Goal: Task Accomplishment & Management: Manage account settings

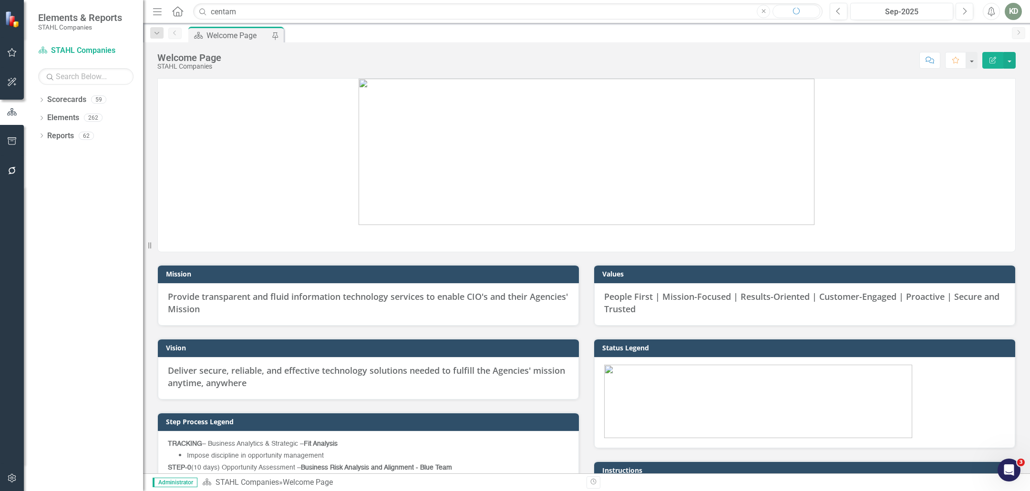
type input "centam"
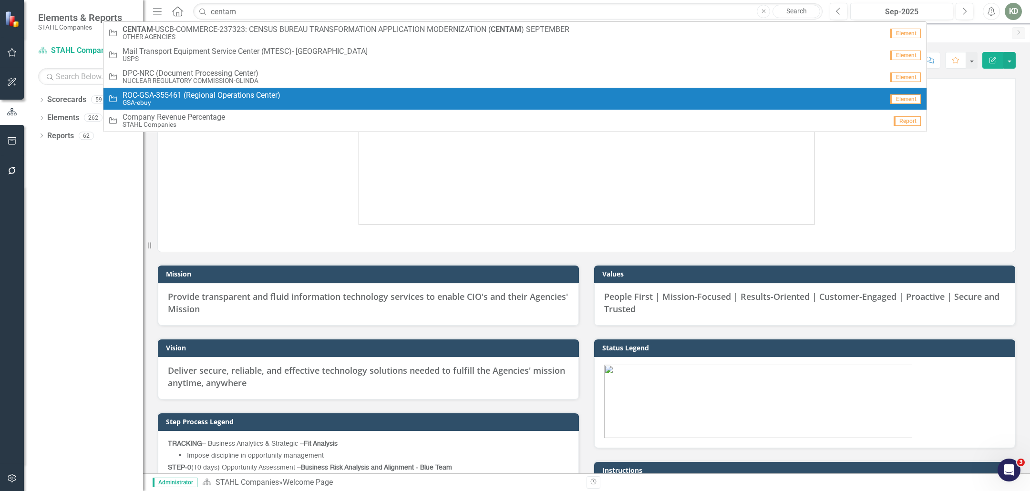
click at [226, 204] on p at bounding box center [586, 153] width 857 height 148
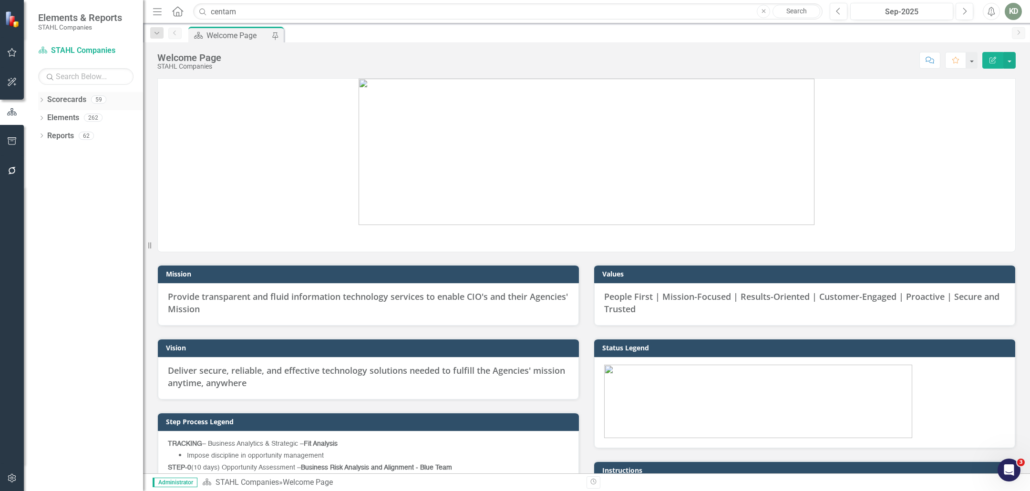
click at [42, 99] on icon "Dropdown" at bounding box center [41, 100] width 7 height 5
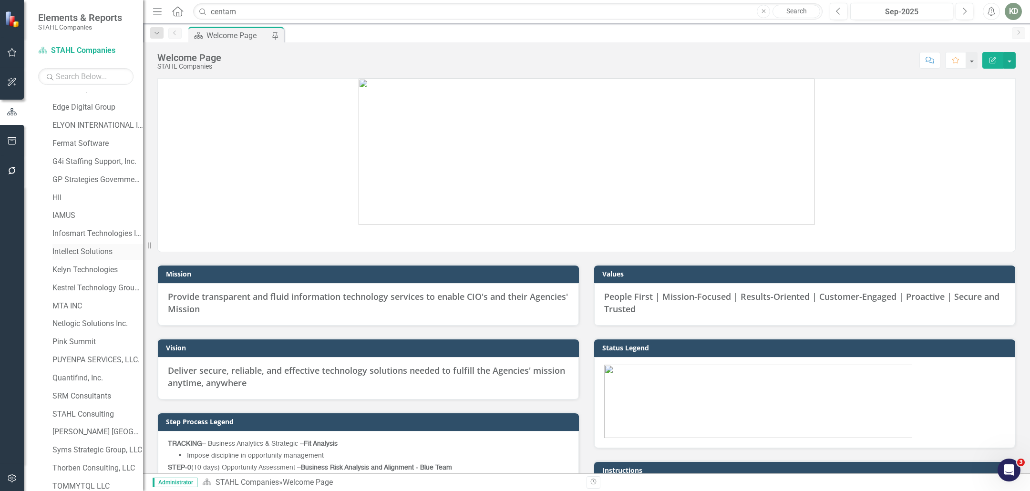
scroll to position [340, 0]
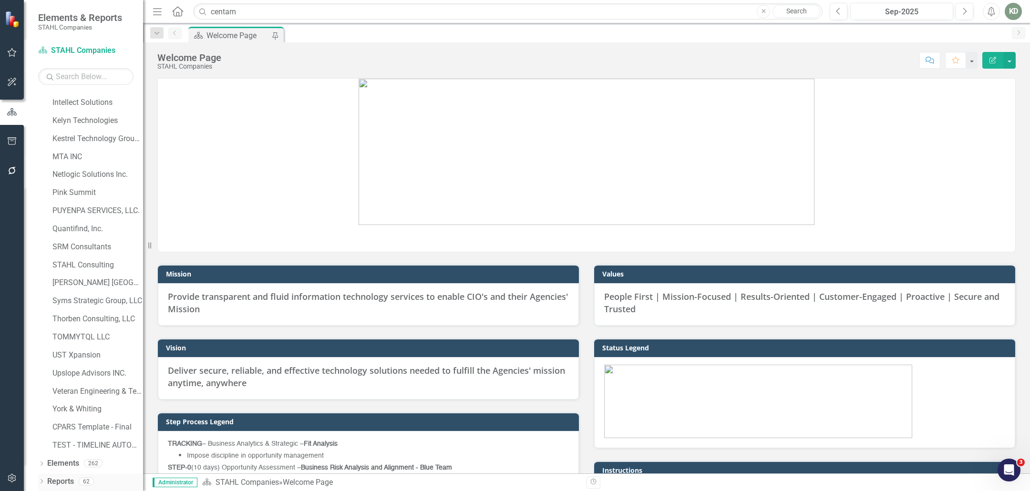
click at [51, 483] on link "Reports" at bounding box center [60, 481] width 27 height 11
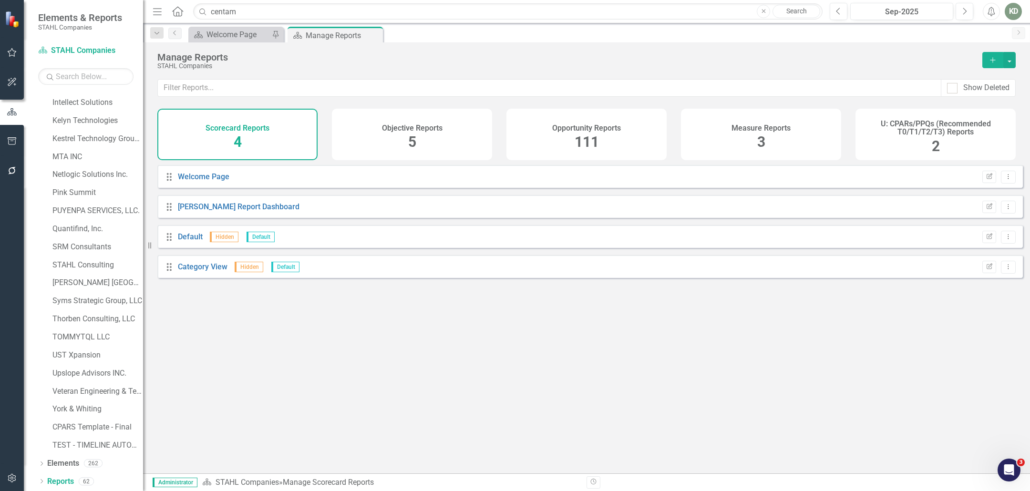
click at [984, 62] on button "Add" at bounding box center [992, 60] width 21 height 16
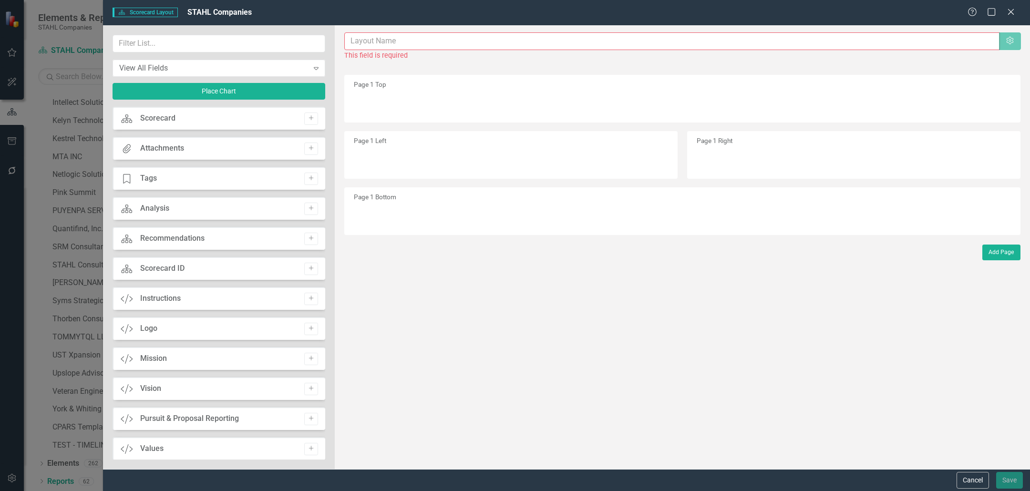
click at [1013, 5] on div "Scorecard Scorecard Layout [PERSON_NAME] Companies Help Maximize Close" at bounding box center [566, 12] width 927 height 25
click at [1012, 10] on icon at bounding box center [1010, 11] width 7 height 7
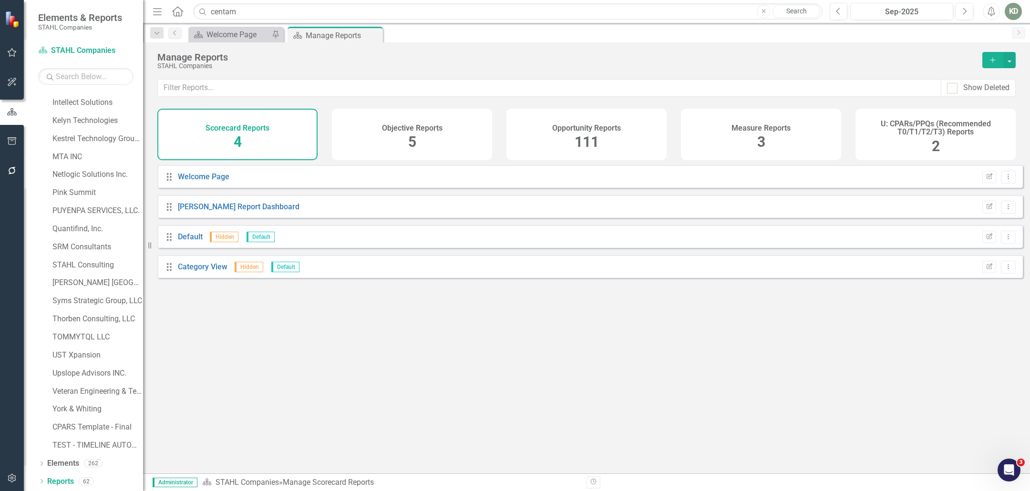
click at [570, 153] on div "Opportunity Reports 111" at bounding box center [586, 135] width 160 height 52
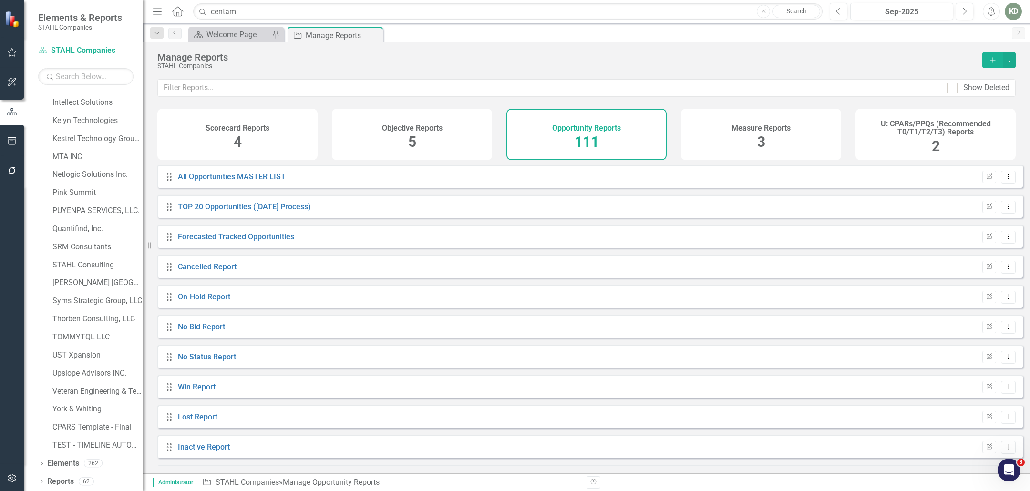
click at [995, 62] on icon "Add" at bounding box center [993, 60] width 9 height 7
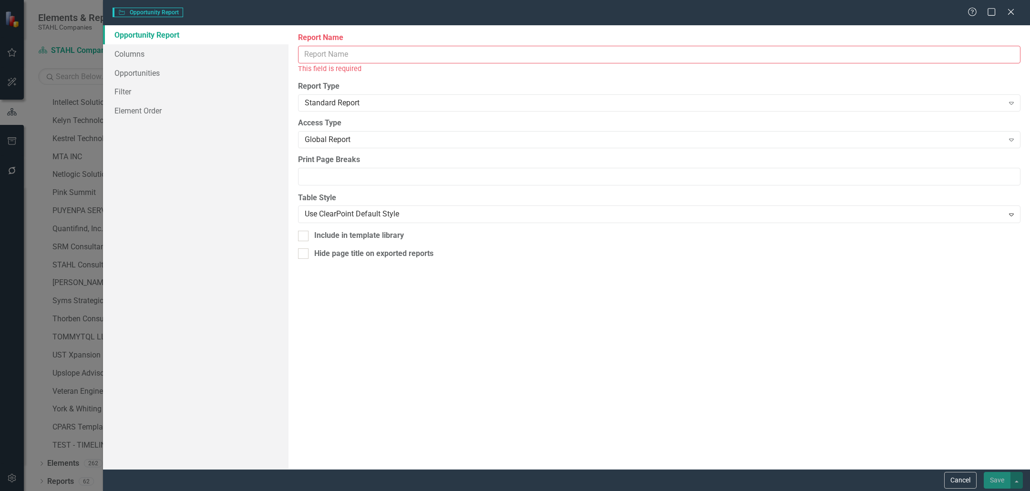
click at [508, 52] on input "Report Name" at bounding box center [659, 55] width 723 height 18
type input "D"
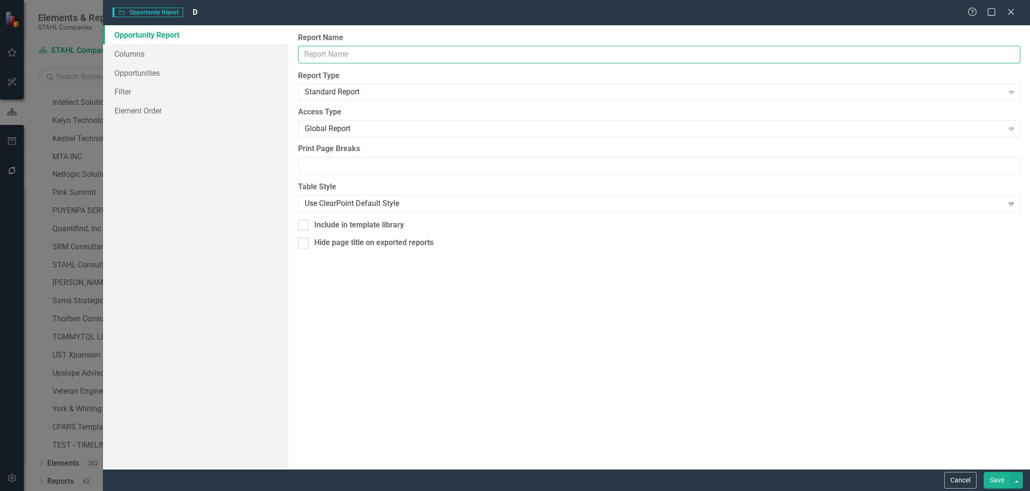
type input "s"
type input "Sources Sought/RFI Submission Report"
click at [147, 55] on link "Columns" at bounding box center [196, 53] width 186 height 19
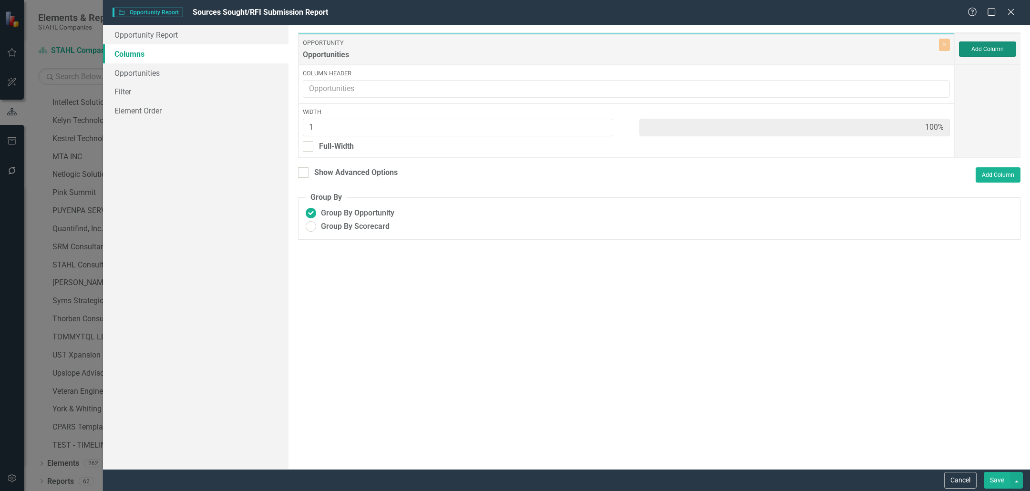
click at [986, 50] on button "Add Column" at bounding box center [987, 48] width 57 height 15
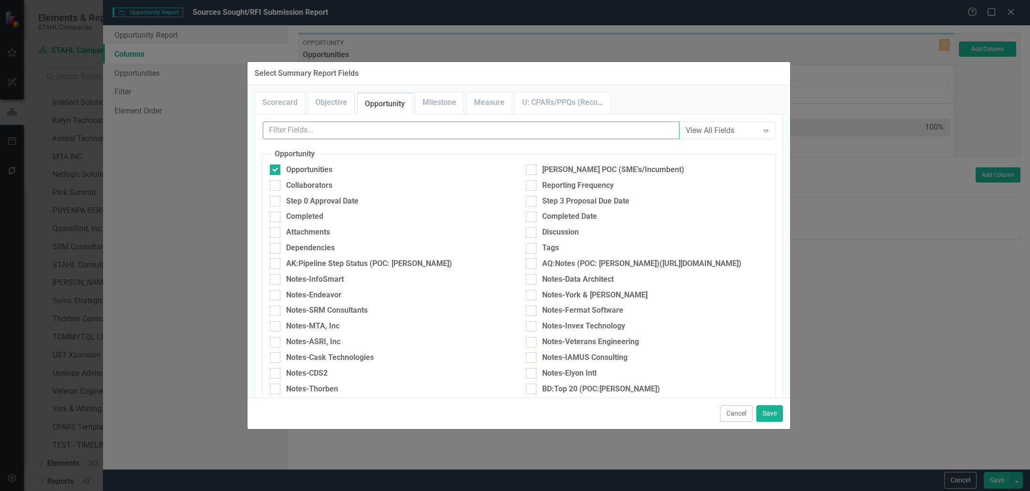
click at [389, 131] on input "text" at bounding box center [471, 131] width 417 height 18
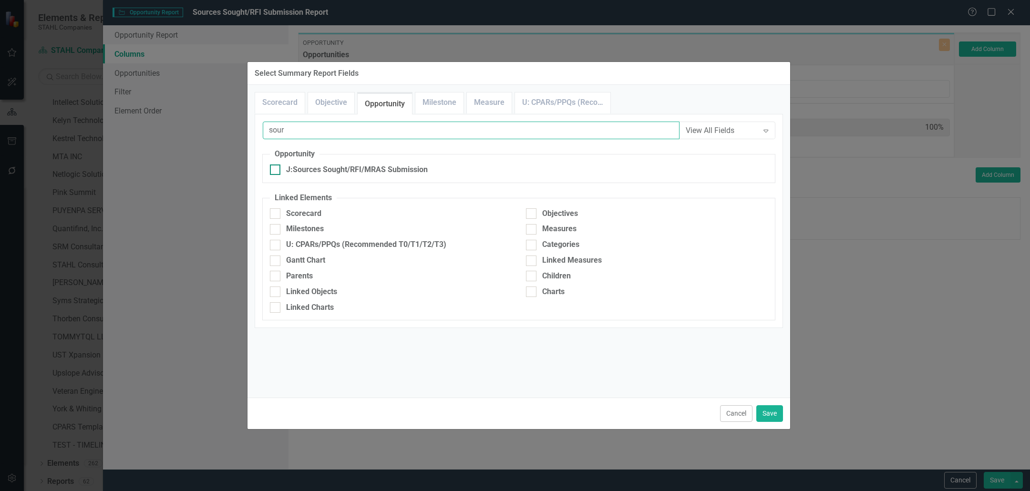
type input "sour"
click at [373, 170] on div "J:Sources Sought/RFI/MRAS Submission" at bounding box center [357, 170] width 142 height 11
click at [276, 170] on input "J:Sources Sought/RFI/MRAS Submission" at bounding box center [273, 168] width 6 height 6
checkbox input "true"
click at [775, 417] on button "Save" at bounding box center [769, 413] width 27 height 17
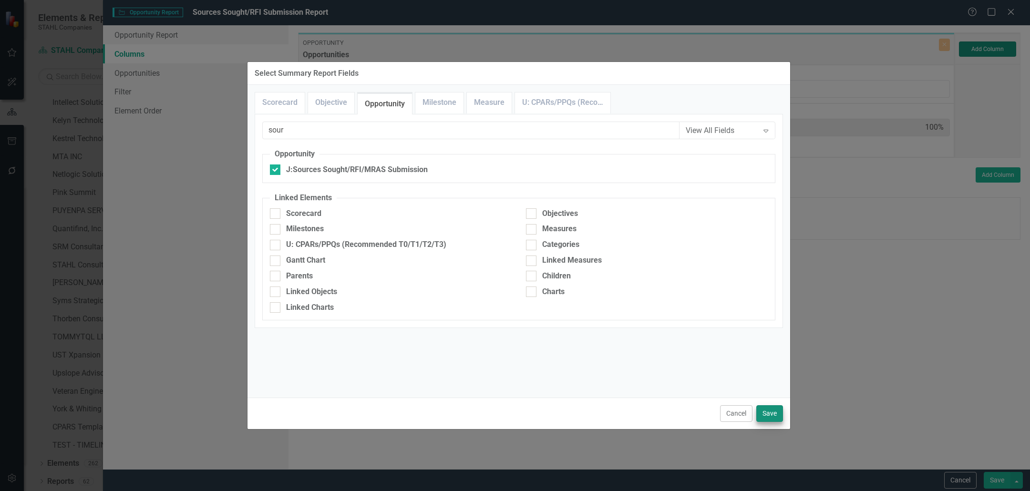
type input "50%"
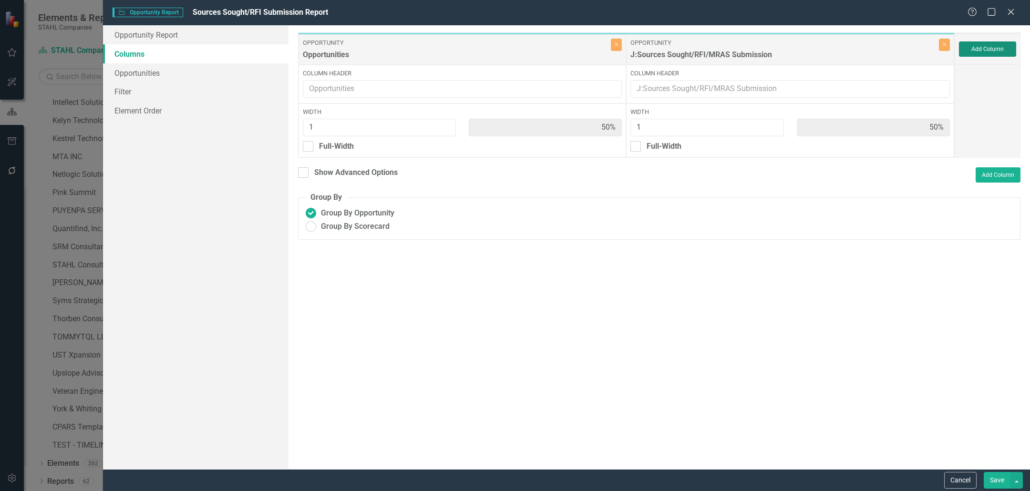
click at [997, 47] on button "Add Column" at bounding box center [987, 48] width 57 height 15
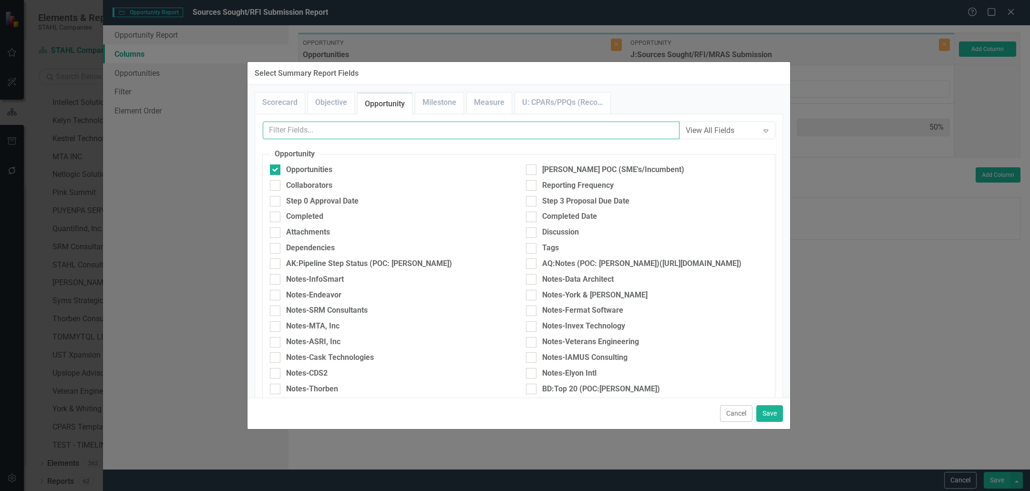
click at [503, 129] on input "text" at bounding box center [471, 131] width 417 height 18
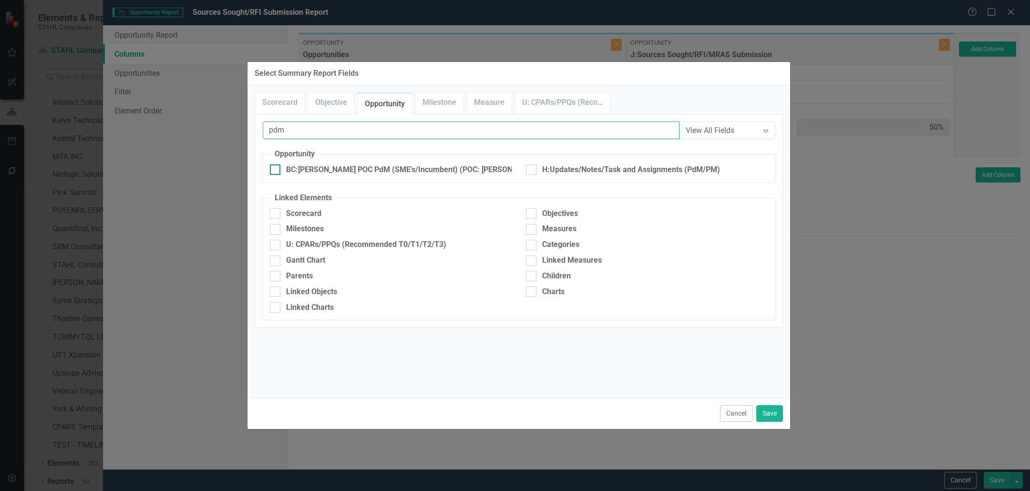
type input "pdm"
click at [463, 167] on div "BC:[PERSON_NAME] POC PdM (SME's/Incumbent) (POC: [PERSON_NAME] & Jan)" at bounding box center [425, 170] width 278 height 11
click at [276, 167] on input "BC:[PERSON_NAME] POC PdM (SME's/Incumbent) (POC: [PERSON_NAME] & Jan)" at bounding box center [273, 168] width 6 height 6
checkbox input "true"
drag, startPoint x: 775, startPoint y: 413, endPoint x: 784, endPoint y: 416, distance: 9.0
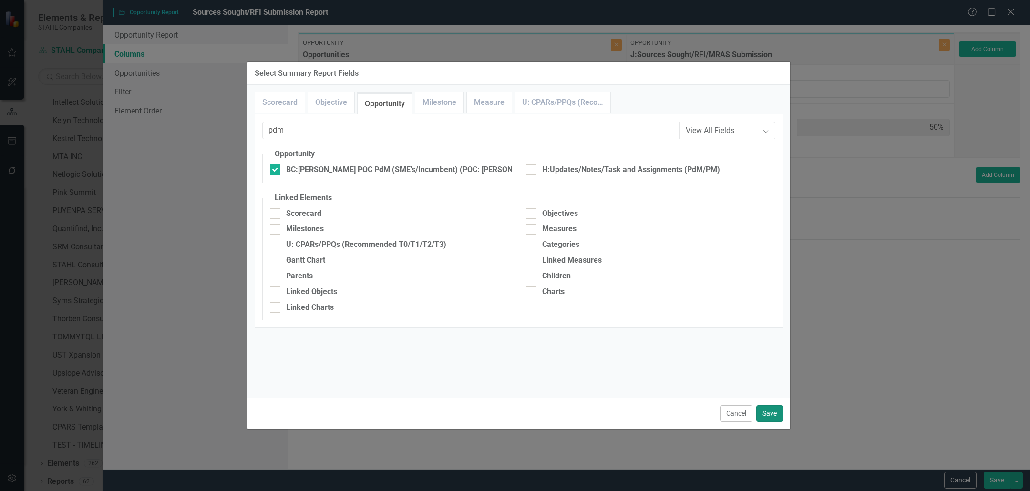
click at [775, 413] on button "Save" at bounding box center [769, 413] width 27 height 17
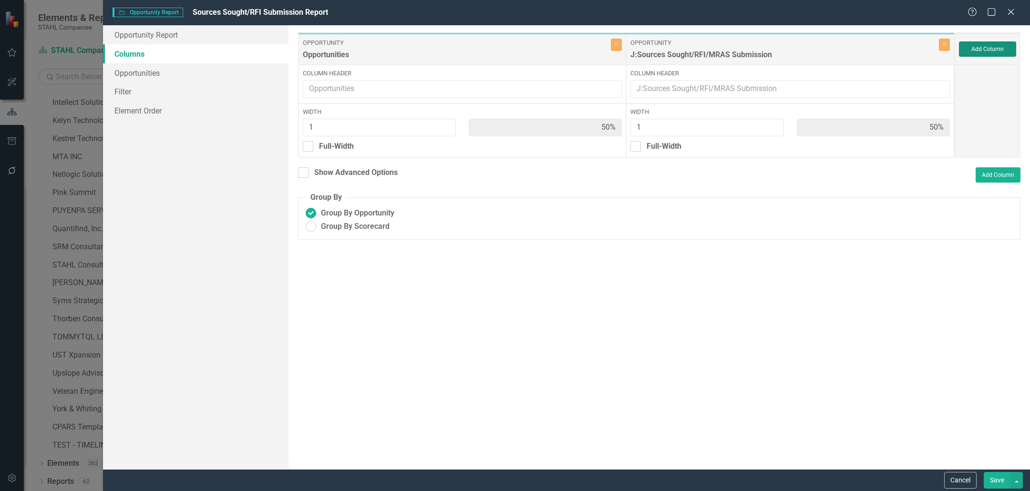
type input "33%"
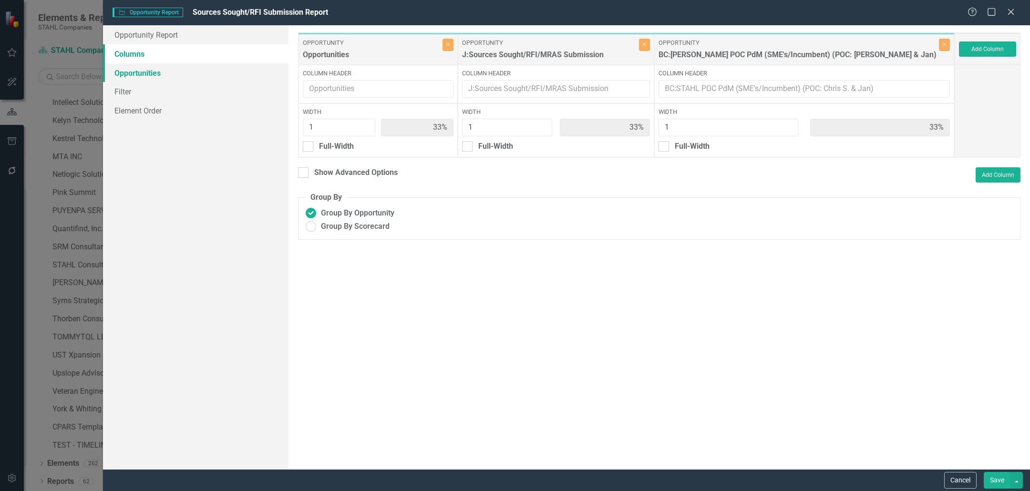
click at [206, 74] on link "Opportunities" at bounding box center [196, 72] width 186 height 19
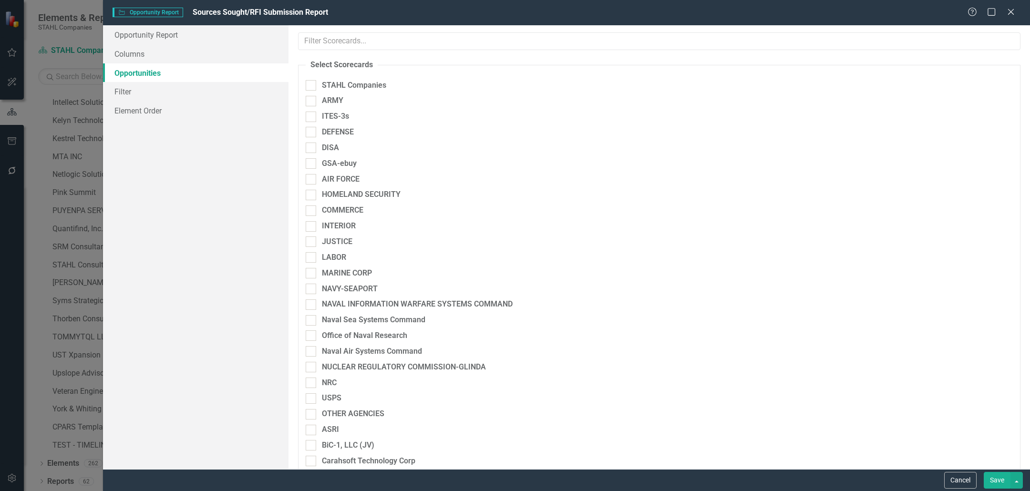
checkbox input "true"
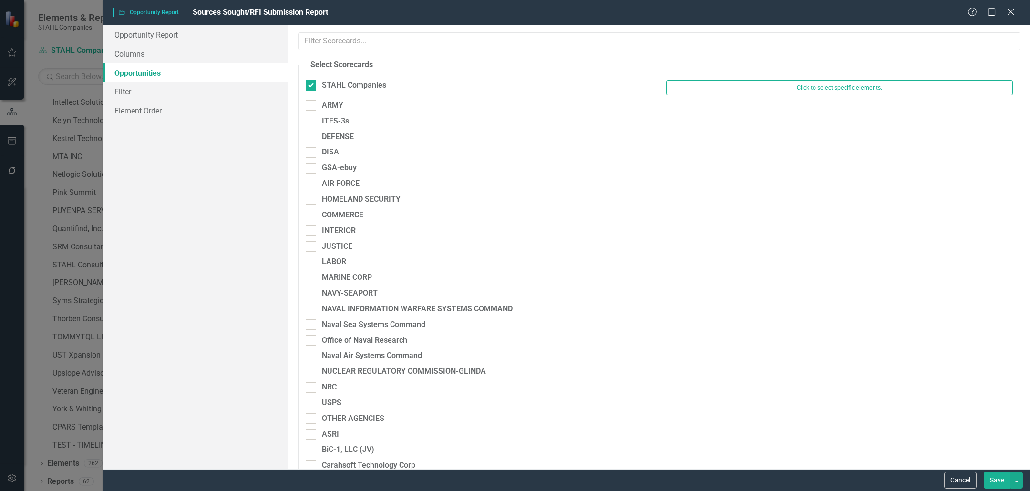
drag, startPoint x: 313, startPoint y: 102, endPoint x: 308, endPoint y: 116, distance: 15.2
click at [313, 102] on div at bounding box center [311, 105] width 10 height 10
click at [312, 102] on input "ARMY" at bounding box center [309, 103] width 6 height 6
checkbox input "true"
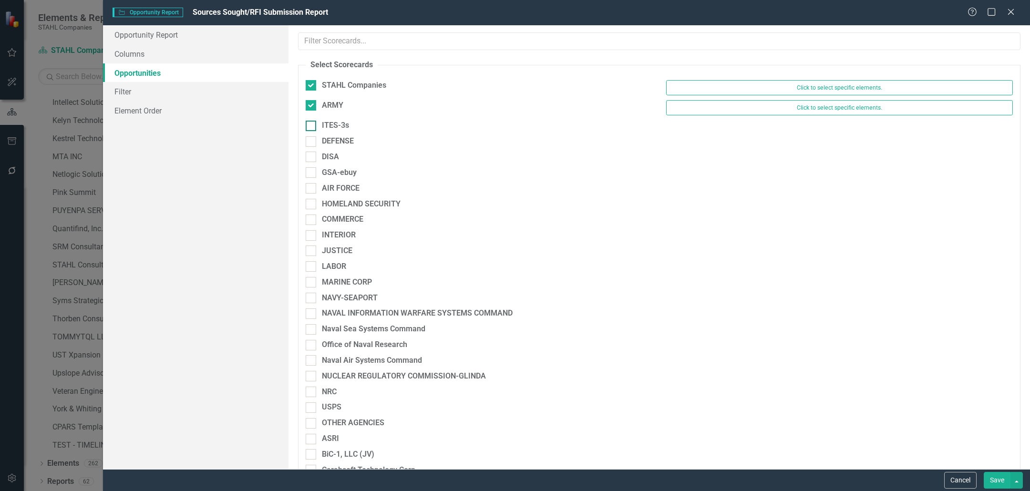
drag, startPoint x: 308, startPoint y: 118, endPoint x: 308, endPoint y: 124, distance: 5.7
click at [308, 119] on div "ARMY Click to select specific elements." at bounding box center [660, 110] width 722 height 20
drag, startPoint x: 310, startPoint y: 141, endPoint x: 310, endPoint y: 149, distance: 8.1
click at [310, 141] on input "DEFENSE" at bounding box center [309, 139] width 6 height 6
checkbox input "true"
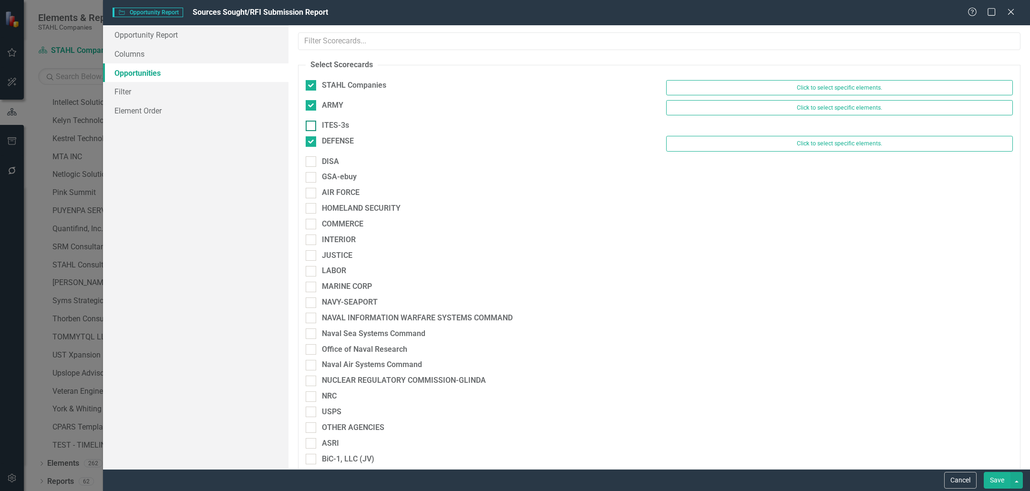
click at [307, 122] on input "ITES-3s" at bounding box center [309, 124] width 6 height 6
checkbox input "true"
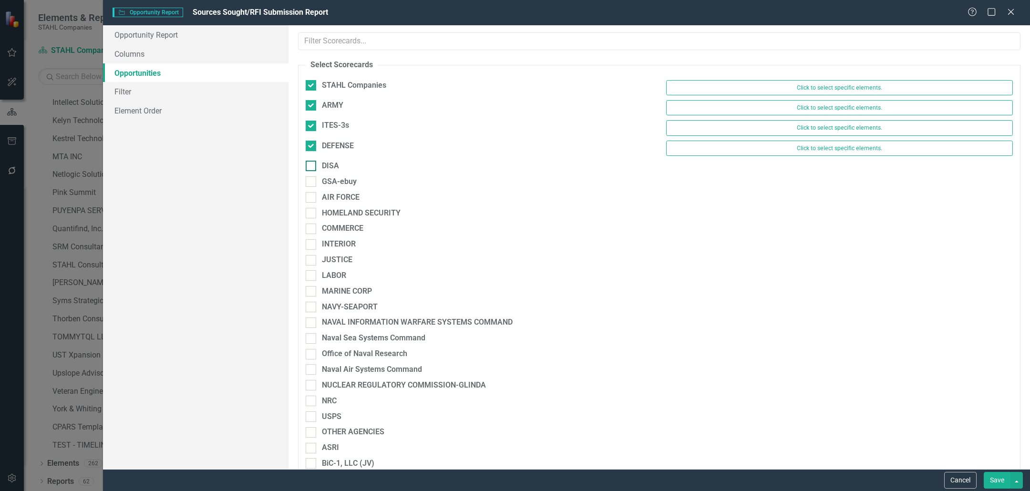
click at [312, 166] on div at bounding box center [311, 166] width 10 height 10
click at [312, 166] on input "DISA" at bounding box center [309, 164] width 6 height 6
checkbox input "true"
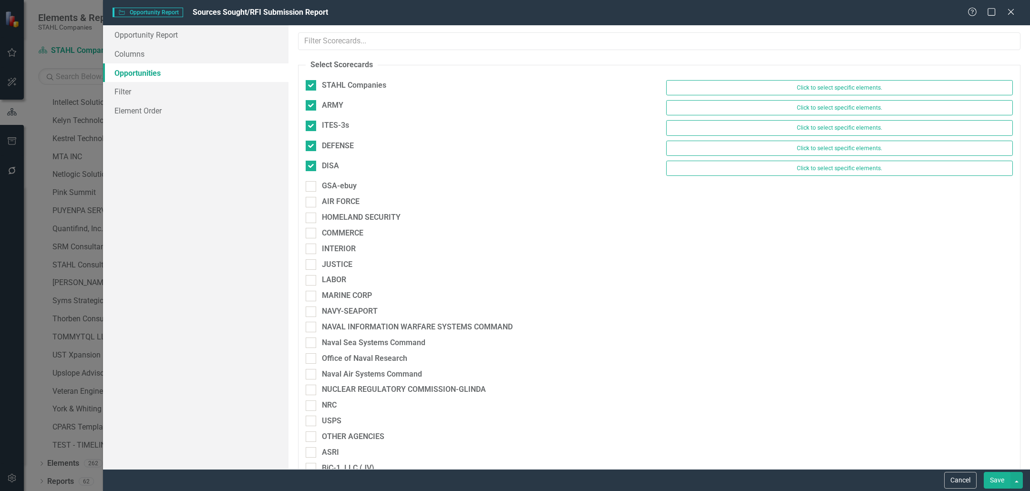
drag, startPoint x: 308, startPoint y: 184, endPoint x: 309, endPoint y: 199, distance: 15.3
click at [308, 185] on input "GSA-ebuy" at bounding box center [309, 184] width 6 height 6
checkbox input "true"
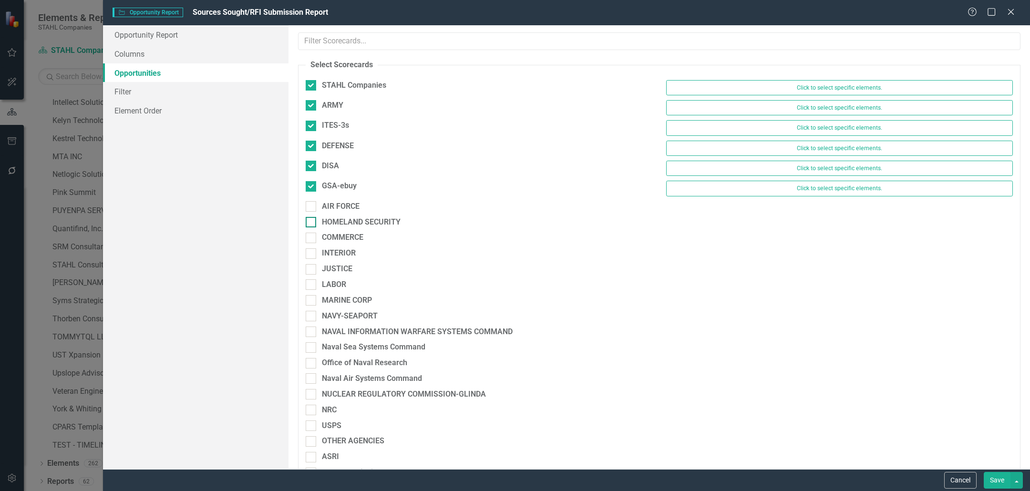
drag, startPoint x: 307, startPoint y: 209, endPoint x: 307, endPoint y: 229, distance: 20.0
click at [307, 209] on div at bounding box center [311, 206] width 10 height 10
click at [307, 207] on input "AIR FORCE" at bounding box center [309, 204] width 6 height 6
checkbox input "true"
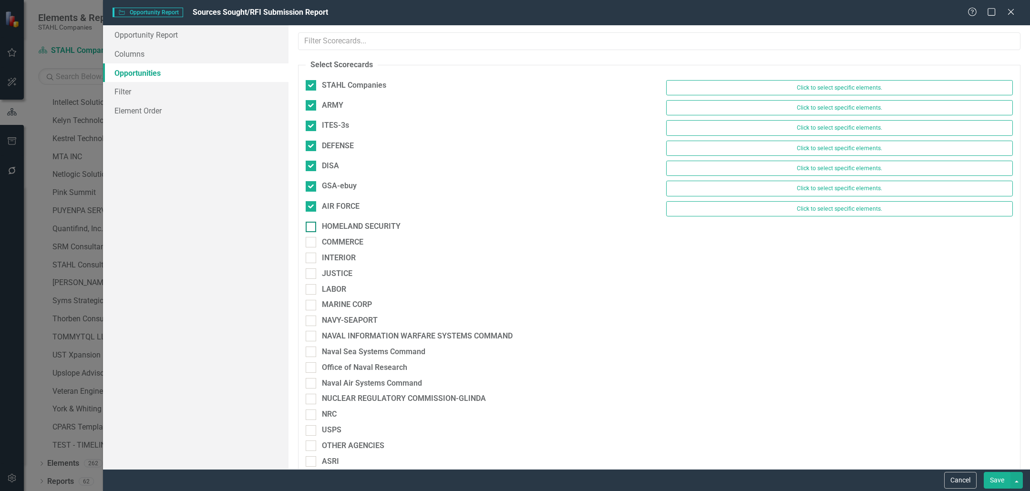
click at [308, 228] on div at bounding box center [311, 227] width 10 height 10
click at [308, 228] on input "HOMELAND SECURITY" at bounding box center [309, 225] width 6 height 6
checkbox input "true"
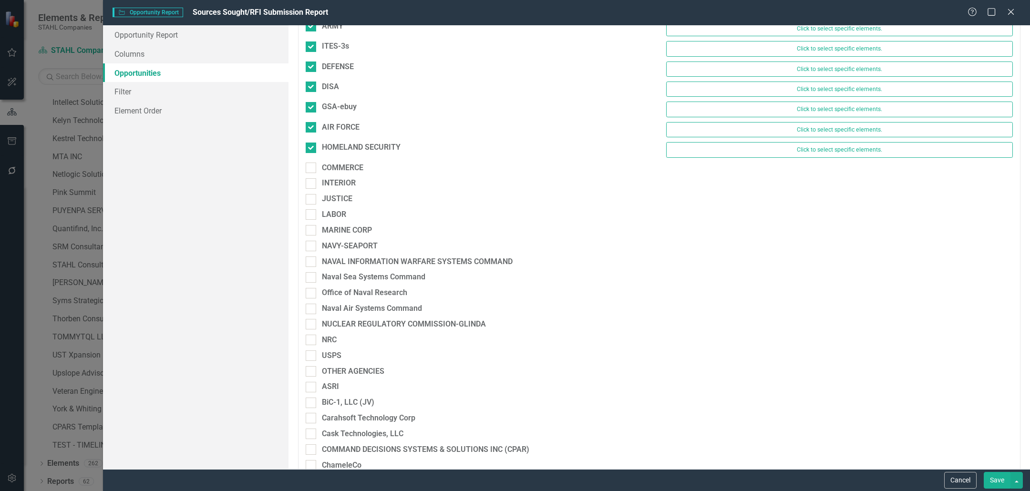
scroll to position [98, 0]
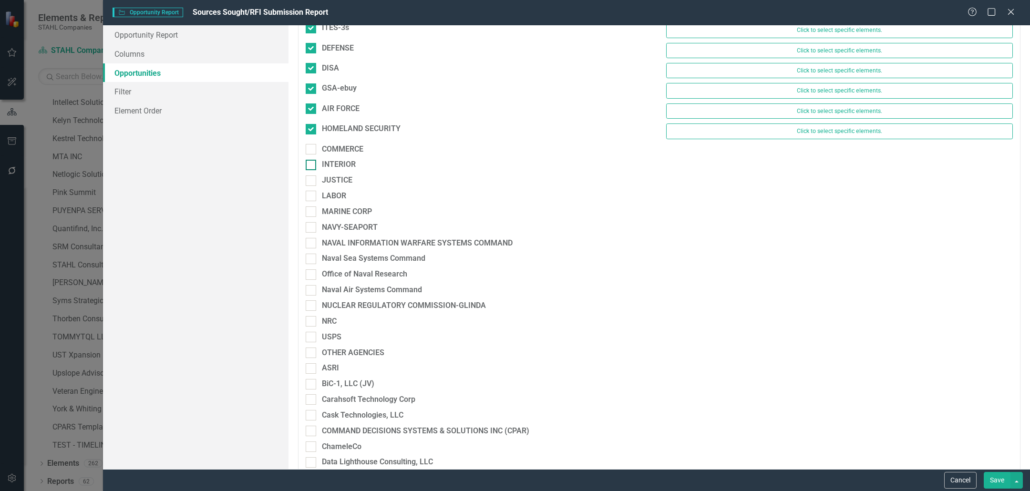
drag, startPoint x: 309, startPoint y: 144, endPoint x: 308, endPoint y: 164, distance: 20.0
click at [309, 144] on input "COMMERCE" at bounding box center [309, 147] width 6 height 6
checkbox input "true"
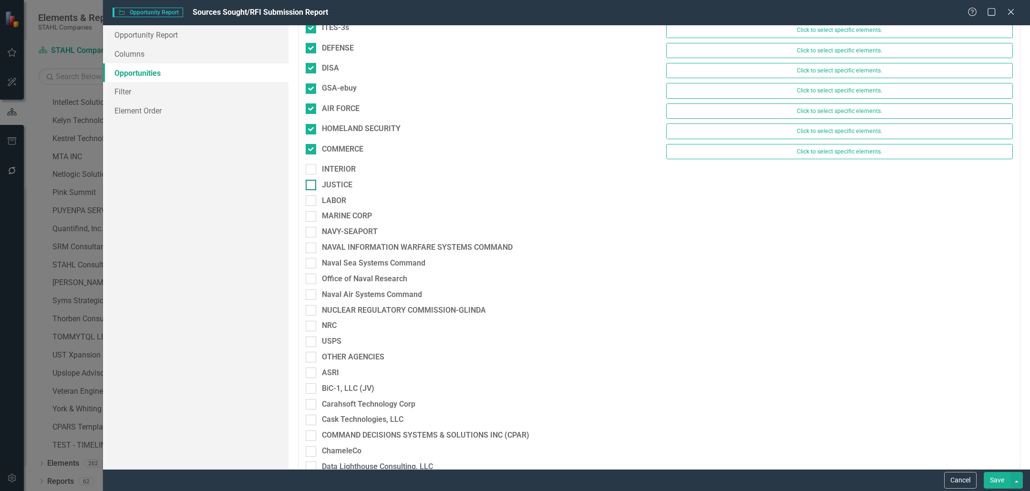
drag, startPoint x: 309, startPoint y: 168, endPoint x: 309, endPoint y: 188, distance: 20.0
click at [309, 168] on div at bounding box center [311, 169] width 10 height 10
click at [309, 168] on input "INTERIOR" at bounding box center [309, 167] width 6 height 6
checkbox input "true"
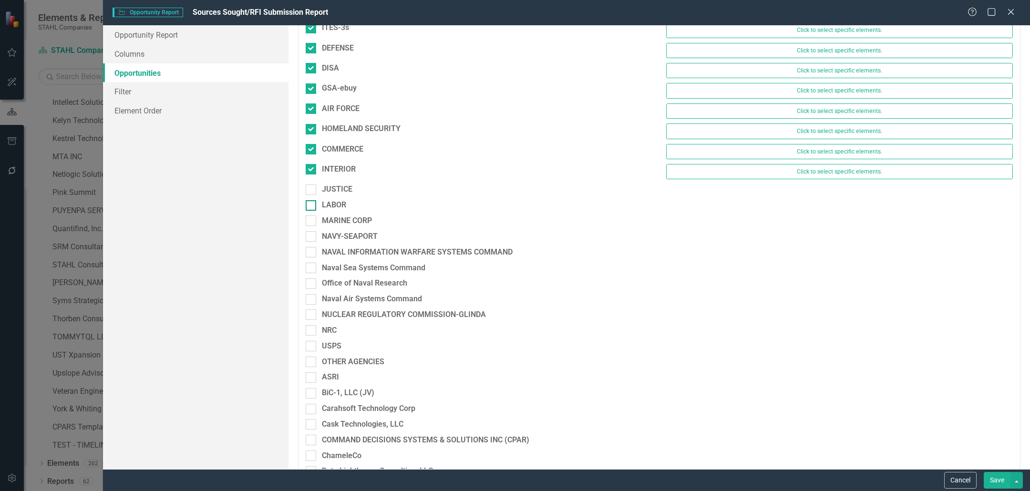
drag, startPoint x: 309, startPoint y: 188, endPoint x: 309, endPoint y: 208, distance: 19.6
click at [309, 191] on div at bounding box center [311, 190] width 10 height 10
click at [309, 191] on input "JUSTICE" at bounding box center [309, 188] width 6 height 6
checkbox input "true"
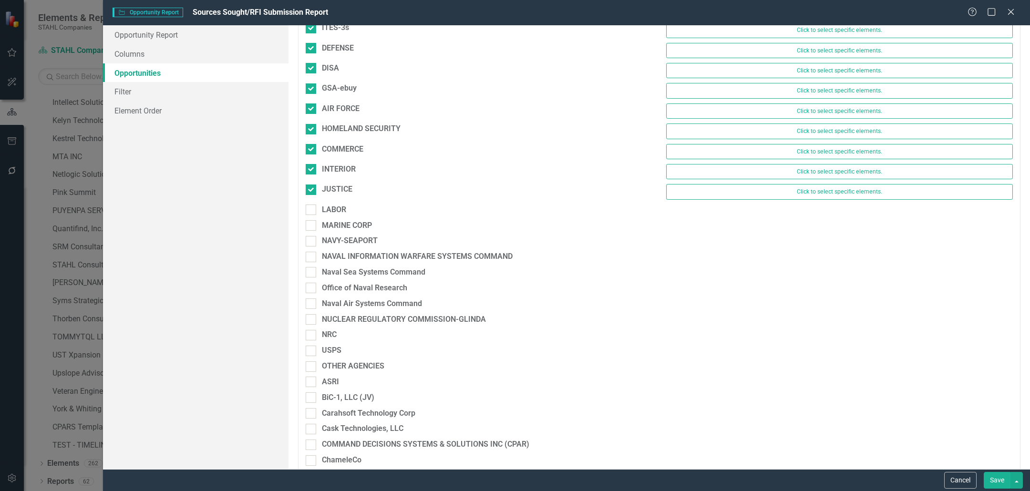
click at [313, 214] on div "LABOR" at bounding box center [479, 213] width 361 height 16
drag, startPoint x: 310, startPoint y: 207, endPoint x: 310, endPoint y: 224, distance: 16.7
click at [310, 208] on div at bounding box center [311, 210] width 10 height 10
click at [310, 208] on input "LABOR" at bounding box center [309, 208] width 6 height 6
checkbox input "true"
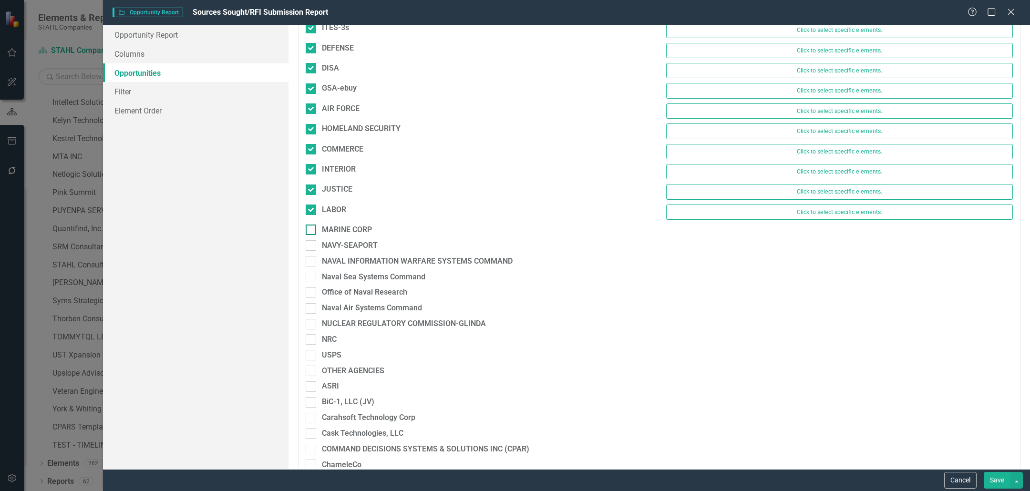
click at [310, 225] on input "MARINE CORP" at bounding box center [309, 228] width 6 height 6
checkbox input "true"
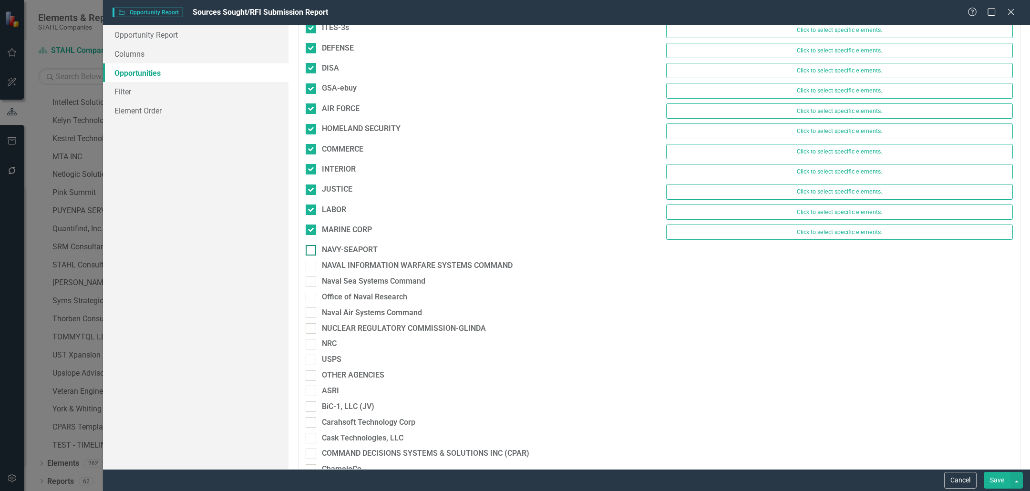
click at [310, 247] on input "NAVY-SEAPORT" at bounding box center [309, 248] width 6 height 6
checkbox input "true"
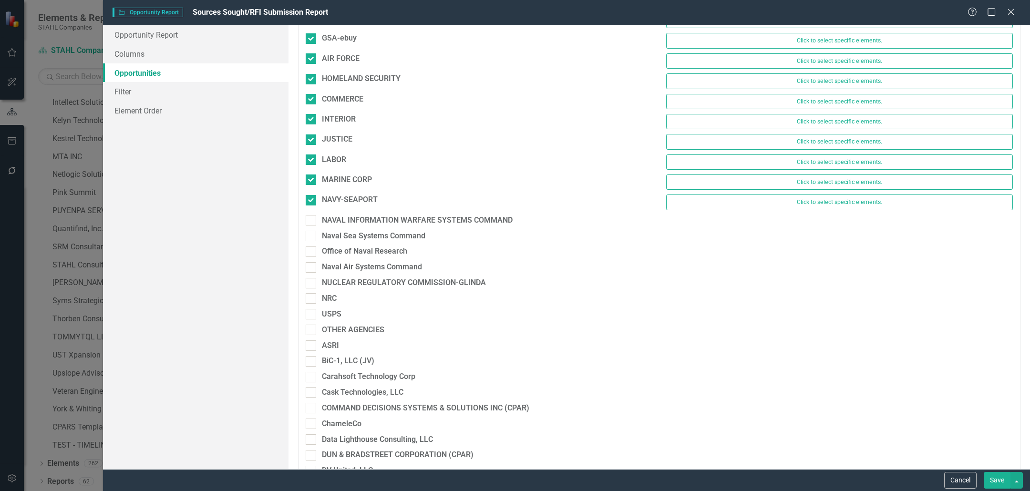
scroll to position [159, 0]
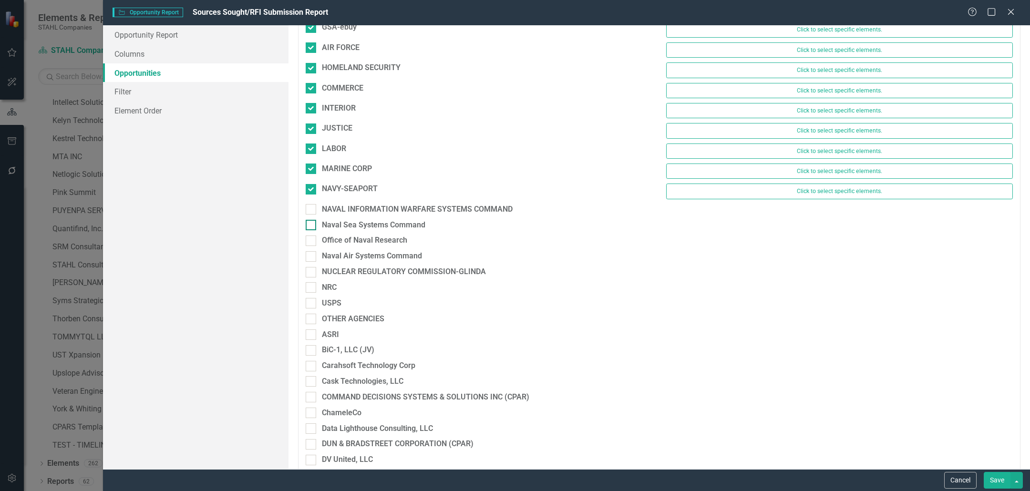
drag, startPoint x: 312, startPoint y: 204, endPoint x: 310, endPoint y: 231, distance: 26.8
click at [312, 205] on div at bounding box center [311, 209] width 10 height 10
click at [312, 205] on input "NAVAL INFORMATION WARFARE SYSTEMS COMMAND" at bounding box center [309, 207] width 6 height 6
checkbox input "true"
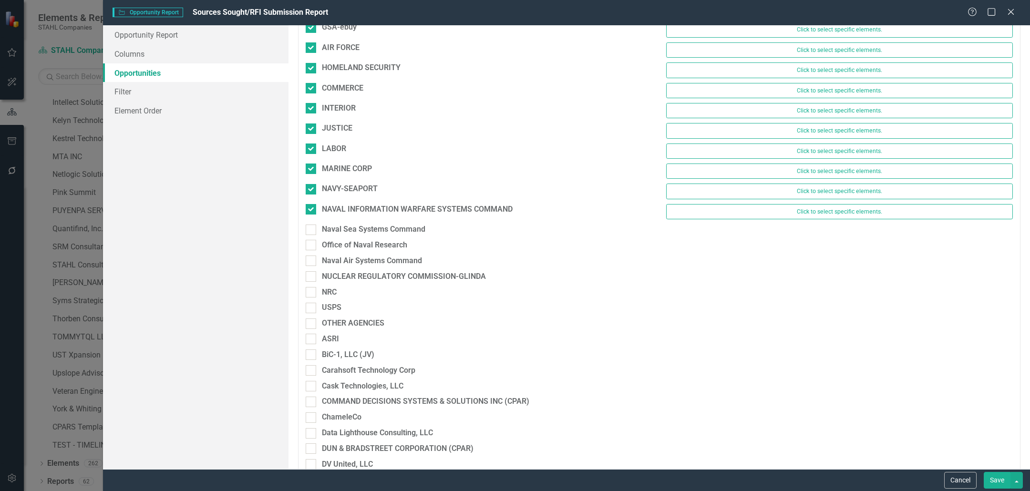
click at [310, 232] on div "Naval Sea Systems Command" at bounding box center [479, 232] width 361 height 16
drag, startPoint x: 311, startPoint y: 226, endPoint x: 310, endPoint y: 252, distance: 26.3
click at [311, 226] on input "Naval Sea Systems Command" at bounding box center [309, 228] width 6 height 6
checkbox input "true"
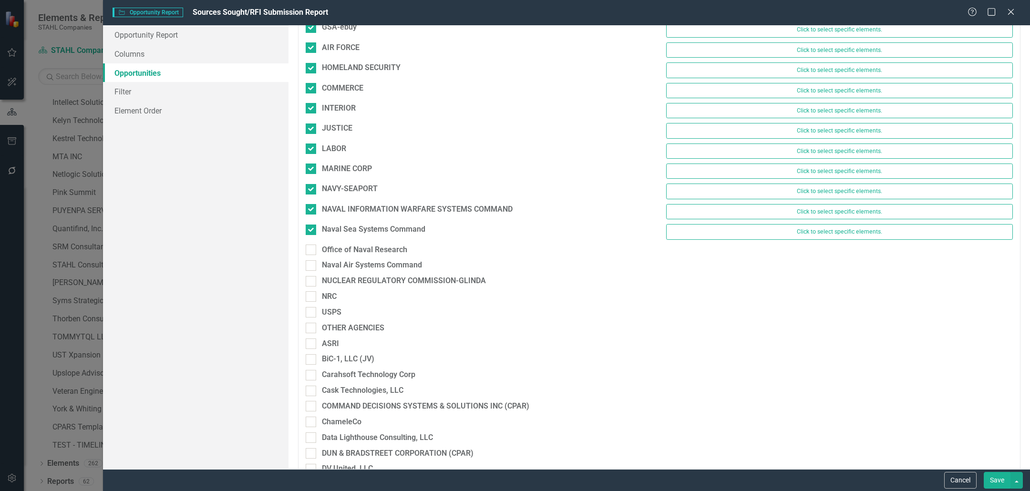
click at [310, 252] on div "Office of Naval Research" at bounding box center [479, 253] width 361 height 16
drag, startPoint x: 311, startPoint y: 246, endPoint x: 309, endPoint y: 262, distance: 16.3
click at [311, 246] on input "Office of Naval Research" at bounding box center [309, 248] width 6 height 6
checkbox input "true"
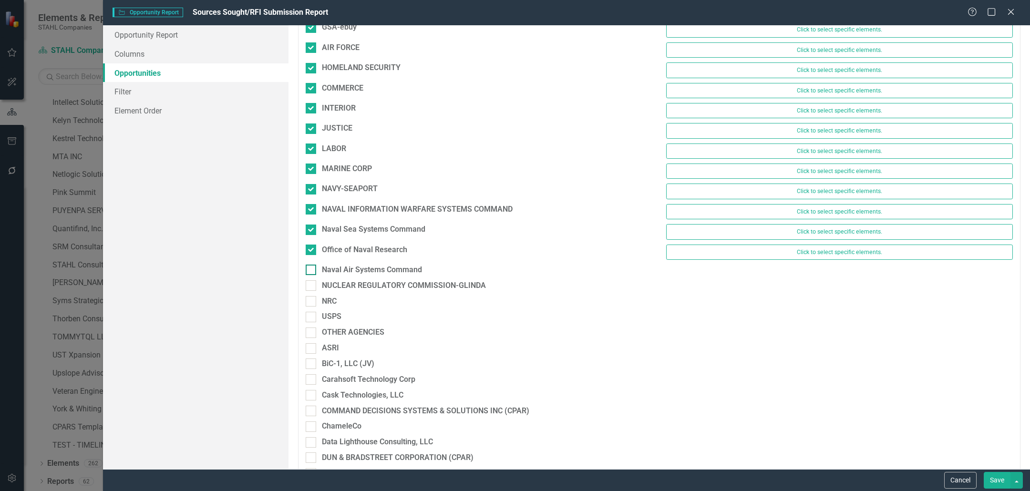
click at [309, 265] on input "Naval Air Systems Command" at bounding box center [309, 268] width 6 height 6
checkbox input "true"
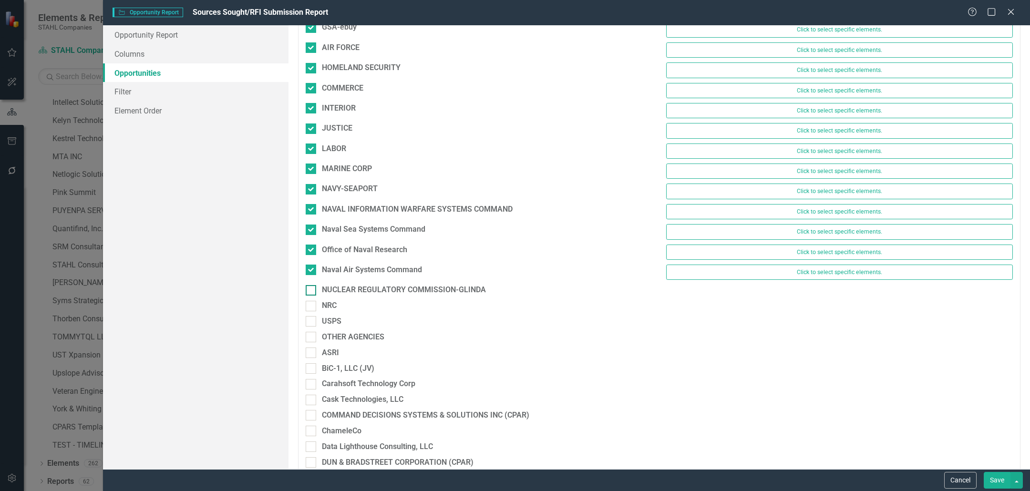
click at [310, 286] on input "NUCLEAR REGULATORY COMMISSION-GLINDA" at bounding box center [309, 288] width 6 height 6
checkbox input "true"
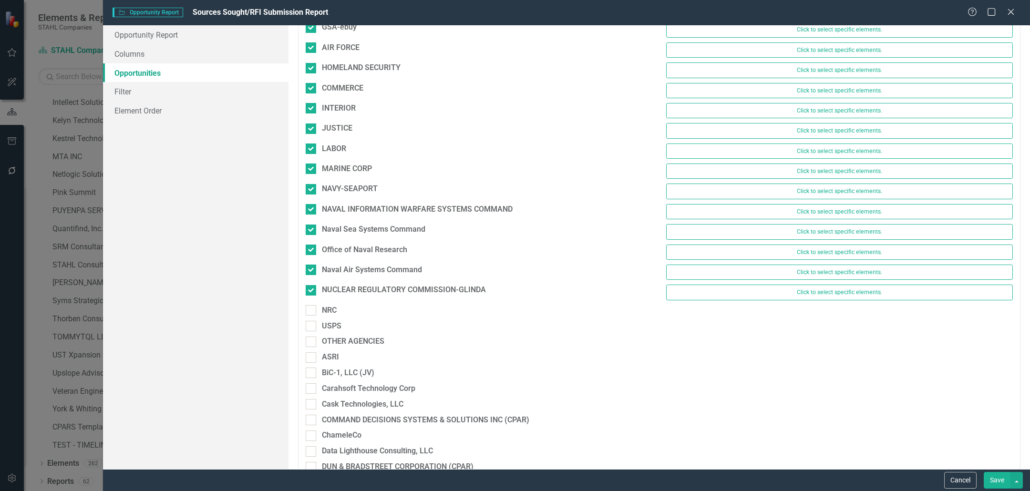
drag, startPoint x: 309, startPoint y: 303, endPoint x: 310, endPoint y: 312, distance: 9.1
click at [309, 305] on input "NRC" at bounding box center [309, 308] width 6 height 6
checkbox input "true"
drag, startPoint x: 310, startPoint y: 320, endPoint x: 310, endPoint y: 330, distance: 9.6
click at [310, 325] on input "USPS" at bounding box center [309, 328] width 6 height 6
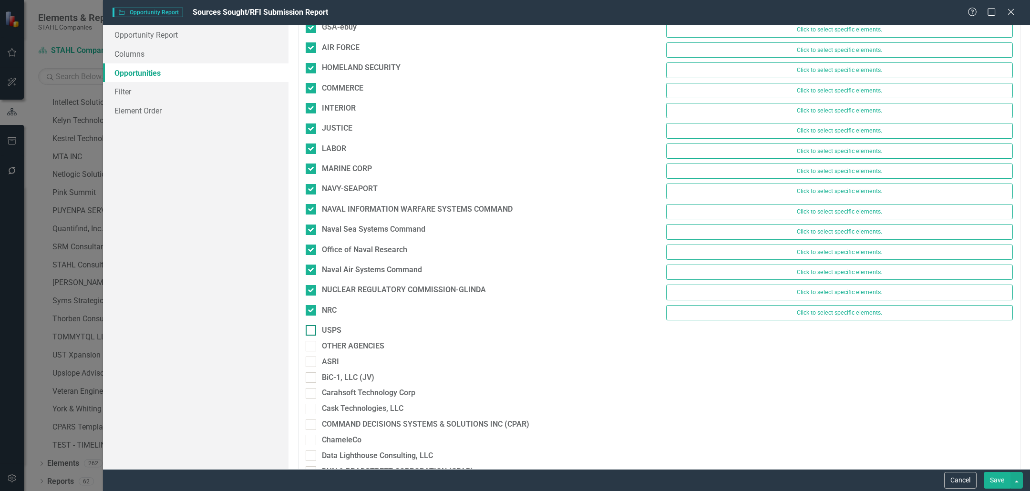
checkbox input "true"
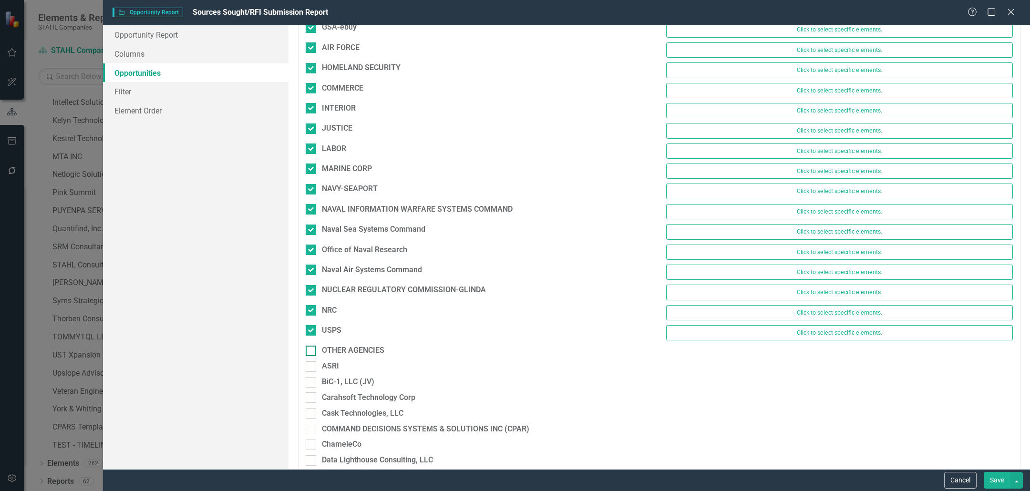
click at [310, 346] on input "OTHER AGENCIES" at bounding box center [309, 349] width 6 height 6
checkbox input "true"
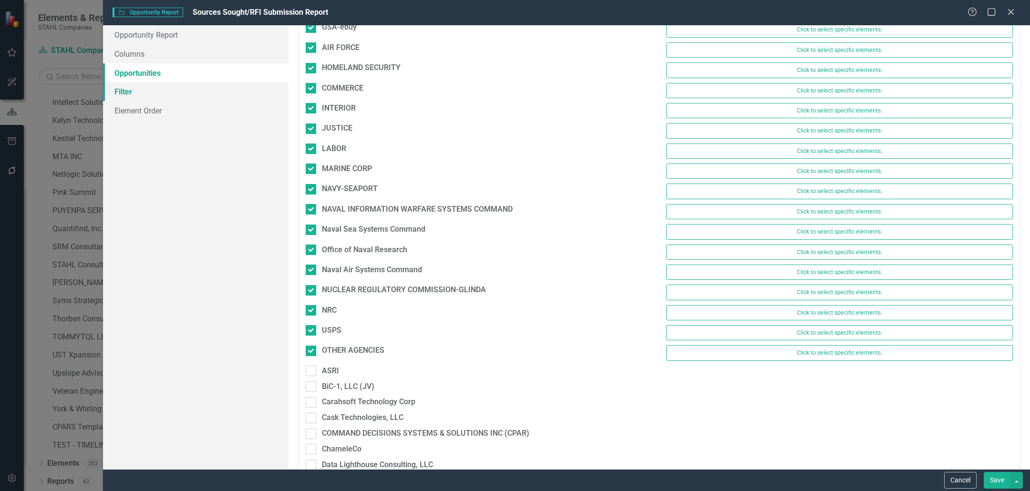
drag, startPoint x: 132, startPoint y: 92, endPoint x: 237, endPoint y: 93, distance: 105.4
click at [132, 92] on link "Filter" at bounding box center [196, 91] width 186 height 19
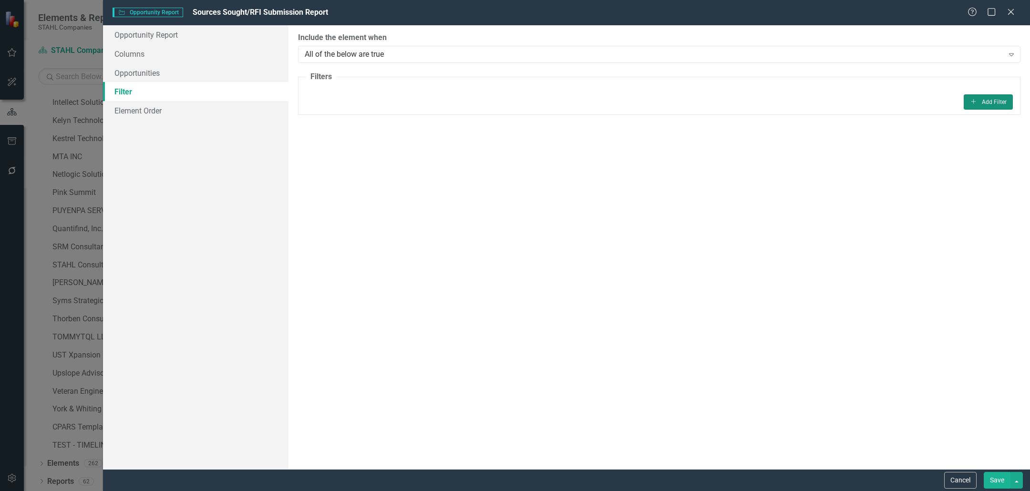
click at [1003, 104] on button "Add Add Filter" at bounding box center [988, 101] width 49 height 15
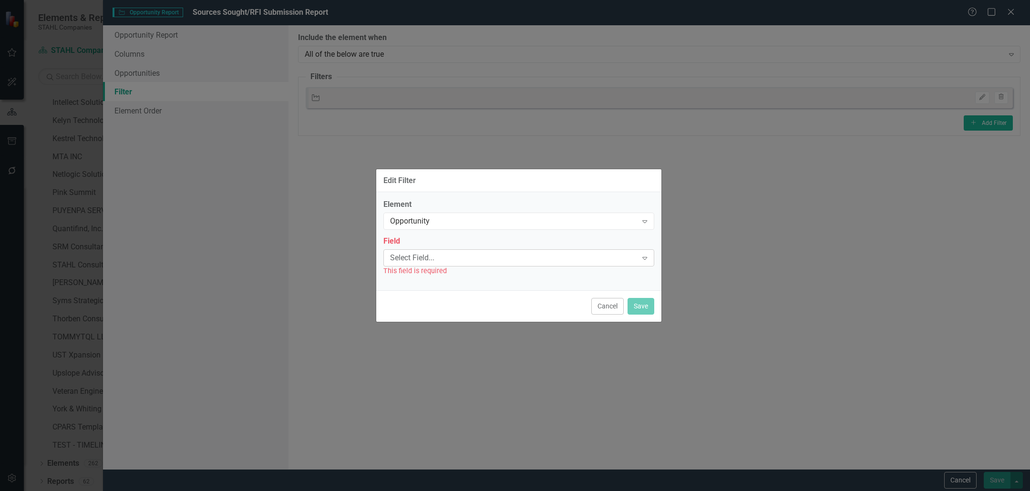
click at [419, 262] on div "Select Field..." at bounding box center [514, 257] width 248 height 11
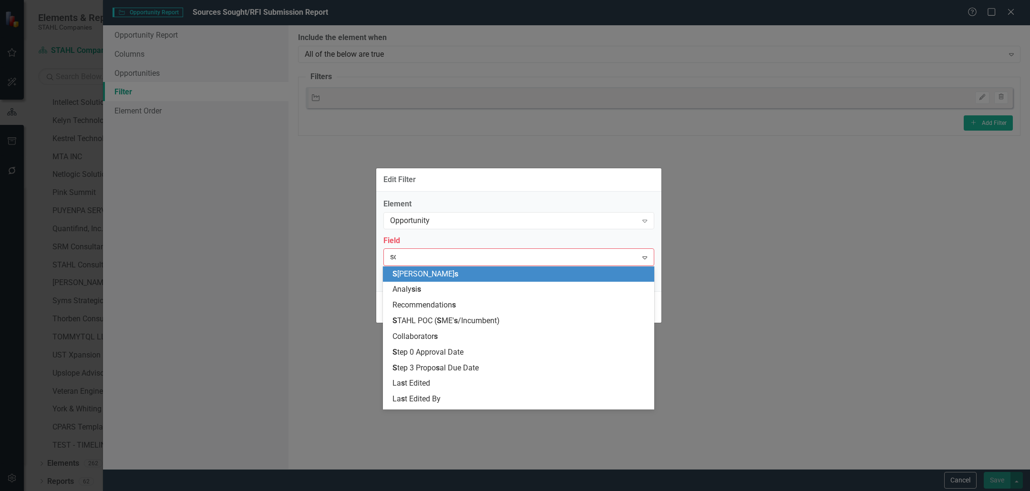
type input "sour"
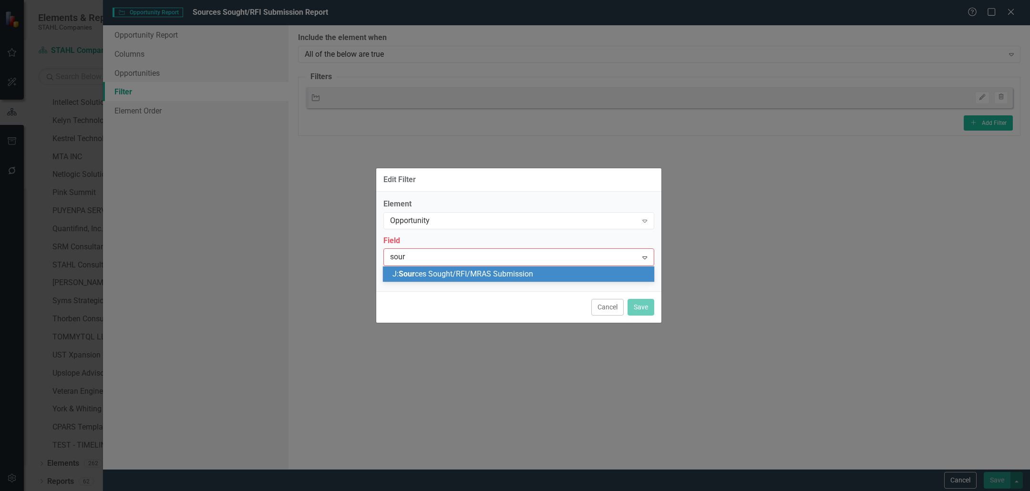
click at [454, 271] on span "J: Sour ces Sought/RFI/MRAS Submission" at bounding box center [462, 273] width 141 height 9
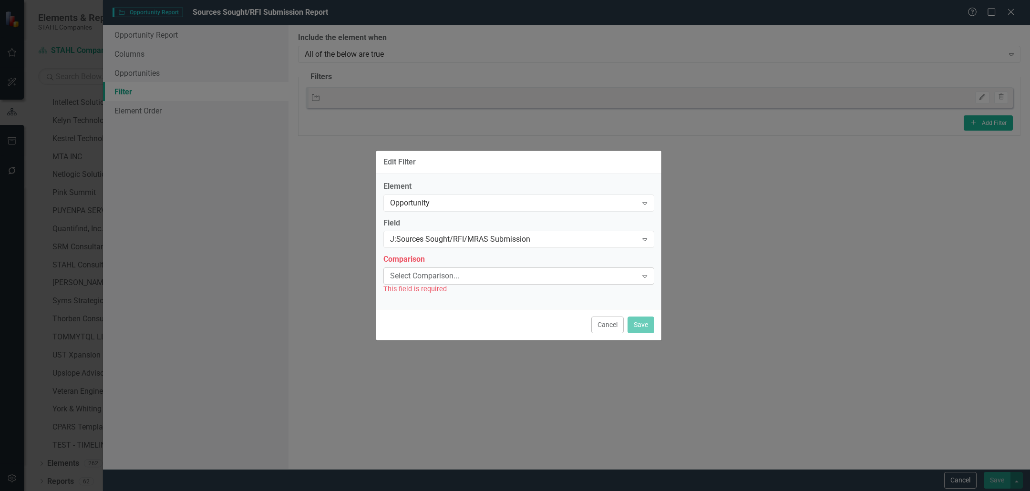
click at [522, 271] on div "Select Comparison..." at bounding box center [514, 276] width 248 height 11
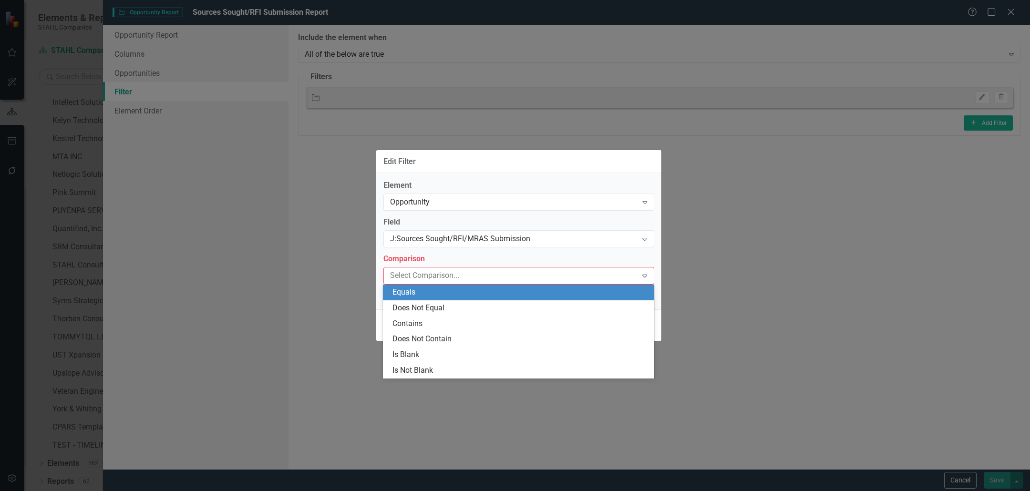
click at [438, 292] on div "Equals" at bounding box center [520, 292] width 256 height 11
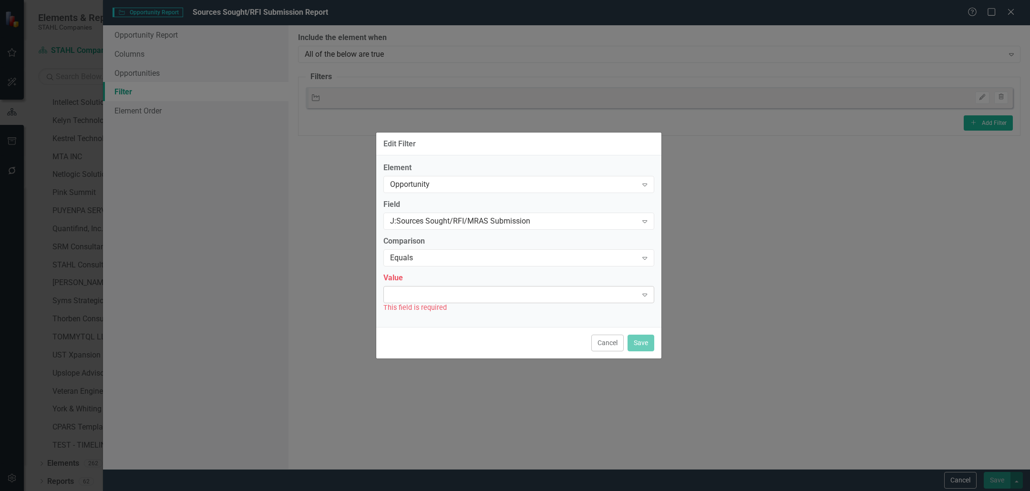
click at [437, 290] on div "Expand" at bounding box center [518, 294] width 271 height 17
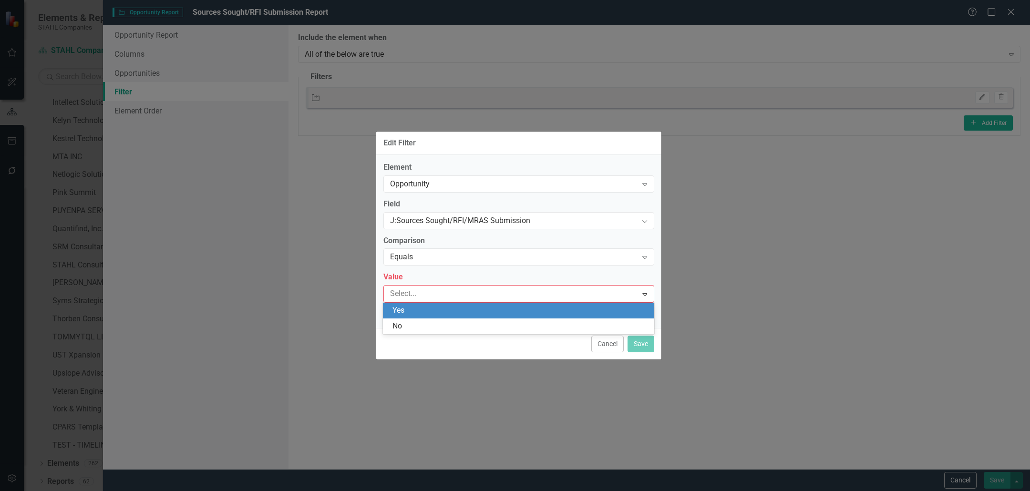
click at [437, 311] on div "Yes" at bounding box center [520, 310] width 256 height 11
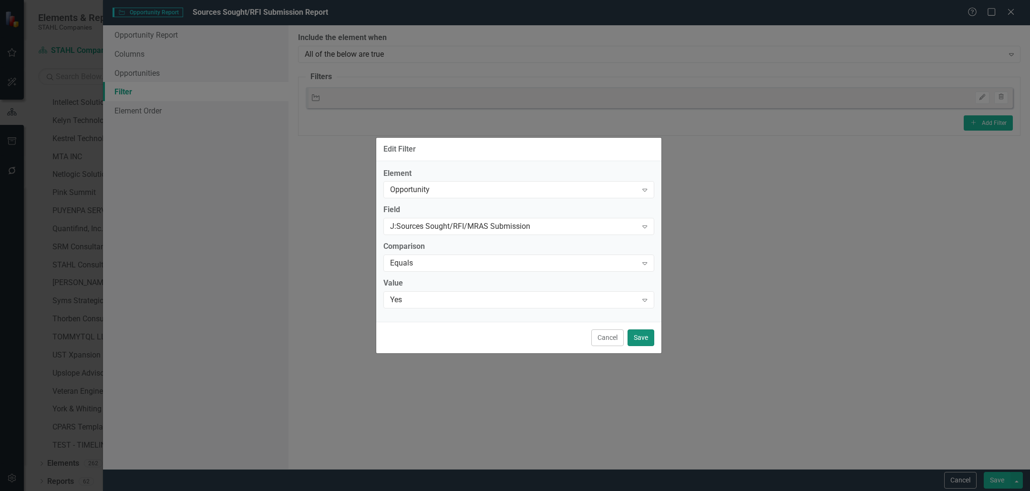
drag, startPoint x: 644, startPoint y: 341, endPoint x: 640, endPoint y: 358, distance: 17.7
click at [644, 341] on button "Save" at bounding box center [641, 338] width 27 height 17
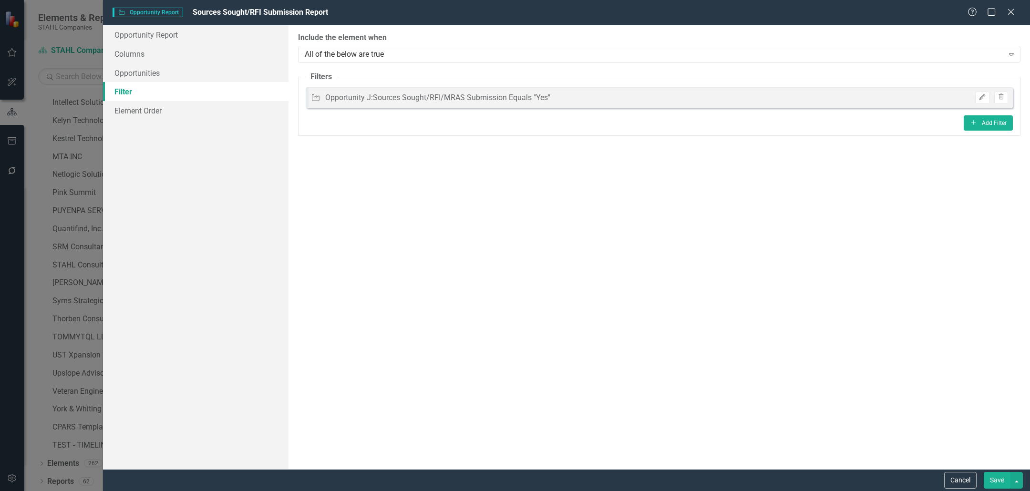
click at [986, 482] on button "Save" at bounding box center [997, 480] width 27 height 17
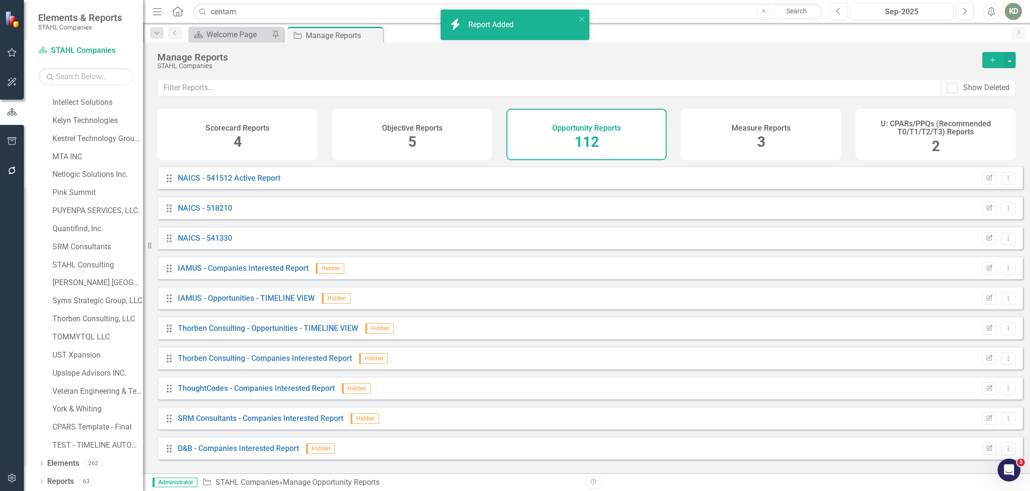
scroll to position [3063, 0]
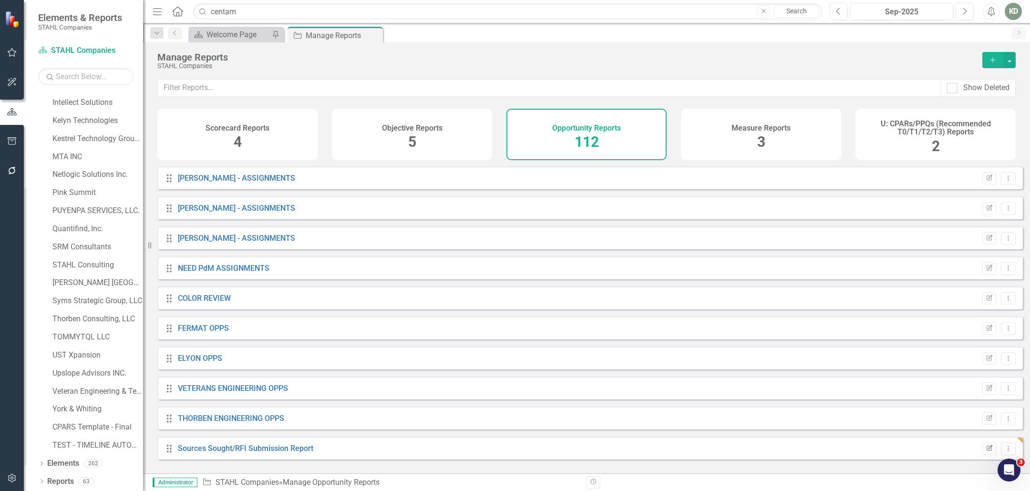
click at [982, 453] on button "Edit Report" at bounding box center [989, 449] width 14 height 12
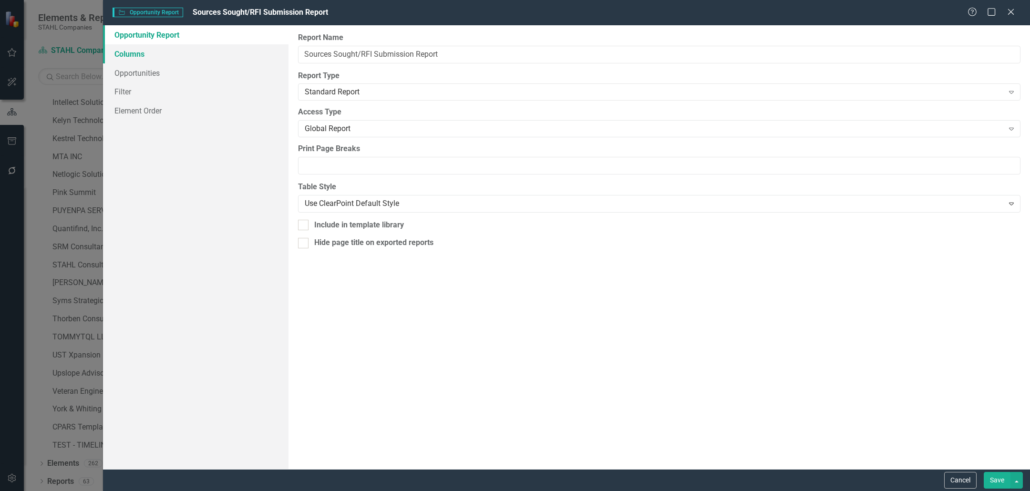
click at [170, 56] on link "Columns" at bounding box center [196, 53] width 186 height 19
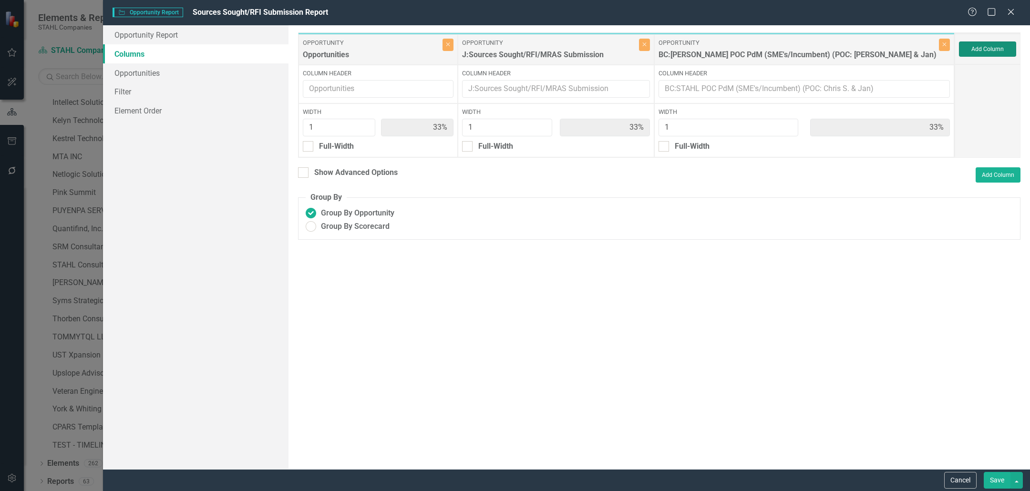
click at [998, 47] on button "Add Column" at bounding box center [987, 48] width 57 height 15
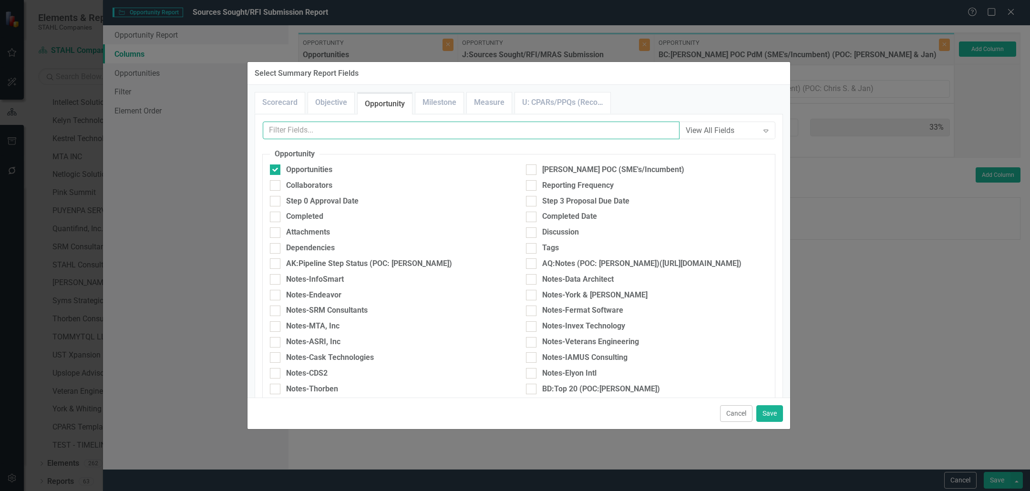
click at [487, 134] on input "text" at bounding box center [471, 131] width 417 height 18
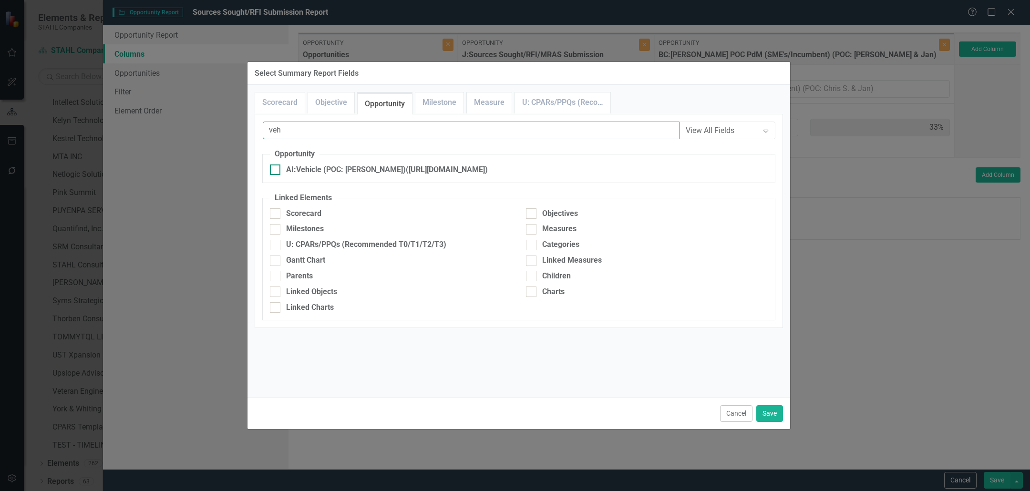
type input "veh"
click at [470, 172] on div "AI:Vehicle (POC: [PERSON_NAME])([URL][DOMAIN_NAME])" at bounding box center [387, 170] width 202 height 11
click at [276, 171] on input "AI:Vehicle (POC: [PERSON_NAME])([URL][DOMAIN_NAME])" at bounding box center [273, 168] width 6 height 6
checkbox input "true"
click at [768, 416] on button "Save" at bounding box center [769, 413] width 27 height 17
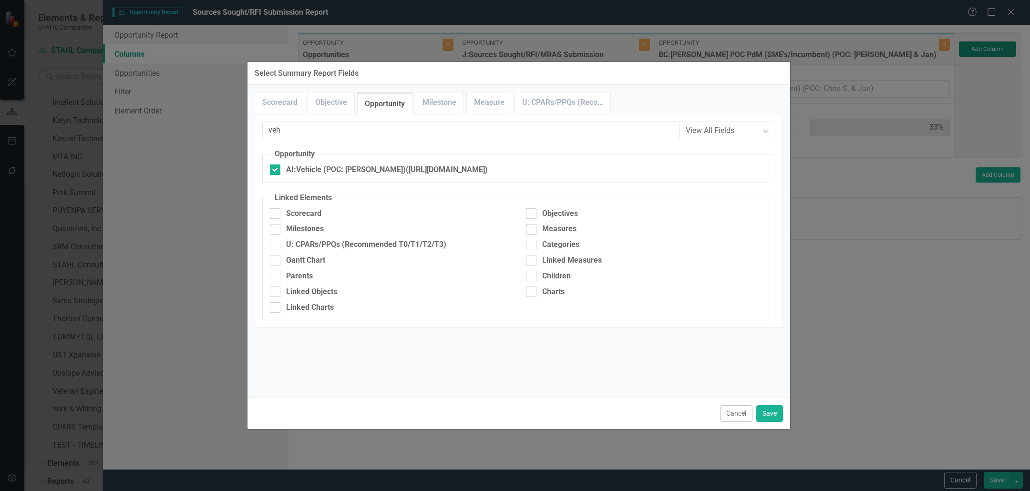
type input "25%"
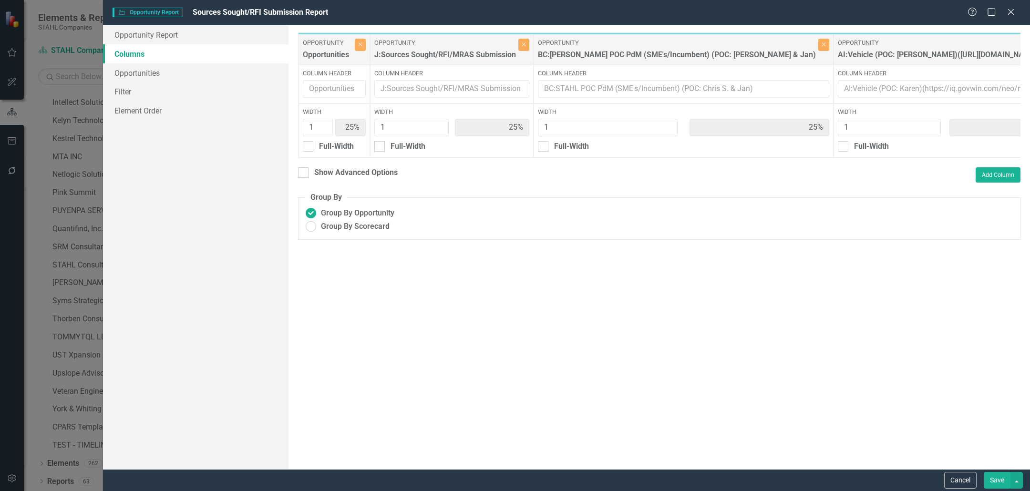
click at [995, 475] on button "Save" at bounding box center [997, 480] width 27 height 17
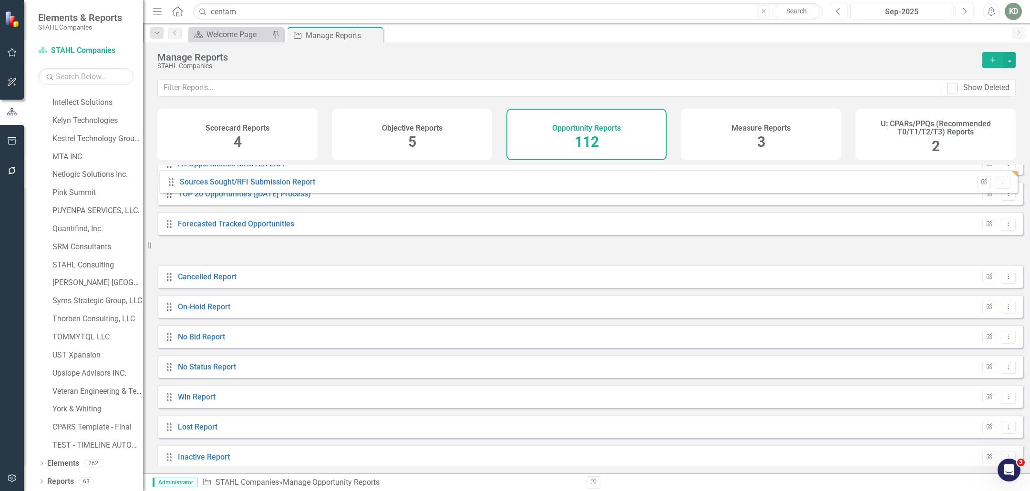
scroll to position [0, 0]
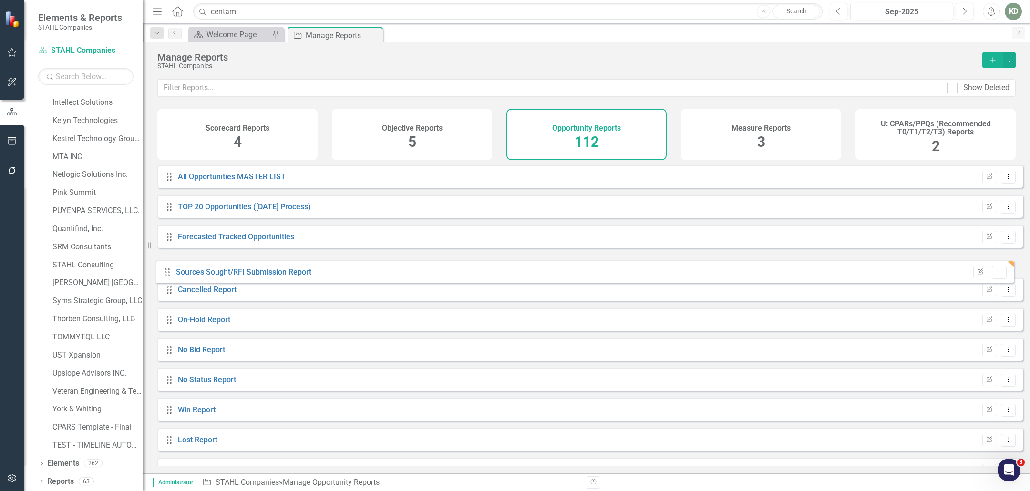
drag, startPoint x: 168, startPoint y: 456, endPoint x: 166, endPoint y: 273, distance: 183.1
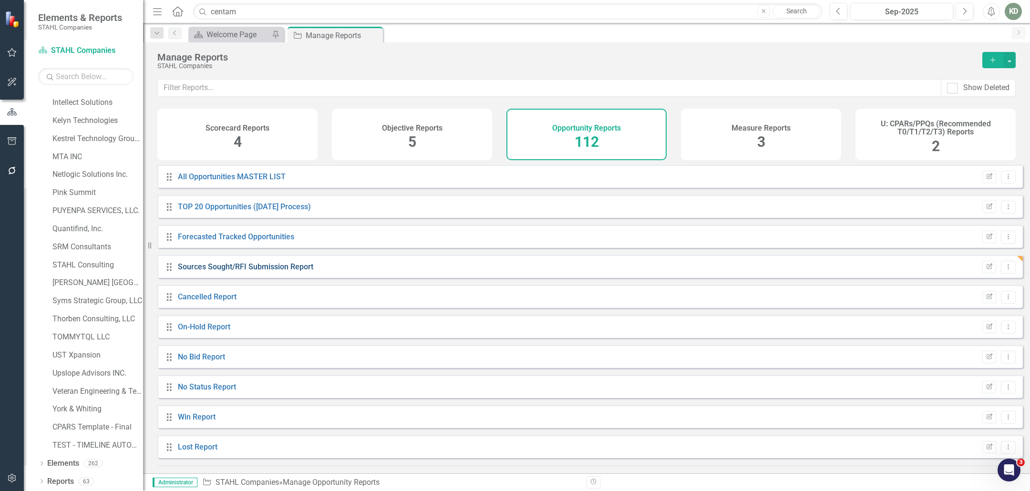
click at [236, 271] on link "Sources Sought/RFI Submission Report" at bounding box center [245, 266] width 135 height 9
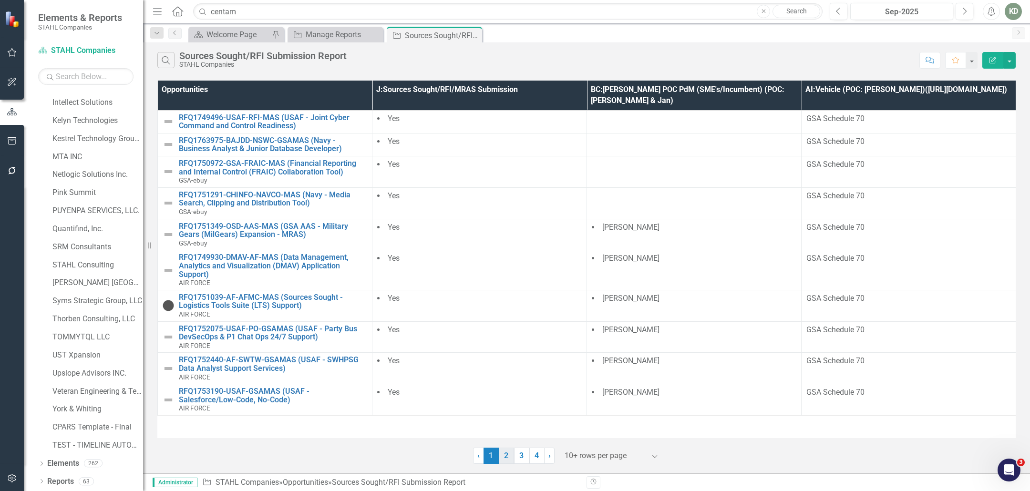
click at [505, 453] on link "2" at bounding box center [506, 456] width 15 height 16
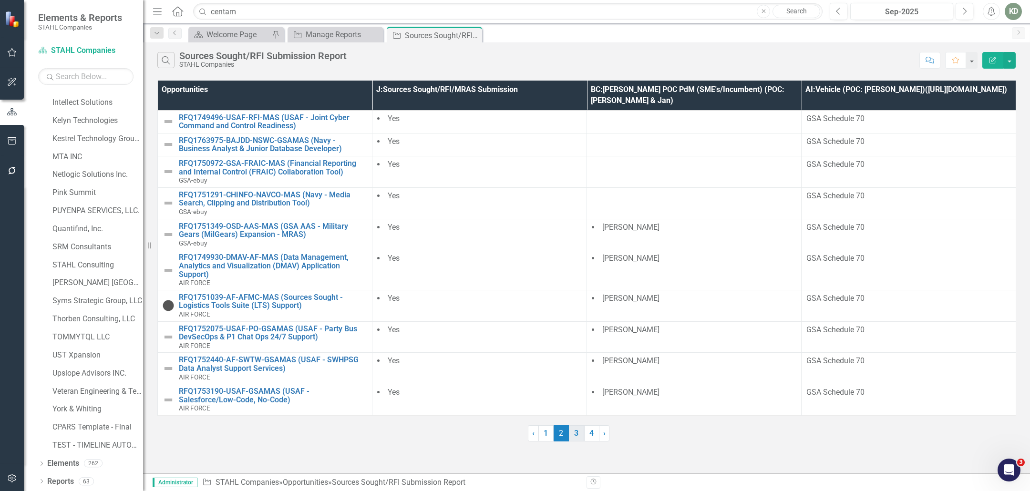
click at [575, 442] on link "3" at bounding box center [576, 433] width 15 height 16
click at [590, 442] on link "4" at bounding box center [591, 433] width 15 height 16
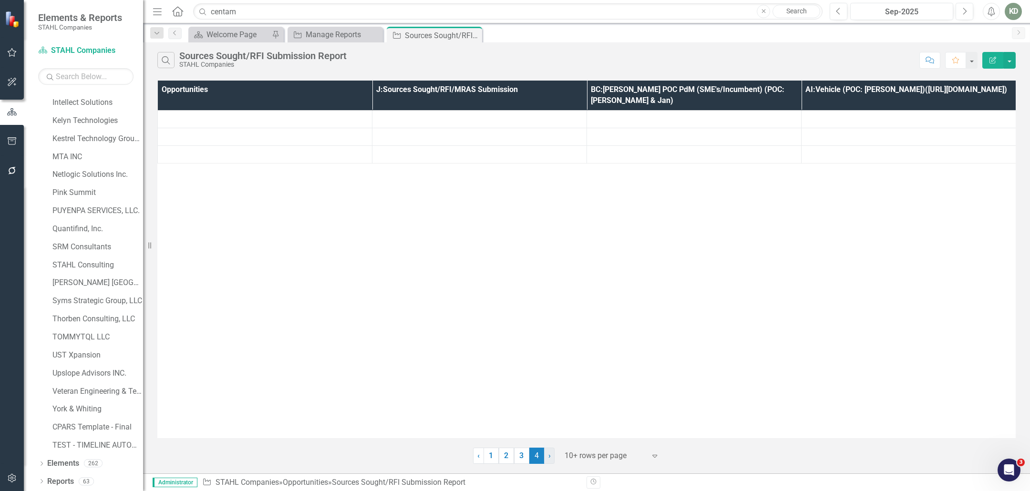
click at [605, 446] on div "‹ Previous 1 2 3 4 (current) › Next 10+ rows per page Expand" at bounding box center [586, 452] width 858 height 23
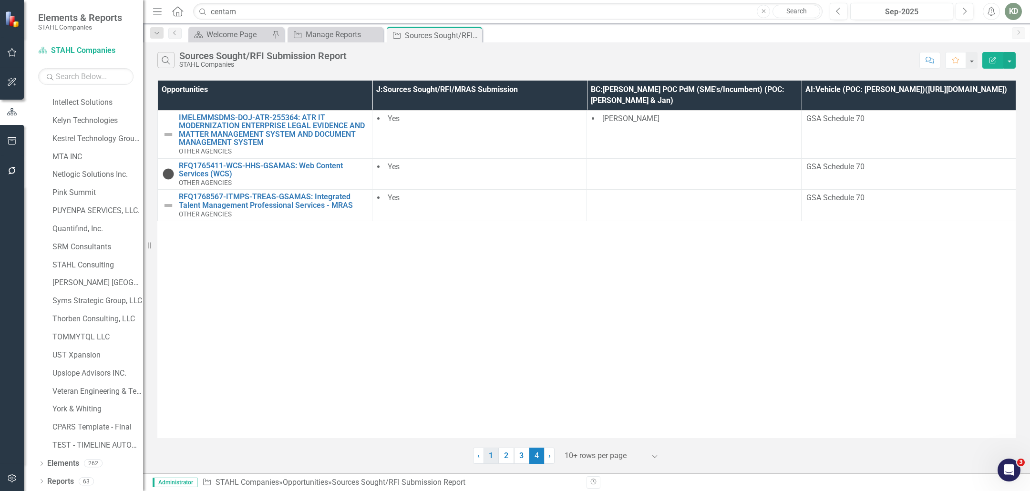
click at [490, 460] on link "1" at bounding box center [491, 456] width 15 height 16
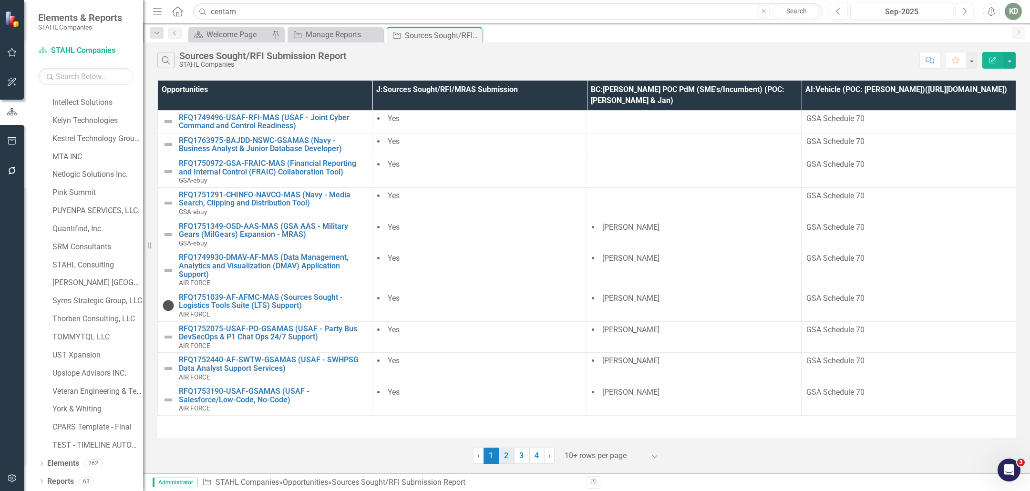
click at [503, 452] on link "2" at bounding box center [506, 456] width 15 height 16
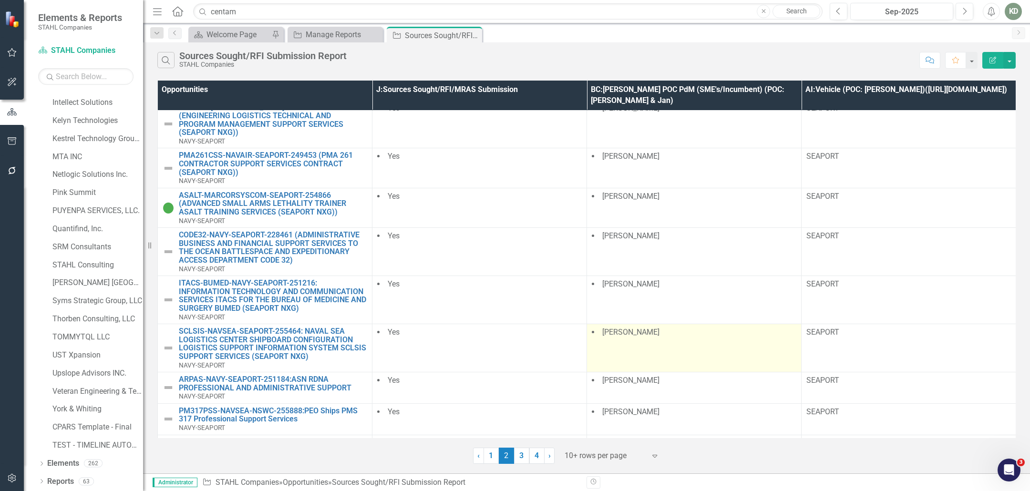
scroll to position [75, 0]
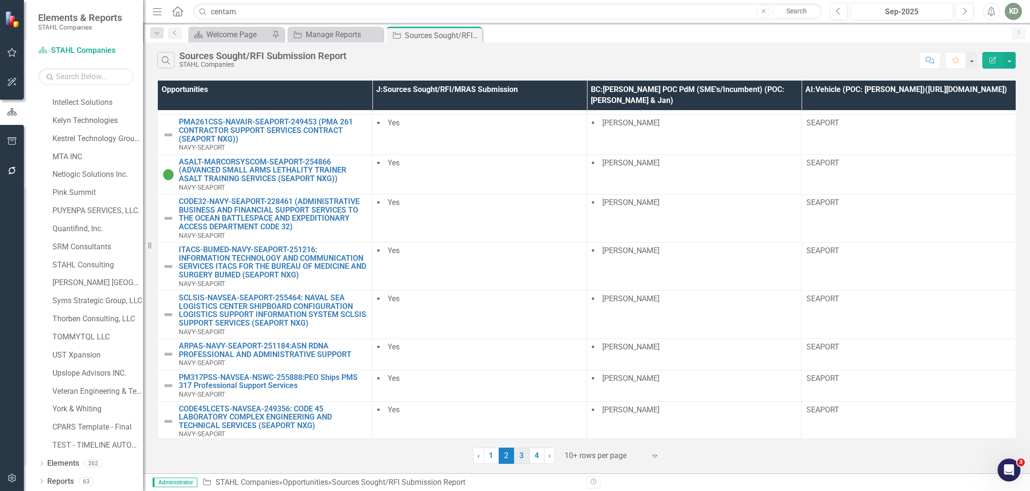
click at [517, 455] on link "3" at bounding box center [521, 456] width 15 height 16
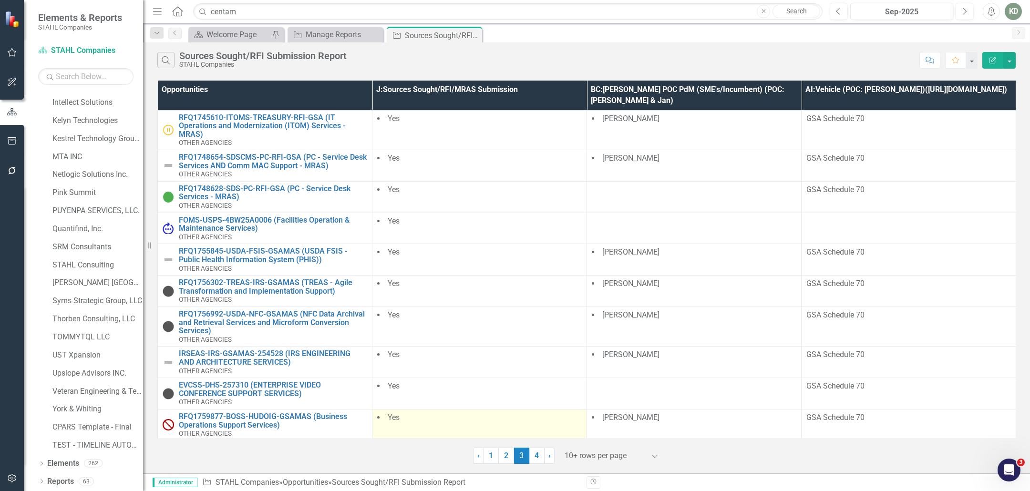
scroll to position [8, 0]
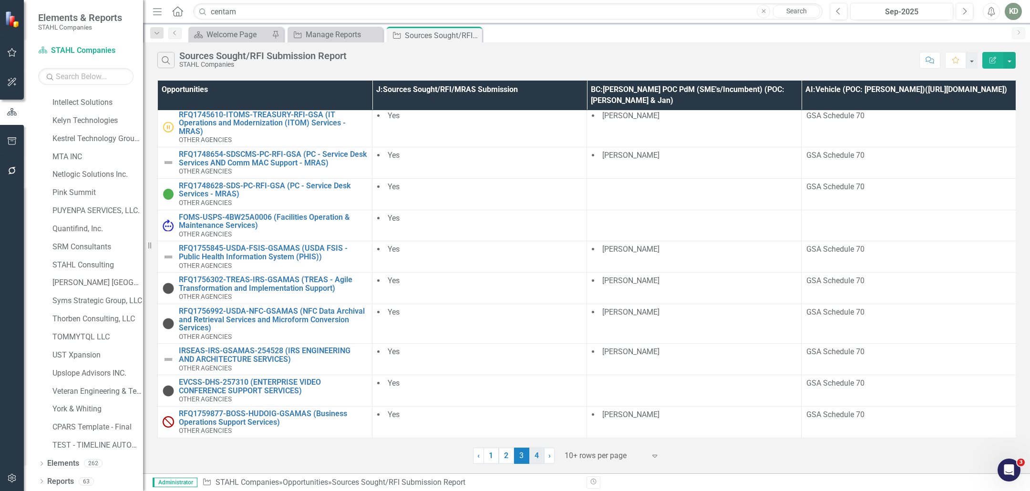
click at [536, 457] on link "4" at bounding box center [536, 456] width 15 height 16
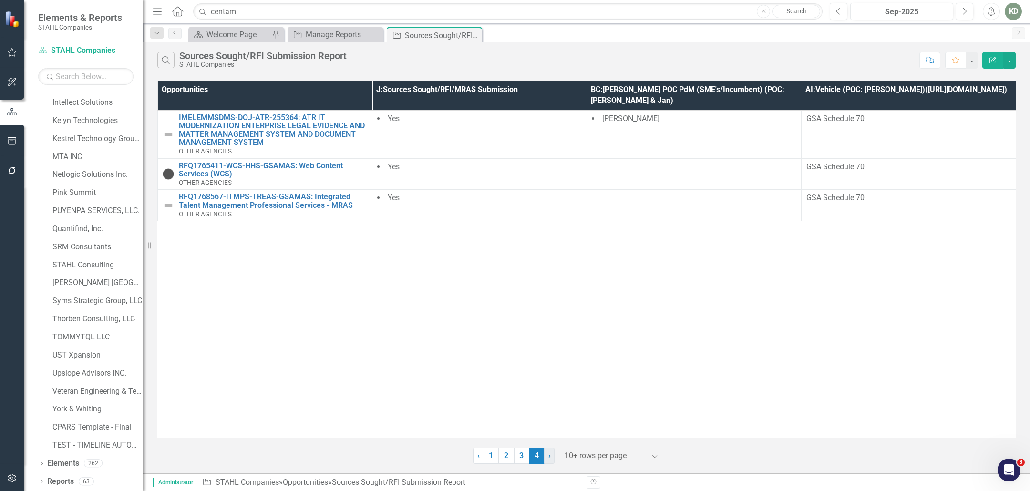
click at [547, 459] on link "› Next" at bounding box center [549, 456] width 10 height 16
click at [492, 458] on link "1" at bounding box center [491, 456] width 15 height 16
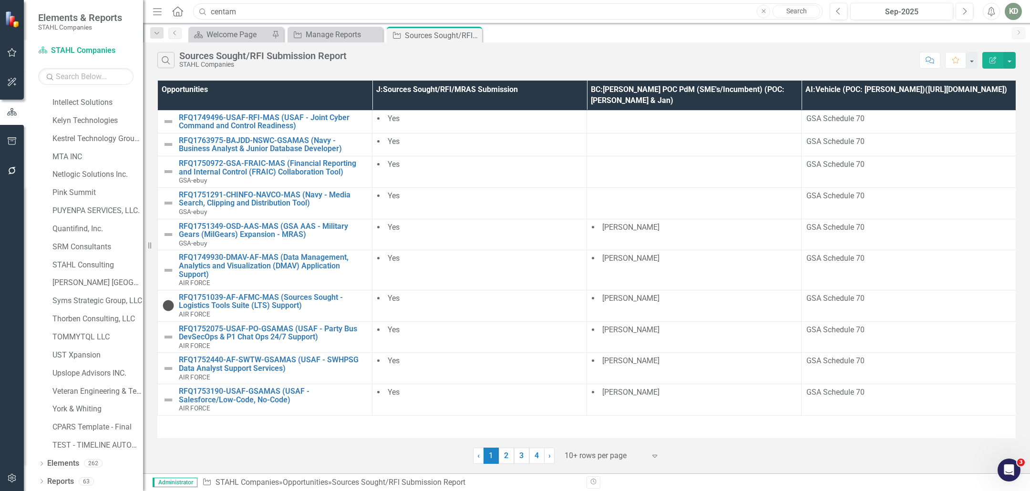
drag, startPoint x: 273, startPoint y: 10, endPoint x: 200, endPoint y: 14, distance: 73.5
click at [200, 14] on div "Search centam Close Search" at bounding box center [506, 11] width 630 height 17
paste input "Contractor HCM-SA Support Services"
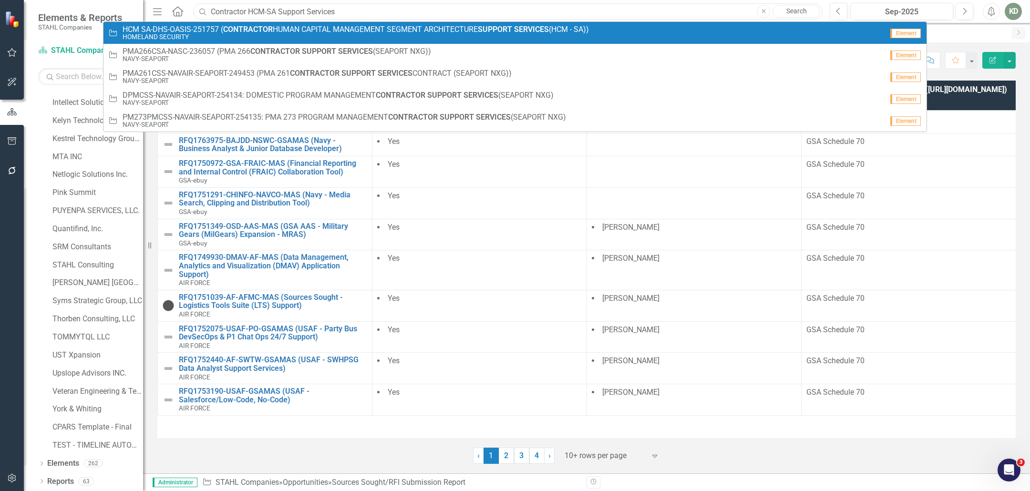
type input "Contractor HCM-SA Support Services"
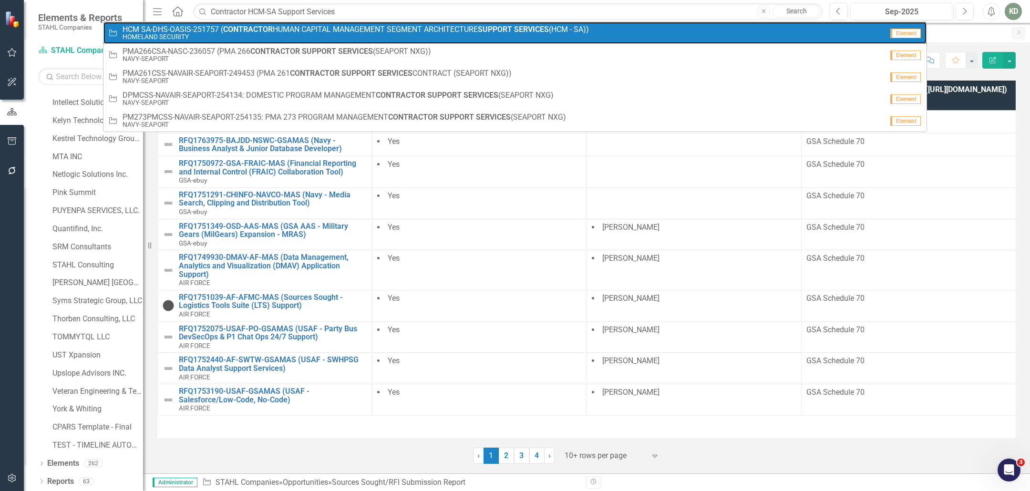
click at [310, 31] on span "HCM SA-DHS-OASIS-251757 ( CONTRACTOR HUMAN CAPITAL MANAGEMENT SEGMENT ARCHITECT…" at bounding box center [356, 29] width 466 height 9
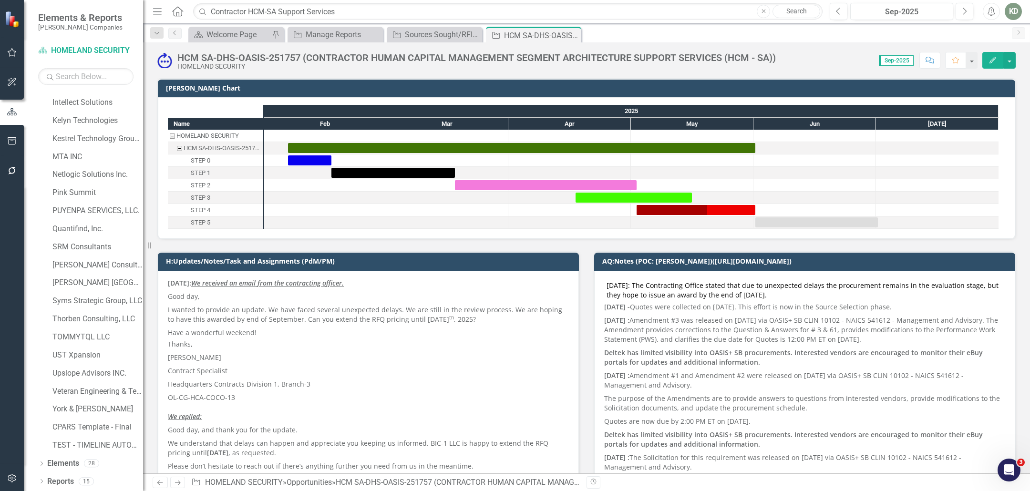
click at [268, 54] on div "HCM SA-DHS-OASIS-251757 (CONTRACTOR HUMAN CAPITAL MANAGEMENT SEGMENT ARCHITECTU…" at bounding box center [476, 57] width 599 height 10
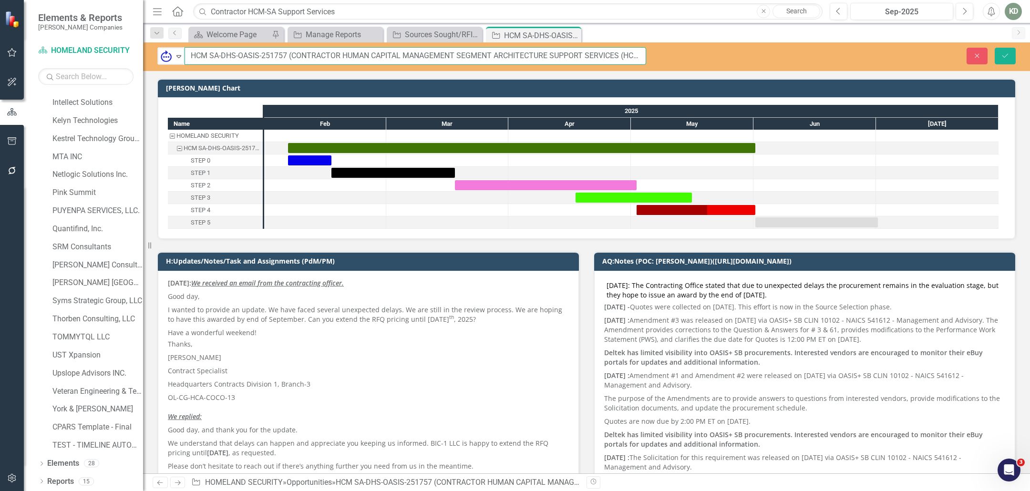
click at [271, 55] on input "HCM SA-DHS-OASIS-251757 (CONTRACTOR HUMAN CAPITAL MANAGEMENT SEGMENT ARCHITECTU…" at bounding box center [416, 56] width 462 height 18
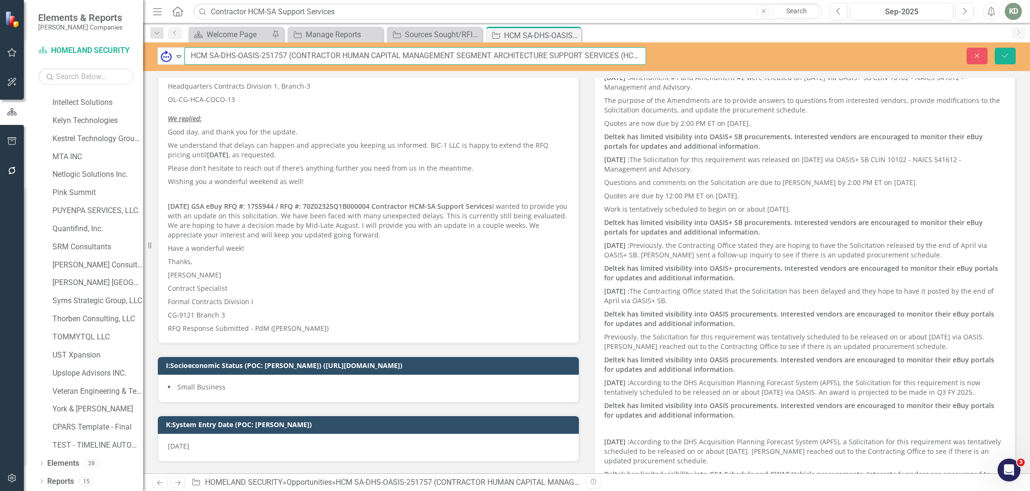
scroll to position [297, 0]
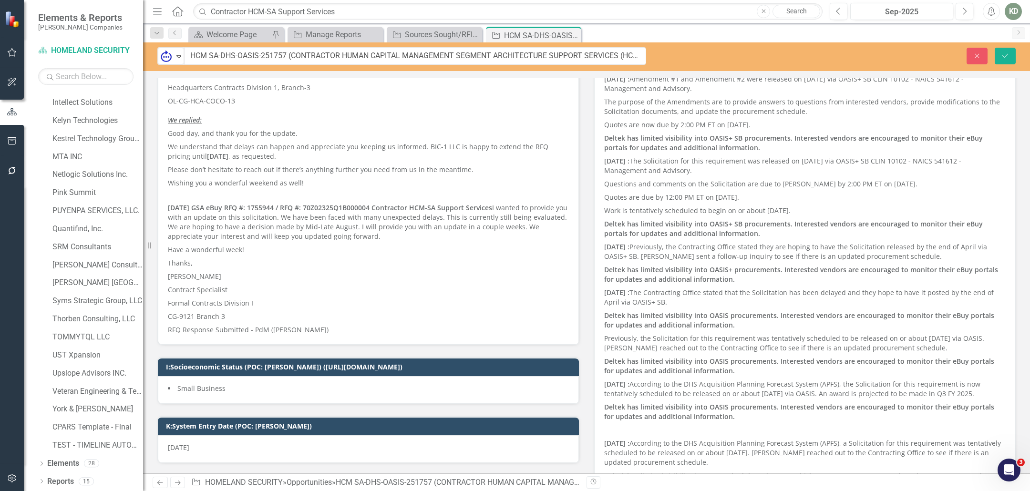
click at [371, 225] on p "7/29/2025 GSA eBuy RFQ #: 1755944 / RFQ #: 70Z02325Q1B000004 Contractor HCM-SA …" at bounding box center [368, 222] width 401 height 42
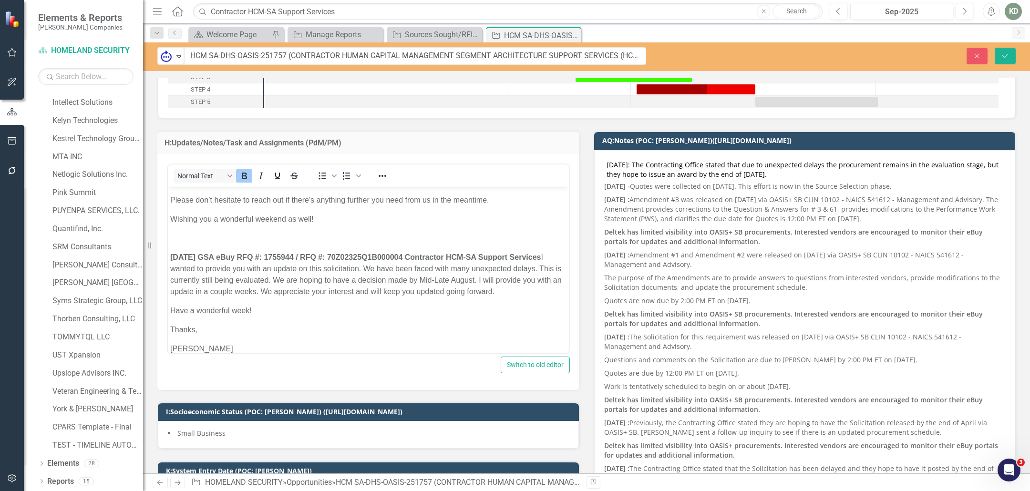
scroll to position [251, 0]
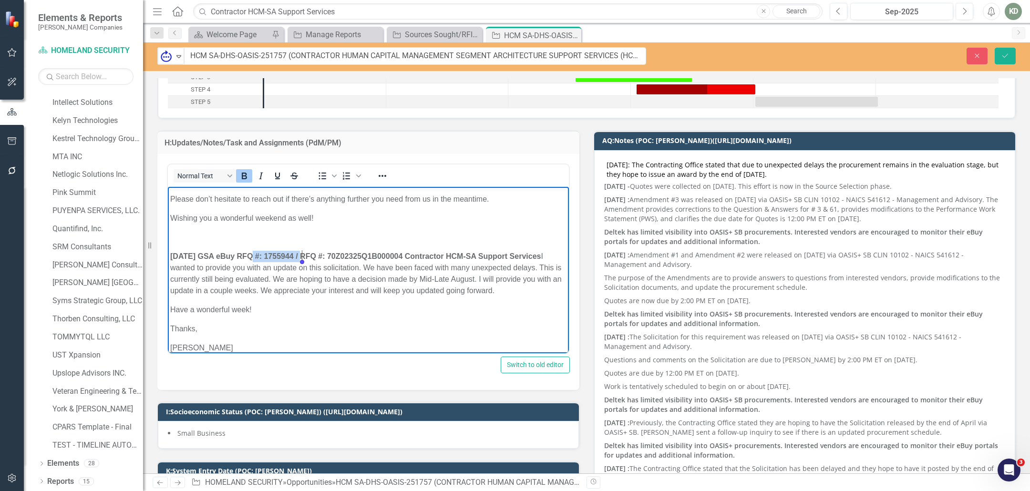
drag, startPoint x: 246, startPoint y: 256, endPoint x: 380, endPoint y: 212, distance: 140.9
click at [301, 253] on strong "7/29/2025 GSA eBuy RFQ #: 1755944 / RFQ #: 70Z02325Q1B000004 Contractor HCM-SA …" at bounding box center [355, 256] width 371 height 8
copy strong "RFQ #: 1755944"
click at [969, 53] on button "Close" at bounding box center [977, 56] width 21 height 17
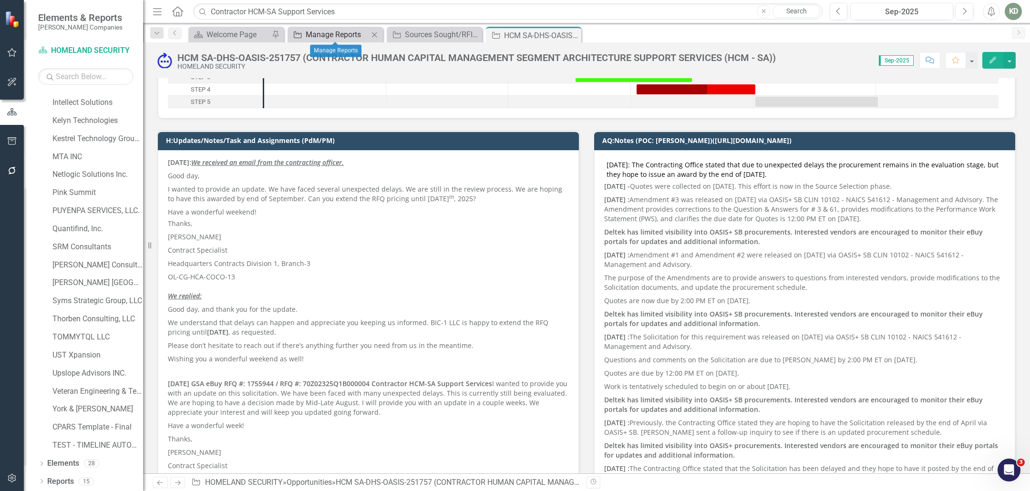
click at [314, 39] on div "Manage Reports" at bounding box center [337, 35] width 63 height 12
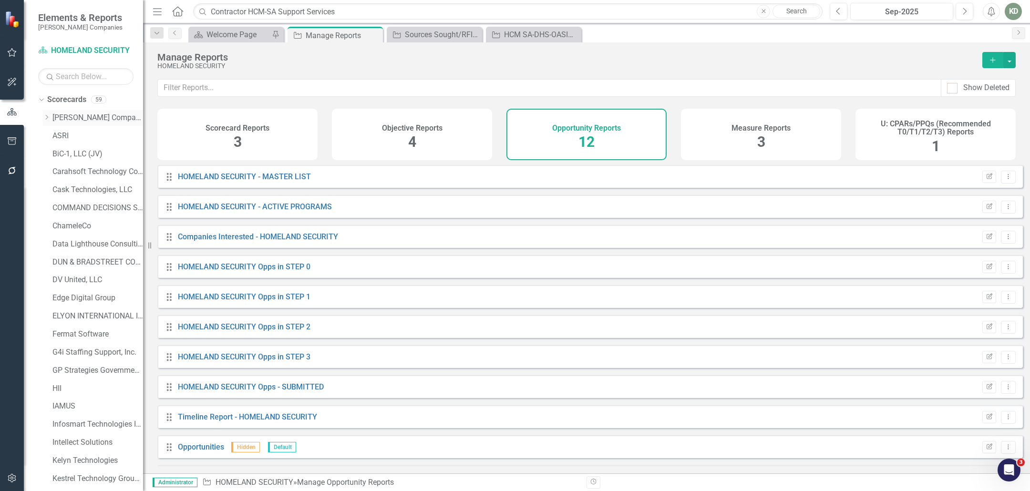
click at [82, 116] on link "STAHL Companies" at bounding box center [97, 118] width 91 height 11
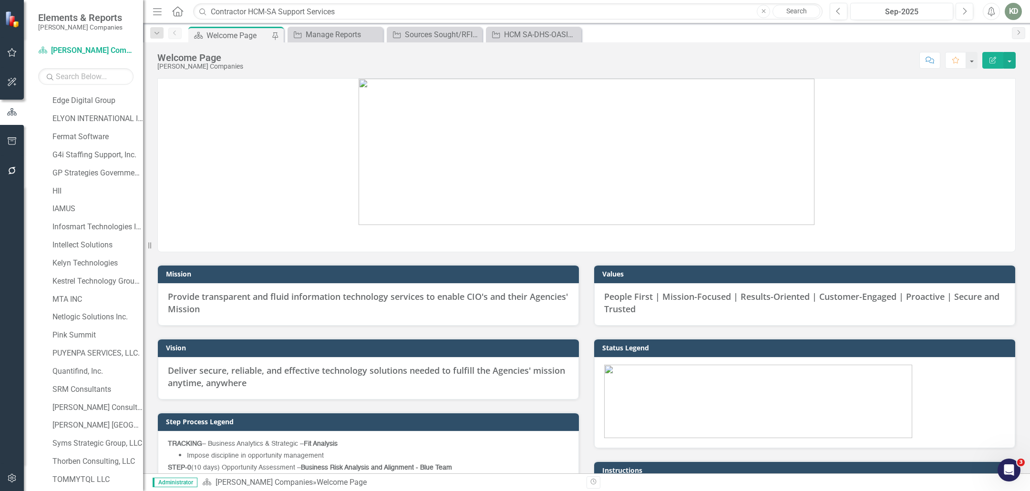
scroll to position [340, 0]
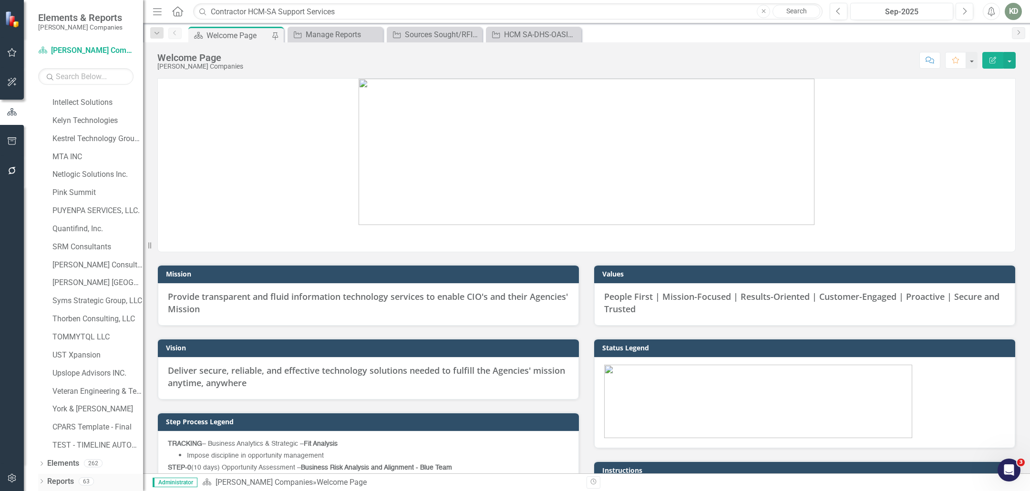
click at [47, 481] on link "Reports" at bounding box center [60, 481] width 27 height 11
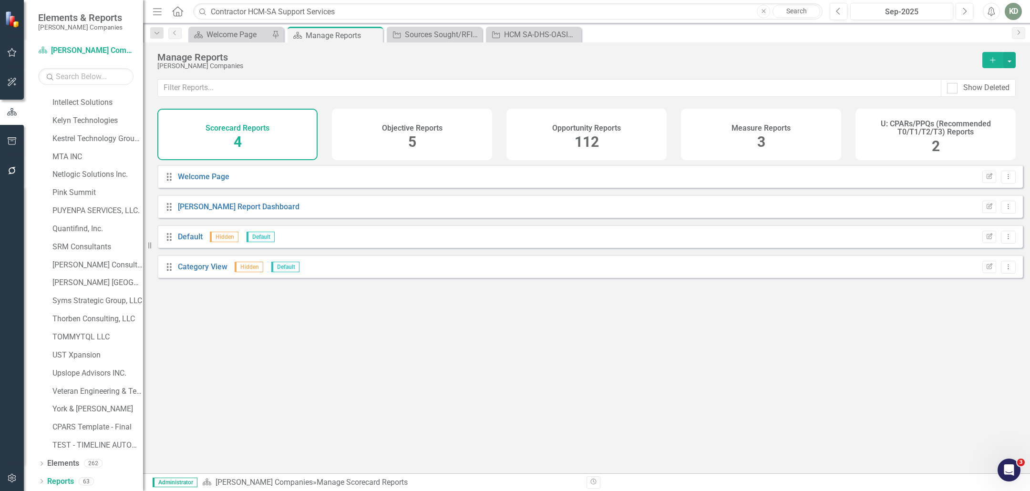
click at [575, 132] on div "112" at bounding box center [587, 142] width 24 height 21
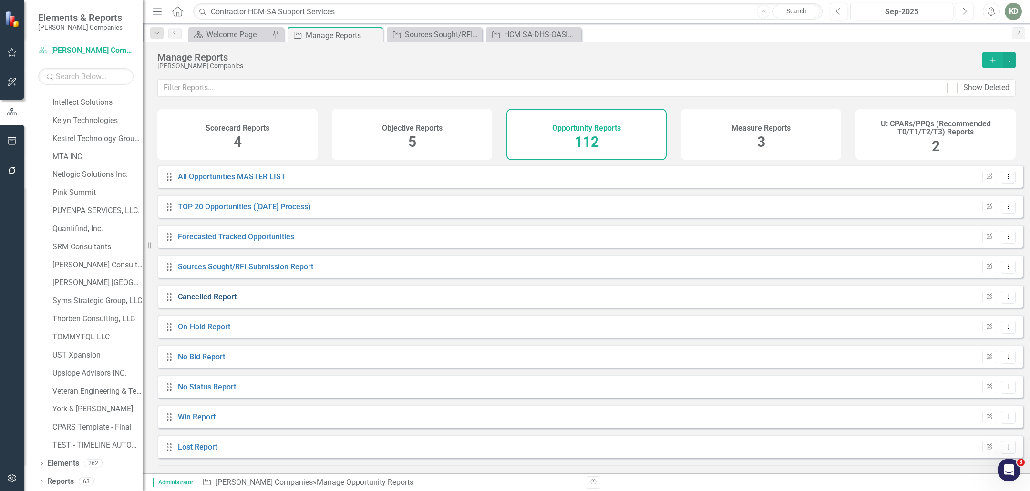
click at [220, 301] on link "Cancelled Report" at bounding box center [207, 296] width 59 height 9
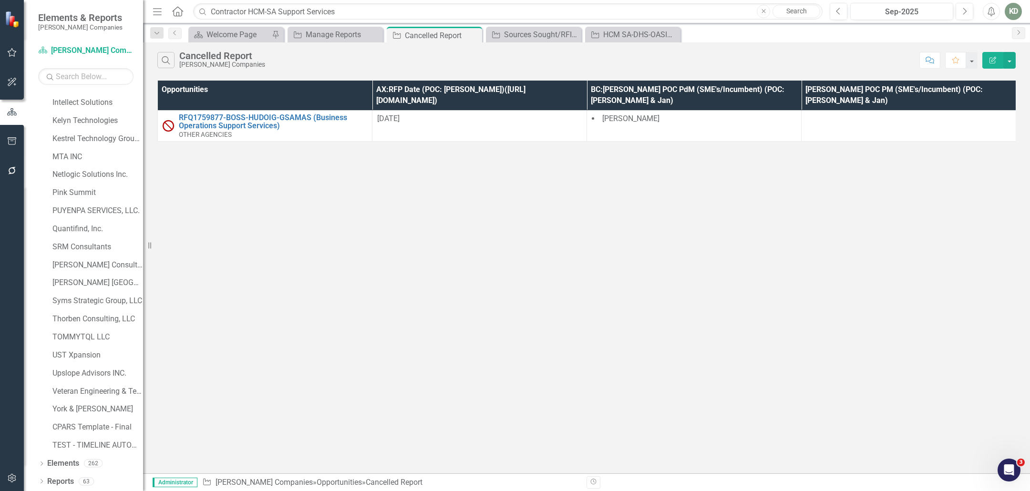
click at [987, 57] on button "Edit Report" at bounding box center [992, 60] width 21 height 17
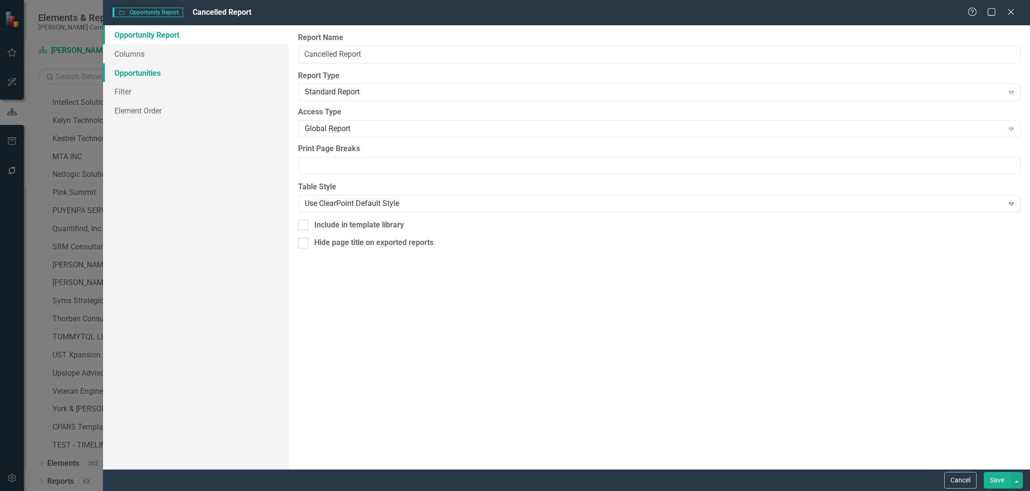
click at [140, 54] on div "Opportunity Report Columns Opportunities Filter Element Order" at bounding box center [196, 247] width 186 height 444
click at [140, 69] on link "Opportunities" at bounding box center [196, 72] width 186 height 19
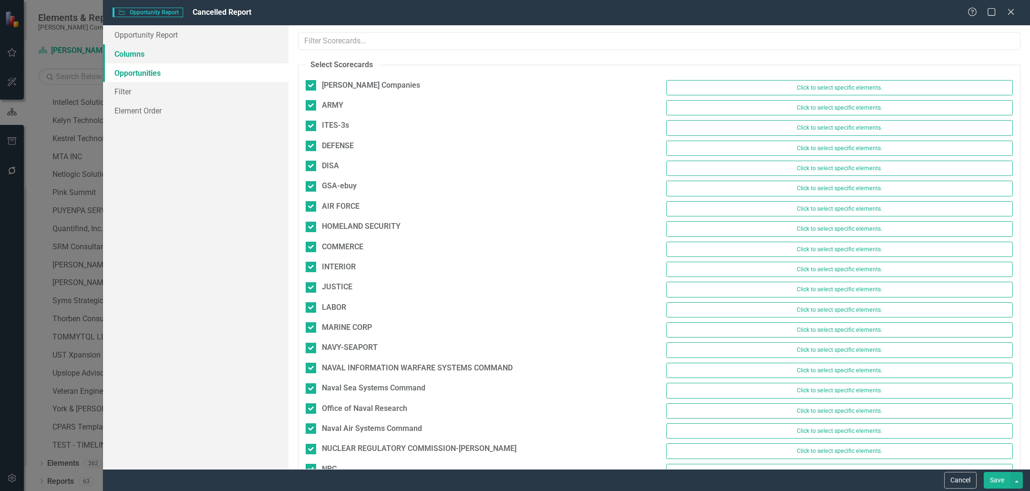
click at [155, 57] on link "Columns" at bounding box center [196, 53] width 186 height 19
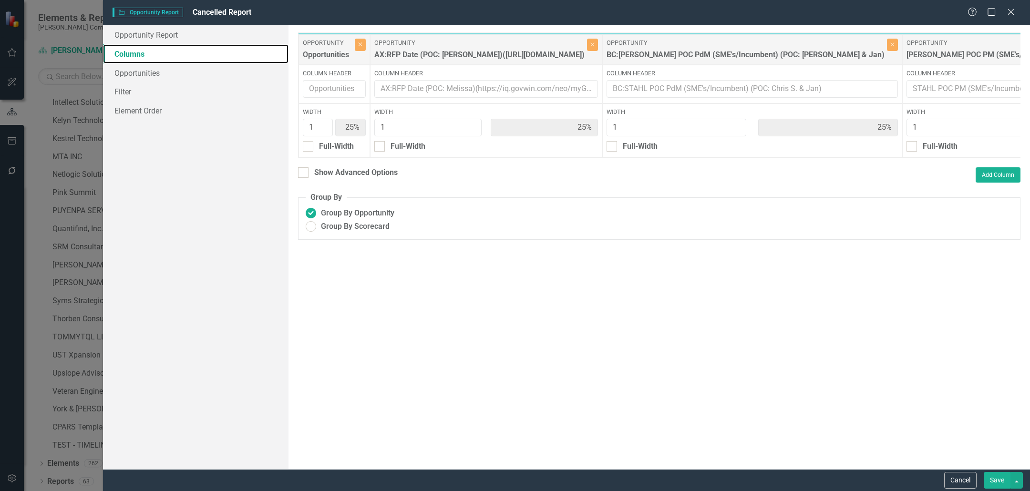
scroll to position [0, 140]
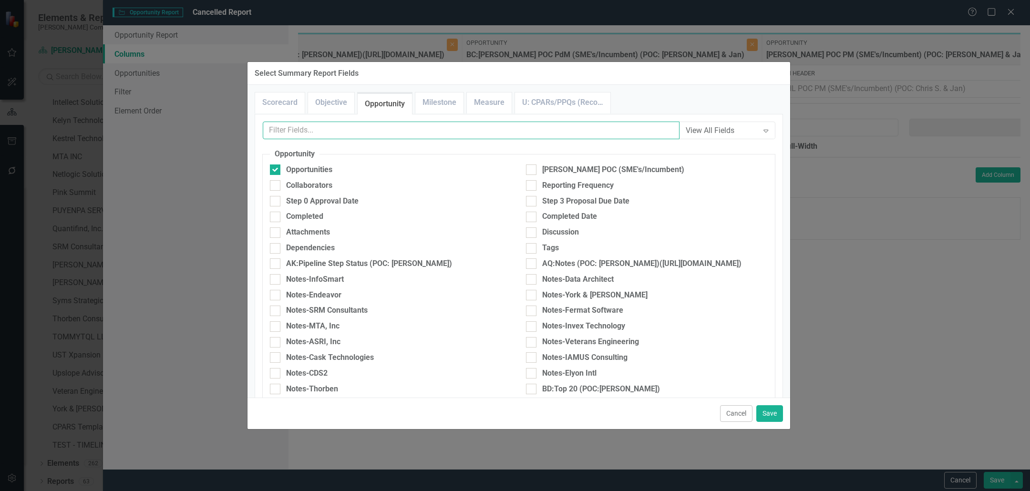
click at [621, 131] on input "text" at bounding box center [471, 131] width 417 height 18
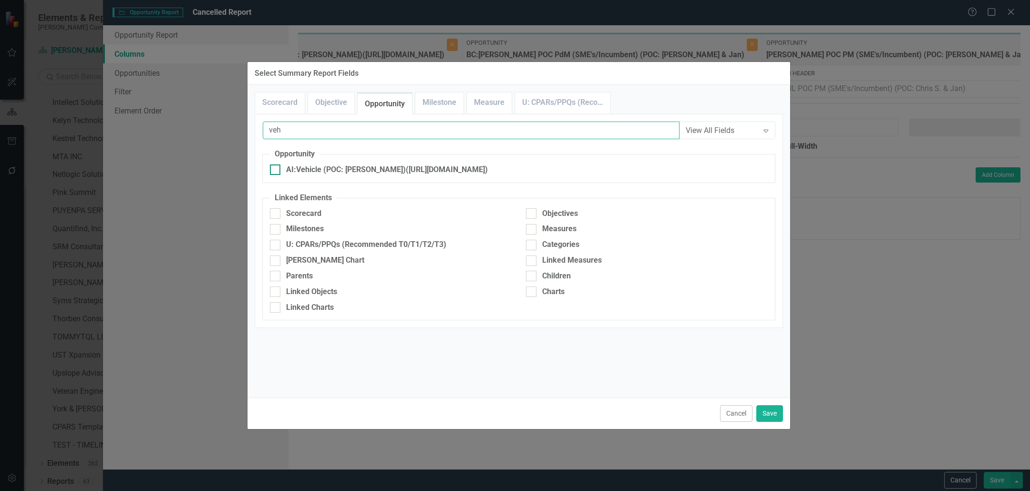
type input "veh"
click at [488, 166] on div "AI:Vehicle (POC: [PERSON_NAME])([URL][DOMAIN_NAME])" at bounding box center [387, 170] width 202 height 11
click at [276, 166] on input "AI:Vehicle (POC: [PERSON_NAME])([URL][DOMAIN_NAME])" at bounding box center [273, 168] width 6 height 6
checkbox input "true"
click at [767, 411] on button "Save" at bounding box center [769, 413] width 27 height 17
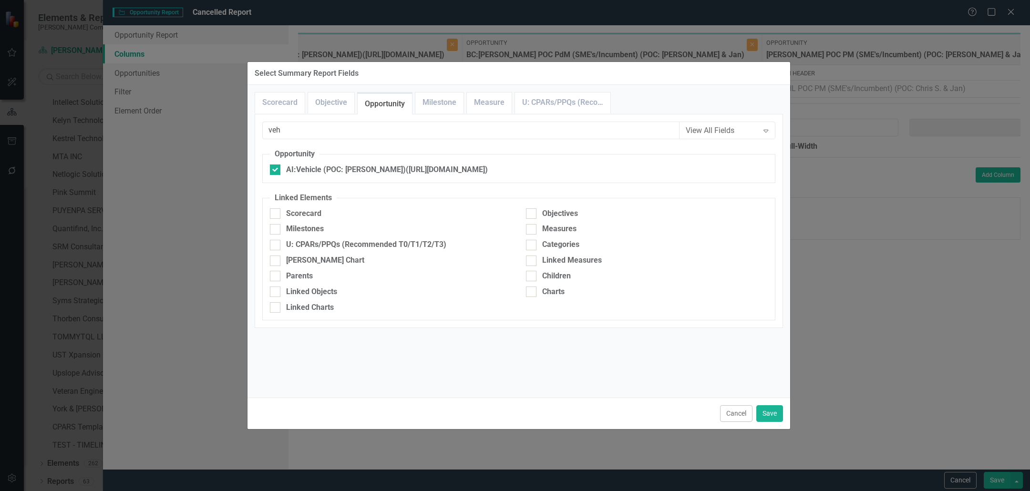
type input "20%"
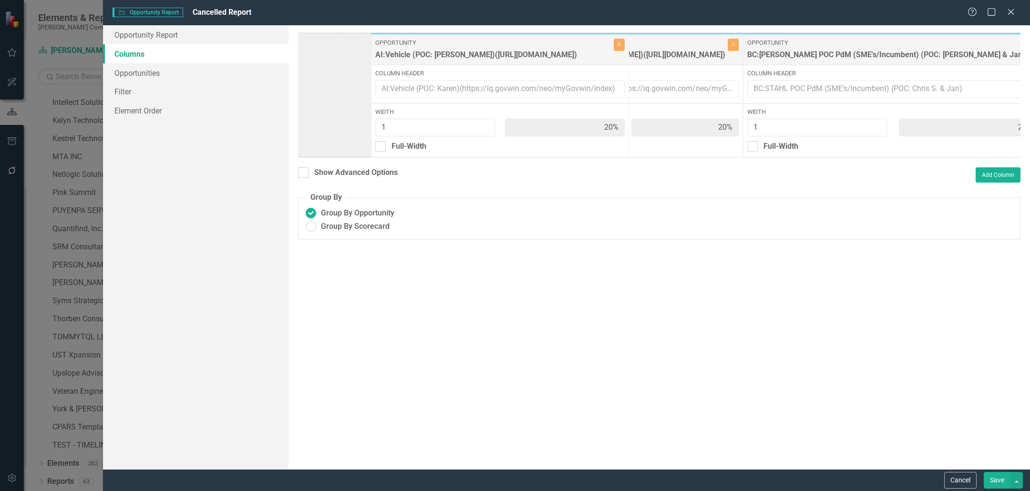
drag, startPoint x: 980, startPoint y: 51, endPoint x: 383, endPoint y: 51, distance: 596.6
click at [385, 51] on div "Opportunity Opportunities Close Column Header Width 1 20% Full-Width Opportunit…" at bounding box center [737, 94] width 1112 height 125
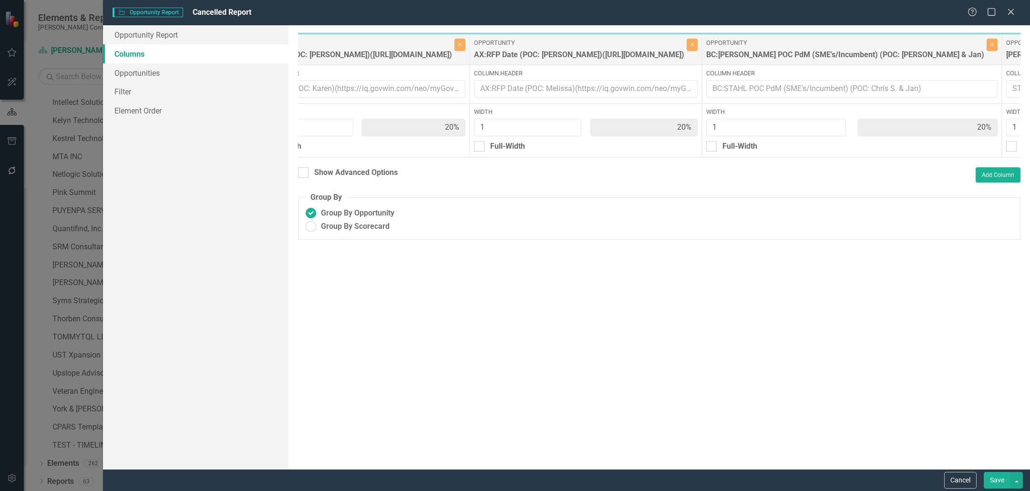
scroll to position [0, 0]
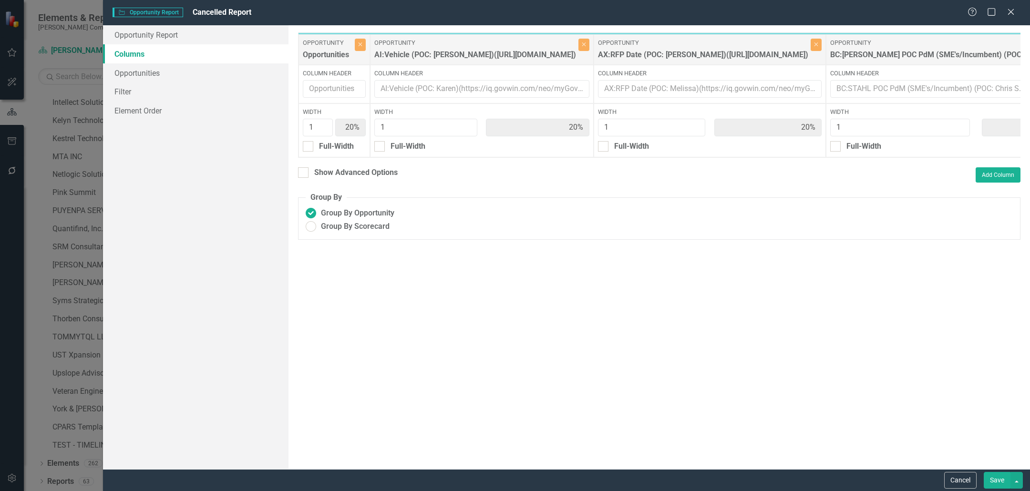
click at [996, 485] on button "Save" at bounding box center [997, 480] width 27 height 17
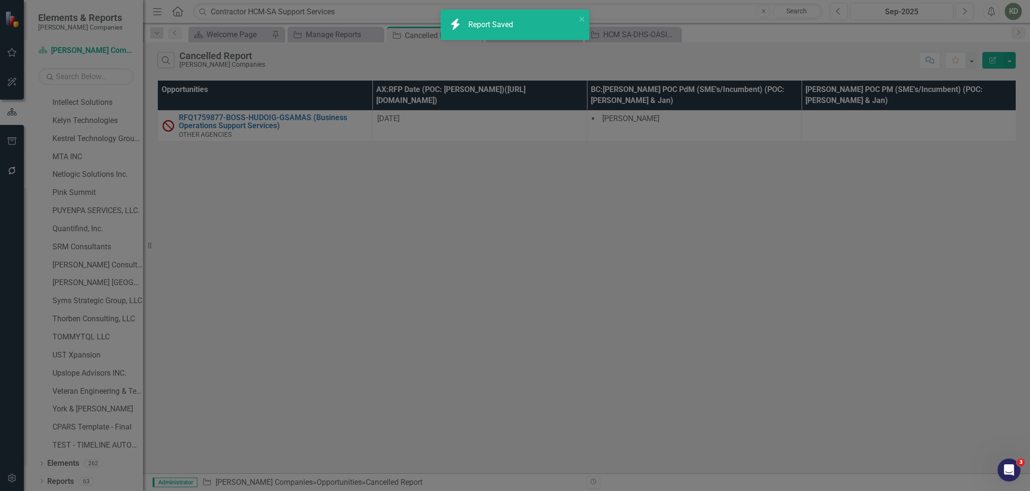
radio input "true"
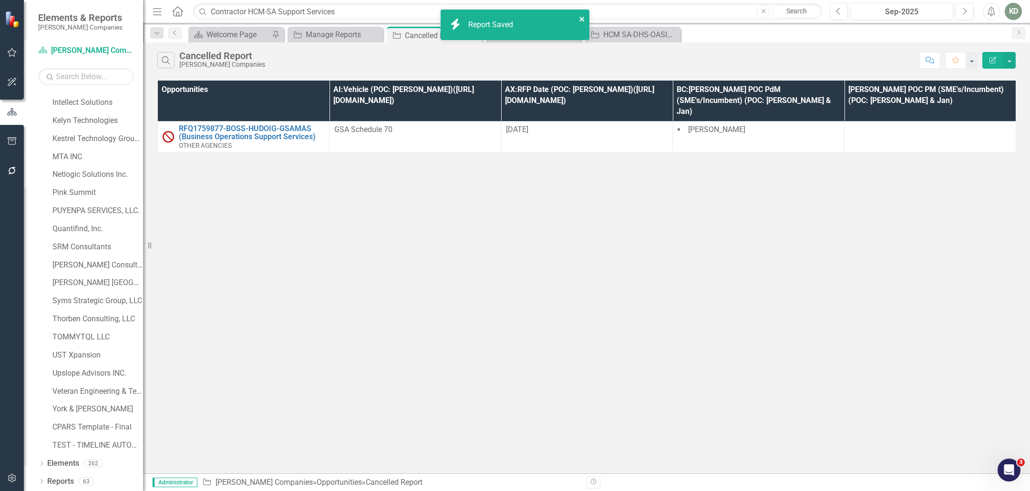
click at [580, 18] on icon "close" at bounding box center [582, 19] width 7 height 8
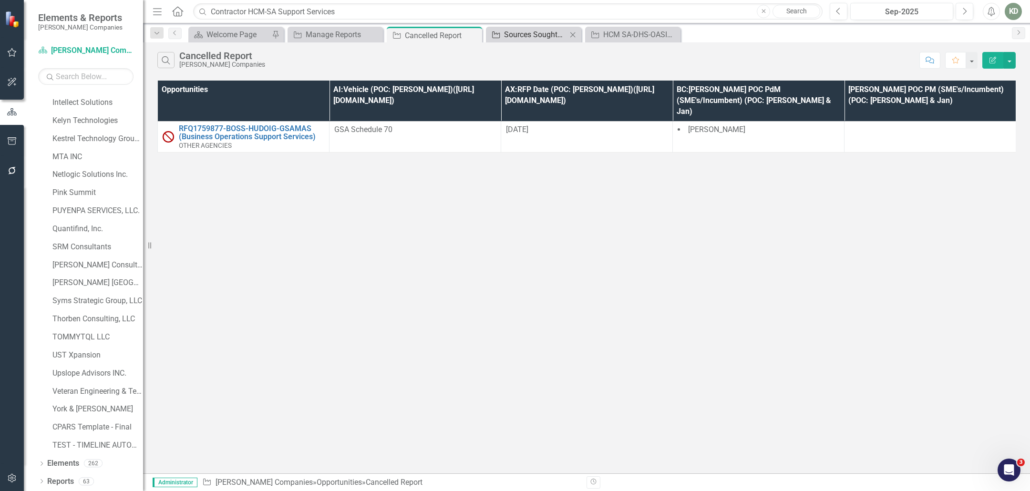
click at [534, 38] on div "Sources Sought/RFI Submission Report" at bounding box center [535, 35] width 63 height 12
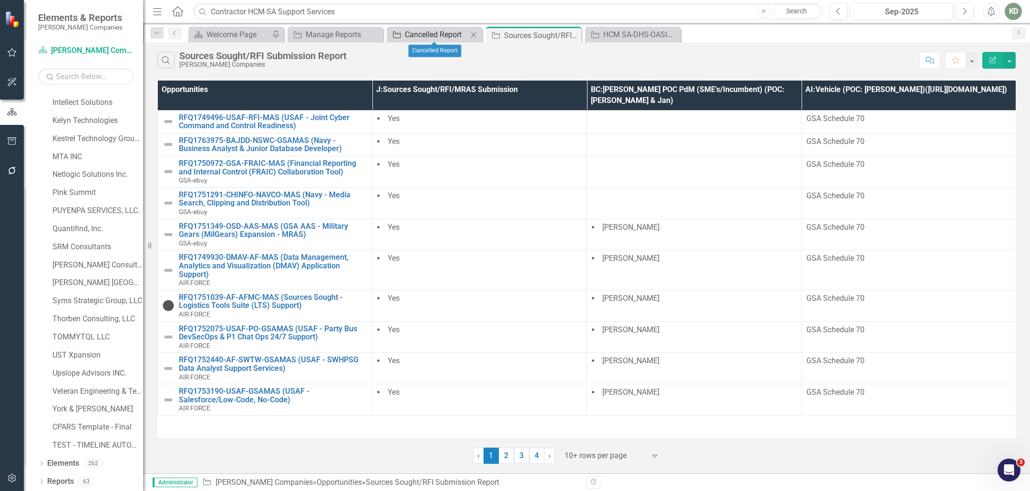
click at [422, 32] on div "Cancelled Report" at bounding box center [436, 35] width 63 height 12
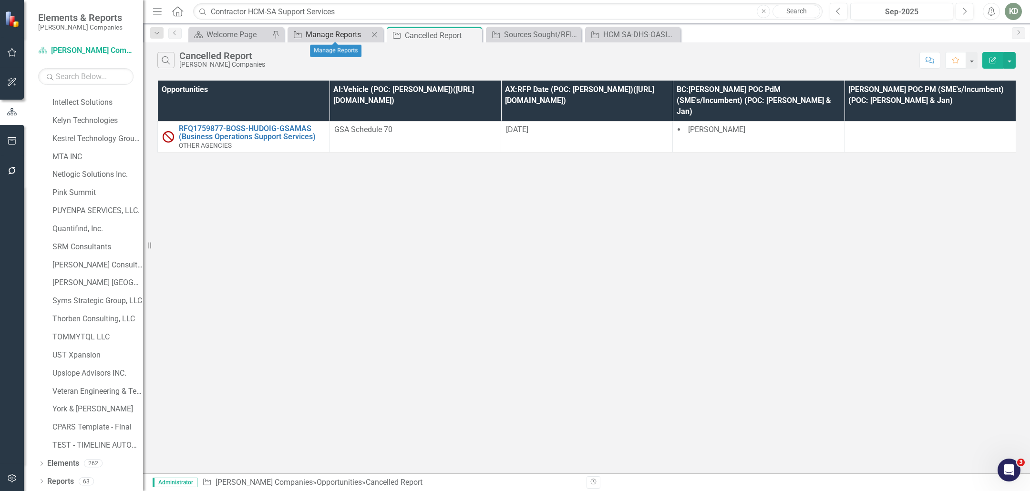
click at [330, 37] on div "Manage Reports" at bounding box center [337, 35] width 63 height 12
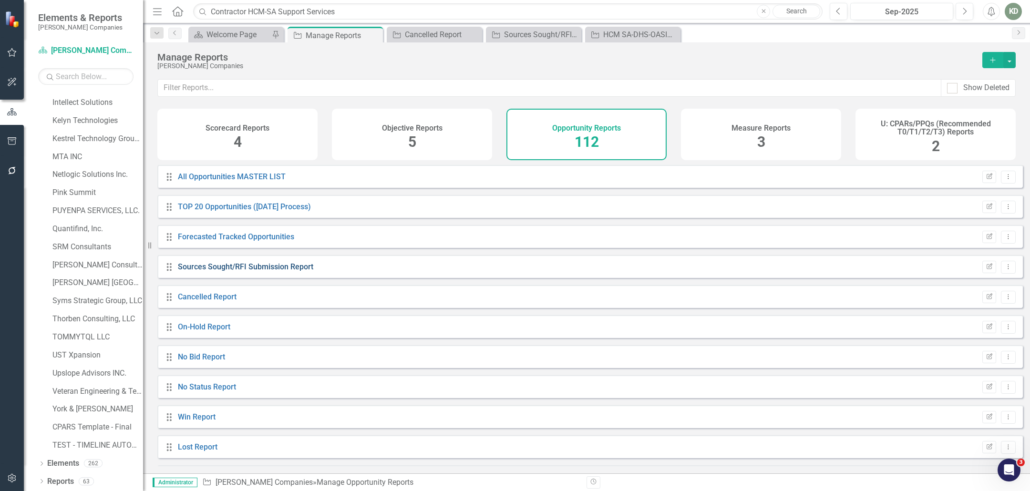
click at [298, 271] on link "Sources Sought/RFI Submission Report" at bounding box center [245, 266] width 135 height 9
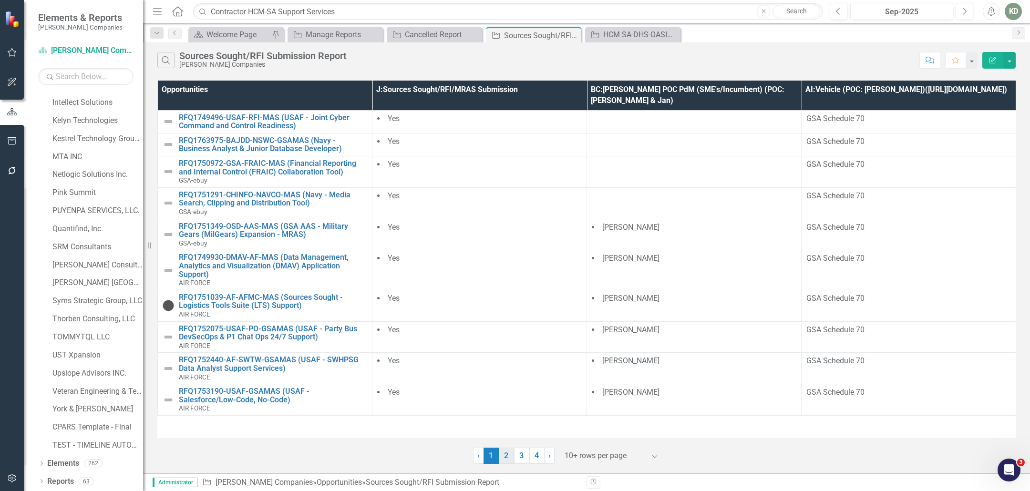
click at [509, 459] on link "2" at bounding box center [506, 456] width 15 height 16
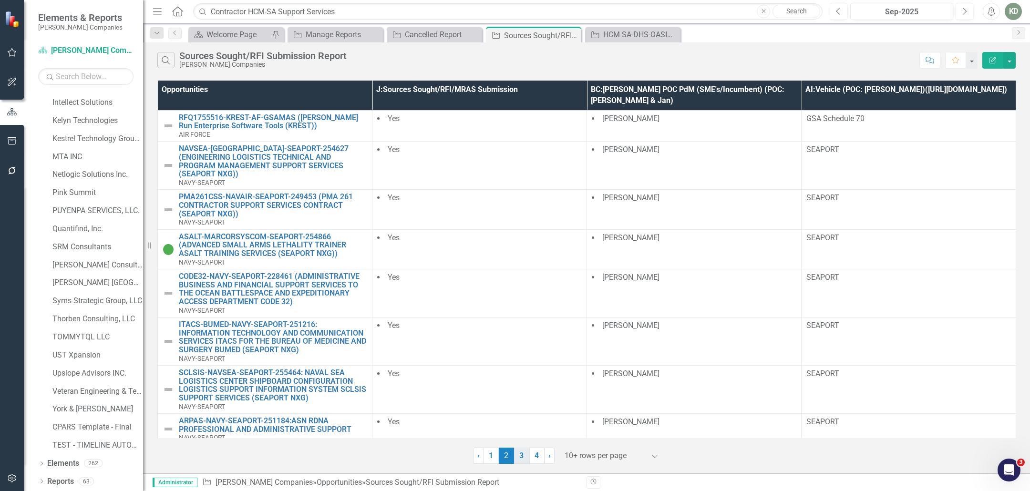
click at [521, 457] on link "3" at bounding box center [521, 456] width 15 height 16
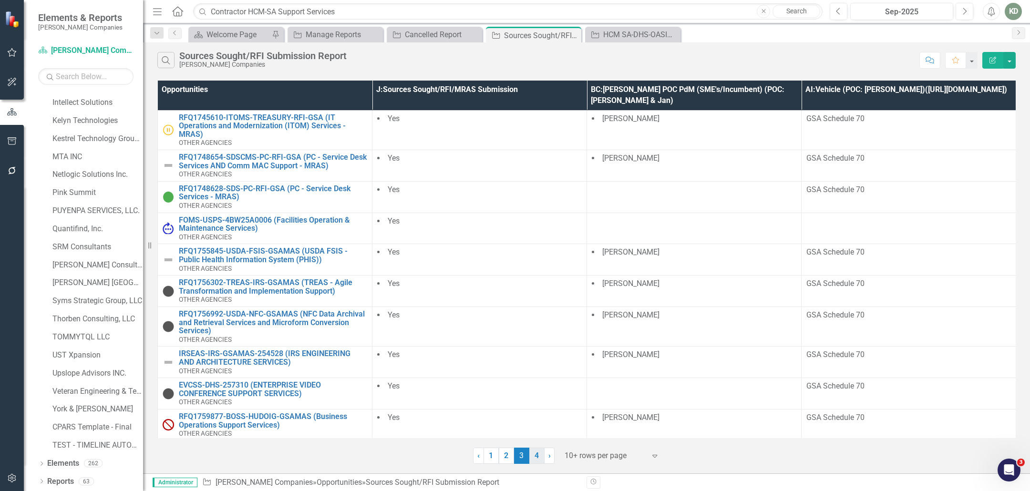
click at [544, 453] on link "4" at bounding box center [536, 456] width 15 height 16
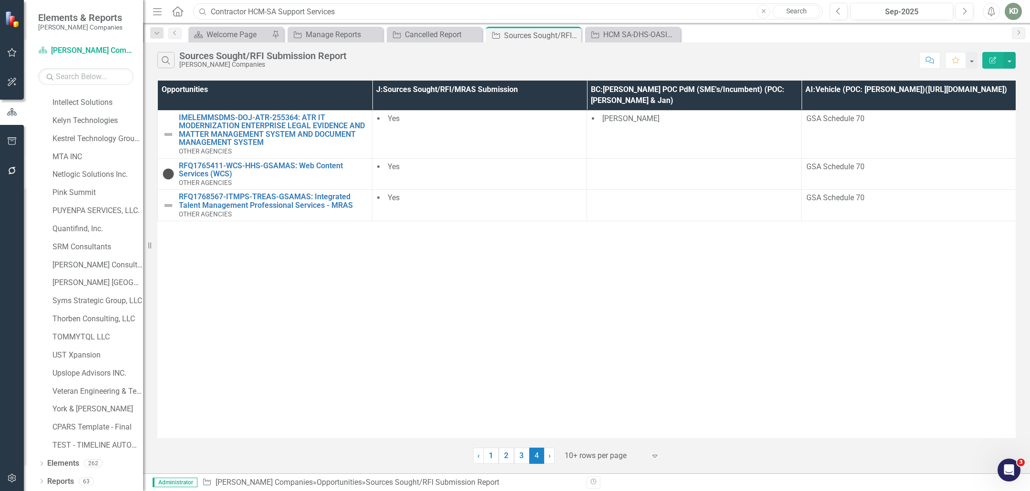
click at [238, 8] on input "Contractor HCM-SA Support Services" at bounding box center [508, 11] width 630 height 17
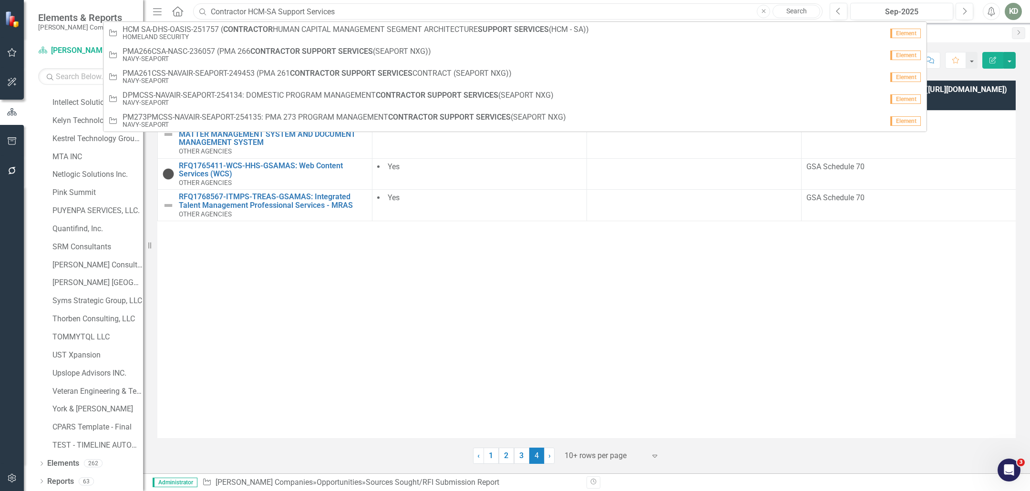
paste input "253538"
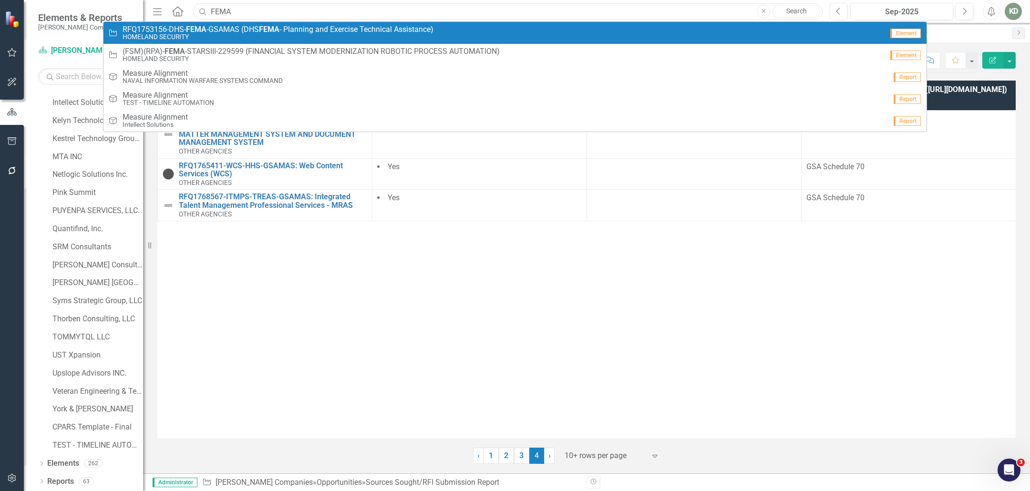
type input "FEMA"
click at [254, 26] on span "RFQ1753156-DHS- FEMA -GSAMAS (DHS FEMA - Planning and Exercise Technical Assist…" at bounding box center [278, 29] width 311 height 9
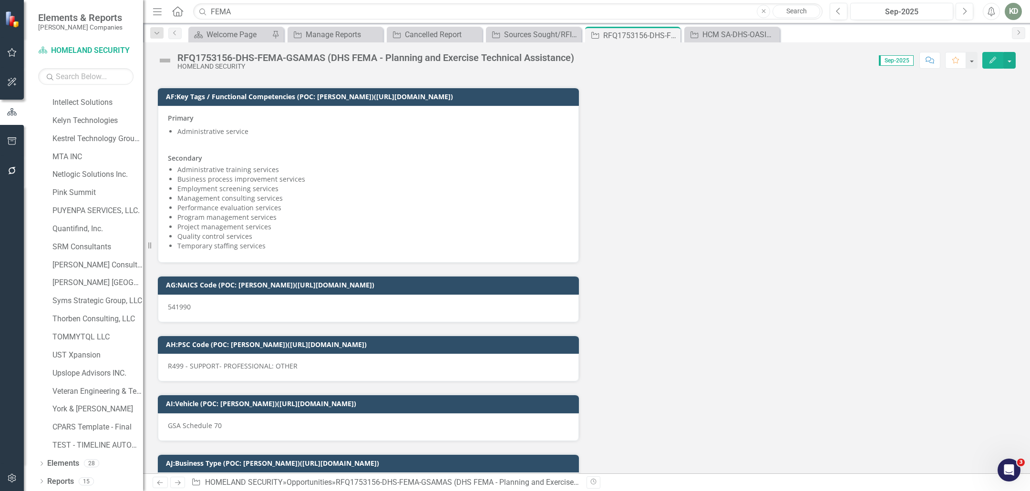
scroll to position [3341, 0]
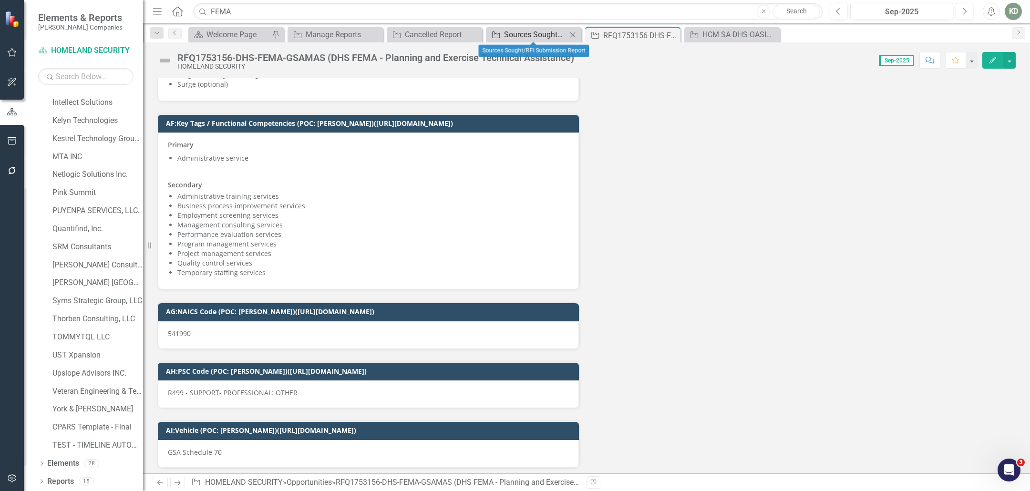
click at [547, 37] on div "Sources Sought/RFI Submission Report" at bounding box center [535, 35] width 63 height 12
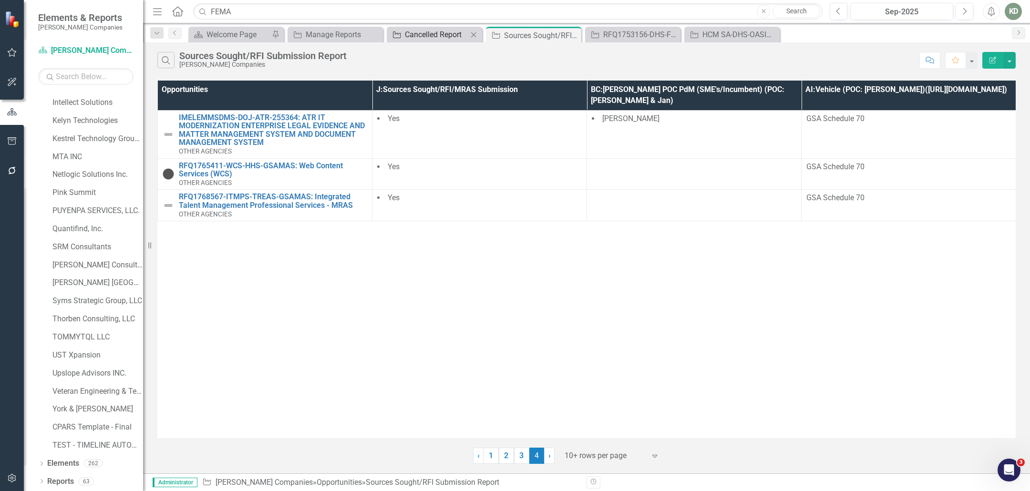
click at [425, 38] on div "Cancelled Report" at bounding box center [436, 35] width 63 height 12
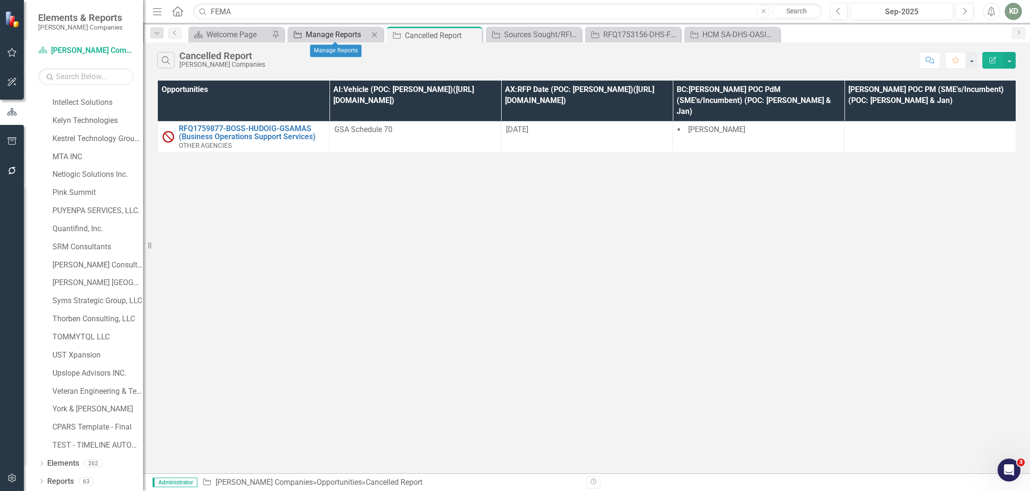
click at [350, 39] on div "Manage Reports" at bounding box center [337, 35] width 63 height 12
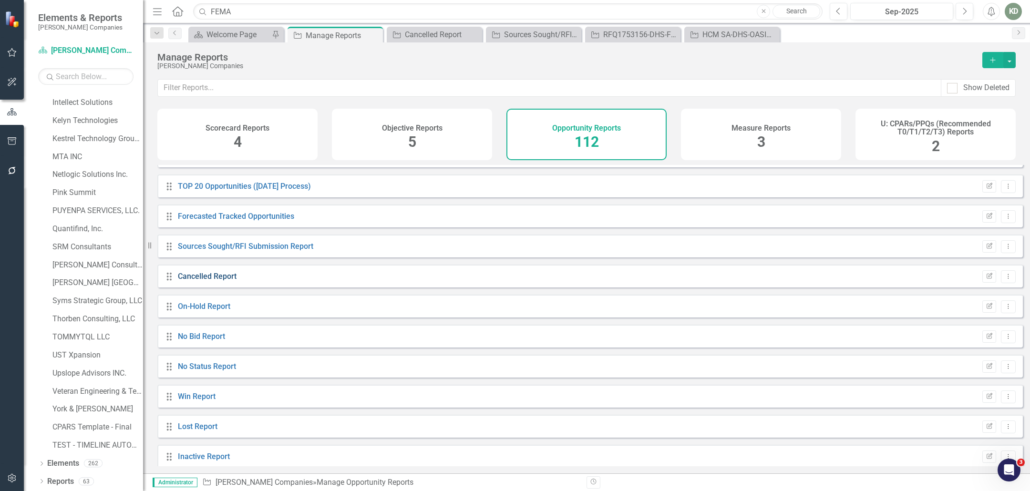
scroll to position [21, 0]
click at [209, 310] on link "On-Hold Report" at bounding box center [204, 305] width 52 height 9
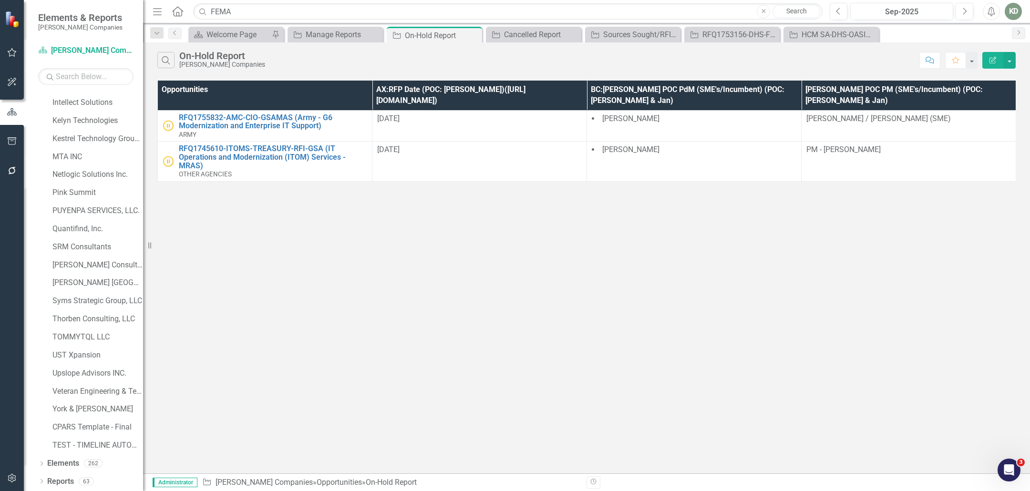
click at [993, 60] on icon "button" at bounding box center [993, 60] width 7 height 7
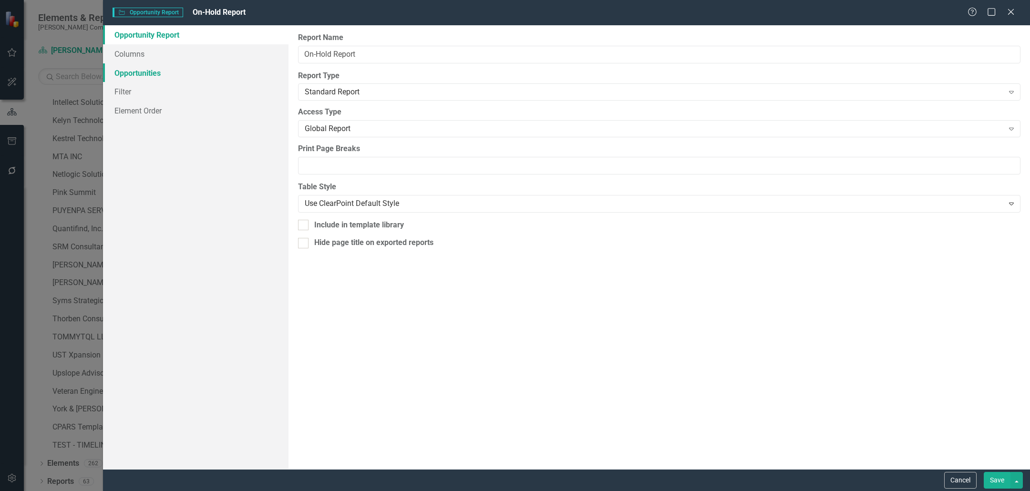
click at [167, 76] on link "Opportunities" at bounding box center [196, 72] width 186 height 19
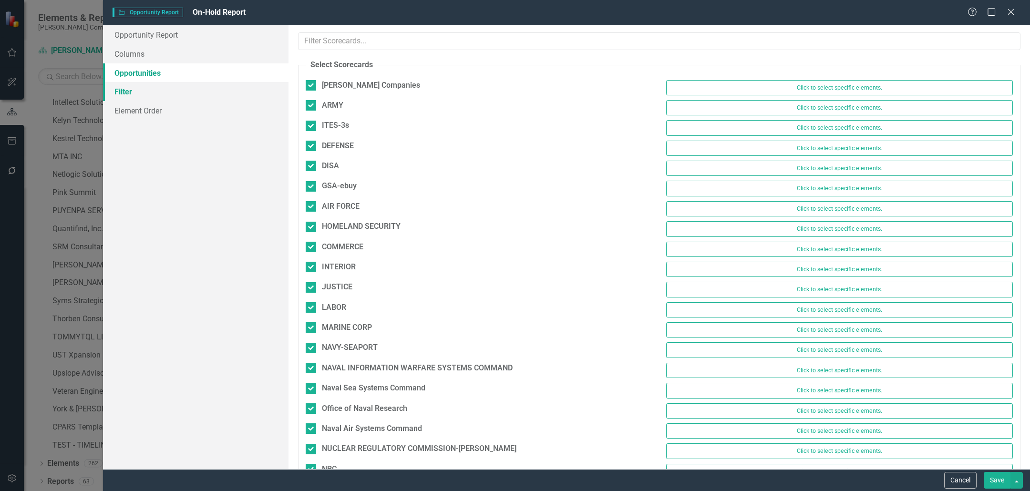
click at [154, 92] on link "Filter" at bounding box center [196, 91] width 186 height 19
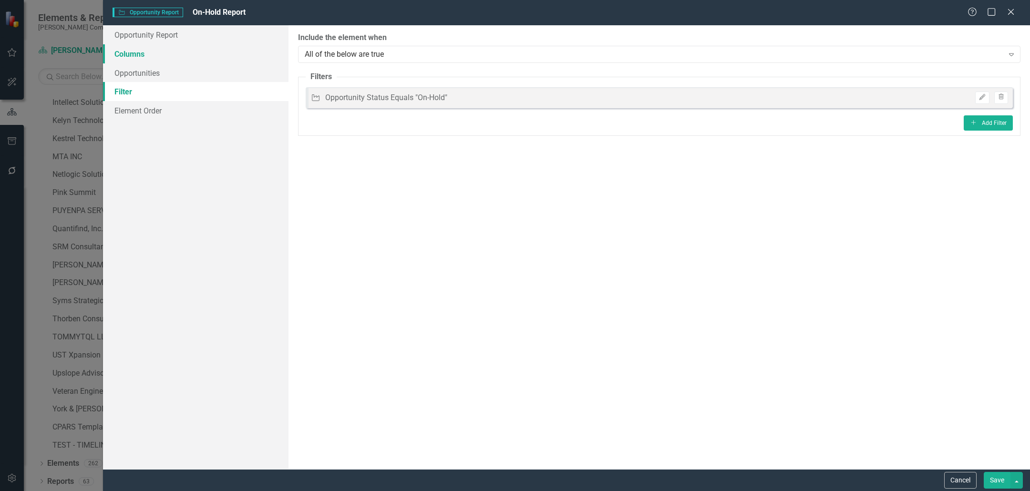
click at [157, 52] on link "Columns" at bounding box center [196, 53] width 186 height 19
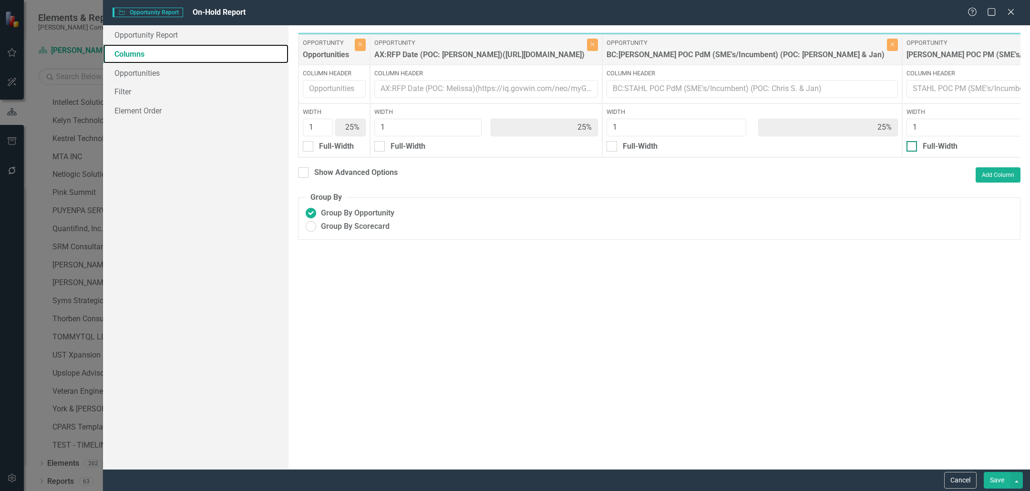
scroll to position [0, 140]
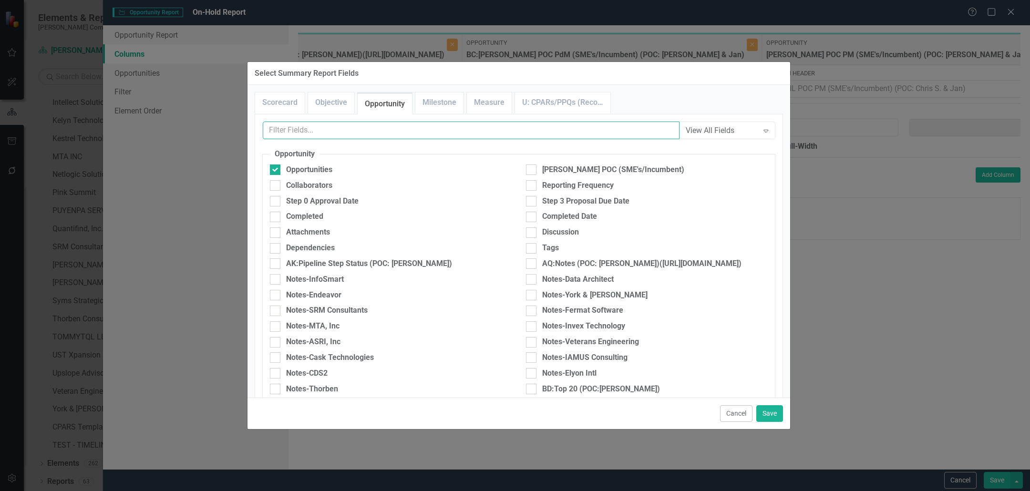
click at [425, 130] on input "text" at bounding box center [471, 131] width 417 height 18
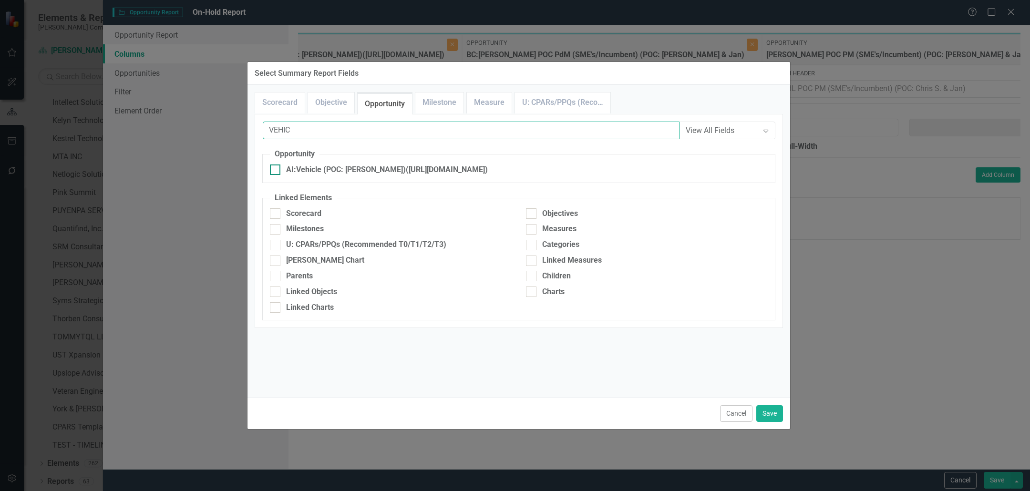
type input "VEHIC"
click at [370, 165] on div "AI:Vehicle (POC: [PERSON_NAME])([URL][DOMAIN_NAME])" at bounding box center [387, 170] width 202 height 11
click at [276, 165] on input "AI:Vehicle (POC: [PERSON_NAME])([URL][DOMAIN_NAME])" at bounding box center [273, 168] width 6 height 6
checkbox input "true"
click at [765, 418] on button "Save" at bounding box center [769, 413] width 27 height 17
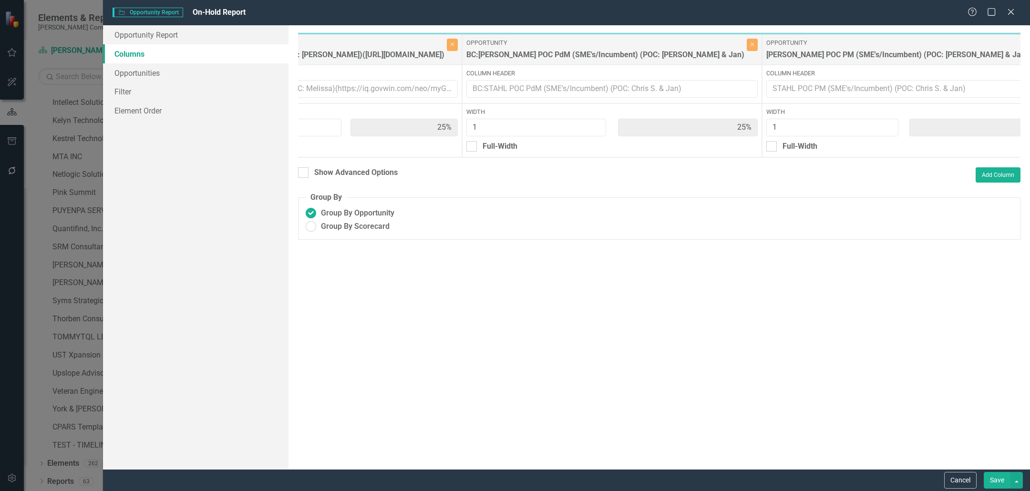
type input "20%"
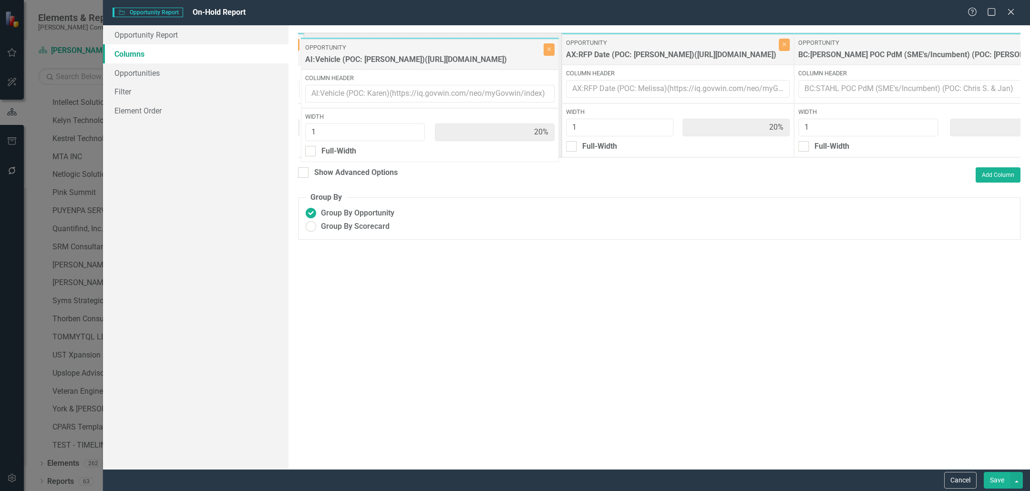
drag, startPoint x: 986, startPoint y: 48, endPoint x: 332, endPoint y: 52, distance: 653.8
click at [332, 52] on div "Opportunity Opportunities Close Column Header Width 1 20% Full-Width Opportunit…" at bounding box center [788, 94] width 1112 height 125
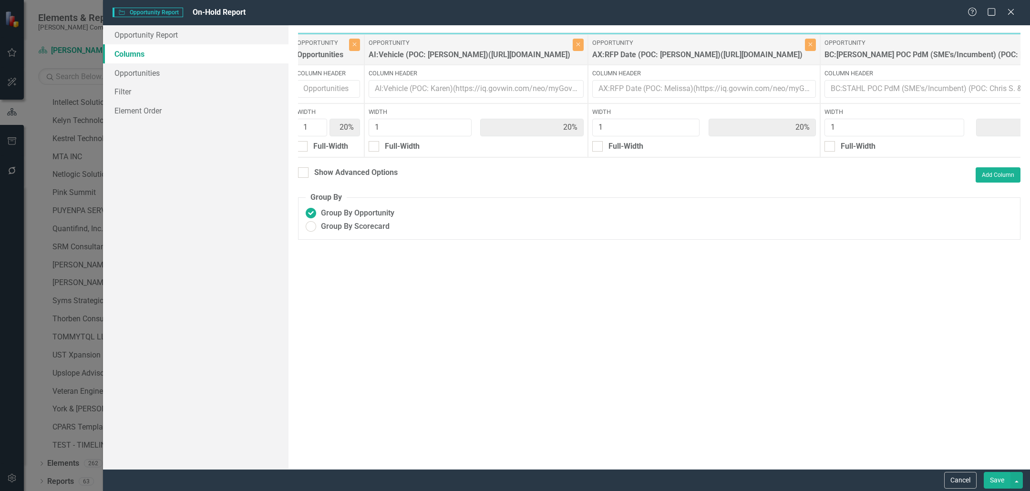
scroll to position [0, 0]
click at [994, 483] on button "Save" at bounding box center [997, 480] width 27 height 17
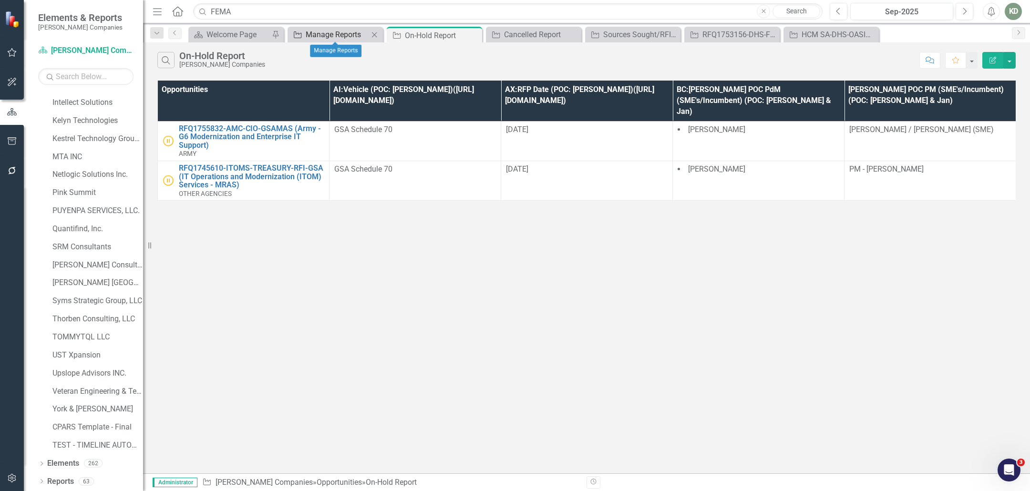
click at [335, 35] on div "Manage Reports" at bounding box center [337, 35] width 63 height 12
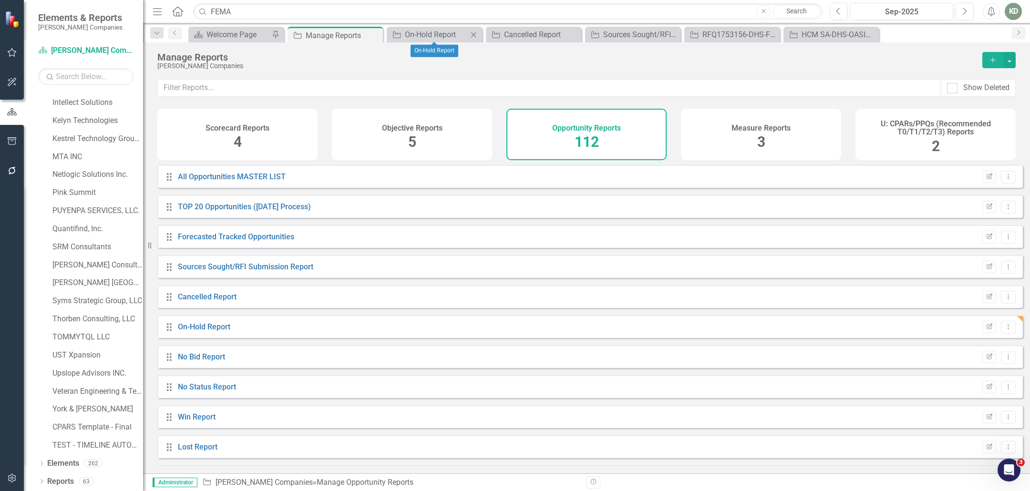
click at [475, 36] on icon at bounding box center [473, 34] width 5 height 5
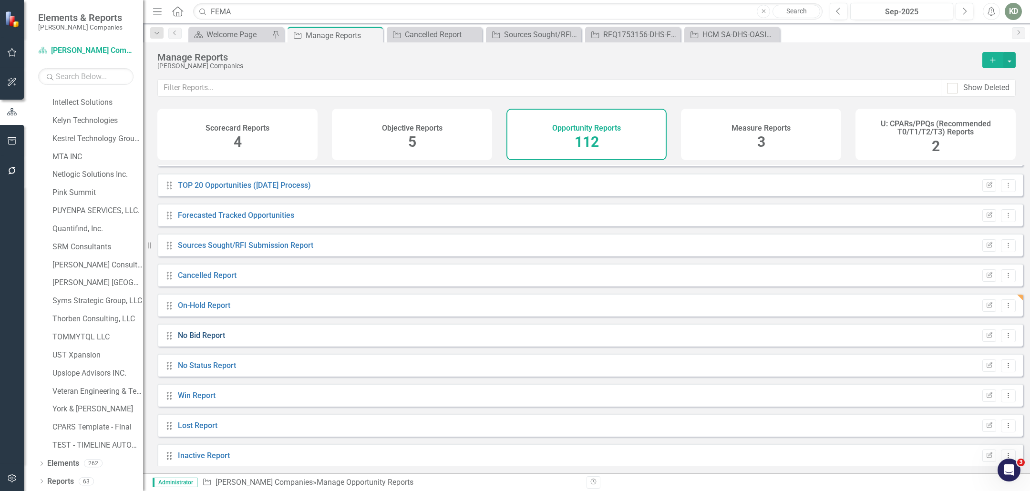
scroll to position [29, 0]
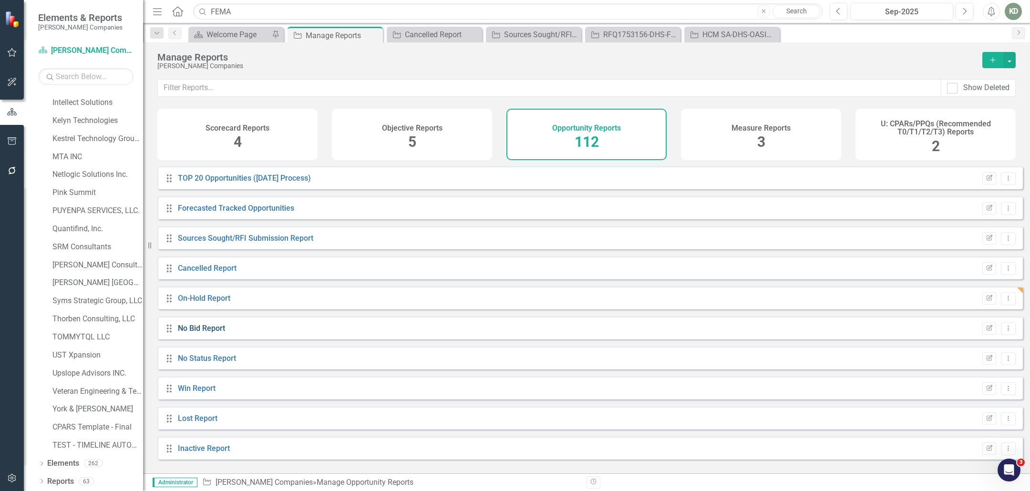
click at [214, 333] on link "No Bid Report" at bounding box center [201, 328] width 47 height 9
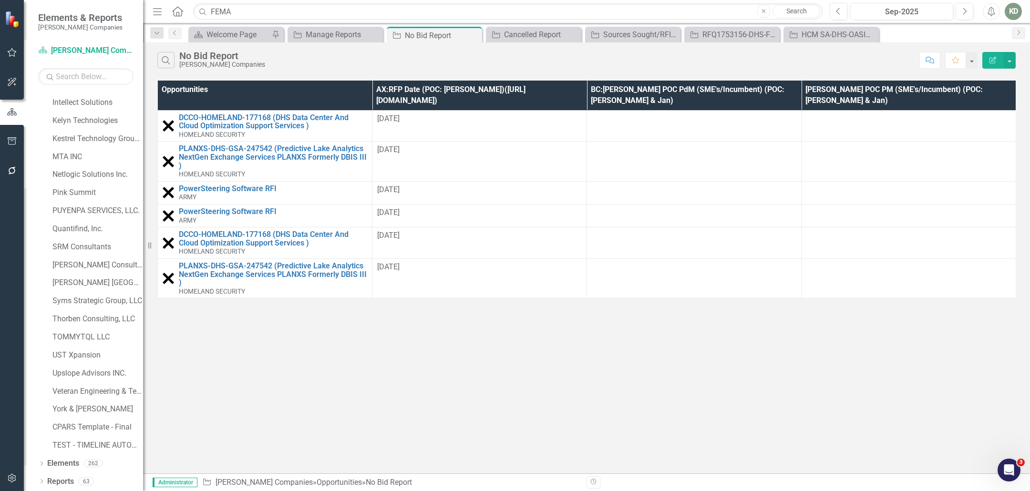
click at [991, 57] on icon "Edit Report" at bounding box center [993, 60] width 9 height 7
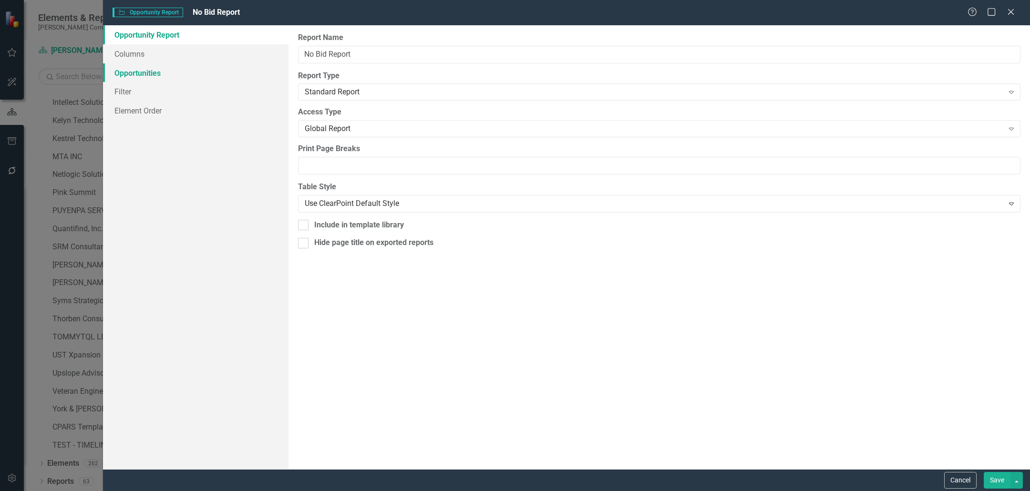
click at [190, 74] on link "Opportunities" at bounding box center [196, 72] width 186 height 19
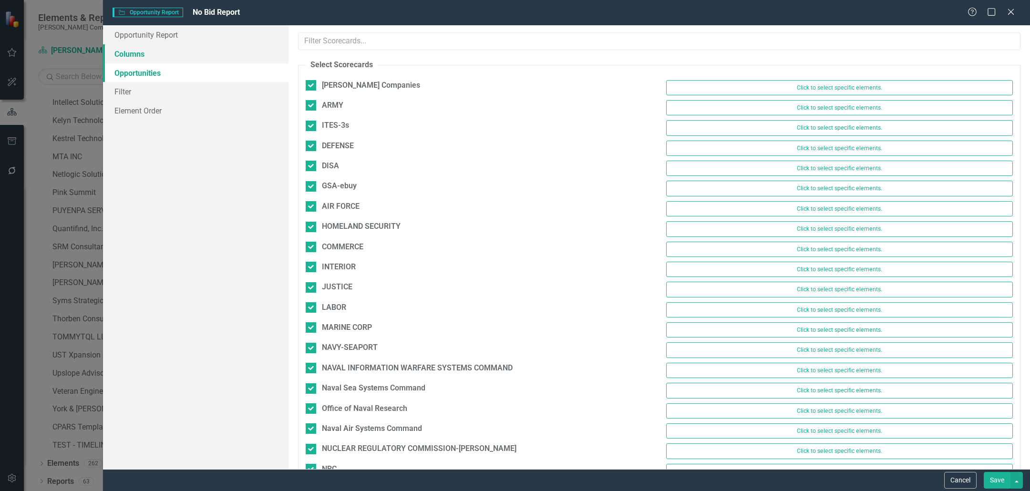
click at [167, 60] on link "Columns" at bounding box center [196, 53] width 186 height 19
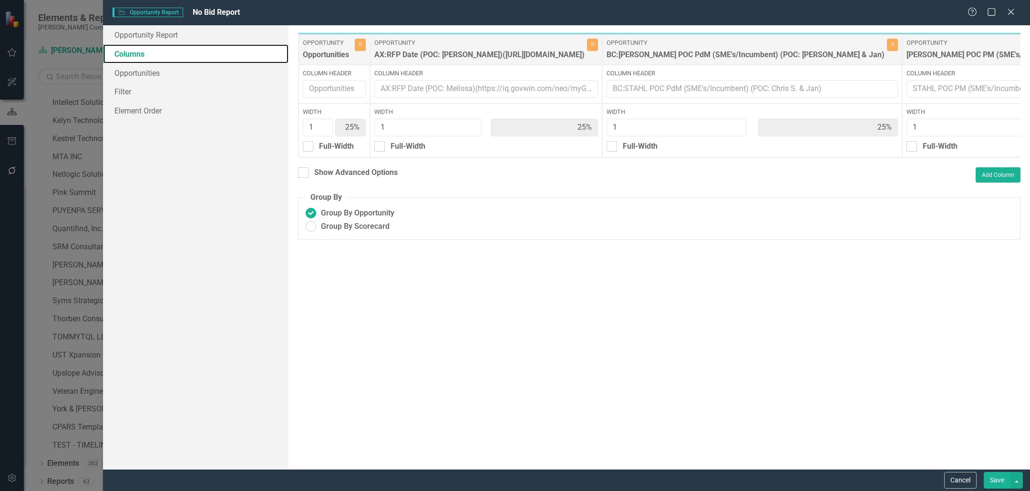
scroll to position [0, 140]
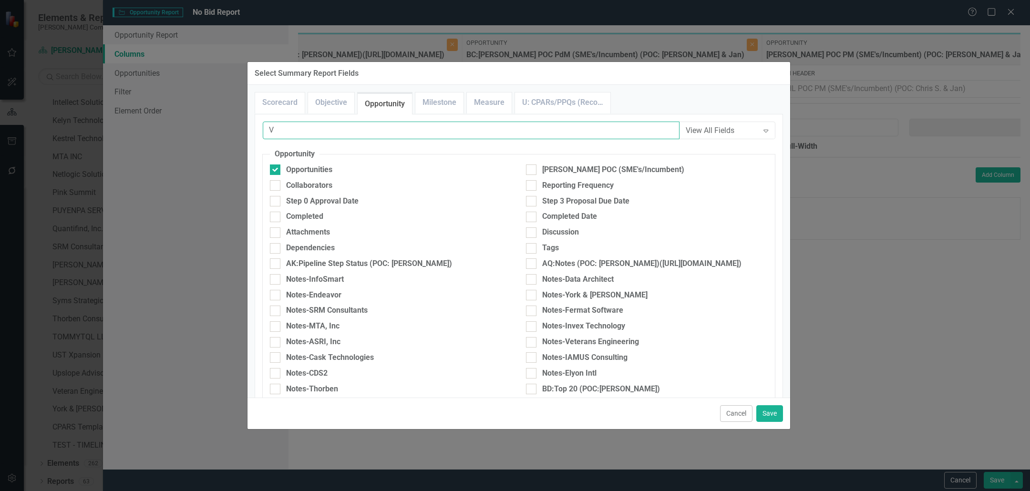
click at [475, 131] on input "V" at bounding box center [471, 131] width 417 height 18
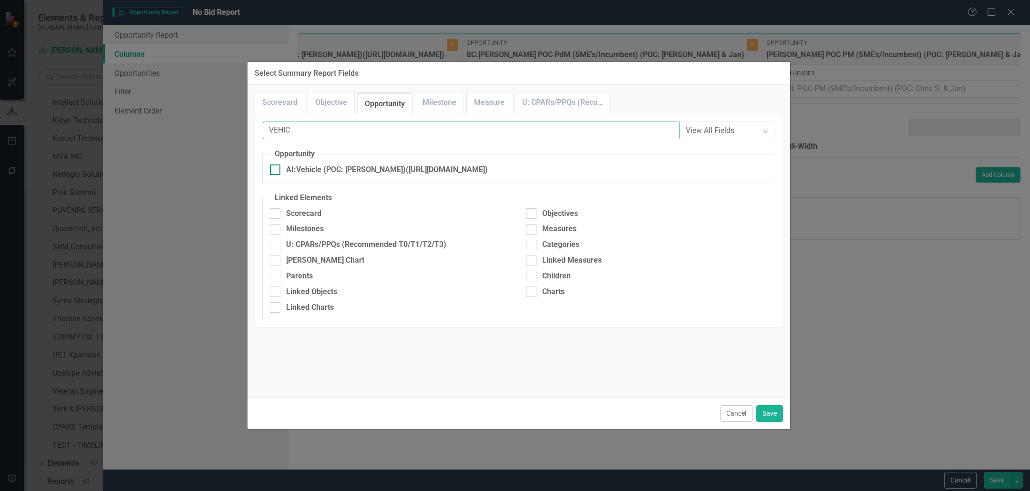
type input "VEHIC"
click at [394, 165] on div "AI:Vehicle (POC: [PERSON_NAME])([URL][DOMAIN_NAME])" at bounding box center [387, 170] width 202 height 11
click at [276, 165] on input "AI:Vehicle (POC: [PERSON_NAME])([URL][DOMAIN_NAME])" at bounding box center [273, 168] width 6 height 6
checkbox input "true"
drag, startPoint x: 773, startPoint y: 415, endPoint x: 906, endPoint y: 217, distance: 239.3
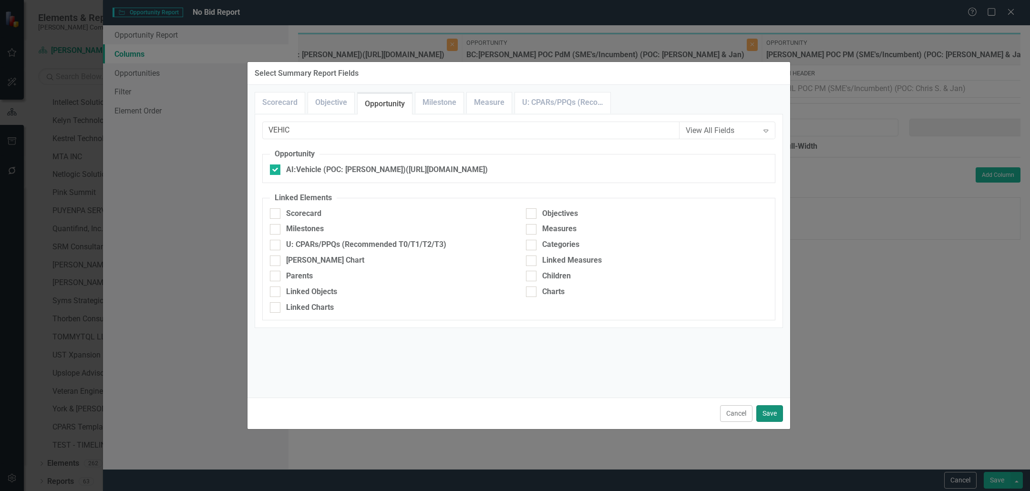
click at [773, 415] on button "Save" at bounding box center [769, 413] width 27 height 17
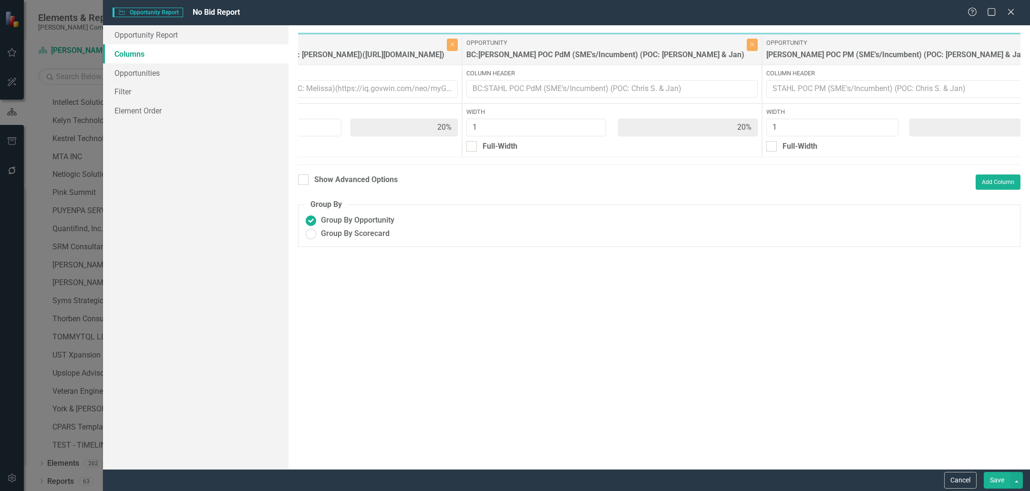
type input "20%"
type input "1"
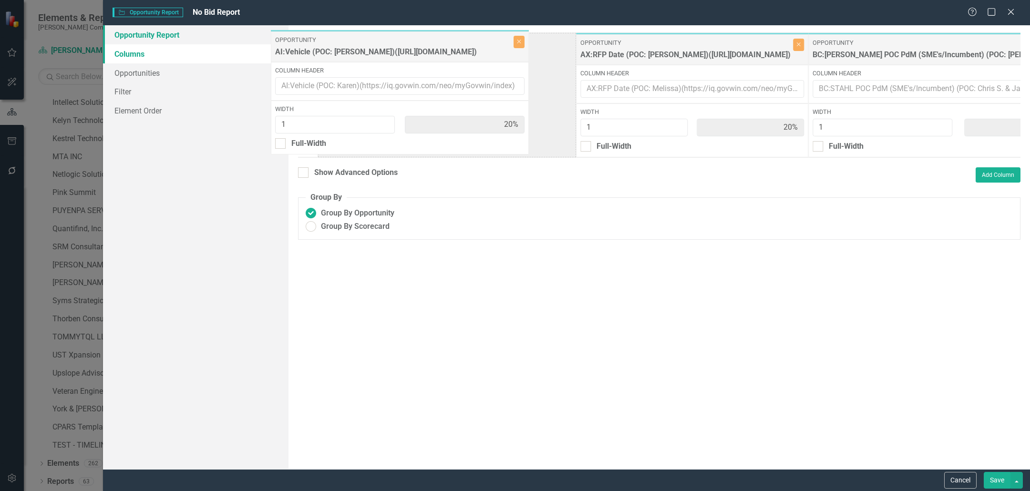
scroll to position [0, 52]
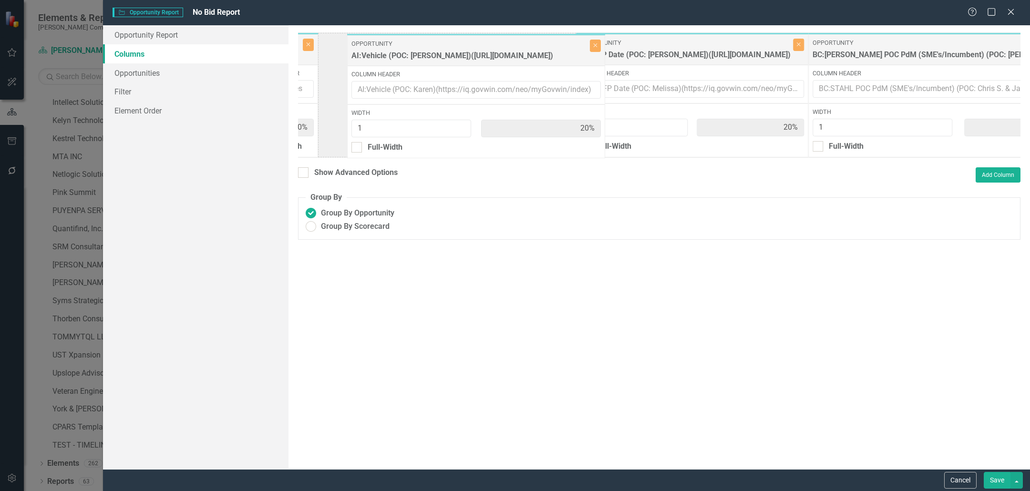
drag, startPoint x: 1000, startPoint y: 50, endPoint x: 392, endPoint y: 51, distance: 607.6
click at [392, 51] on div "Opportunity Opportunities Close Column Header Width 1 20% Full-Width Opportunit…" at bounding box center [802, 94] width 1112 height 125
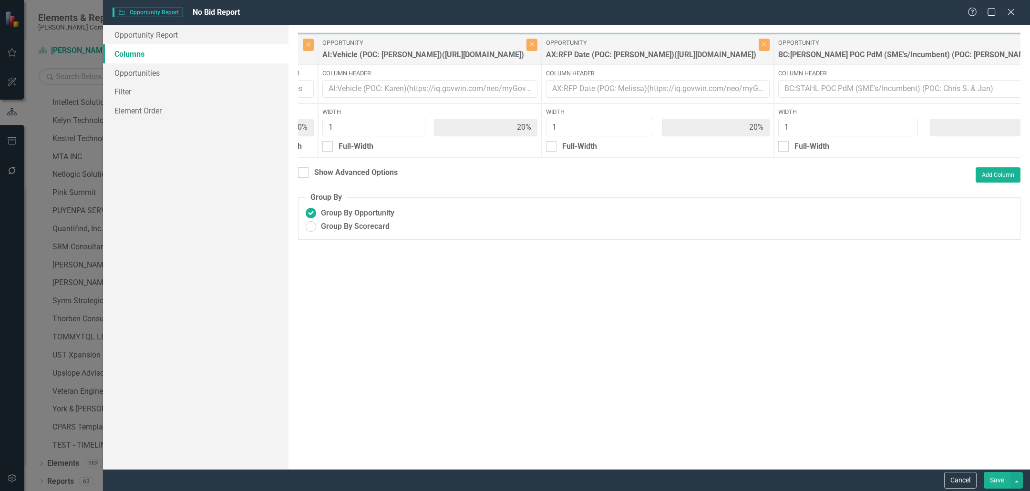
scroll to position [0, 0]
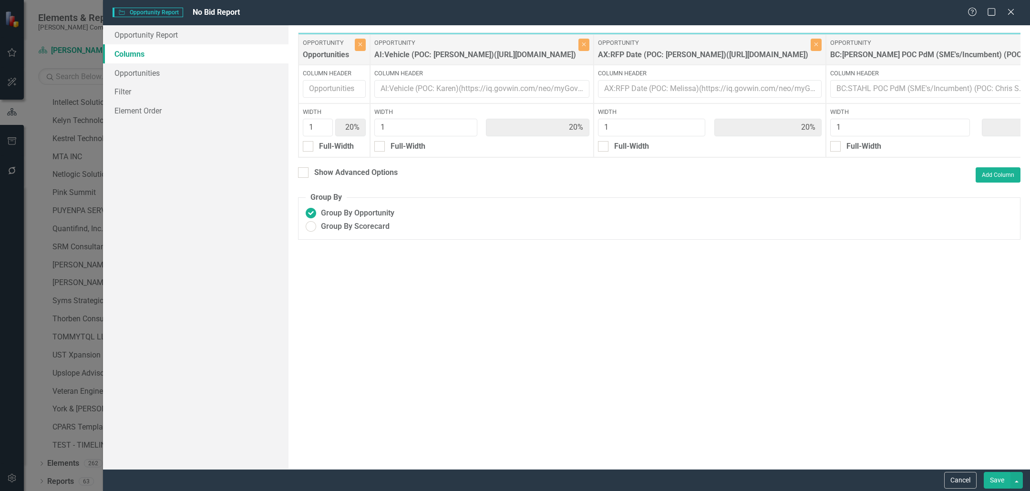
click at [996, 485] on button "Save" at bounding box center [997, 480] width 27 height 17
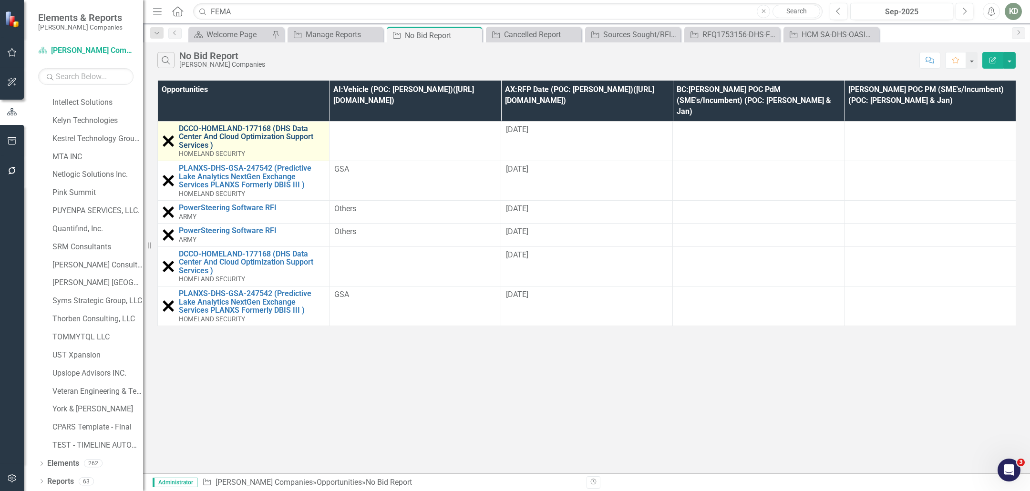
click at [254, 125] on link "DCCO-HOMELAND-177168 (DHS Data Center And Cloud Optimization Support Services )" at bounding box center [251, 136] width 145 height 25
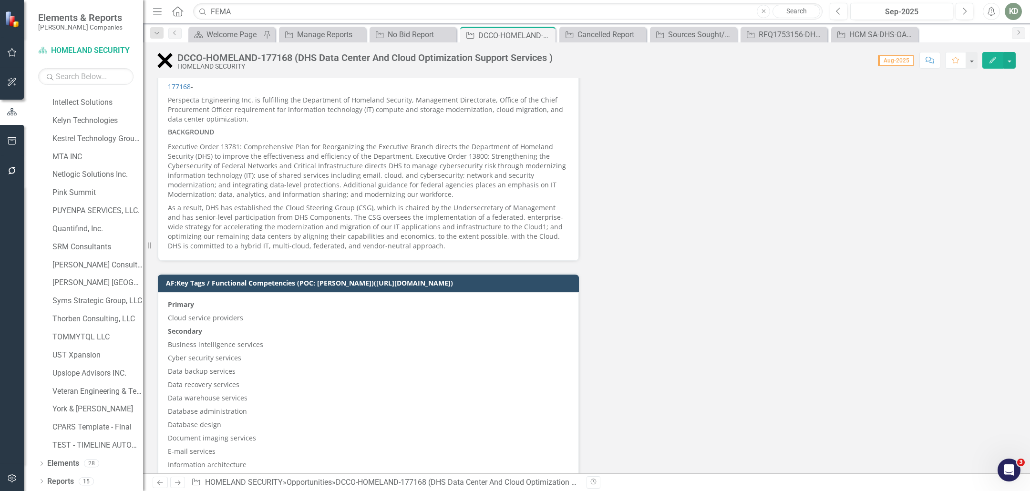
scroll to position [2500, 0]
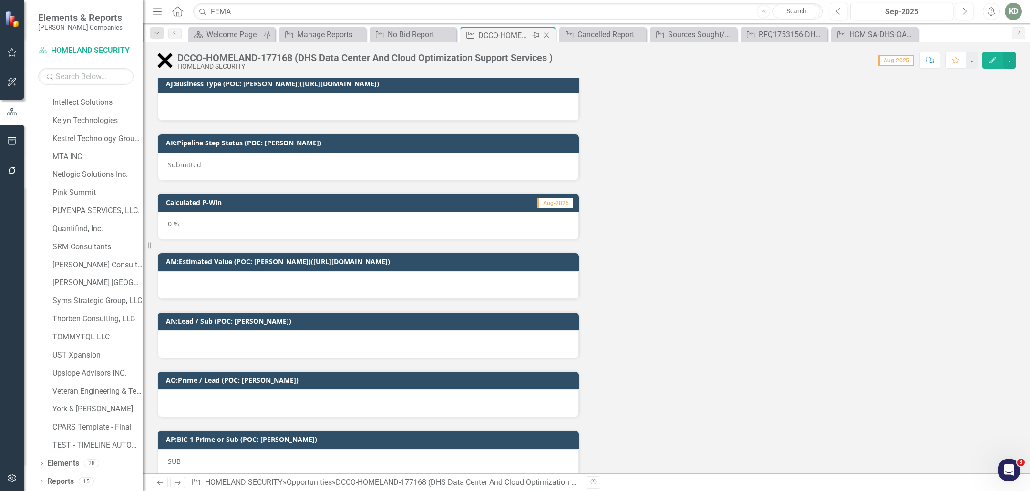
click at [547, 36] on icon "Close" at bounding box center [547, 35] width 10 height 8
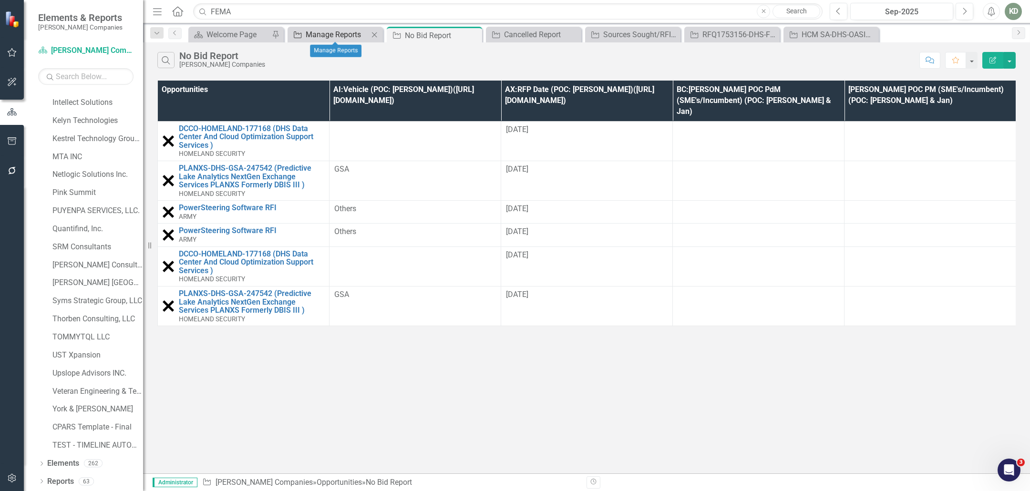
click at [328, 30] on div "Manage Reports" at bounding box center [337, 35] width 63 height 12
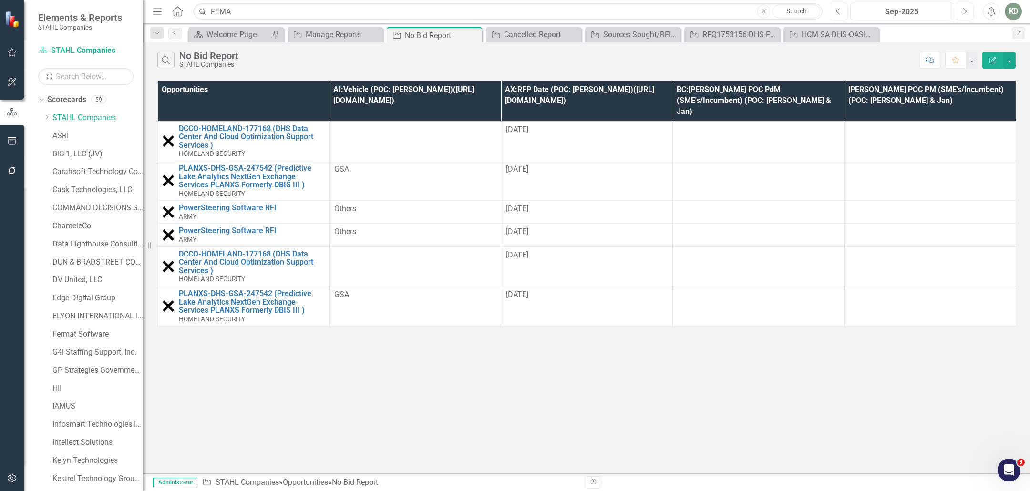
scroll to position [340, 0]
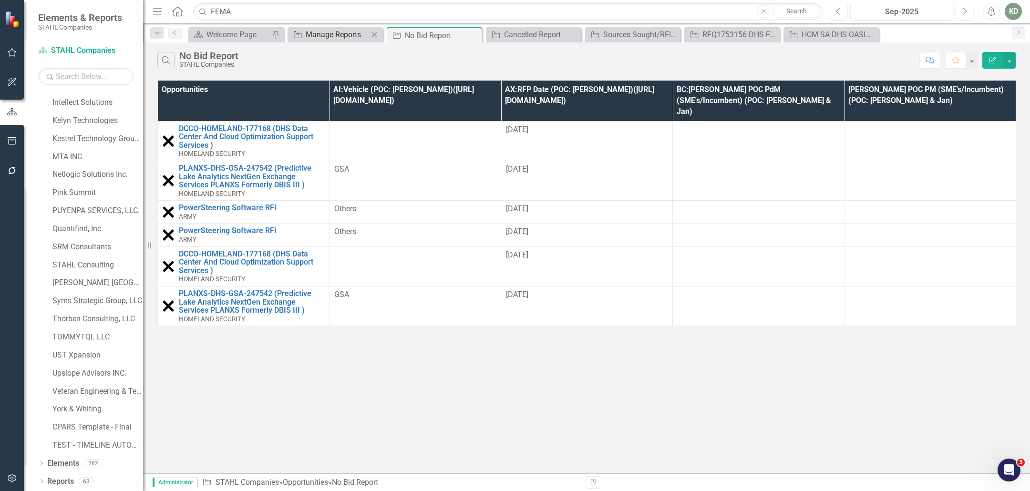
click at [334, 30] on div "Manage Reports" at bounding box center [337, 35] width 63 height 12
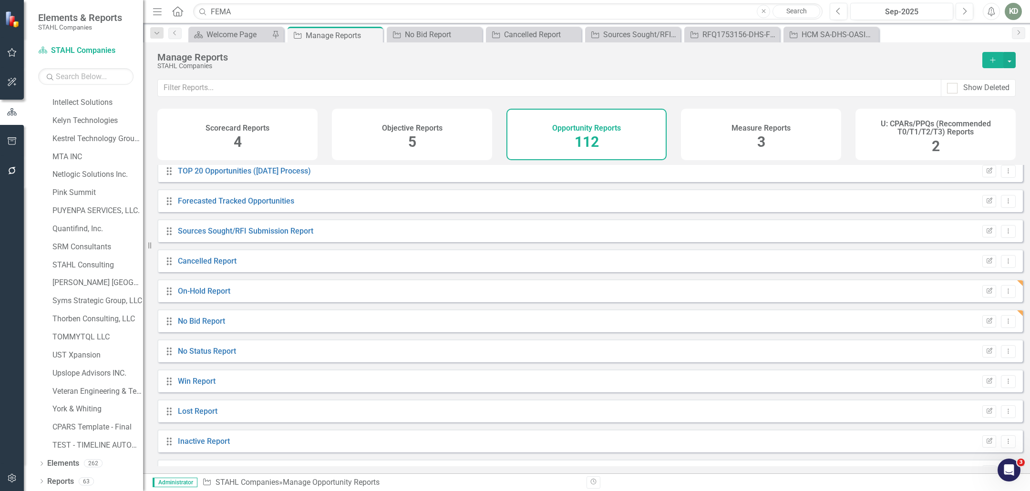
scroll to position [49, 0]
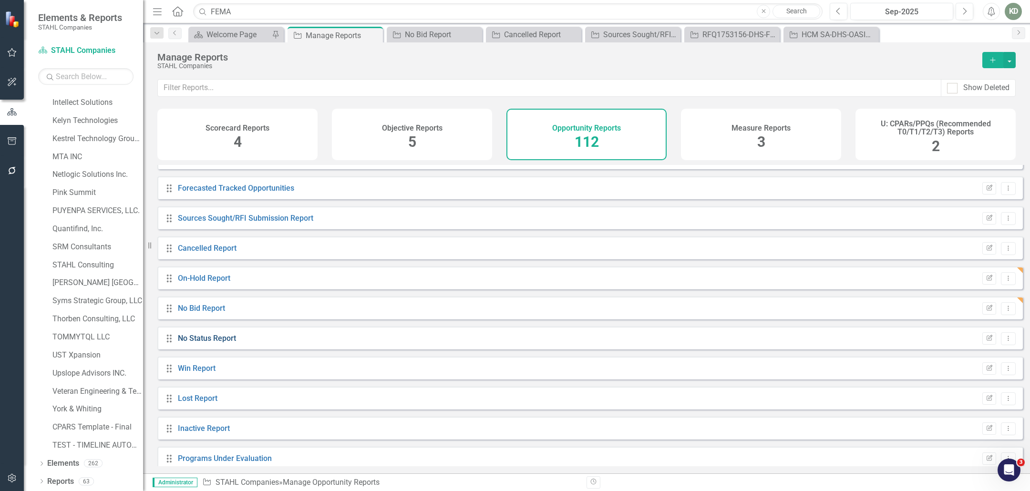
click at [212, 343] on link "No Status Report" at bounding box center [207, 338] width 58 height 9
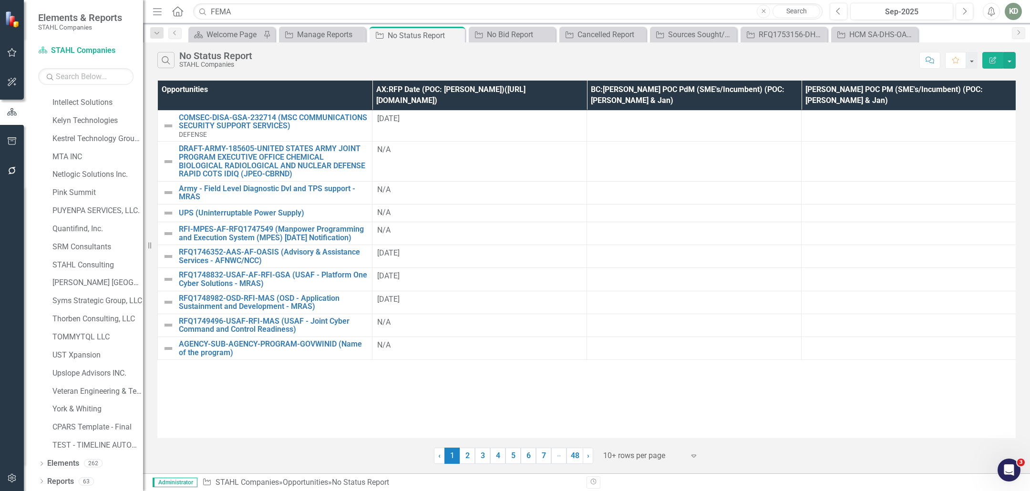
click at [990, 60] on icon "button" at bounding box center [993, 60] width 7 height 7
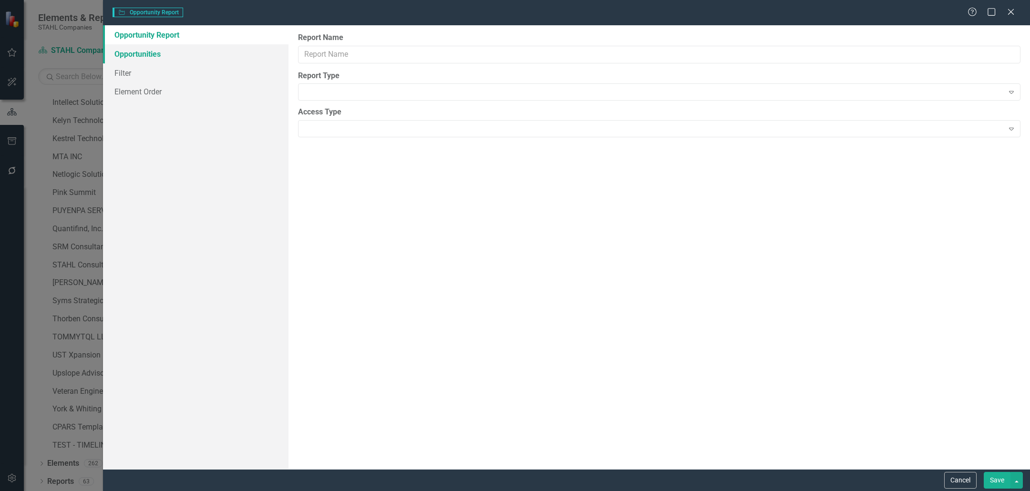
type input "No Status Report"
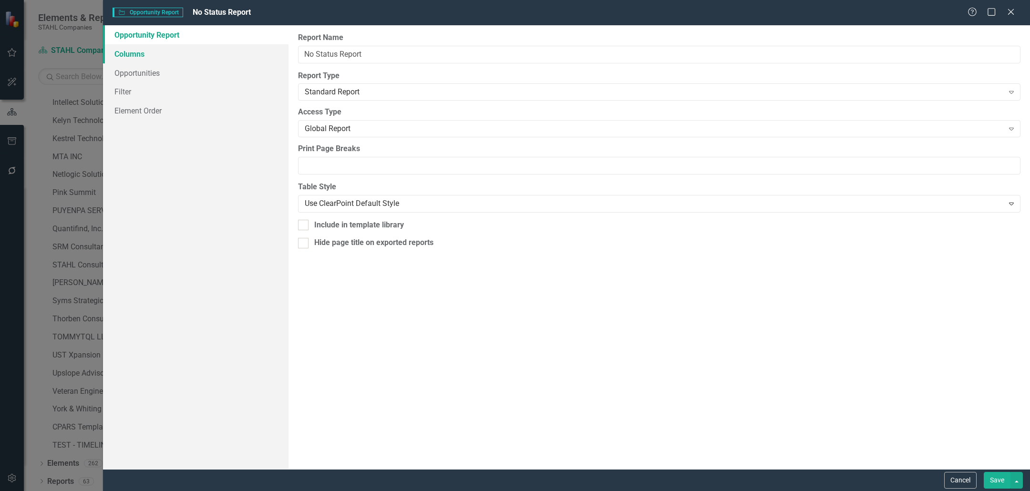
click at [133, 51] on link "Columns" at bounding box center [196, 53] width 186 height 19
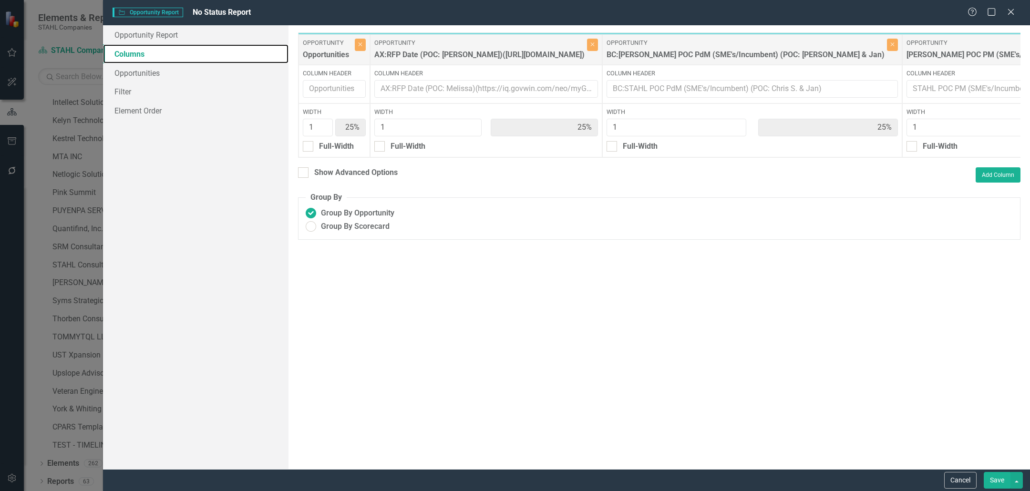
scroll to position [0, 140]
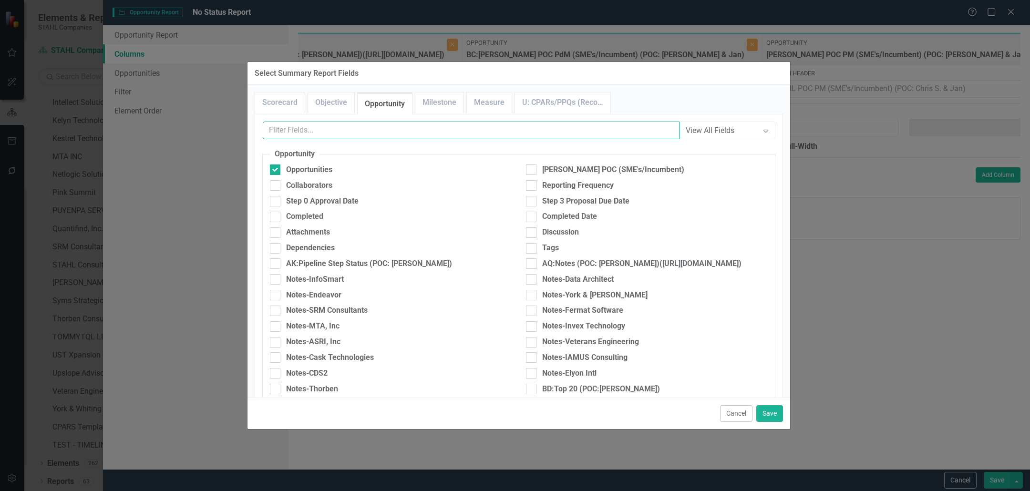
click at [533, 129] on input "text" at bounding box center [471, 131] width 417 height 18
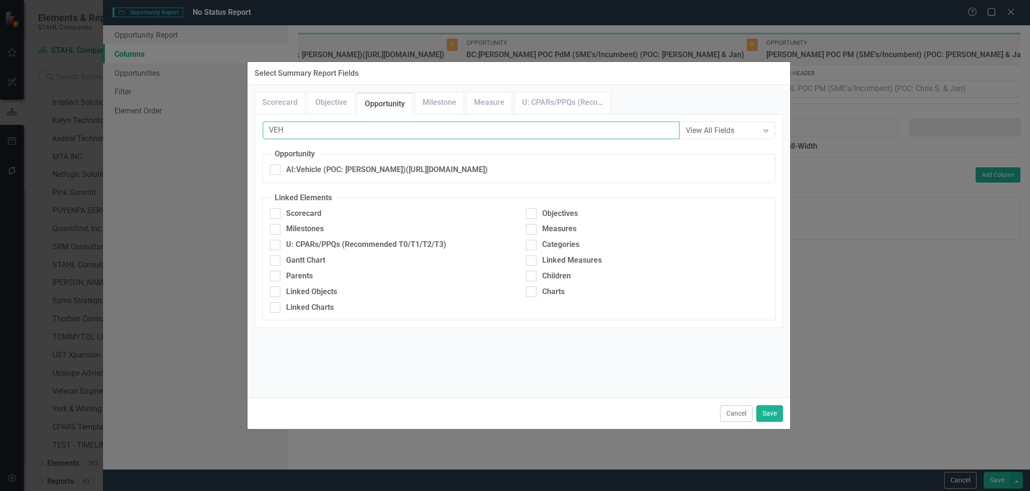
type input "VEH"
click at [354, 175] on div "AI:Vehicle (POC: [PERSON_NAME])([URL][DOMAIN_NAME])" at bounding box center [391, 173] width 256 height 16
drag, startPoint x: 362, startPoint y: 172, endPoint x: 573, endPoint y: 282, distance: 237.6
click at [362, 172] on div "AI:Vehicle (POC: [PERSON_NAME])([URL][DOMAIN_NAME])" at bounding box center [387, 170] width 202 height 11
click at [276, 171] on input "AI:Vehicle (POC: [PERSON_NAME])([URL][DOMAIN_NAME])" at bounding box center [273, 168] width 6 height 6
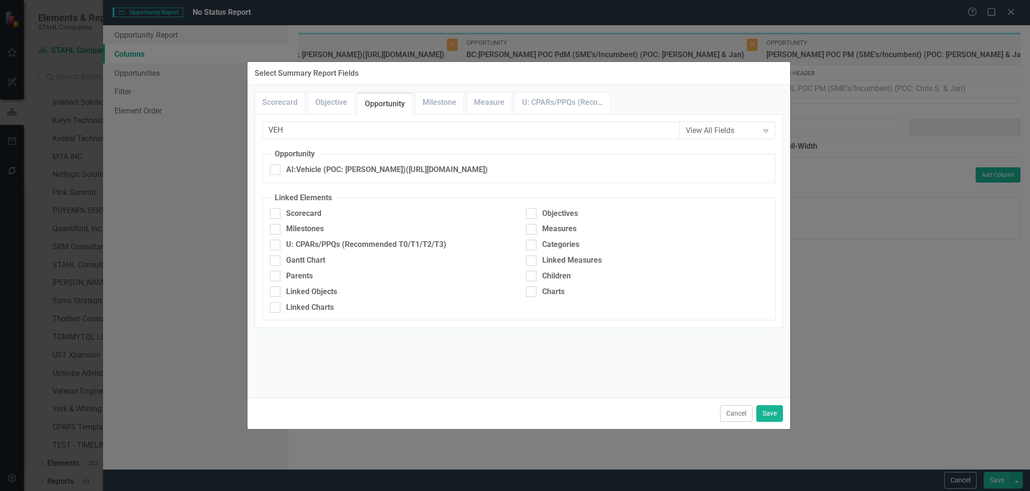
checkbox input "true"
drag, startPoint x: 767, startPoint y: 411, endPoint x: 863, endPoint y: 267, distance: 172.7
click at [767, 411] on button "Save" at bounding box center [769, 413] width 27 height 17
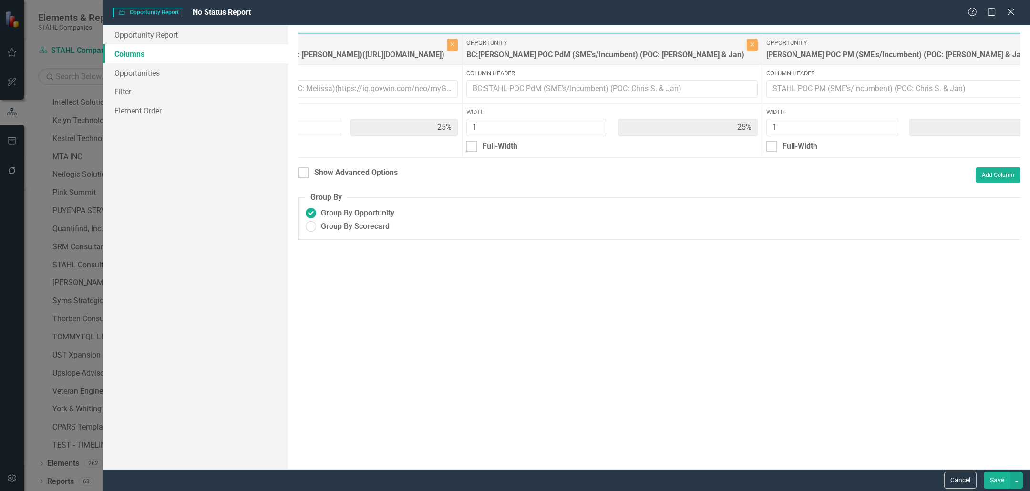
type input "20%"
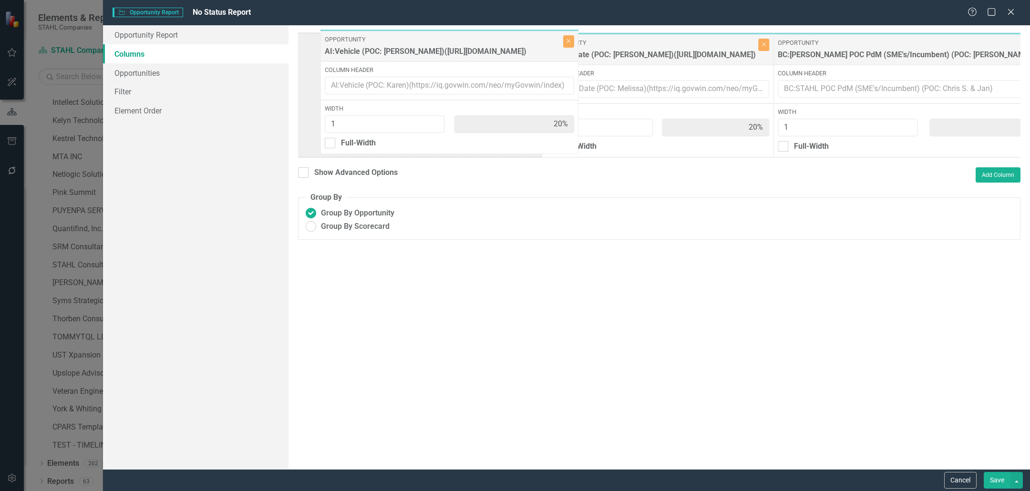
drag, startPoint x: 918, startPoint y: 57, endPoint x: 329, endPoint y: 54, distance: 589.0
click at [329, 54] on div "Opportunity Opportunities Close Column Header Width 1 20% Full-Width Opportunit…" at bounding box center [767, 94] width 1112 height 125
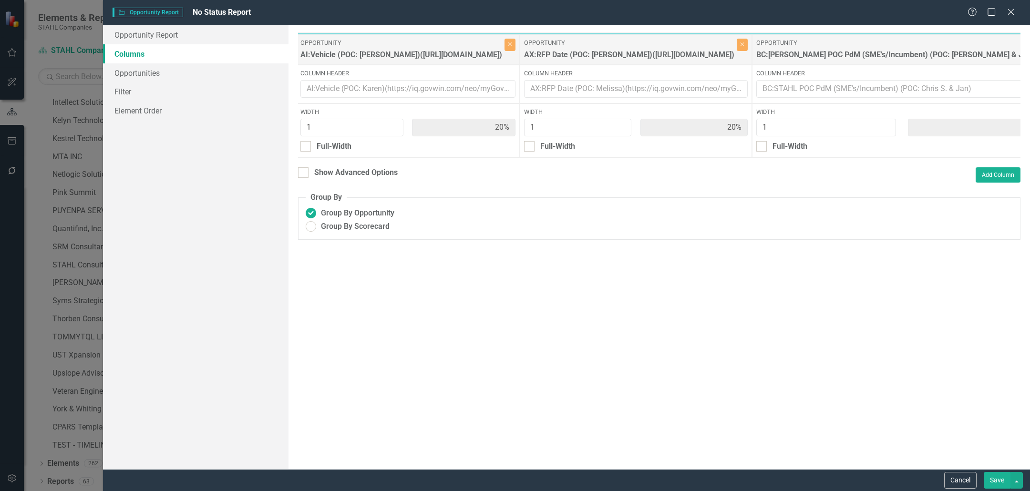
scroll to position [0, 0]
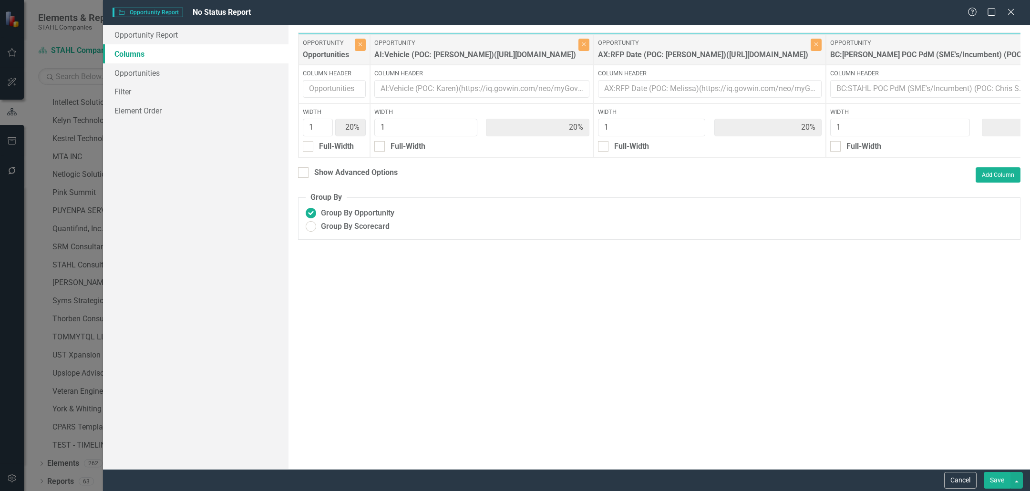
click at [995, 478] on button "Save" at bounding box center [997, 480] width 27 height 17
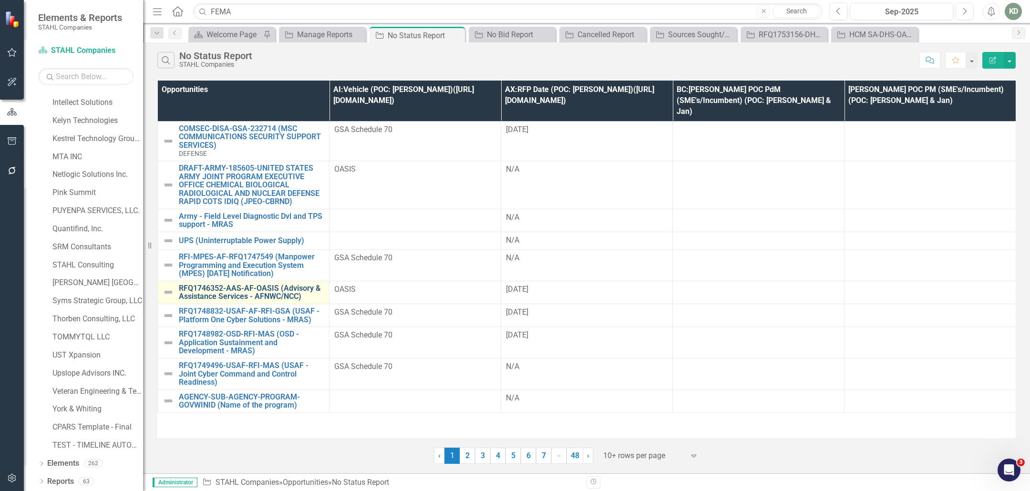
click at [185, 284] on link "RFQ1746352-AAS-AF-OASIS (Advisory & Assistance Services - AFNWC/NCC)" at bounding box center [251, 292] width 145 height 17
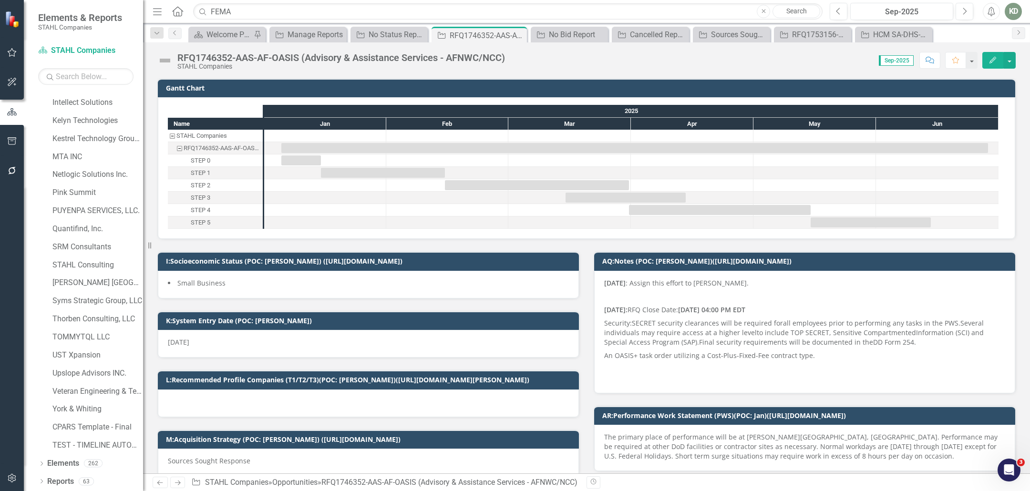
click at [328, 55] on div "RFQ1746352-AAS-AF-OASIS (Advisory & Assistance Services - AFNWC/NCC)" at bounding box center [341, 57] width 328 height 10
click at [329, 55] on div "RFQ1746352-AAS-AF-OASIS (Advisory & Assistance Services - AFNWC/NCC)" at bounding box center [341, 57] width 328 height 10
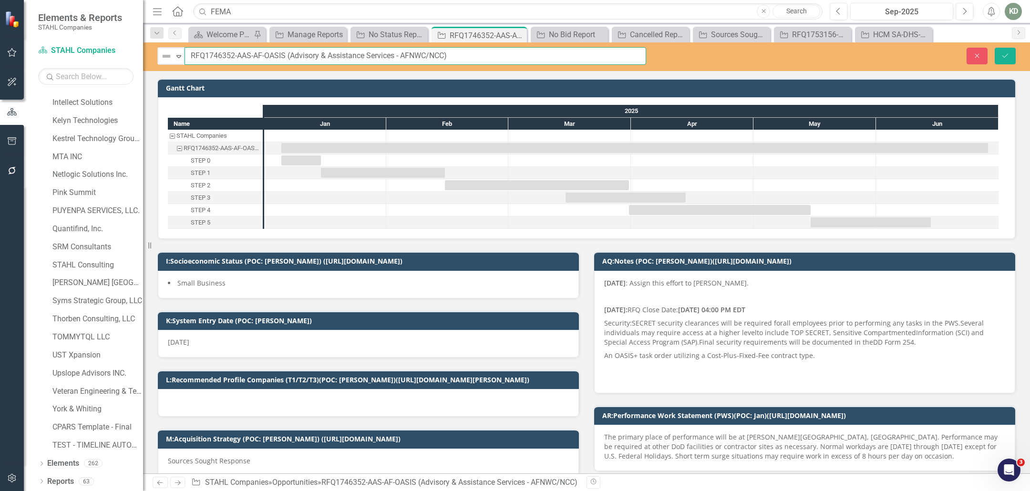
click at [329, 55] on input "RFQ1746352-AAS-AF-OASIS (Advisory & Assistance Services - AFNWC/NCC)" at bounding box center [416, 56] width 462 height 18
drag, startPoint x: 481, startPoint y: 54, endPoint x: 197, endPoint y: 46, distance: 283.9
click at [197, 46] on div "Not Defined Expand RFQ1746352-AAS-AF-OASIS (Advisory & Assistance Services - AF…" at bounding box center [586, 56] width 887 height 29
click at [519, 35] on icon "Close" at bounding box center [518, 35] width 10 height 8
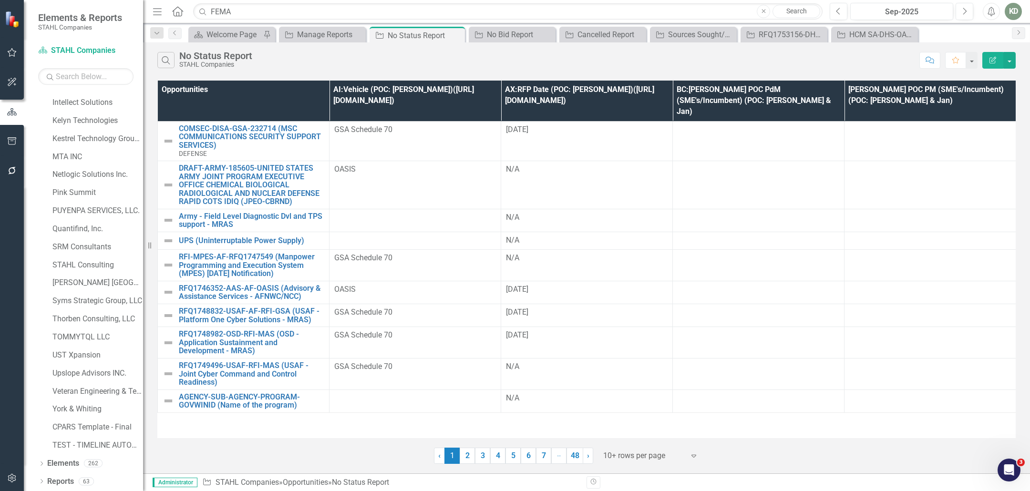
click at [419, 86] on th "AI:Vehicle (POC: [PERSON_NAME])([URL][DOMAIN_NAME])" at bounding box center [416, 101] width 172 height 41
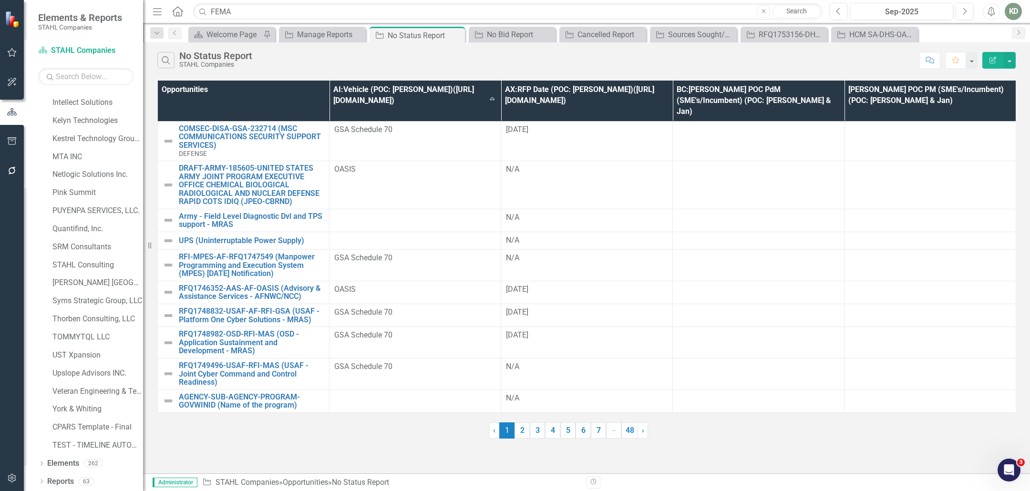
click at [426, 96] on th "AI:Vehicle (POC: Karen)(https://iq.govwin.com/neo/myGovwin/index) Sort Ascending" at bounding box center [416, 101] width 172 height 41
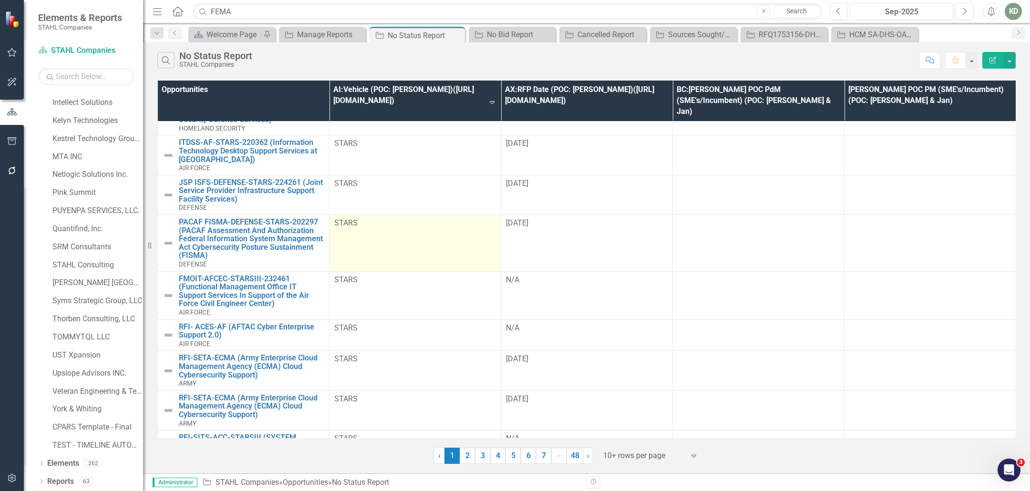
scroll to position [83, 0]
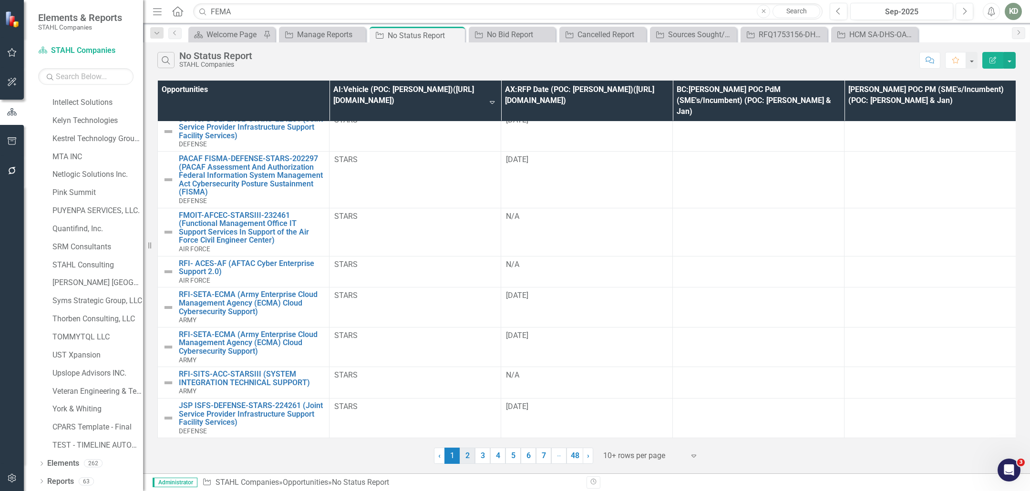
click at [461, 455] on link "2" at bounding box center [467, 456] width 15 height 16
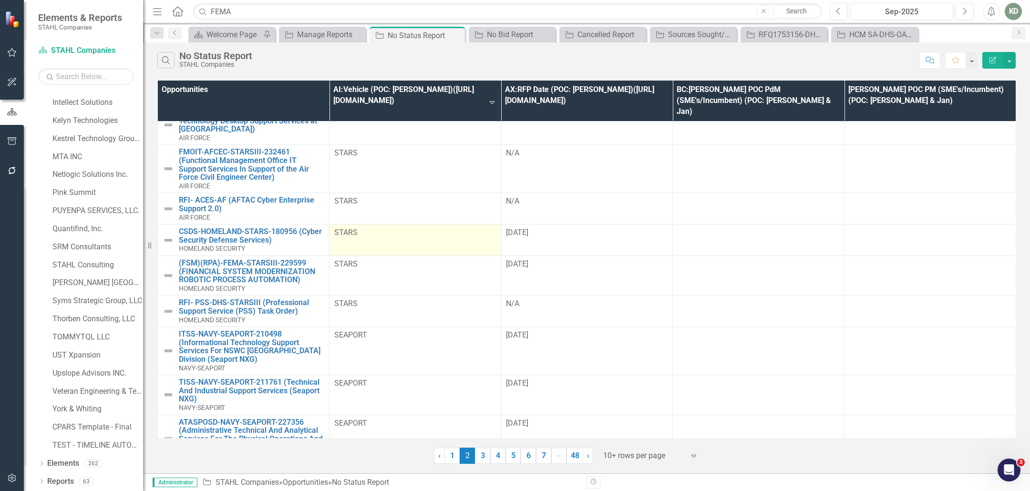
scroll to position [0, 0]
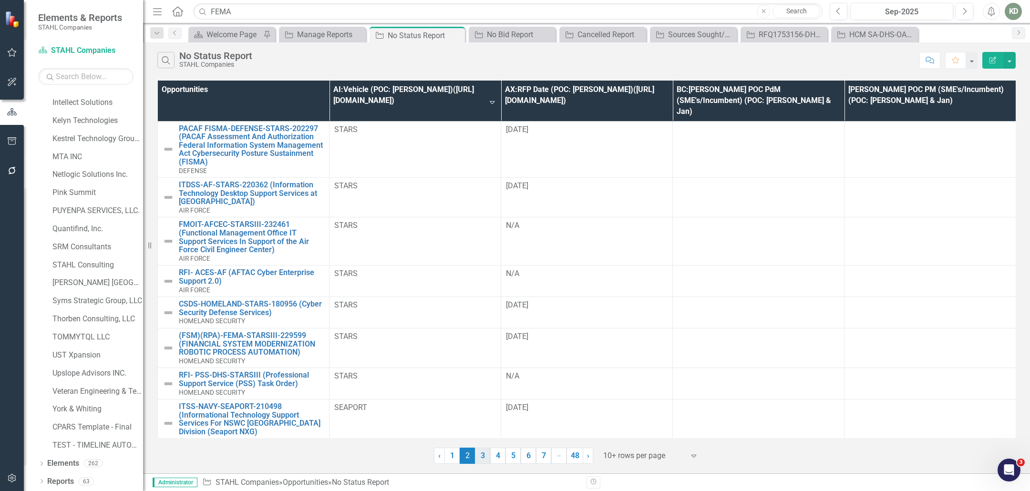
click at [481, 462] on link "3" at bounding box center [482, 456] width 15 height 16
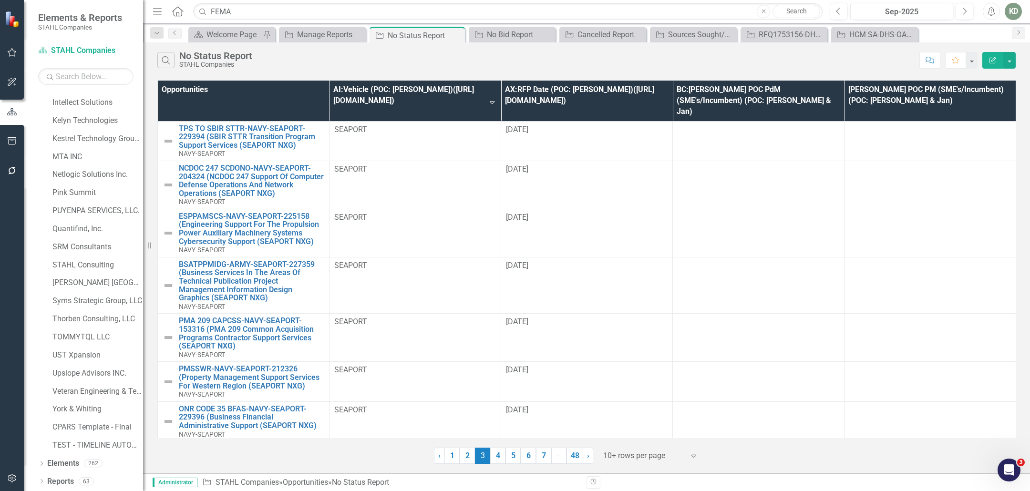
scroll to position [150, 0]
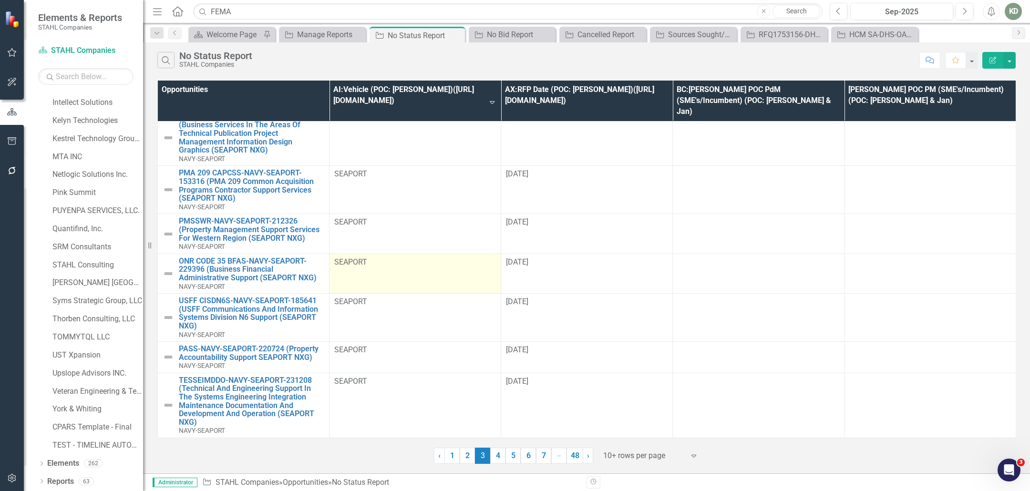
drag, startPoint x: 495, startPoint y: 454, endPoint x: 496, endPoint y: 435, distance: 18.6
click at [495, 454] on link "4" at bounding box center [497, 456] width 15 height 16
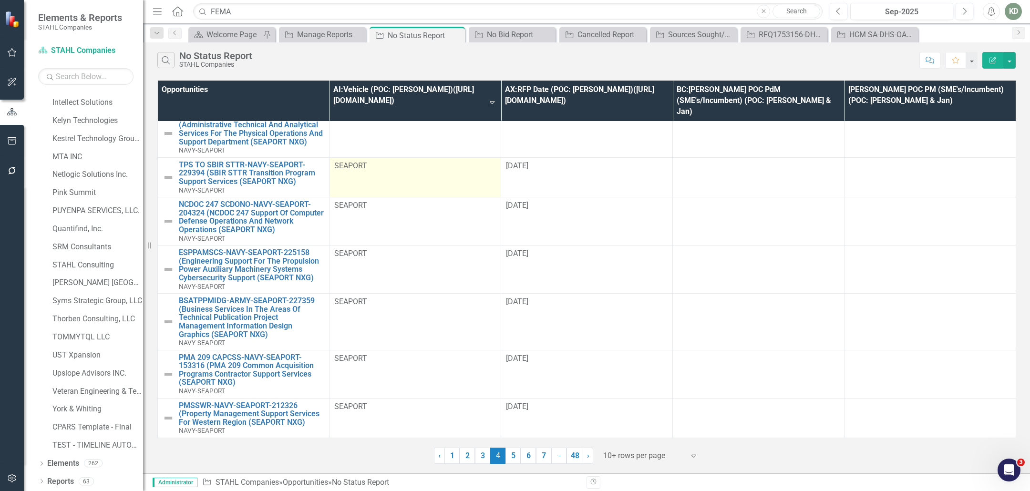
scroll to position [0, 0]
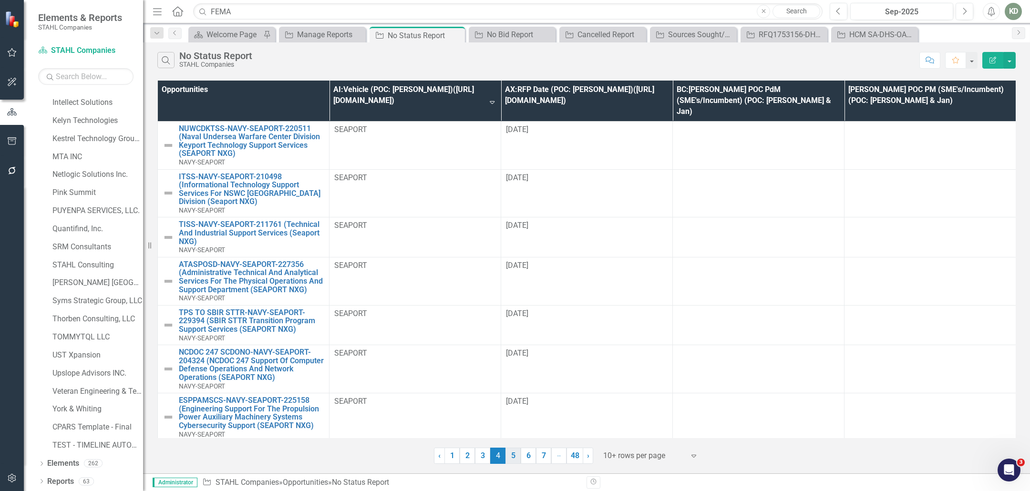
click at [510, 453] on link "5" at bounding box center [513, 456] width 15 height 16
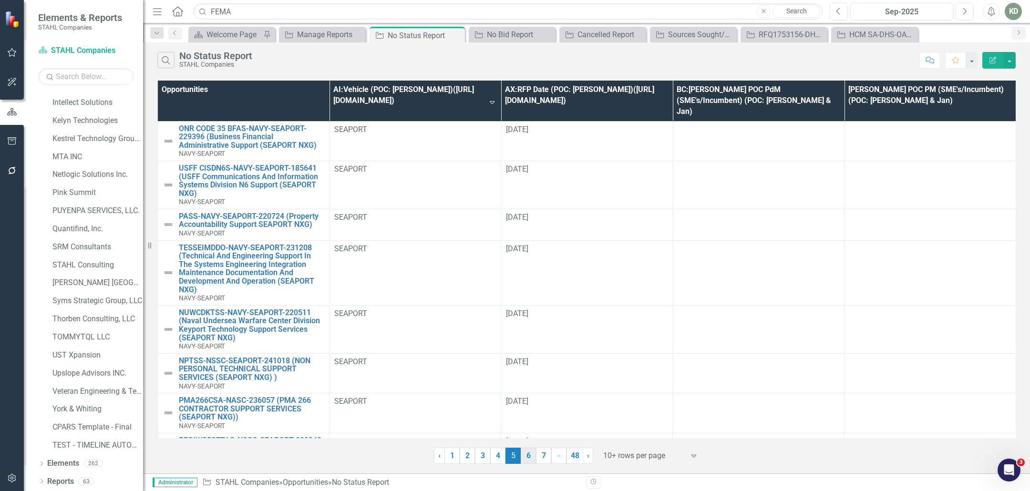
click at [529, 463] on link "6" at bounding box center [528, 456] width 15 height 16
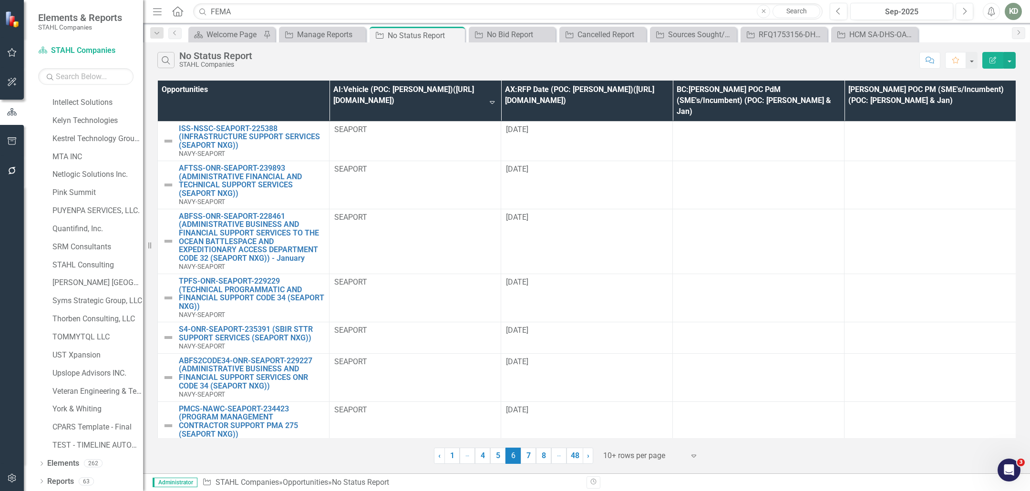
click at [997, 59] on icon "Edit Report" at bounding box center [993, 60] width 9 height 7
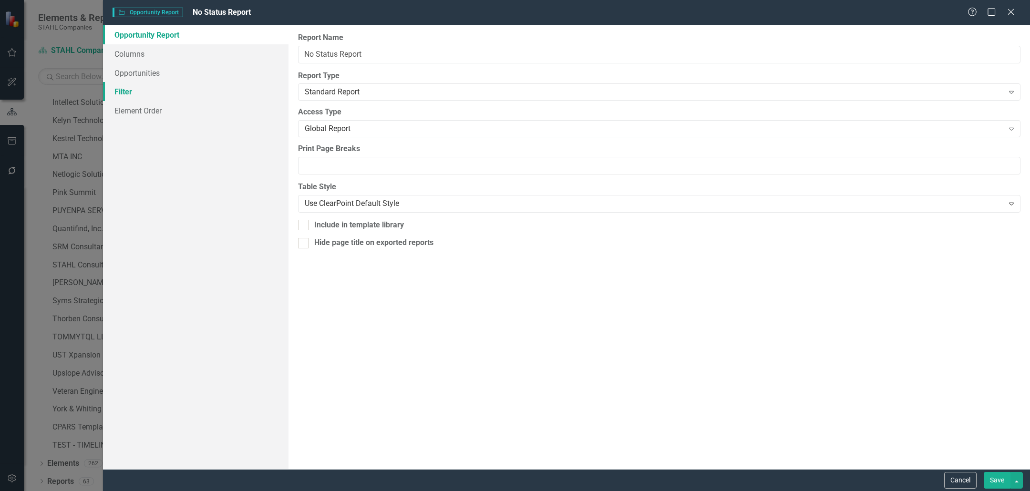
click at [142, 89] on link "Filter" at bounding box center [196, 91] width 186 height 19
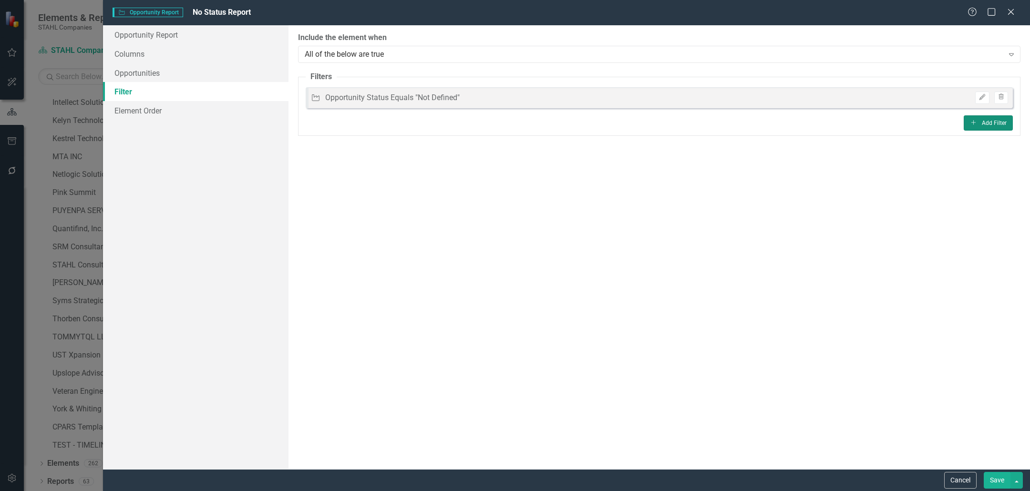
click at [968, 121] on button "Add Add Filter" at bounding box center [988, 122] width 49 height 15
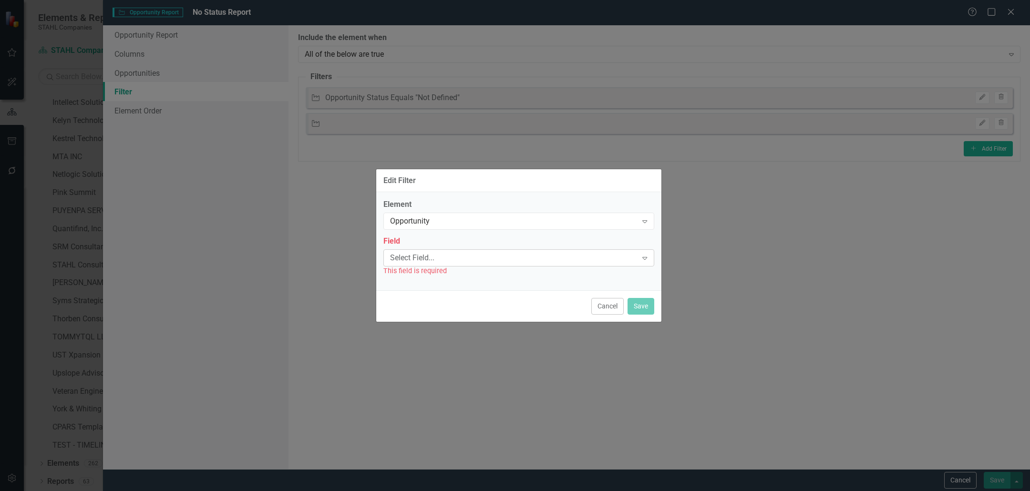
click at [424, 263] on div "Select Field... Expand" at bounding box center [518, 257] width 271 height 17
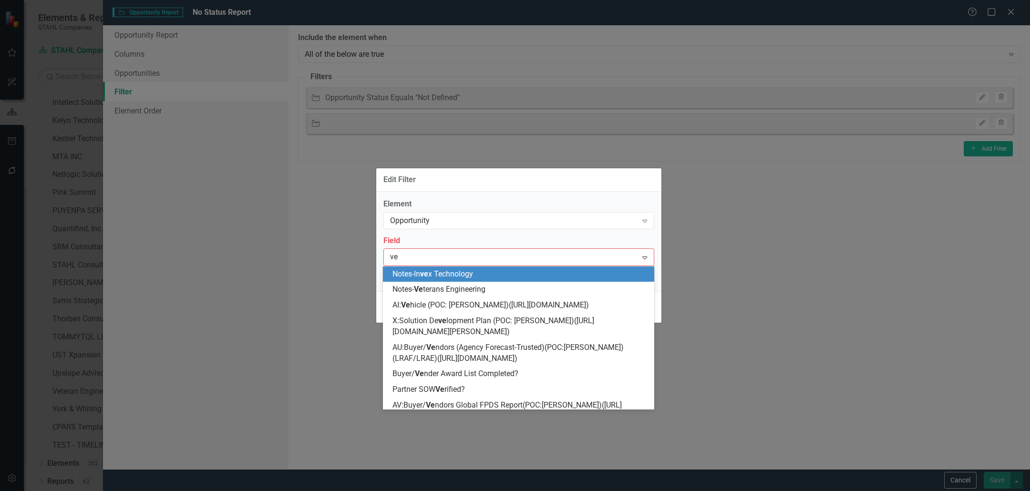
type input "veh"
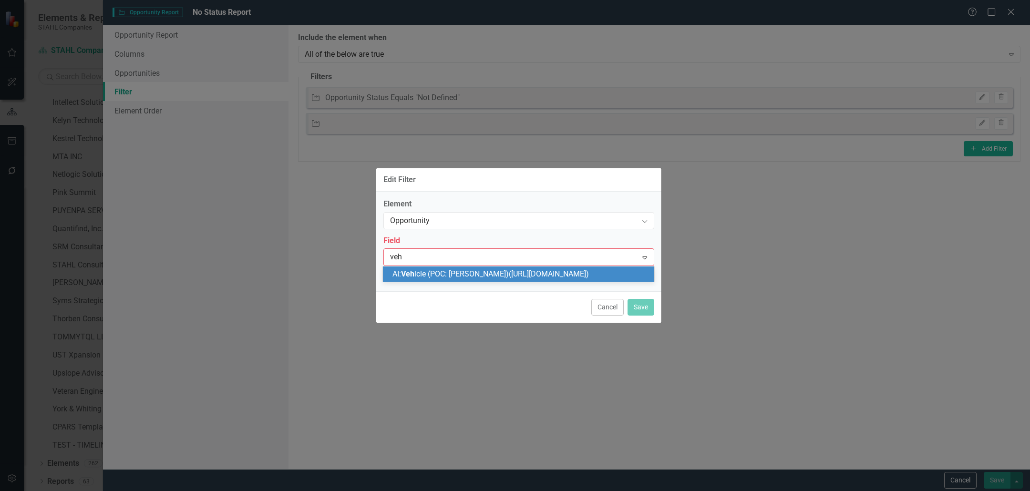
click at [443, 271] on span "AI: Veh icle (POC: Karen)(https://iq.govwin.com/neo/myGovwin/index)" at bounding box center [490, 273] width 196 height 9
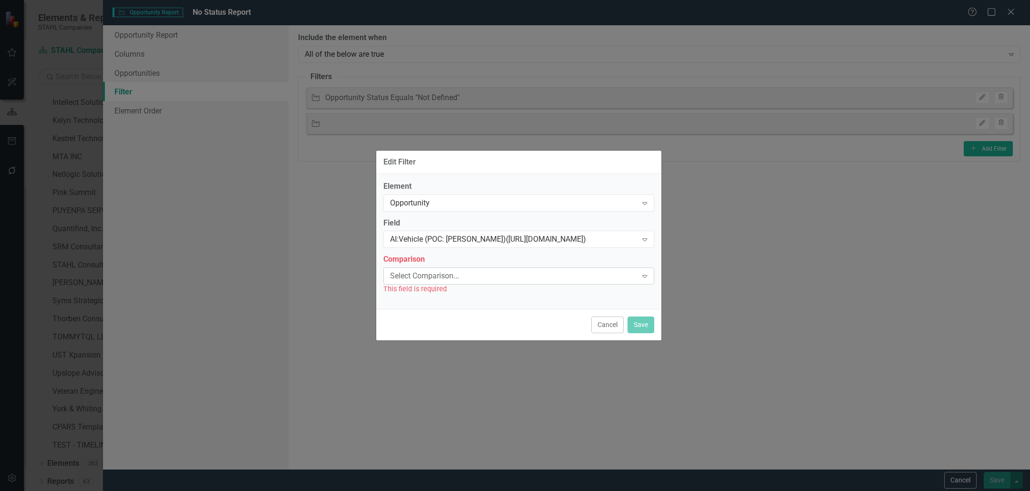
click at [442, 276] on div "Select Comparison..." at bounding box center [514, 276] width 248 height 11
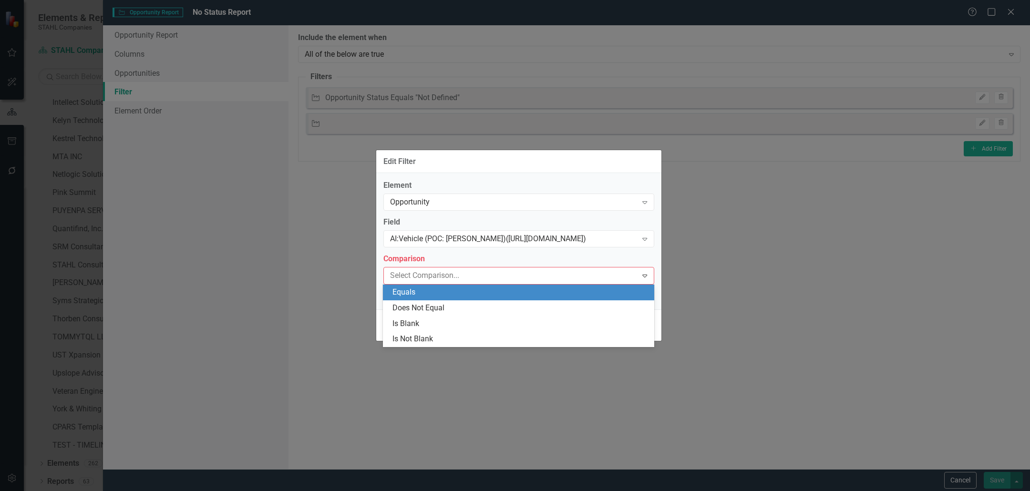
click at [434, 294] on div "Equals" at bounding box center [520, 292] width 256 height 11
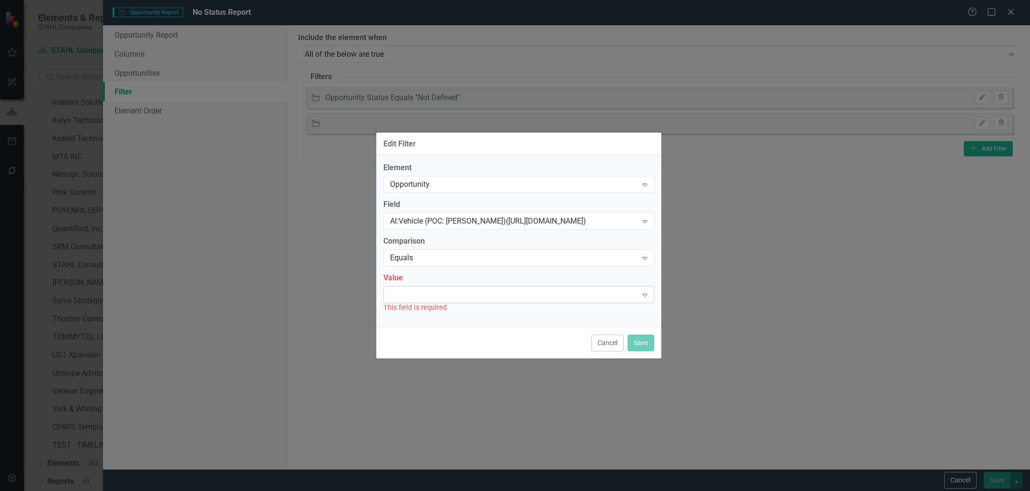
click at [434, 293] on div "Expand" at bounding box center [518, 294] width 271 height 17
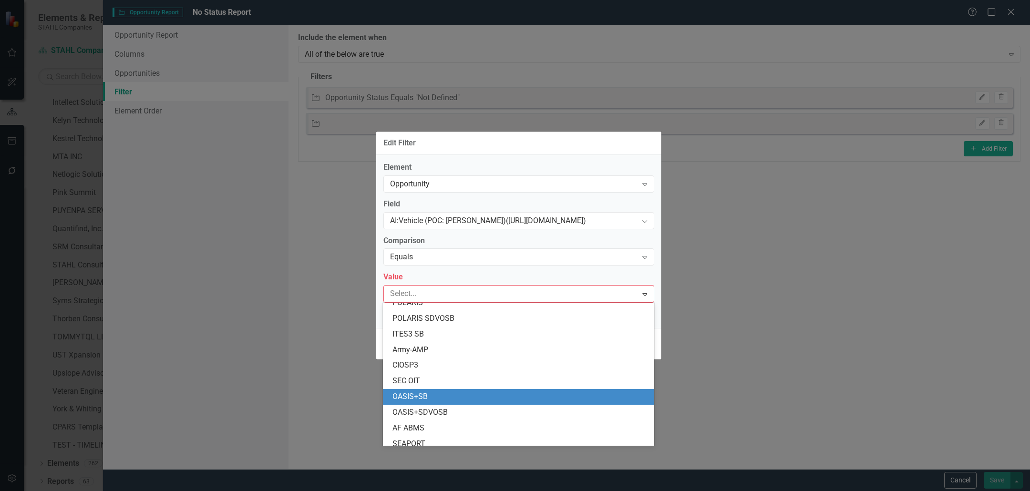
scroll to position [49, 0]
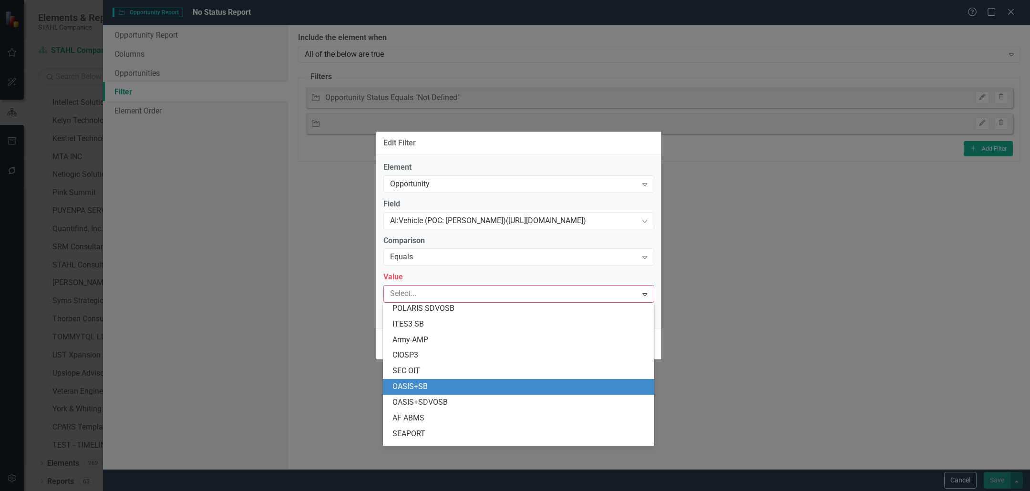
click at [422, 386] on div "OASIS+SB" at bounding box center [520, 387] width 256 height 11
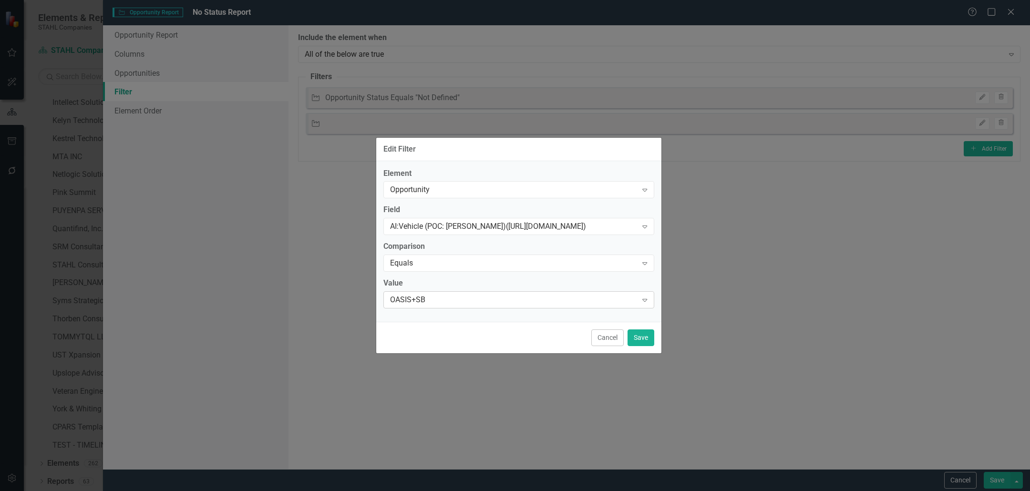
click at [434, 304] on div "OASIS+SB" at bounding box center [514, 300] width 248 height 11
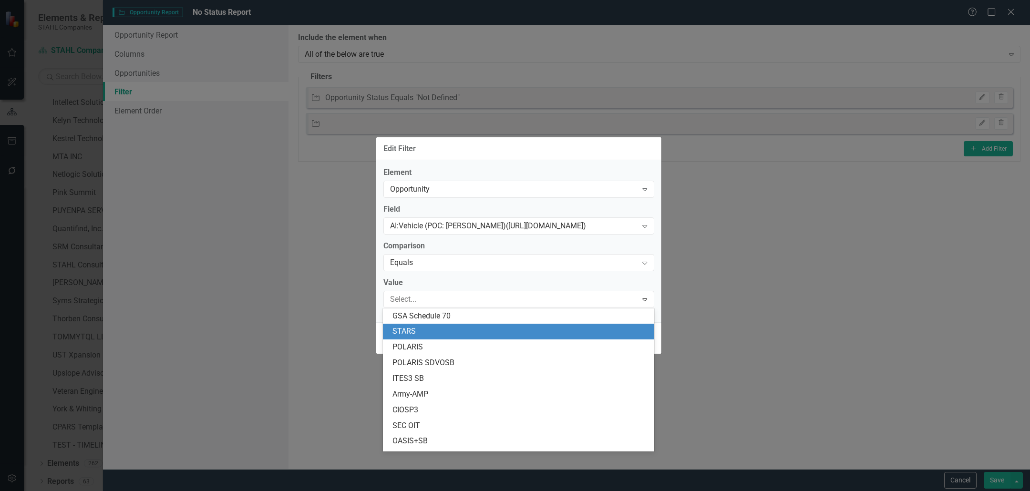
scroll to position [139, 0]
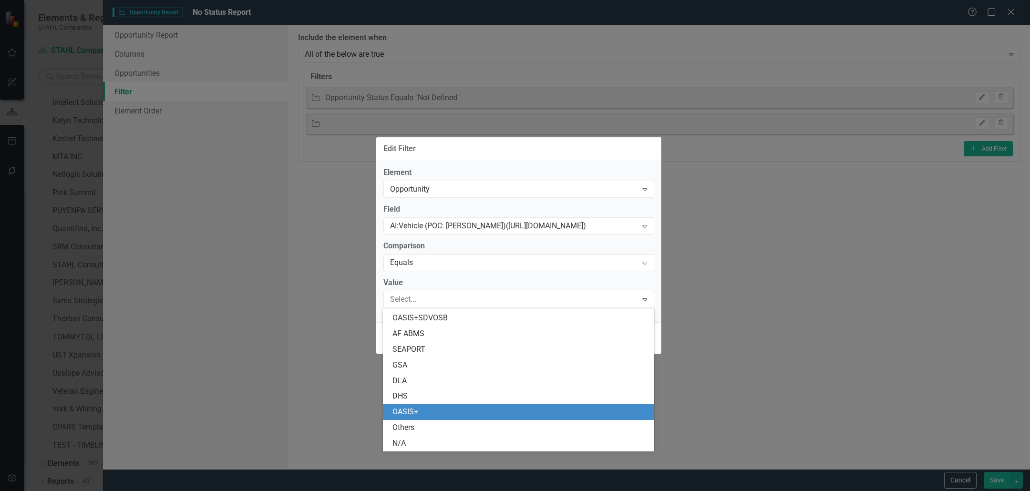
click at [429, 405] on div "OASIS+" at bounding box center [518, 412] width 271 height 16
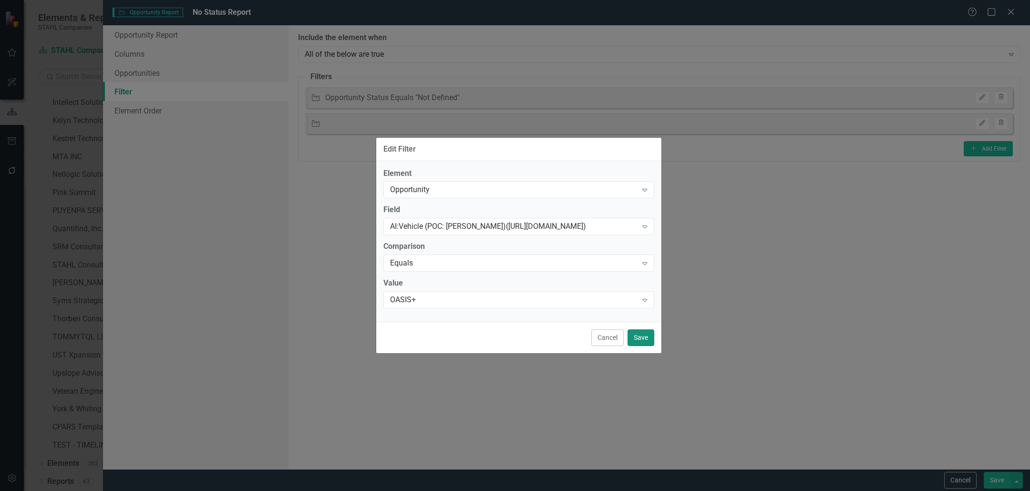
click at [635, 341] on button "Save" at bounding box center [641, 338] width 27 height 17
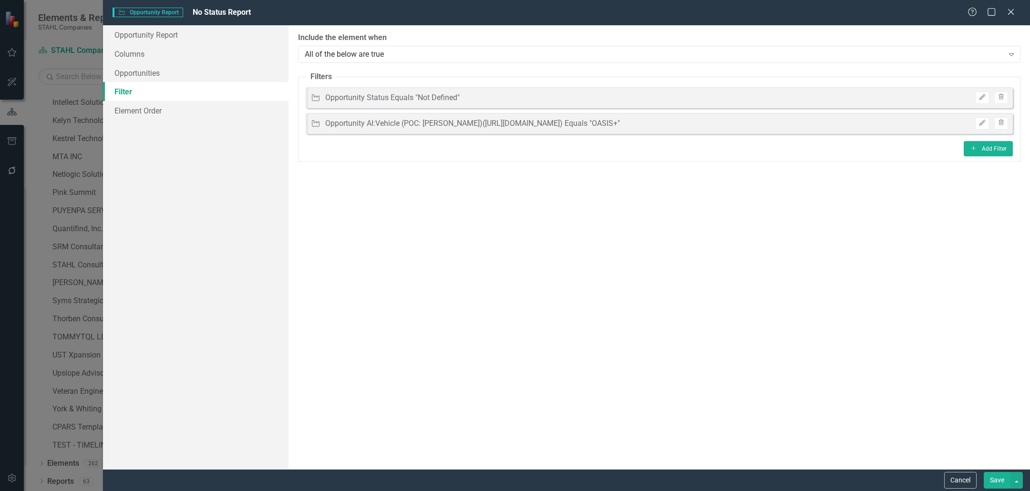
click at [995, 481] on button "Save" at bounding box center [997, 480] width 27 height 17
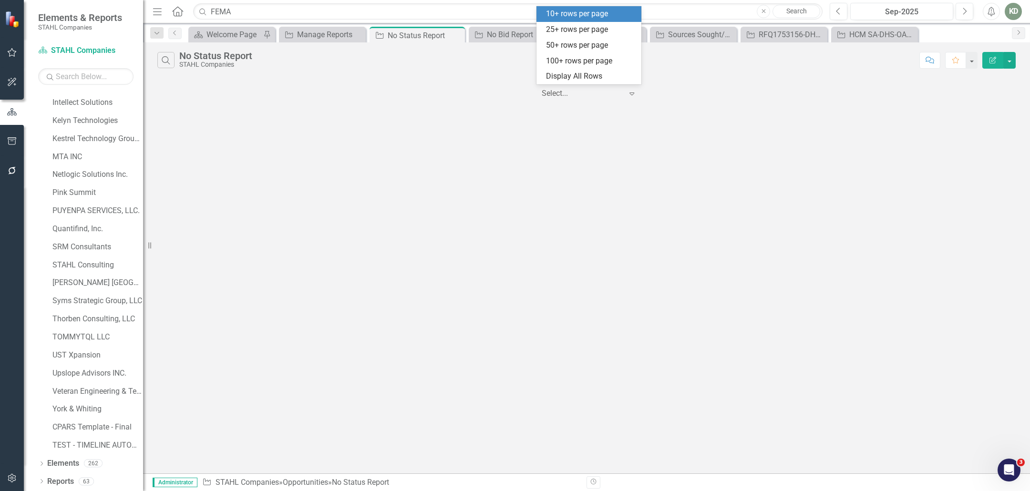
click at [610, 95] on div at bounding box center [582, 93] width 81 height 13
click at [586, 14] on div "10+ rows per page" at bounding box center [591, 14] width 90 height 11
click at [991, 62] on icon "Edit Report" at bounding box center [993, 60] width 9 height 7
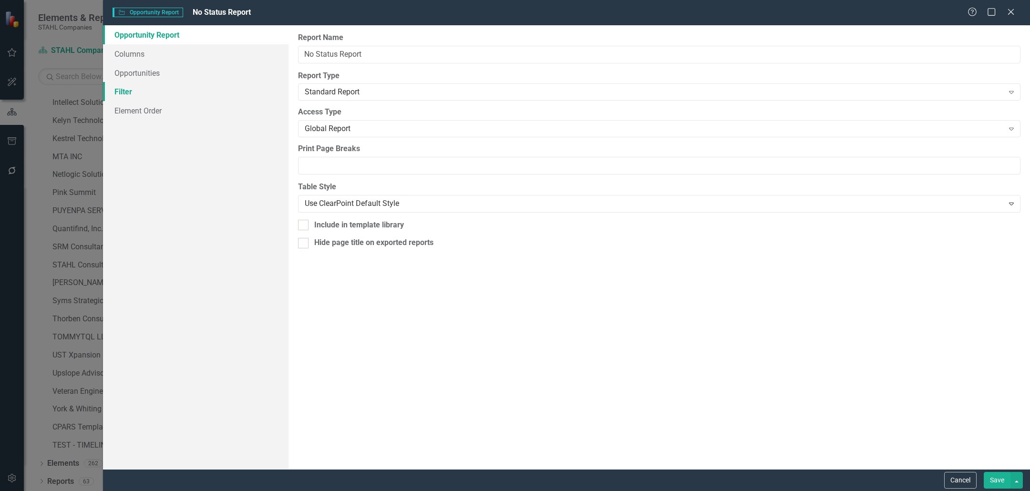
click at [129, 91] on link "Filter" at bounding box center [196, 91] width 186 height 19
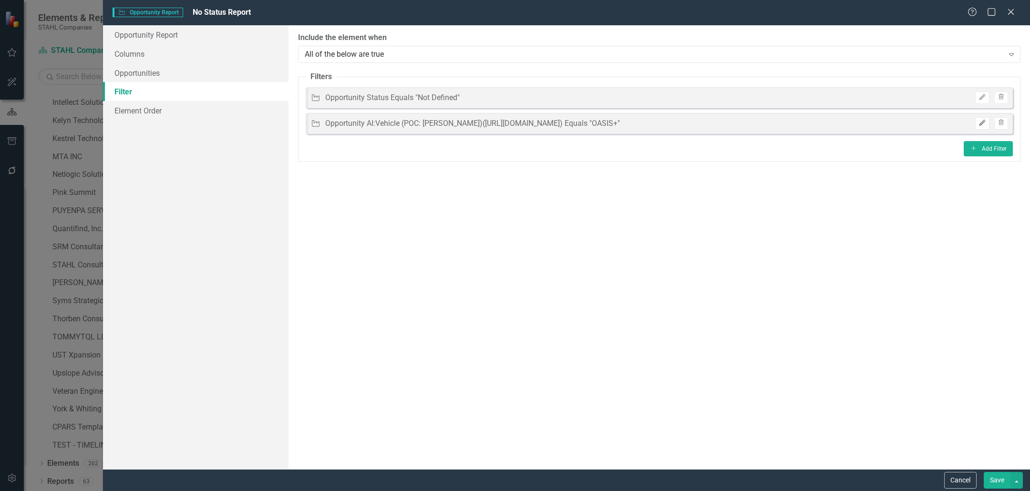
click at [981, 124] on icon "Edit" at bounding box center [982, 123] width 7 height 6
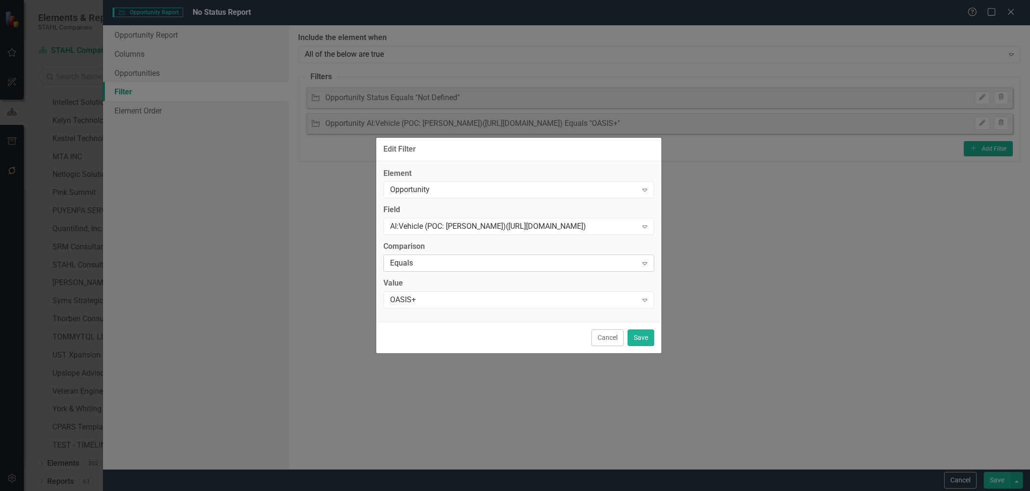
click at [491, 262] on div "Equals" at bounding box center [514, 263] width 248 height 11
click at [634, 337] on button "Save" at bounding box center [641, 338] width 27 height 17
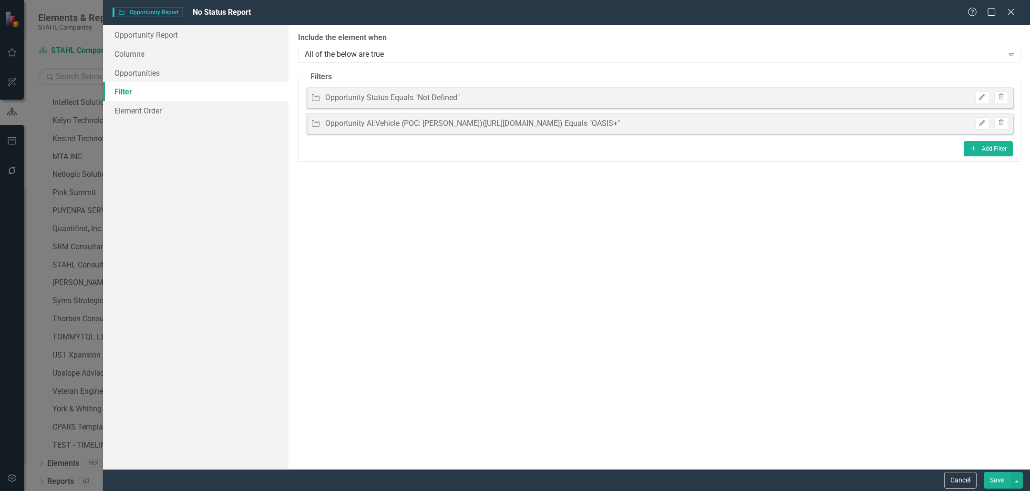
click at [990, 477] on button "Save" at bounding box center [997, 480] width 27 height 17
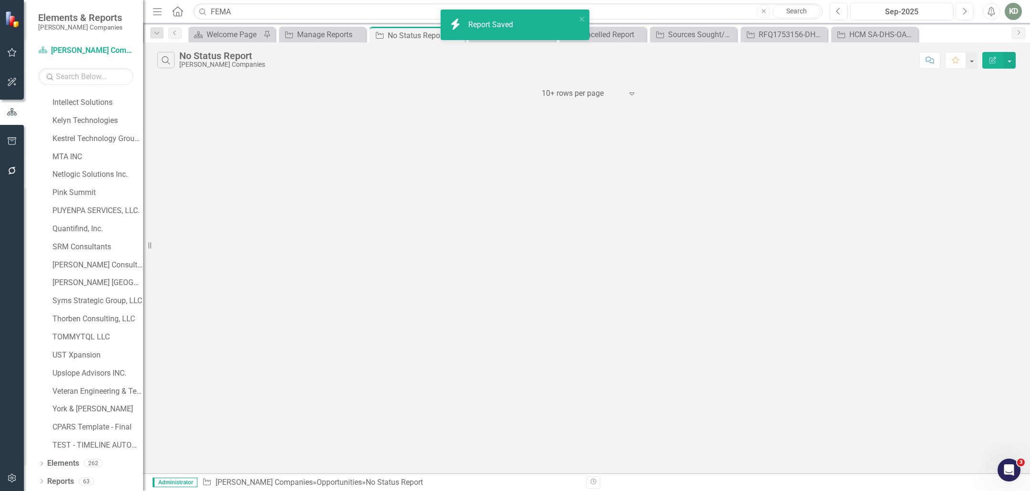
click at [993, 62] on icon "Edit Report" at bounding box center [993, 60] width 9 height 7
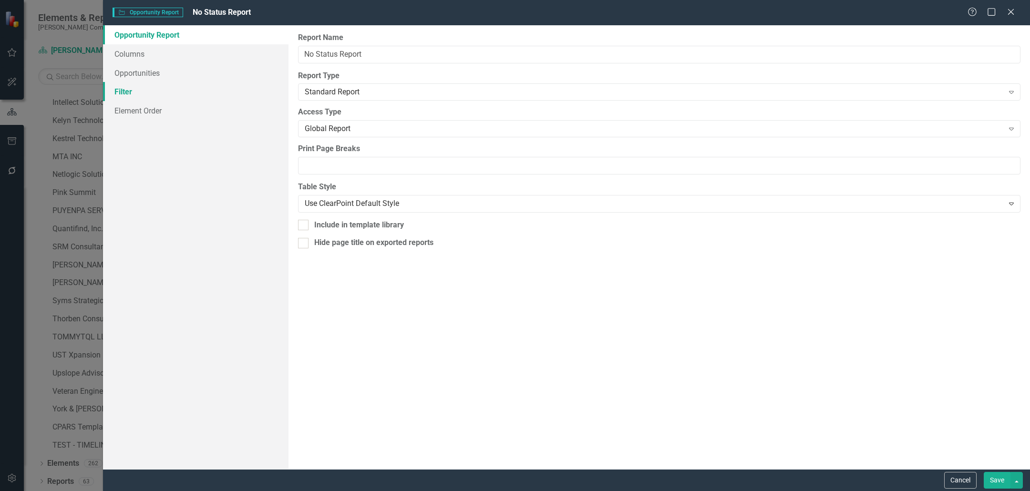
click at [136, 91] on link "Filter" at bounding box center [196, 91] width 186 height 19
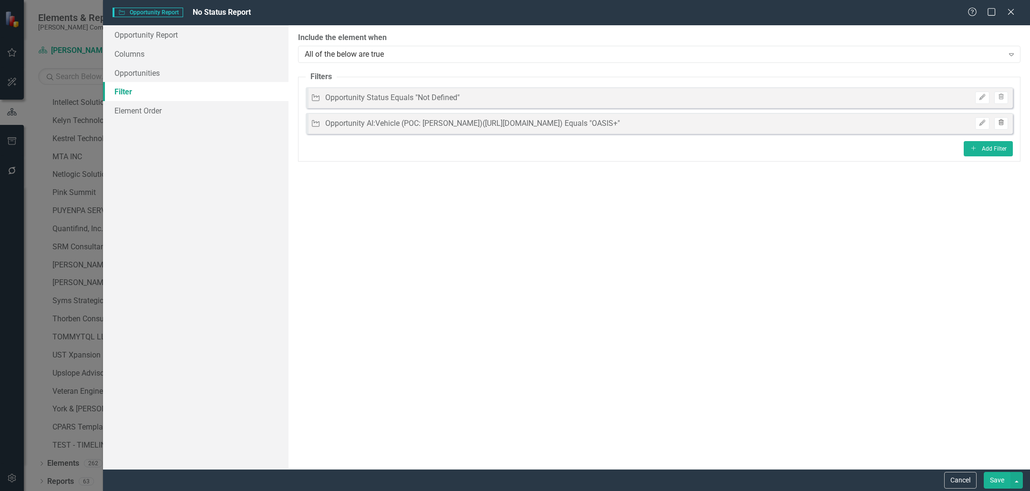
click at [1007, 122] on button "Trash" at bounding box center [1001, 123] width 14 height 12
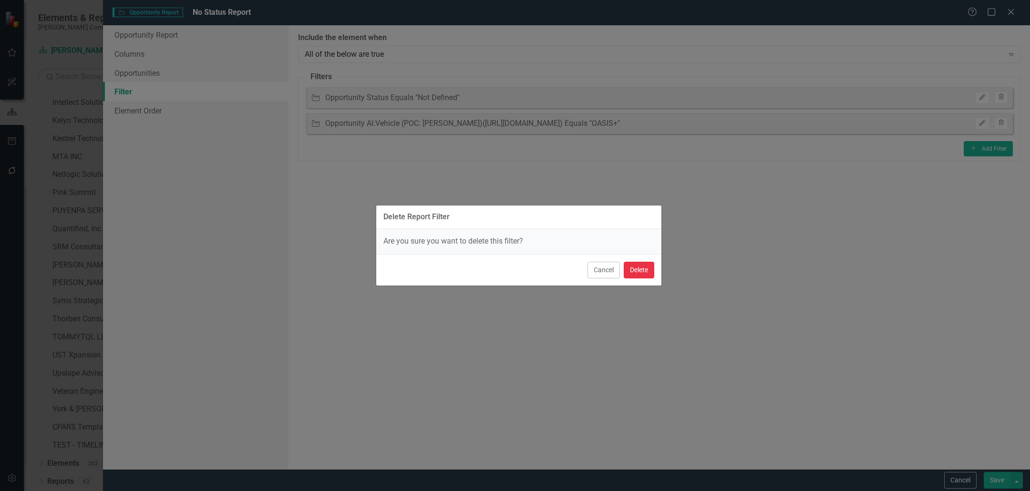
click at [638, 275] on button "Delete" at bounding box center [639, 270] width 31 height 17
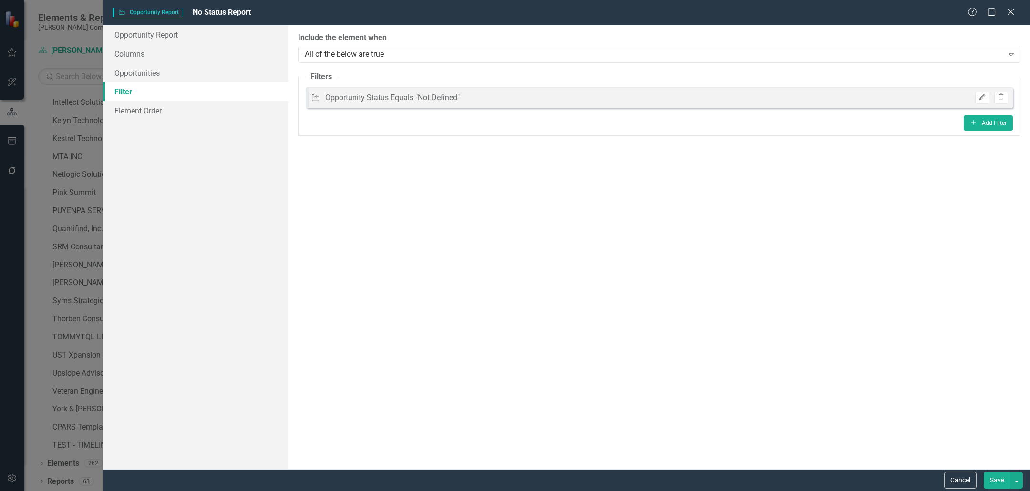
click at [1003, 475] on button "Save" at bounding box center [997, 480] width 27 height 17
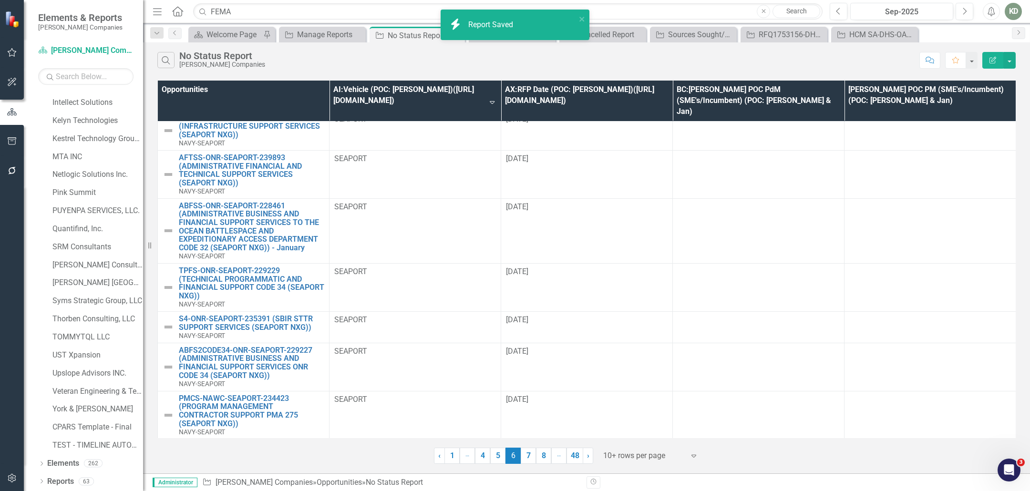
scroll to position [7, 0]
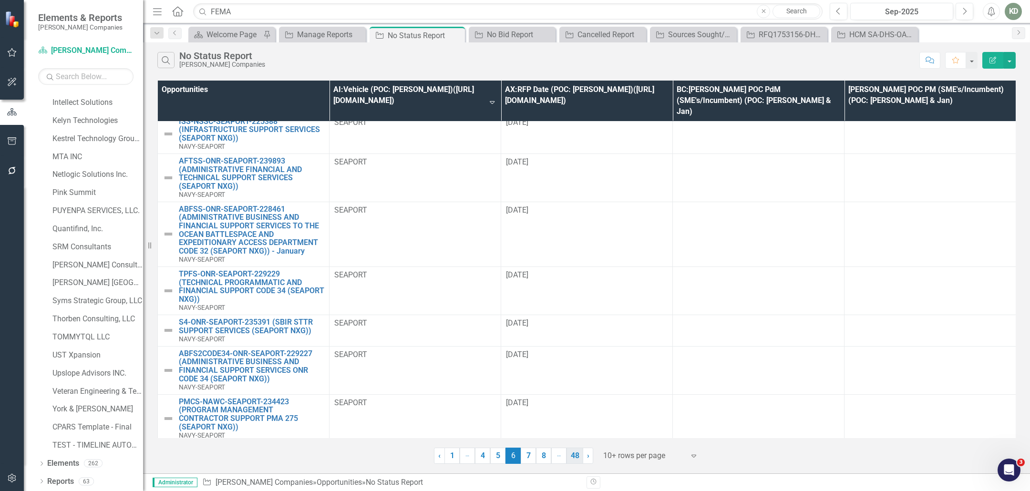
click at [576, 459] on link "48" at bounding box center [575, 456] width 17 height 16
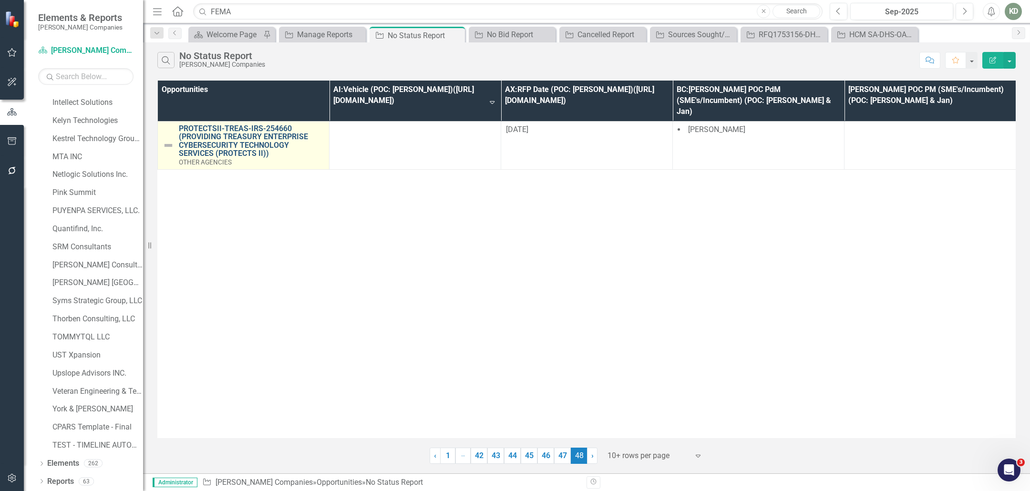
click at [239, 144] on link "PROTECTSII-TREAS-IRS-254660 (PROVIDING TREASURY ENTERPRISE CYBERSECURITY TECHNO…" at bounding box center [251, 140] width 145 height 33
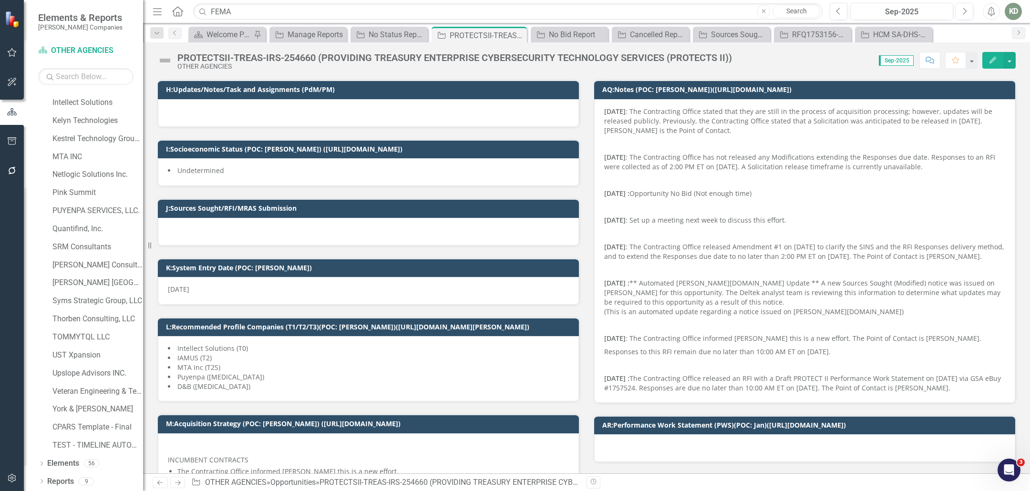
scroll to position [176, 0]
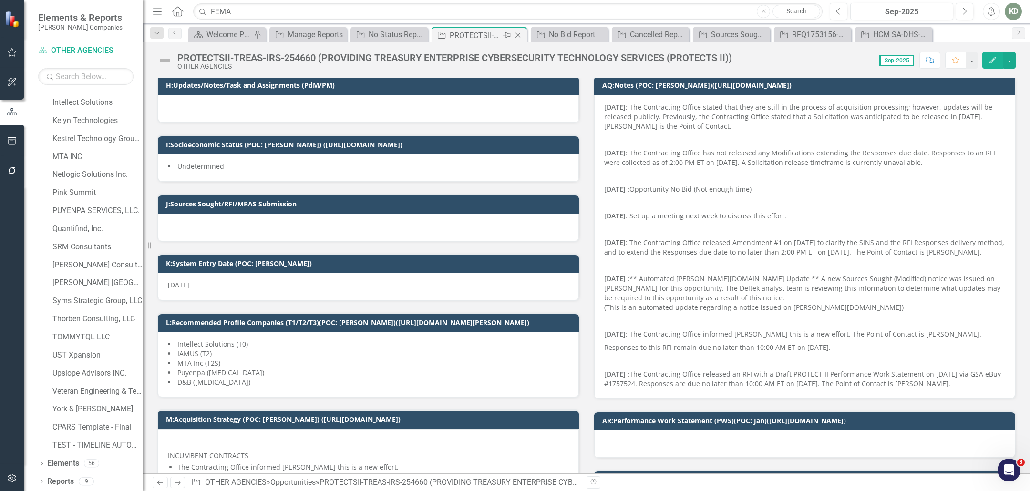
click at [515, 34] on icon "Close" at bounding box center [518, 35] width 10 height 8
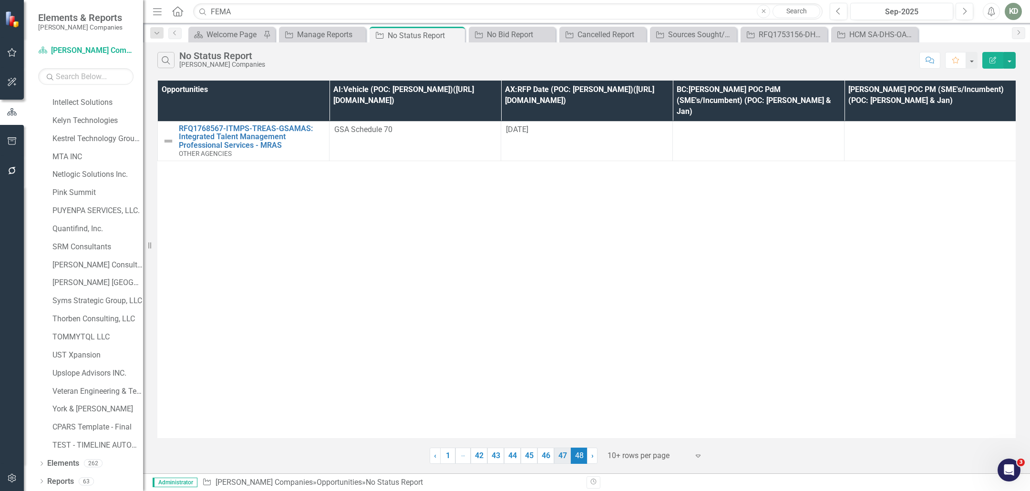
click at [567, 459] on link "47" at bounding box center [562, 456] width 17 height 16
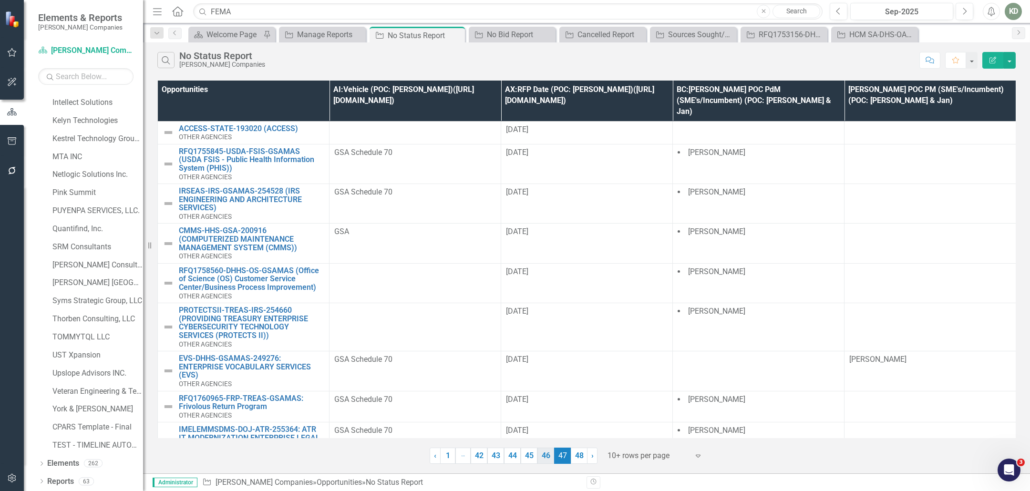
click at [547, 458] on link "46" at bounding box center [545, 456] width 17 height 16
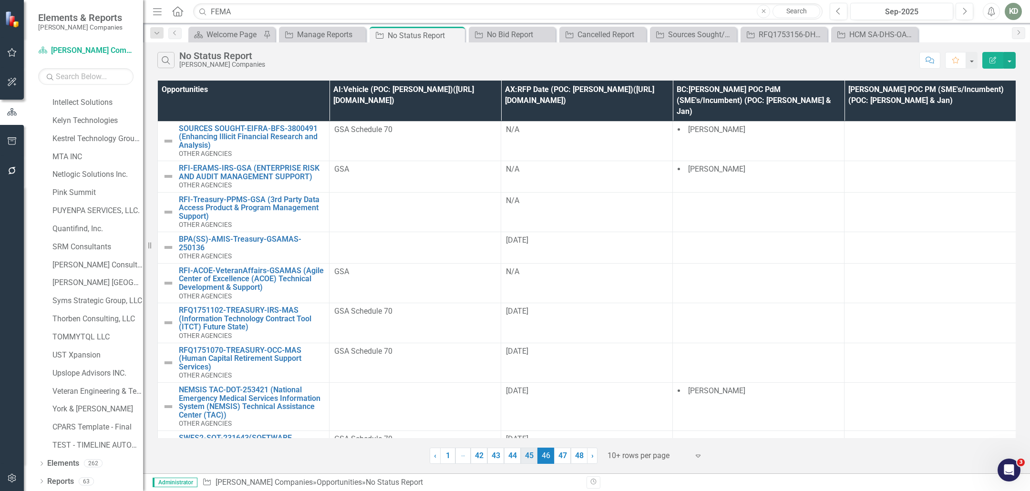
click at [530, 461] on link "45" at bounding box center [529, 456] width 17 height 16
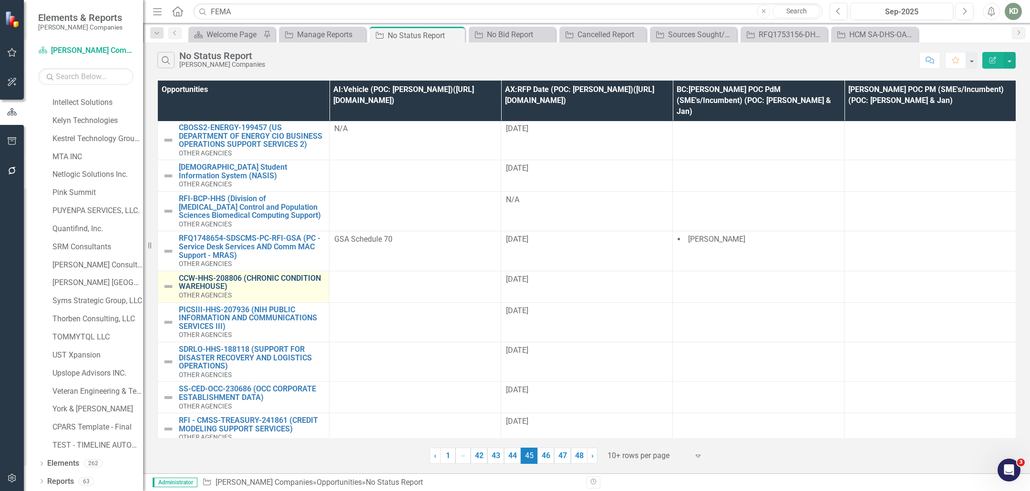
scroll to position [41, 0]
click at [515, 458] on link "44" at bounding box center [512, 456] width 17 height 16
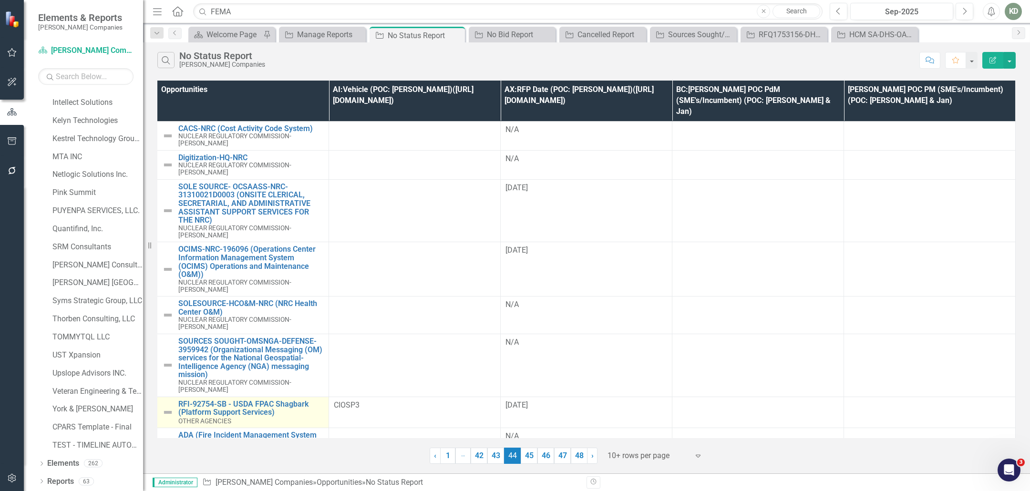
scroll to position [0, 0]
click at [499, 457] on link "43" at bounding box center [495, 456] width 17 height 16
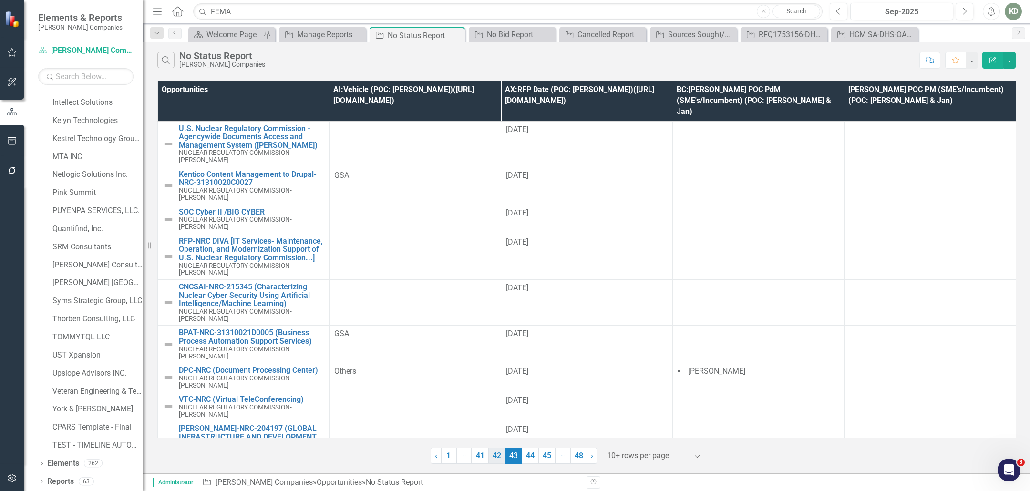
click at [501, 461] on link "42" at bounding box center [496, 456] width 17 height 16
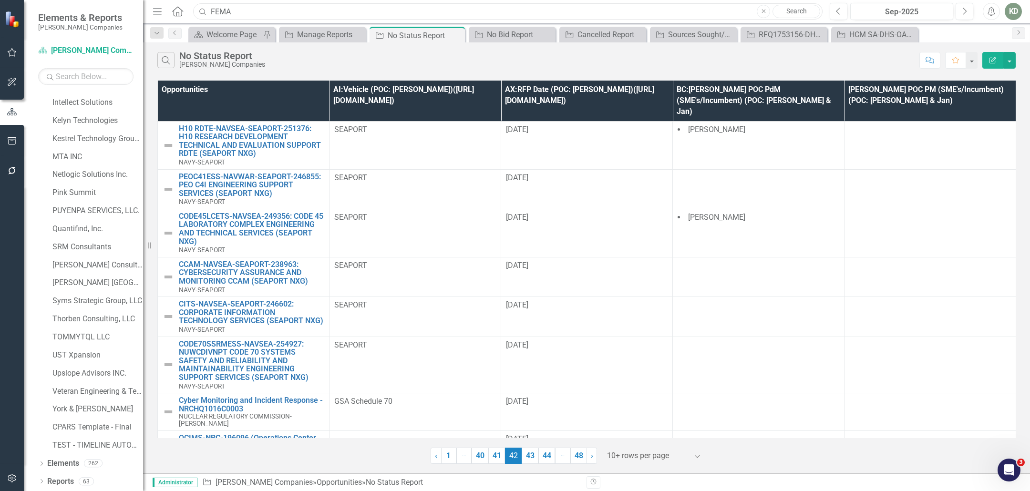
click at [405, 10] on input "FEMA" at bounding box center [508, 11] width 630 height 17
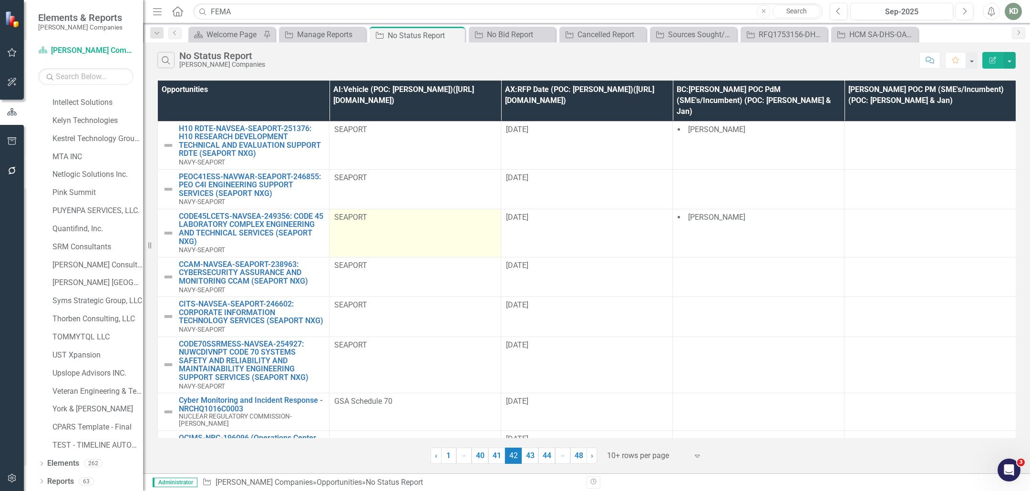
click at [391, 218] on td "SEAPORT" at bounding box center [416, 233] width 172 height 48
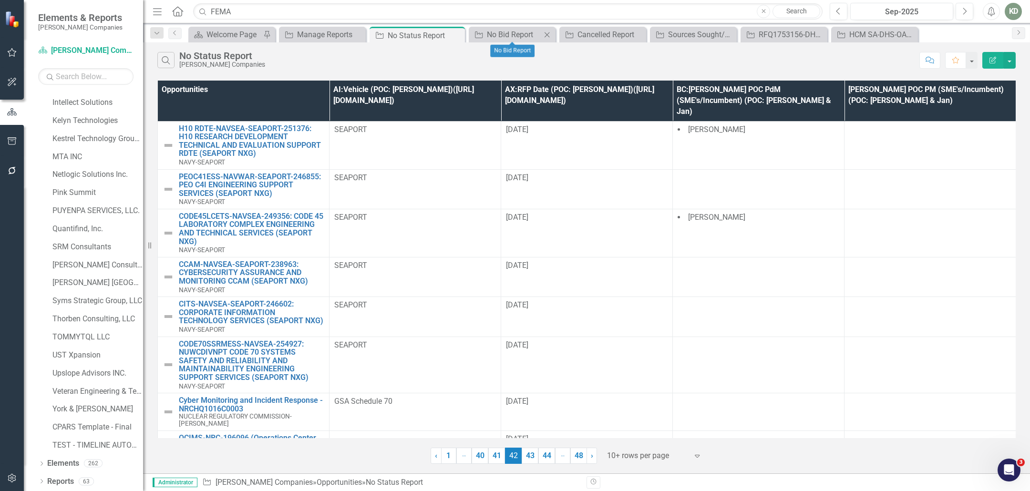
click at [505, 27] on div "Opportunity No Bid Report Close" at bounding box center [512, 35] width 87 height 16
drag, startPoint x: 502, startPoint y: 29, endPoint x: 453, endPoint y: 21, distance: 50.2
click at [502, 29] on div "No Bid Report" at bounding box center [520, 35] width 66 height 12
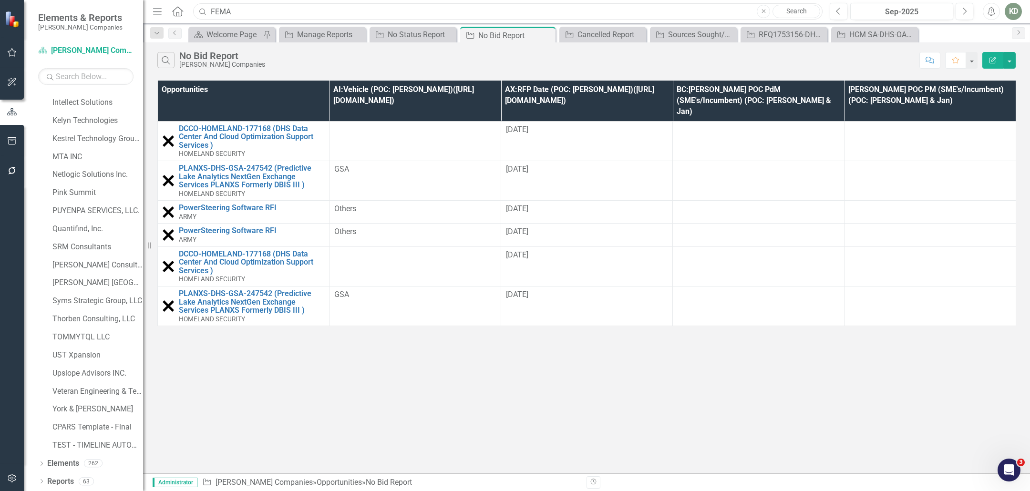
click at [424, 17] on input "FEMA" at bounding box center [508, 11] width 630 height 17
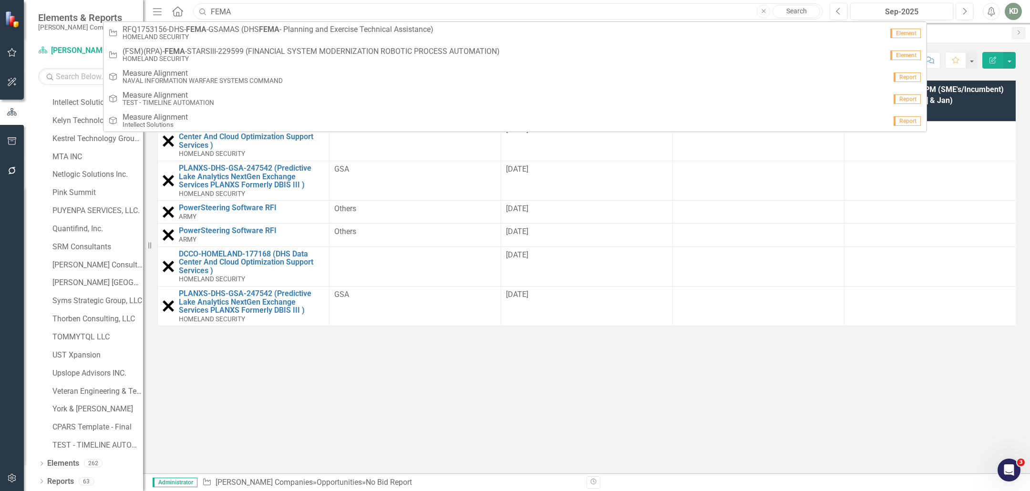
paste input "Army - US Army MEDCOM GCSS-Army Integration"
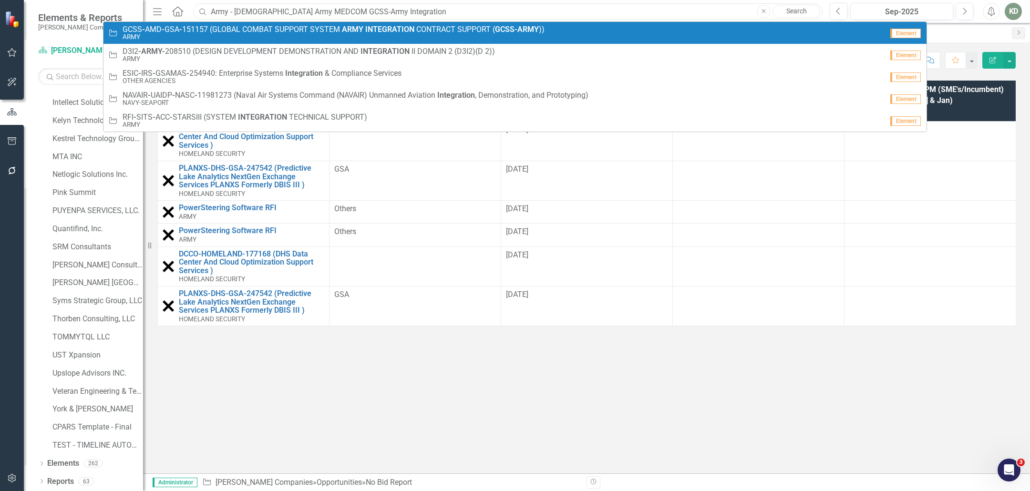
paste input "151157"
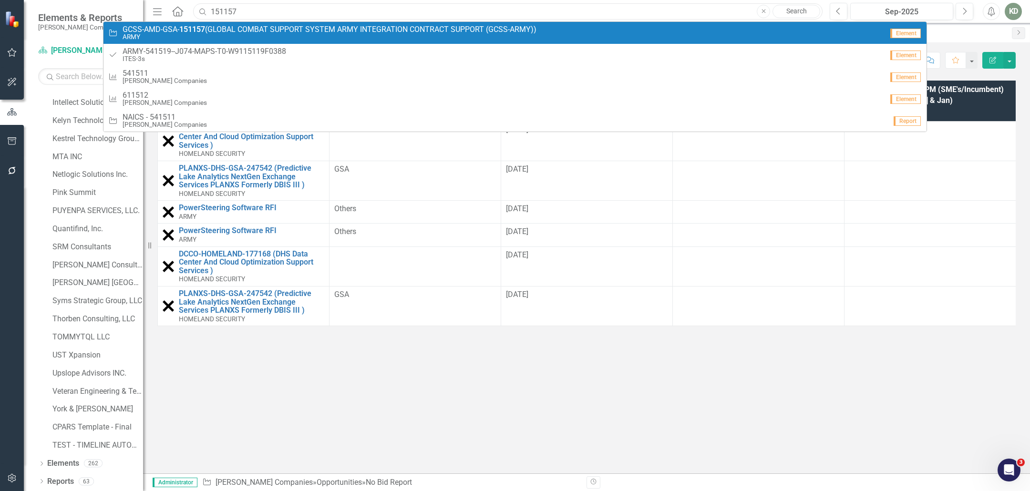
paste input "Enterprise Video Conference Support Services"
type input "Enterprise Video Conference Support Services"
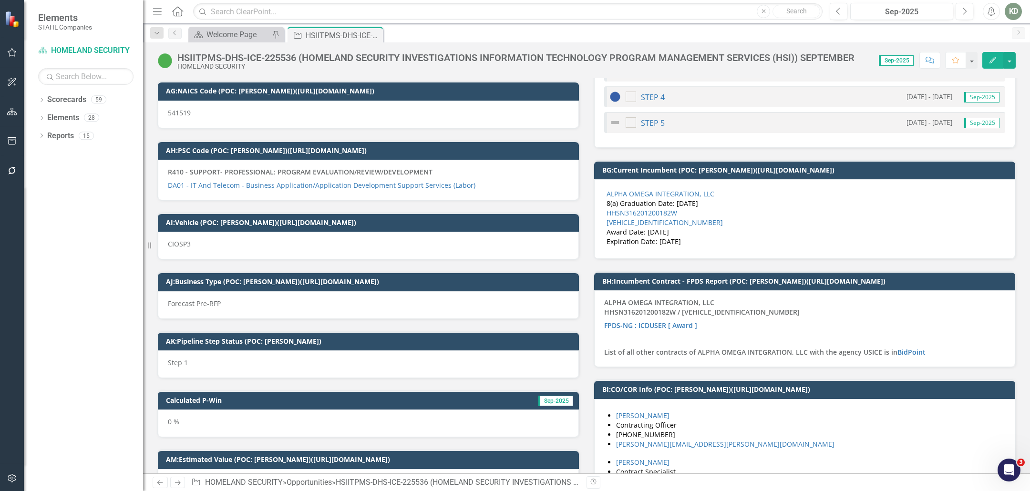
scroll to position [2529, 0]
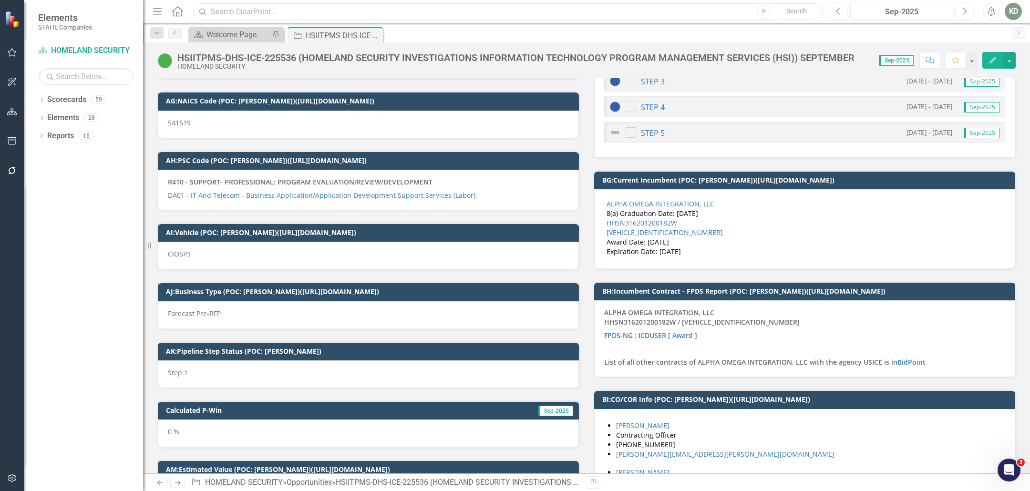
click at [266, 6] on input "text" at bounding box center [508, 11] width 630 height 17
paste input "NFC Data Archival"
drag, startPoint x: 272, startPoint y: 13, endPoint x: 200, endPoint y: 12, distance: 72.0
click at [200, 12] on div "Search NFC Data Archival Close Search" at bounding box center [506, 11] width 630 height 17
paste input "VOPs"
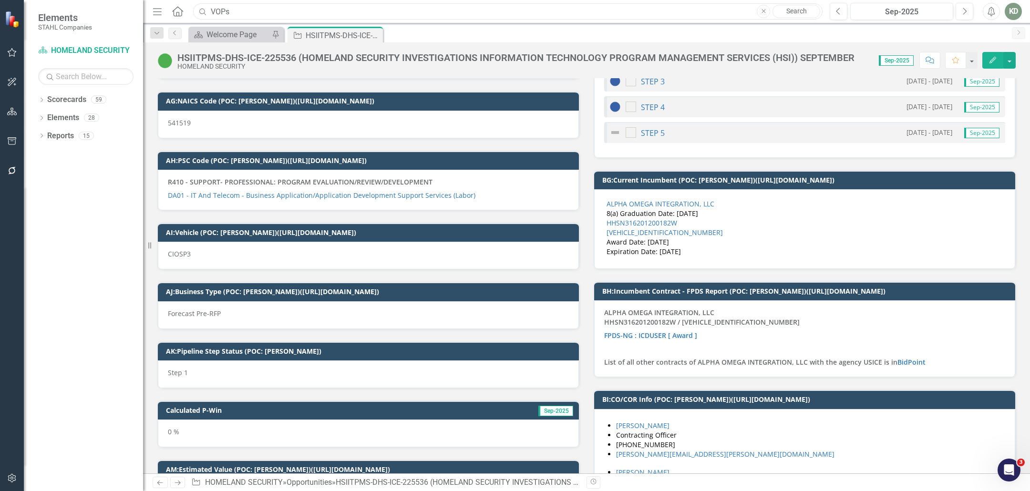
drag, startPoint x: 273, startPoint y: 12, endPoint x: 188, endPoint y: 8, distance: 84.5
click at [188, 8] on div "Menu Home Search VOPs Close Search" at bounding box center [485, 11] width 670 height 18
paste input "/Business Process Improvement"
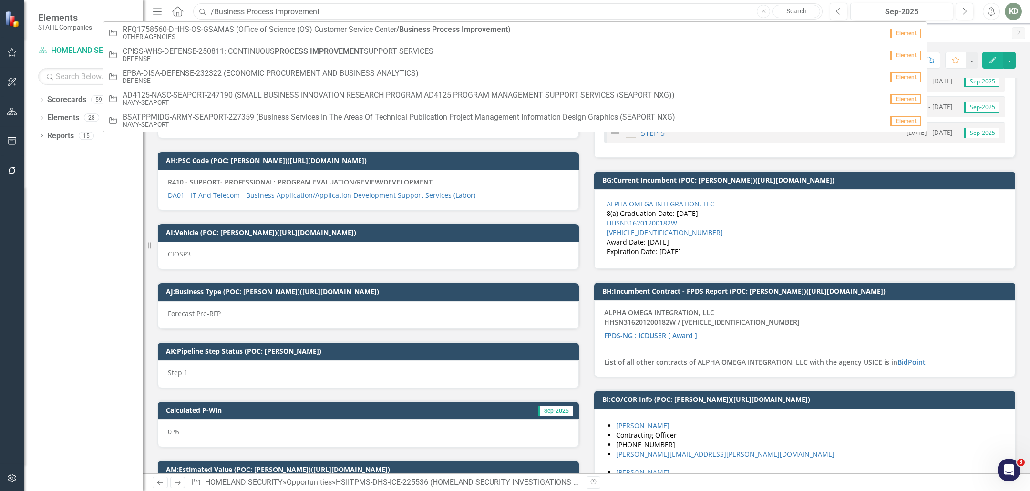
paste input "239259"
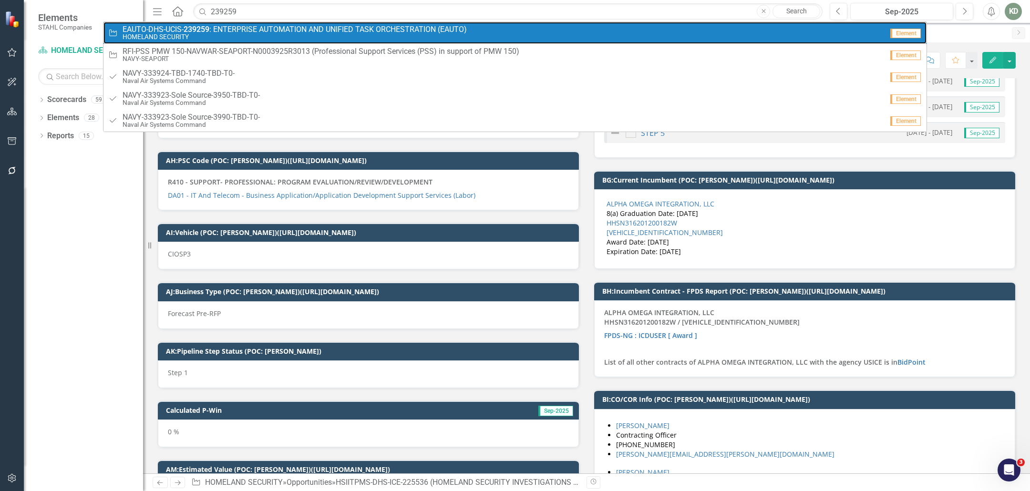
drag, startPoint x: 275, startPoint y: 28, endPoint x: 279, endPoint y: 29, distance: 4.9
click at [275, 28] on span "EAUTO-DHS-UCIS- 239259 : ENTERPRISE AUTOMATION AND UNIFIED TASK ORCHESTRATION (…" at bounding box center [295, 29] width 344 height 9
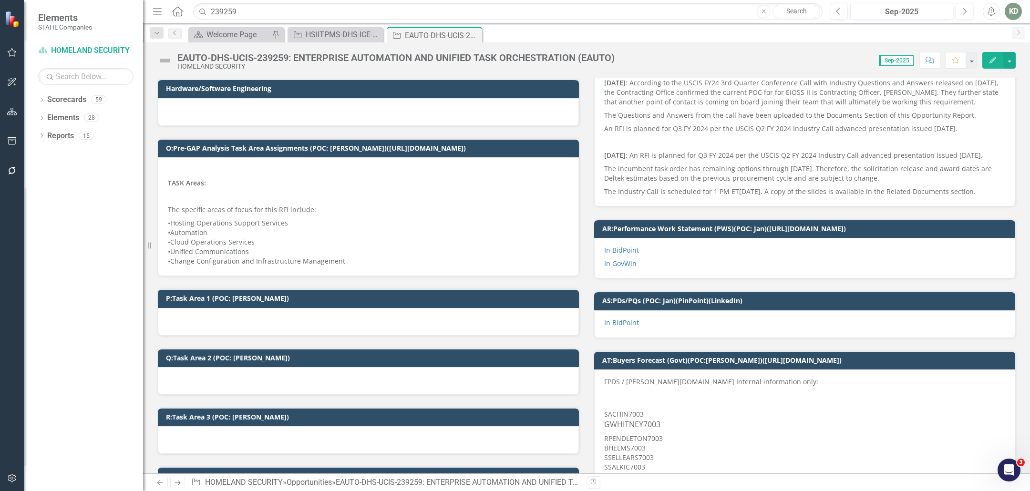
scroll to position [785, 0]
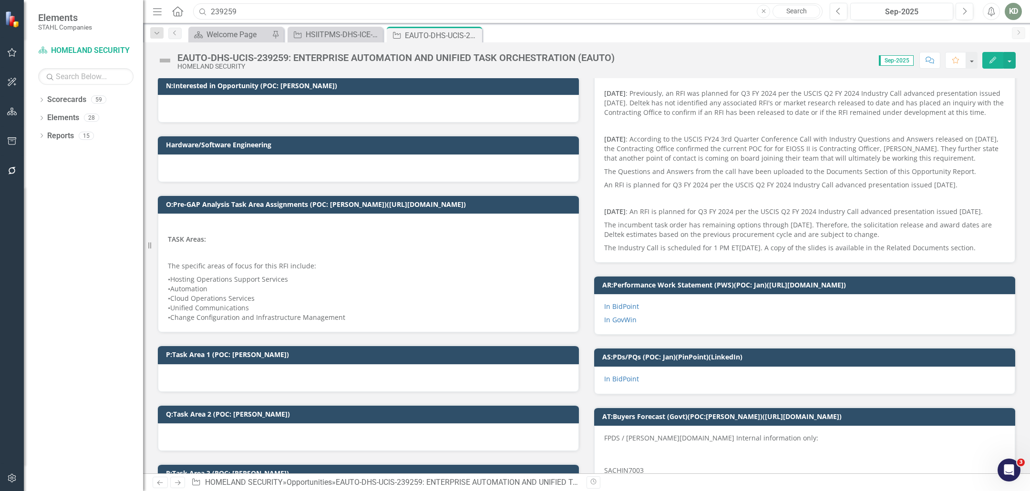
click at [227, 10] on input "239259" at bounding box center [508, 11] width 630 height 17
paste input "55364"
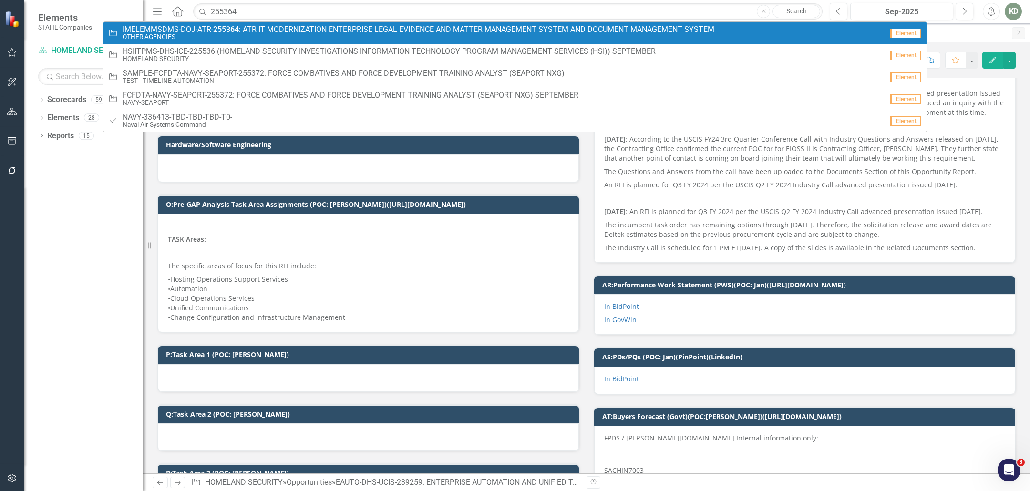
click at [249, 35] on small "OTHER AGENCIES" at bounding box center [419, 36] width 592 height 7
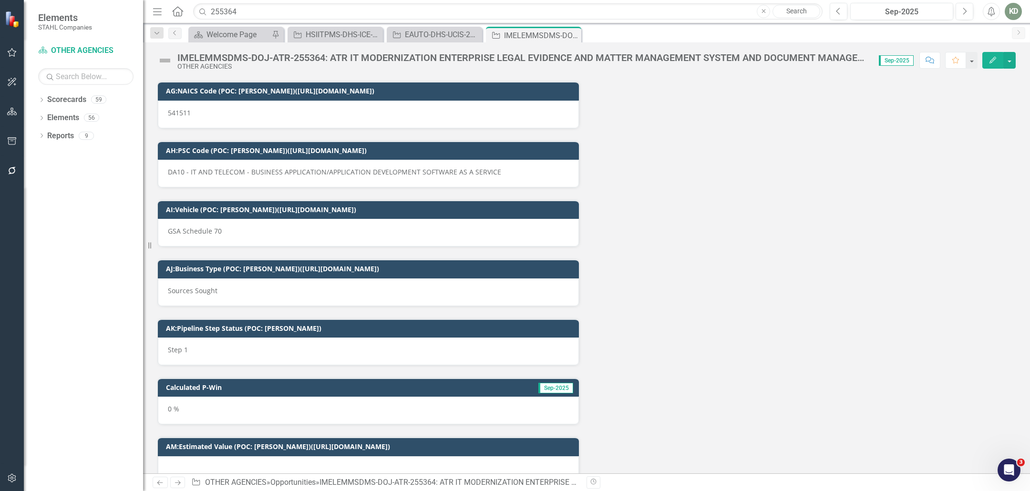
scroll to position [12745, 0]
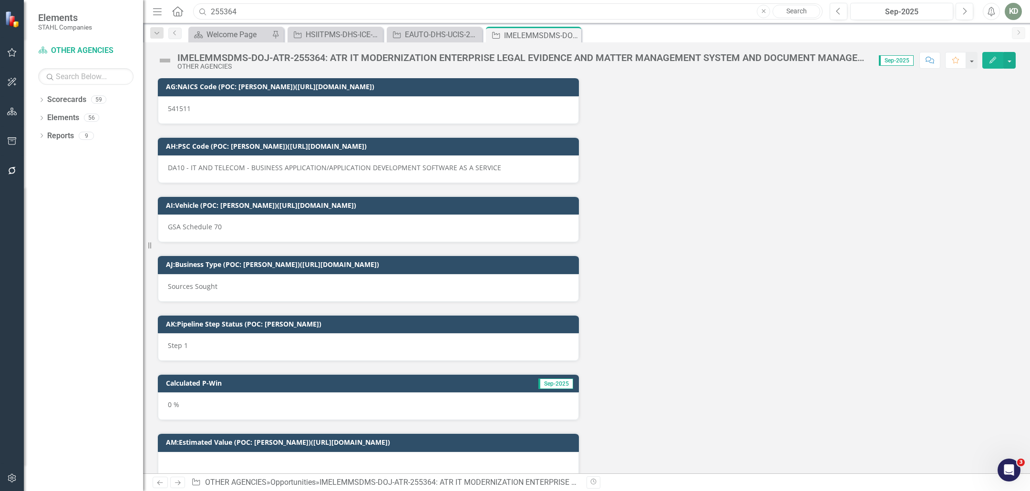
drag, startPoint x: 277, startPoint y: 11, endPoint x: 188, endPoint y: 9, distance: 88.7
click at [188, 9] on div "Menu Home Search 255364 Close Search" at bounding box center [485, 11] width 670 height 18
paste input "FOIA"
drag, startPoint x: 245, startPoint y: 13, endPoint x: 201, endPoint y: 12, distance: 43.9
click at [201, 12] on div "Search FOIA Close No results" at bounding box center [506, 11] width 630 height 17
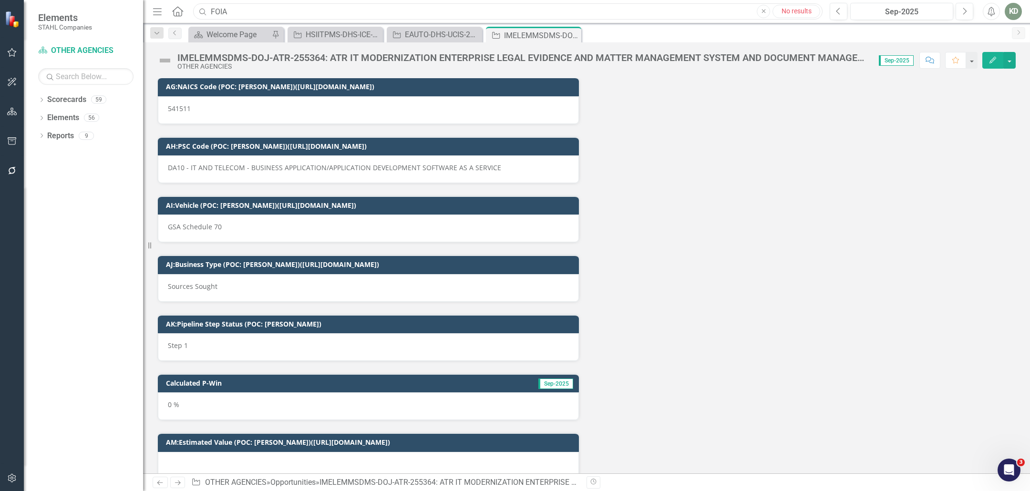
paste input "224687"
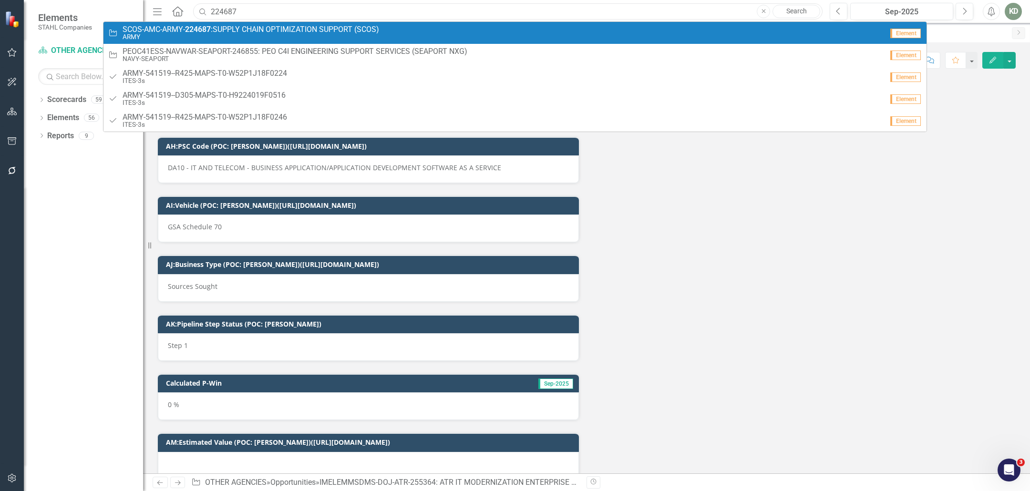
type input "224687"
click at [229, 32] on span "SCOS-AMC-ARMY- 224687 :SUPPLY CHAIN OPTIMIZATION SUPPORT (SCOS)" at bounding box center [251, 29] width 257 height 9
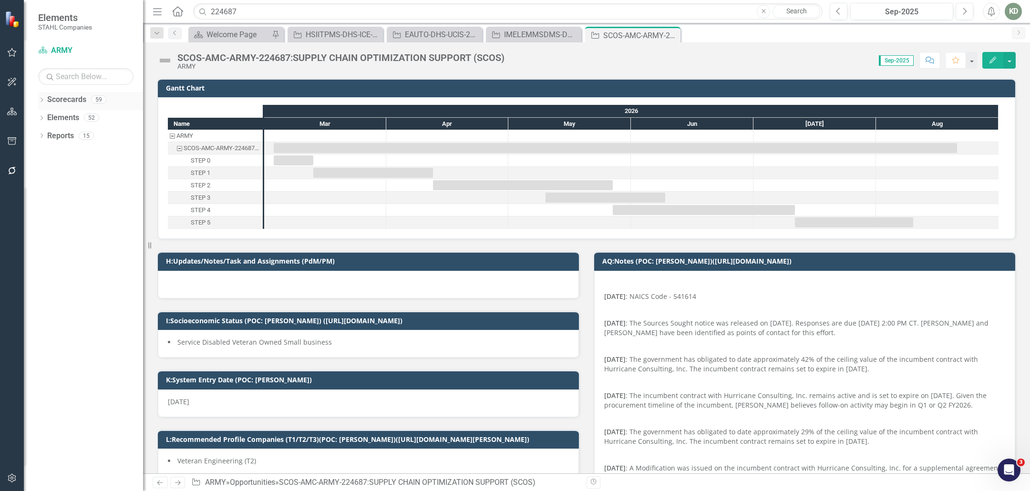
click at [44, 101] on icon "Dropdown" at bounding box center [41, 100] width 7 height 5
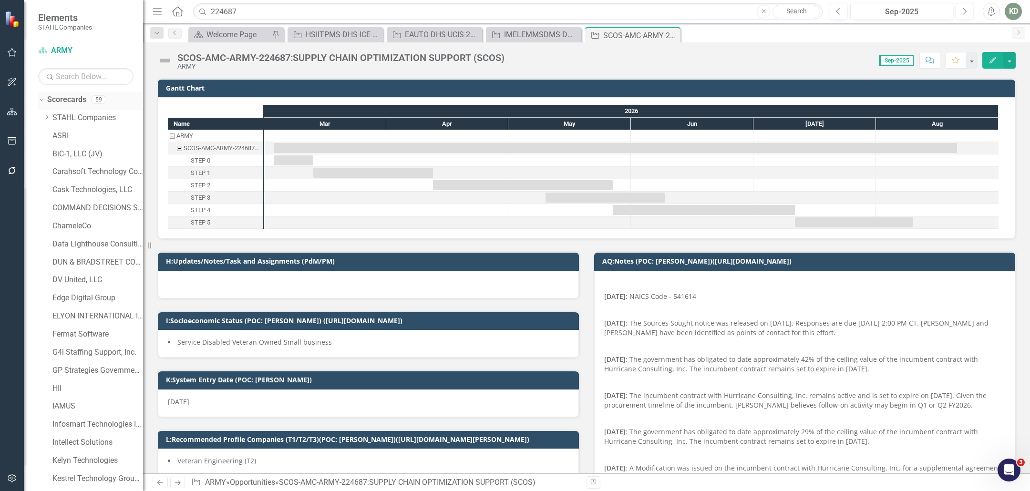
click at [64, 101] on link "Scorecards" at bounding box center [66, 99] width 39 height 11
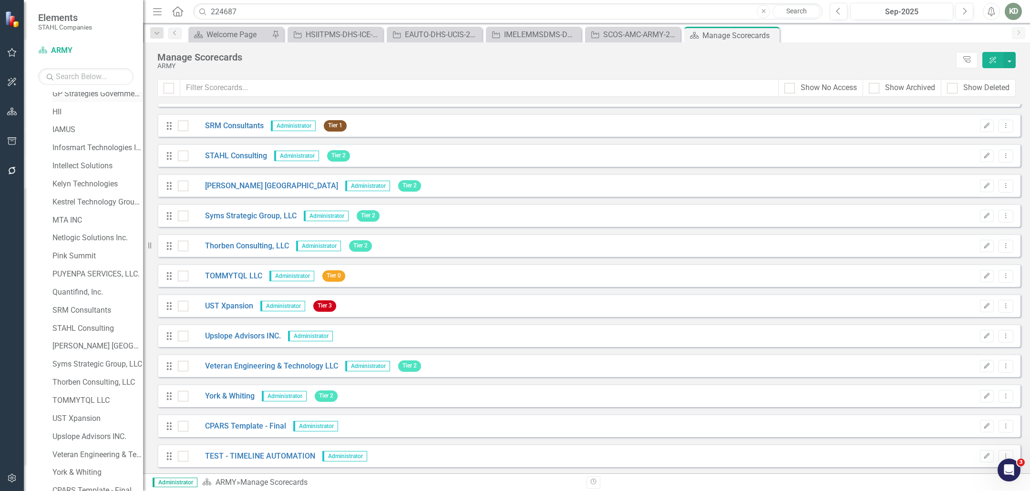
scroll to position [340, 0]
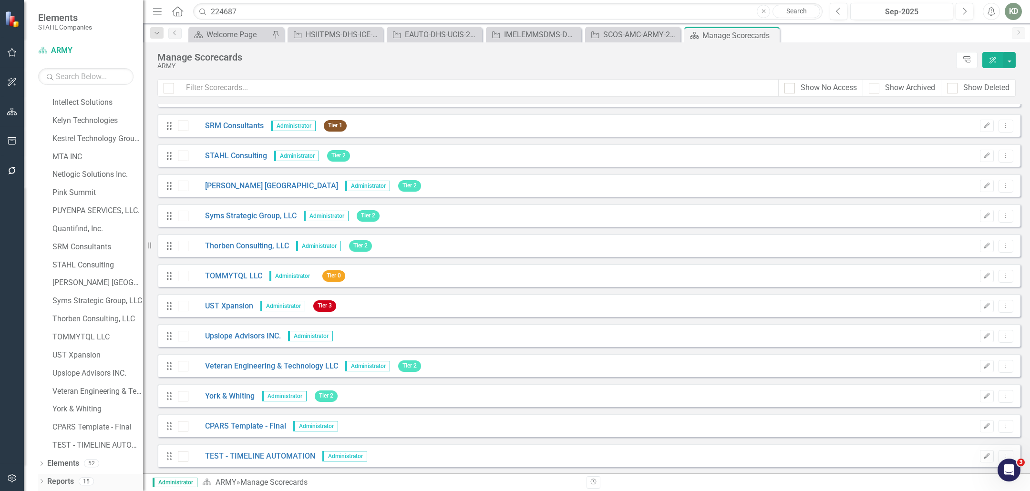
click at [65, 481] on link "Reports" at bounding box center [60, 481] width 27 height 11
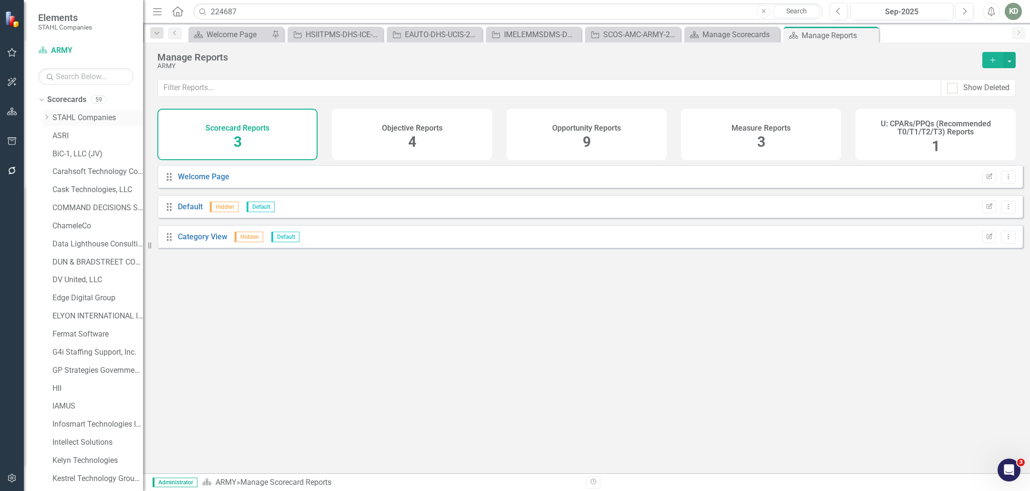
click at [81, 113] on link "[PERSON_NAME] Companies" at bounding box center [97, 118] width 91 height 11
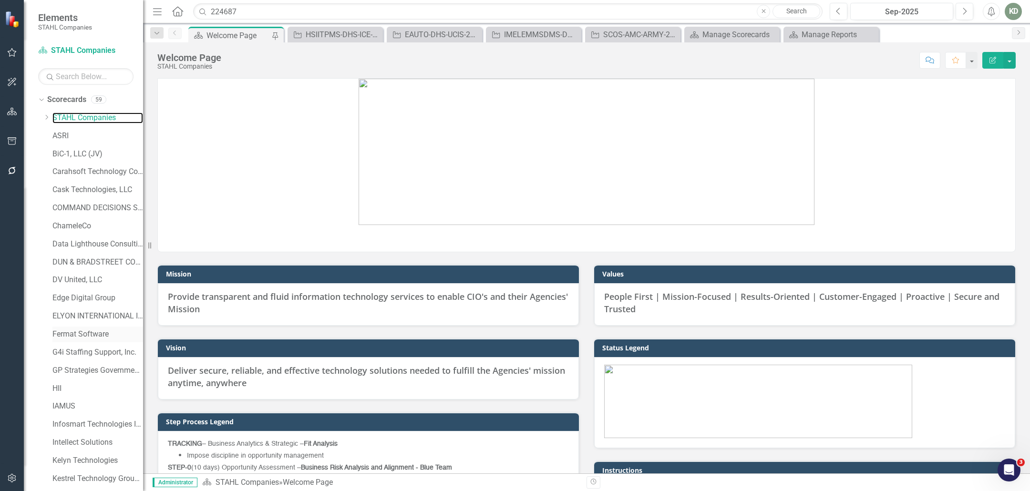
scroll to position [340, 0]
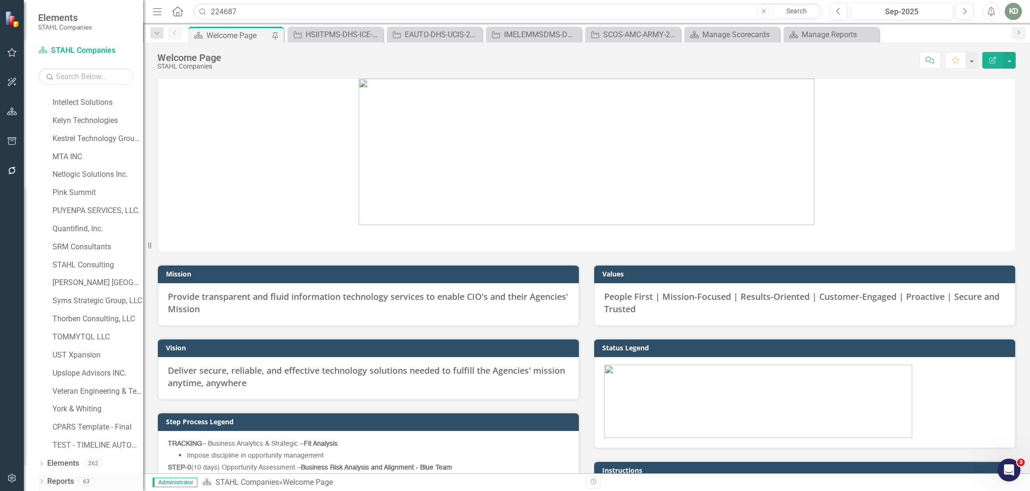
click at [57, 480] on link "Reports" at bounding box center [60, 481] width 27 height 11
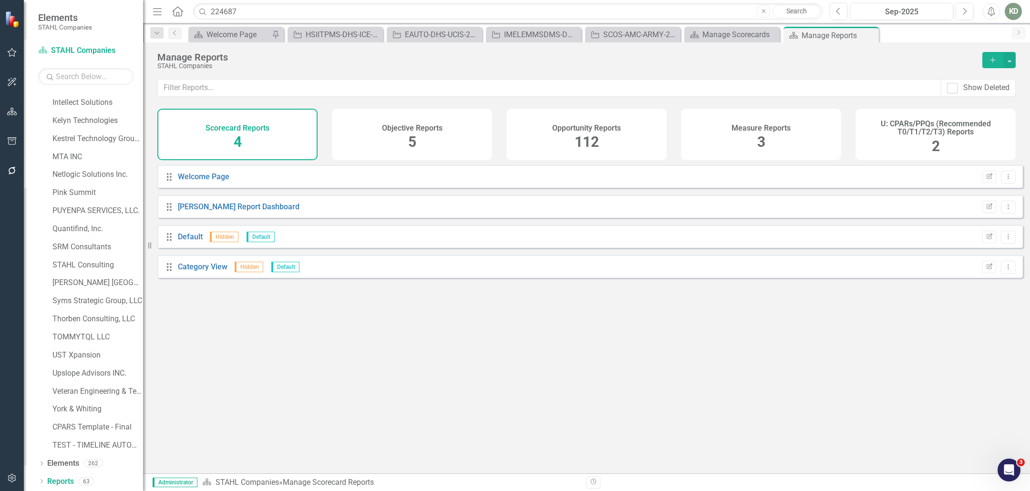
click at [622, 123] on div "Opportunity Reports 112" at bounding box center [586, 135] width 160 height 52
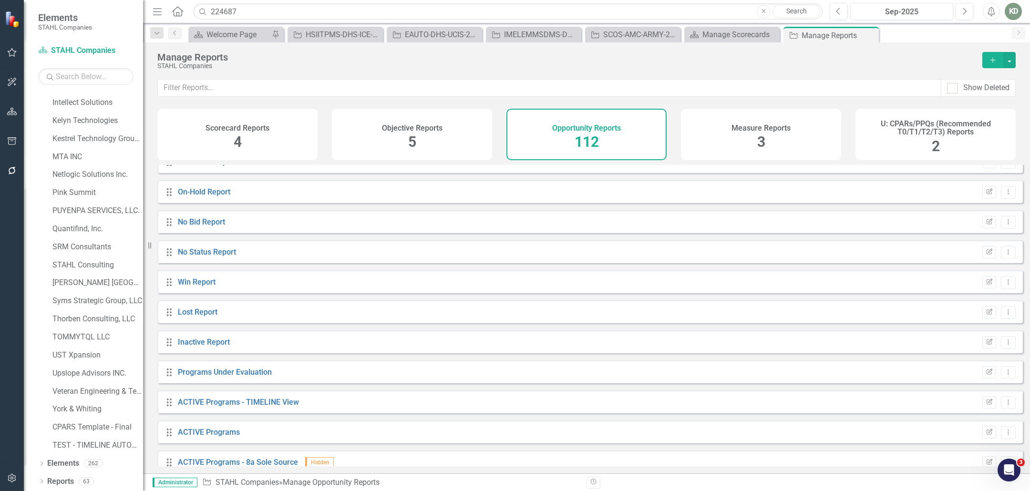
scroll to position [139, 0]
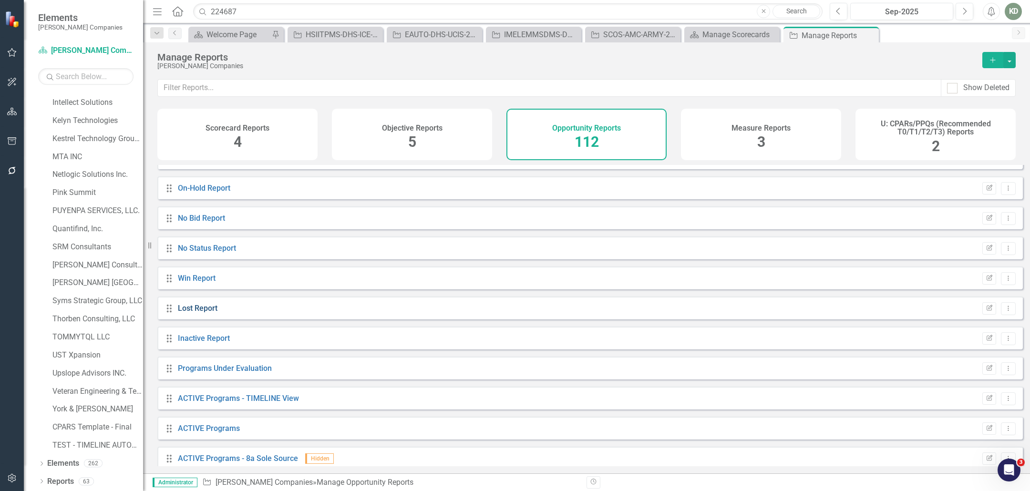
click at [209, 313] on link "Lost Report" at bounding box center [198, 308] width 40 height 9
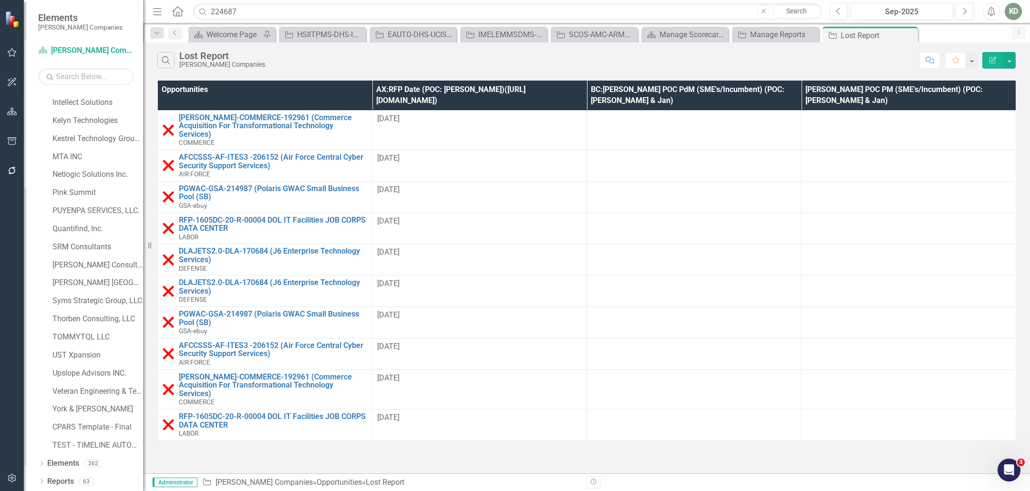
click at [990, 56] on button "Edit Report" at bounding box center [992, 60] width 21 height 17
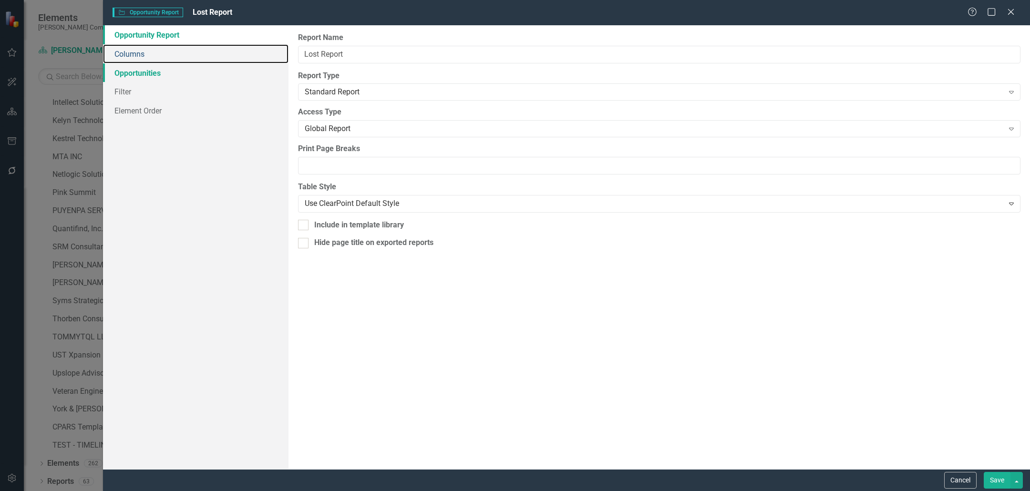
drag, startPoint x: 150, startPoint y: 54, endPoint x: 180, endPoint y: 72, distance: 34.6
click at [150, 54] on link "Columns" at bounding box center [196, 53] width 186 height 19
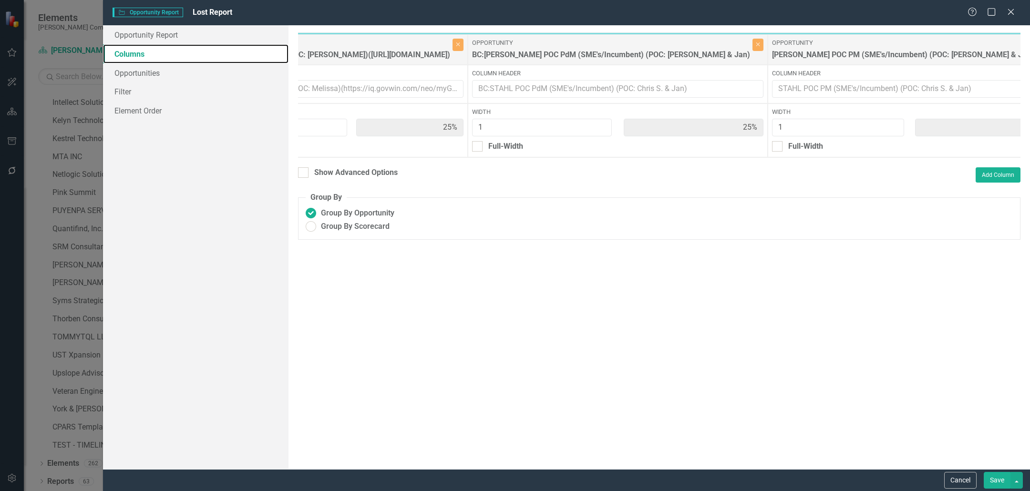
scroll to position [0, 140]
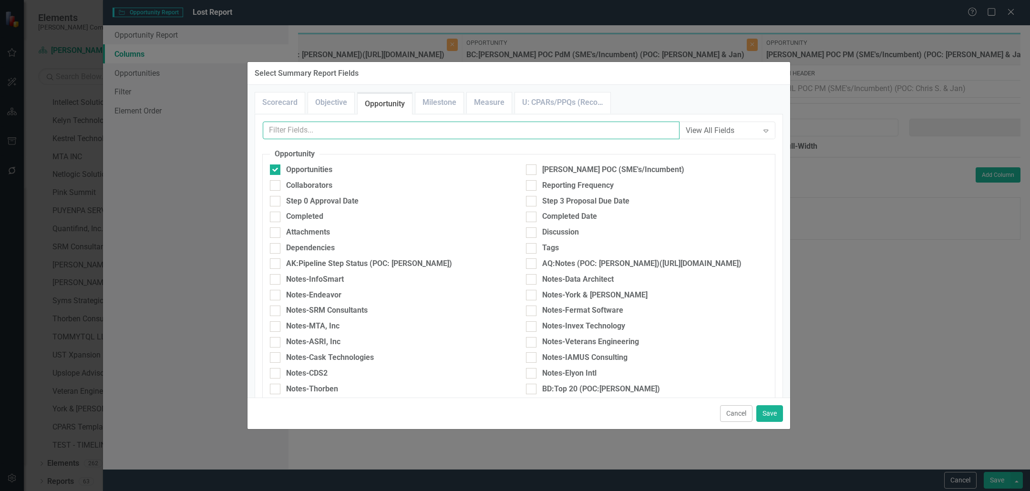
click at [429, 130] on input "text" at bounding box center [471, 131] width 417 height 18
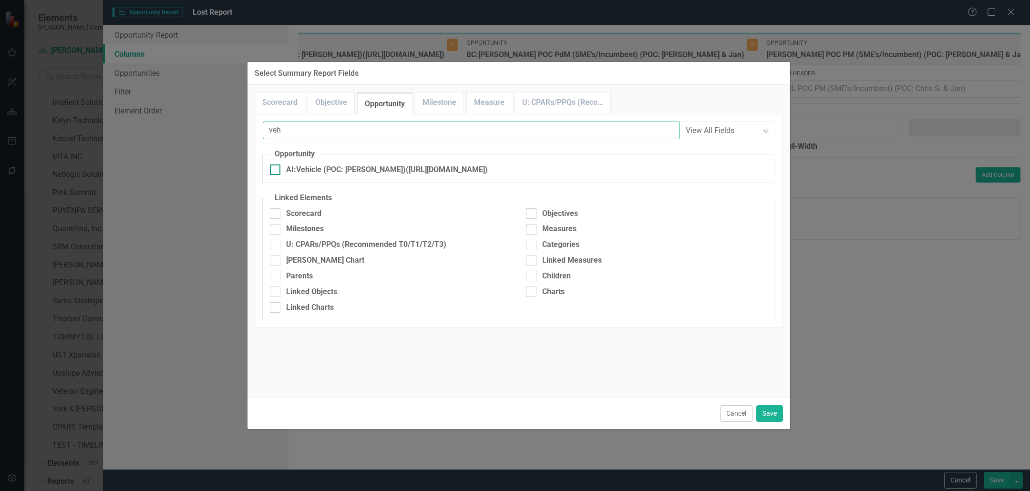
type input "veh"
click at [406, 166] on div "AI:Vehicle (POC: [PERSON_NAME])([URL][DOMAIN_NAME])" at bounding box center [387, 170] width 202 height 11
click at [276, 166] on input "AI:Vehicle (POC: [PERSON_NAME])([URL][DOMAIN_NAME])" at bounding box center [273, 168] width 6 height 6
checkbox input "true"
drag, startPoint x: 769, startPoint y: 413, endPoint x: 781, endPoint y: 385, distance: 29.9
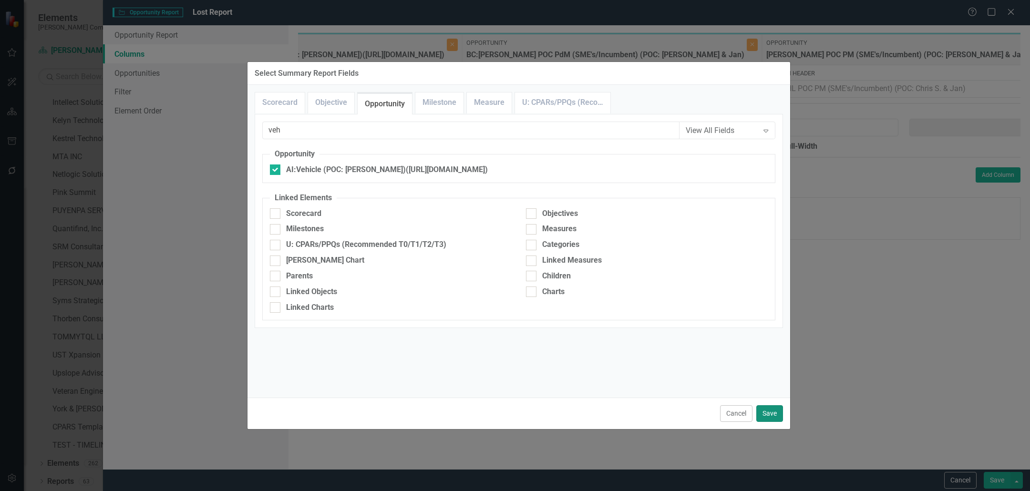
click at [769, 413] on button "Save" at bounding box center [769, 413] width 27 height 17
type input "20%"
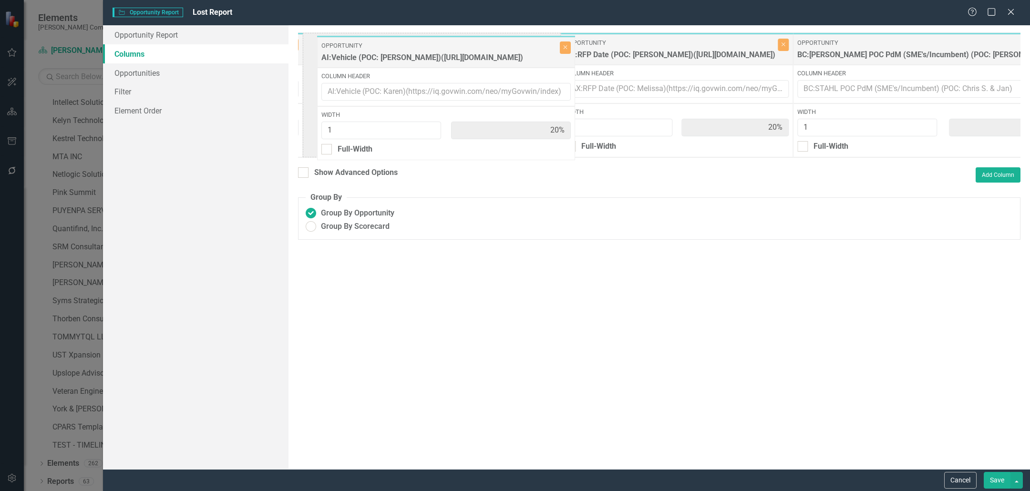
scroll to position [0, 67]
drag, startPoint x: 982, startPoint y: 53, endPoint x: 345, endPoint y: 56, distance: 637.1
click at [345, 56] on div "Opportunity Opportunities Close Column Header Width 1 20% Full-Width Opportunit…" at bounding box center [787, 94] width 1112 height 125
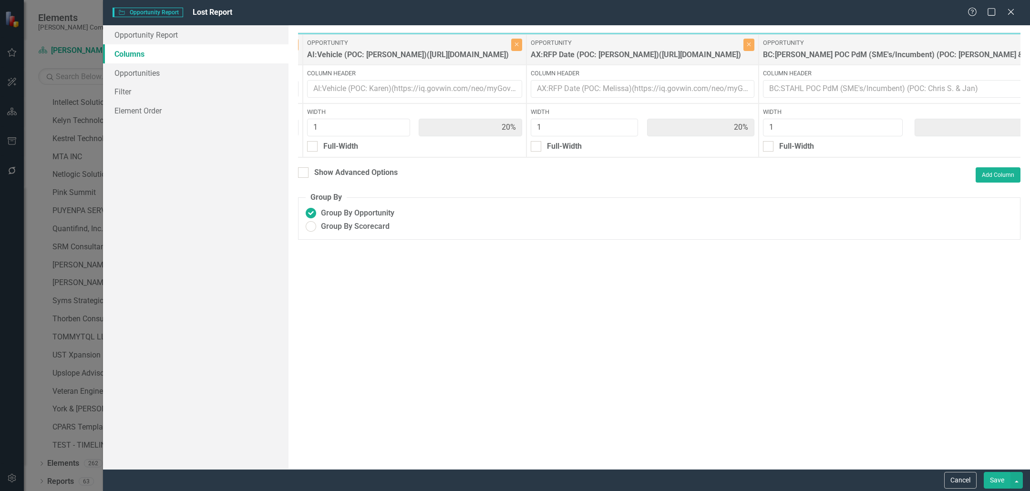
scroll to position [0, 0]
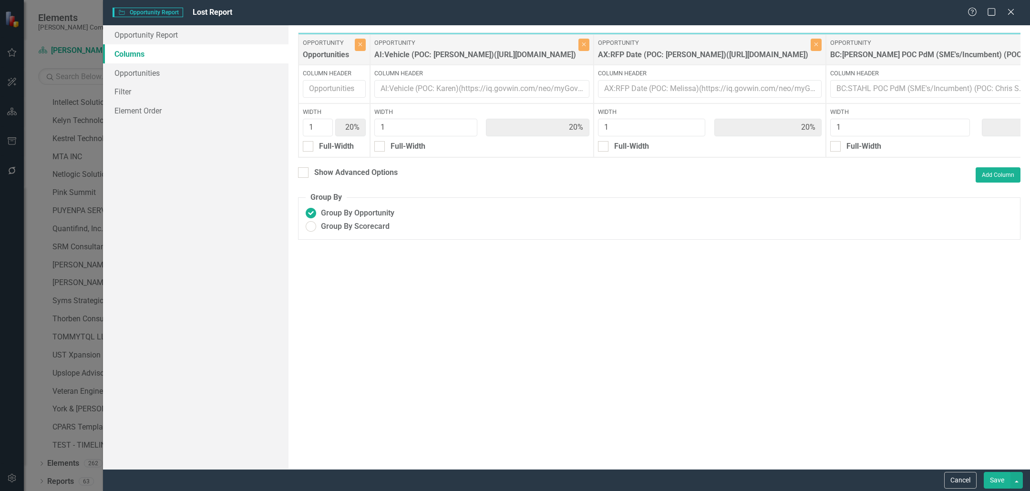
click at [992, 475] on button "Save" at bounding box center [997, 480] width 27 height 17
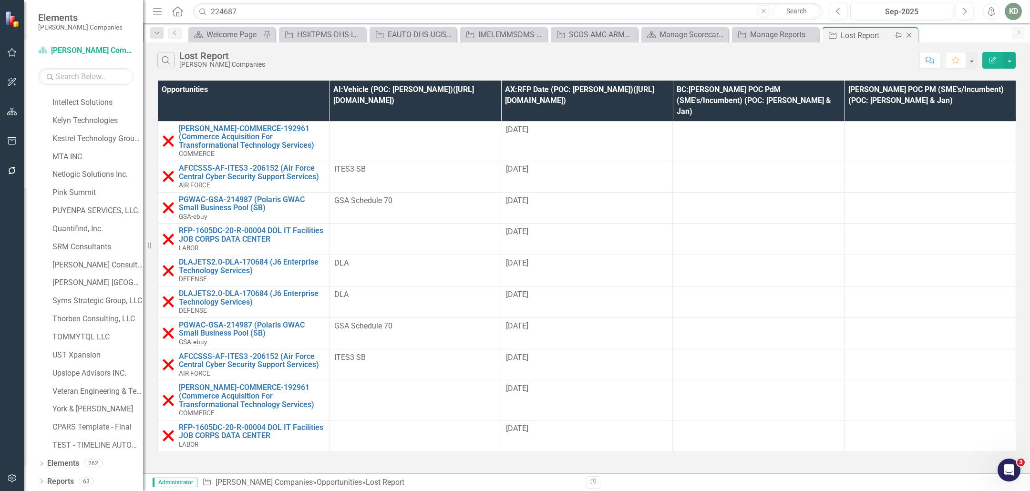
click at [913, 35] on icon "Close" at bounding box center [909, 35] width 10 height 8
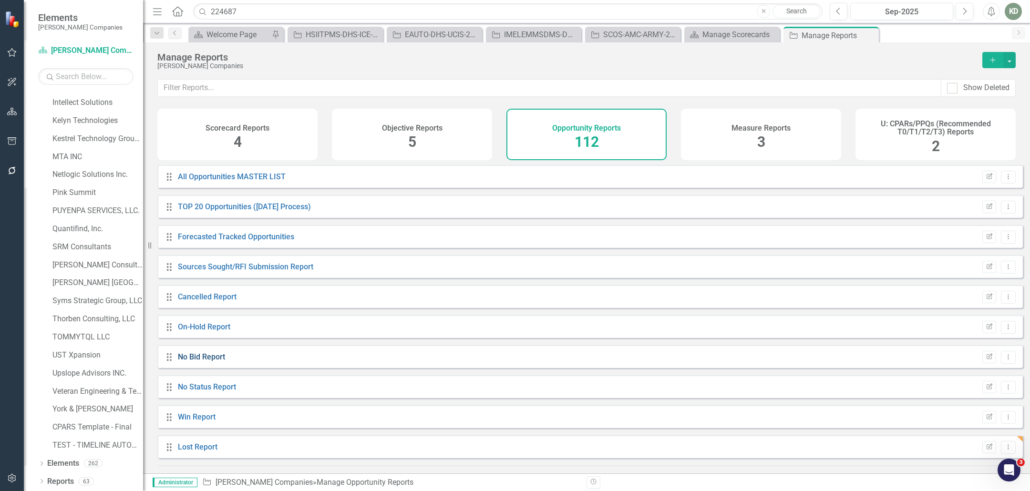
click at [214, 360] on link "No Bid Report" at bounding box center [201, 356] width 47 height 9
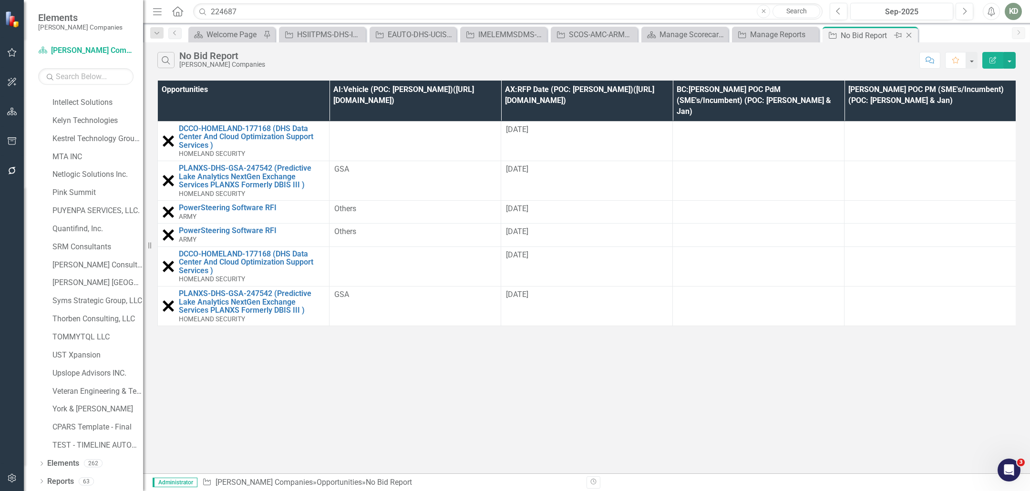
click at [913, 33] on icon "Close" at bounding box center [909, 35] width 10 height 8
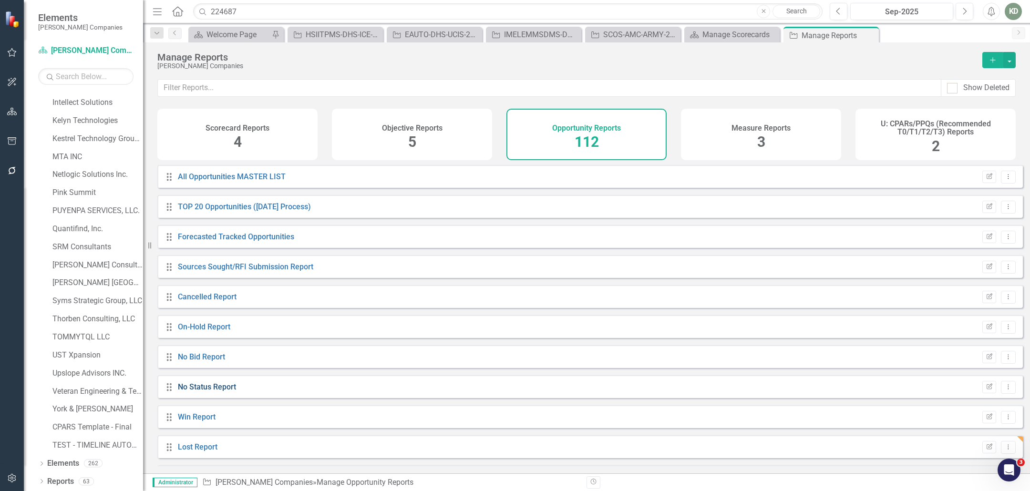
click at [216, 392] on link "No Status Report" at bounding box center [207, 386] width 58 height 9
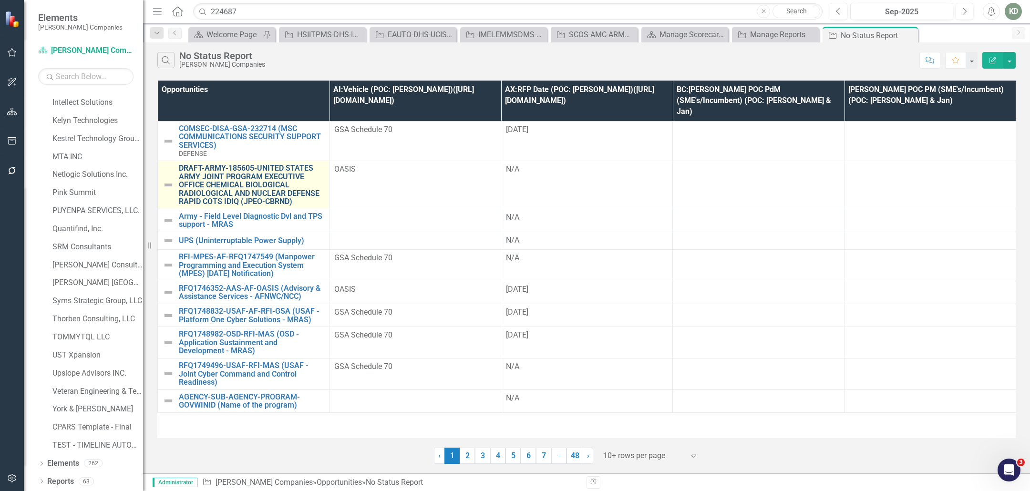
click at [241, 172] on link "DRAFT-ARMY-185605-UNITED STATES ARMY JOINT PROGRAM EXECUTIVE OFFICE CHEMICAL BI…" at bounding box center [251, 185] width 145 height 42
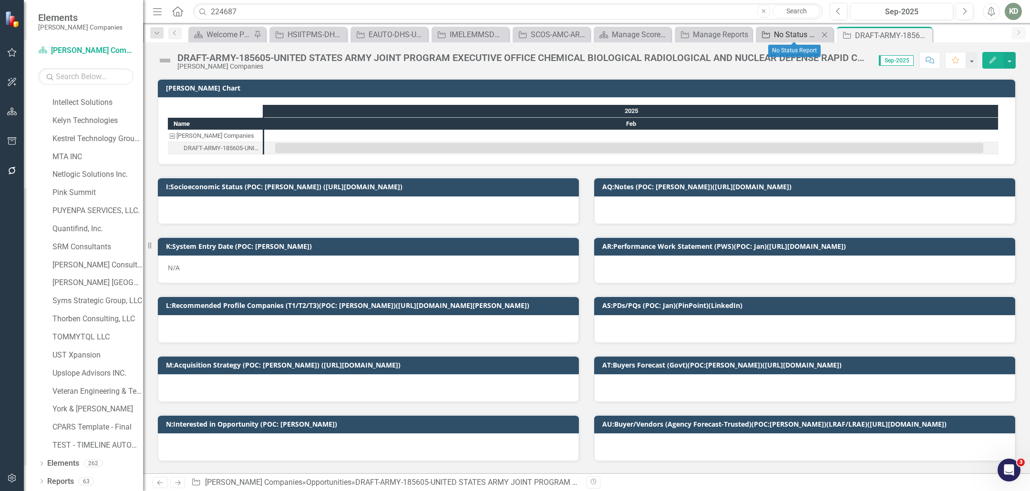
click at [800, 35] on div "No Status Report" at bounding box center [796, 35] width 45 height 12
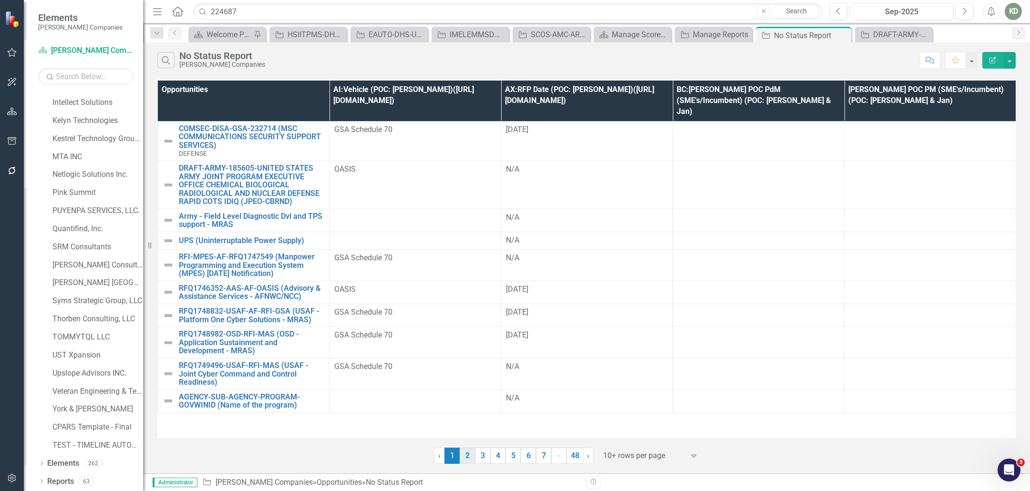
click at [470, 459] on link "2" at bounding box center [467, 456] width 15 height 16
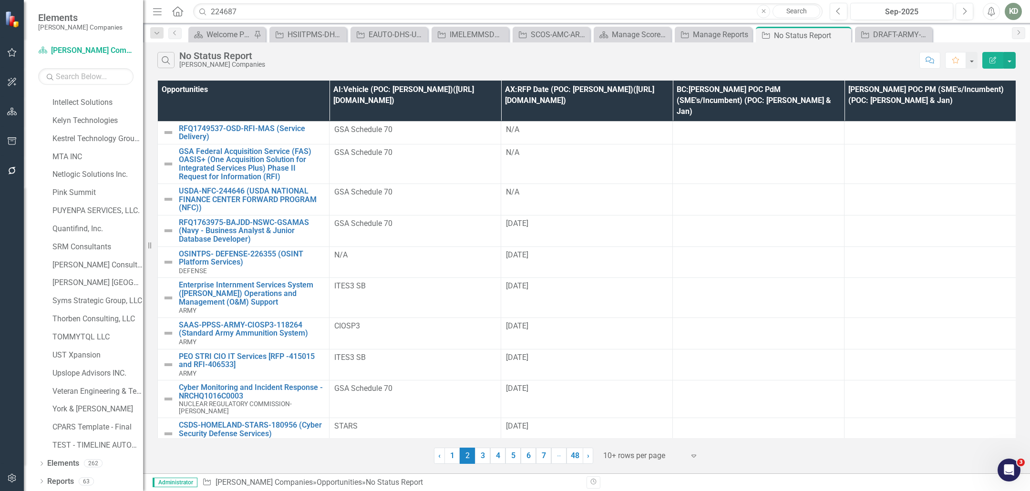
drag, startPoint x: 483, startPoint y: 460, endPoint x: 481, endPoint y: 465, distance: 5.8
click at [483, 460] on link "3" at bounding box center [482, 456] width 15 height 16
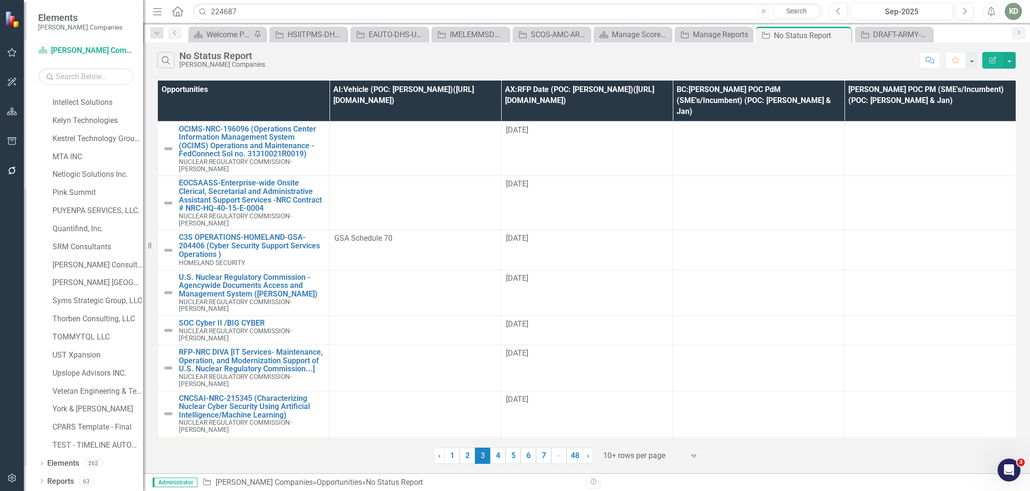
scroll to position [67, 0]
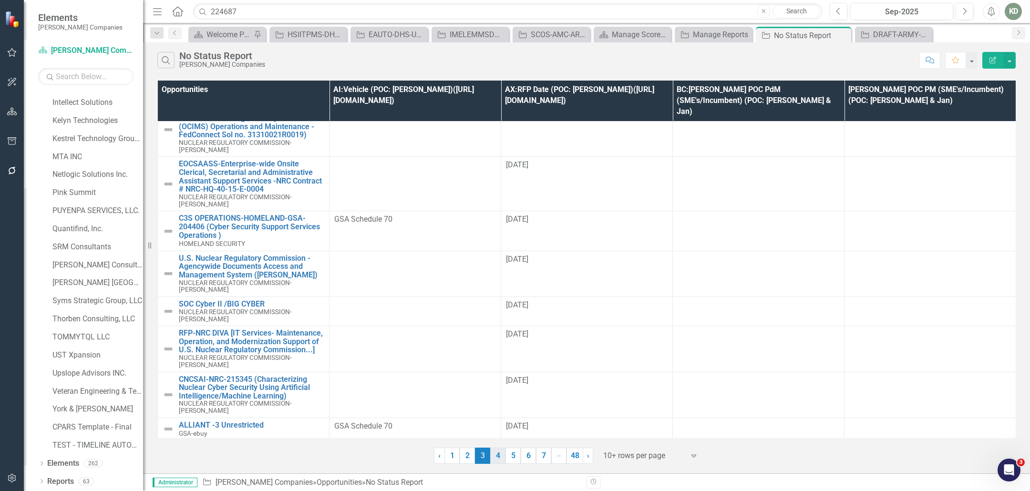
click at [498, 457] on link "4" at bounding box center [497, 456] width 15 height 16
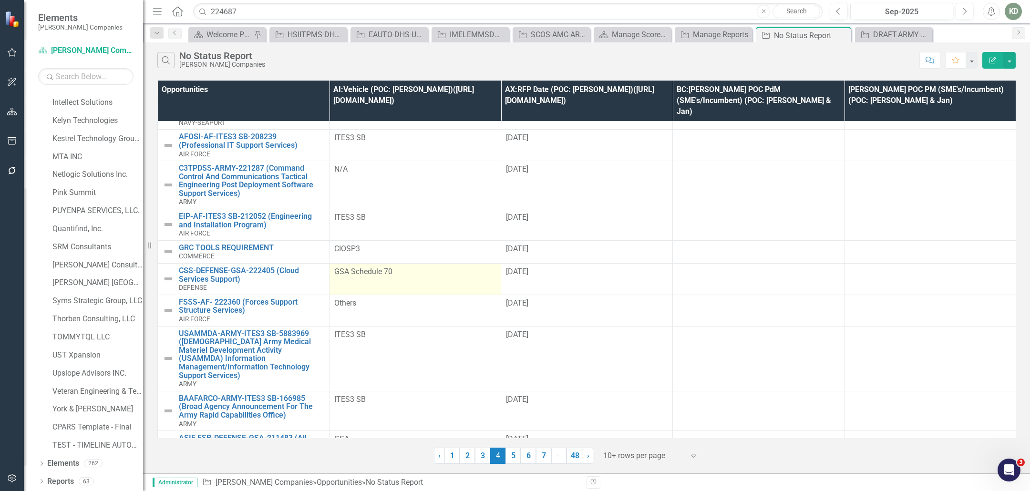
scroll to position [41, 0]
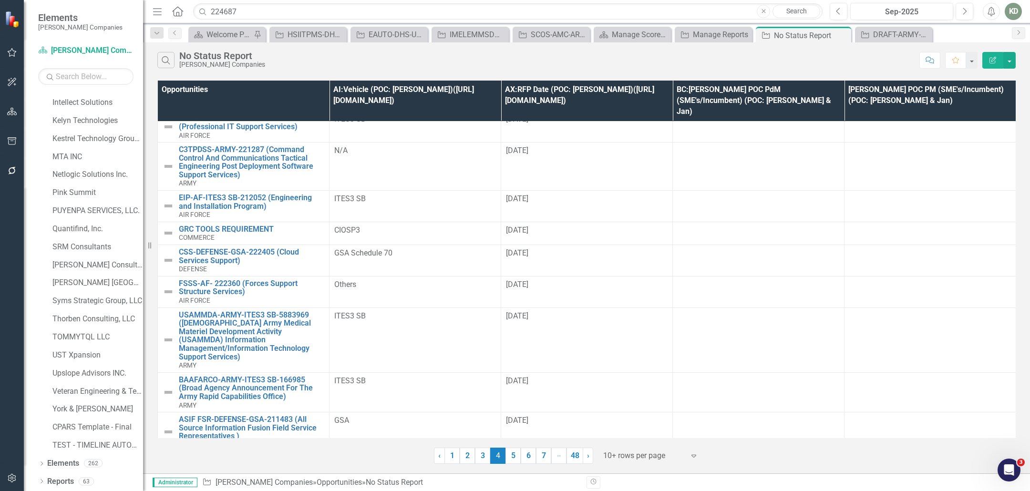
drag, startPoint x: 511, startPoint y: 454, endPoint x: 510, endPoint y: 441, distance: 12.4
click at [511, 454] on link "5" at bounding box center [513, 456] width 15 height 16
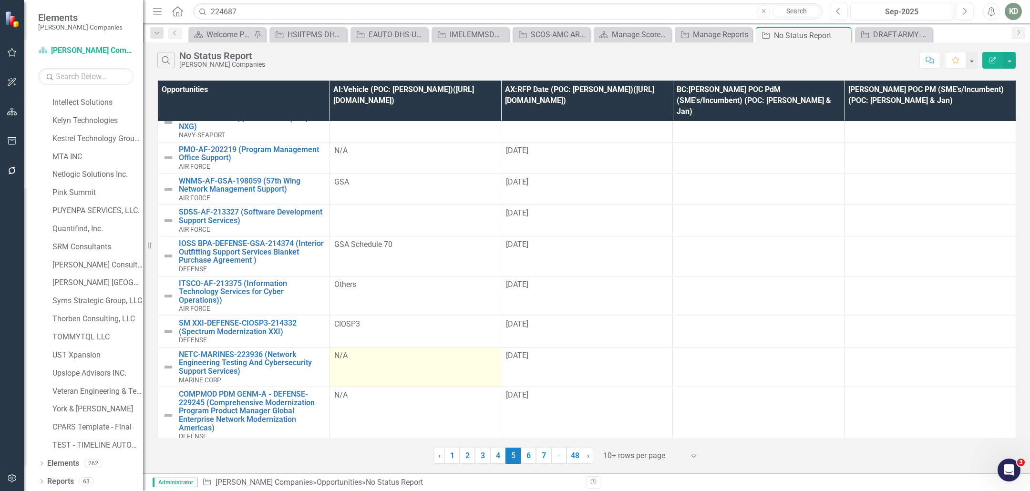
scroll to position [66, 0]
click at [528, 452] on link "6" at bounding box center [528, 456] width 15 height 16
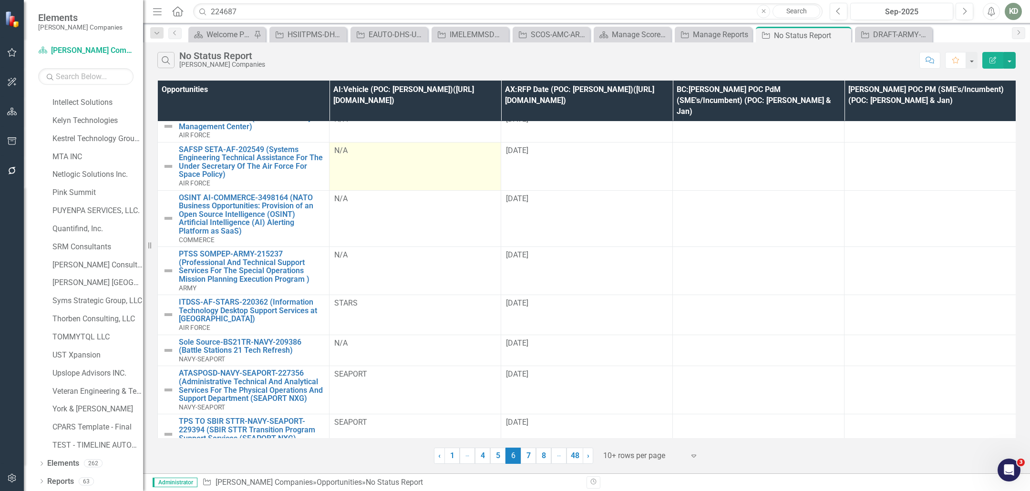
scroll to position [92, 0]
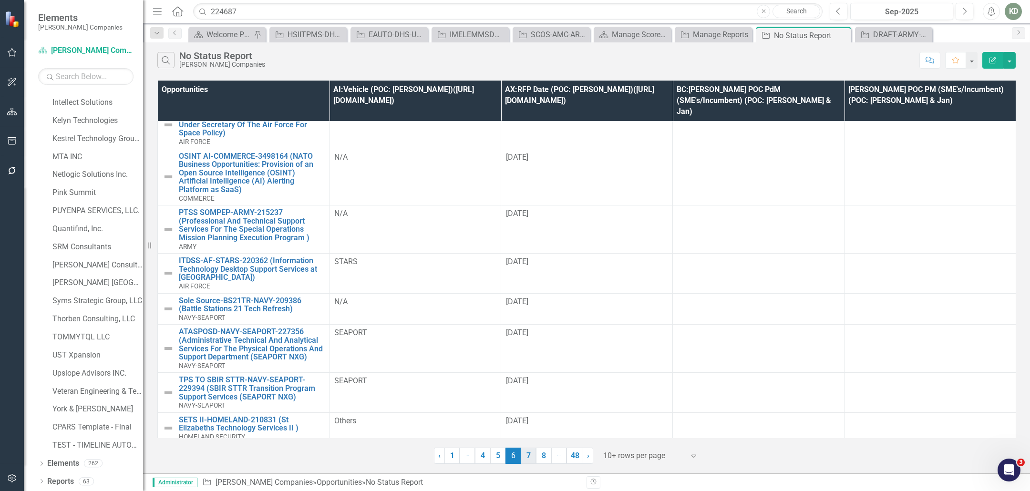
click at [530, 460] on link "7" at bounding box center [528, 456] width 15 height 16
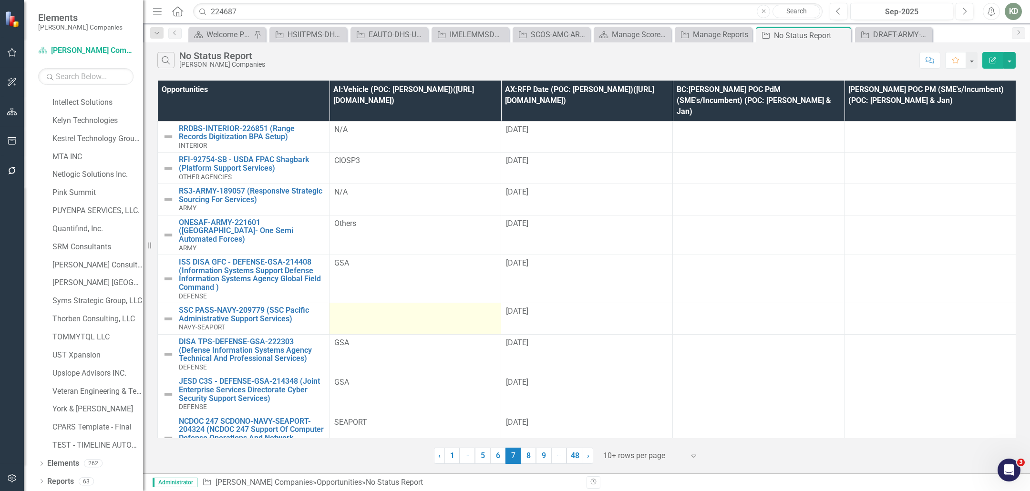
scroll to position [58, 0]
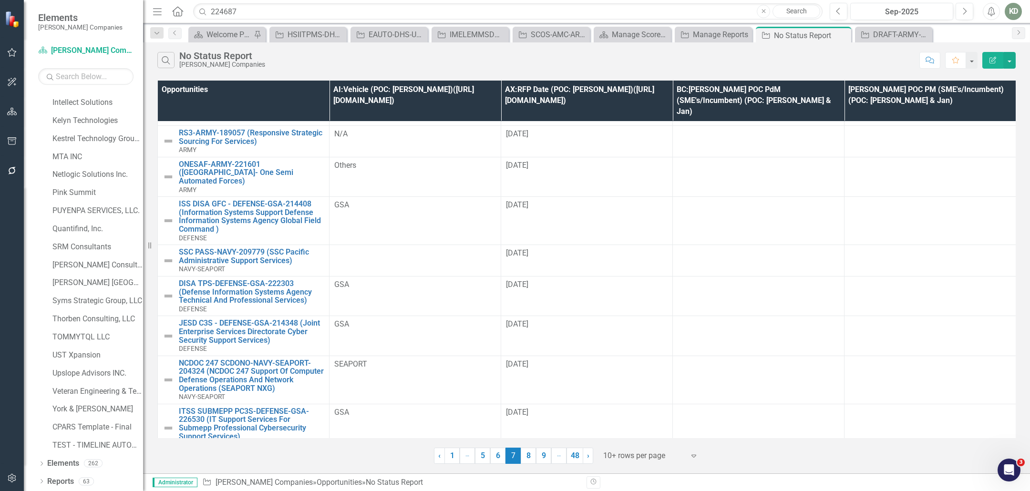
click at [527, 456] on link "8" at bounding box center [528, 456] width 15 height 16
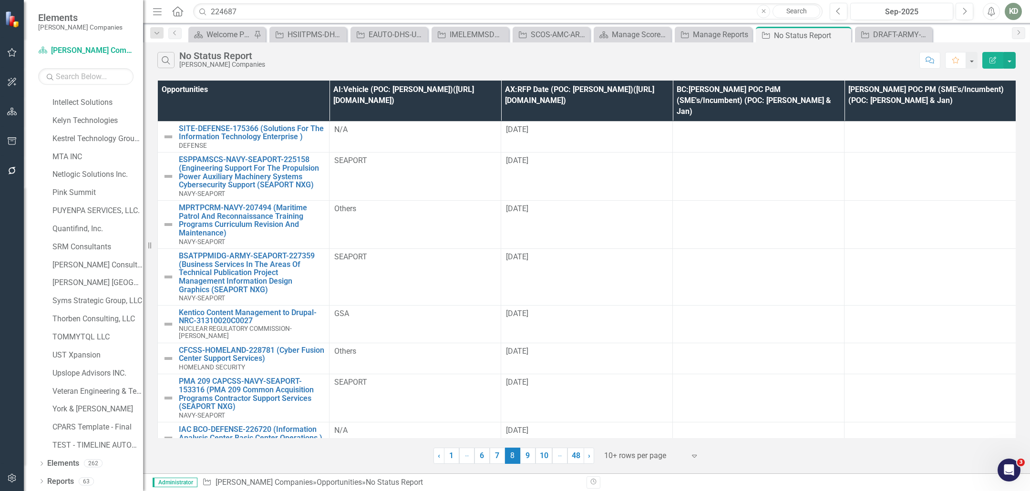
scroll to position [67, 0]
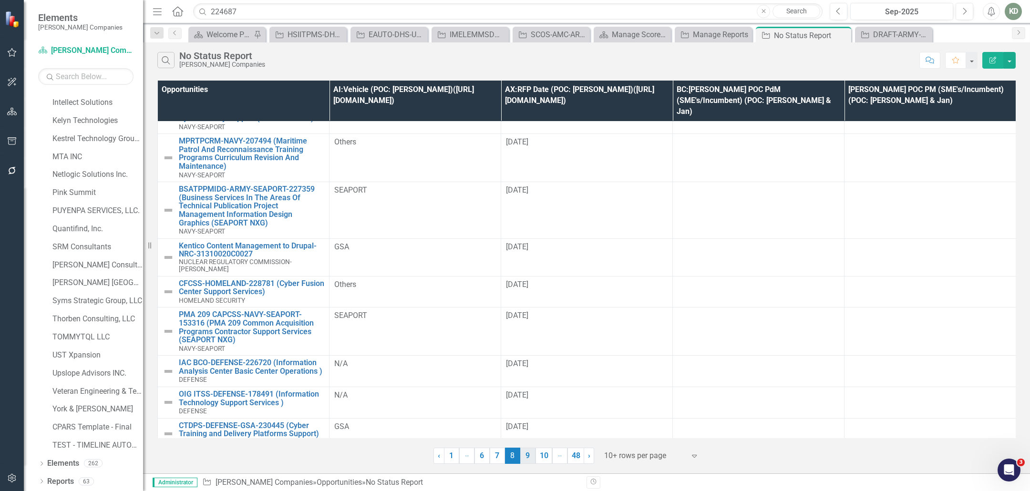
click at [528, 454] on link "9" at bounding box center [527, 456] width 15 height 16
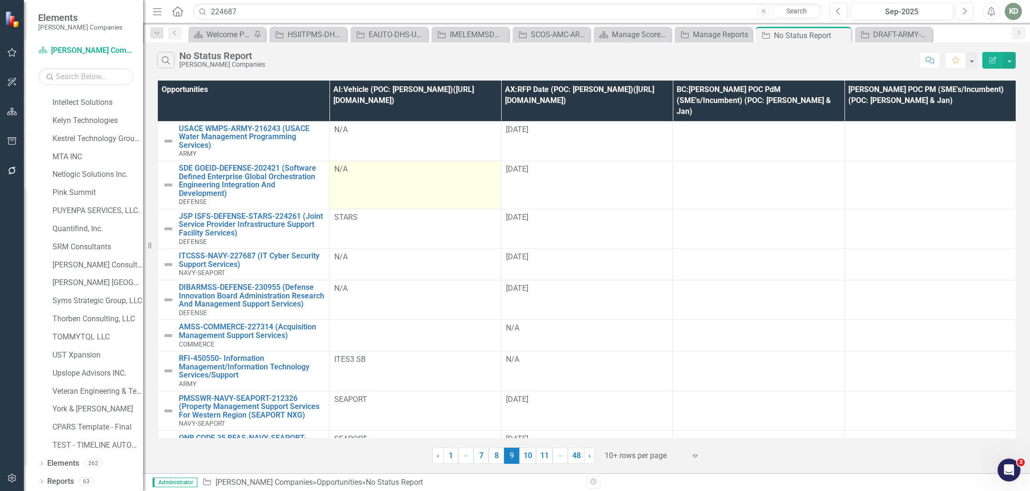
scroll to position [41, 0]
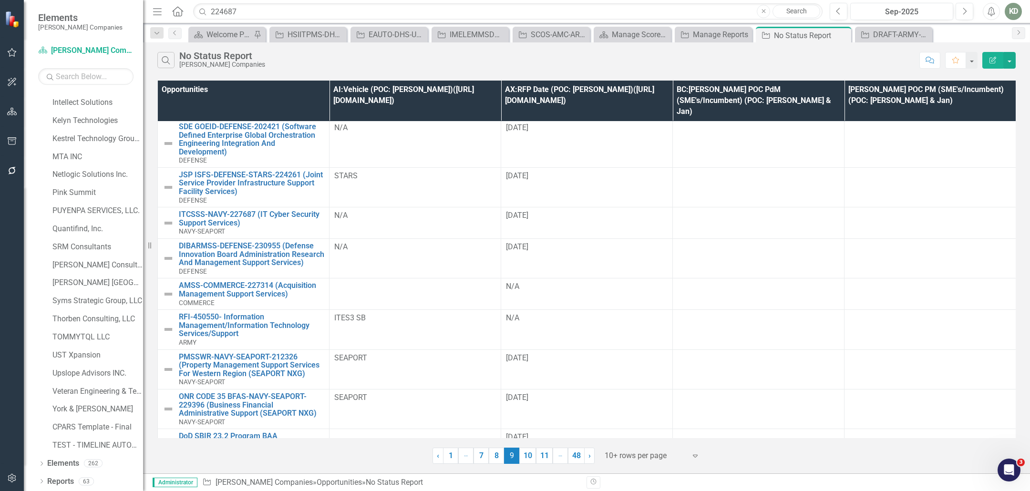
click at [530, 458] on link "10" at bounding box center [527, 456] width 17 height 16
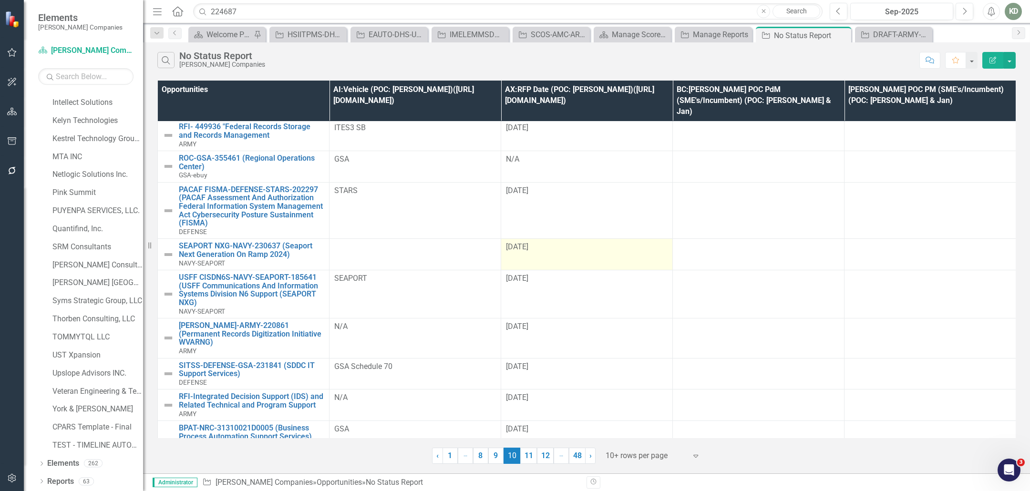
scroll to position [0, 0]
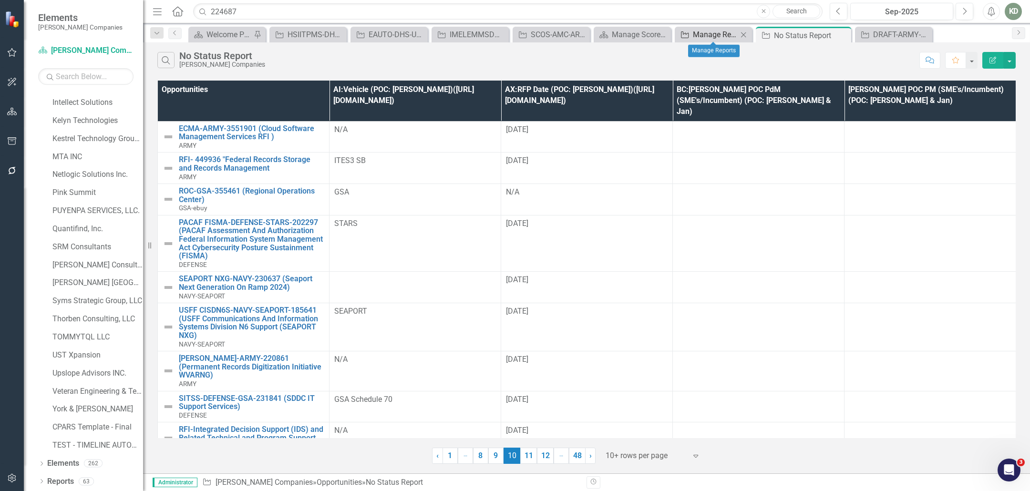
click at [721, 38] on div "Manage Reports" at bounding box center [715, 35] width 45 height 12
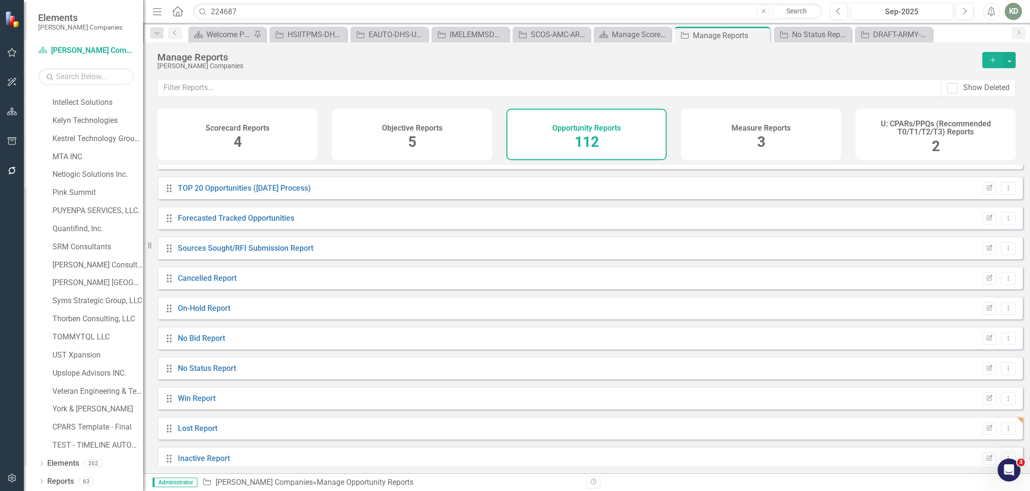
scroll to position [21, 0]
click at [229, 251] on link "Sources Sought/RFI Submission Report" at bounding box center [245, 246] width 135 height 9
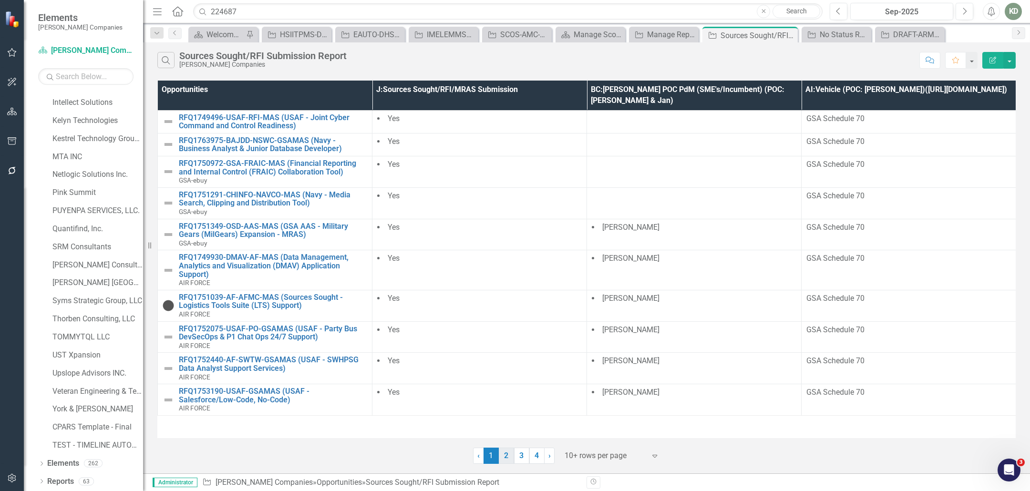
click at [503, 459] on link "2" at bounding box center [506, 456] width 15 height 16
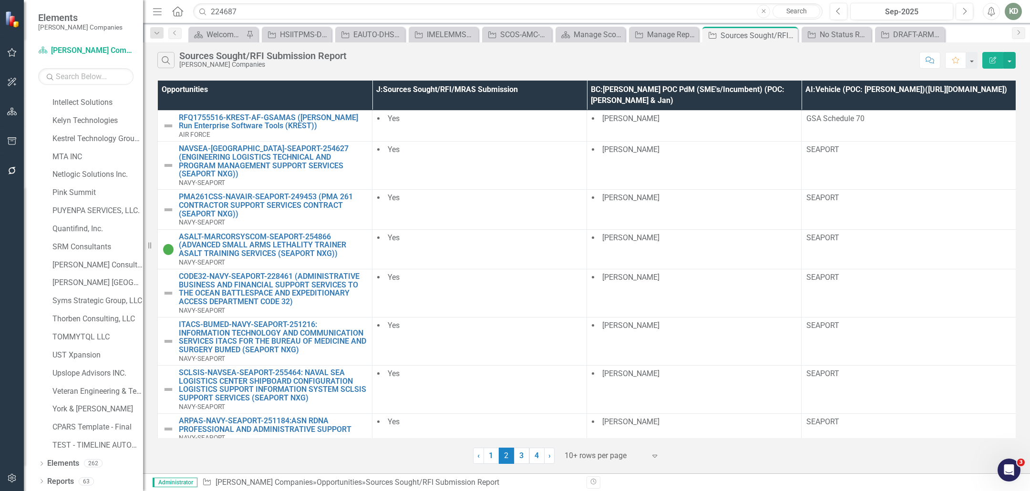
scroll to position [75, 0]
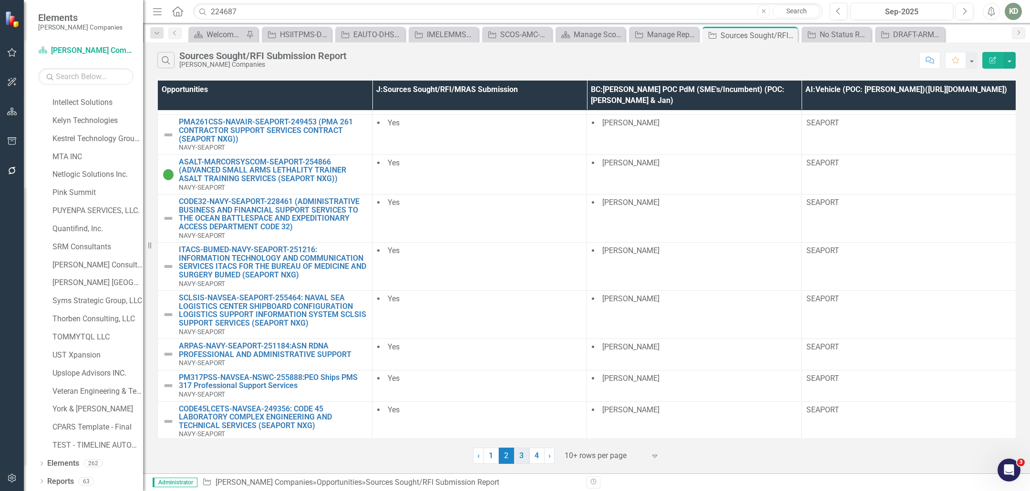
click at [519, 458] on link "3" at bounding box center [521, 456] width 15 height 16
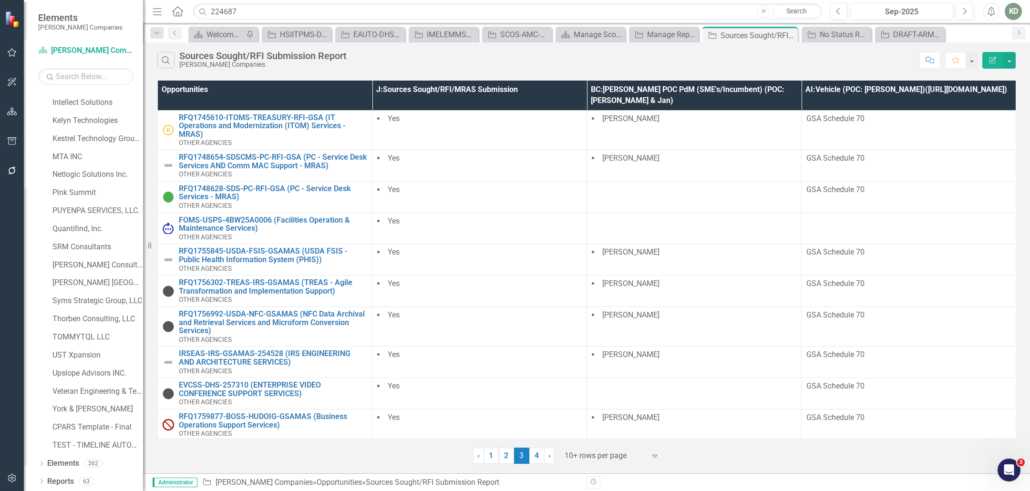
scroll to position [8, 0]
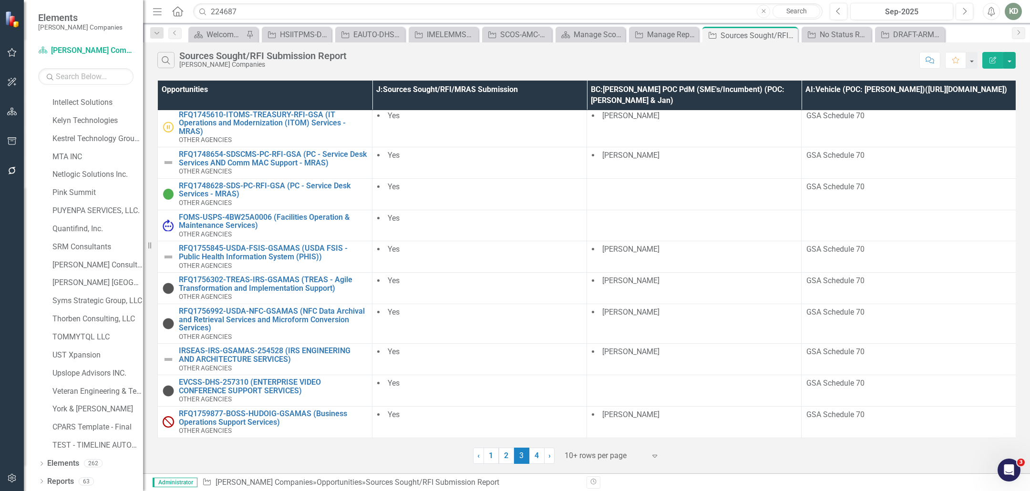
click at [538, 454] on link "4" at bounding box center [536, 456] width 15 height 16
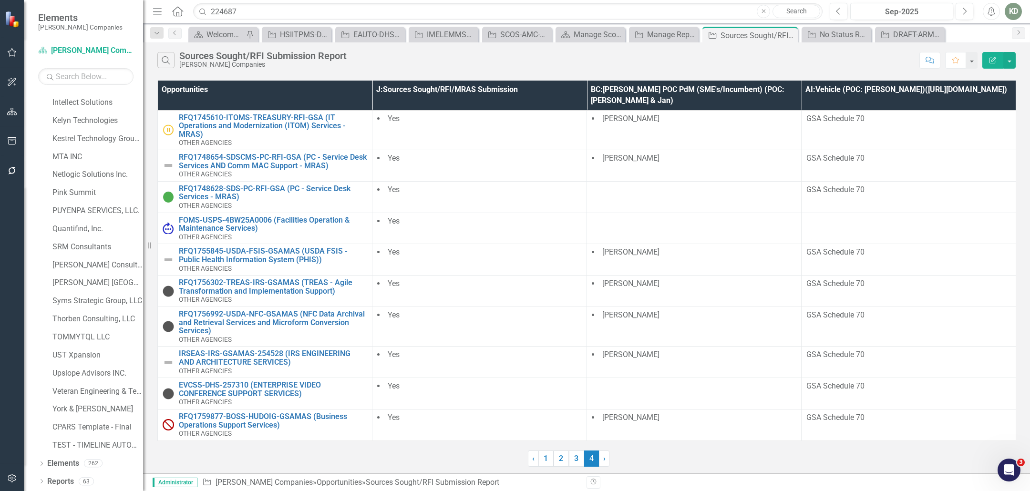
scroll to position [0, 0]
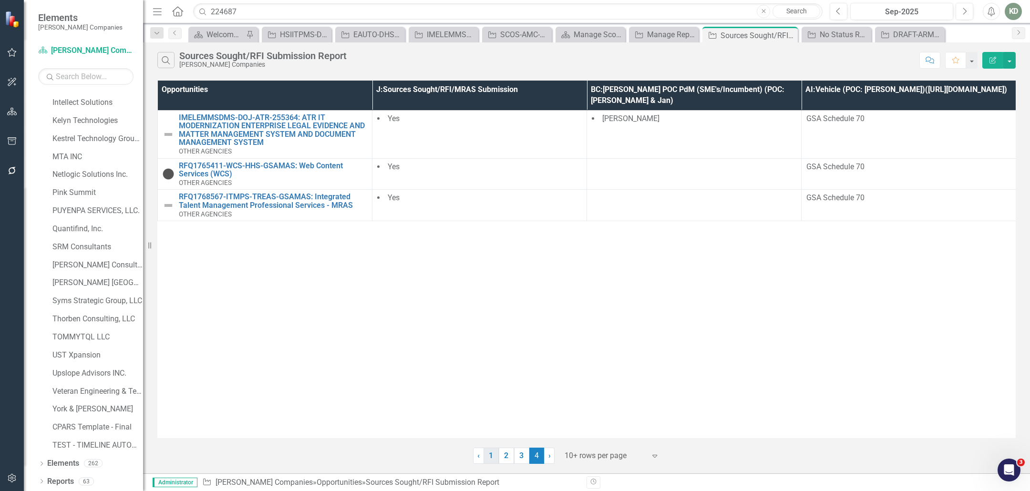
click at [494, 458] on link "1" at bounding box center [491, 456] width 15 height 16
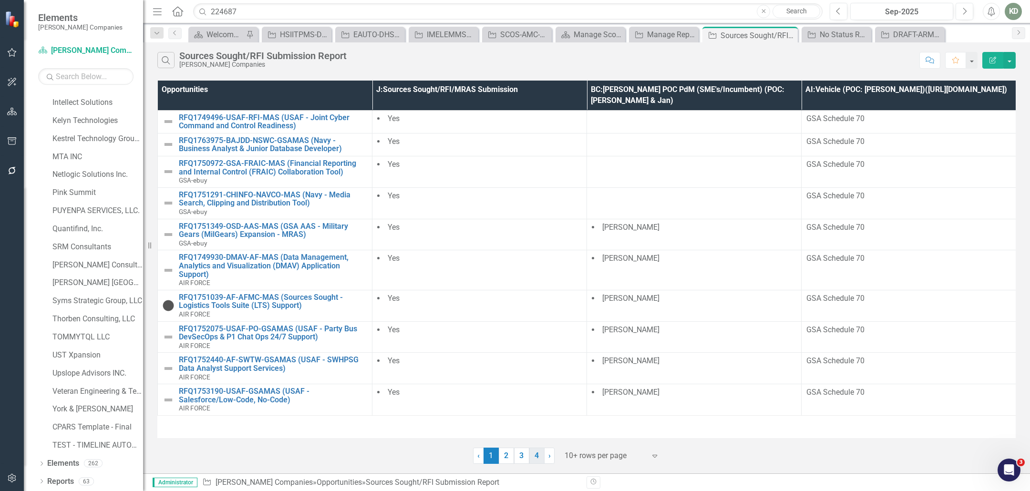
click at [533, 454] on link "4" at bounding box center [536, 456] width 15 height 16
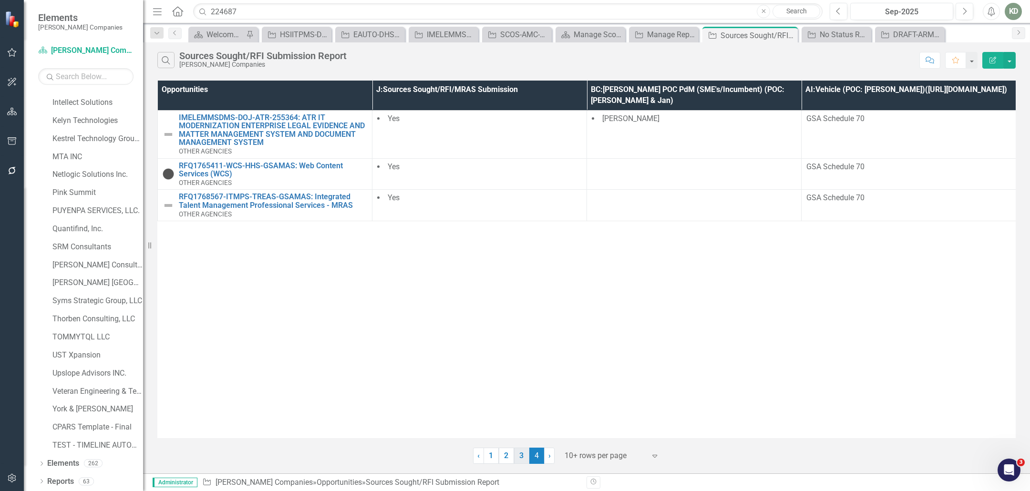
click at [522, 459] on link "3" at bounding box center [521, 456] width 15 height 16
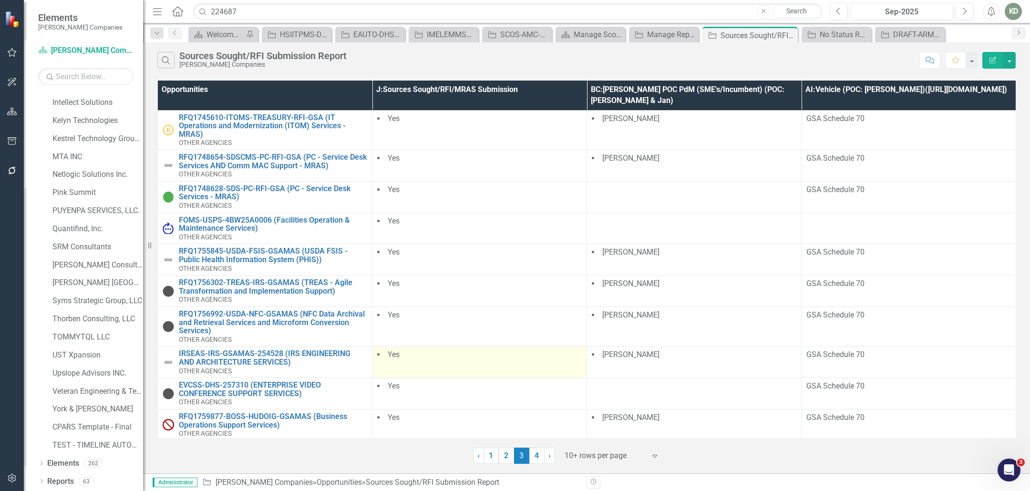
scroll to position [8, 0]
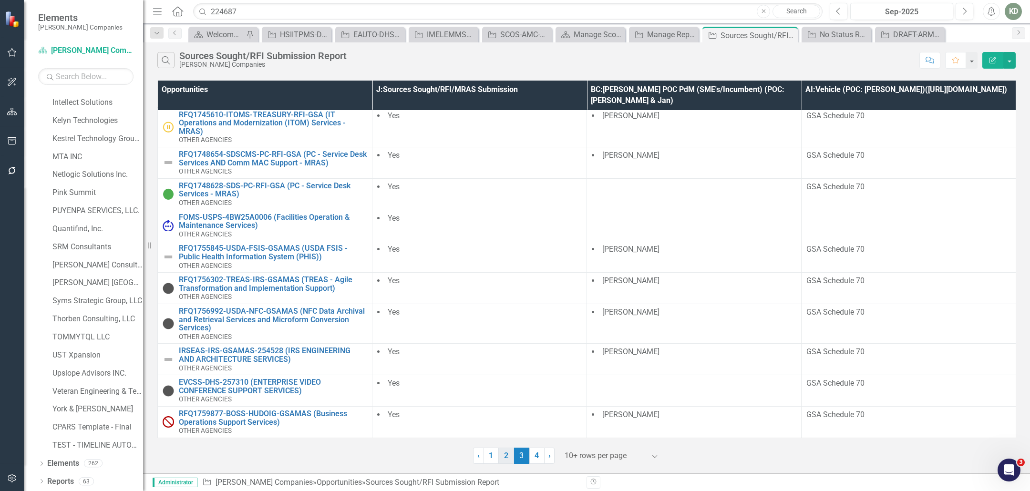
click at [505, 460] on link "2" at bounding box center [506, 456] width 15 height 16
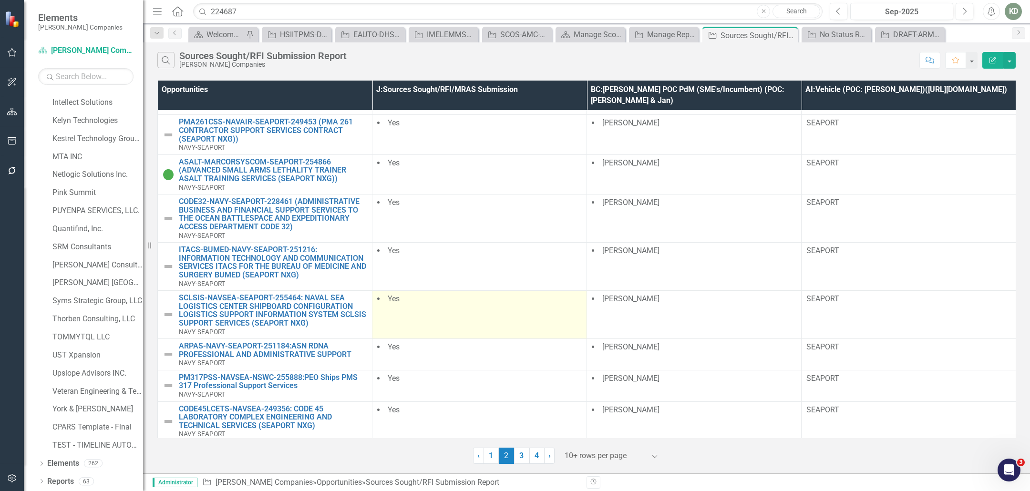
scroll to position [0, 0]
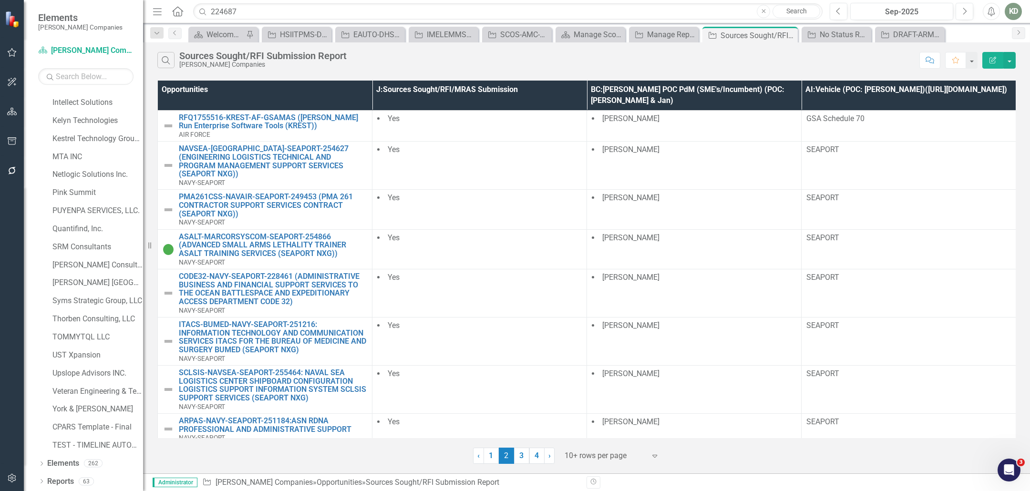
click at [491, 463] on link "1" at bounding box center [491, 456] width 15 height 16
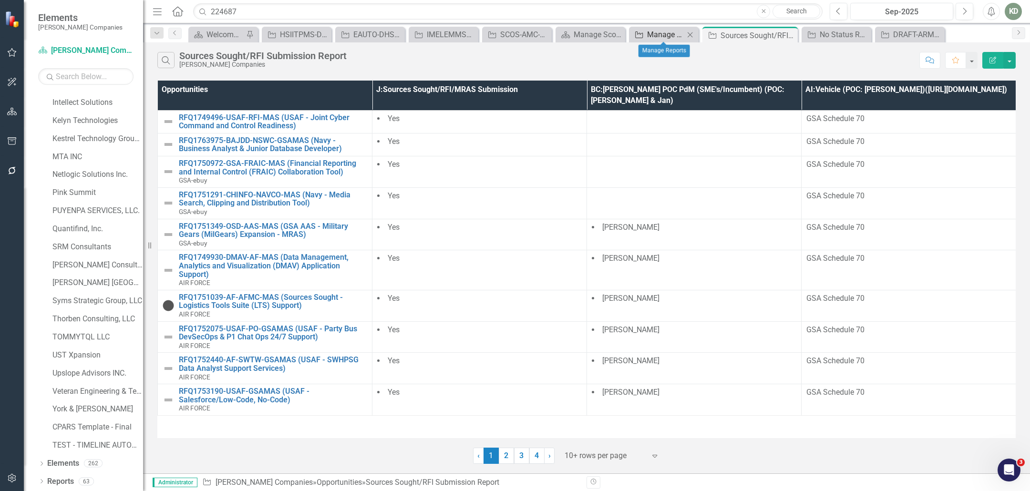
click at [657, 38] on div "Manage Reports" at bounding box center [665, 35] width 37 height 12
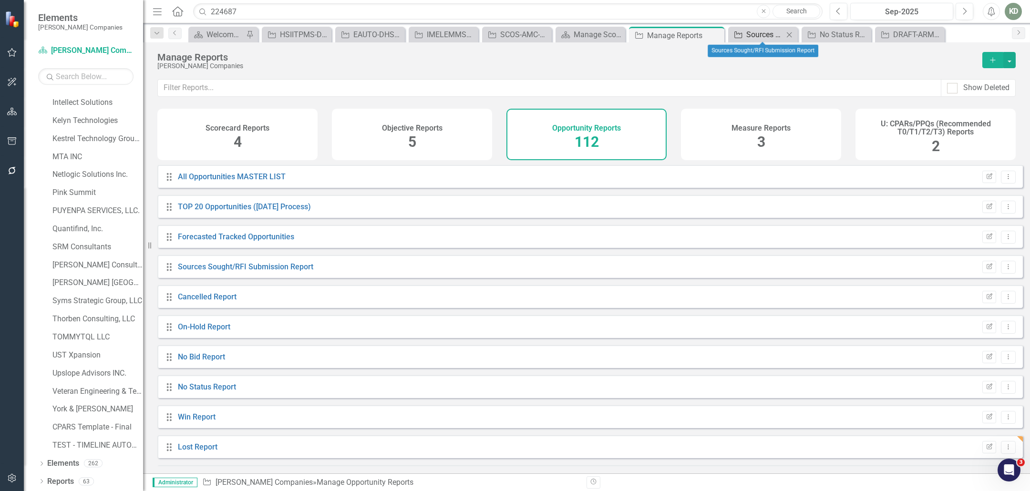
click at [771, 40] on div "Sources Sought/RFI Submission Report" at bounding box center [764, 35] width 37 height 12
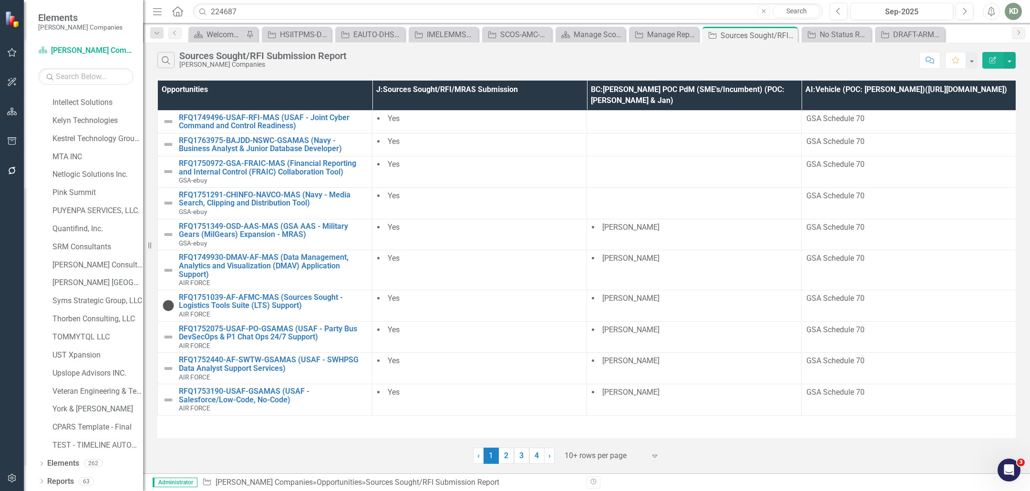
click at [826, 42] on div "Search Sources Sought/RFI Submission Report STAHL Companies Comment Favorite Ed…" at bounding box center [586, 57] width 887 height 31
click at [828, 39] on div "No Status Report" at bounding box center [838, 35] width 37 height 12
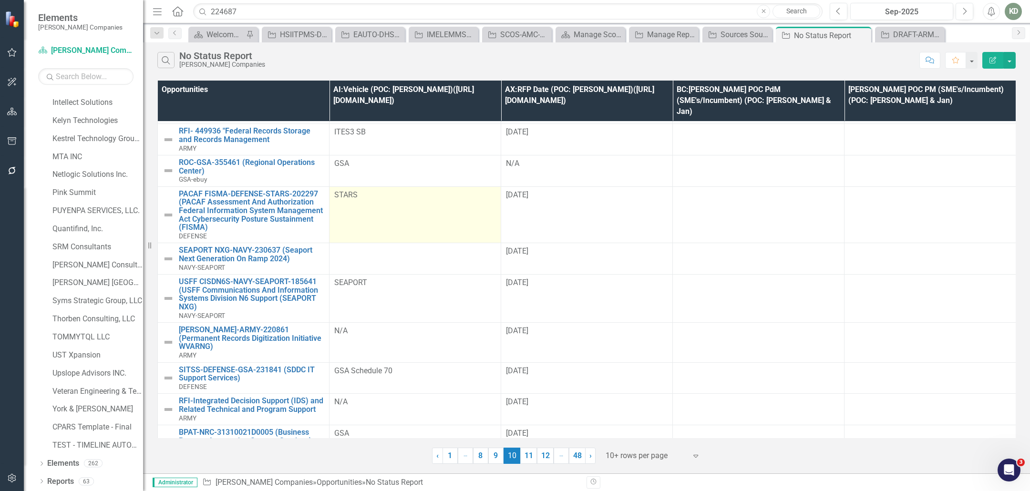
scroll to position [33, 0]
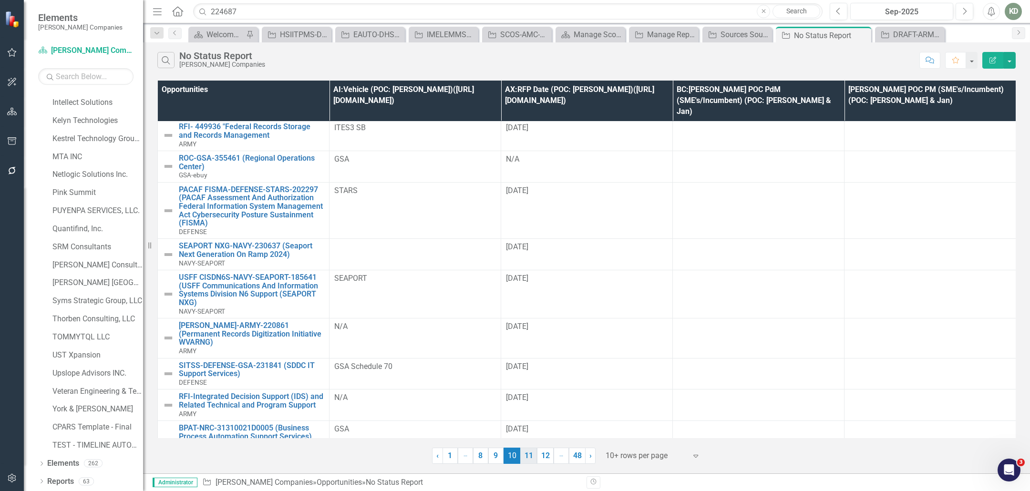
click at [528, 454] on link "11" at bounding box center [528, 456] width 17 height 16
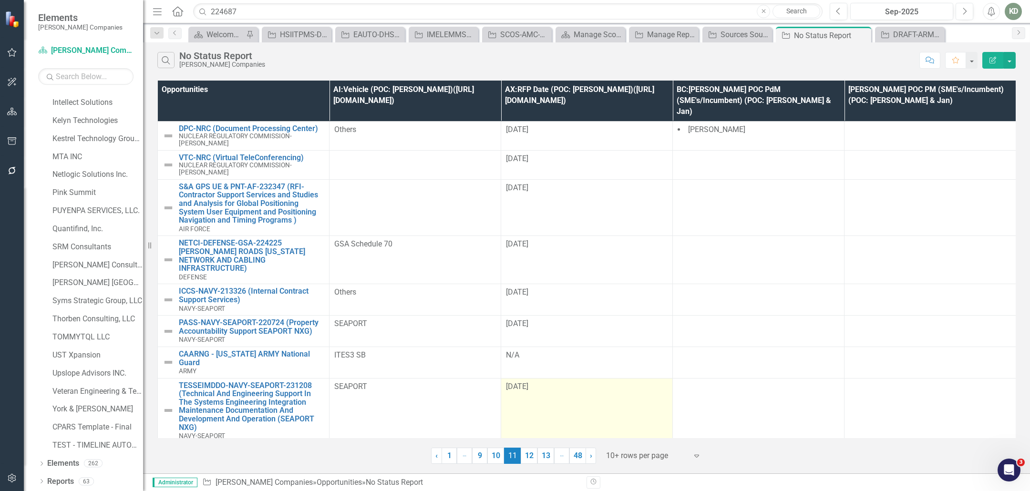
scroll to position [50, 0]
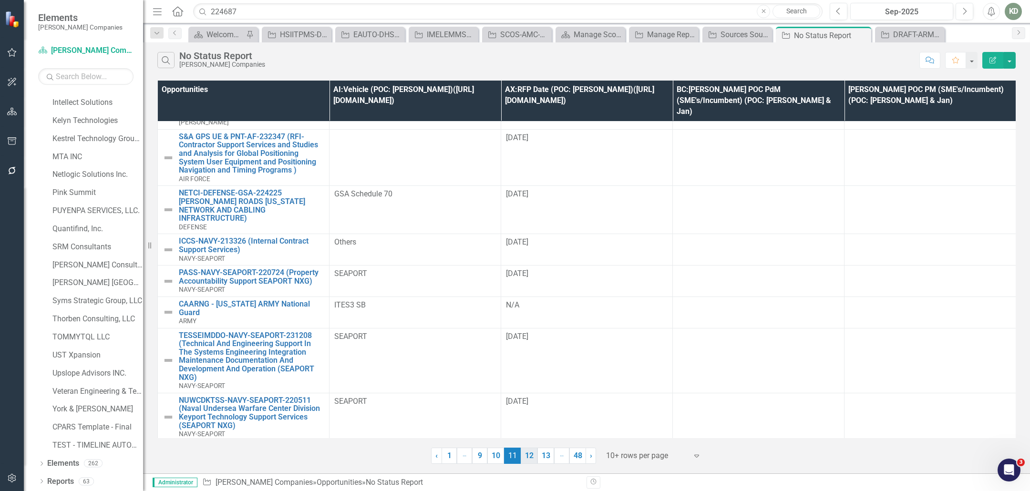
click at [528, 456] on link "12" at bounding box center [529, 456] width 17 height 16
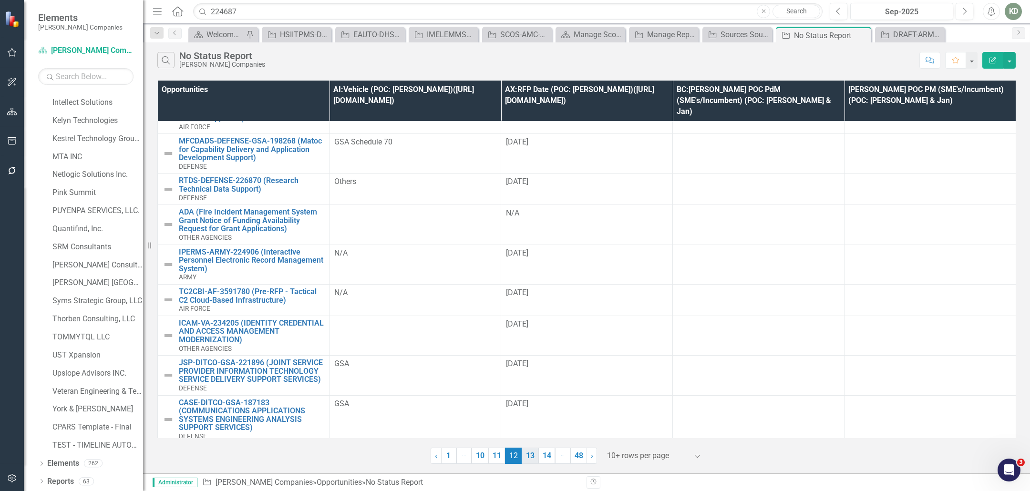
click at [534, 457] on link "13" at bounding box center [530, 456] width 17 height 16
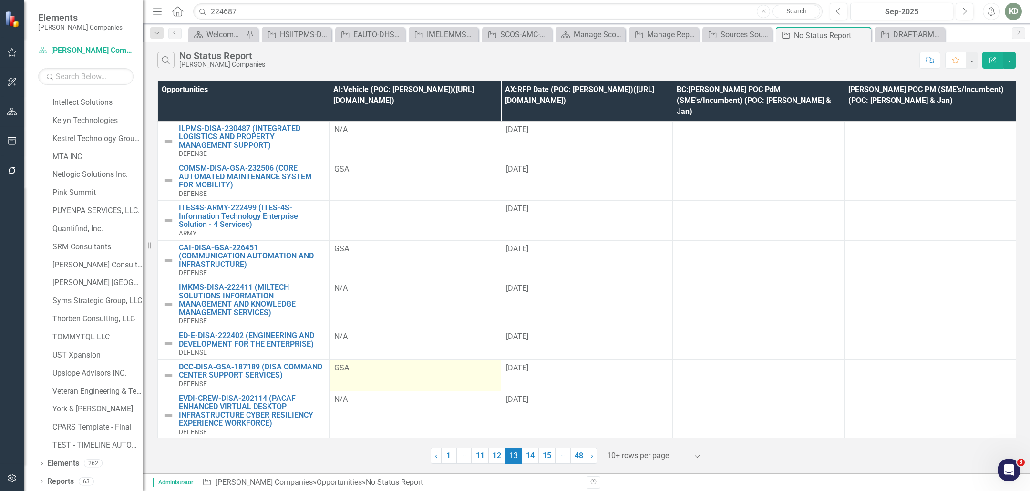
scroll to position [83, 0]
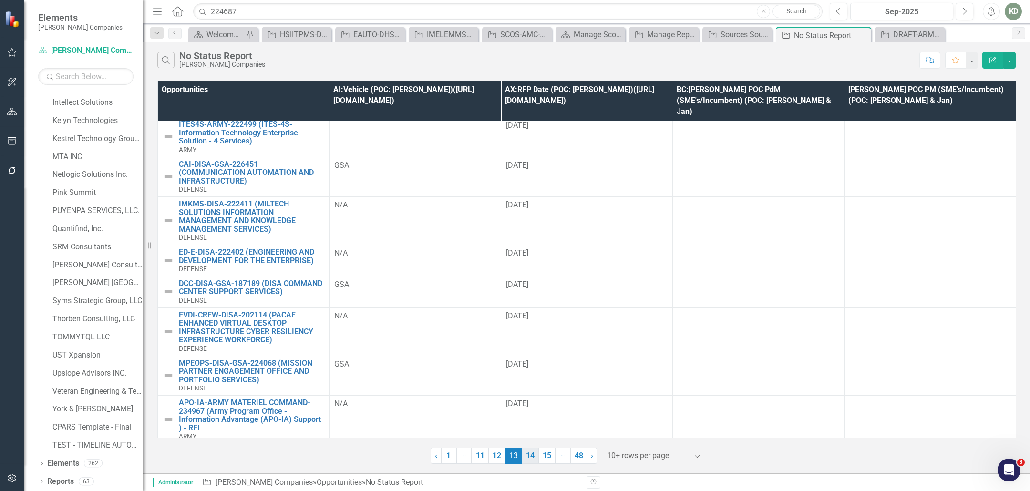
click at [531, 457] on link "14" at bounding box center [530, 456] width 17 height 16
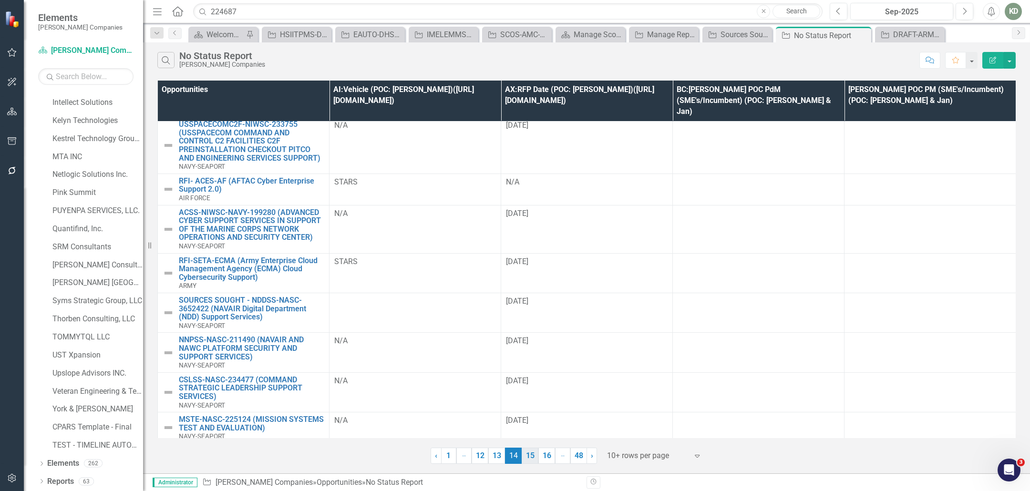
click at [530, 459] on link "15" at bounding box center [530, 456] width 17 height 16
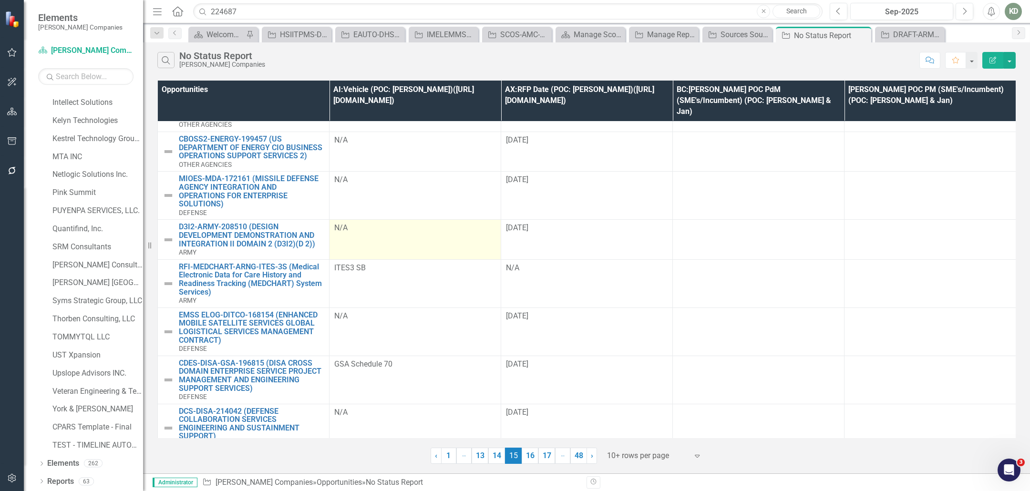
scroll to position [0, 0]
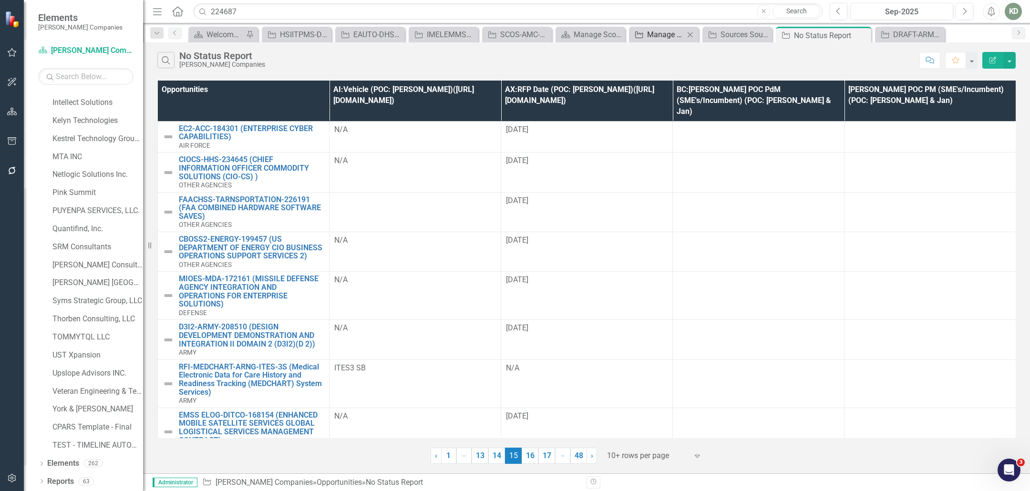
click at [675, 30] on div "Manage Reports" at bounding box center [665, 35] width 37 height 12
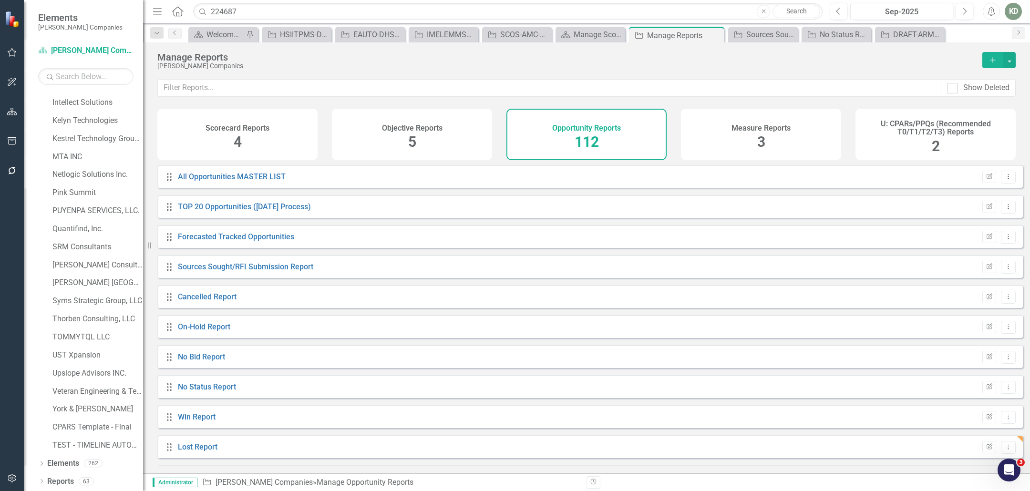
click at [990, 60] on icon "Add" at bounding box center [993, 60] width 9 height 7
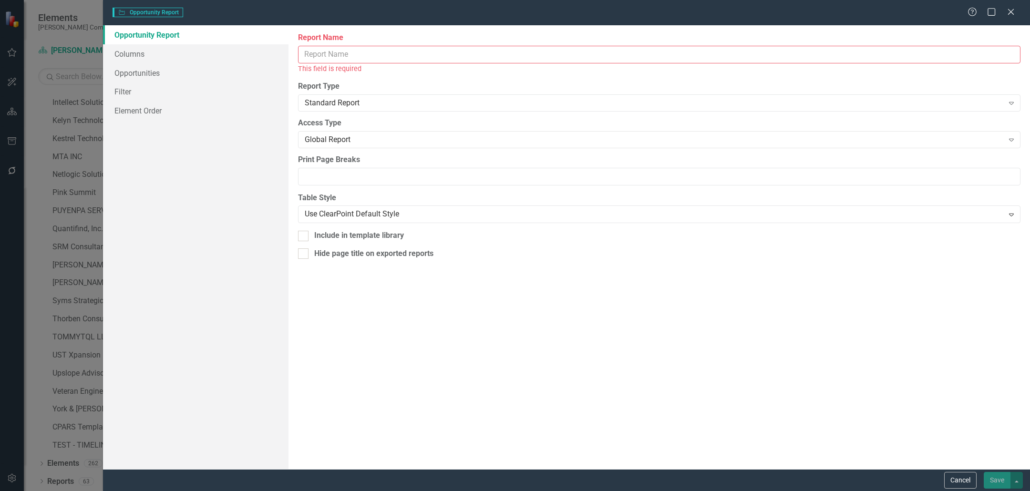
click at [330, 61] on input "Report Name" at bounding box center [659, 55] width 723 height 18
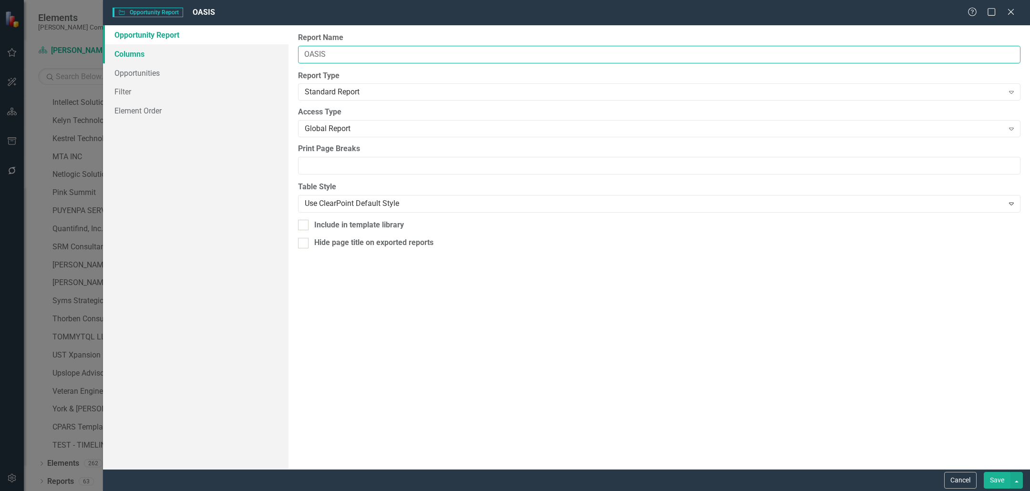
type input "OASIS"
click at [152, 49] on link "Columns" at bounding box center [196, 53] width 186 height 19
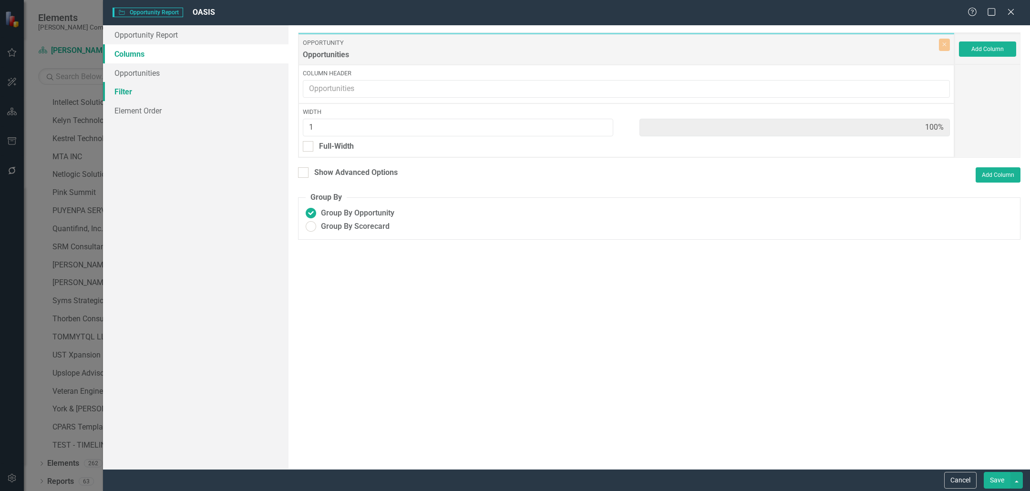
click at [126, 88] on link "Filter" at bounding box center [196, 91] width 186 height 19
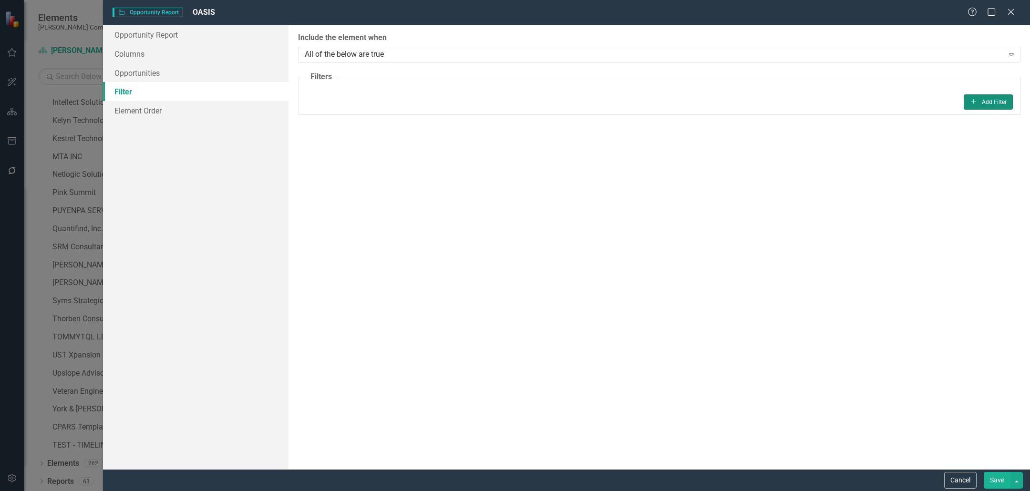
click at [970, 94] on button "Add Add Filter" at bounding box center [988, 101] width 49 height 15
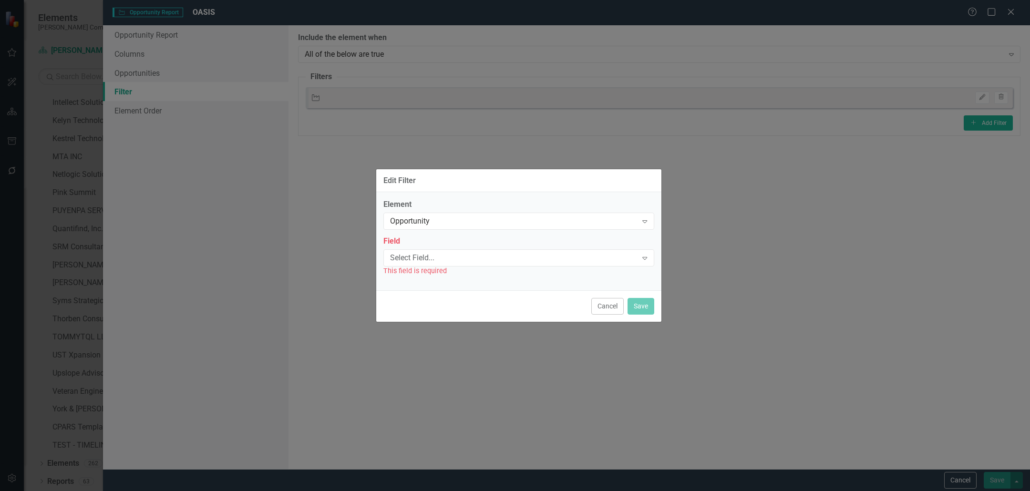
click at [536, 230] on div "Element Opportunity Expand Field Select Field... Expand This field is required" at bounding box center [518, 237] width 271 height 77
click at [530, 258] on div "Select Field..." at bounding box center [514, 257] width 248 height 11
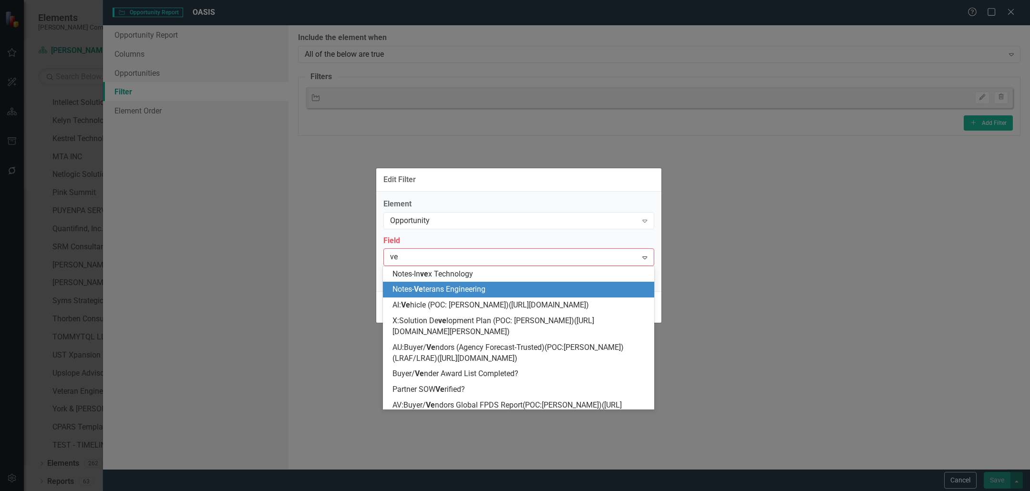
type input "veh"
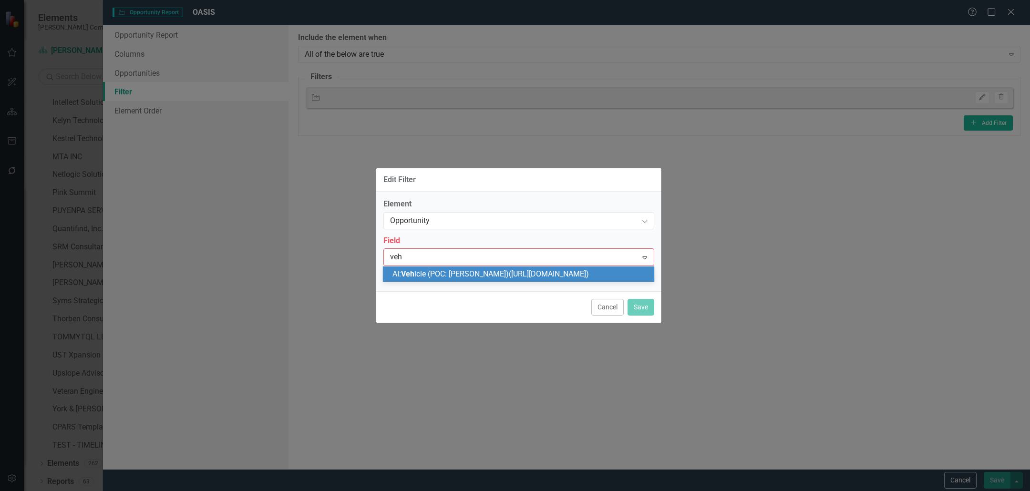
click at [505, 272] on span "AI: Veh icle (POC: Karen)(https://iq.govwin.com/neo/myGovwin/index)" at bounding box center [490, 273] width 196 height 9
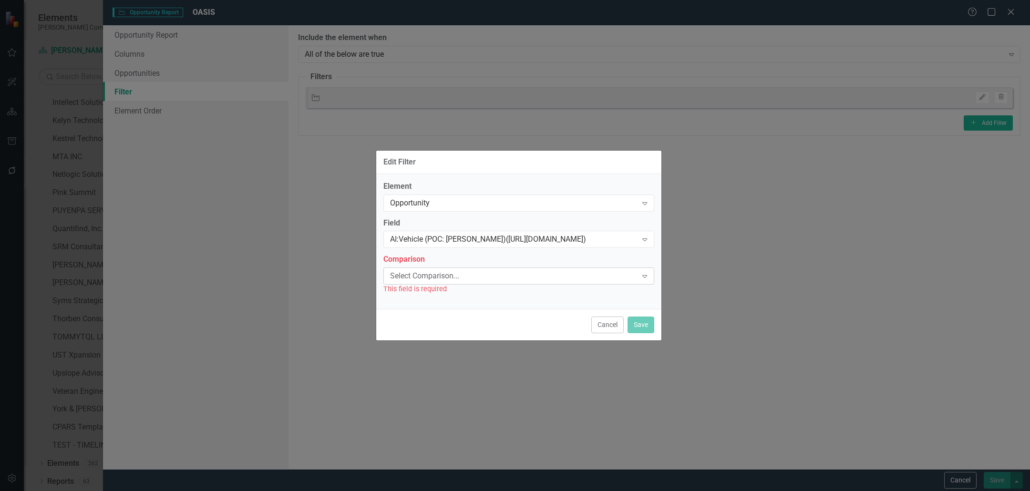
click at [486, 278] on div "Select Comparison..." at bounding box center [514, 276] width 248 height 11
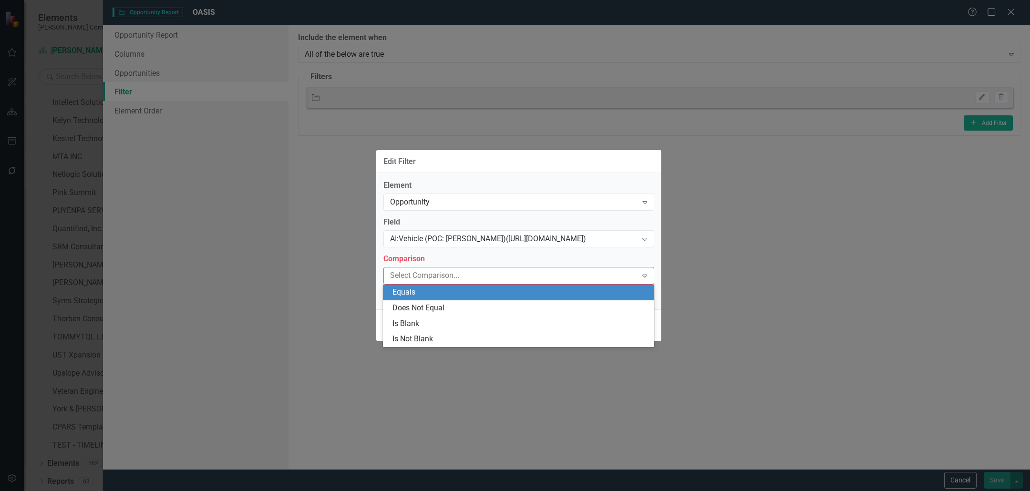
click at [475, 296] on div "Equals" at bounding box center [520, 292] width 256 height 11
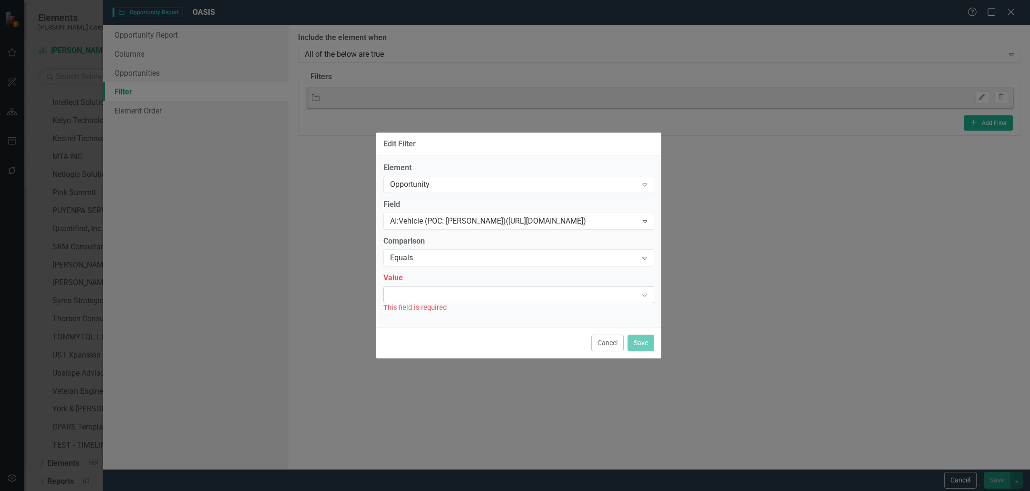
click at [475, 292] on div "Expand" at bounding box center [518, 294] width 271 height 17
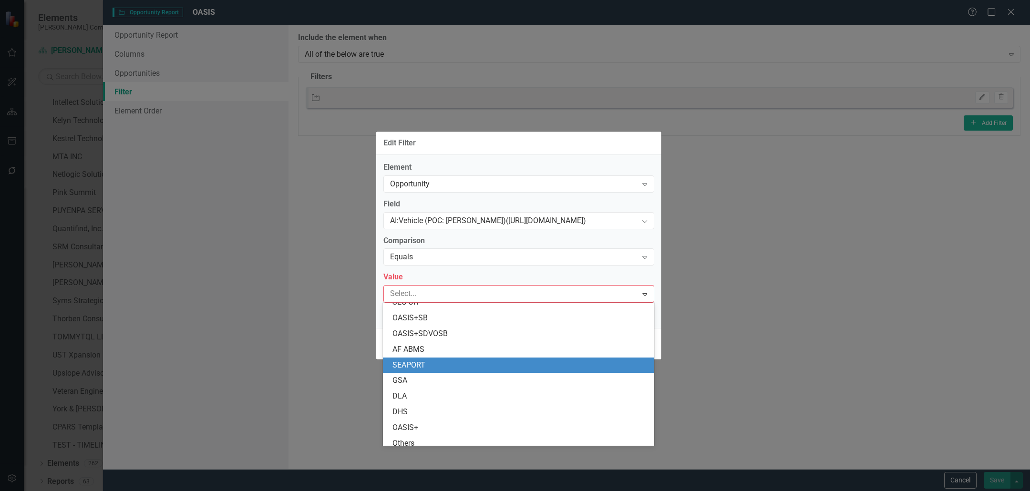
scroll to position [139, 0]
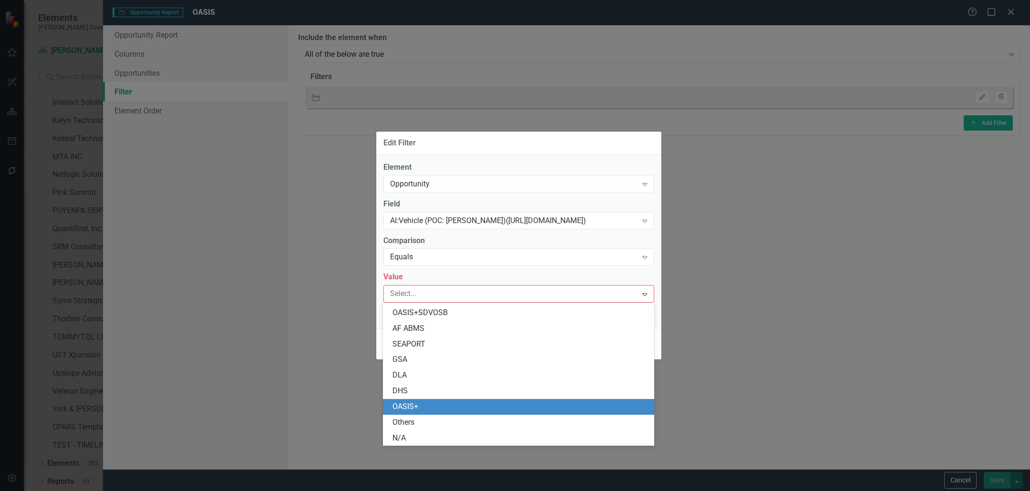
click at [452, 404] on div "OASIS+" at bounding box center [520, 407] width 256 height 11
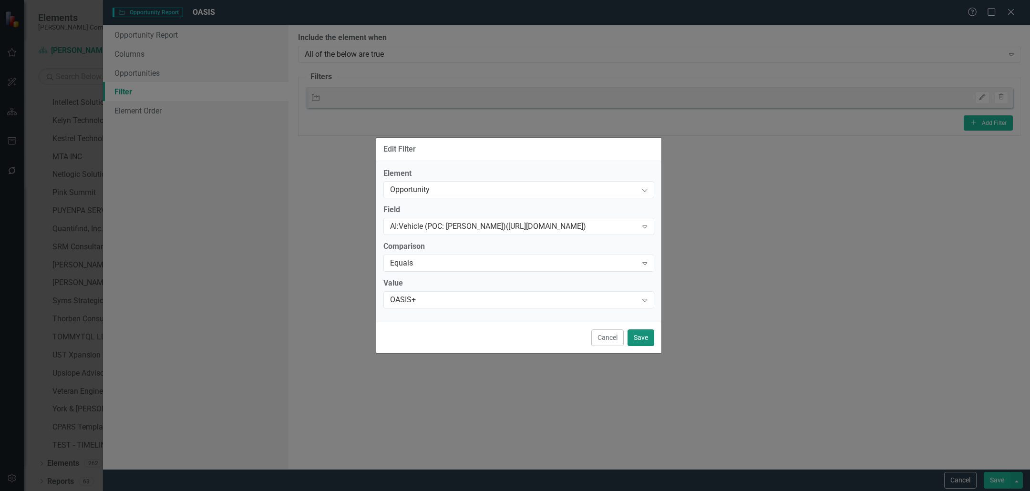
click at [628, 341] on button "Save" at bounding box center [641, 338] width 27 height 17
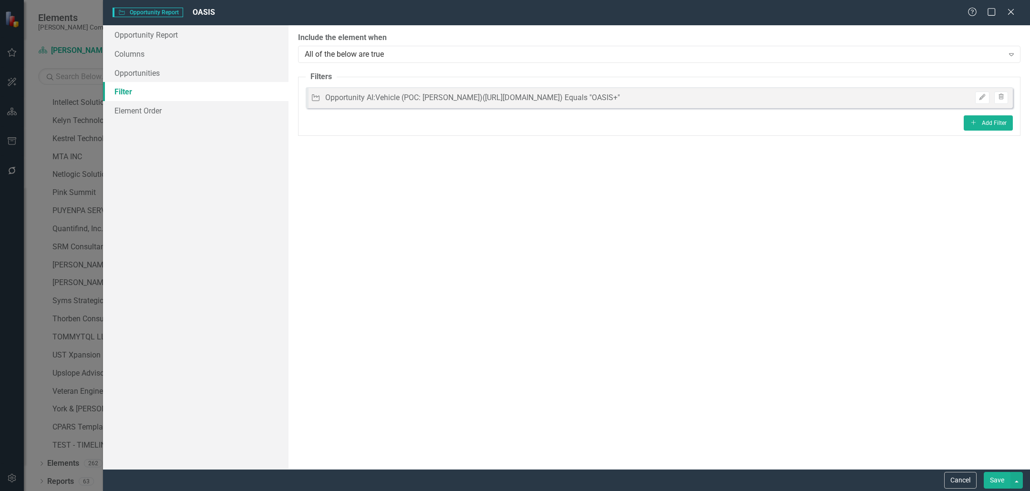
click at [995, 484] on button "Save" at bounding box center [997, 480] width 27 height 17
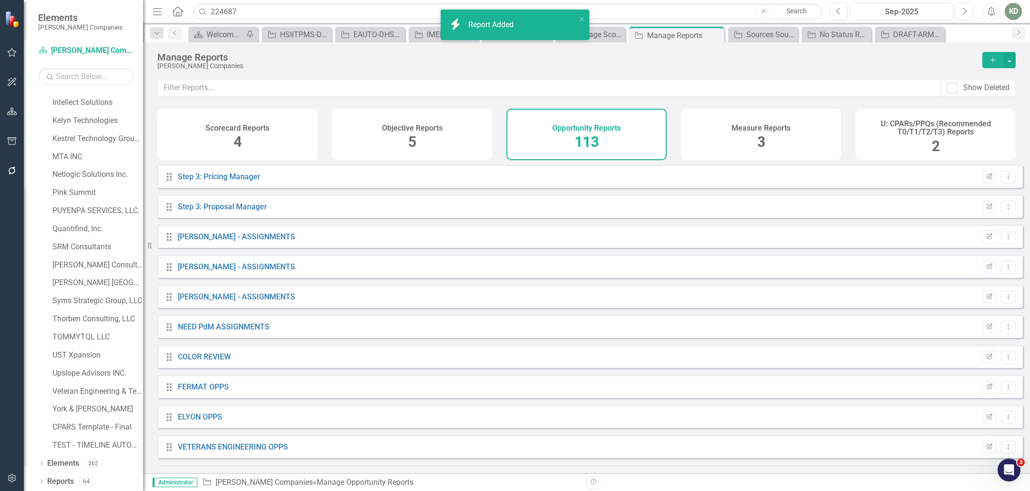
scroll to position [3093, 0]
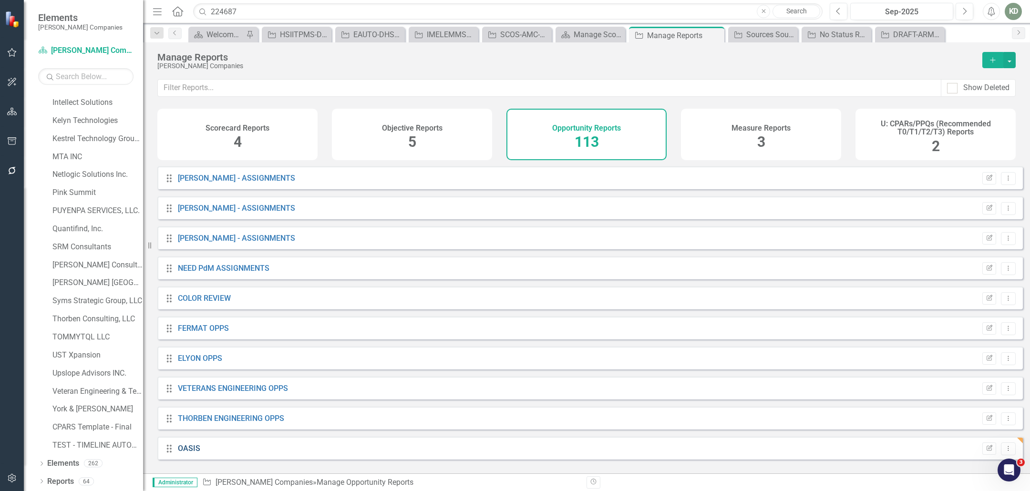
click at [195, 453] on link "OASIS" at bounding box center [189, 448] width 22 height 9
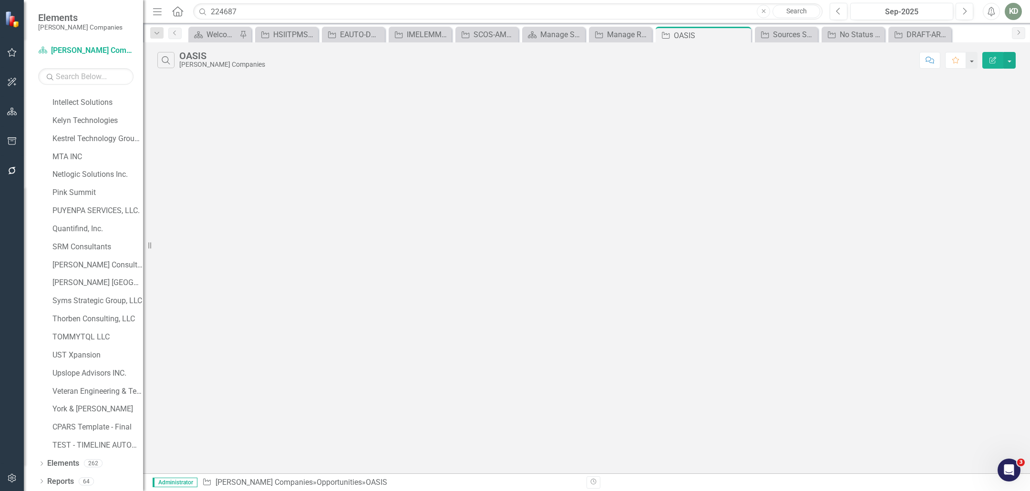
click at [994, 59] on icon "Edit Report" at bounding box center [993, 60] width 9 height 7
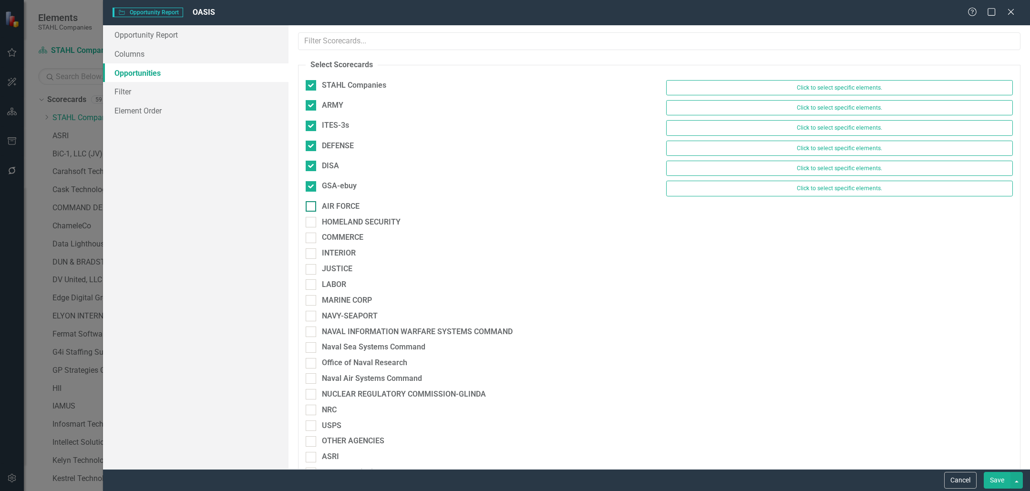
scroll to position [340, 0]
click at [318, 204] on div "AIR FORCE" at bounding box center [479, 206] width 347 height 11
click at [312, 204] on input "AIR FORCE" at bounding box center [309, 204] width 6 height 6
checkbox input "true"
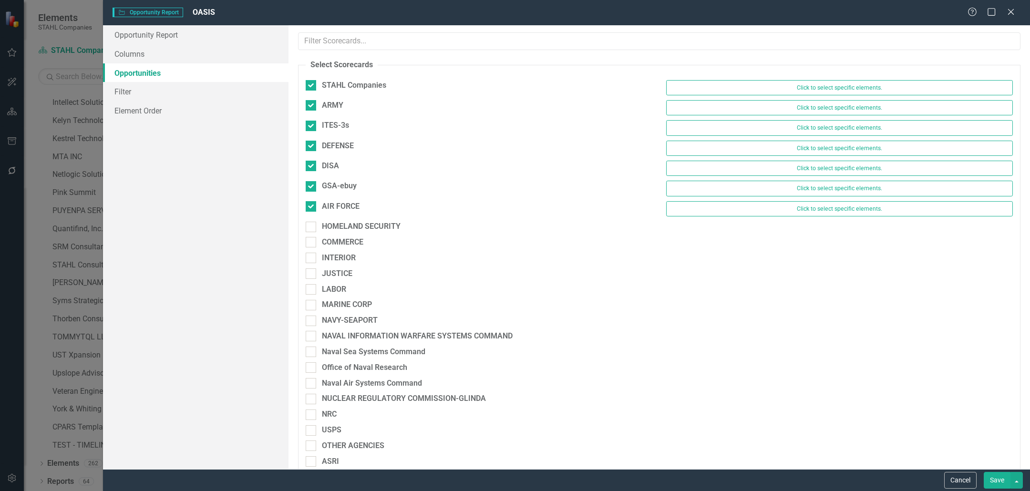
drag, startPoint x: 314, startPoint y: 219, endPoint x: 312, endPoint y: 235, distance: 15.4
click at [314, 222] on div at bounding box center [311, 227] width 10 height 10
click at [312, 222] on input "HOMELAND SECURITY" at bounding box center [309, 225] width 6 height 6
checkbox input "true"
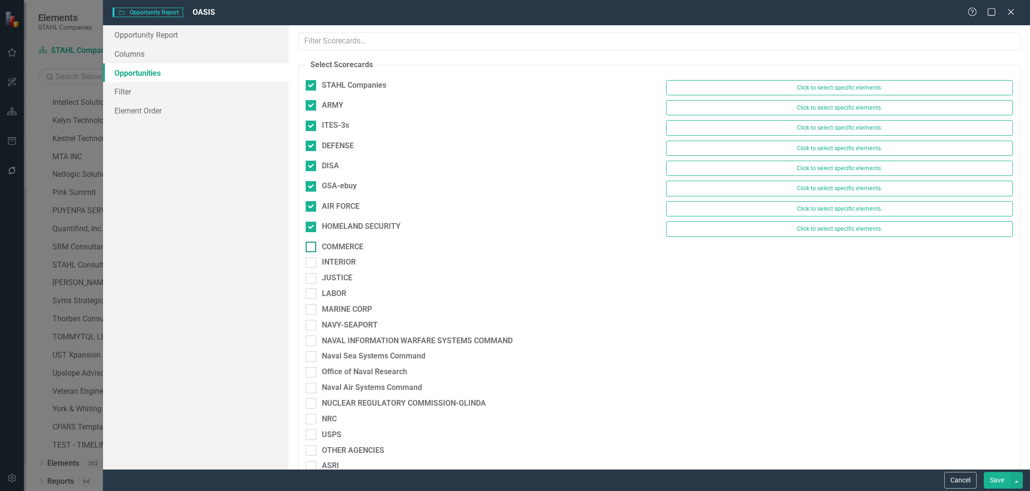
click at [311, 243] on div at bounding box center [311, 247] width 10 height 10
click at [311, 243] on input "COMMERCE" at bounding box center [309, 245] width 6 height 6
checkbox input "true"
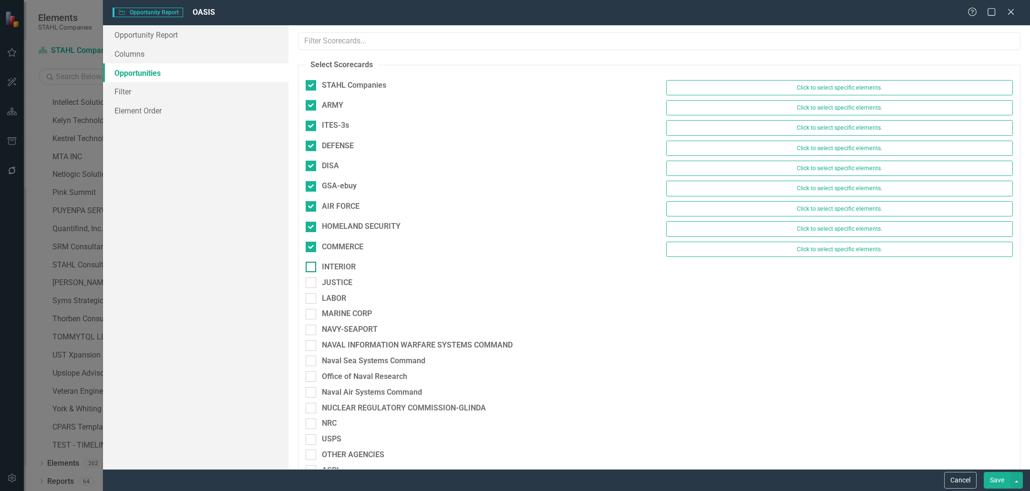
click at [311, 263] on input "INTERIOR" at bounding box center [309, 265] width 6 height 6
checkbox input "true"
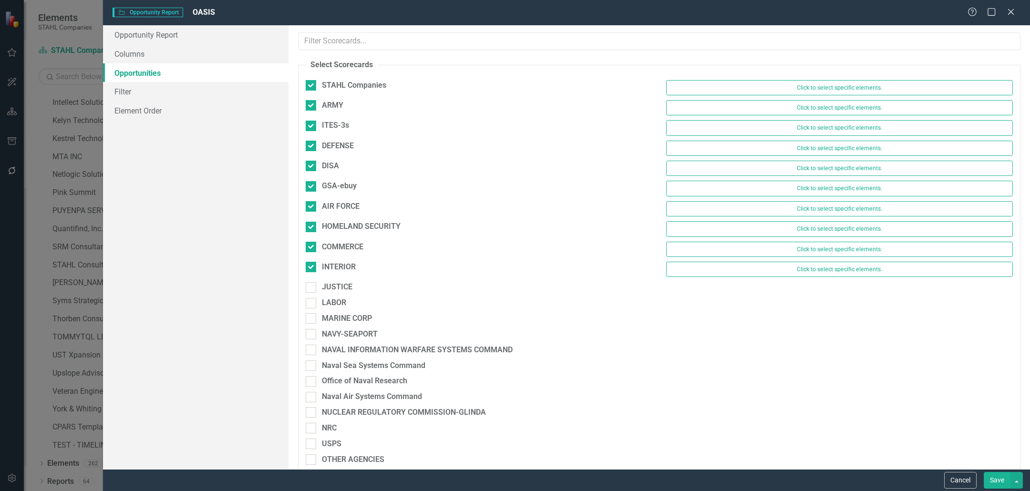
click at [308, 291] on div "JUSTICE" at bounding box center [479, 290] width 361 height 16
drag, startPoint x: 312, startPoint y: 284, endPoint x: 307, endPoint y: 295, distance: 12.6
click at [311, 285] on div at bounding box center [311, 287] width 10 height 10
click at [311, 285] on input "JUSTICE" at bounding box center [309, 285] width 6 height 6
checkbox input "true"
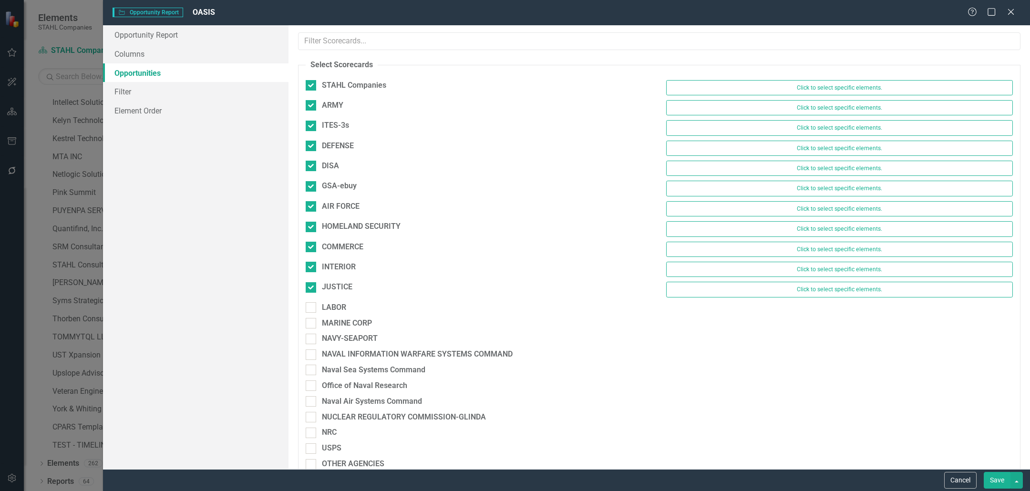
click at [308, 296] on div "JUSTICE Click to select specific elements." at bounding box center [660, 292] width 722 height 20
click at [308, 308] on div at bounding box center [311, 307] width 10 height 10
click at [308, 308] on input "LABOR" at bounding box center [309, 305] width 6 height 6
checkbox input "true"
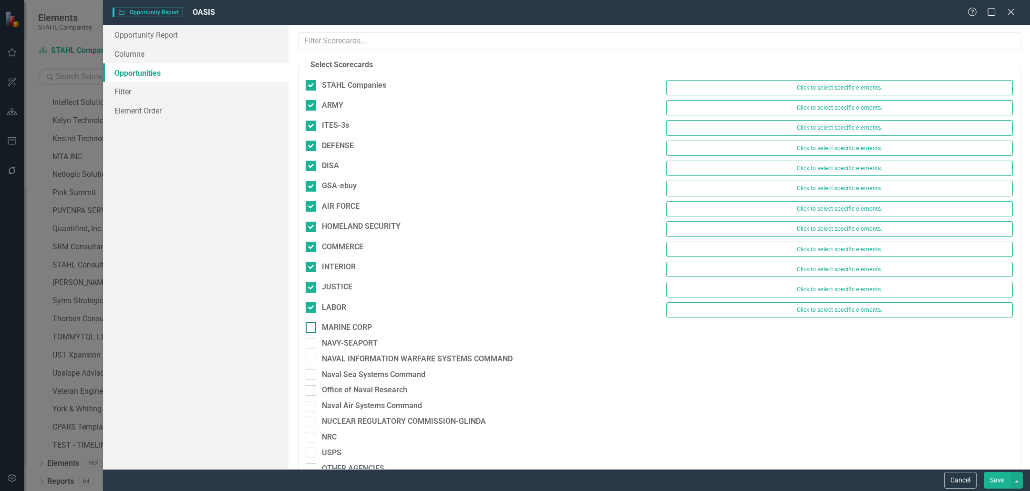
click at [306, 325] on input "MARINE CORP" at bounding box center [309, 325] width 6 height 6
checkbox input "true"
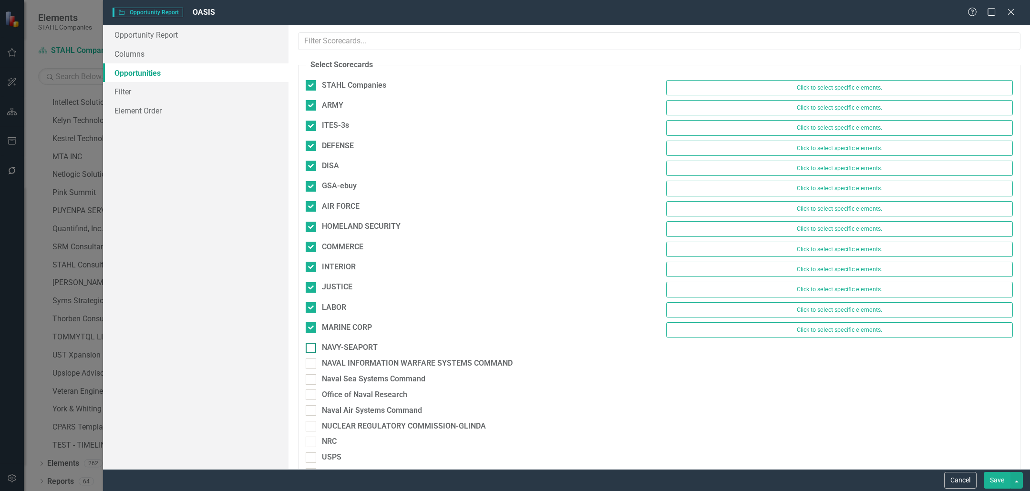
click at [307, 346] on div at bounding box center [311, 348] width 10 height 10
click at [307, 346] on input "NAVY-SEAPORT" at bounding box center [309, 346] width 6 height 6
checkbox input "true"
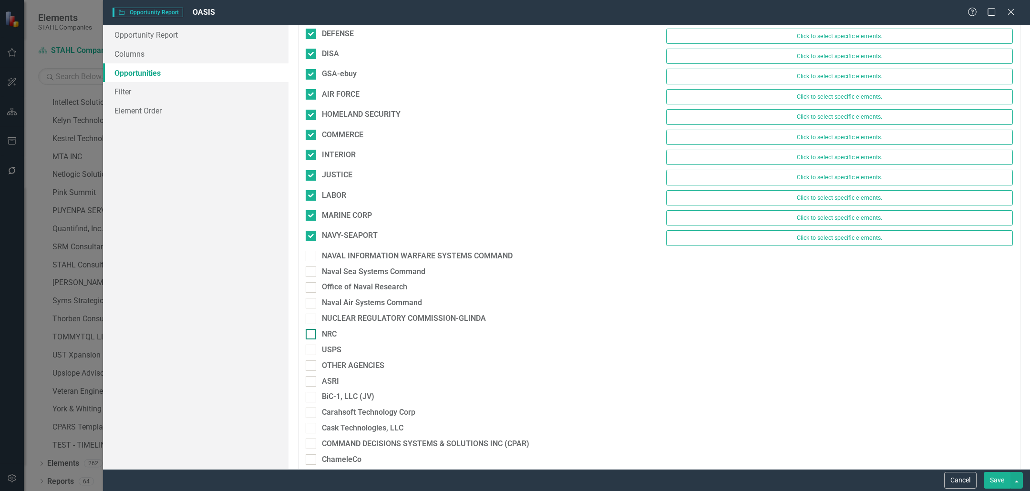
scroll to position [159, 0]
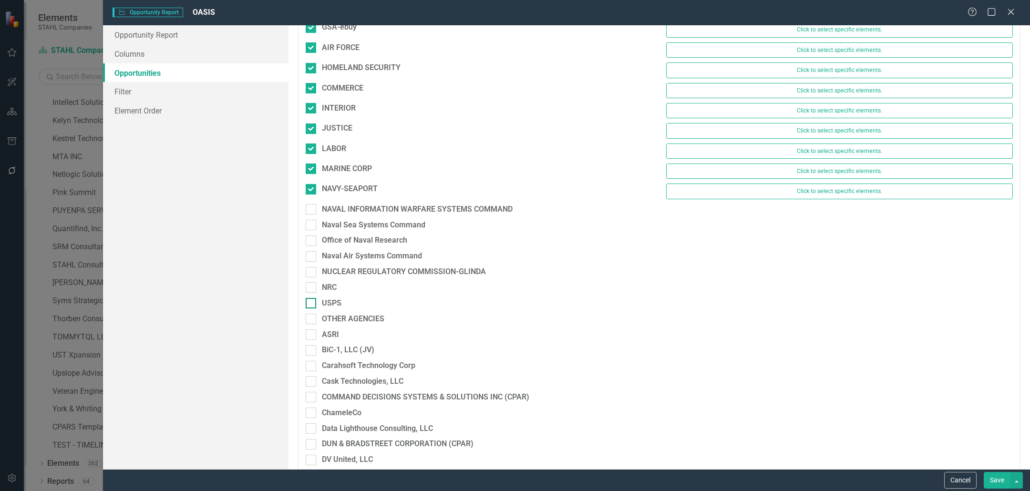
drag, startPoint x: 314, startPoint y: 315, endPoint x: 310, endPoint y: 300, distance: 14.9
click at [314, 315] on div at bounding box center [311, 319] width 10 height 10
click at [312, 315] on input "OTHER AGENCIES" at bounding box center [309, 317] width 6 height 6
checkbox input "true"
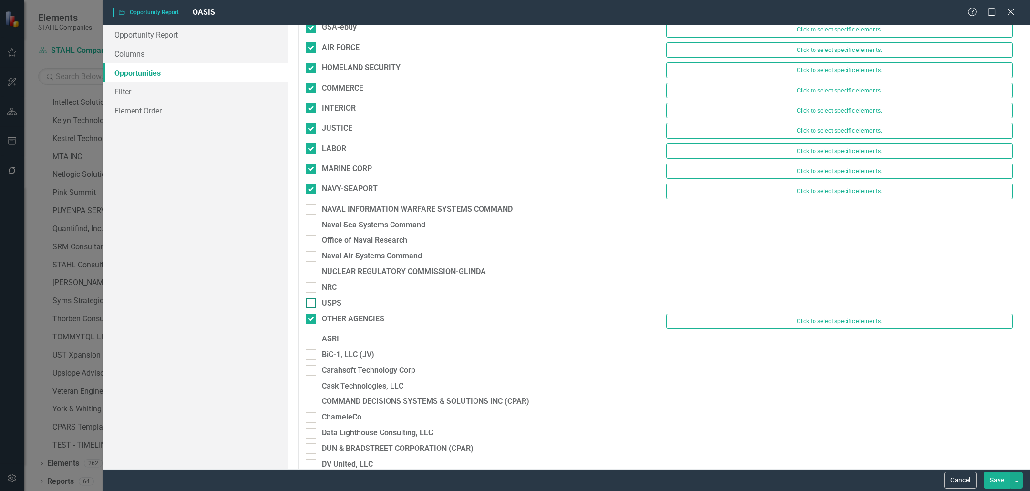
click at [310, 299] on input "USPS" at bounding box center [309, 301] width 6 height 6
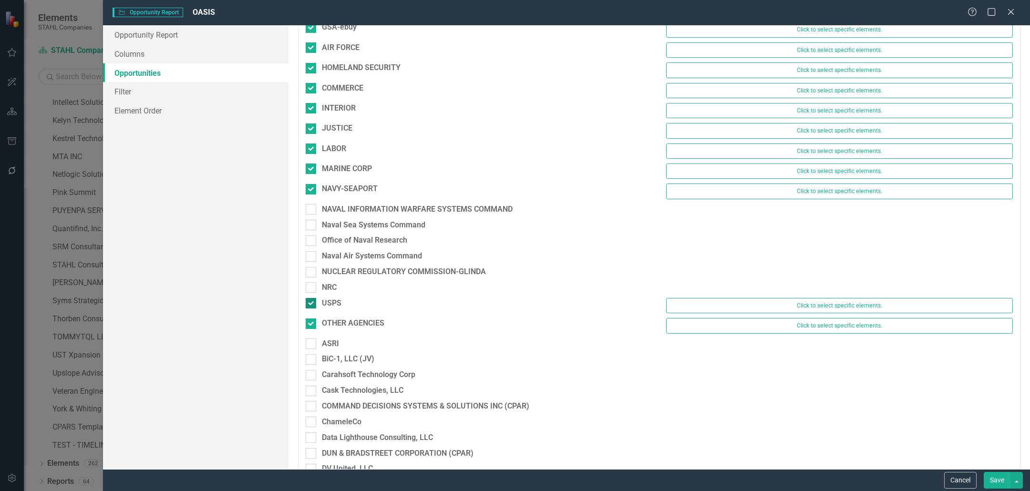
checkbox input "true"
click at [309, 287] on div at bounding box center [311, 287] width 10 height 10
click at [309, 287] on input "NRC" at bounding box center [309, 285] width 6 height 6
checkbox input "true"
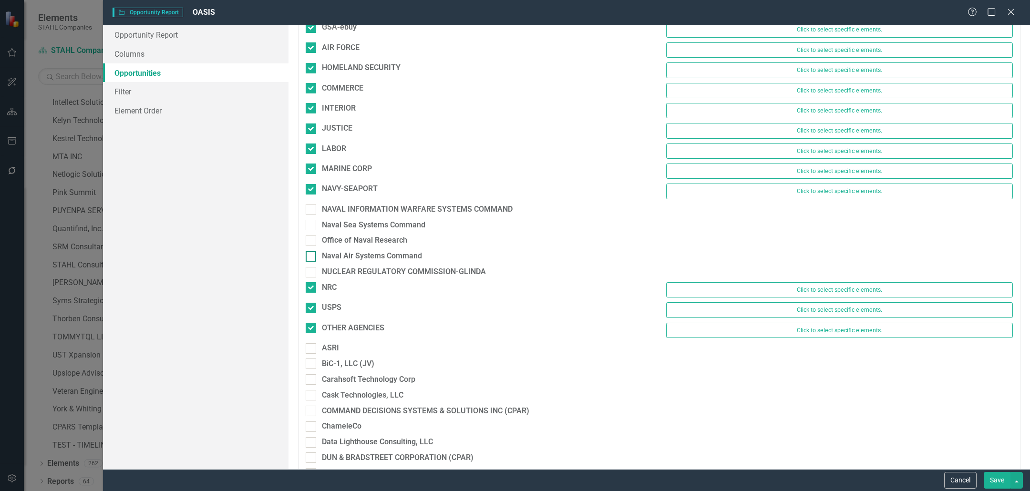
drag, startPoint x: 312, startPoint y: 269, endPoint x: 314, endPoint y: 254, distance: 15.9
click at [312, 268] on div at bounding box center [311, 272] width 10 height 10
click at [312, 268] on input "NUCLEAR REGULATORY COMMISSION-[PERSON_NAME]" at bounding box center [309, 270] width 6 height 6
checkbox input "true"
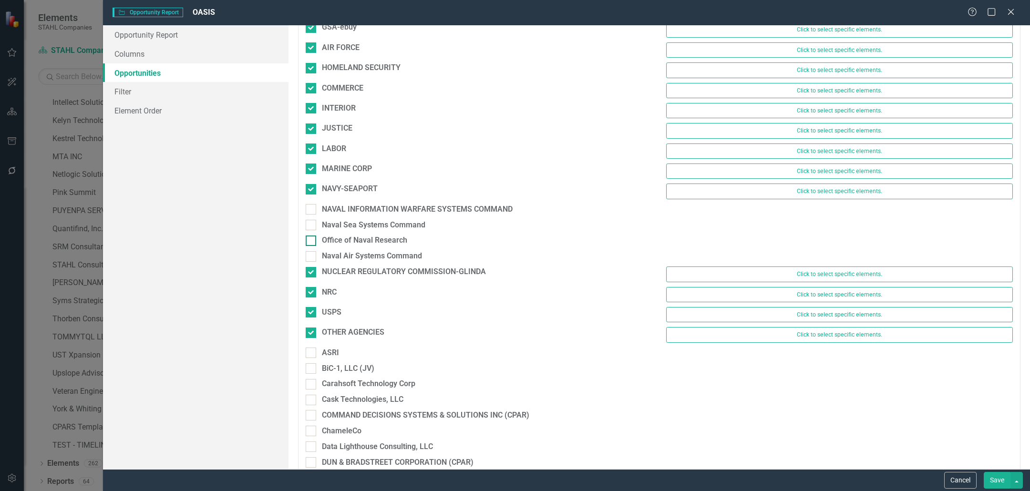
drag, startPoint x: 315, startPoint y: 250, endPoint x: 312, endPoint y: 236, distance: 14.5
click at [315, 251] on div at bounding box center [311, 256] width 10 height 10
click at [312, 251] on input "Naval Air Systems Command" at bounding box center [309, 254] width 6 height 6
checkbox input "true"
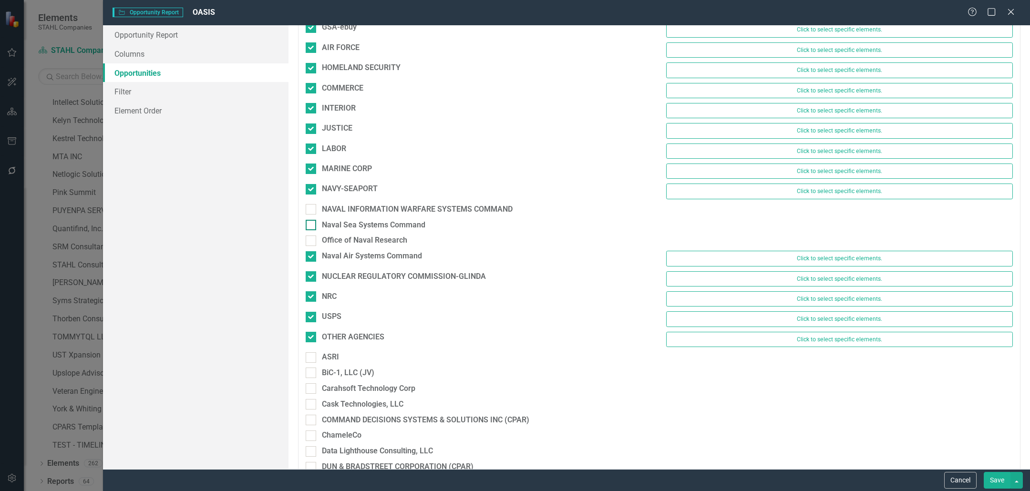
click at [312, 230] on fieldset "Select Scorecards STAHL Companies Click to select specific elements. ARMY Click…" at bounding box center [659, 417] width 723 height 1032
drag, startPoint x: 312, startPoint y: 217, endPoint x: 313, endPoint y: 209, distance: 8.2
click at [313, 214] on fieldset "Select Scorecards STAHL Companies Click to select specific elements. ARMY Click…" at bounding box center [659, 417] width 723 height 1032
click at [313, 204] on div at bounding box center [311, 209] width 10 height 10
click at [312, 204] on input "NAVAL INFORMATION WARFARE SYSTEMS COMMAND" at bounding box center [309, 207] width 6 height 6
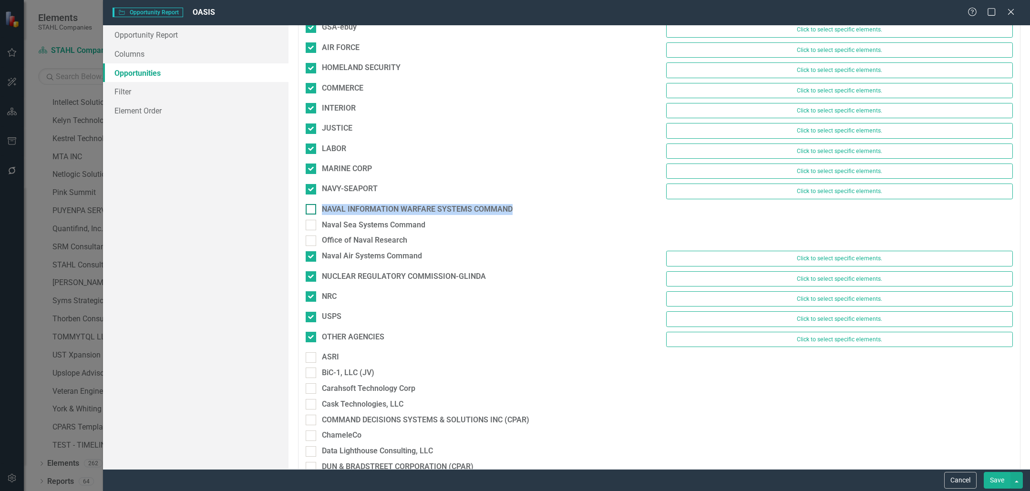
checkbox input "true"
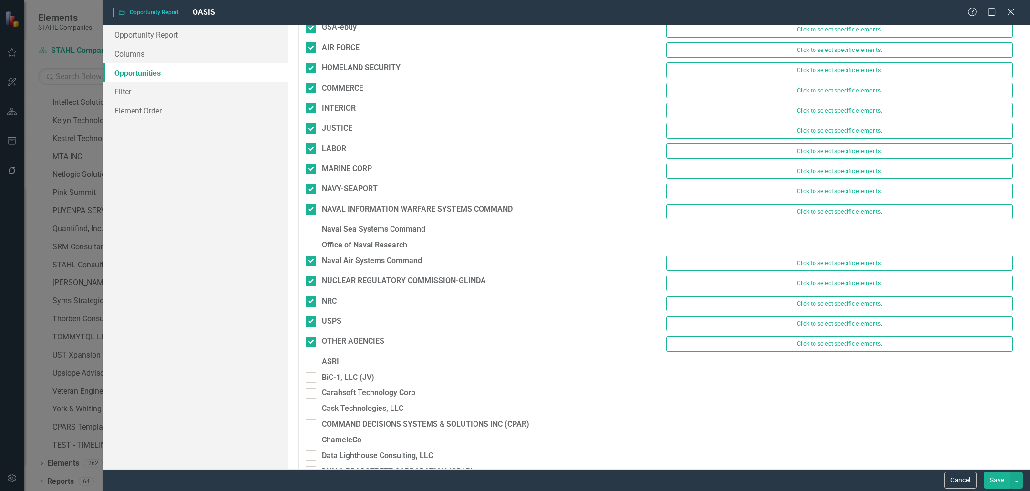
drag, startPoint x: 311, startPoint y: 223, endPoint x: 310, endPoint y: 232, distance: 9.1
click at [311, 225] on input "Naval Sea Systems Command" at bounding box center [309, 228] width 6 height 6
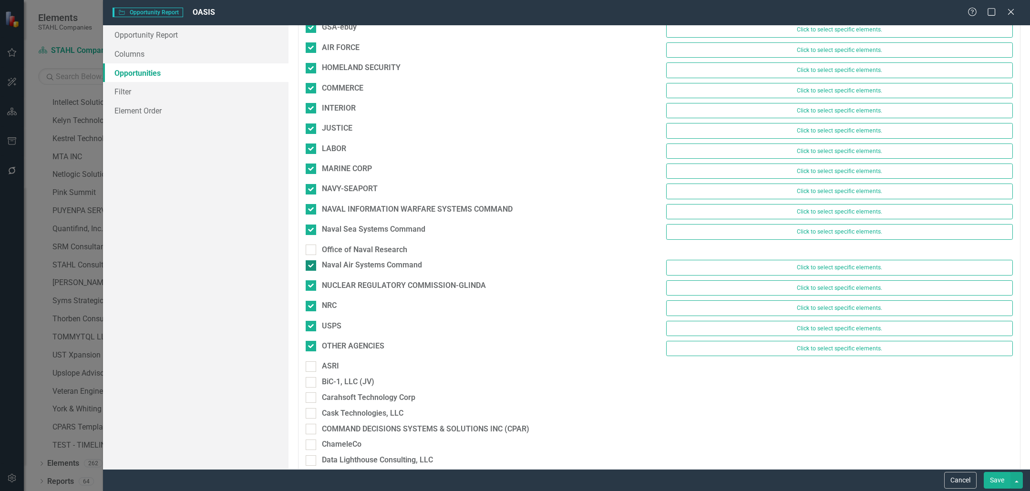
checkbox input "true"
click at [310, 260] on input "Naval Air Systems Command" at bounding box center [309, 263] width 6 height 6
checkbox input "false"
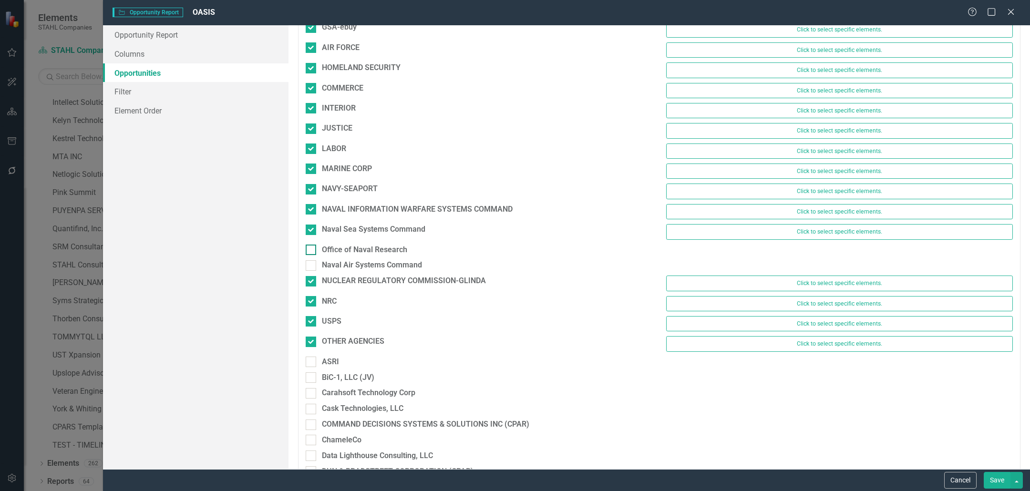
click at [310, 251] on div at bounding box center [311, 250] width 10 height 10
click at [310, 251] on input "Office of Naval Research" at bounding box center [309, 248] width 6 height 6
checkbox input "true"
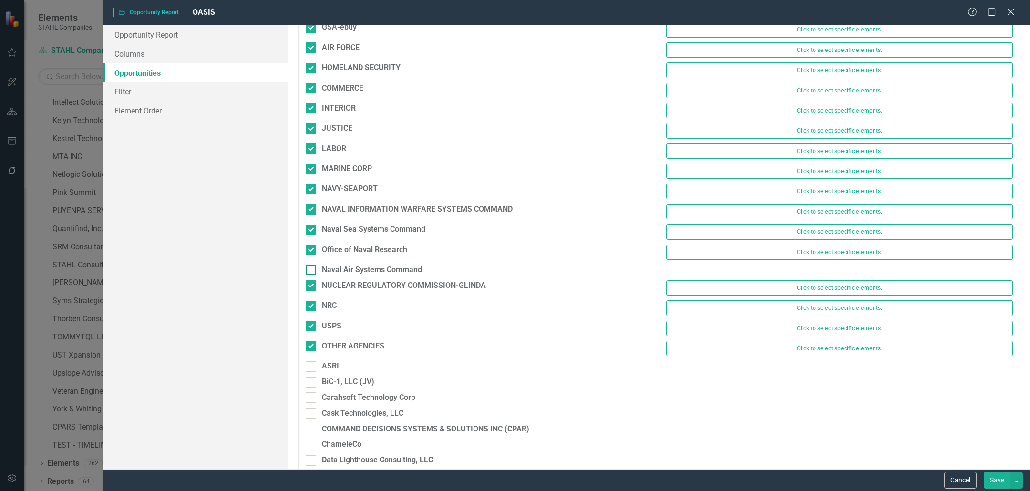
click at [309, 265] on input "Naval Air Systems Command" at bounding box center [309, 268] width 6 height 6
checkbox input "true"
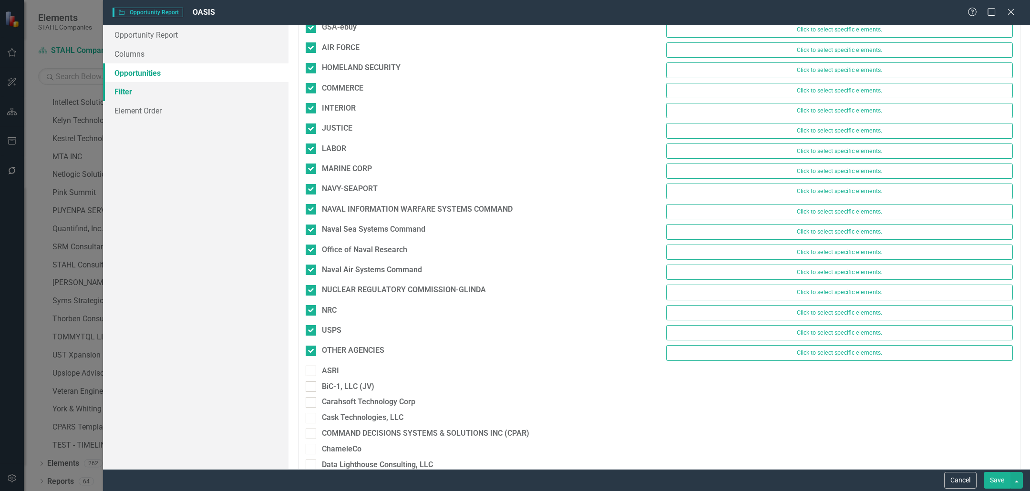
click at [137, 92] on link "Filter" at bounding box center [196, 91] width 186 height 19
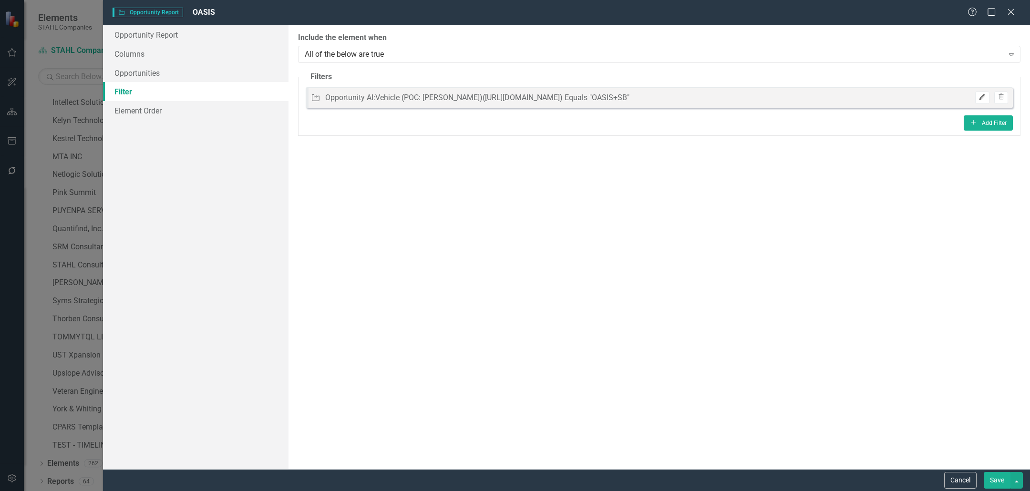
click at [978, 96] on button "Edit" at bounding box center [982, 98] width 14 height 12
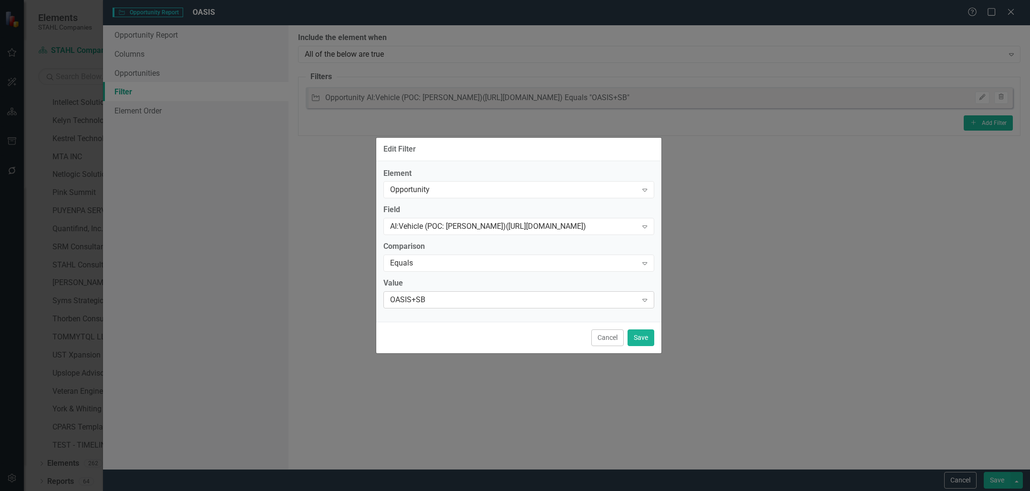
click at [518, 301] on div "OASIS+SB" at bounding box center [514, 300] width 248 height 11
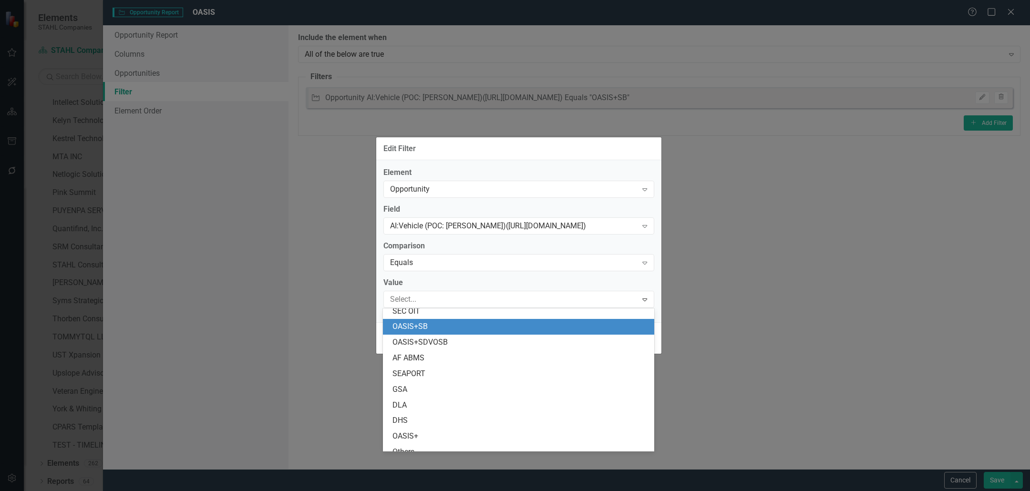
scroll to position [125, 0]
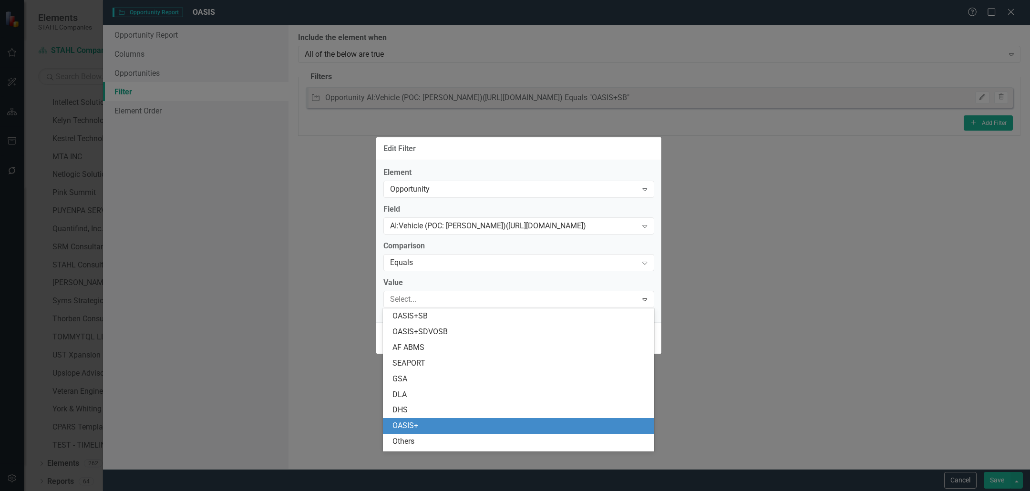
click at [451, 432] on div "OASIS+" at bounding box center [518, 426] width 271 height 16
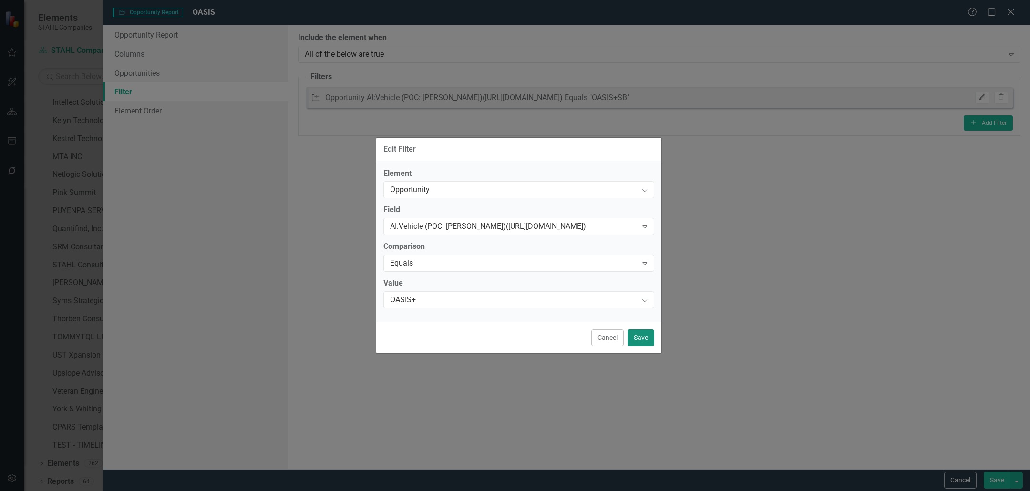
click at [641, 343] on button "Save" at bounding box center [641, 338] width 27 height 17
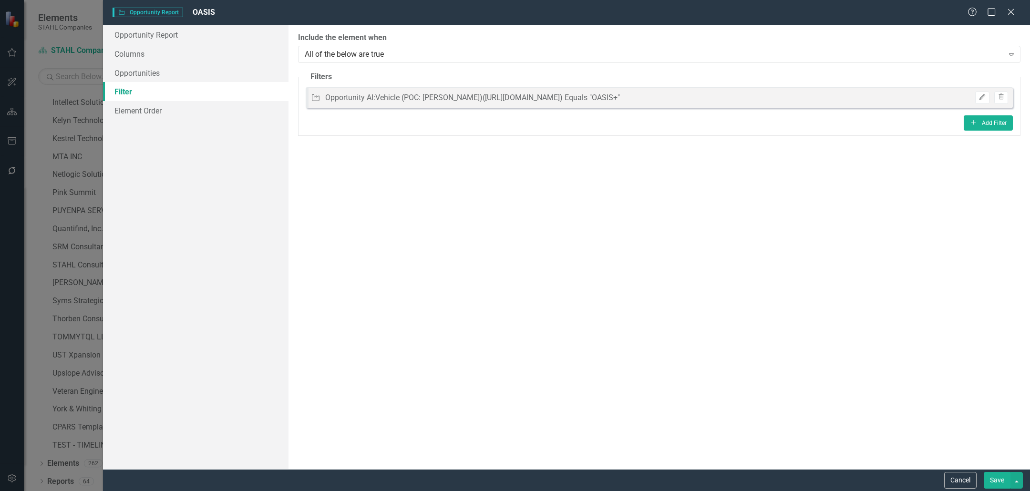
drag, startPoint x: 993, startPoint y: 475, endPoint x: 816, endPoint y: 331, distance: 228.6
click at [993, 475] on button "Save" at bounding box center [997, 480] width 27 height 17
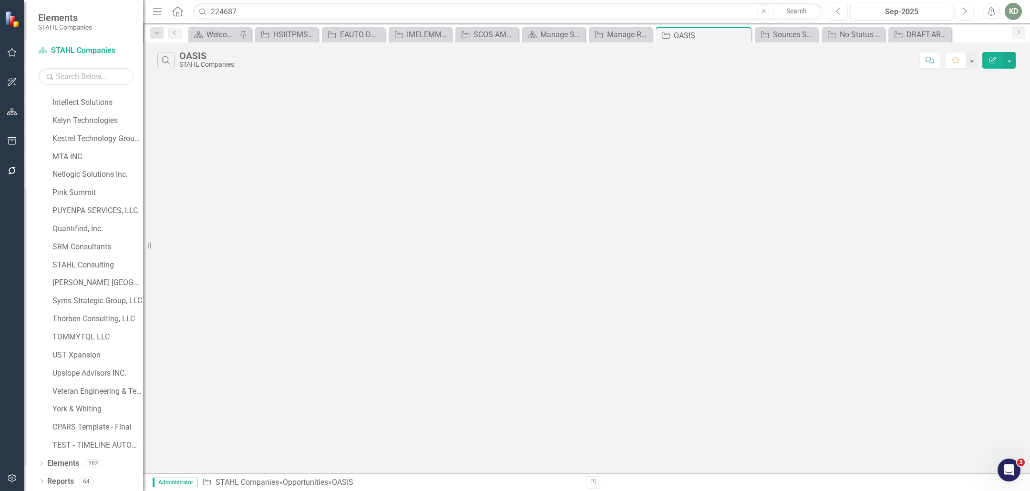
click at [994, 63] on button "Edit Report" at bounding box center [992, 60] width 21 height 17
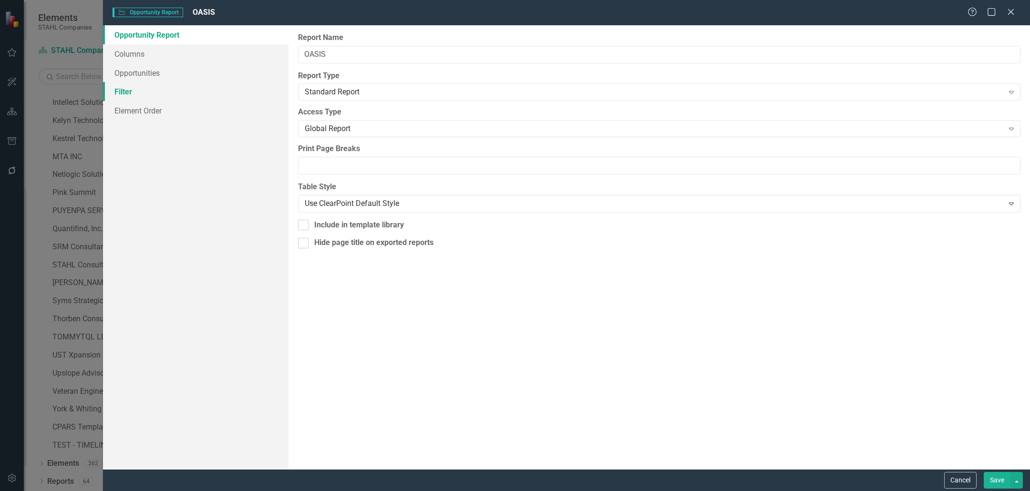
click at [170, 90] on link "Filter" at bounding box center [196, 91] width 186 height 19
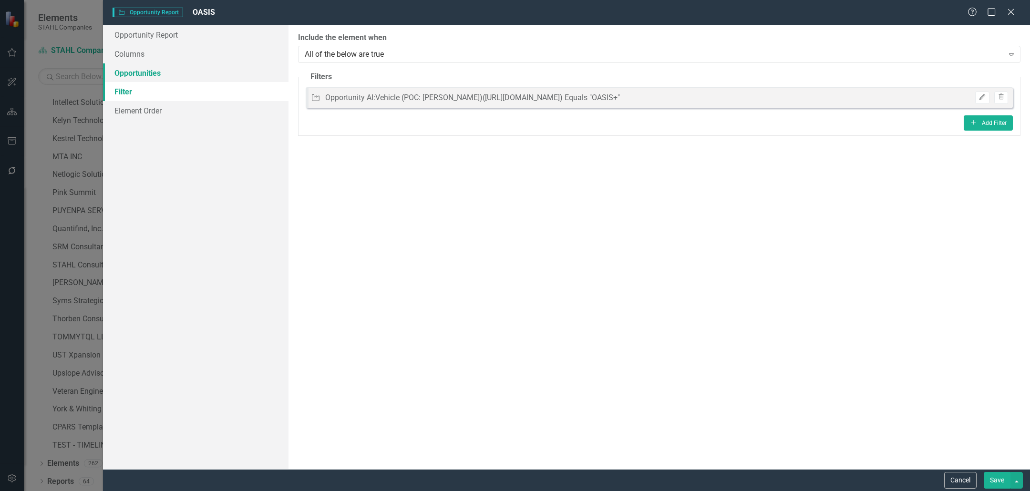
click at [164, 74] on link "Opportunities" at bounding box center [196, 72] width 186 height 19
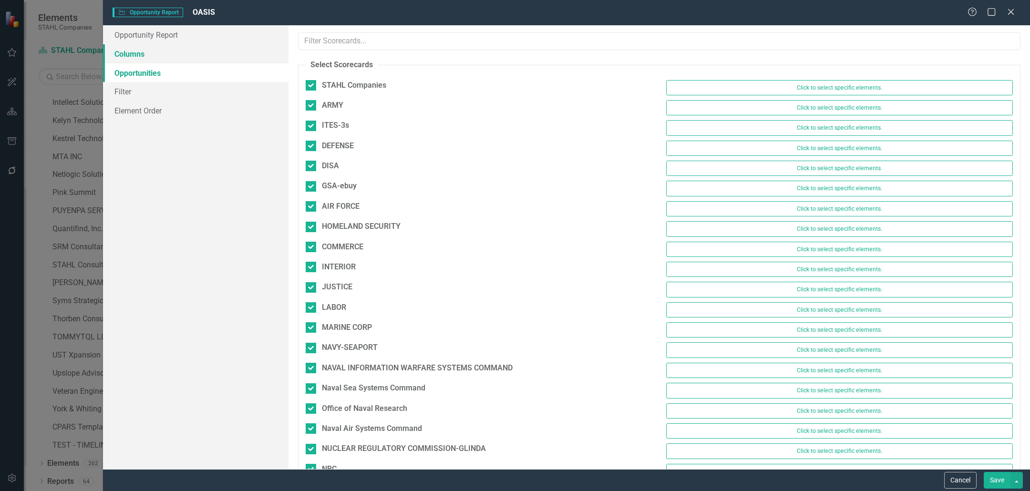
click at [156, 55] on link "Columns" at bounding box center [196, 53] width 186 height 19
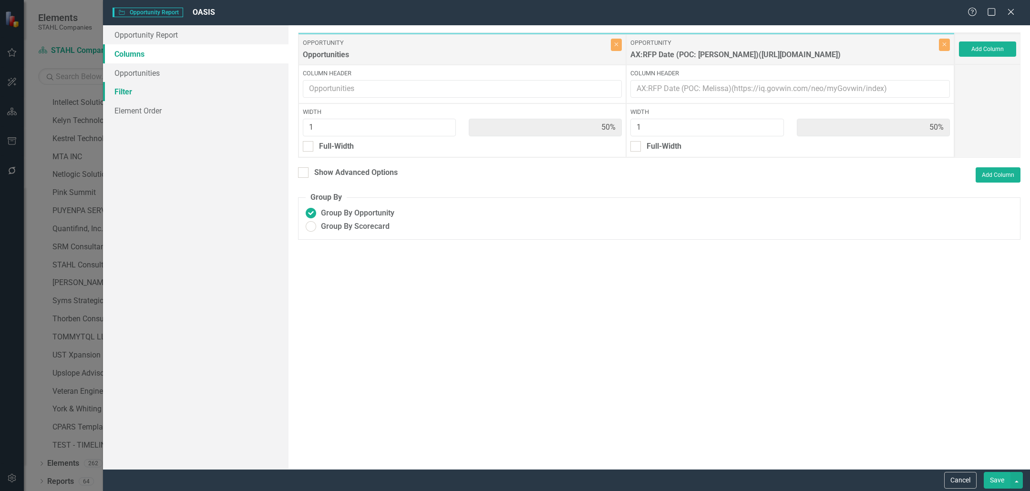
click at [176, 88] on link "Filter" at bounding box center [196, 91] width 186 height 19
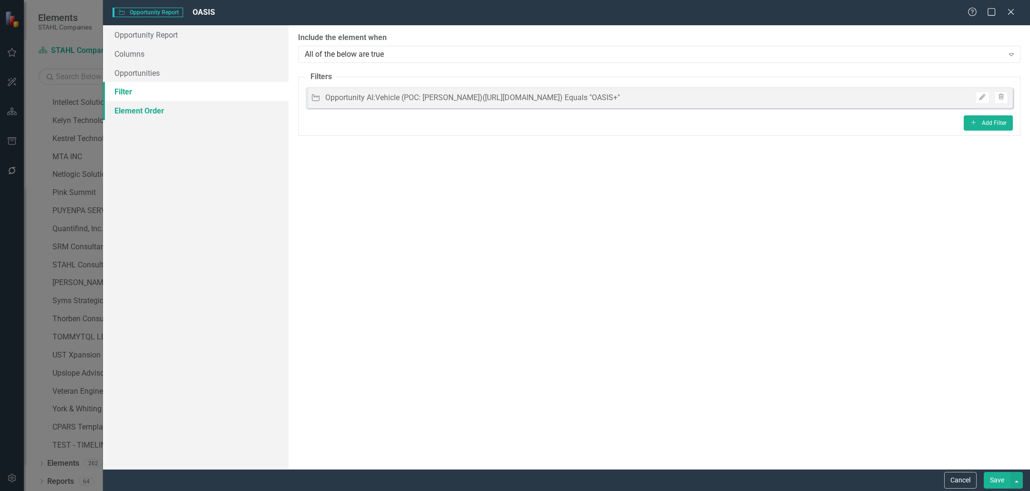
click at [173, 109] on link "Element Order" at bounding box center [196, 110] width 186 height 19
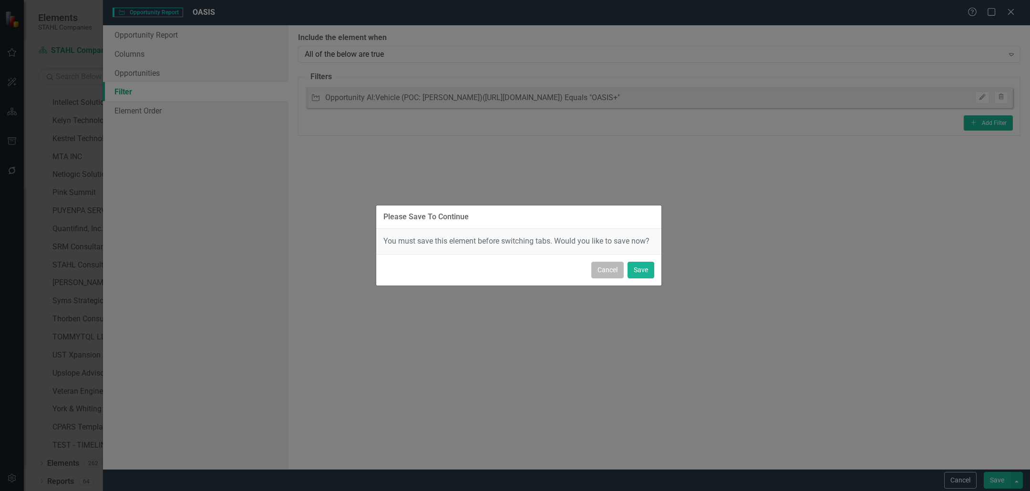
click at [622, 274] on button "Cancel" at bounding box center [607, 270] width 32 height 17
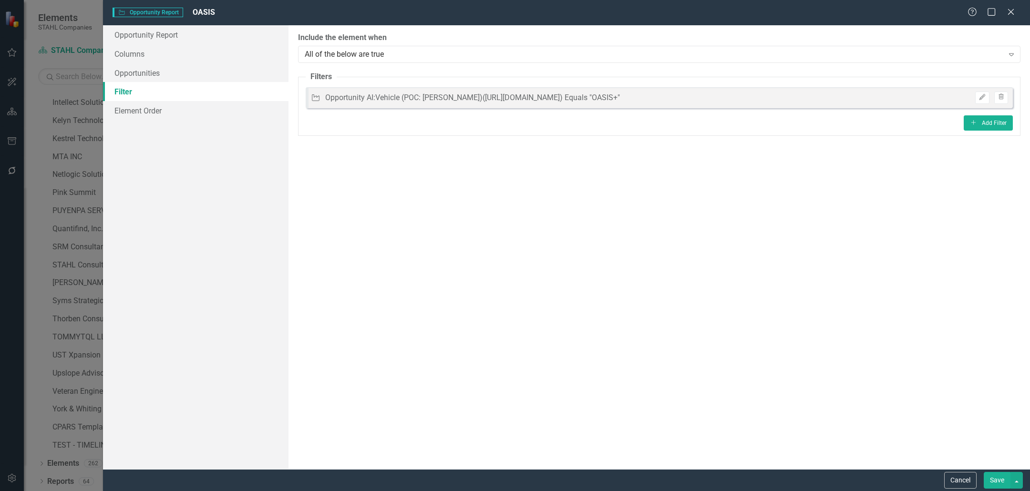
click at [995, 478] on button "Save" at bounding box center [997, 480] width 27 height 17
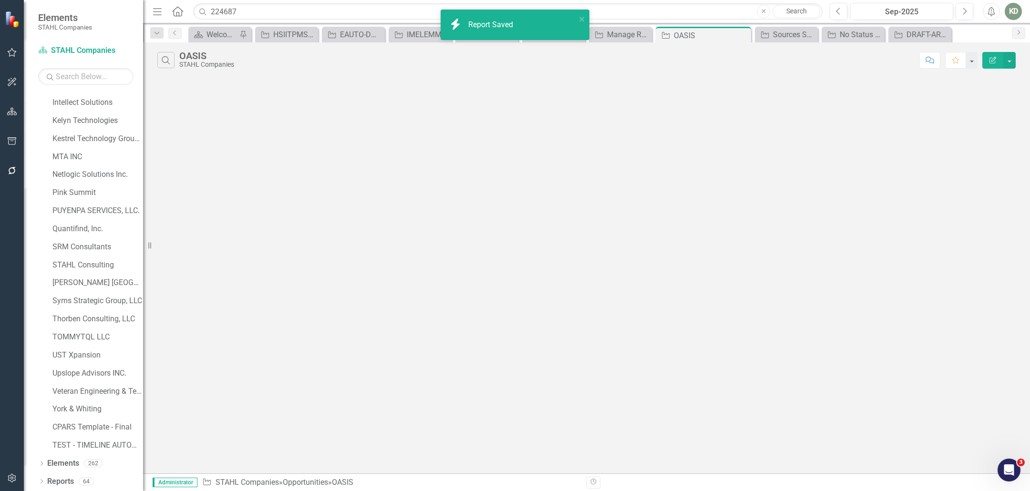
click at [594, 483] on icon "Revision History" at bounding box center [593, 482] width 7 height 6
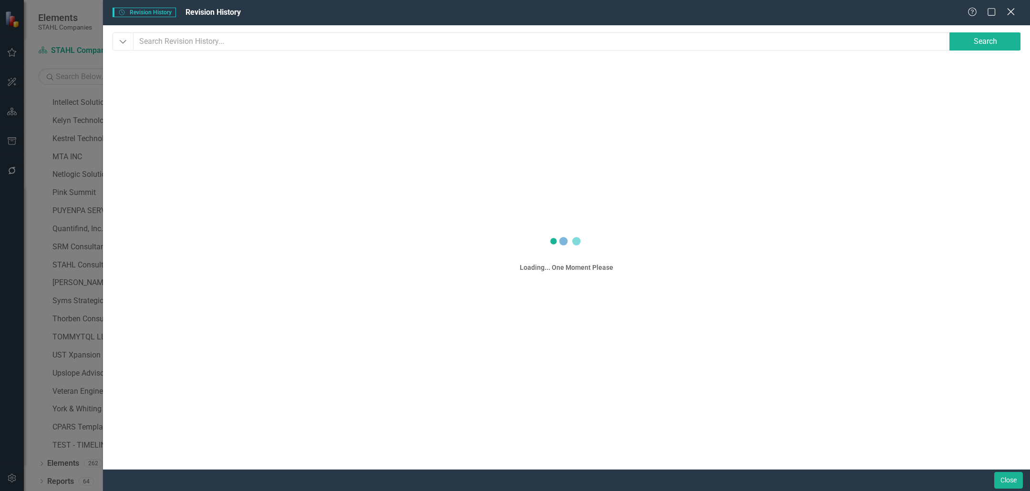
click at [1010, 12] on icon "Close" at bounding box center [1011, 11] width 12 height 9
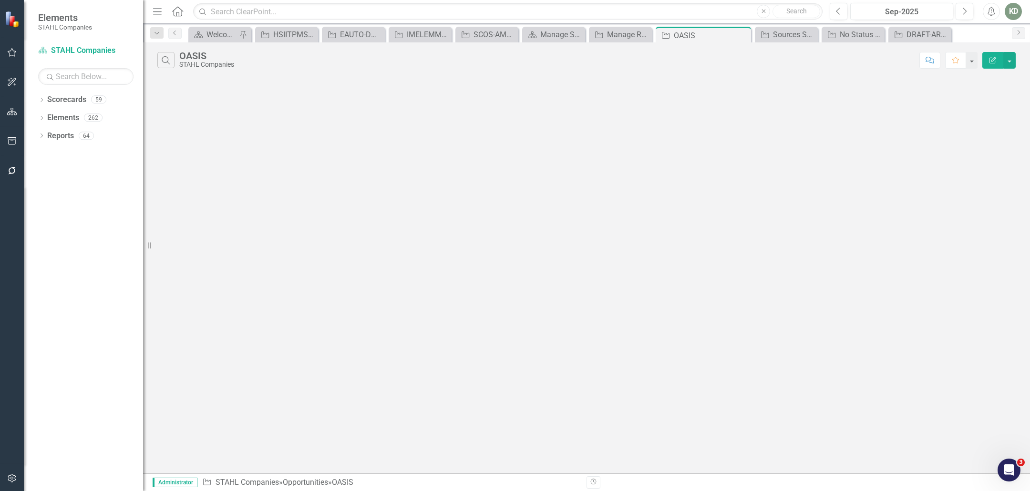
click at [992, 65] on button "Edit Report" at bounding box center [992, 60] width 21 height 17
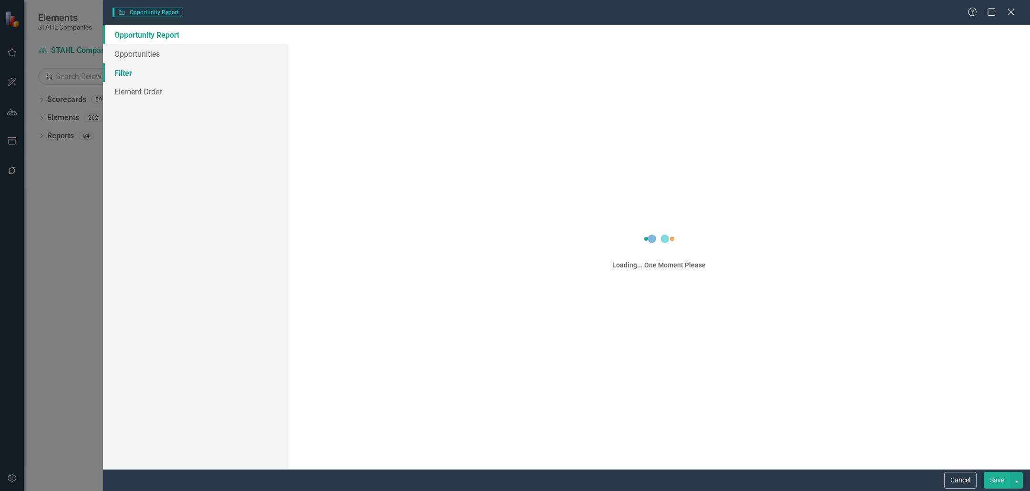
click at [178, 73] on link "Filter" at bounding box center [196, 72] width 186 height 19
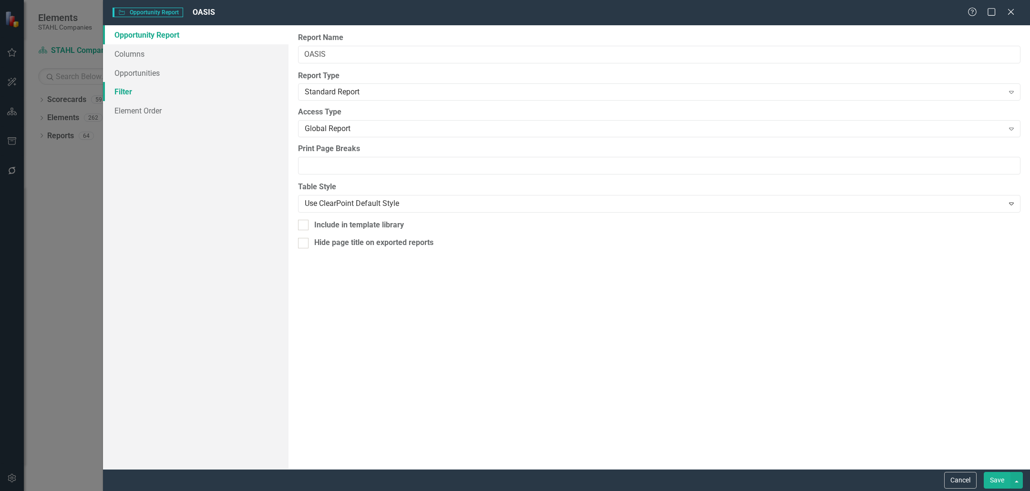
click at [146, 90] on link "Filter" at bounding box center [196, 91] width 186 height 19
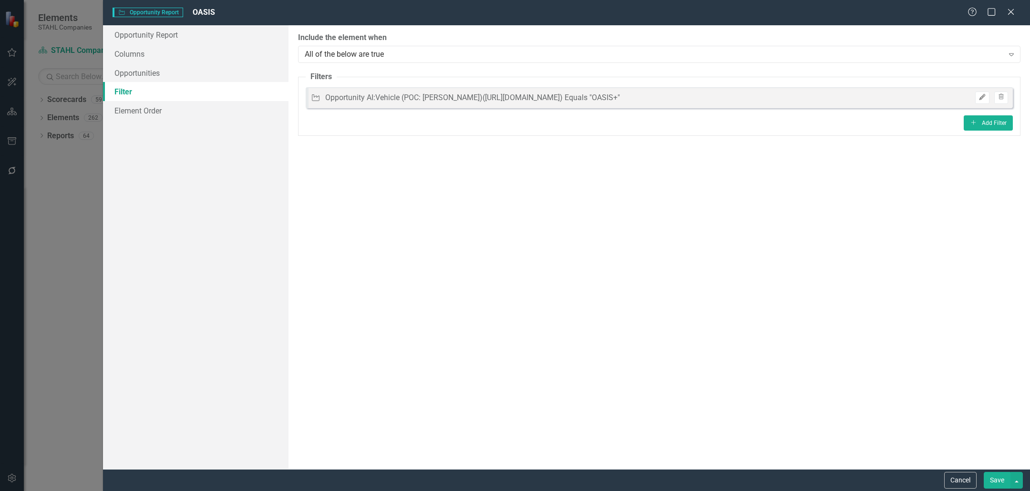
click at [981, 99] on icon "button" at bounding box center [983, 97] width 6 height 6
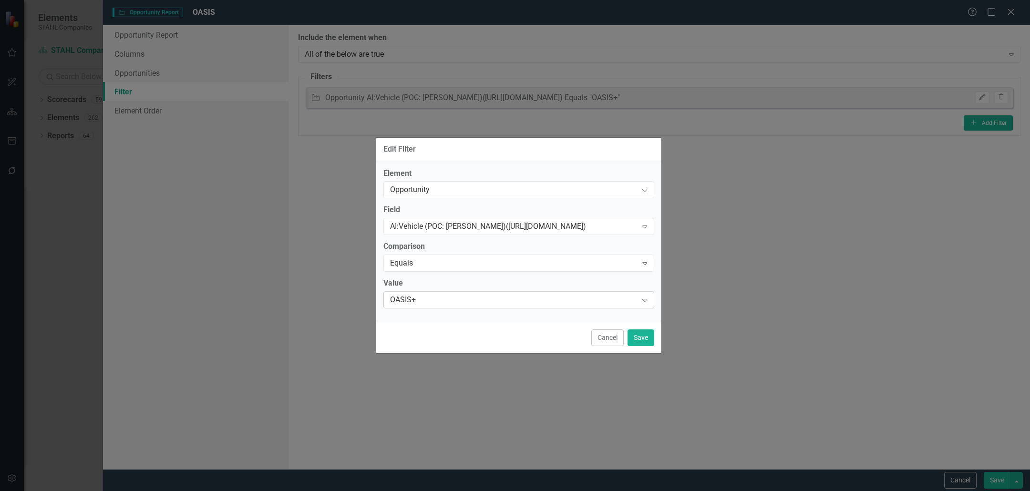
click at [549, 300] on div "OASIS+" at bounding box center [514, 300] width 248 height 11
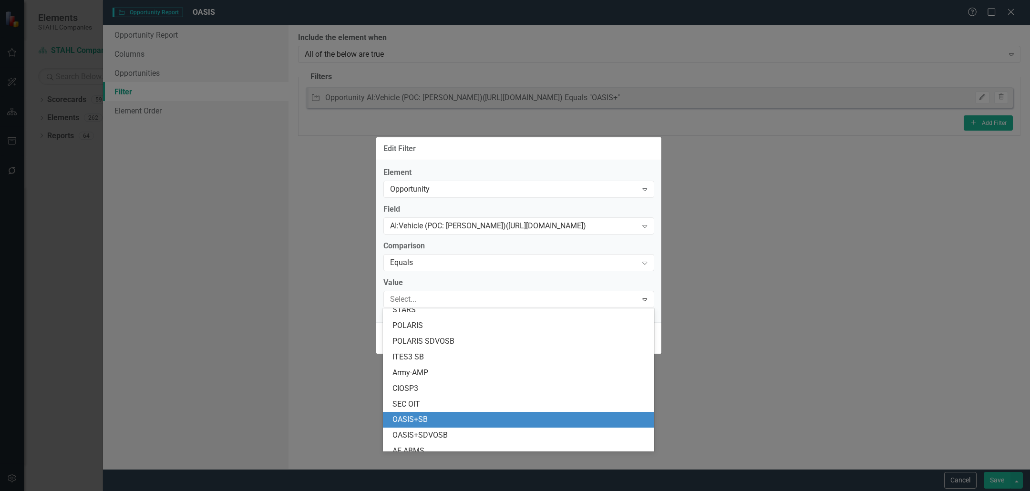
scroll to position [15, 0]
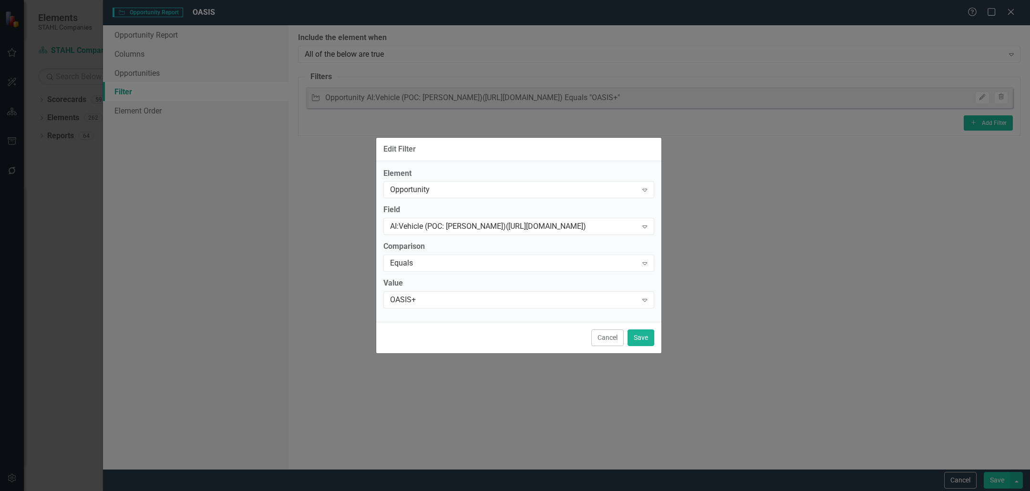
click at [727, 267] on div "Edit Filter Element Opportunity Expand Field AI:Vehicle (POC: [PERSON_NAME])([U…" at bounding box center [515, 245] width 1030 height 491
click at [608, 344] on button "Cancel" at bounding box center [607, 338] width 32 height 17
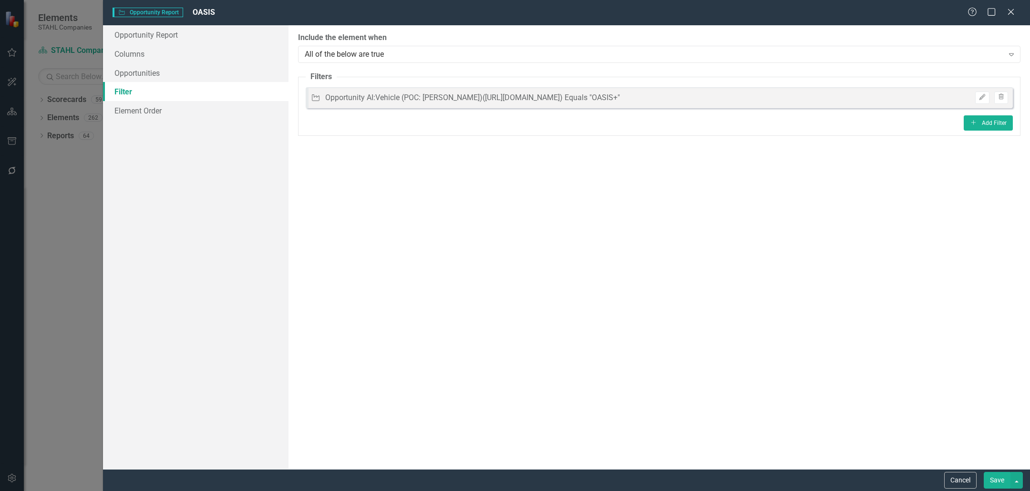
click at [995, 477] on button "Save" at bounding box center [997, 480] width 27 height 17
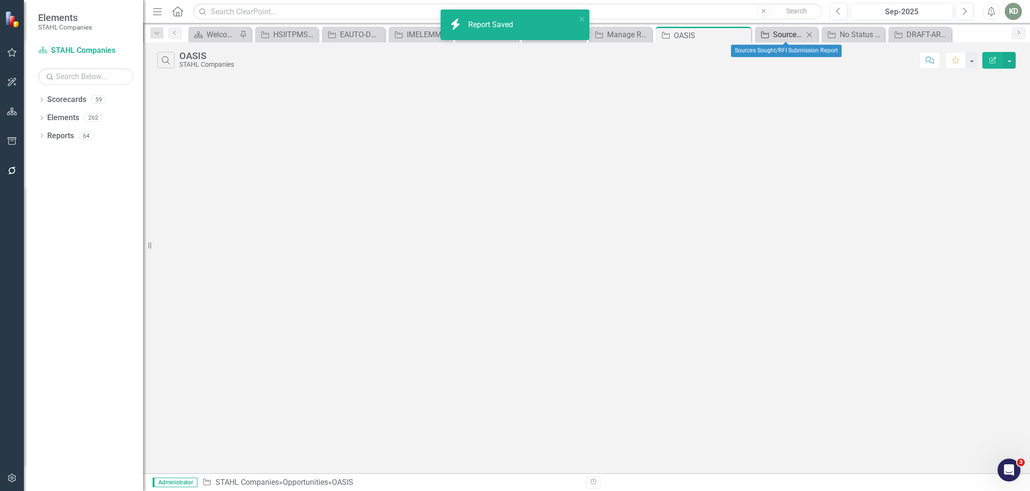
click at [785, 36] on div "Sources Sought/RFI Submission Report" at bounding box center [788, 35] width 31 height 12
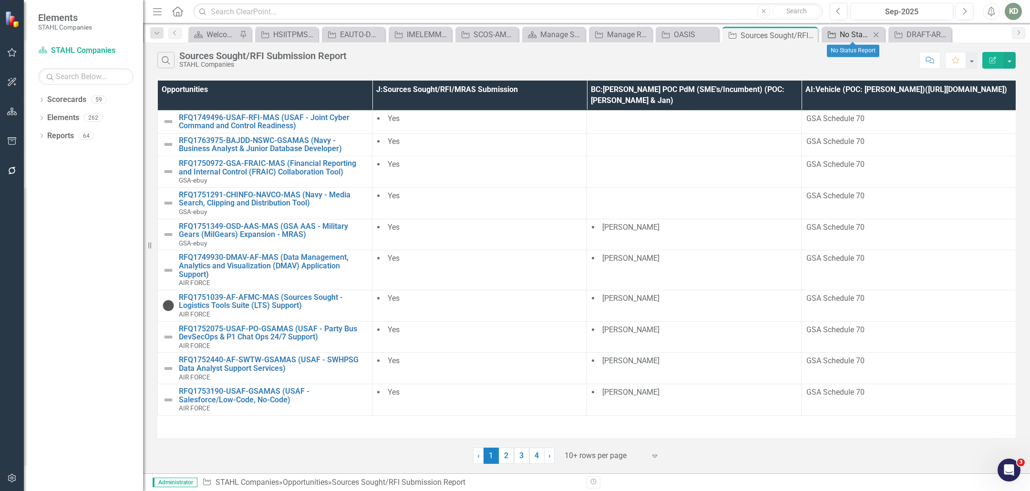
click at [840, 33] on div "No Status Report" at bounding box center [855, 35] width 31 height 12
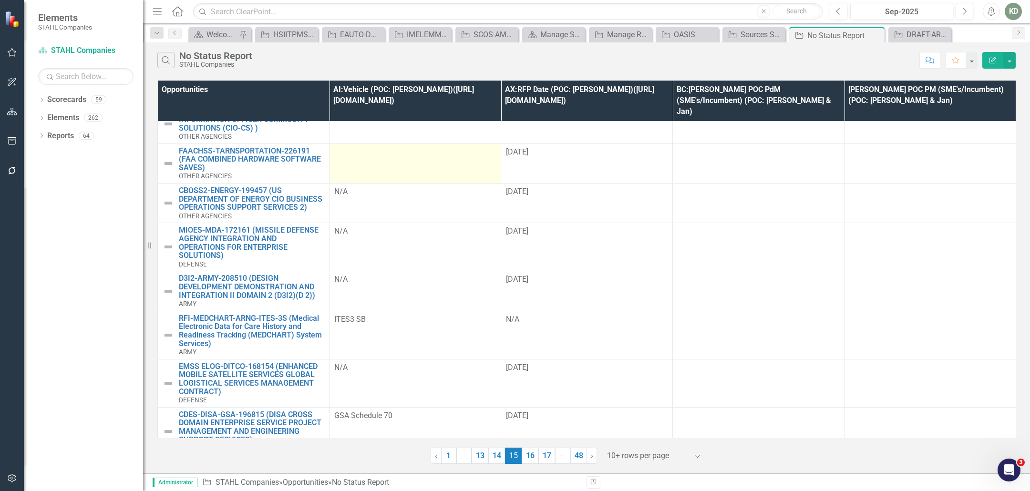
scroll to position [100, 0]
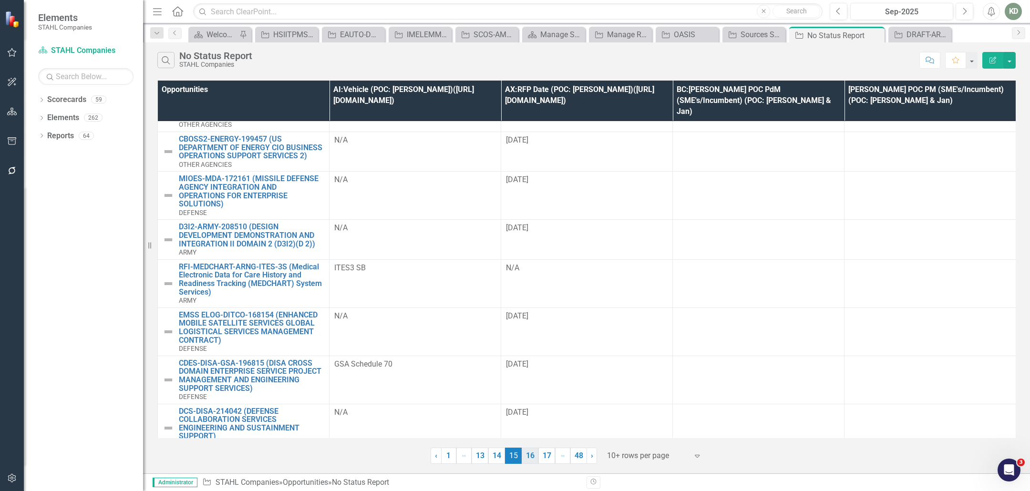
click at [530, 461] on link "16" at bounding box center [530, 456] width 17 height 16
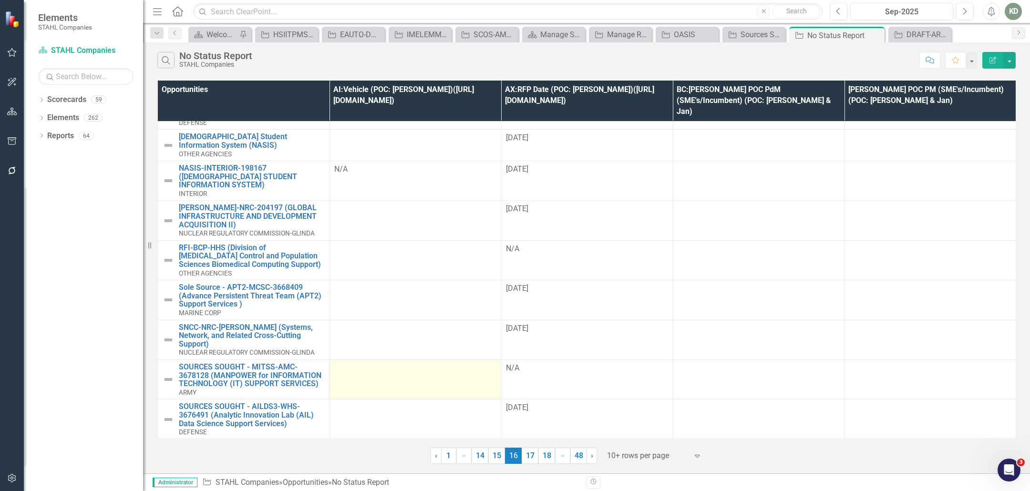
scroll to position [50, 0]
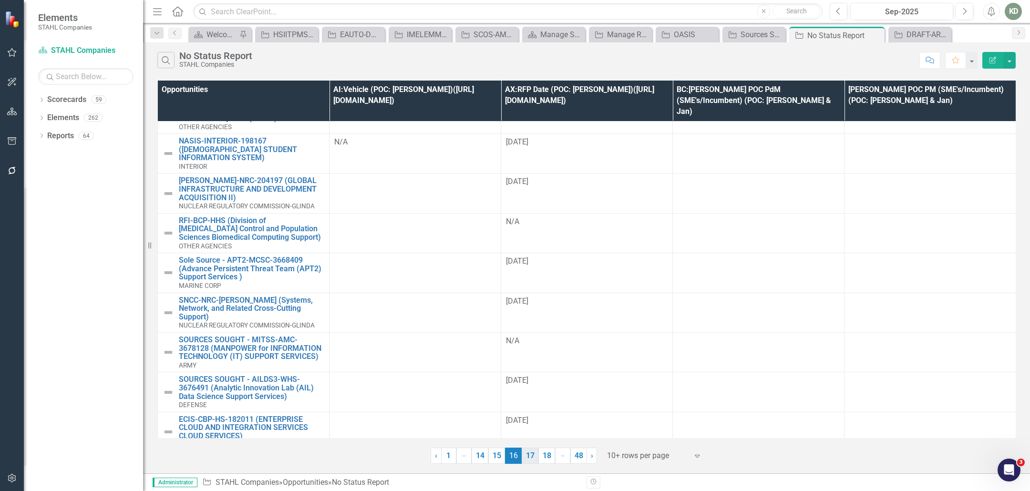
click at [534, 456] on link "17" at bounding box center [530, 456] width 17 height 16
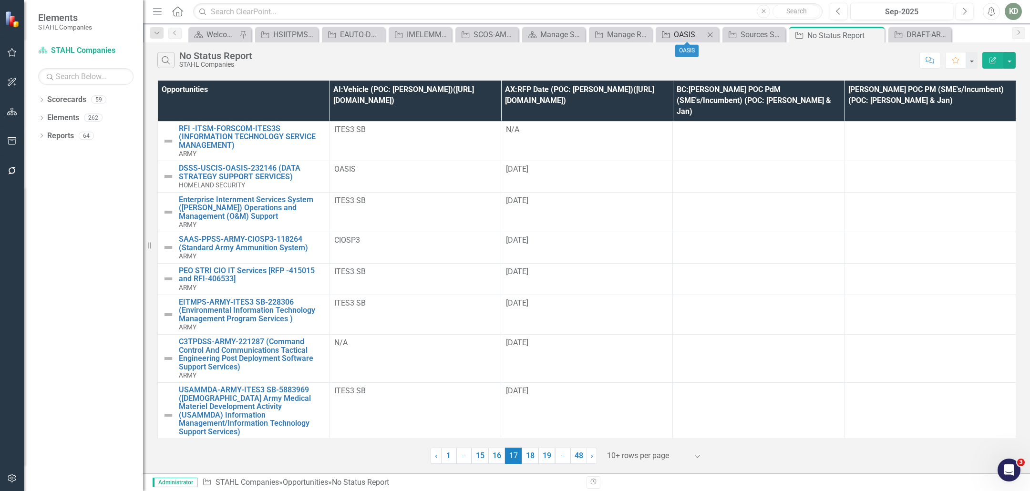
click at [686, 34] on div "OASIS" at bounding box center [689, 35] width 31 height 12
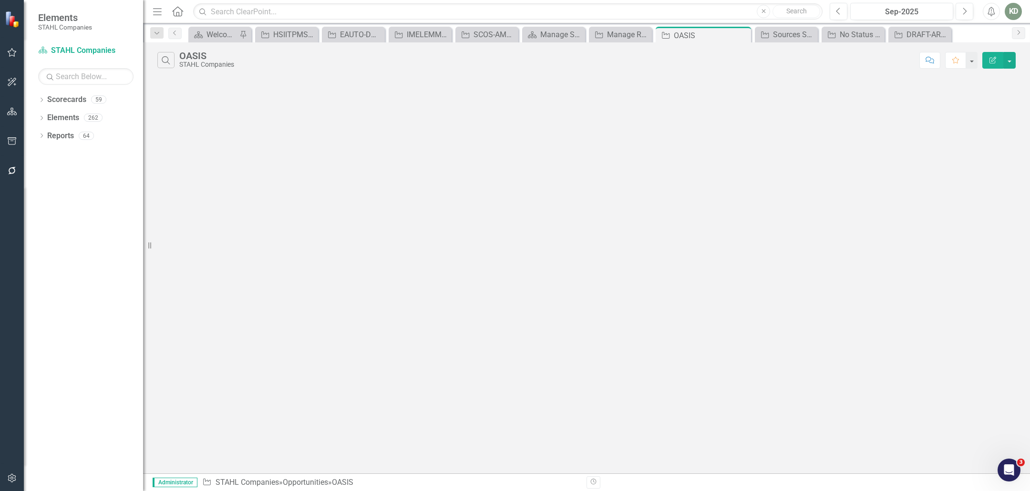
click at [996, 64] on button "Edit Report" at bounding box center [992, 60] width 21 height 17
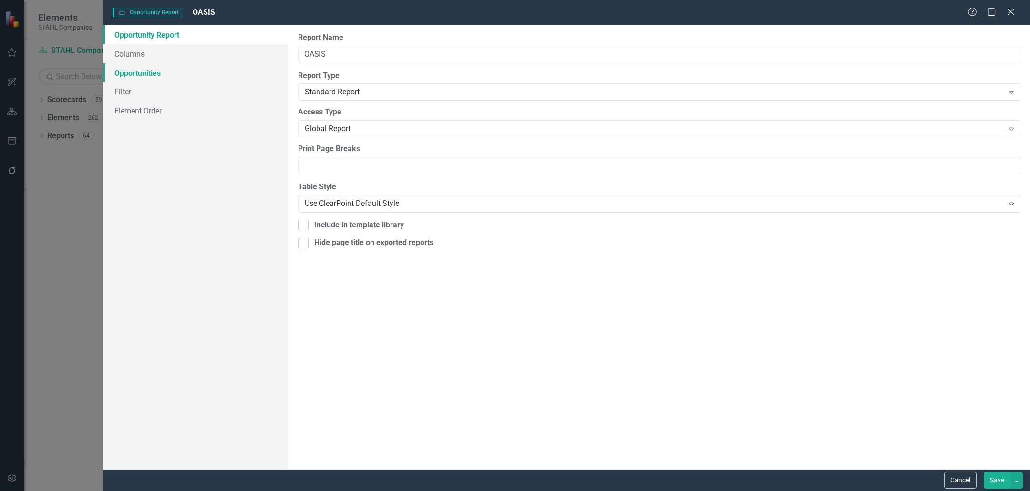
click at [152, 74] on link "Opportunities" at bounding box center [196, 72] width 186 height 19
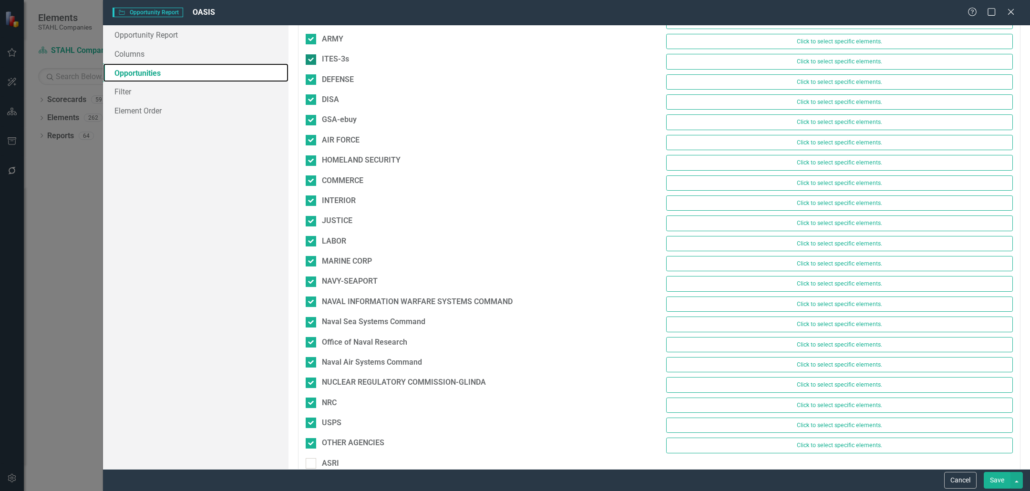
scroll to position [154, 0]
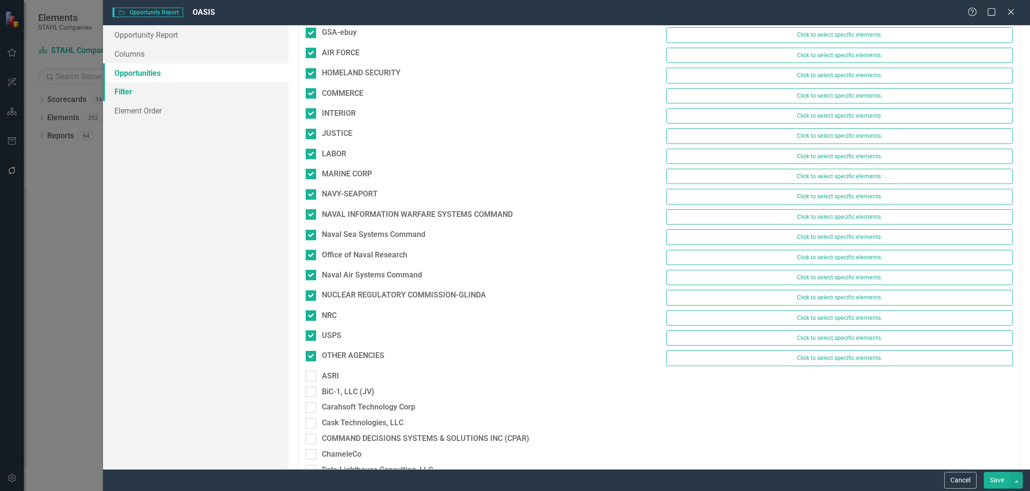
click at [153, 95] on link "Filter" at bounding box center [196, 91] width 186 height 19
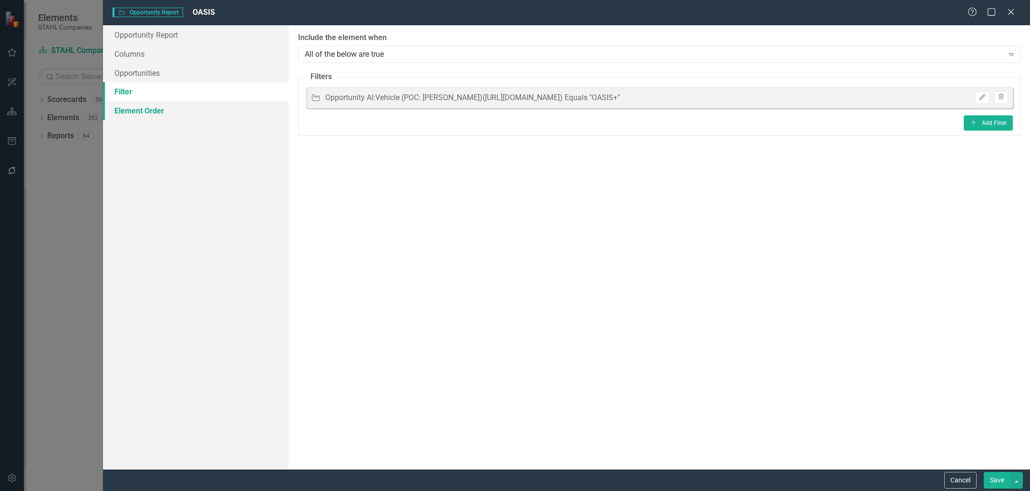
click at [155, 102] on link "Element Order" at bounding box center [196, 110] width 186 height 19
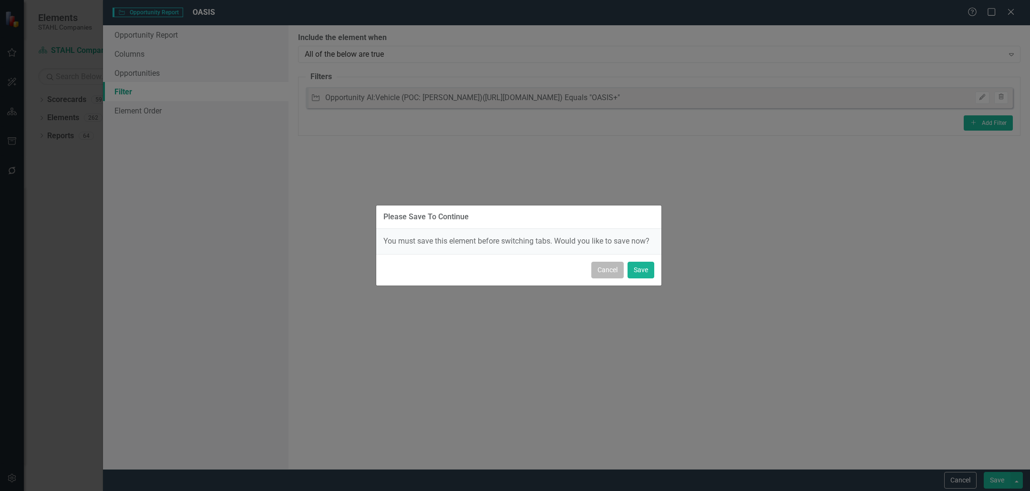
click at [612, 271] on button "Cancel" at bounding box center [607, 270] width 32 height 17
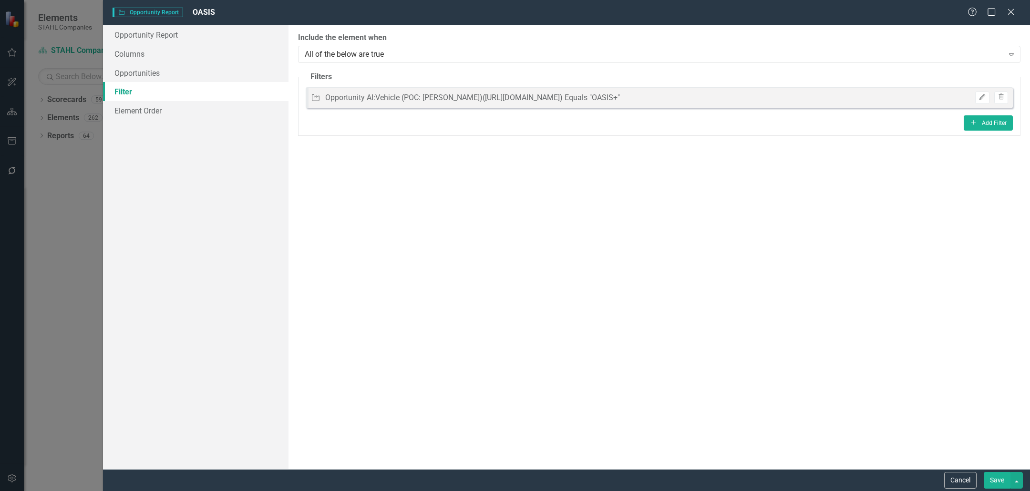
click at [1016, 13] on div "Help Maximize Close" at bounding box center [994, 12] width 53 height 11
click at [1011, 14] on icon "Close" at bounding box center [1011, 11] width 12 height 9
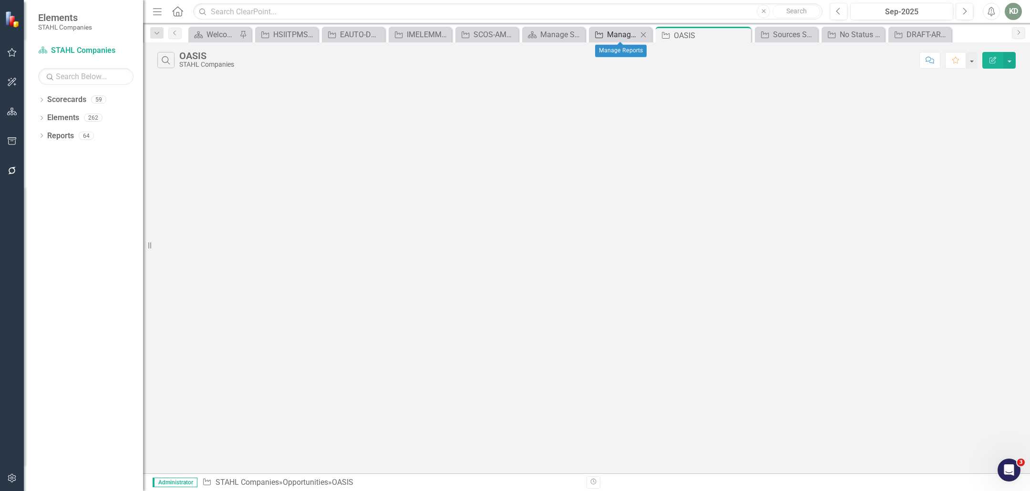
click at [628, 36] on div "Manage Reports" at bounding box center [622, 35] width 31 height 12
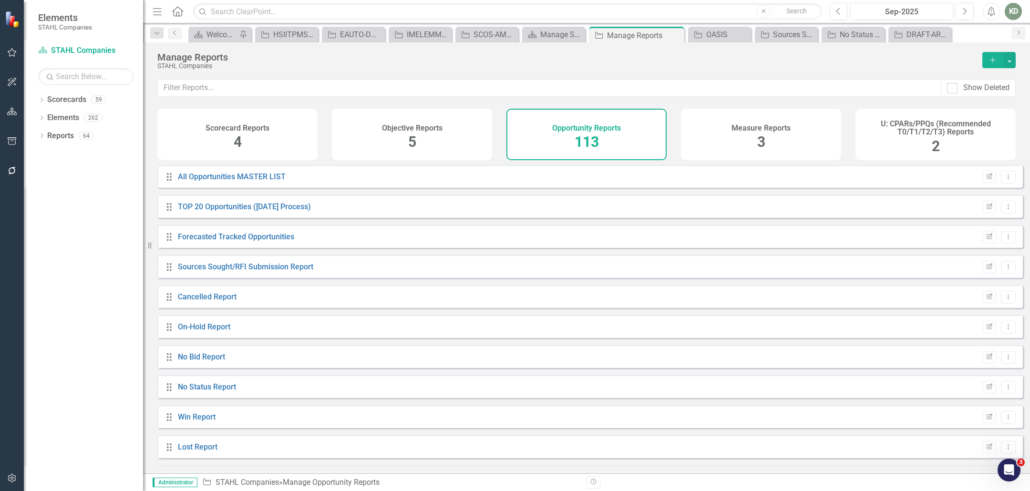
scroll to position [3093, 0]
click at [1004, 452] on icon "Dropdown Menu" at bounding box center [1008, 448] width 8 height 6
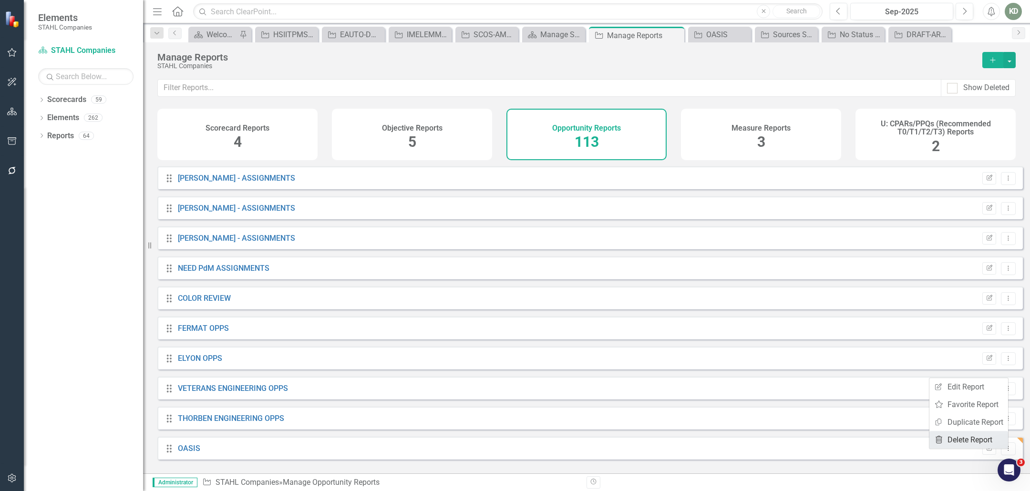
click at [979, 440] on link "Trash Delete Report" at bounding box center [968, 440] width 79 height 18
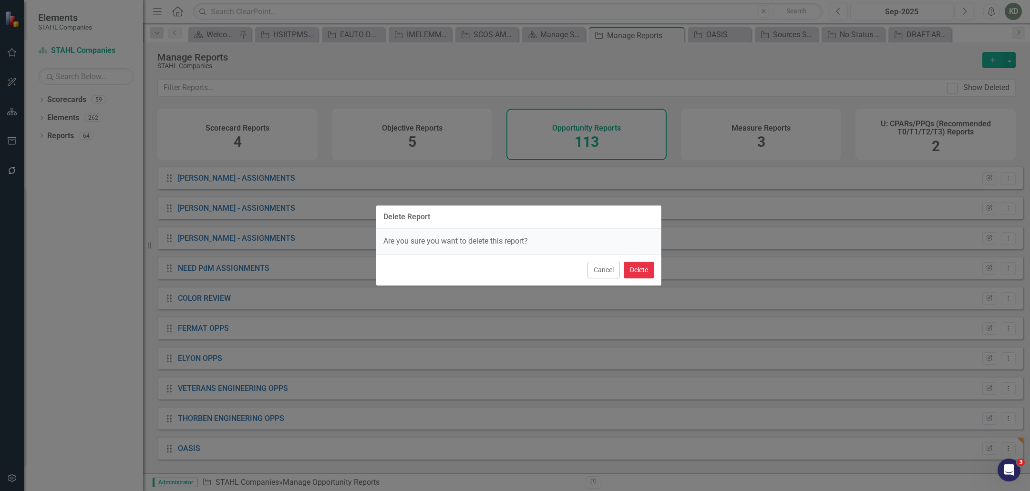
click at [632, 269] on button "Delete" at bounding box center [639, 270] width 31 height 17
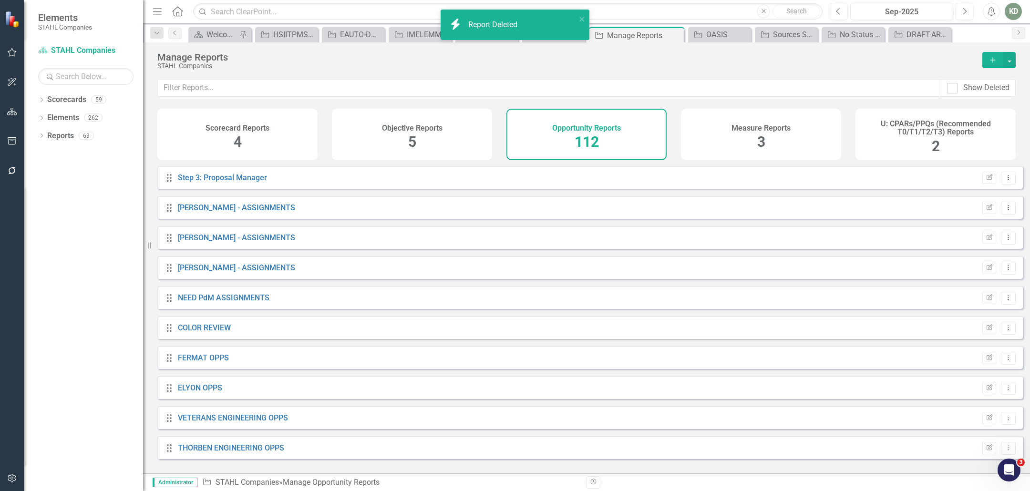
scroll to position [3063, 0]
click at [791, 41] on div "Opportunity Sources Sought/RFI Submission Report Close" at bounding box center [786, 35] width 63 height 16
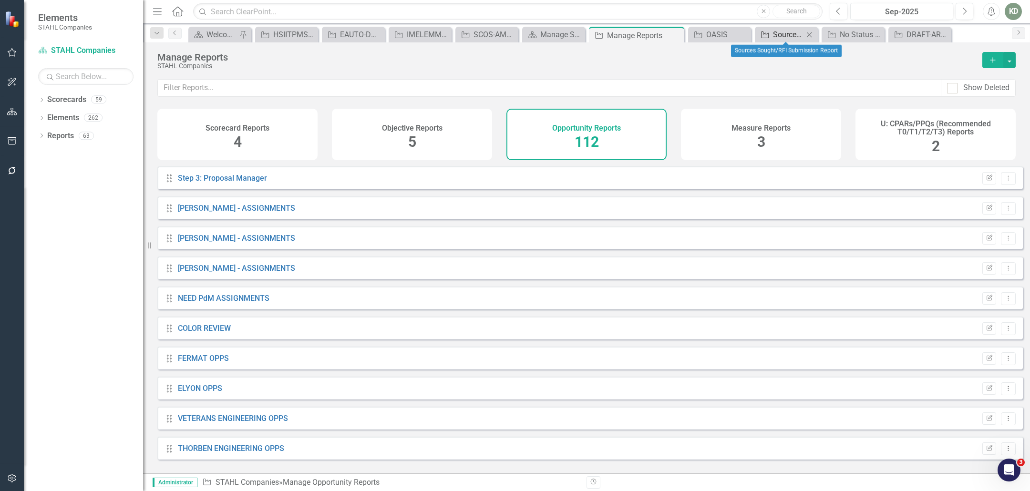
click at [791, 37] on div "Sources Sought/RFI Submission Report" at bounding box center [788, 35] width 31 height 12
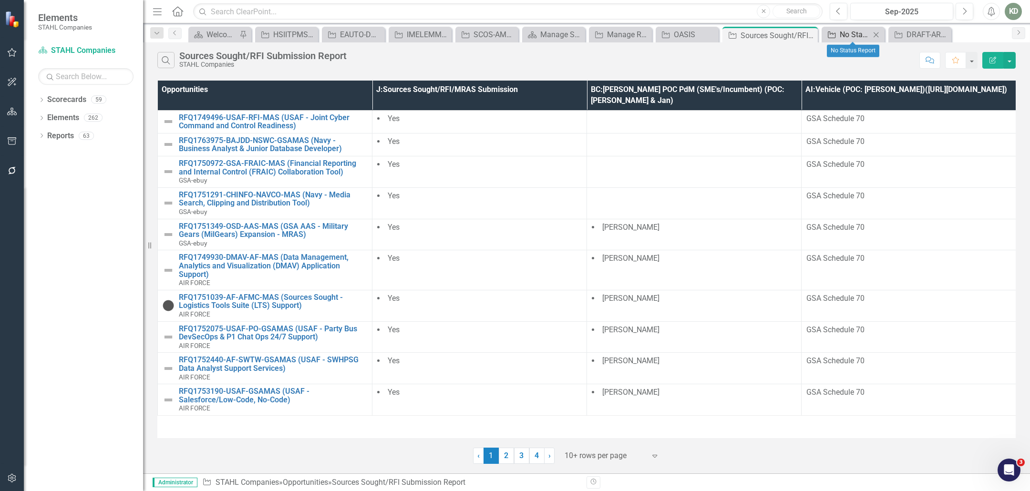
click at [851, 36] on div "No Status Report" at bounding box center [855, 35] width 31 height 12
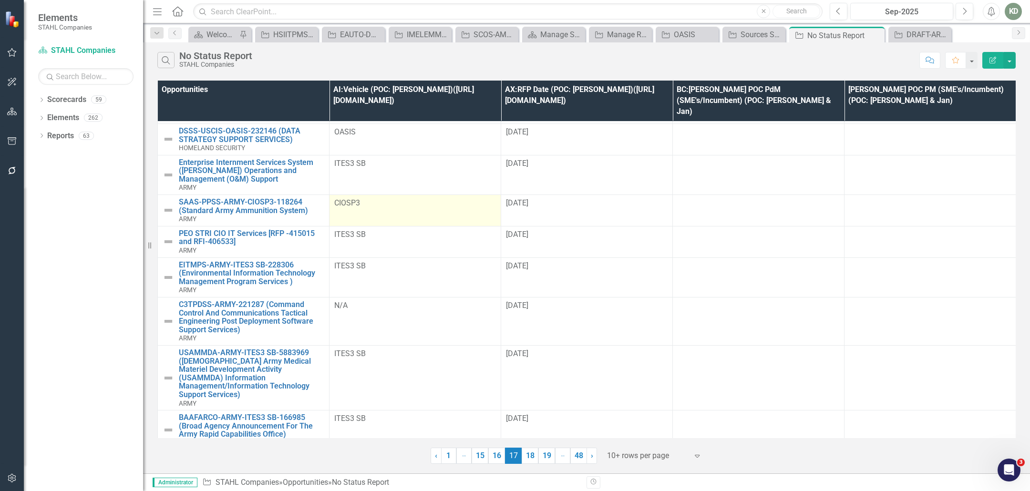
scroll to position [83, 0]
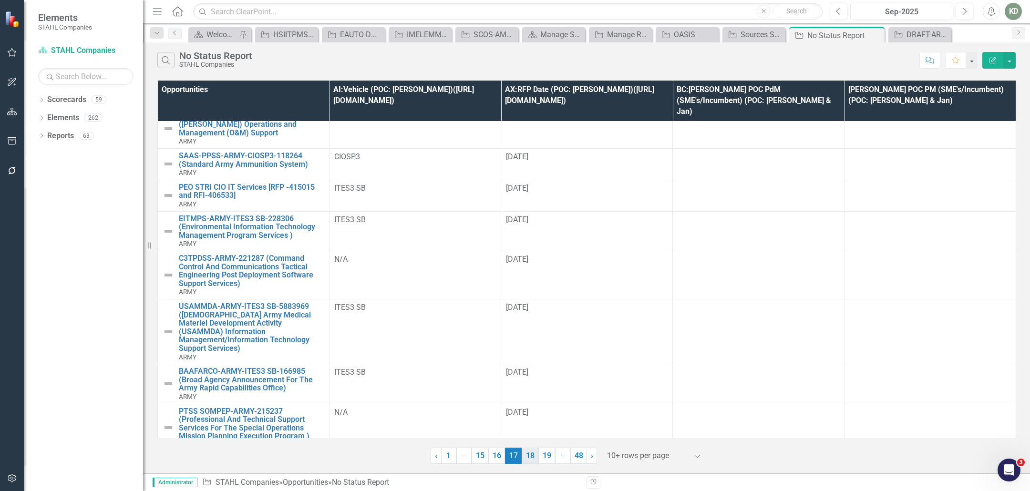
click at [533, 461] on link "18" at bounding box center [530, 456] width 17 height 16
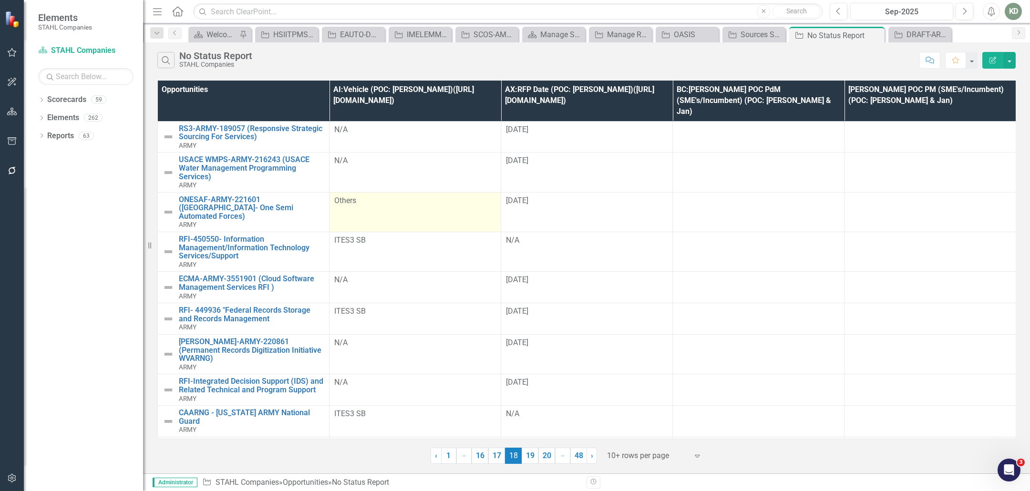
scroll to position [16, 0]
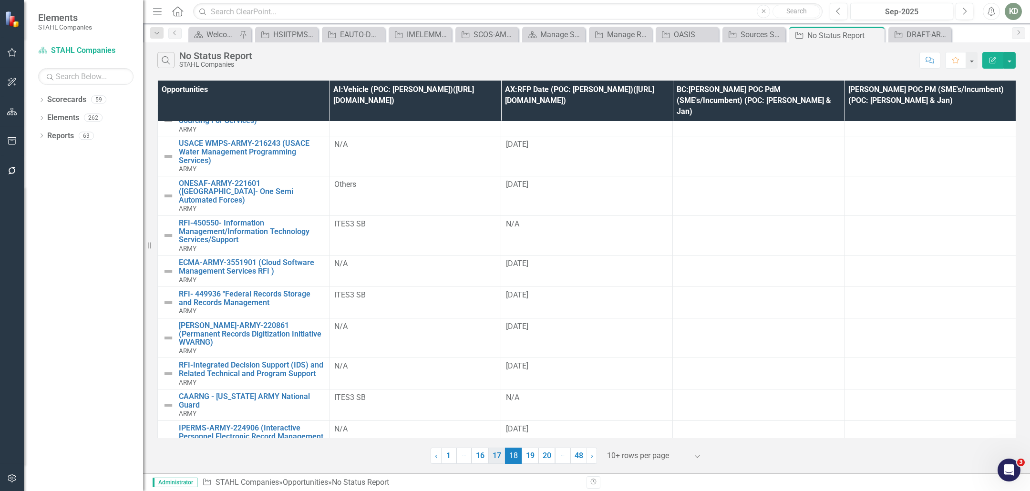
click at [533, 460] on link "19" at bounding box center [530, 456] width 17 height 16
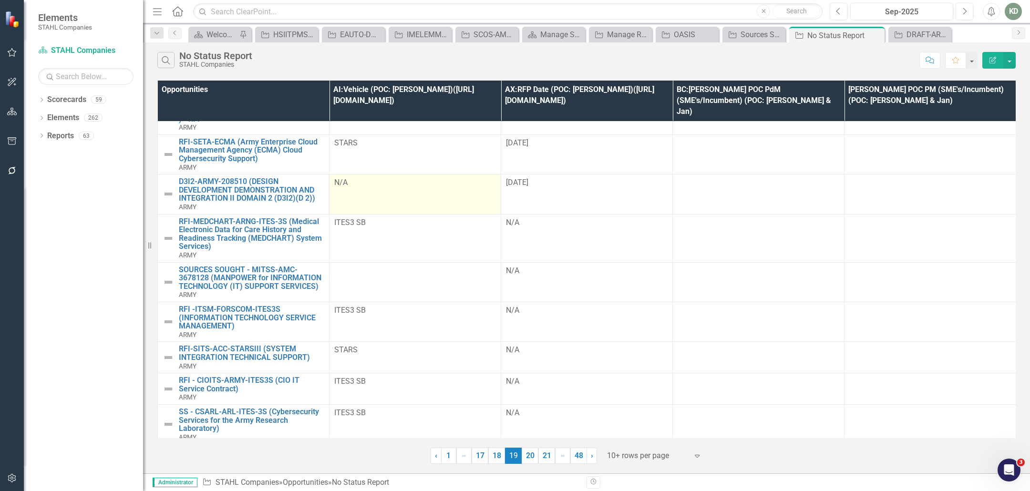
scroll to position [75, 0]
click at [524, 455] on link "20" at bounding box center [530, 456] width 17 height 16
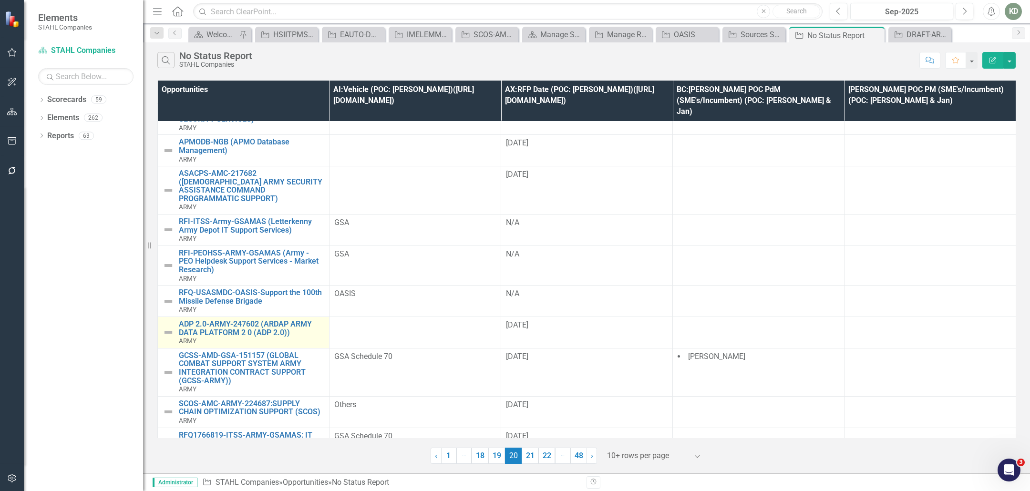
scroll to position [25, 0]
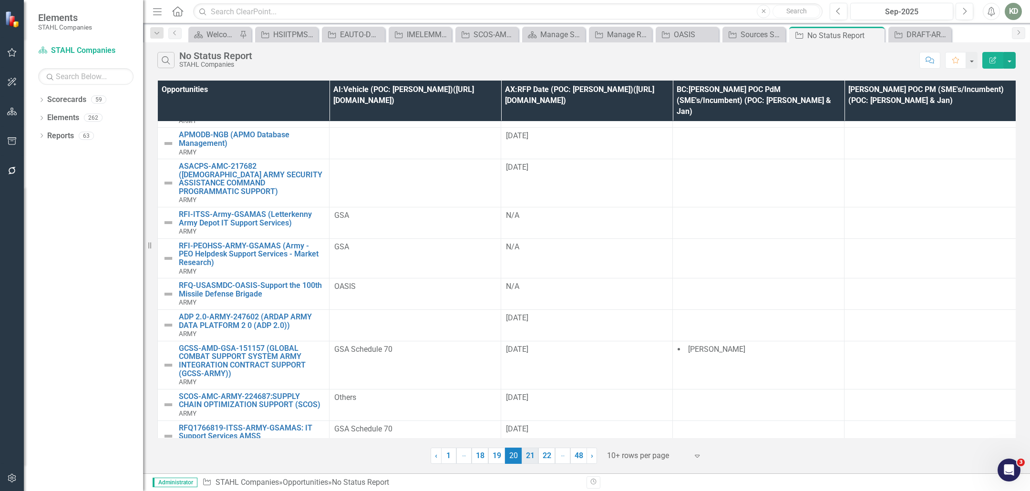
click at [534, 457] on link "21" at bounding box center [530, 456] width 17 height 16
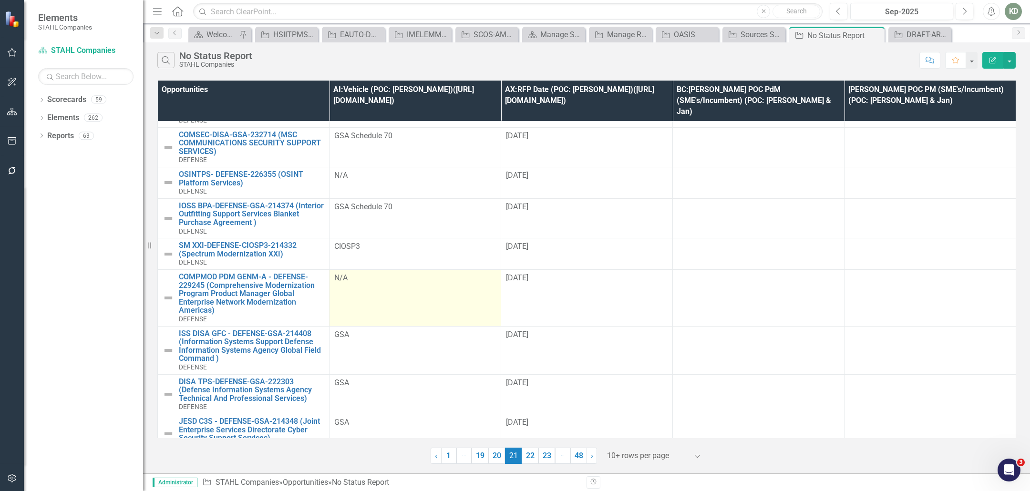
scroll to position [75, 0]
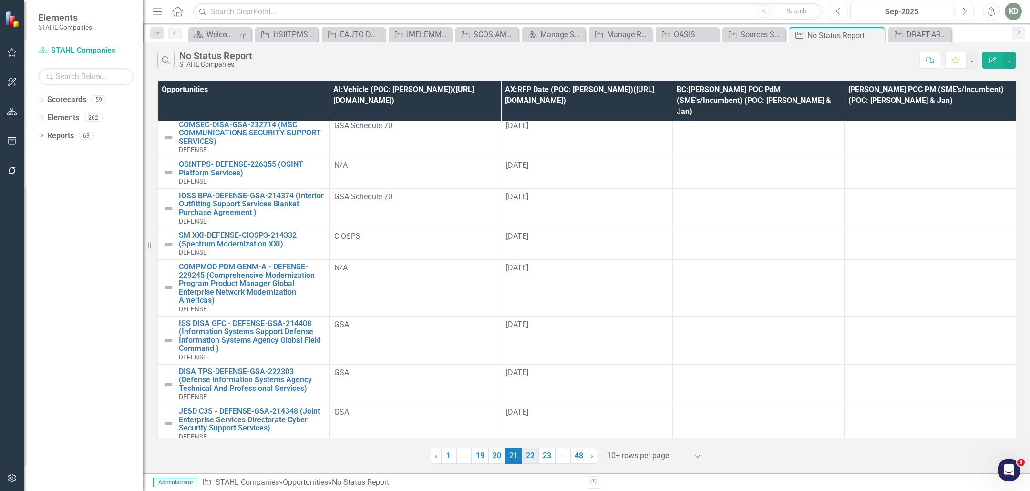
click at [528, 460] on link "22" at bounding box center [530, 456] width 17 height 16
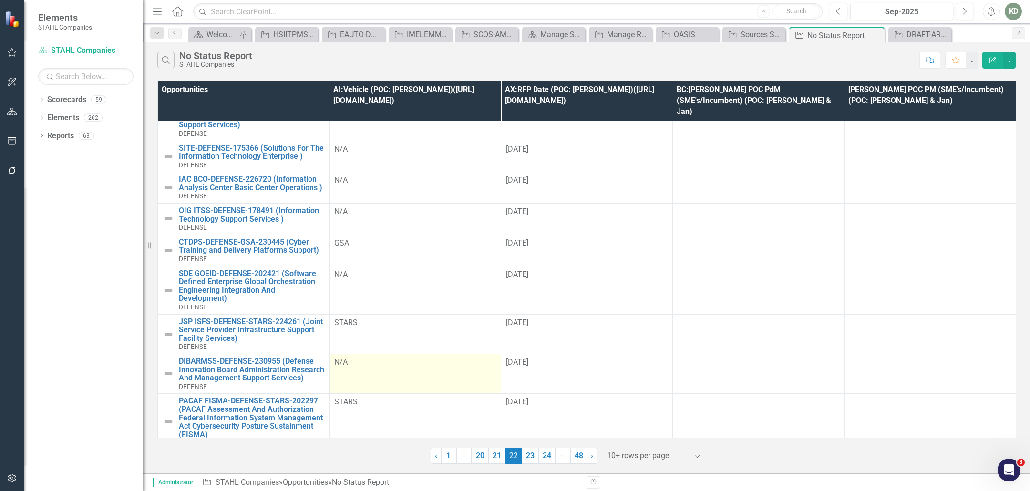
scroll to position [58, 0]
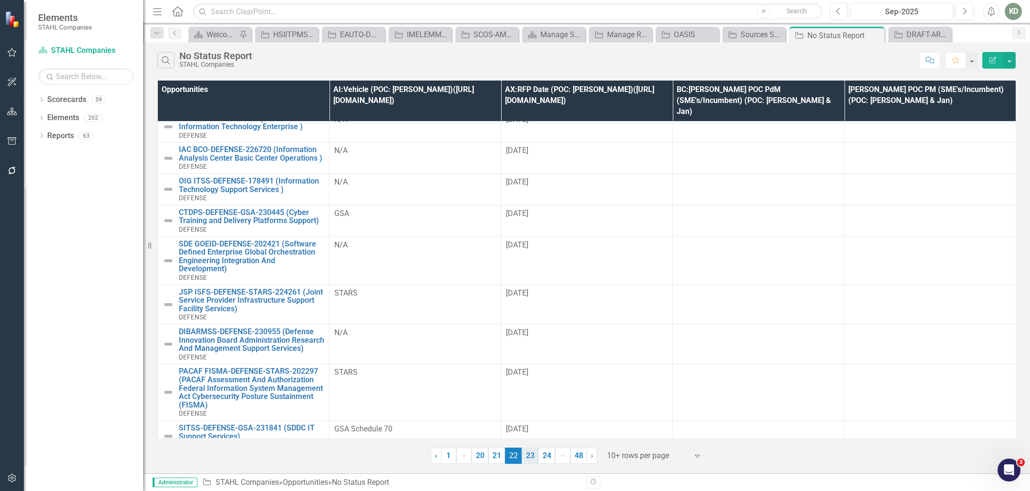
click at [530, 461] on link "23" at bounding box center [530, 456] width 17 height 16
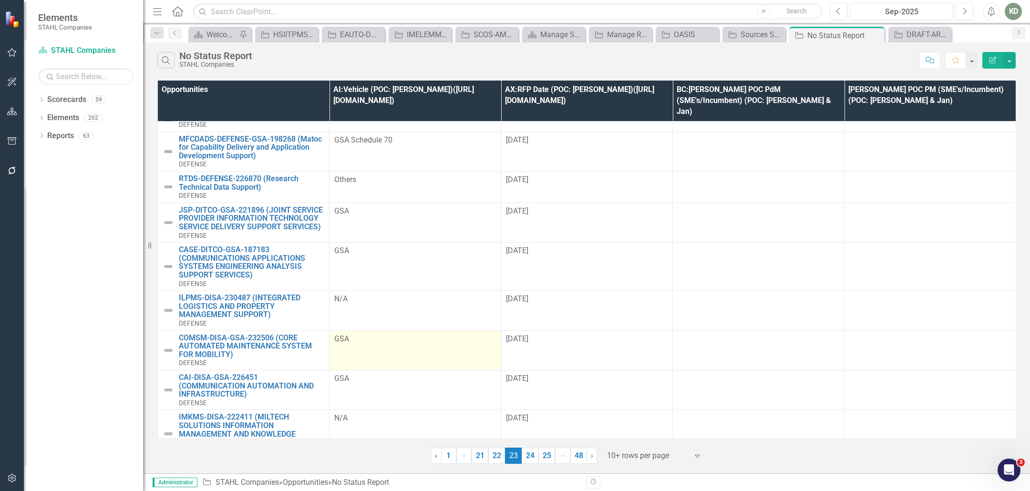
scroll to position [67, 0]
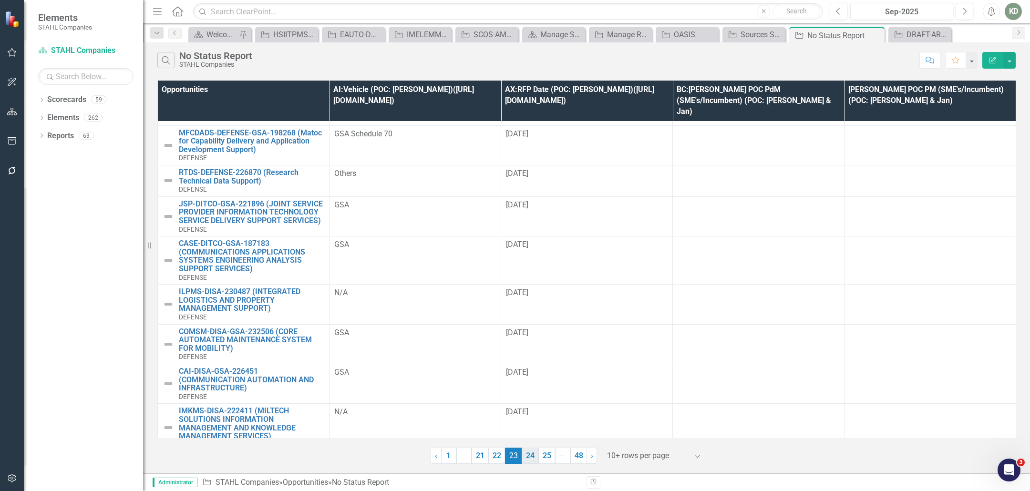
click at [535, 453] on link "24" at bounding box center [530, 456] width 17 height 16
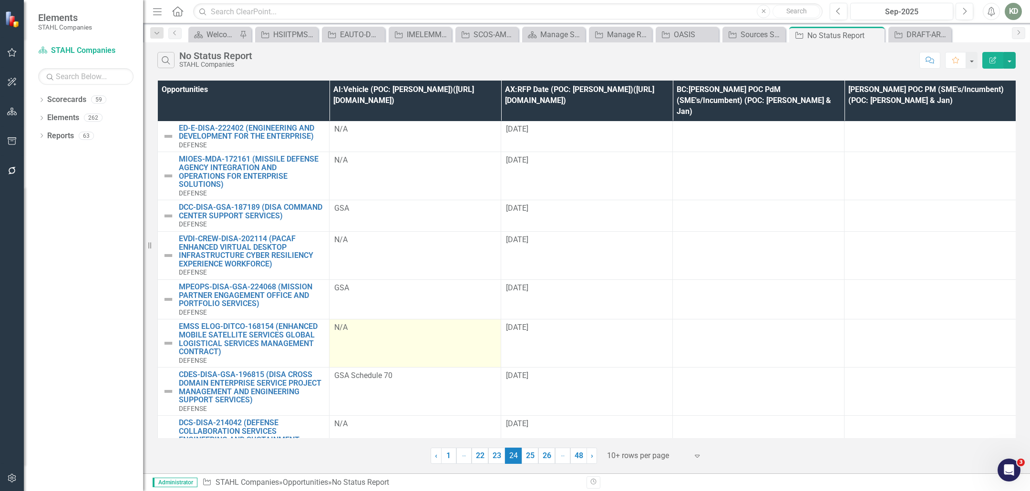
scroll to position [0, 0]
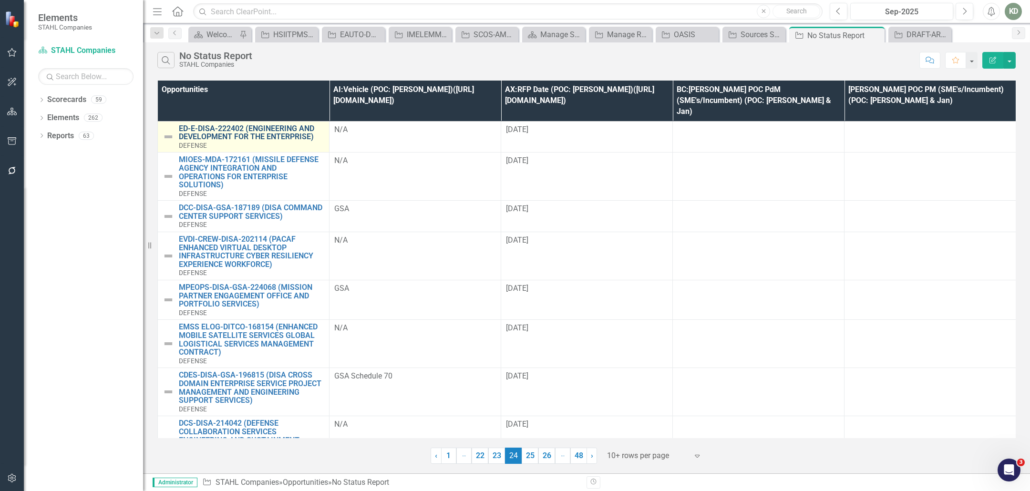
click at [231, 124] on link "ED-E-DISA-222402 (ENGINEERING AND DEVELOPMENT FOR THE ENTERPRISE)" at bounding box center [251, 132] width 145 height 17
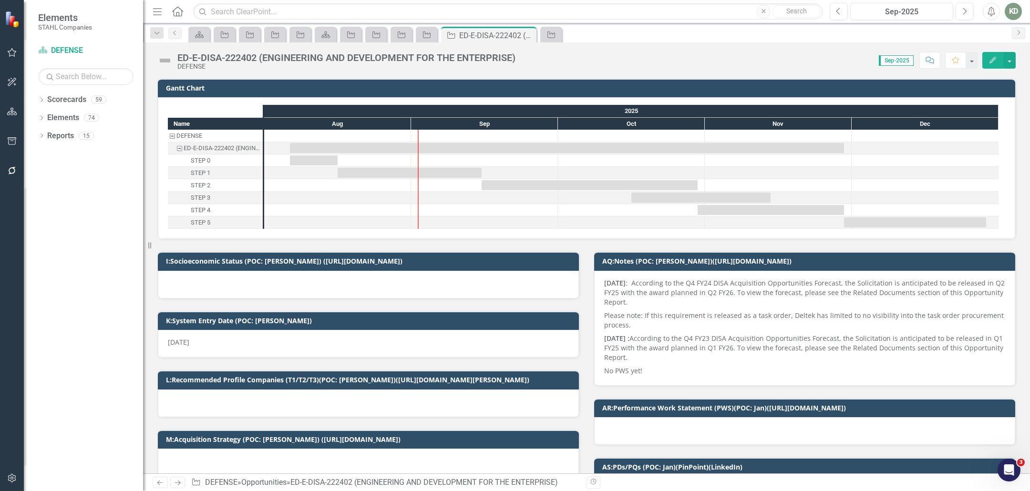
click at [248, 55] on div "ED-E-DISA-222402 (ENGINEERING AND DEVELOPMENT FOR THE ENTERPRISE)" at bounding box center [346, 57] width 338 height 10
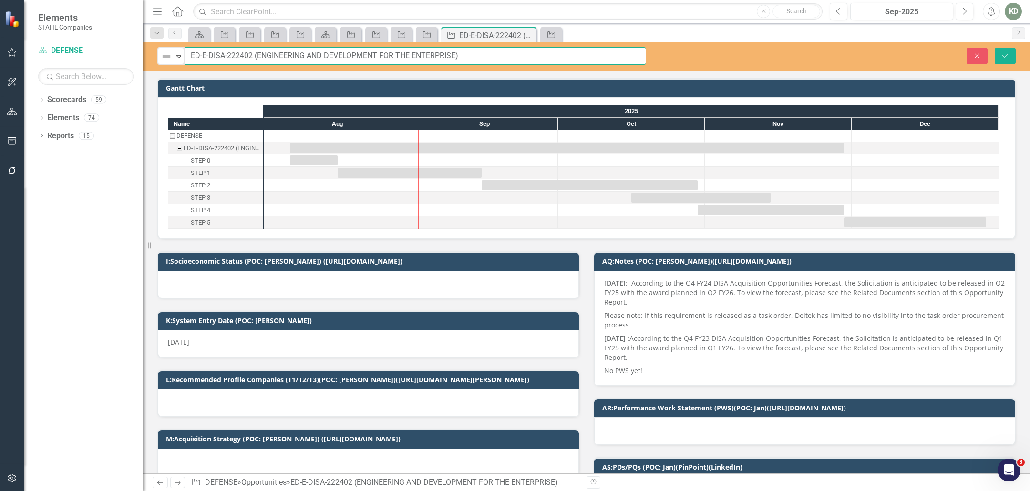
click at [247, 57] on input "ED-E-DISA-222402 (ENGINEERING AND DEVELOPMENT FOR THE ENTERPRISE)" at bounding box center [416, 56] width 462 height 18
click at [528, 34] on icon at bounding box center [527, 35] width 5 height 5
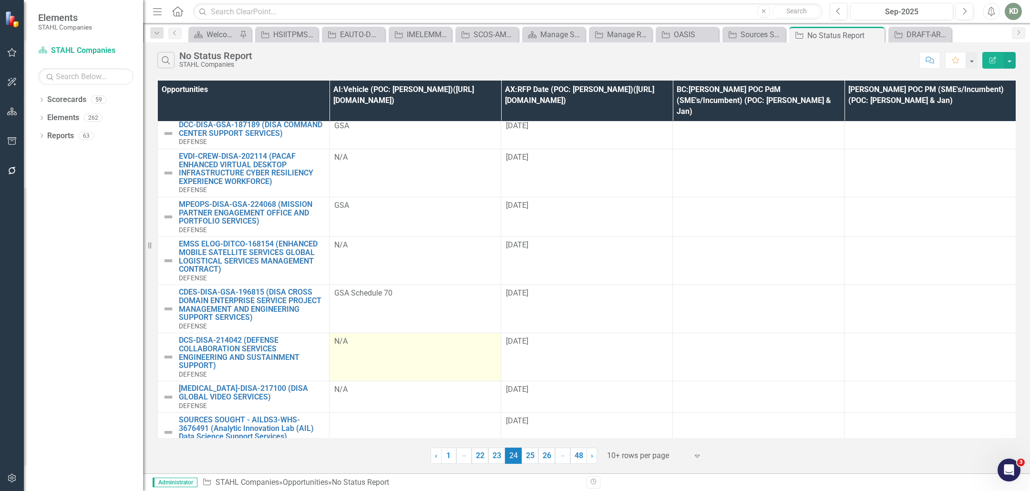
scroll to position [83, 0]
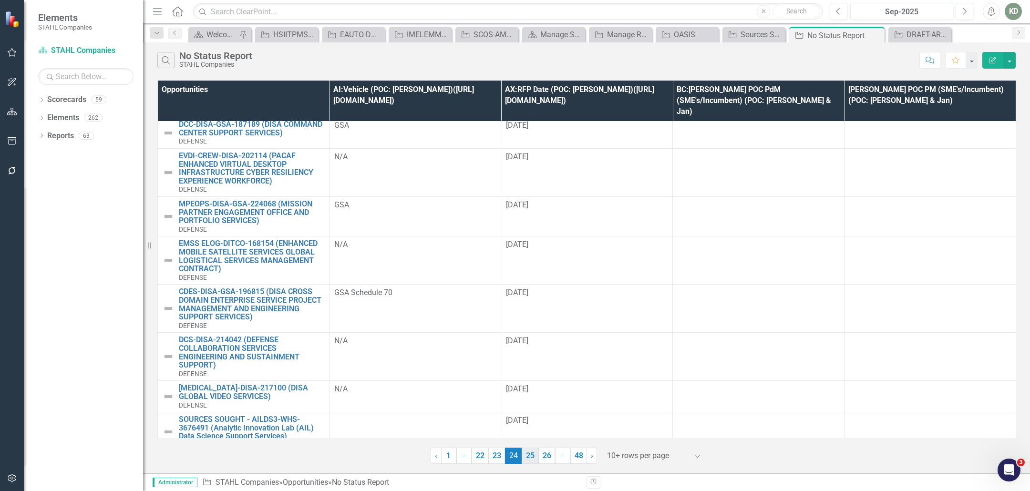
click at [531, 457] on link "25" at bounding box center [530, 456] width 17 height 16
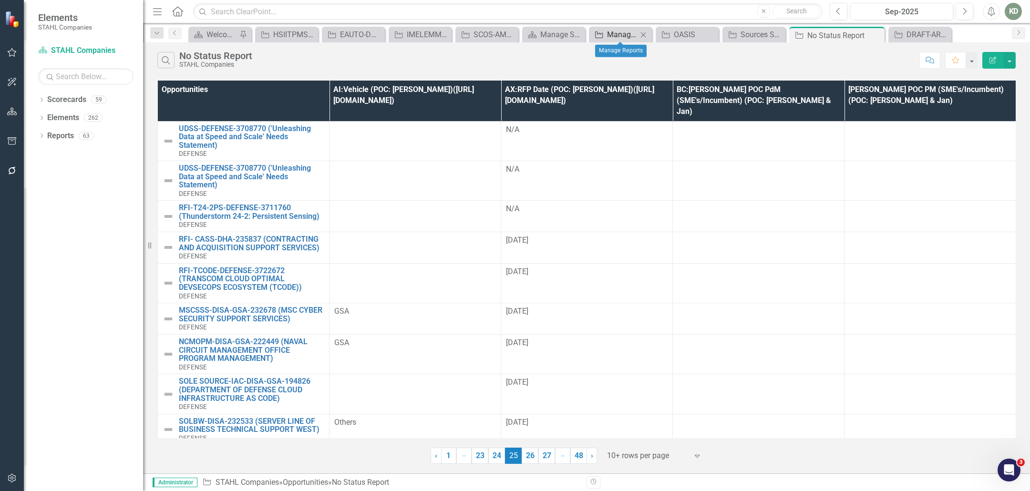
click at [622, 30] on div "Manage Reports" at bounding box center [622, 35] width 31 height 12
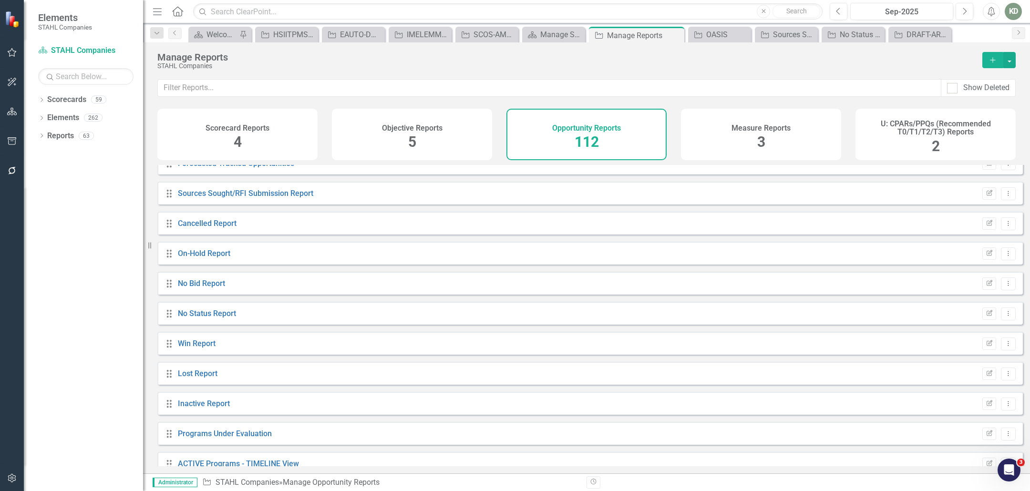
scroll to position [77, 0]
click at [251, 81] on input "text" at bounding box center [550, 88] width 784 height 18
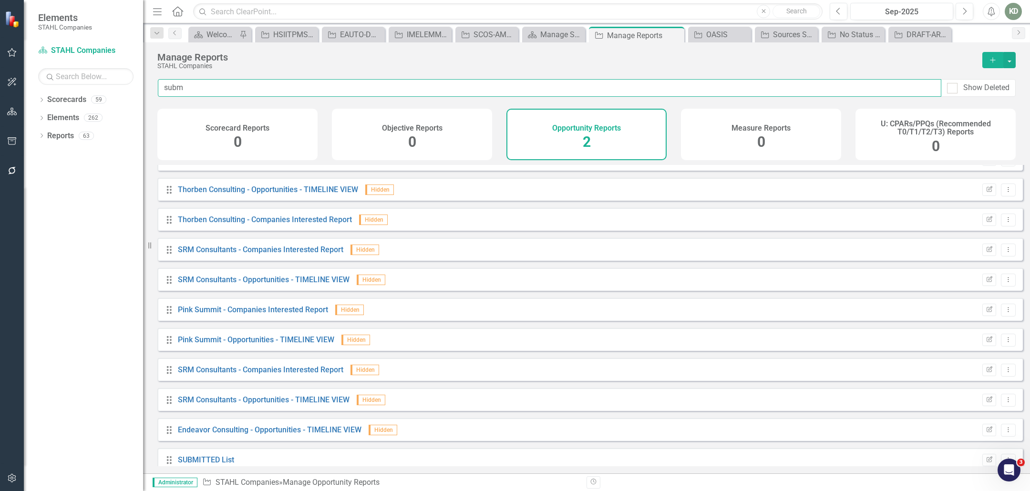
scroll to position [0, 0]
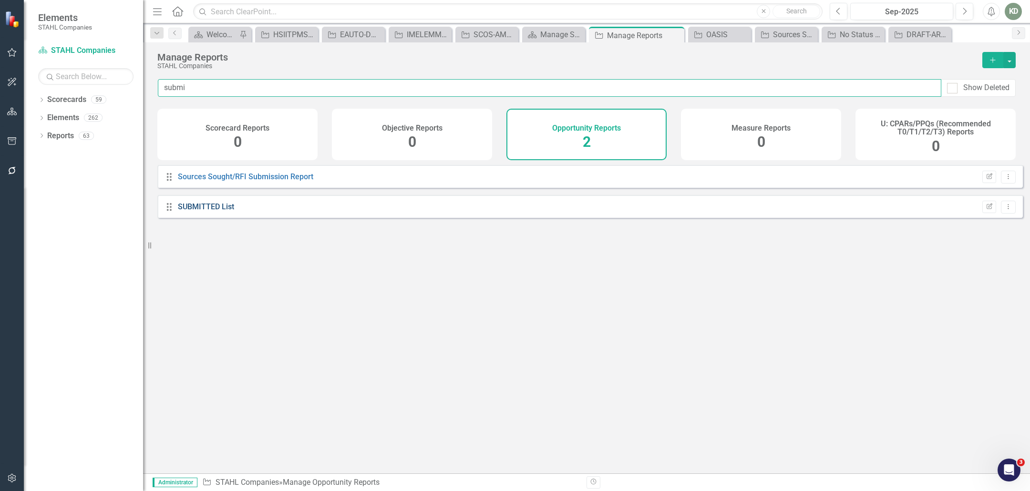
type input "submi"
click at [225, 211] on link "SUBMITTED List" at bounding box center [206, 206] width 56 height 9
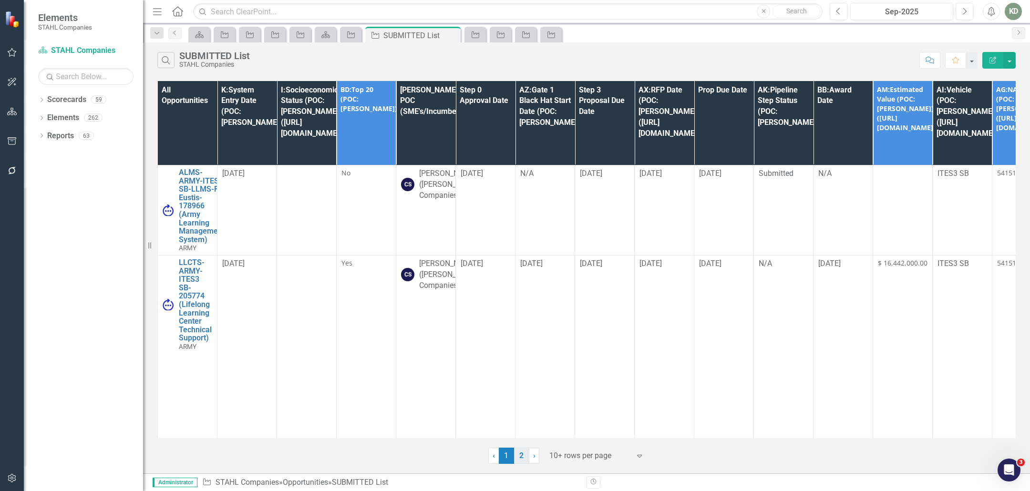
click at [526, 452] on link "2" at bounding box center [521, 456] width 15 height 16
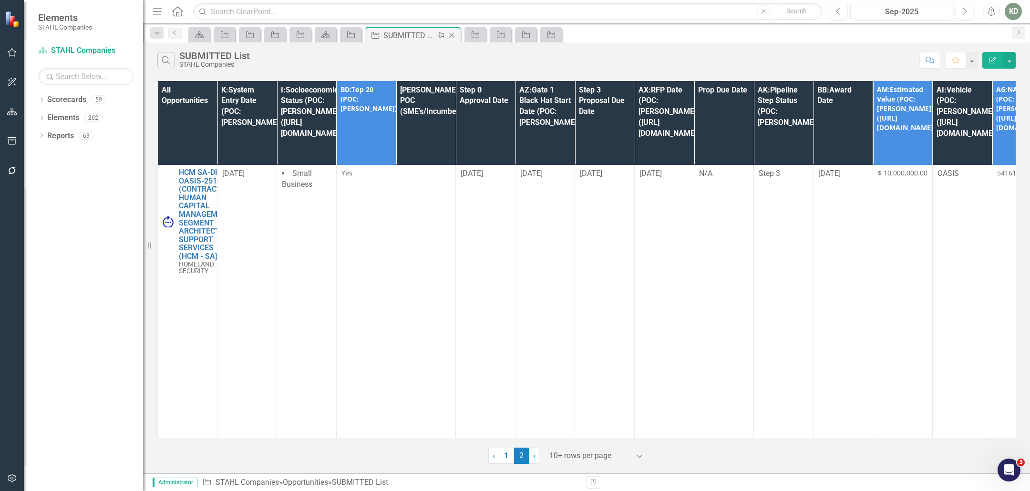
click at [450, 35] on icon "Close" at bounding box center [452, 35] width 10 height 8
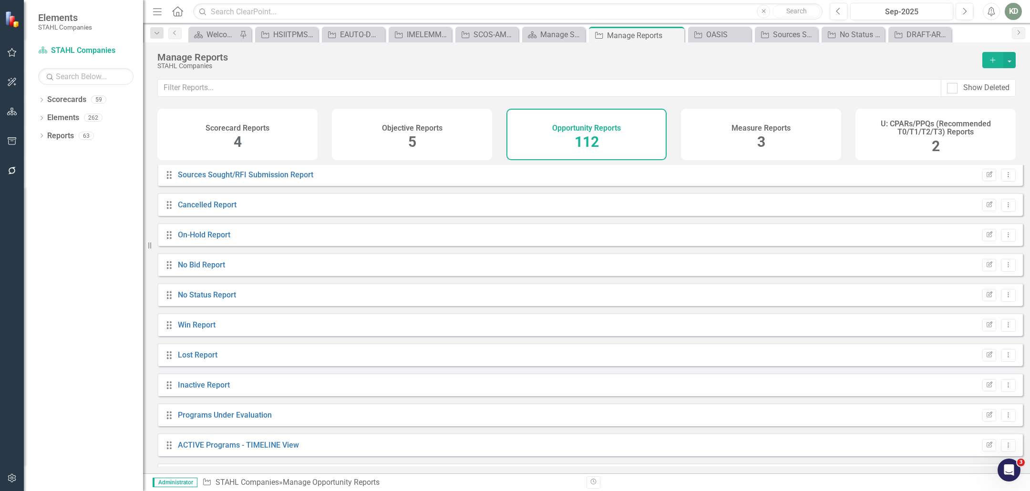
scroll to position [76, 0]
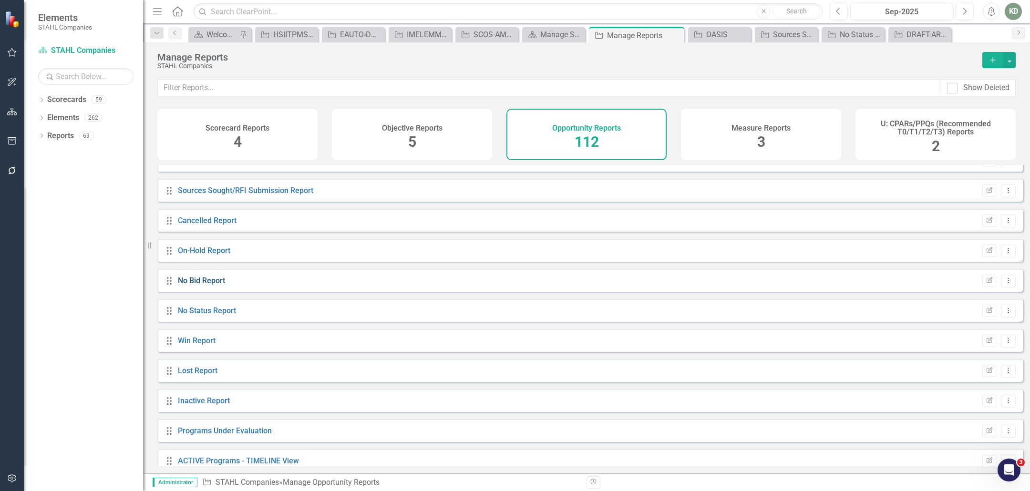
click at [208, 285] on link "No Bid Report" at bounding box center [201, 280] width 47 height 9
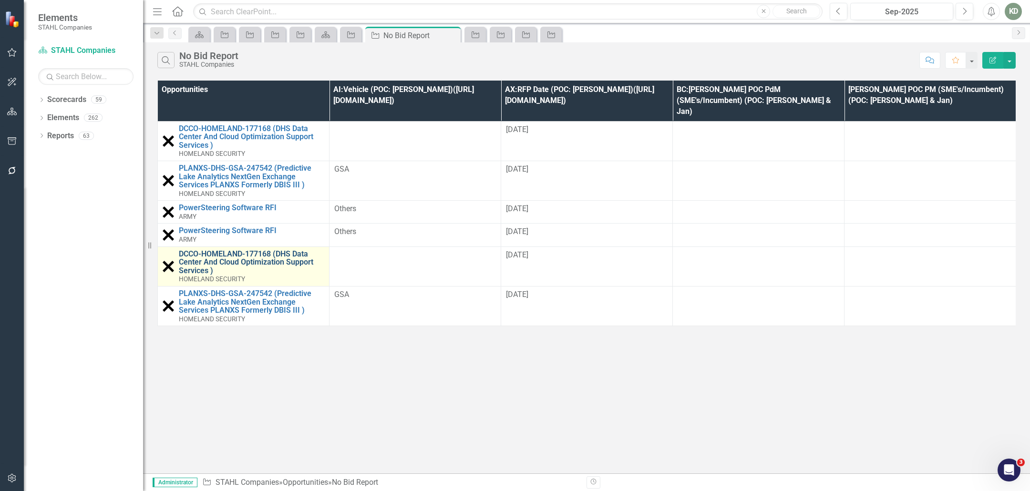
click at [295, 250] on link "DCCO-HOMELAND-177168 (DHS Data Center And Cloud Optimization Support Services )" at bounding box center [251, 262] width 145 height 25
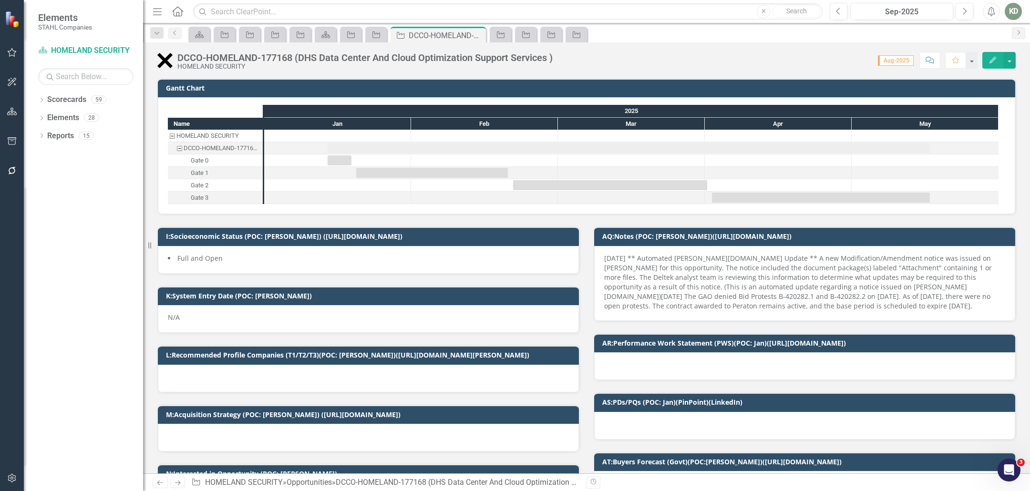
checkbox input "true"
click at [266, 55] on div "DCCO-HOMELAND-177168 (DHS Data Center And Cloud Optimization Support Services )" at bounding box center [364, 57] width 375 height 10
click at [267, 55] on div "DCCO-HOMELAND-177168 (DHS Data Center And Cloud Optimization Support Services )" at bounding box center [364, 57] width 375 height 10
click at [272, 54] on div "DCCO-HOMELAND-177168 (DHS Data Center And Cloud Optimization Support Services )" at bounding box center [364, 57] width 375 height 10
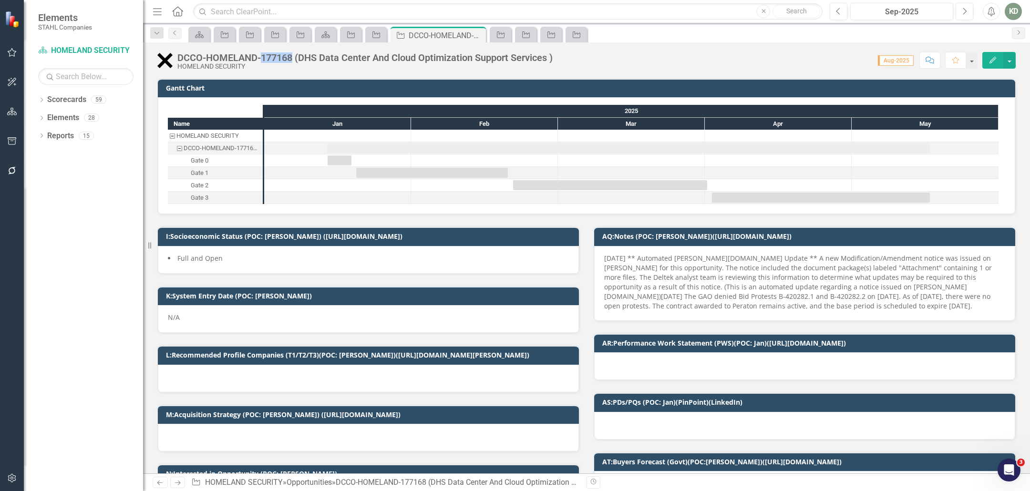
click at [272, 54] on div "DCCO-HOMELAND-177168 (DHS Data Center And Cloud Optimization Support Services )" at bounding box center [364, 57] width 375 height 10
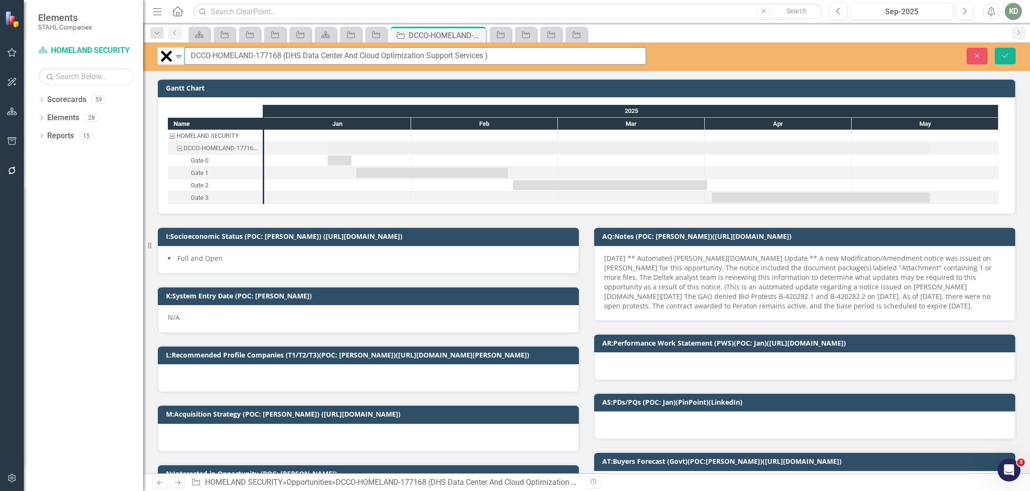
click at [271, 58] on input "DCCO-HOMELAND-177168 (DHS Data Center And Cloud Optimization Support Services )" at bounding box center [416, 56] width 462 height 18
click at [274, 61] on input "DCCO-HOMELAND-177168 (DHS Data Center And Cloud Optimization Support Services )" at bounding box center [416, 56] width 462 height 18
click at [275, 61] on input "DCCO-HOMELAND-177168 (DHS Data Center And Cloud Optimization Support Services )" at bounding box center [416, 56] width 462 height 18
click at [978, 53] on icon "Close" at bounding box center [977, 55] width 9 height 7
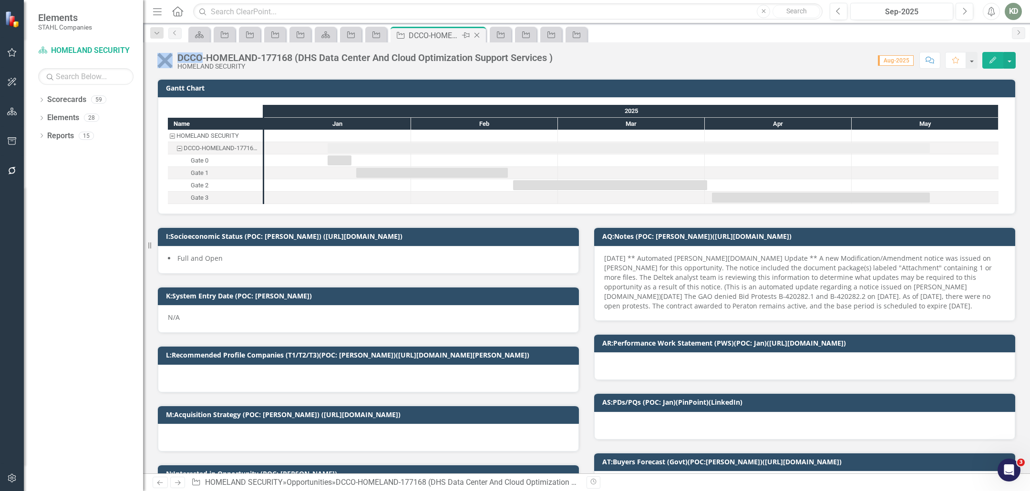
click at [478, 34] on icon "Close" at bounding box center [477, 35] width 10 height 8
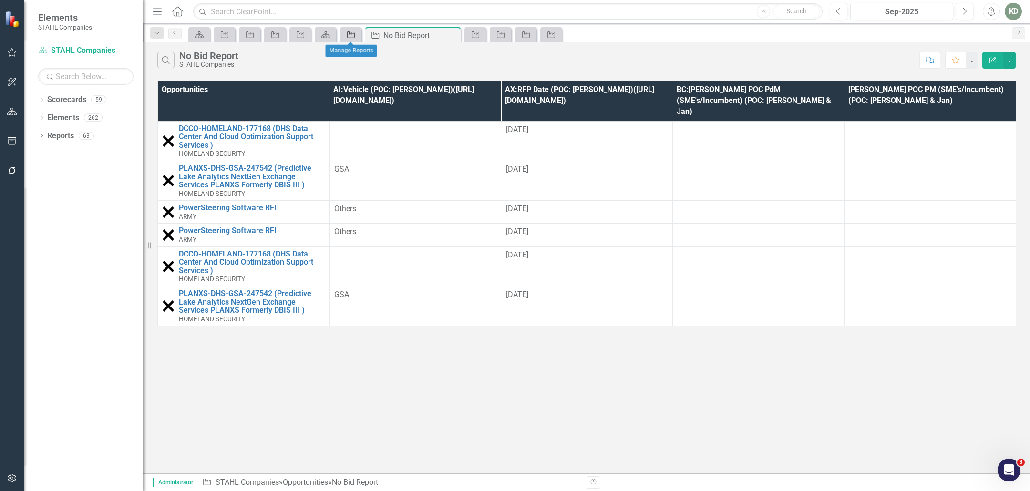
click at [355, 38] on div "Opportunity" at bounding box center [348, 35] width 13 height 12
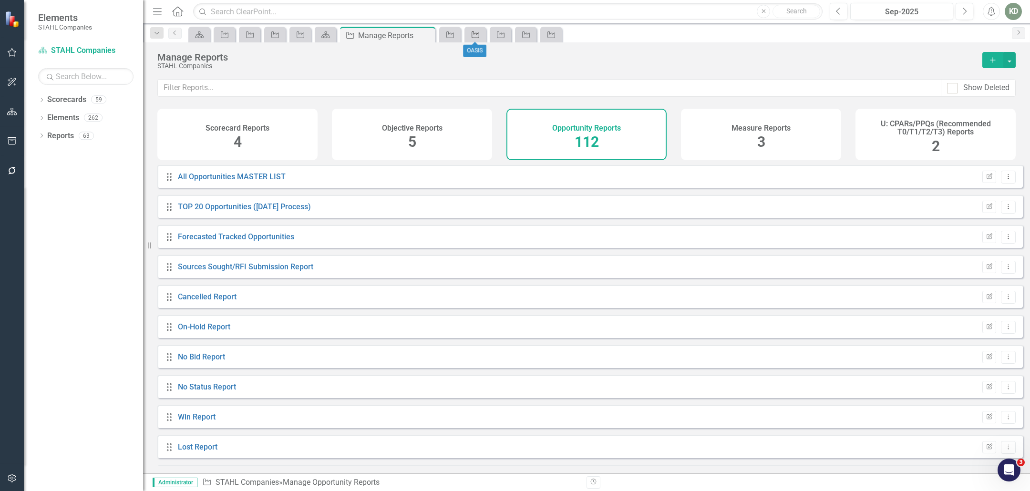
click at [481, 33] on link "Opportunity" at bounding box center [475, 35] width 17 height 12
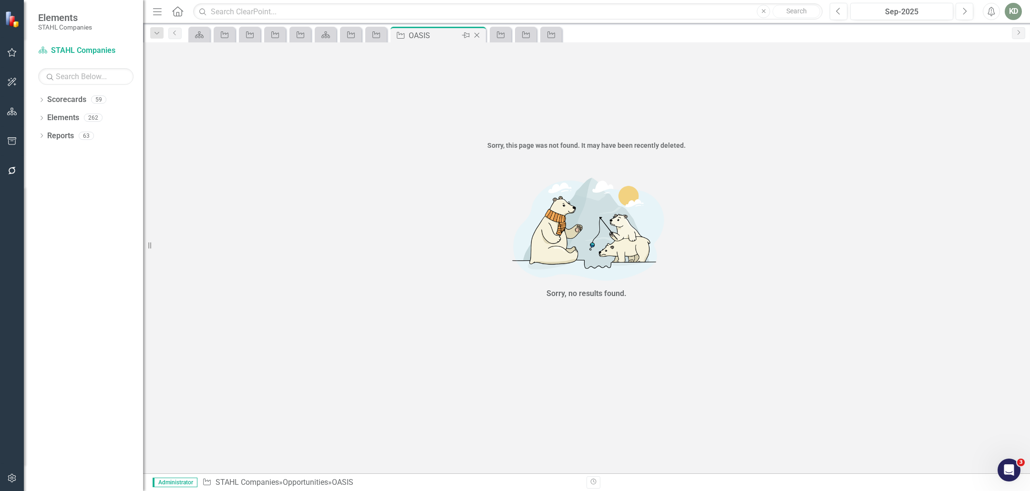
click at [477, 35] on icon at bounding box center [477, 35] width 5 height 5
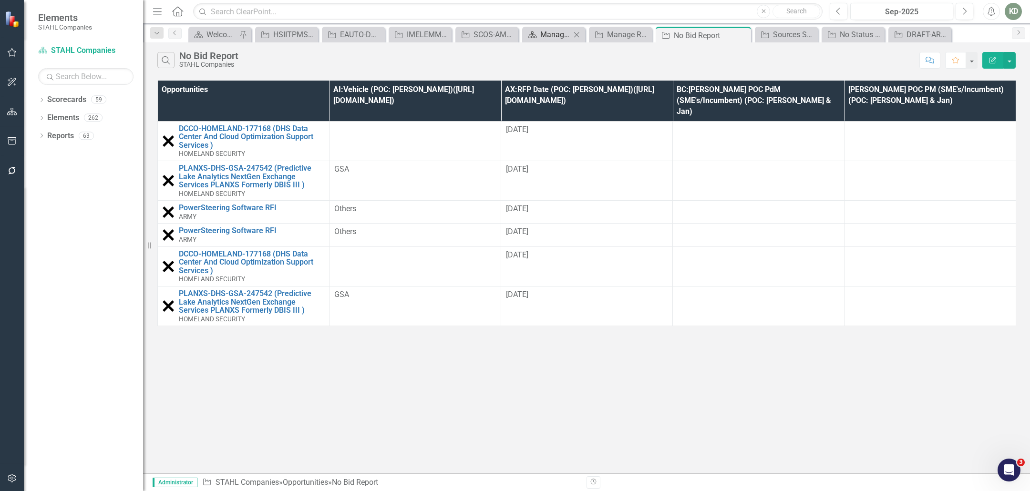
click at [551, 30] on div "Manage Scorecards" at bounding box center [555, 35] width 31 height 12
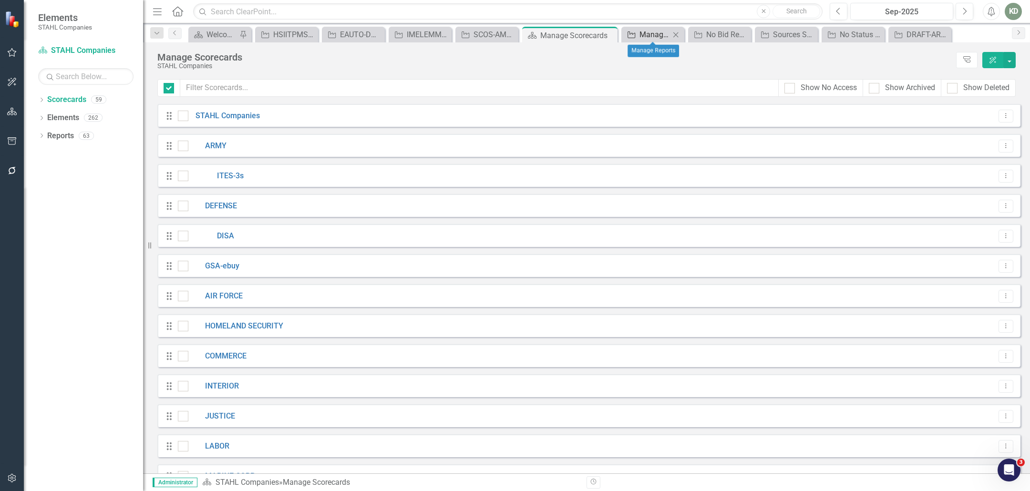
click at [642, 35] on div "Manage Reports" at bounding box center [655, 35] width 31 height 12
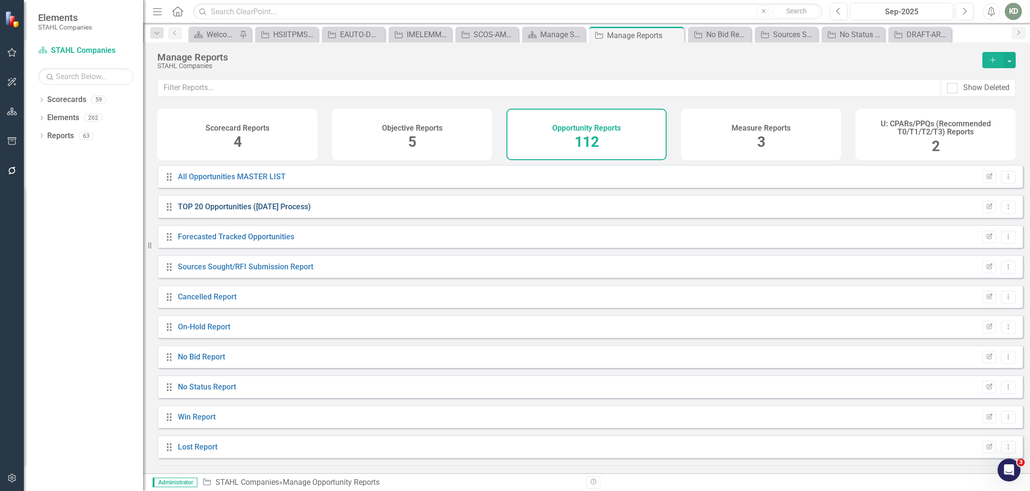
click at [293, 211] on link "TOP 20 Opportunities ([DATE] Process)" at bounding box center [244, 206] width 133 height 9
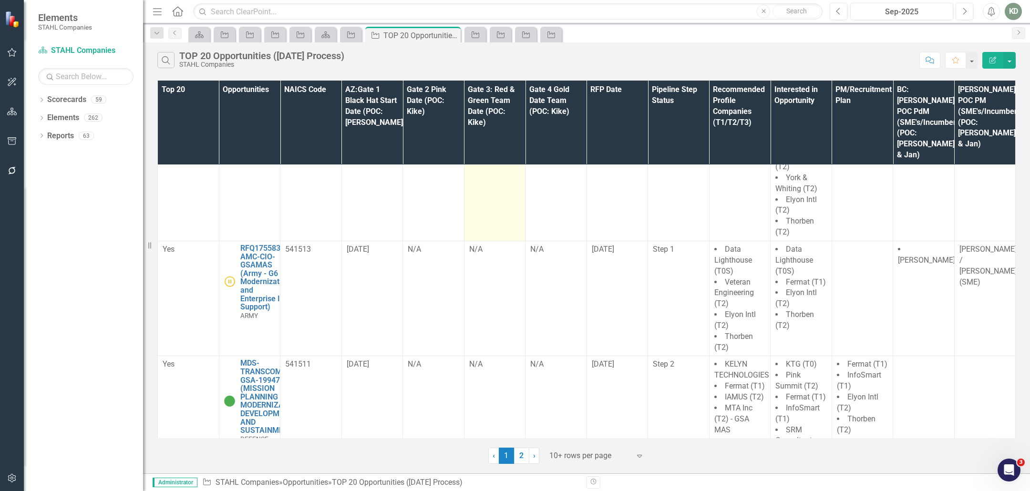
scroll to position [205, 0]
click at [454, 35] on icon "Close" at bounding box center [452, 35] width 10 height 8
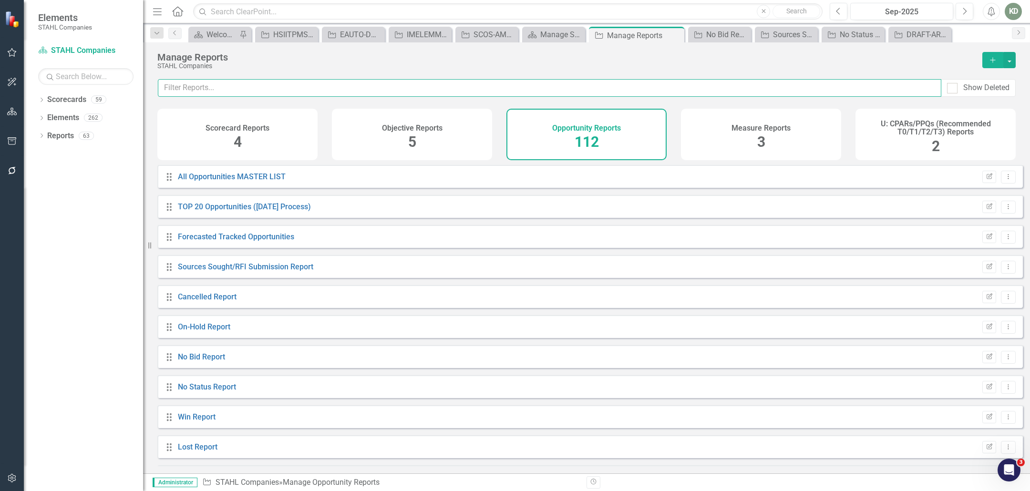
click at [392, 89] on input "text" at bounding box center [550, 88] width 784 height 18
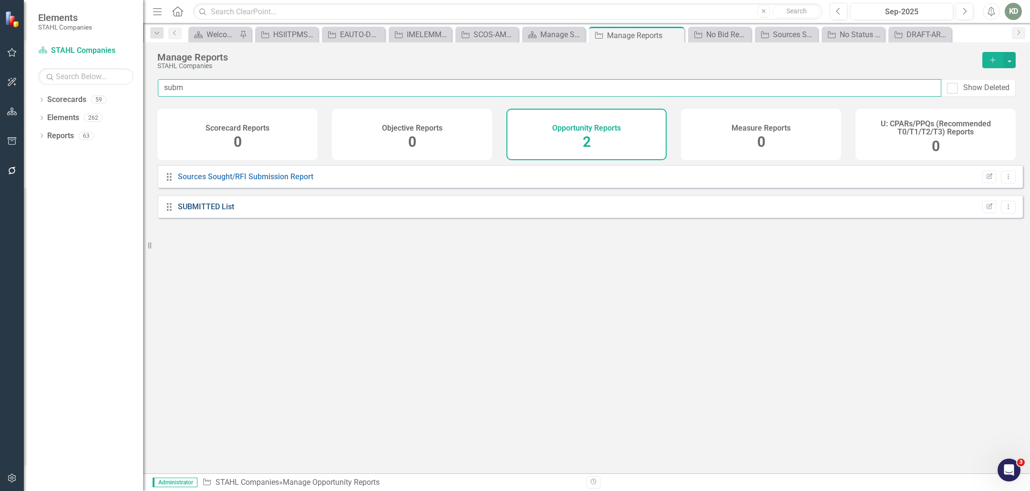
type input "subm"
click at [230, 211] on link "SUBMITTED List" at bounding box center [206, 206] width 56 height 9
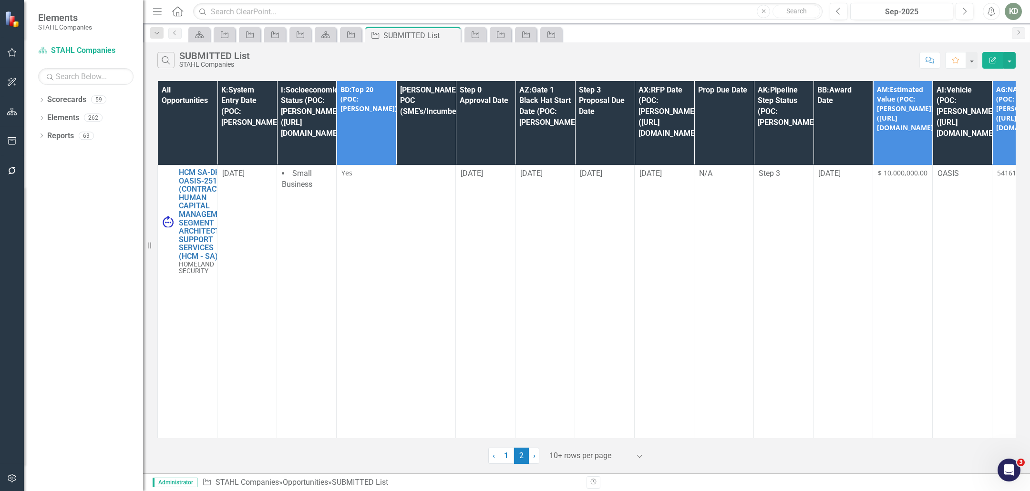
click at [994, 57] on icon "Edit Report" at bounding box center [993, 60] width 9 height 7
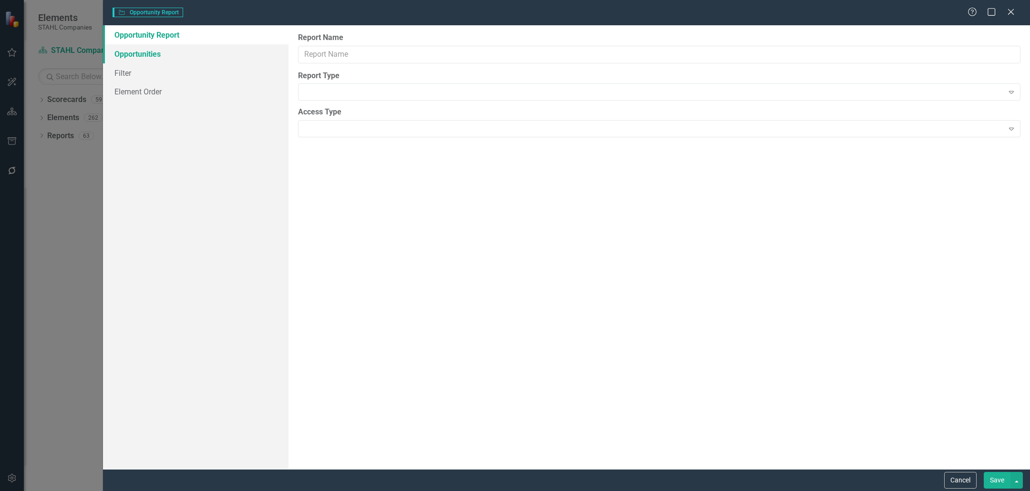
type input "SUBMITTED List"
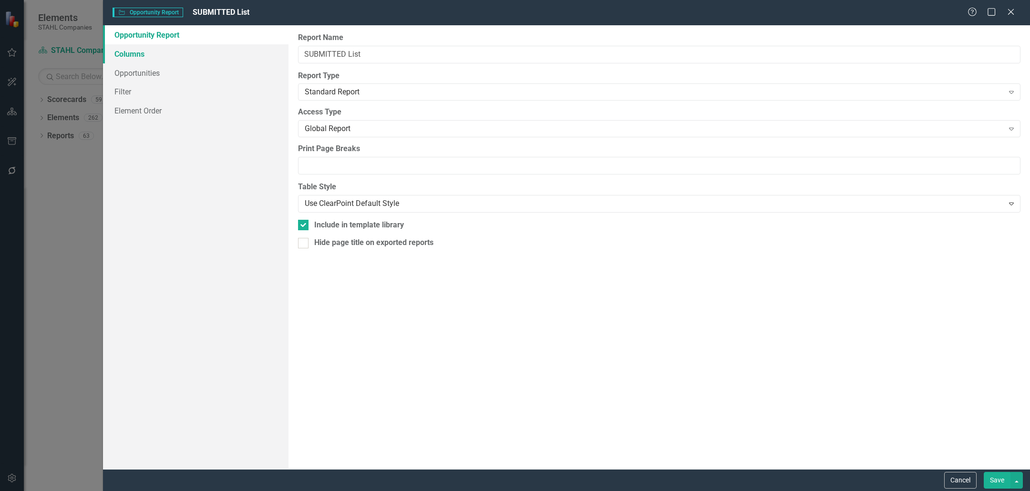
click at [130, 51] on link "Columns" at bounding box center [196, 53] width 186 height 19
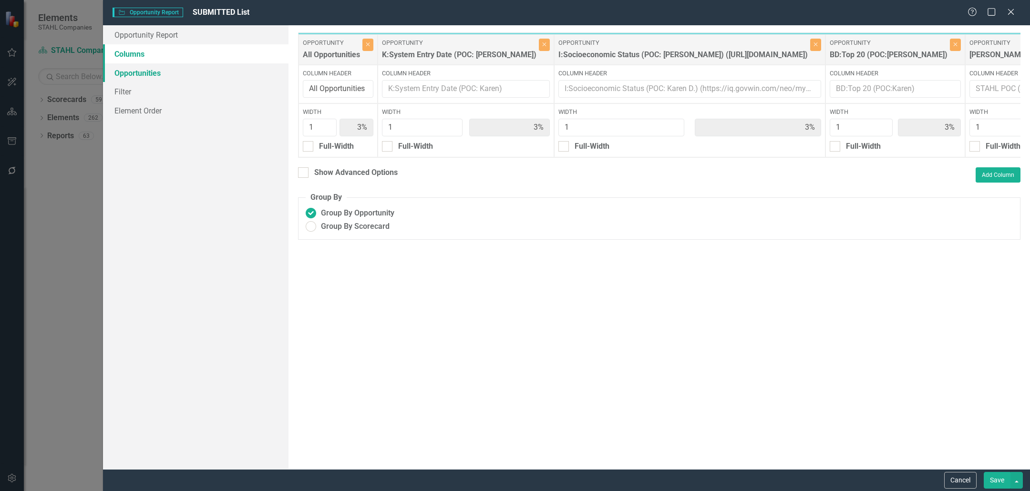
click at [125, 71] on link "Opportunities" at bounding box center [196, 72] width 186 height 19
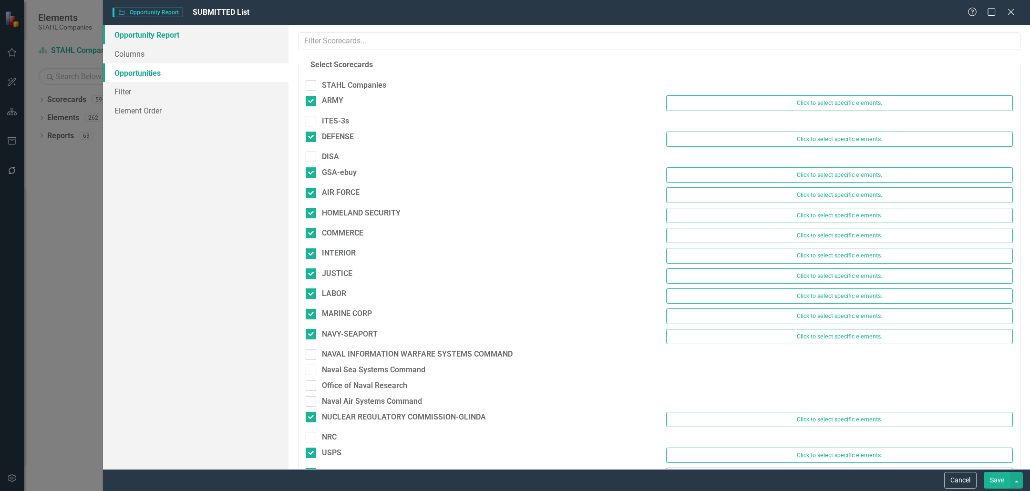
click at [164, 34] on link "Opportunity Report" at bounding box center [196, 34] width 186 height 19
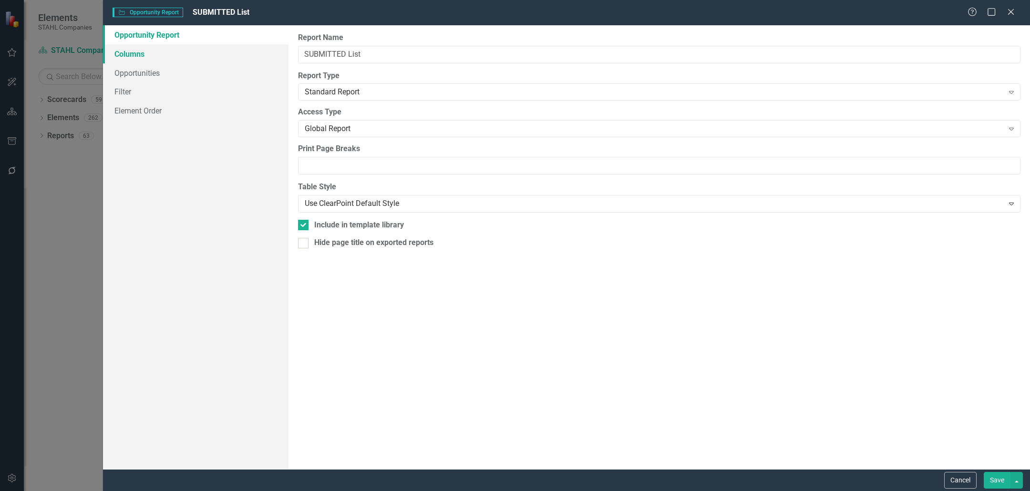
click at [160, 54] on link "Columns" at bounding box center [196, 53] width 186 height 19
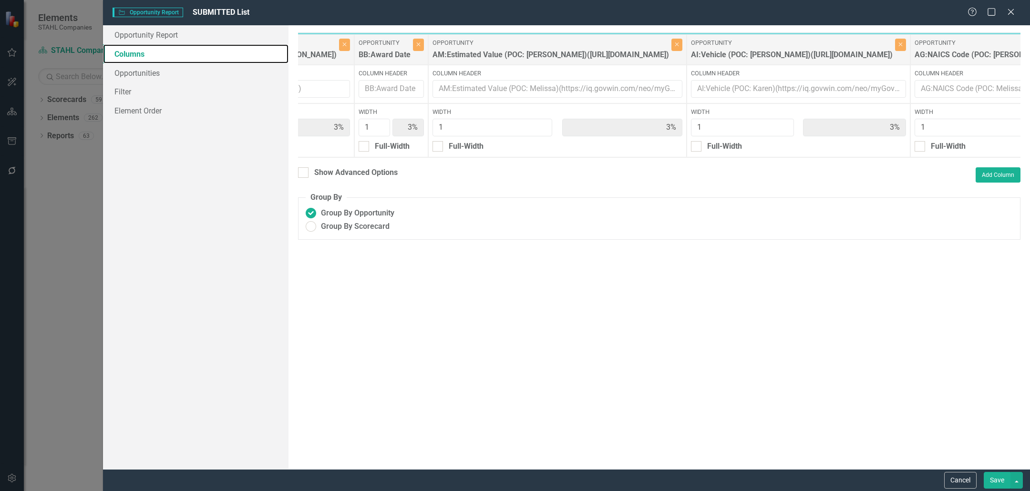
scroll to position [0, 1683]
click at [1013, 14] on icon at bounding box center [1010, 11] width 7 height 7
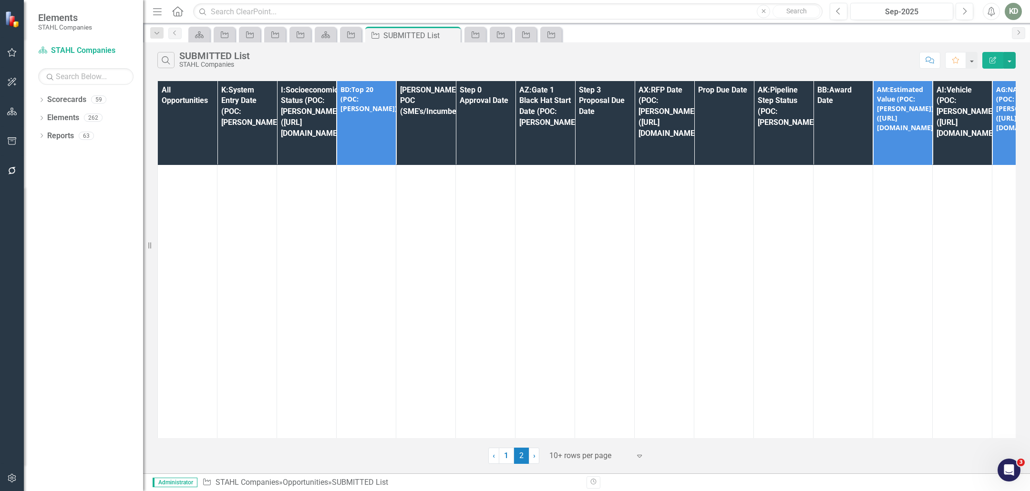
scroll to position [4880, 0]
drag, startPoint x: 176, startPoint y: 347, endPoint x: 203, endPoint y: 409, distance: 67.5
copy link "FOBO-DCSA-OASIS: Field Operations Business Operations (FOBO)"
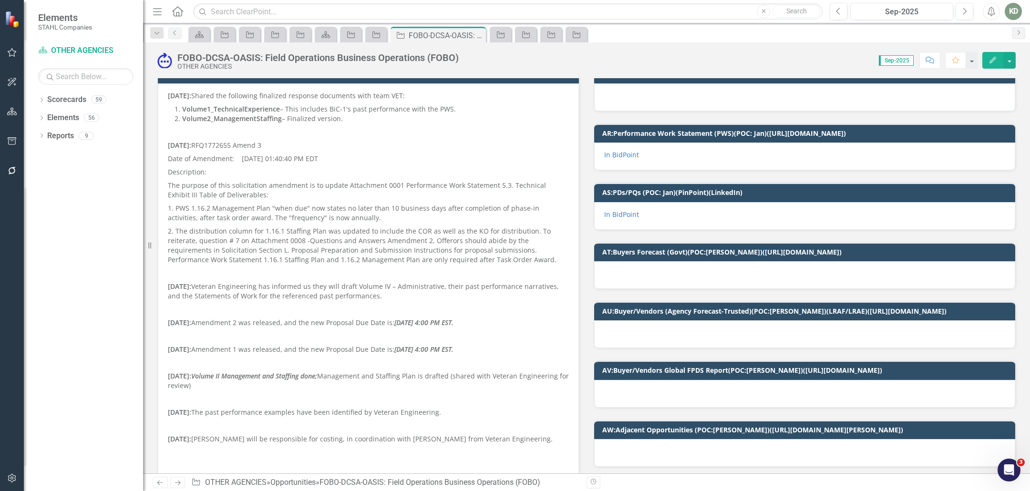
scroll to position [179, 0]
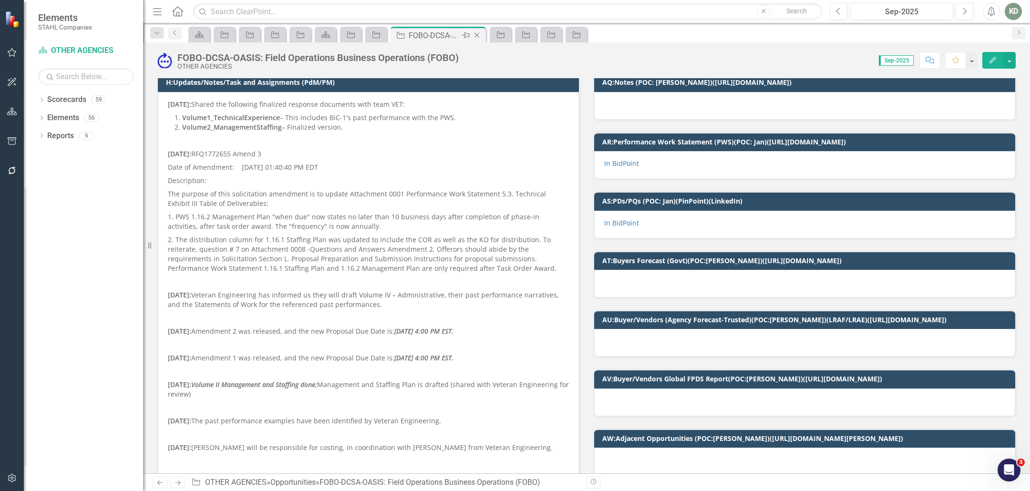
click at [479, 33] on icon "Close" at bounding box center [477, 35] width 10 height 8
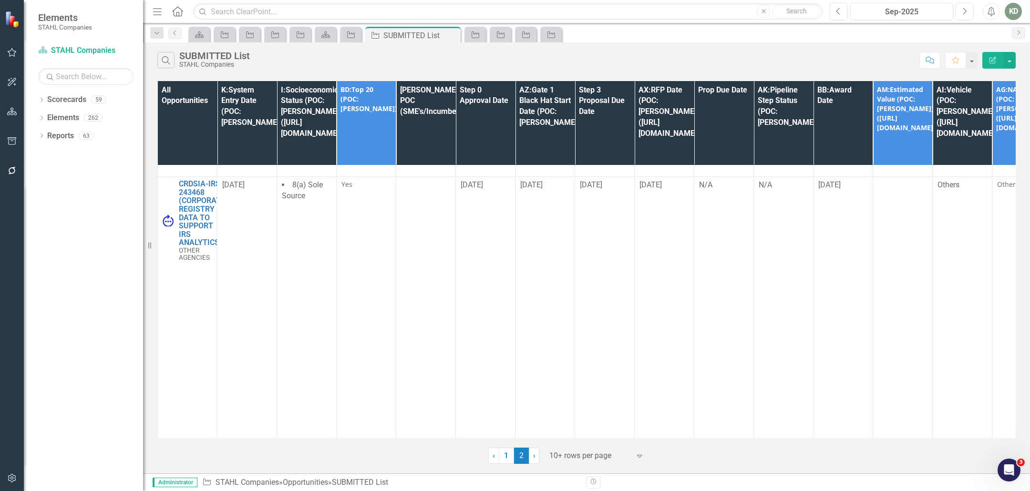
scroll to position [4880, 0]
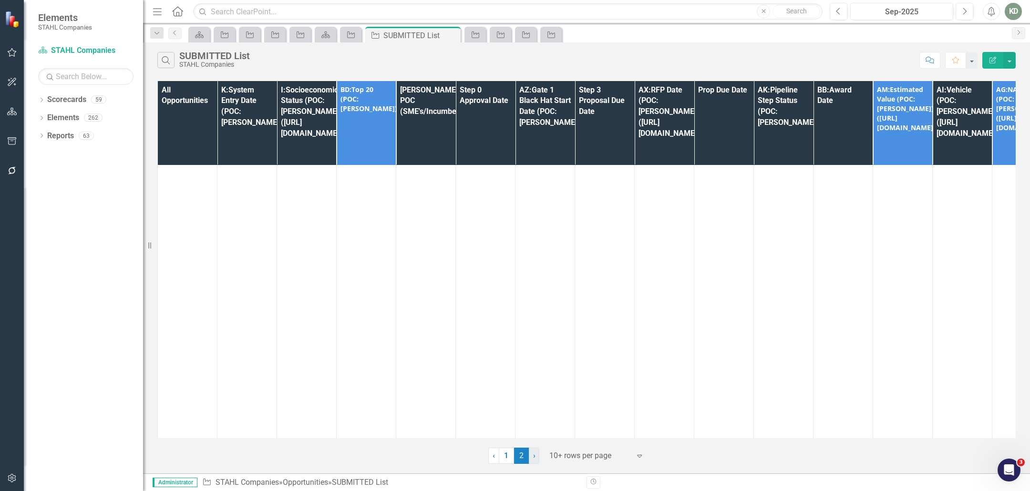
click at [533, 459] on span "›" at bounding box center [534, 455] width 2 height 9
click at [510, 458] on link "1" at bounding box center [506, 456] width 15 height 16
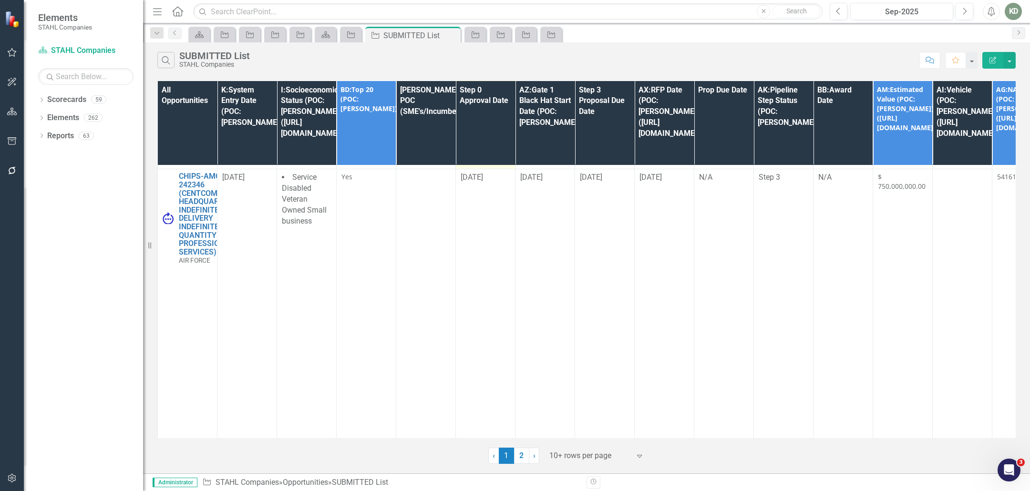
scroll to position [2534, 0]
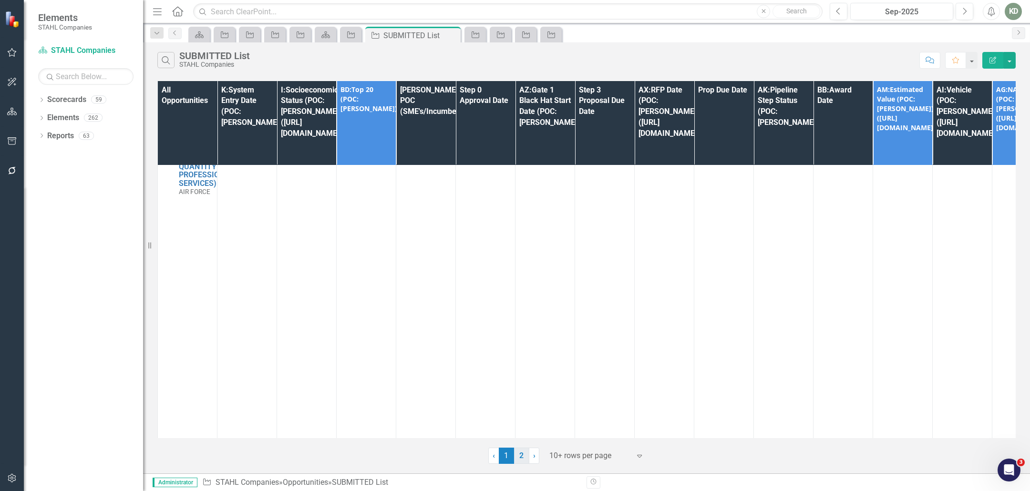
click at [524, 456] on link "2" at bounding box center [521, 456] width 15 height 16
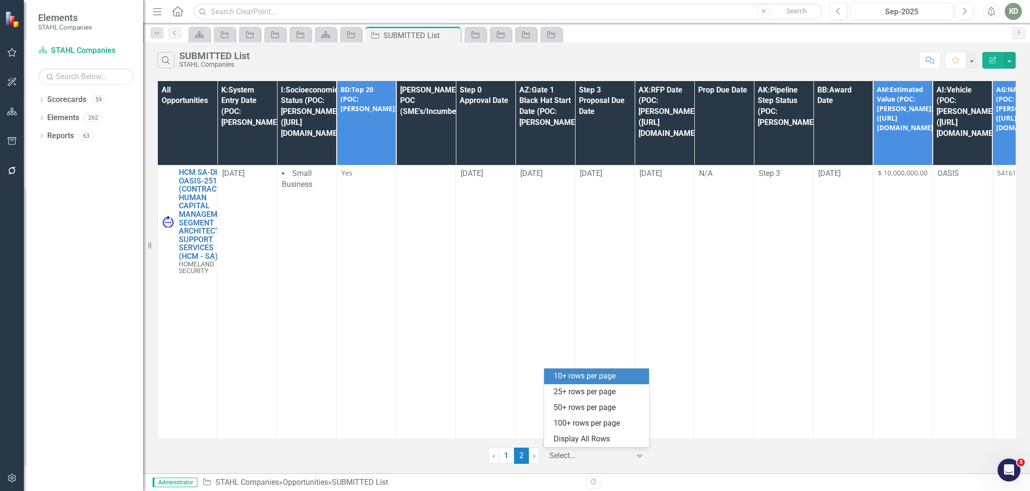
click at [553, 455] on div at bounding box center [589, 456] width 81 height 13
click at [561, 438] on div "Display All Rows" at bounding box center [599, 439] width 90 height 11
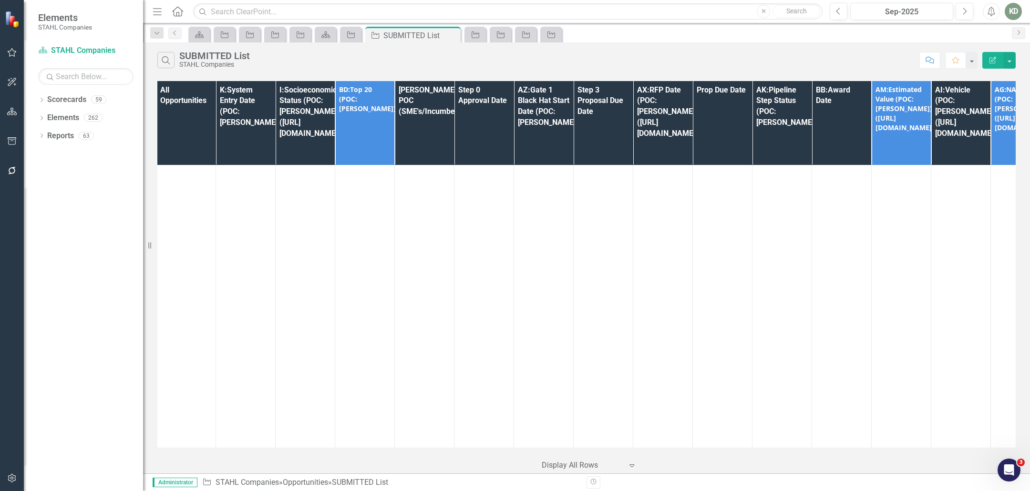
scroll to position [7689, 1]
click at [350, 36] on icon "Opportunity" at bounding box center [351, 35] width 10 height 8
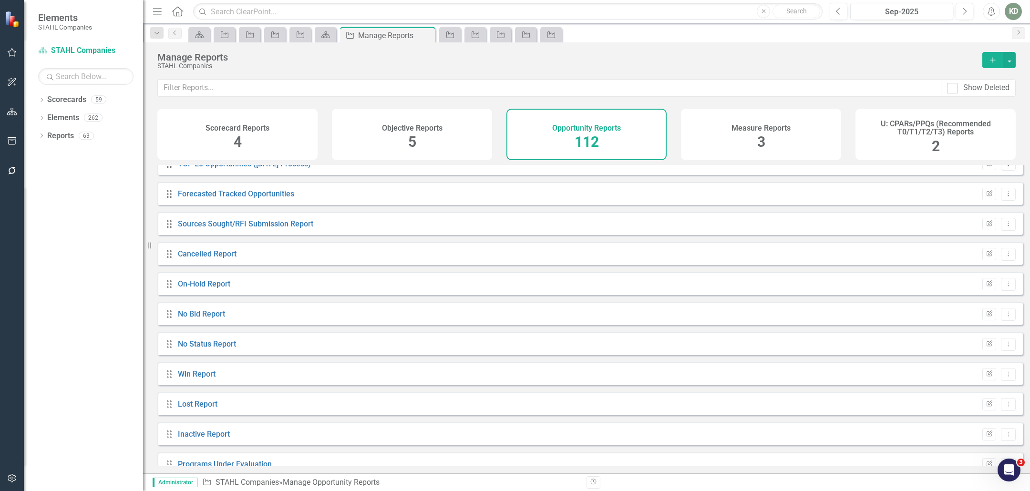
scroll to position [44, 0]
click at [203, 407] on link "Lost Report" at bounding box center [198, 402] width 40 height 9
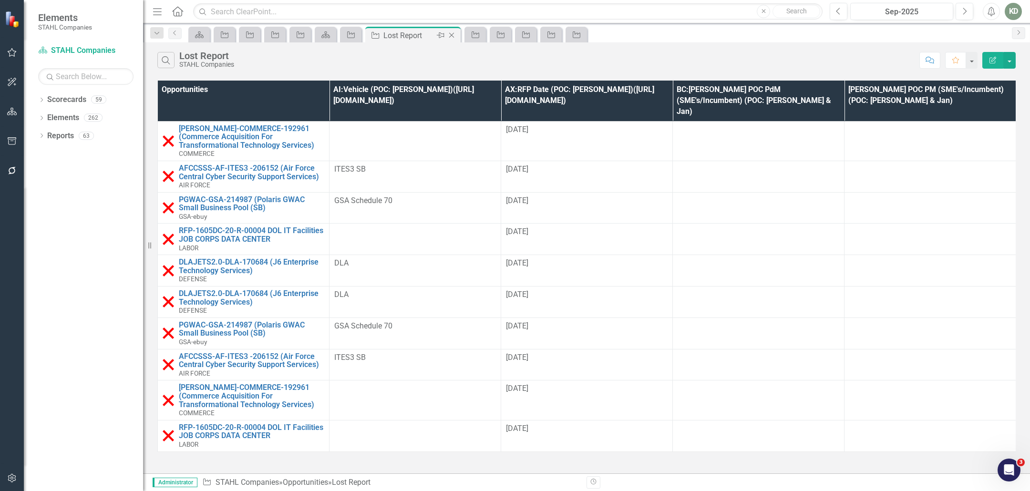
click at [452, 35] on icon at bounding box center [451, 35] width 5 height 5
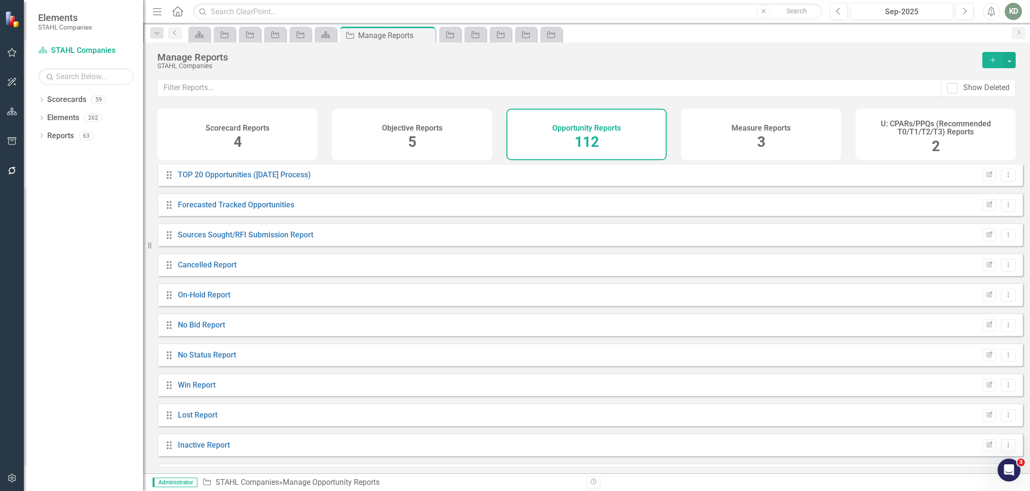
scroll to position [53, 0]
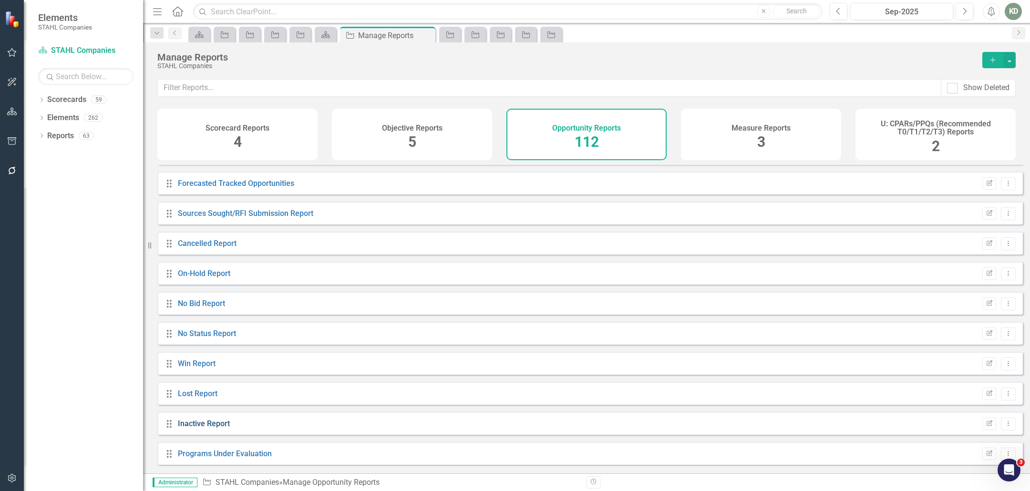
click at [211, 428] on link "Inactive Report" at bounding box center [204, 423] width 52 height 9
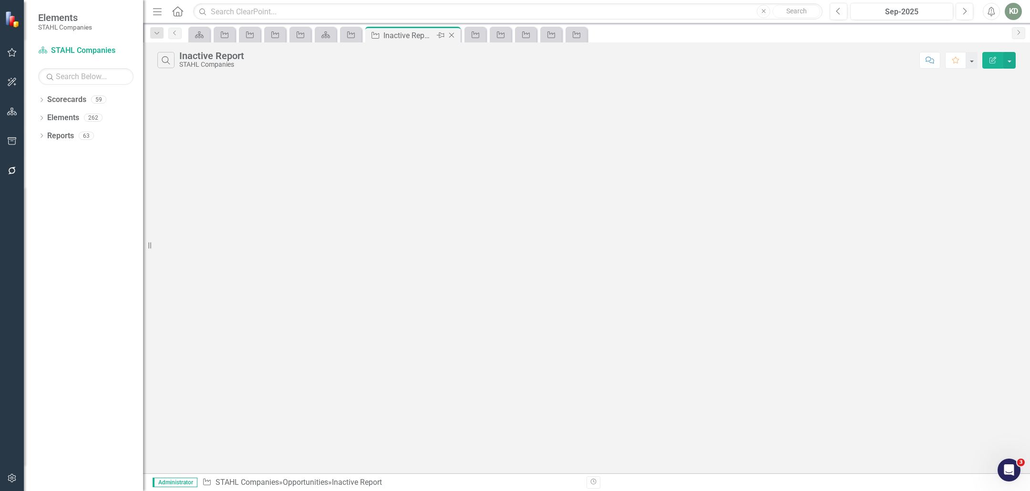
click at [454, 34] on icon "Close" at bounding box center [452, 35] width 10 height 8
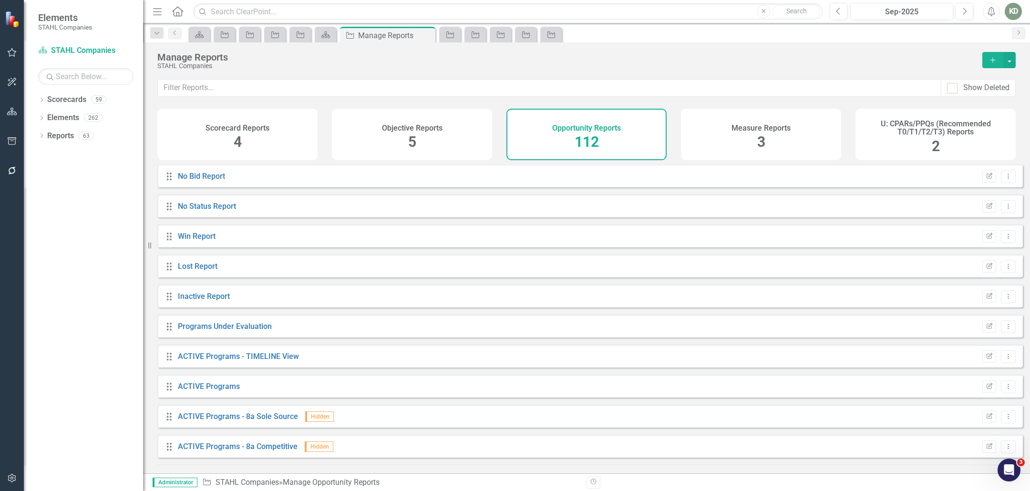
scroll to position [217, 0]
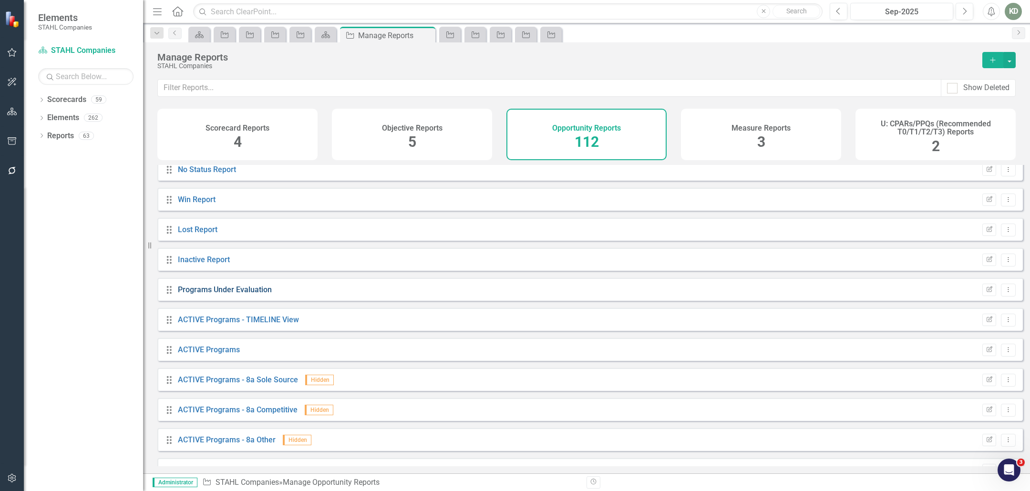
click at [248, 294] on link "Programs Under Evaluation" at bounding box center [225, 289] width 94 height 9
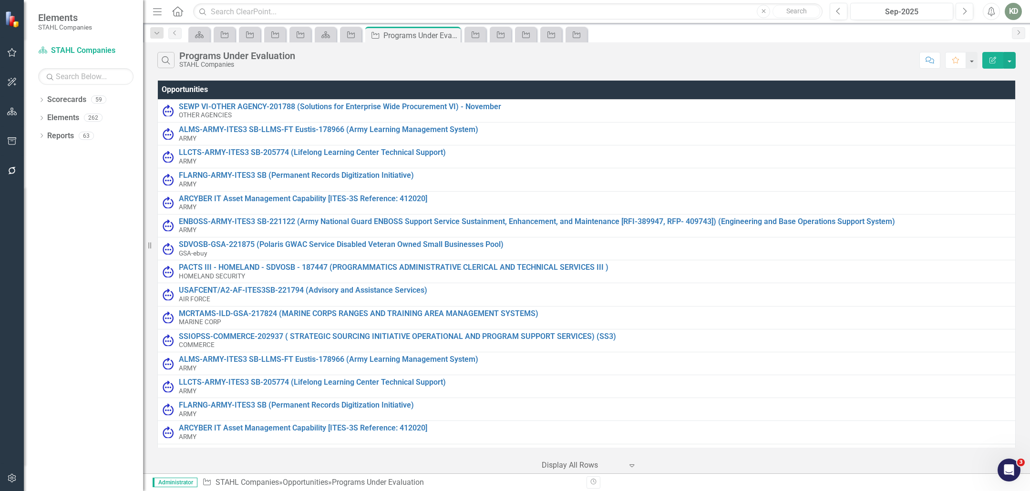
click at [993, 59] on icon "button" at bounding box center [993, 60] width 7 height 7
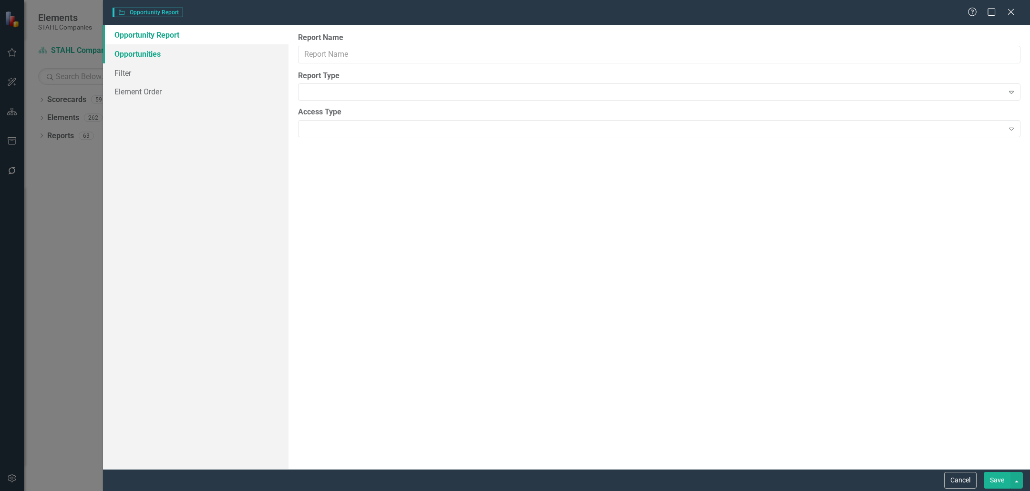
type input "Programs Under Evaluation"
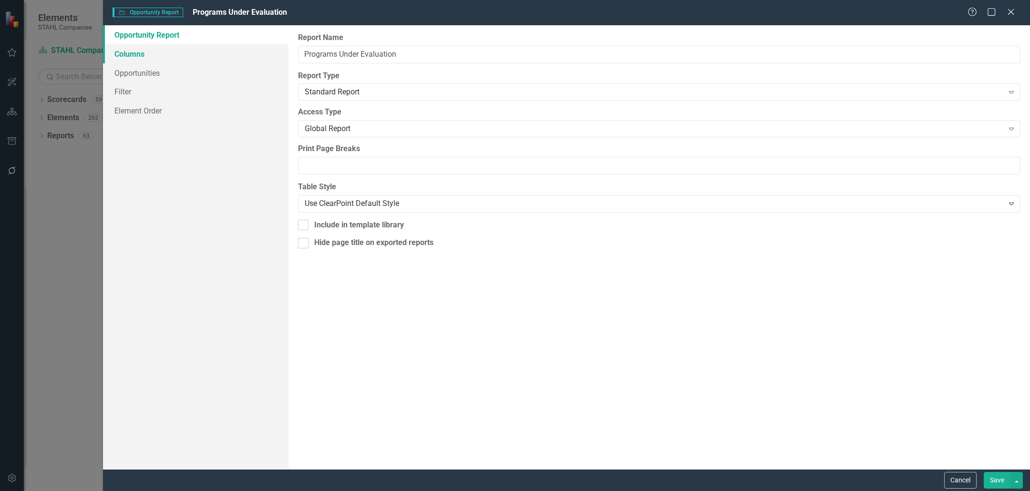
click at [158, 58] on link "Columns" at bounding box center [196, 53] width 186 height 19
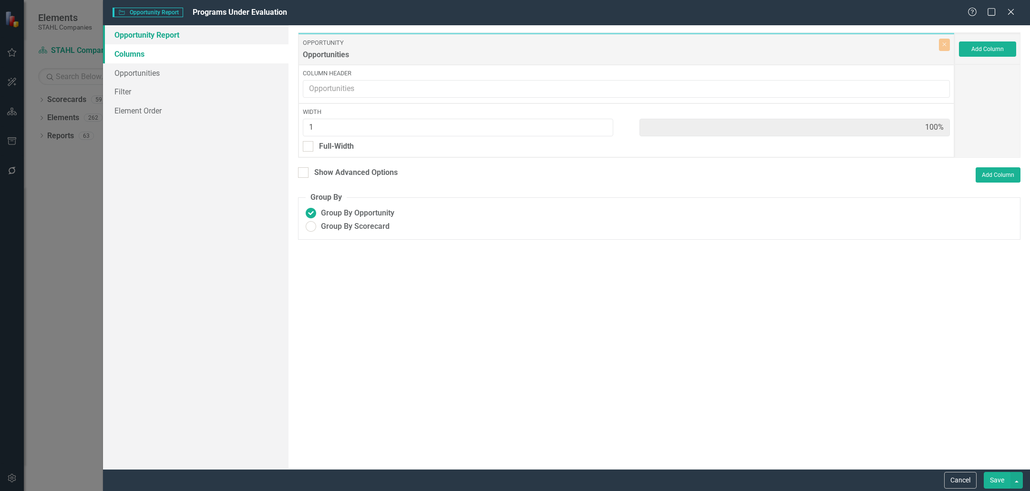
click at [195, 33] on link "Opportunity Report" at bounding box center [196, 34] width 186 height 19
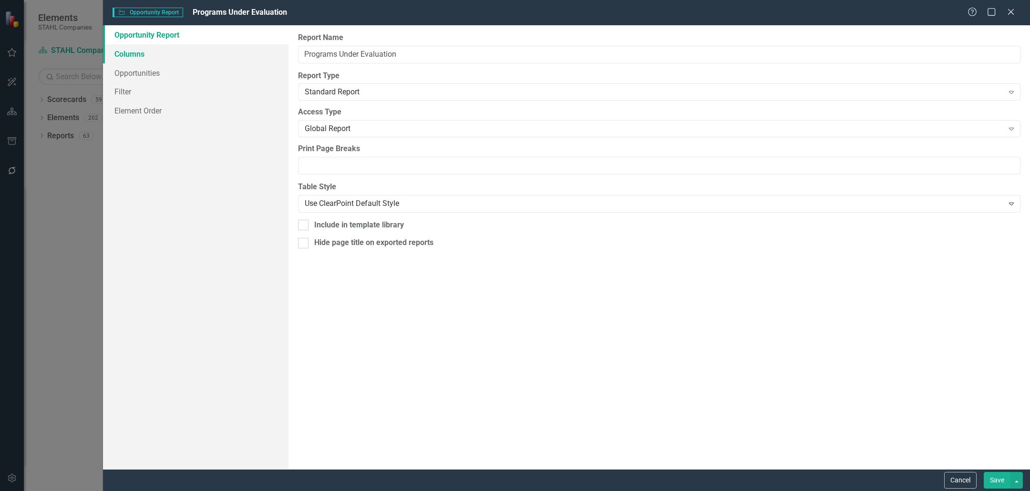
click at [192, 47] on link "Columns" at bounding box center [196, 53] width 186 height 19
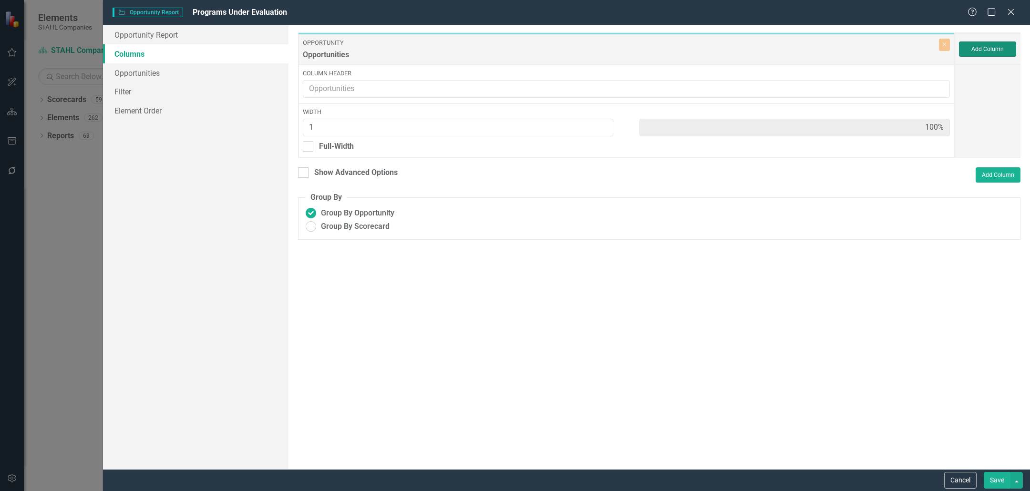
click at [991, 45] on button "Add Column" at bounding box center [987, 48] width 57 height 15
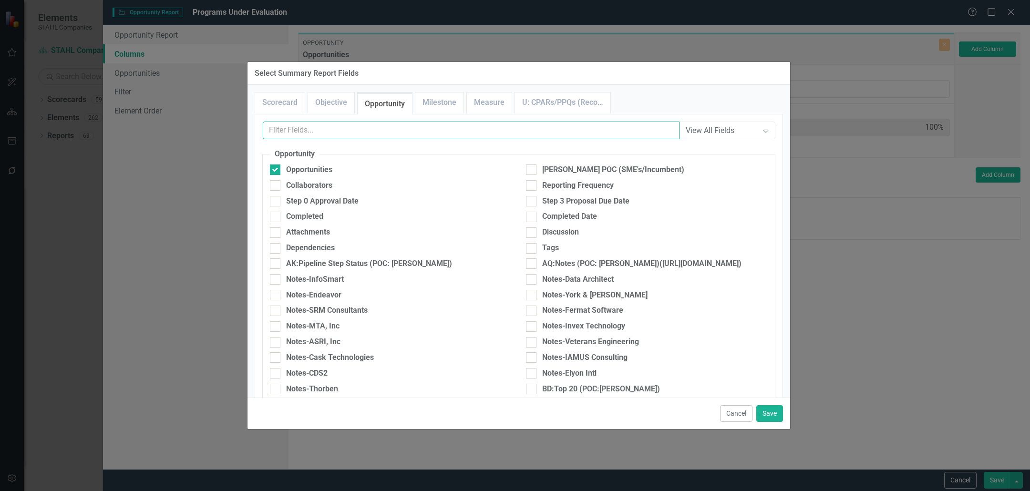
click at [408, 125] on input "text" at bounding box center [471, 131] width 417 height 18
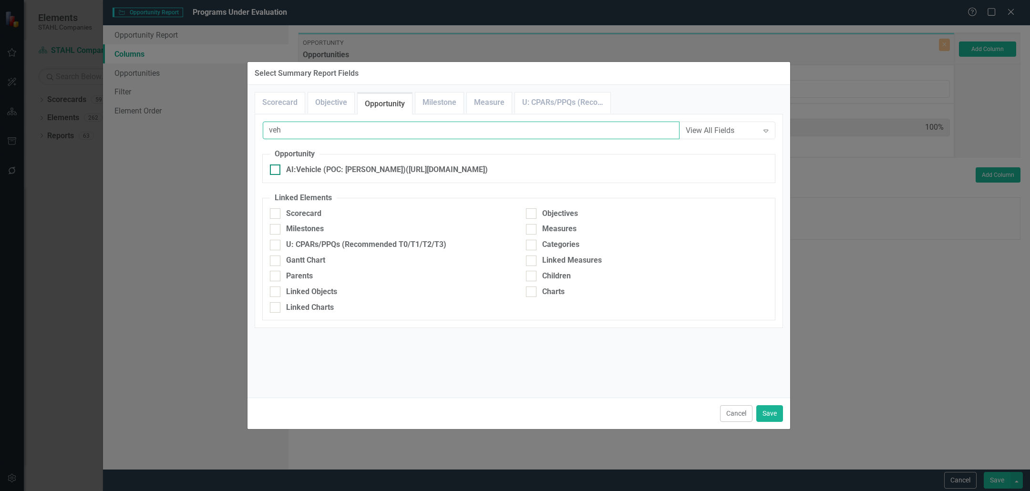
type input "veh"
drag, startPoint x: 365, startPoint y: 168, endPoint x: 418, endPoint y: 192, distance: 57.6
click at [365, 168] on div "AI:Vehicle (POC: [PERSON_NAME])([URL][DOMAIN_NAME])" at bounding box center [387, 170] width 202 height 11
click at [276, 168] on input "AI:Vehicle (POC: [PERSON_NAME])([URL][DOMAIN_NAME])" at bounding box center [273, 168] width 6 height 6
checkbox input "true"
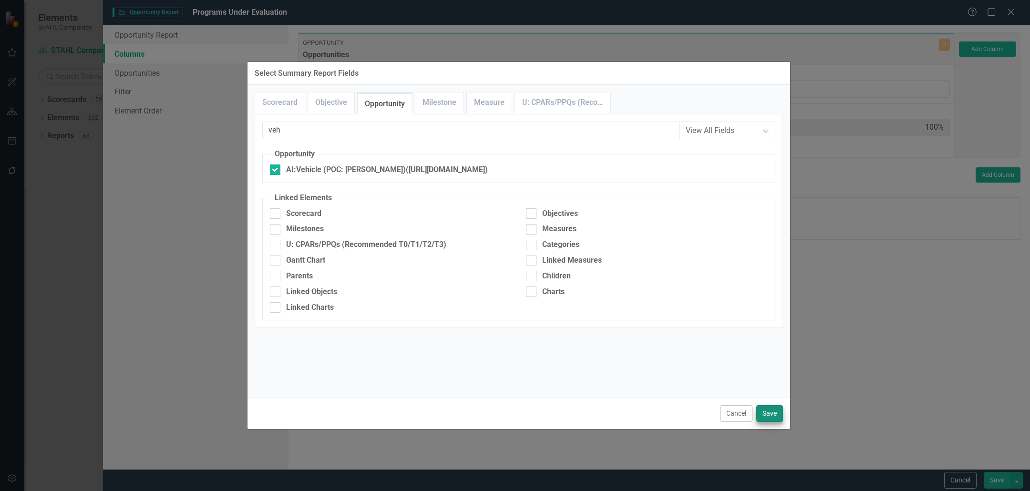
click at [778, 423] on div "Cancel Save" at bounding box center [519, 413] width 543 height 31
drag, startPoint x: 776, startPoint y: 419, endPoint x: 774, endPoint y: 414, distance: 5.6
click at [776, 420] on button "Save" at bounding box center [769, 413] width 27 height 17
type input "50%"
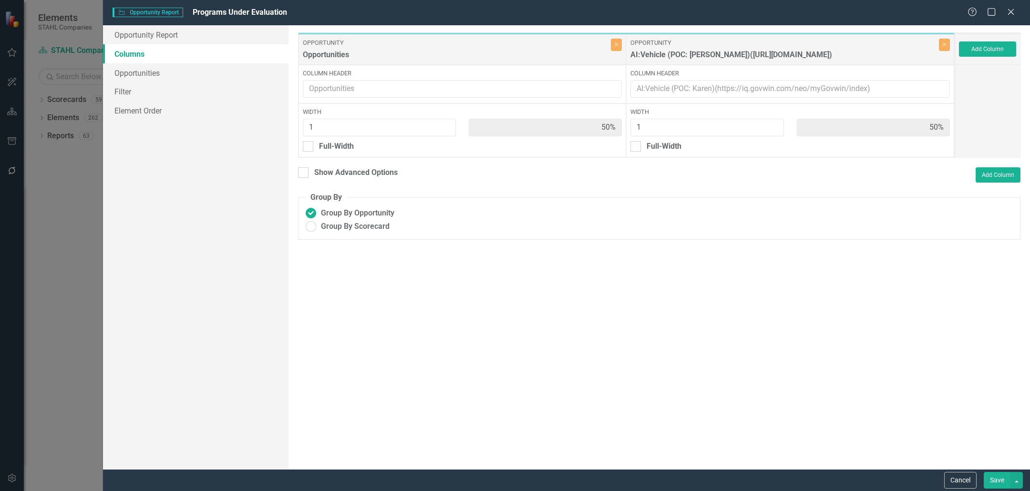
click at [1003, 484] on button "Save" at bounding box center [997, 480] width 27 height 17
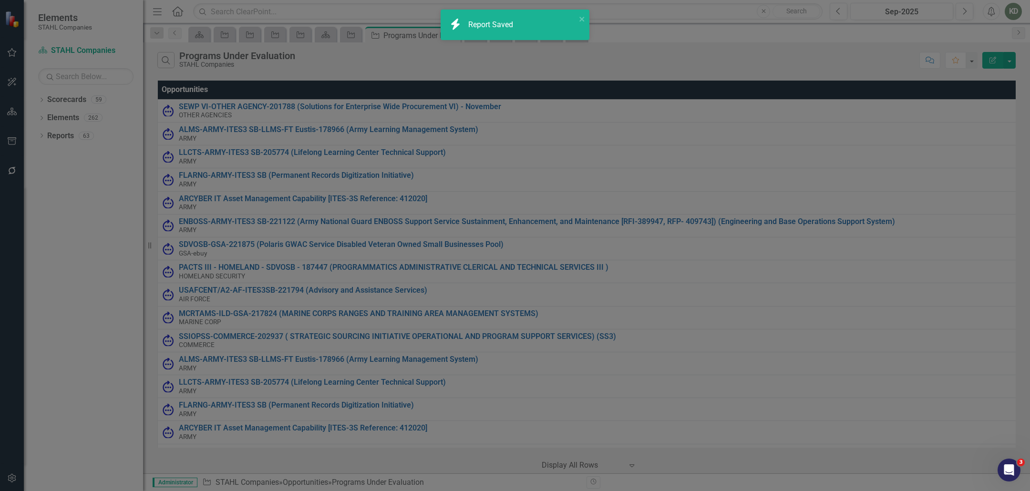
radio input "false"
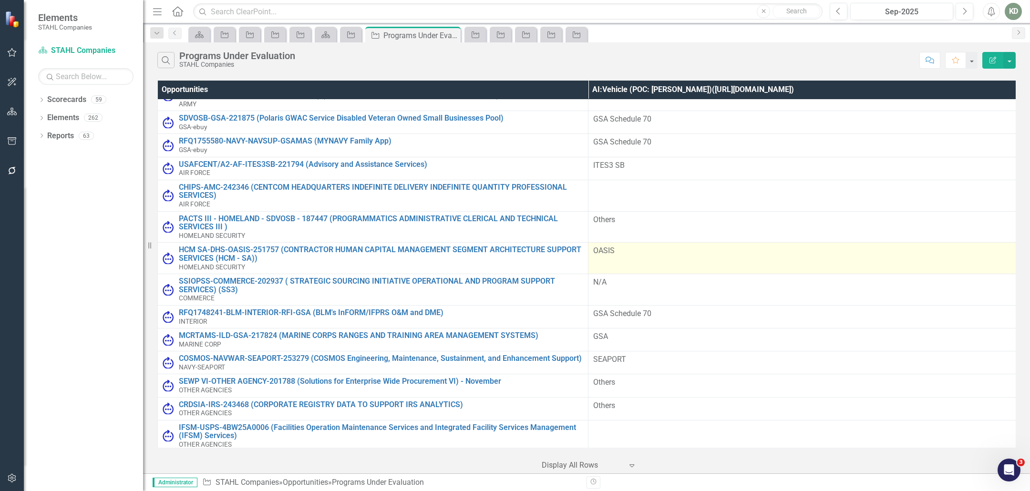
scroll to position [442, 0]
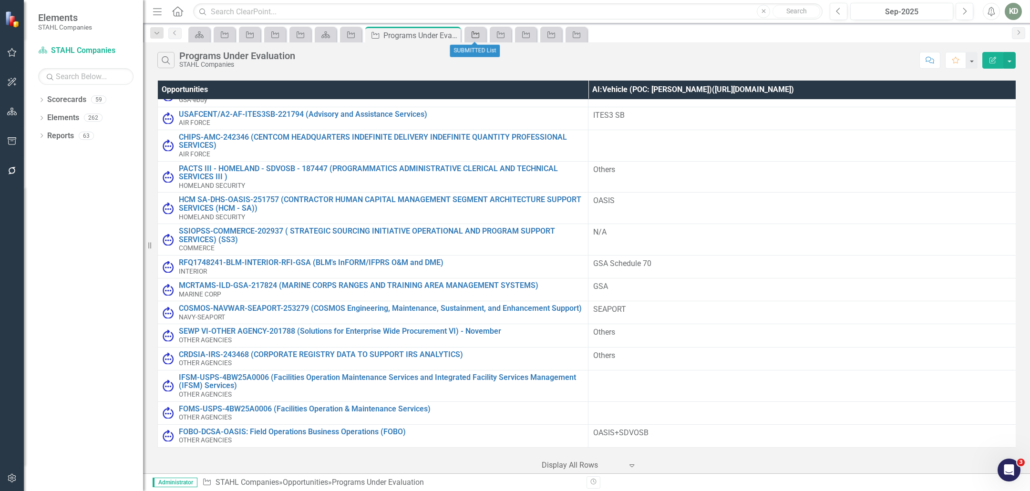
click at [479, 37] on icon "Opportunity" at bounding box center [476, 35] width 10 height 8
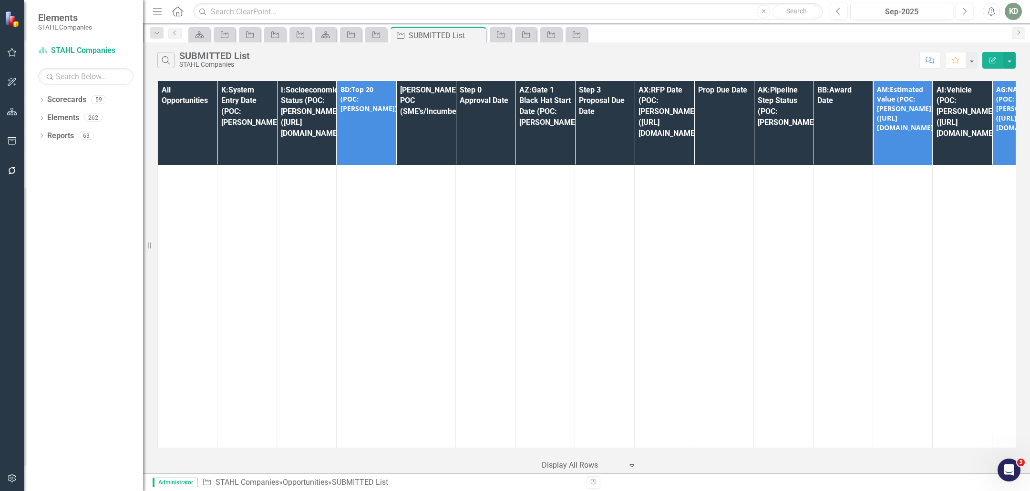
scroll to position [7689, 0]
click at [320, 4] on input "text" at bounding box center [508, 11] width 630 height 17
paste input "Spatial Analysis"
type input "Spatial Analysis"
click at [314, 2] on div "Menu Home Search Close Search" at bounding box center [485, 11] width 670 height 18
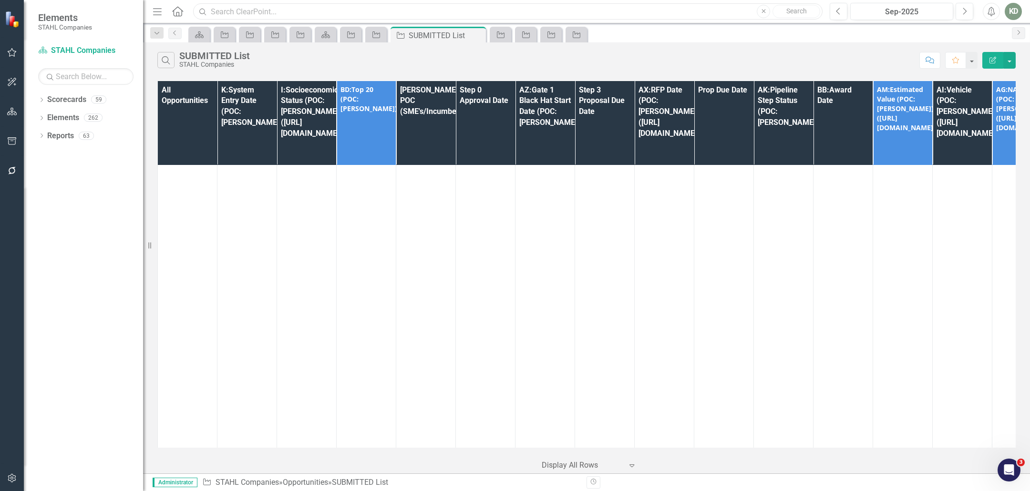
click at [310, 10] on input "text" at bounding box center [508, 11] width 630 height 17
paste input "RFQ1768906-EFD"
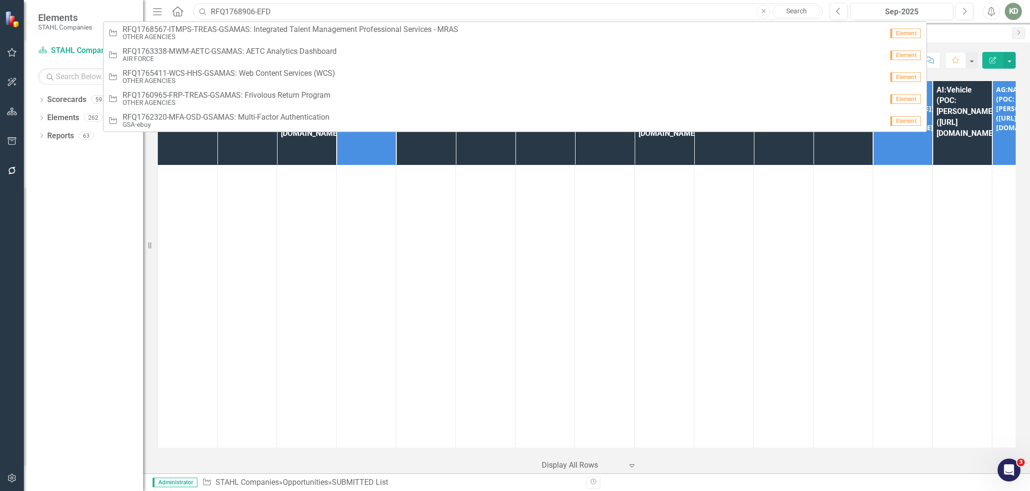
type input "RFQ1768906-EFD"
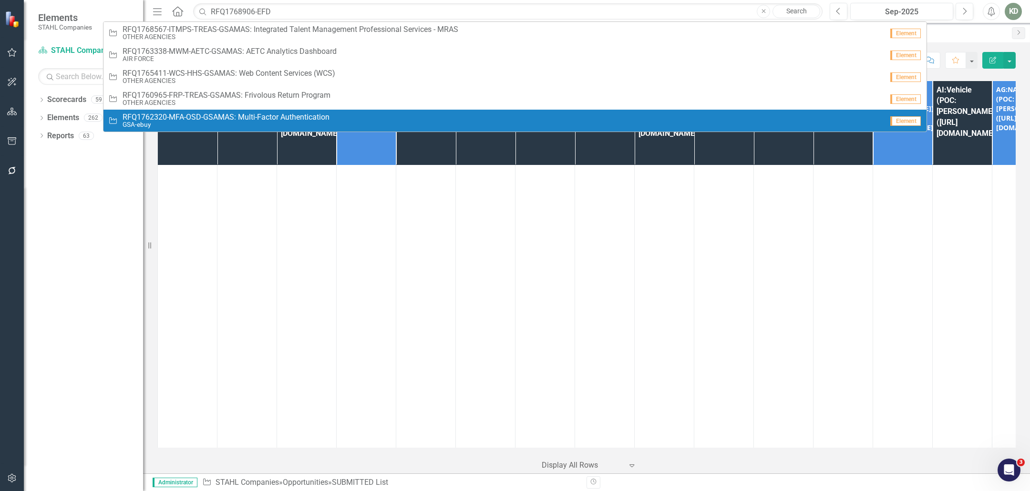
drag, startPoint x: 70, startPoint y: 303, endPoint x: 97, endPoint y: 278, distance: 37.8
click at [70, 303] on div "Dropdown Scorecards 59 Dropdown [PERSON_NAME] Companies Dropdown ARMY ITES-3s D…" at bounding box center [83, 291] width 119 height 399
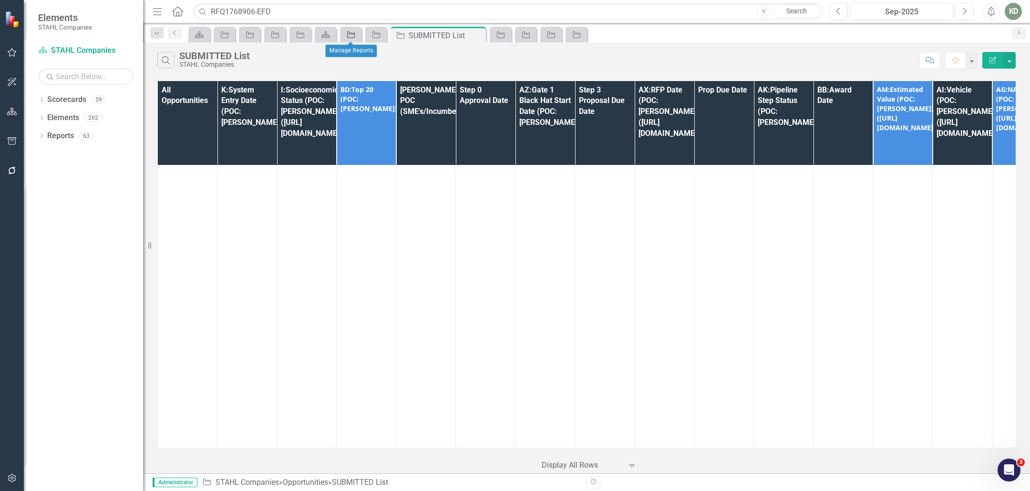
click at [348, 37] on icon at bounding box center [351, 34] width 8 height 7
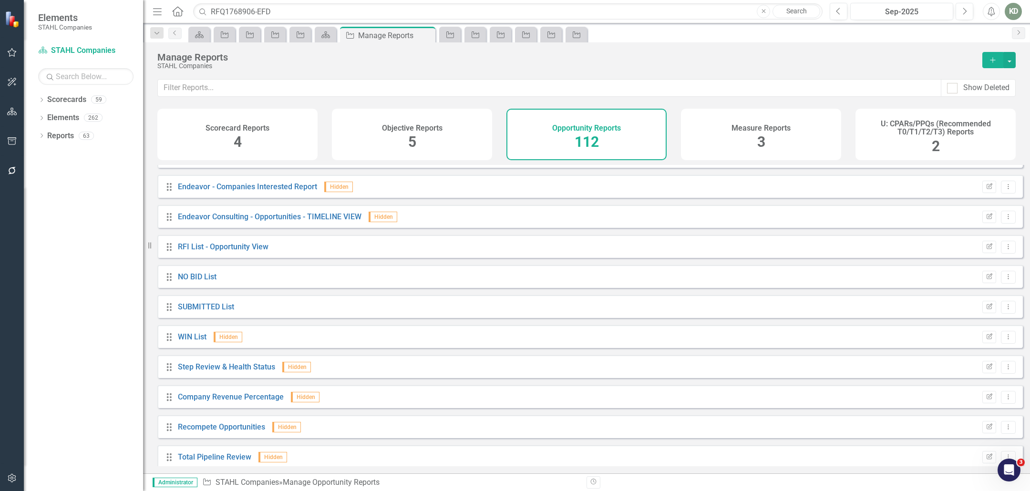
scroll to position [2426, 0]
click at [987, 306] on icon "button" at bounding box center [990, 303] width 6 height 6
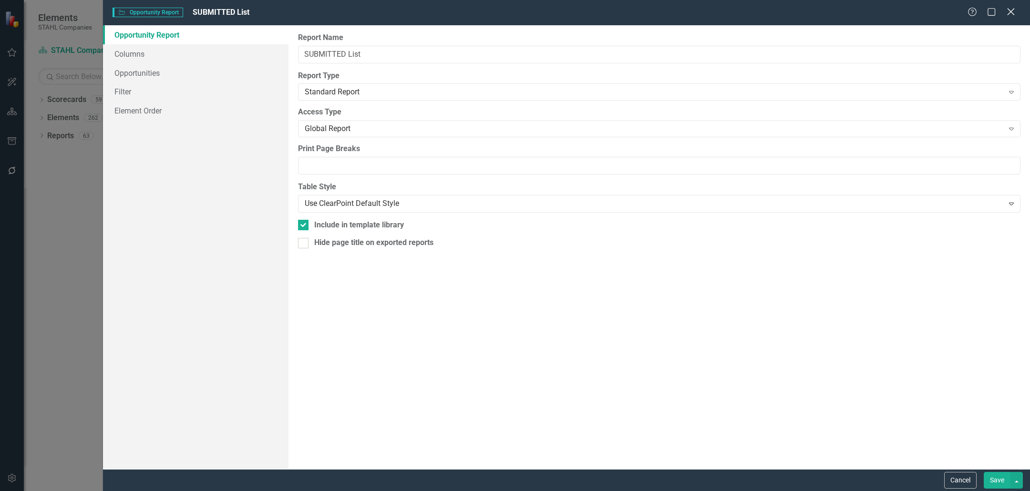
click at [1015, 12] on icon "Close" at bounding box center [1011, 11] width 12 height 9
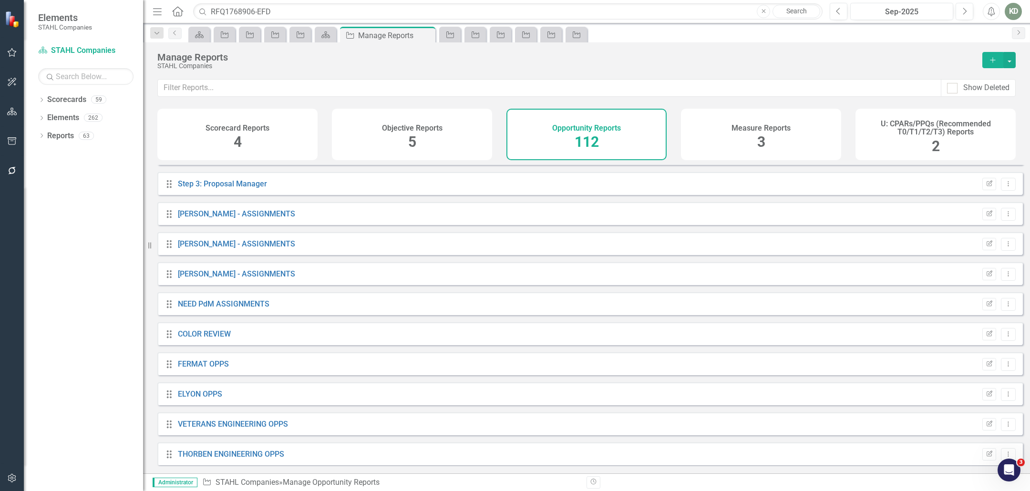
scroll to position [3059, 0]
click at [986, 217] on button "Edit Report" at bounding box center [989, 212] width 14 height 12
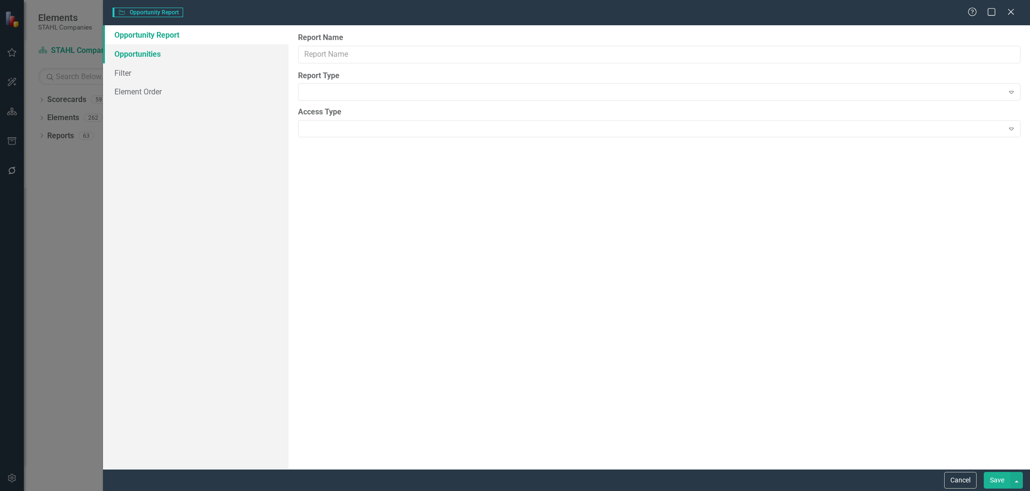
type input "[PERSON_NAME] - ASSIGNMENTS"
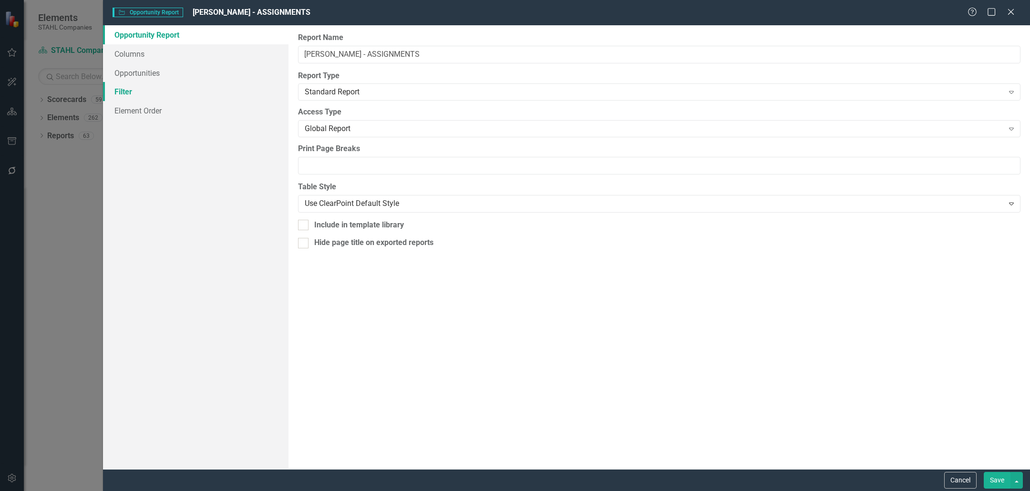
click at [148, 87] on link "Filter" at bounding box center [196, 91] width 186 height 19
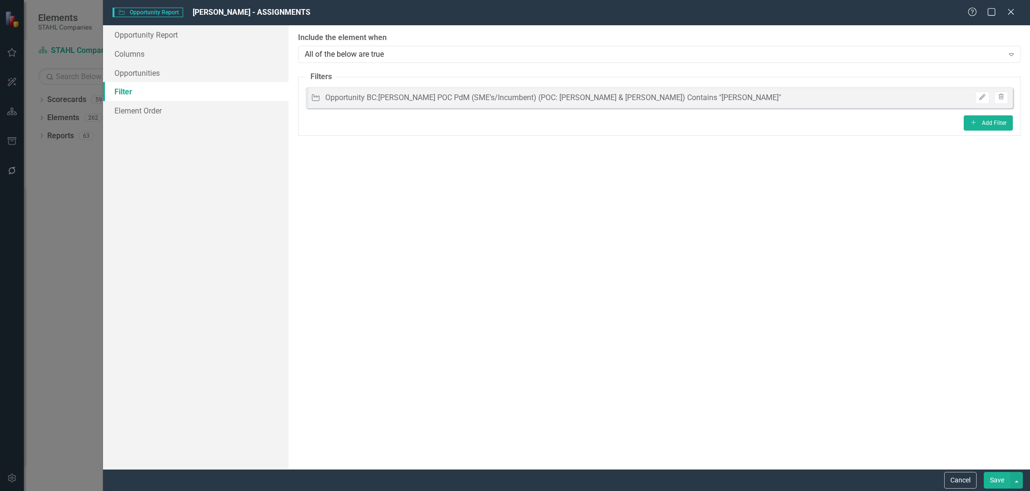
click at [519, 101] on div "Opportunity BC:[PERSON_NAME] POC PdM (SME's/Incumbent) (POC: [PERSON_NAME] & [P…" at bounding box center [553, 98] width 456 height 11
click at [980, 94] on icon "Edit" at bounding box center [982, 97] width 7 height 6
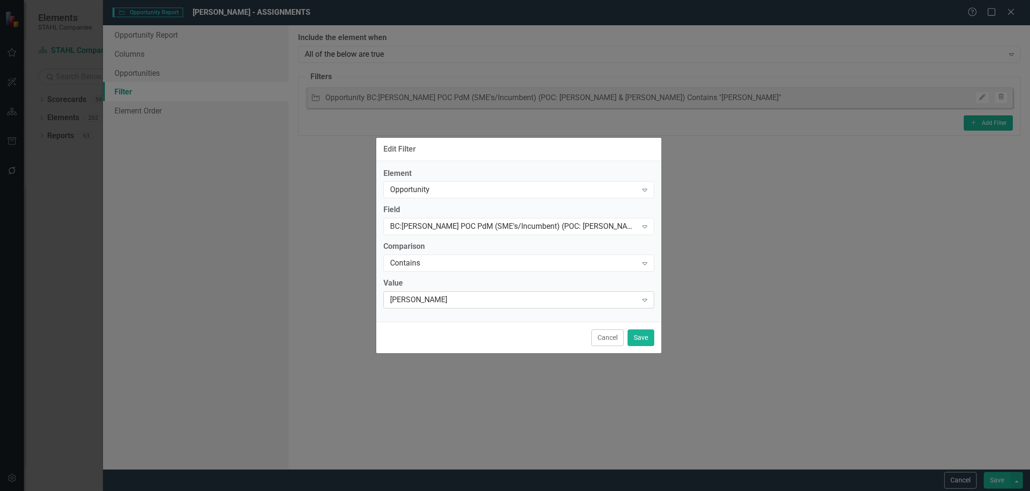
click at [447, 295] on div "[PERSON_NAME]" at bounding box center [514, 300] width 248 height 11
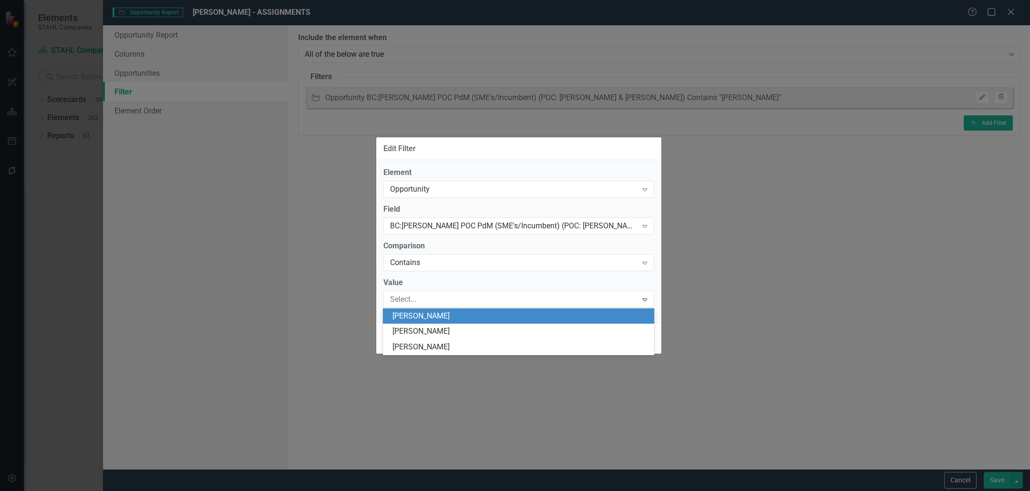
click at [450, 275] on div "Element Opportunity Expand Field BC:[PERSON_NAME] POC PdM (SME's/Incumbent) (PO…" at bounding box center [518, 237] width 271 height 141
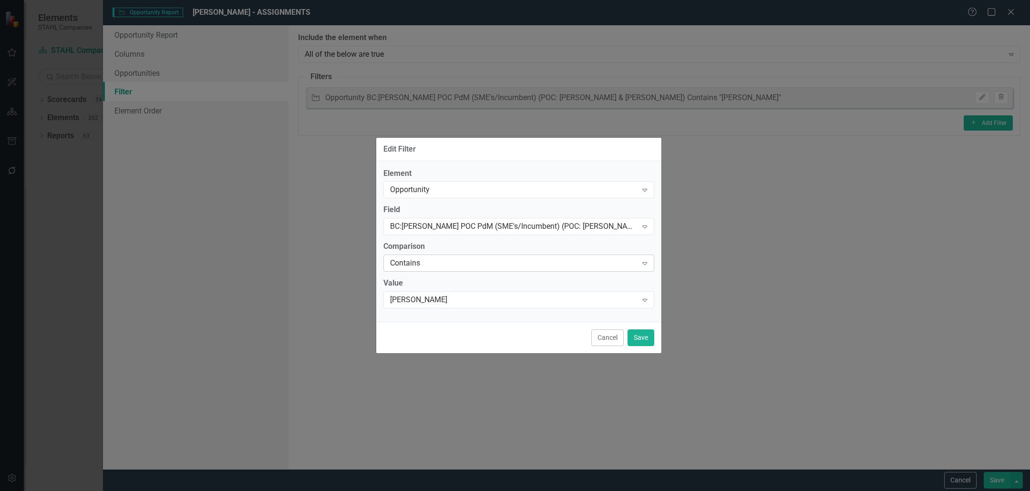
click at [456, 260] on div "Contains" at bounding box center [514, 263] width 248 height 11
click at [459, 241] on div "Element Opportunity Expand Field BC:[PERSON_NAME] POC PdM (SME's/Incumbent) (PO…" at bounding box center [518, 237] width 271 height 139
click at [606, 340] on button "Cancel" at bounding box center [607, 338] width 32 height 17
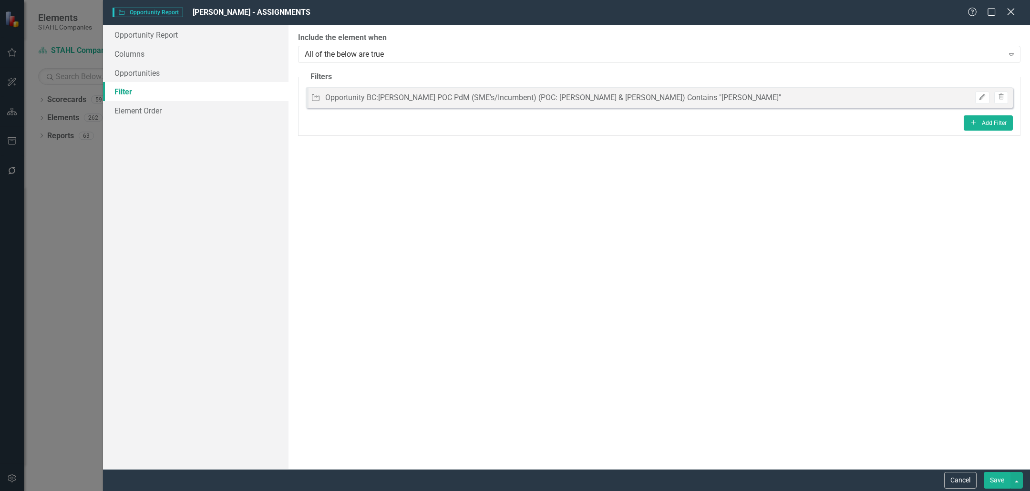
click at [1011, 13] on icon at bounding box center [1010, 11] width 7 height 7
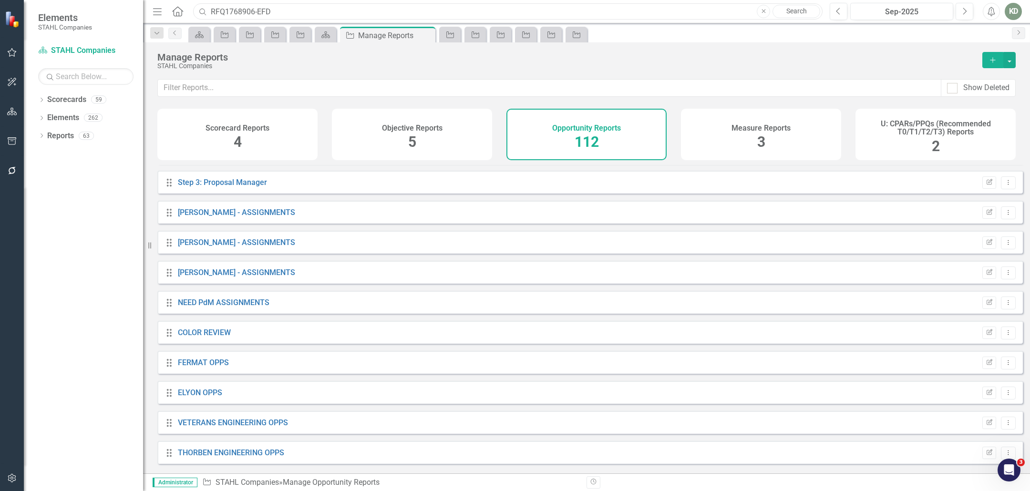
click at [408, 5] on input "RFQ1768906-EFD" at bounding box center [508, 11] width 630 height 17
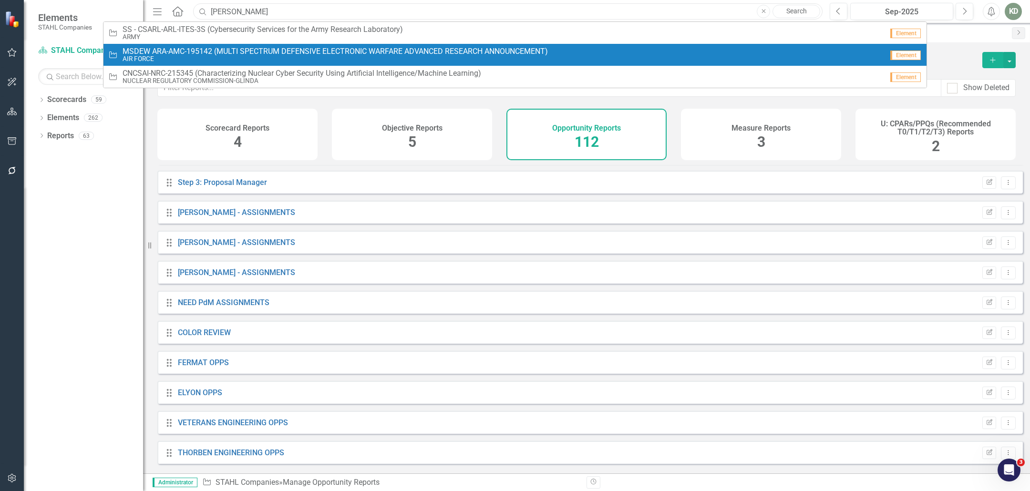
type input "[PERSON_NAME]"
click at [412, 165] on div "Scorecard Reports 4 Objective Reports 5 Opportunity Reports 112 Measure Reports…" at bounding box center [586, 137] width 887 height 56
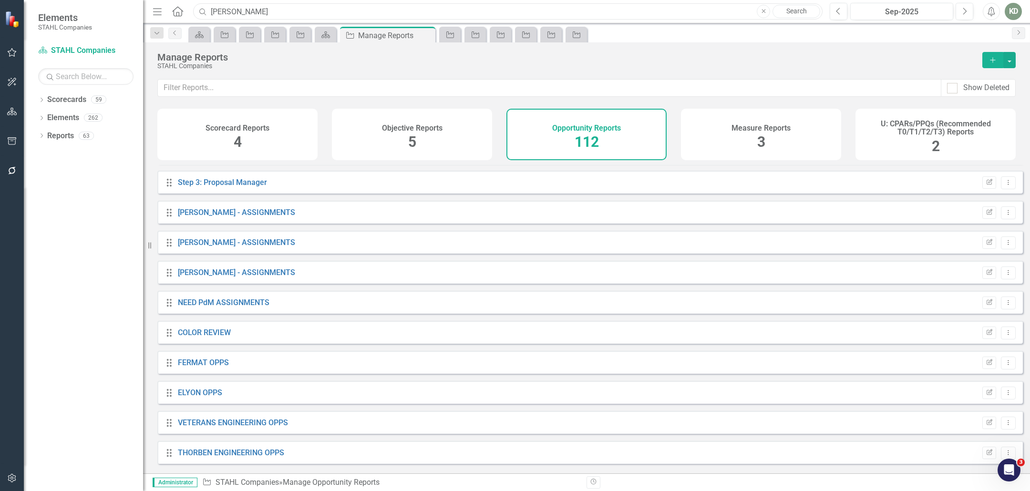
click at [252, 6] on input "[PERSON_NAME]" at bounding box center [508, 11] width 630 height 17
click at [251, 10] on input "[PERSON_NAME]" at bounding box center [508, 11] width 630 height 17
click at [260, 9] on input "[PERSON_NAME]" at bounding box center [508, 11] width 630 height 17
click at [261, 9] on input "[PERSON_NAME]" at bounding box center [508, 11] width 630 height 17
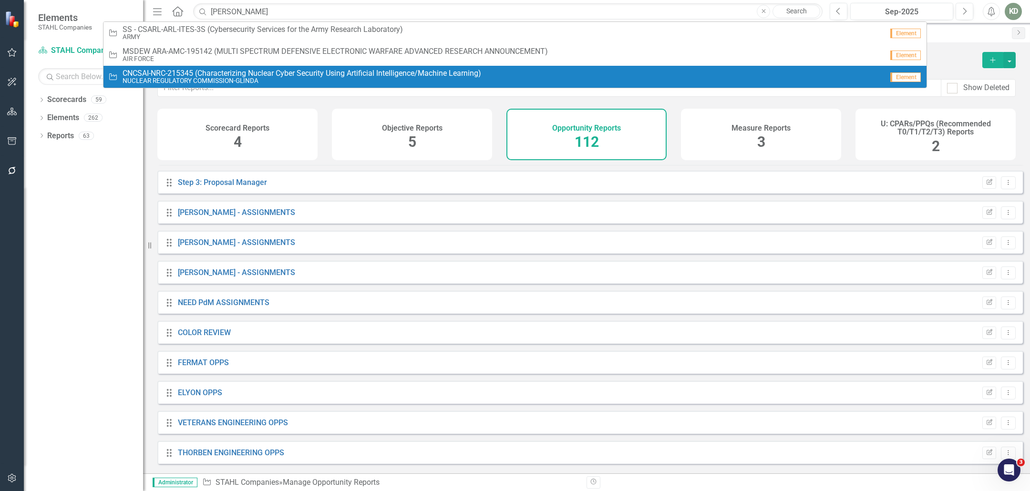
drag, startPoint x: 74, startPoint y: 245, endPoint x: 116, endPoint y: 208, distance: 56.1
click at [74, 245] on div "Dropdown Scorecards 59 Dropdown [PERSON_NAME] Companies Dropdown ARMY ITES-3s D…" at bounding box center [83, 291] width 119 height 399
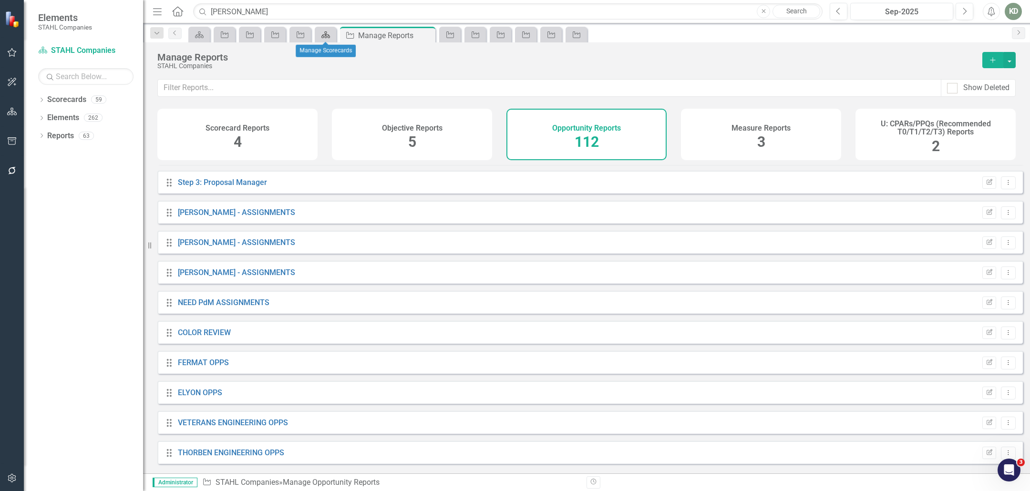
click at [324, 33] on icon "Scorecard" at bounding box center [326, 35] width 10 height 8
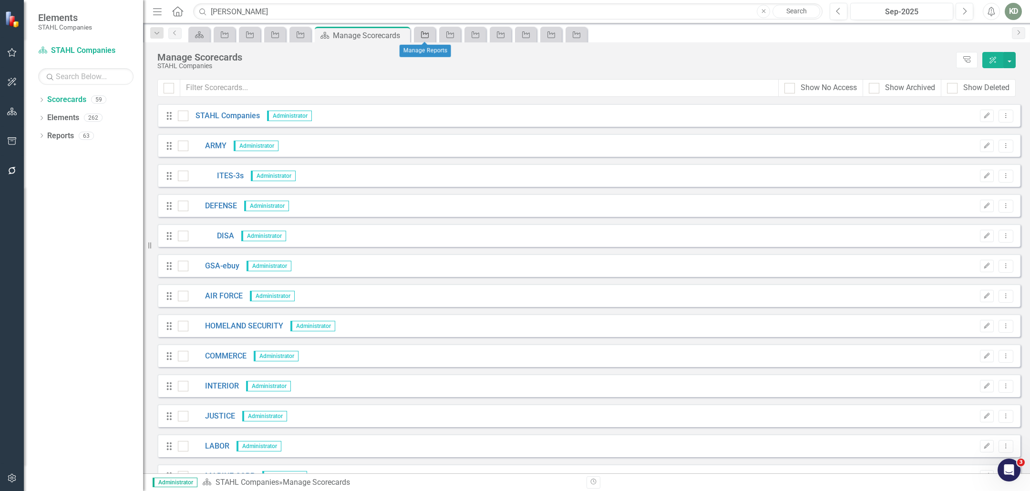
click at [423, 36] on icon "Opportunity" at bounding box center [425, 35] width 10 height 8
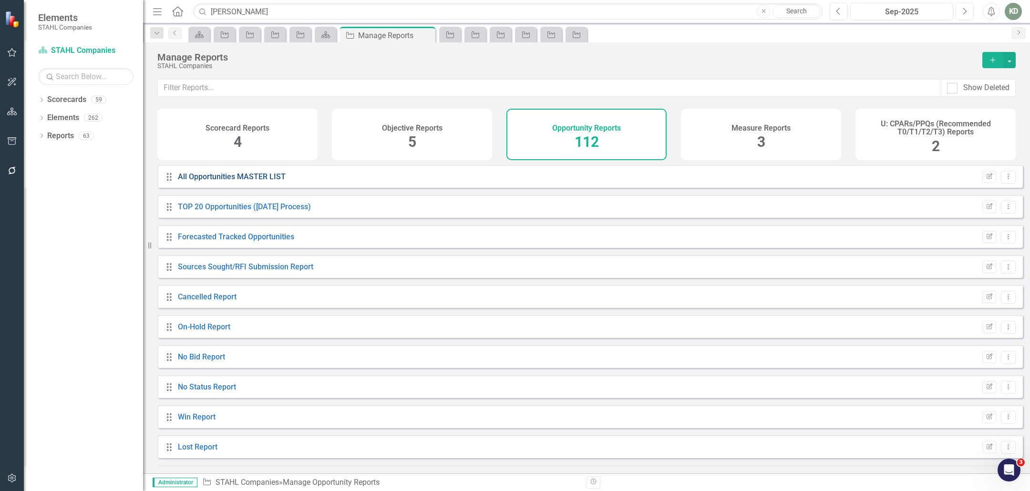
click at [253, 181] on link "All Opportunities MASTER LIST" at bounding box center [232, 176] width 108 height 9
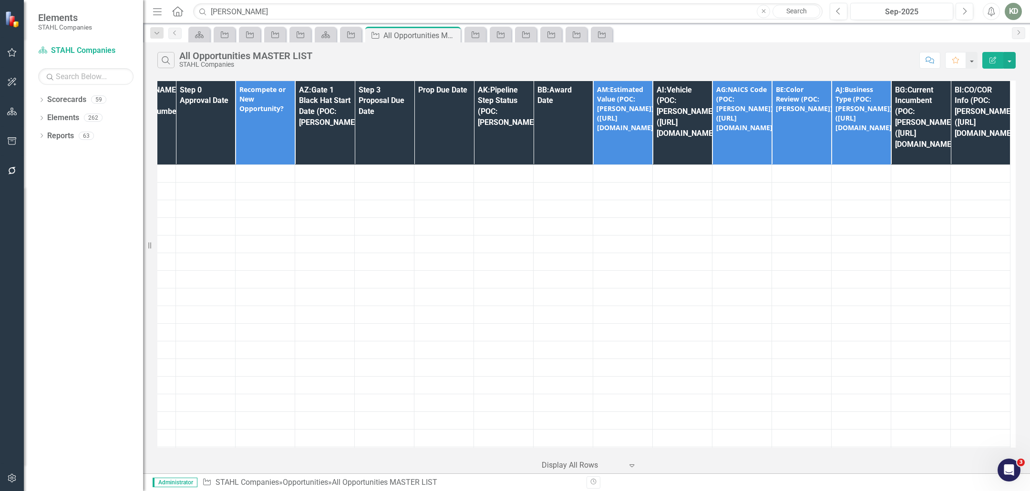
scroll to position [0, 730]
click at [607, 467] on div at bounding box center [582, 465] width 81 height 13
click at [601, 383] on div "10+ rows per page" at bounding box center [591, 387] width 90 height 11
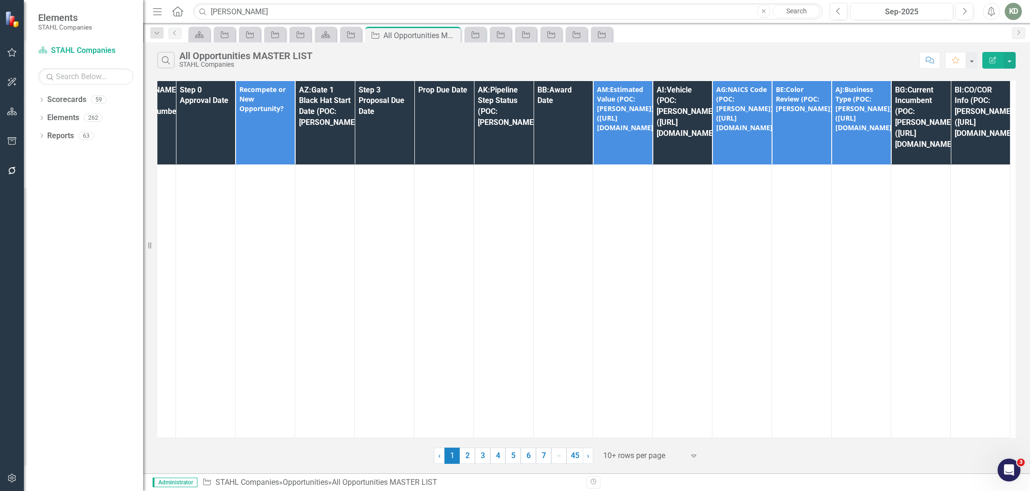
scroll to position [8469, 728]
click at [653, 96] on th "AI:Vehicle (POC: [PERSON_NAME])([URL][DOMAIN_NAME])" at bounding box center [683, 123] width 60 height 84
click at [653, 121] on th "AI:Vehicle (POC: [PERSON_NAME])([URL][DOMAIN_NAME]) Sort Ascending" at bounding box center [683, 123] width 60 height 84
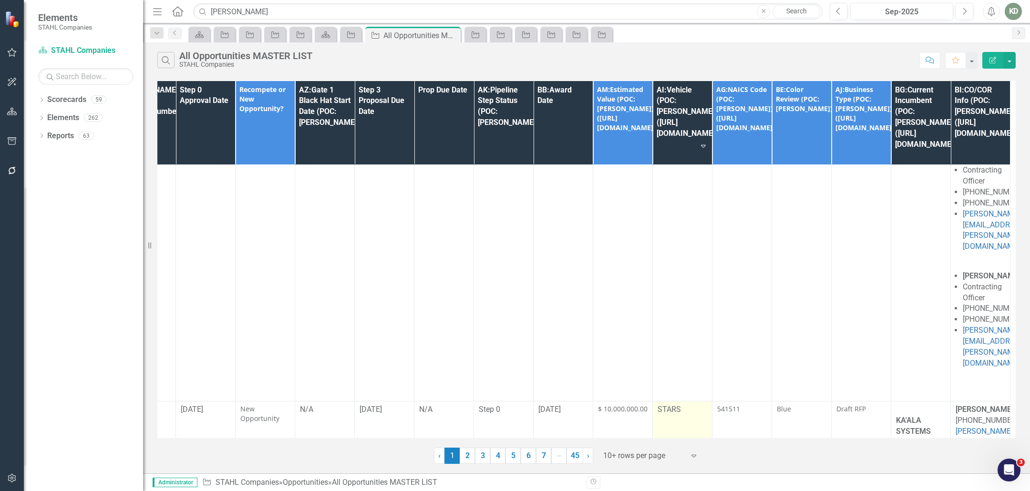
scroll to position [11761, 728]
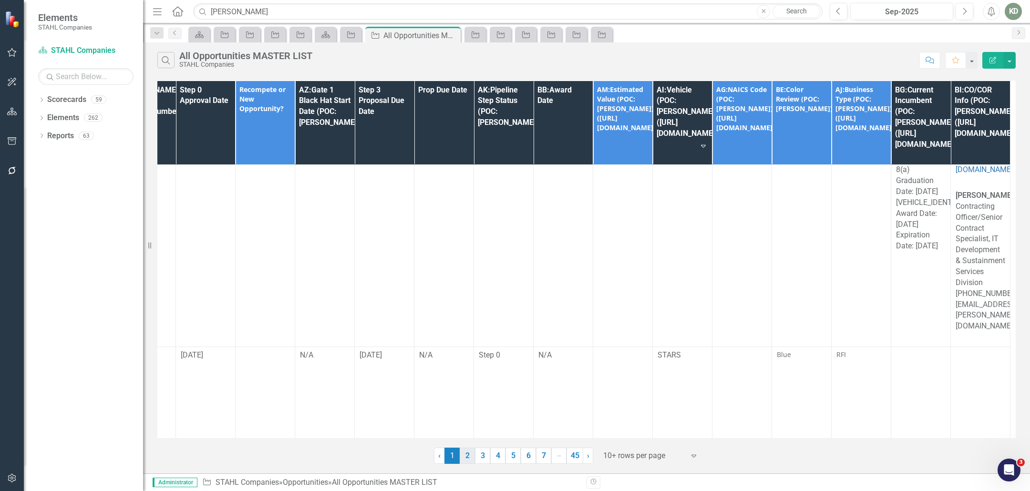
click at [468, 458] on link "2" at bounding box center [467, 456] width 15 height 16
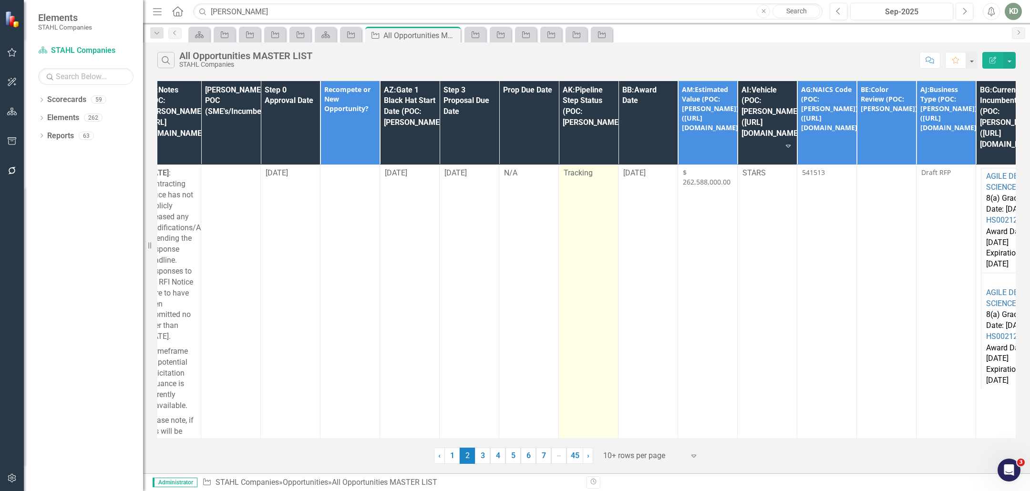
scroll to position [0, 564]
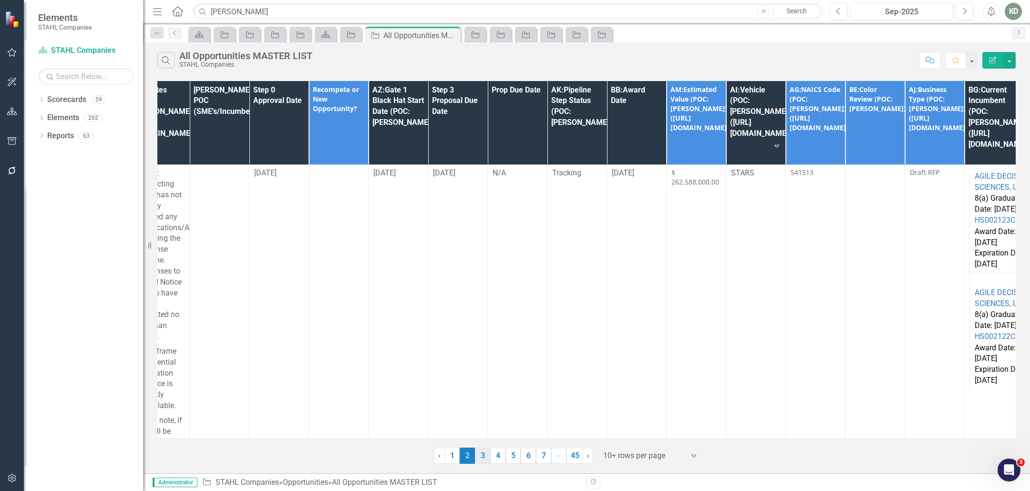
click at [485, 453] on link "3" at bounding box center [482, 456] width 15 height 16
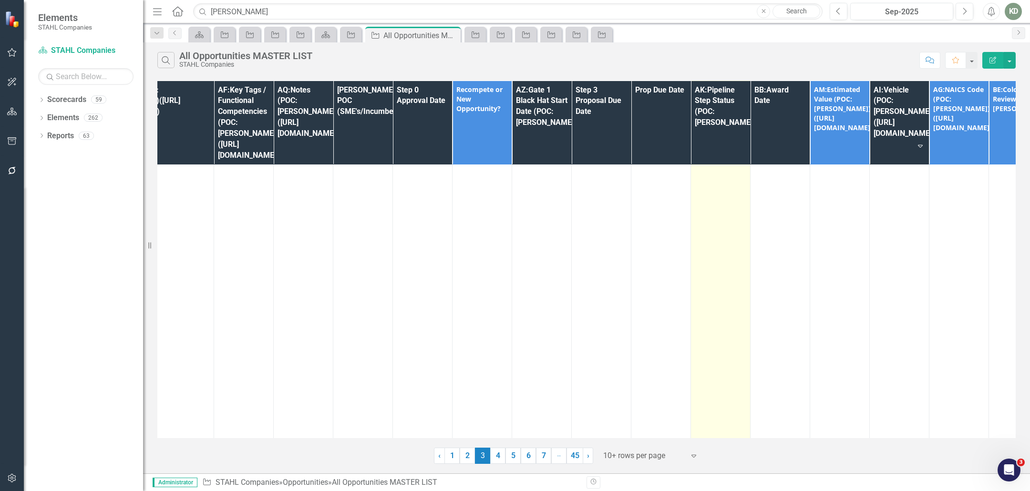
scroll to position [8228, 421]
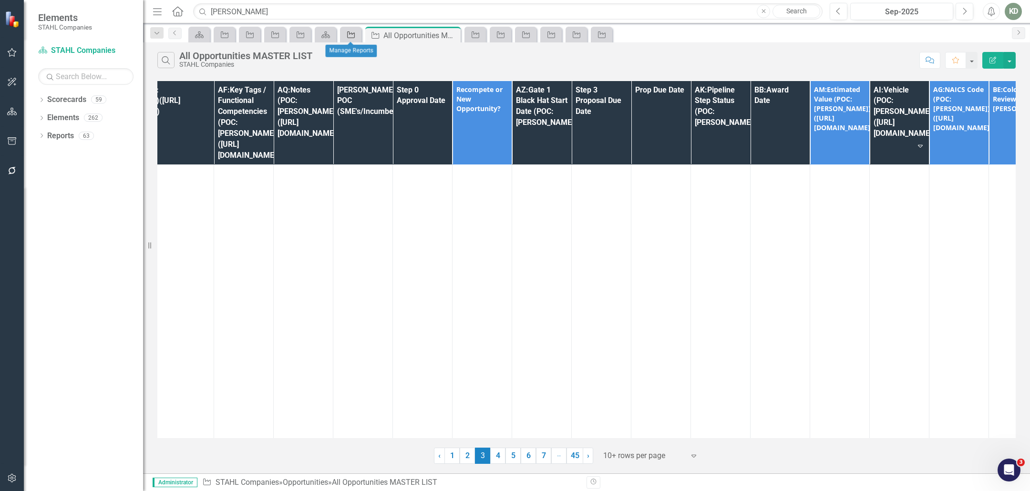
click at [351, 32] on icon at bounding box center [351, 34] width 8 height 7
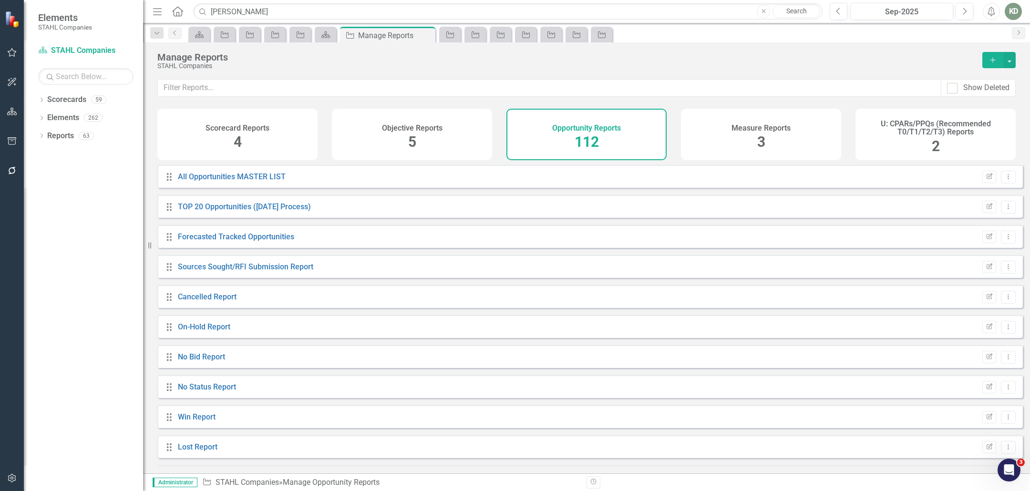
click at [983, 58] on button "Add" at bounding box center [992, 60] width 21 height 16
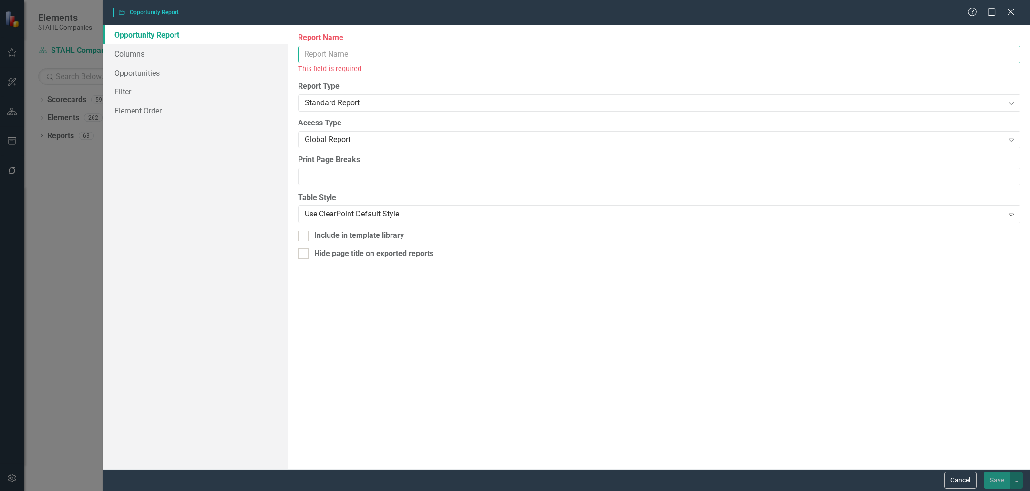
click at [360, 52] on input "Report Name" at bounding box center [659, 55] width 723 height 18
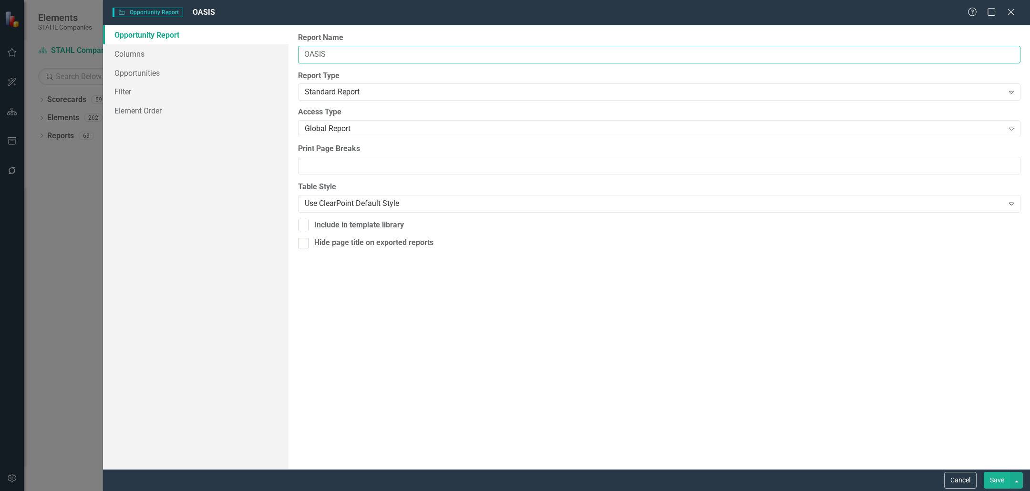
type input "OASIS"
click at [243, 154] on div "Opportunity Report Columns Opportunities Filter Element Order" at bounding box center [196, 247] width 186 height 444
click at [150, 90] on link "Filter" at bounding box center [196, 91] width 186 height 19
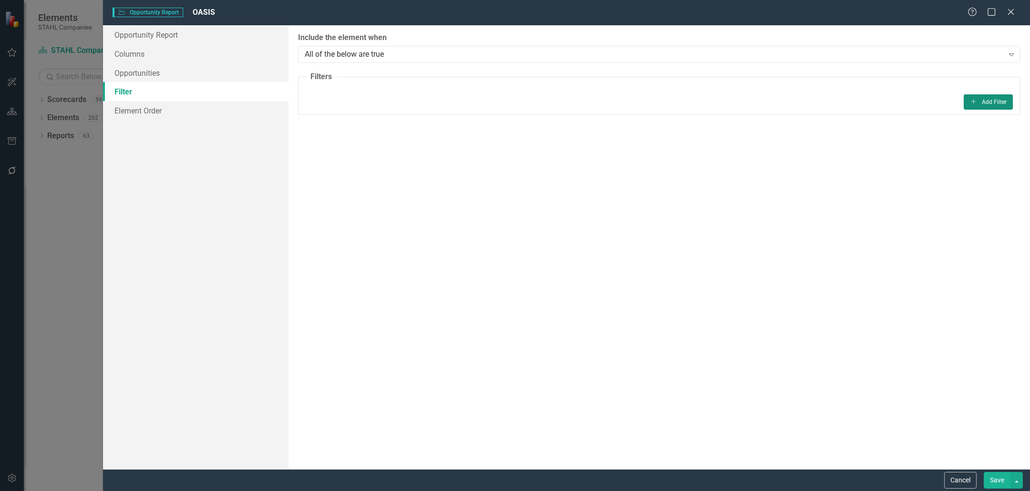
click at [977, 99] on icon "Add" at bounding box center [973, 102] width 7 height 6
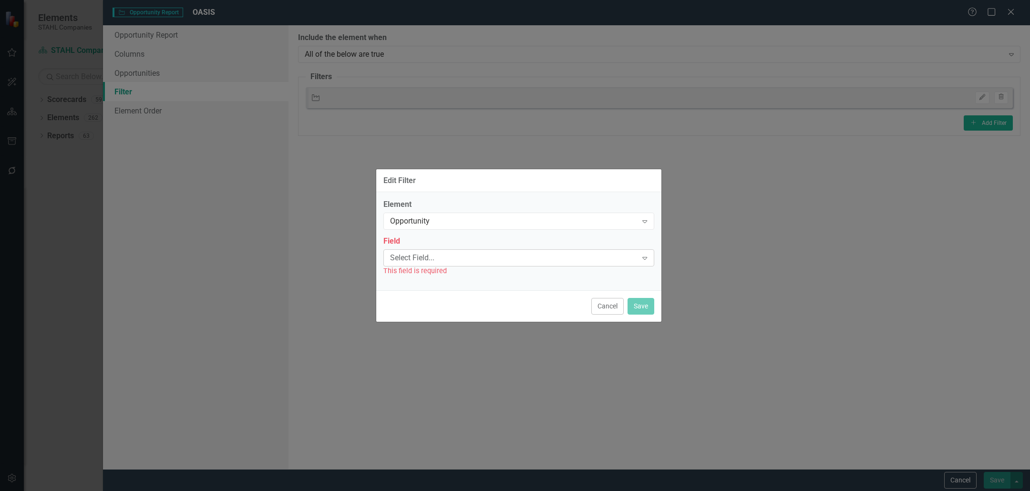
click at [485, 255] on div "Select Field..." at bounding box center [514, 257] width 248 height 11
type input "VE"
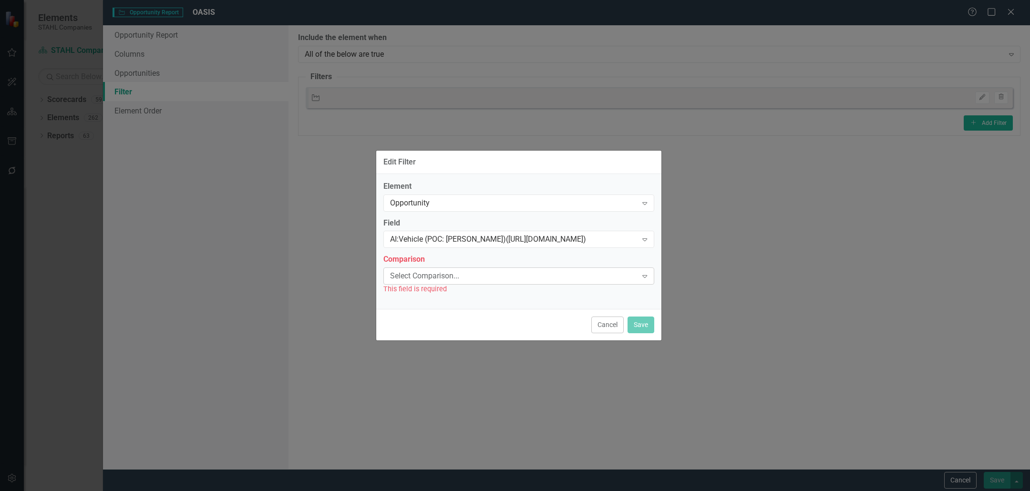
click at [455, 276] on div "Select Comparison..." at bounding box center [514, 276] width 248 height 11
click at [432, 491] on div "Equals" at bounding box center [517, 499] width 1015 height 11
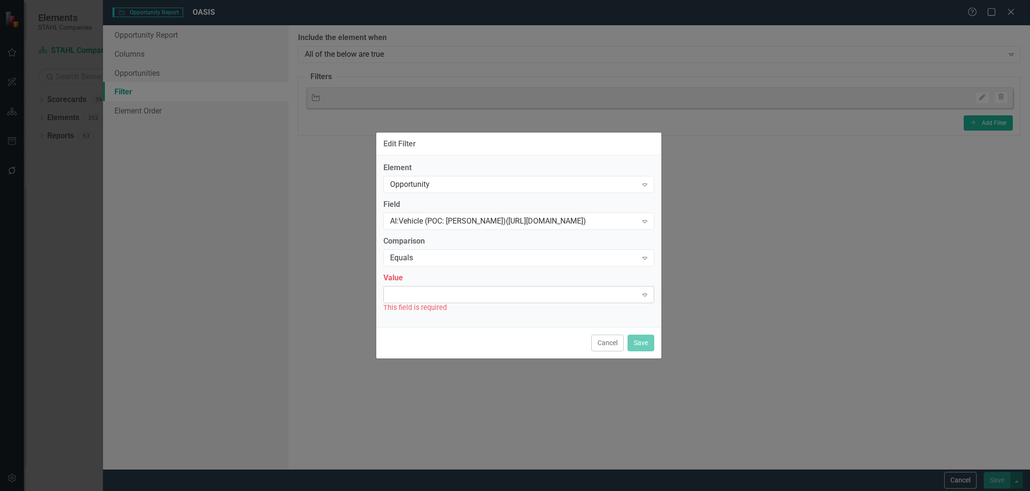
click at [433, 296] on div "Expand" at bounding box center [518, 294] width 271 height 17
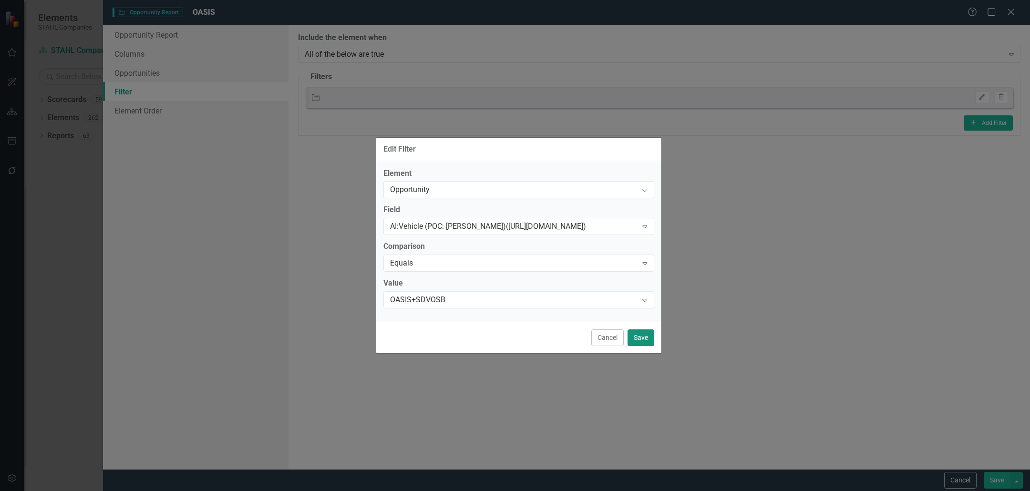
click at [642, 337] on button "Save" at bounding box center [641, 338] width 27 height 17
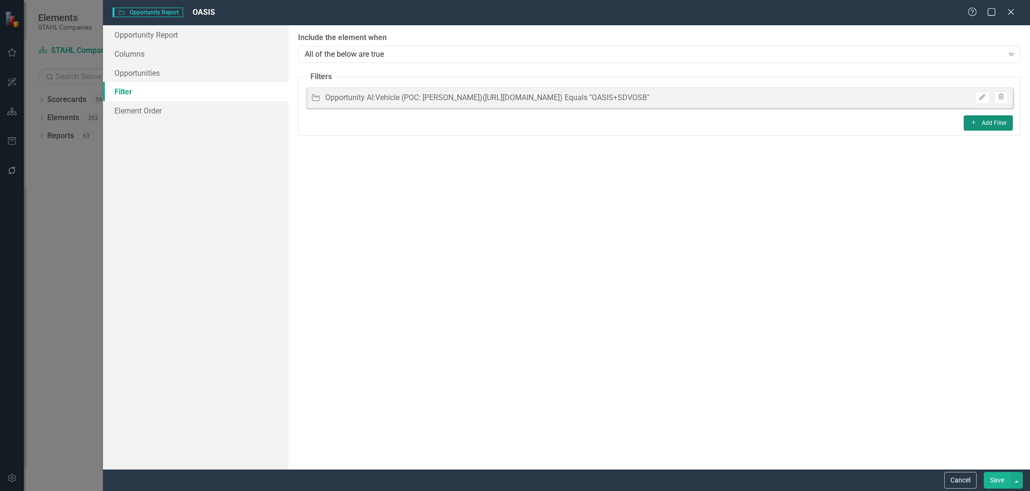
click at [1006, 119] on button "Add Add Filter" at bounding box center [988, 122] width 49 height 15
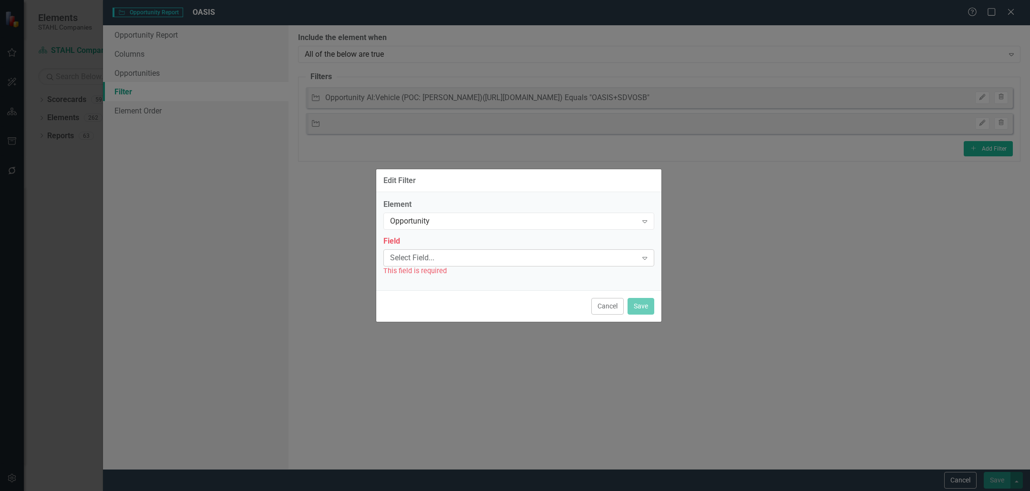
click at [470, 255] on div "Select Field..." at bounding box center [514, 257] width 248 height 11
type input "VE"
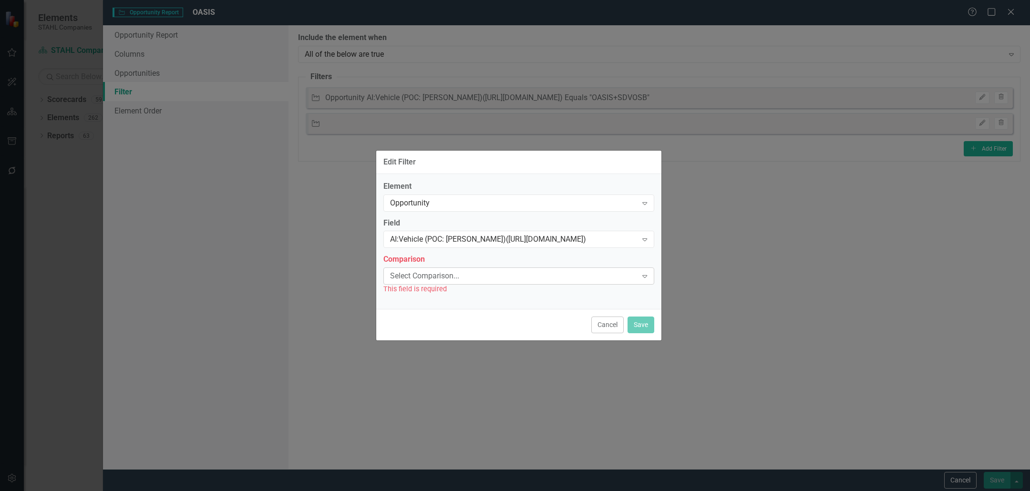
click at [479, 277] on div "Select Comparison..." at bounding box center [514, 276] width 248 height 11
click at [464, 491] on div "Equals" at bounding box center [517, 499] width 1015 height 11
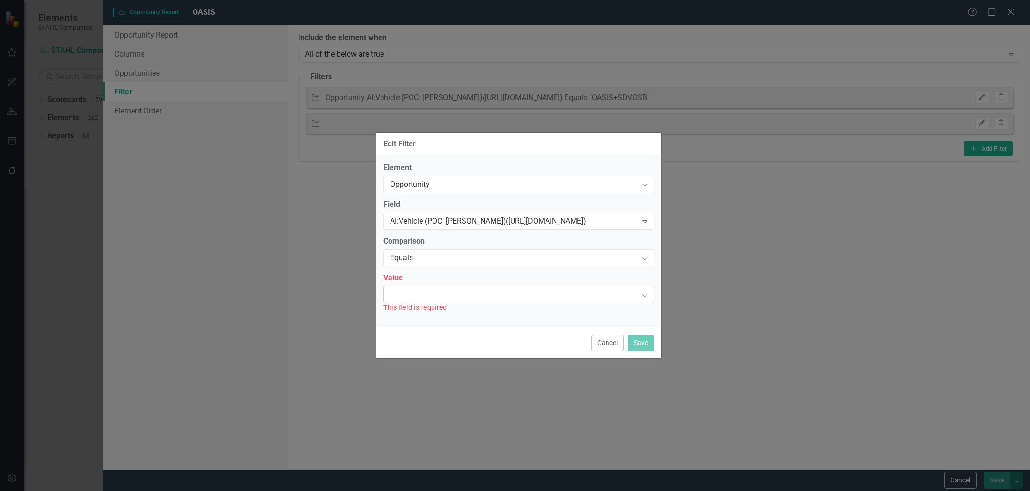
click at [467, 294] on div at bounding box center [510, 295] width 251 height 2
drag, startPoint x: 449, startPoint y: 374, endPoint x: 505, endPoint y: 367, distance: 55.8
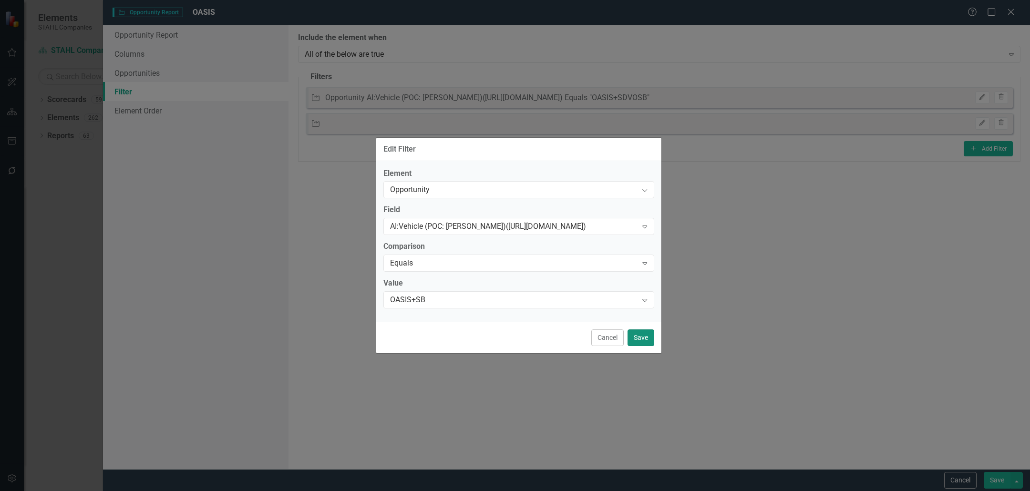
click at [647, 335] on button "Save" at bounding box center [641, 338] width 27 height 17
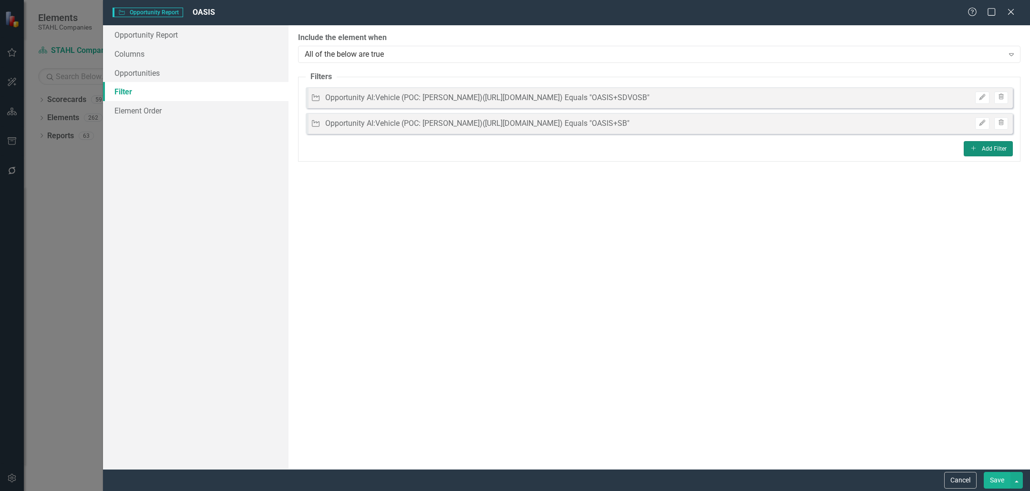
click at [981, 144] on button "Add Add Filter" at bounding box center [988, 148] width 49 height 15
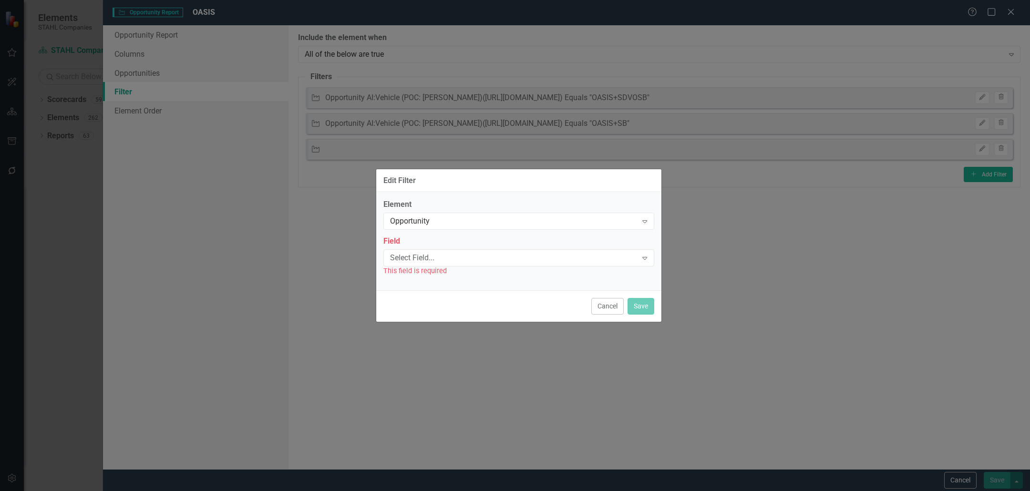
click at [475, 269] on div "This field is required" at bounding box center [518, 271] width 271 height 11
click at [486, 258] on div "Select Field..." at bounding box center [514, 257] width 248 height 11
type input "VE"
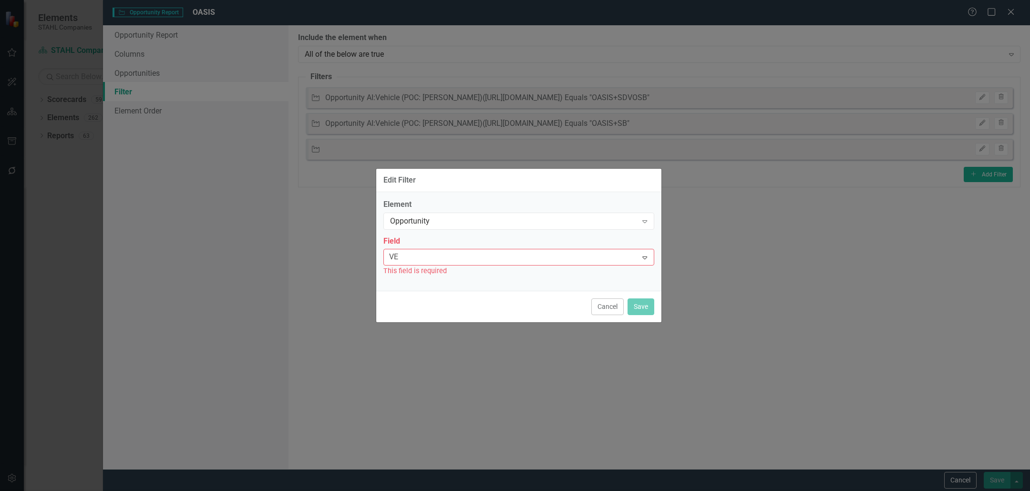
scroll to position [0, 0]
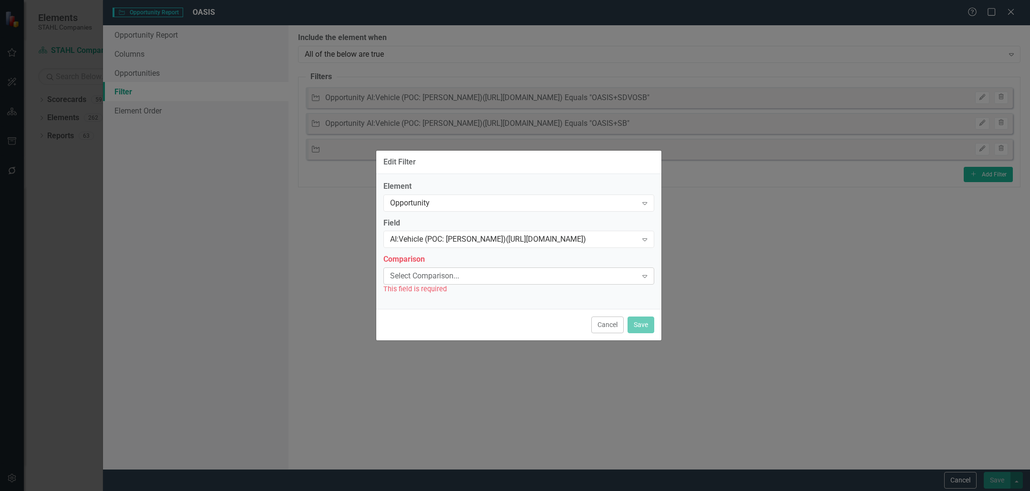
click at [500, 275] on div "Select Comparison..." at bounding box center [514, 276] width 248 height 11
click at [472, 491] on div "Equals" at bounding box center [517, 499] width 1015 height 11
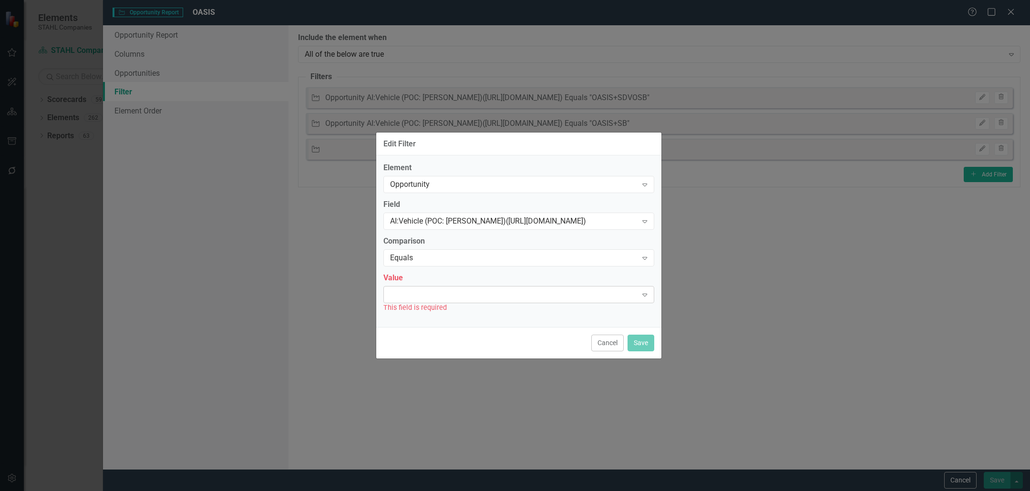
click at [470, 293] on div "Expand" at bounding box center [518, 294] width 271 height 17
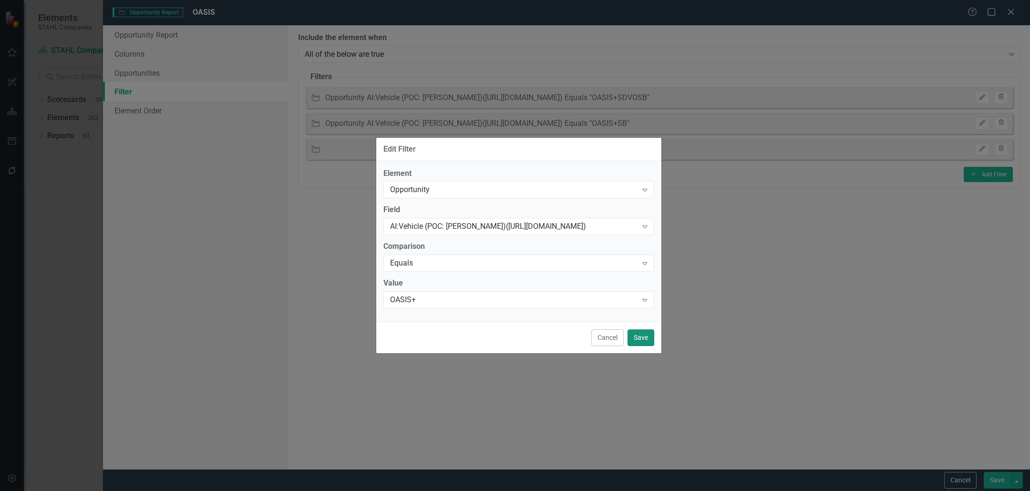
click at [638, 336] on button "Save" at bounding box center [641, 338] width 27 height 17
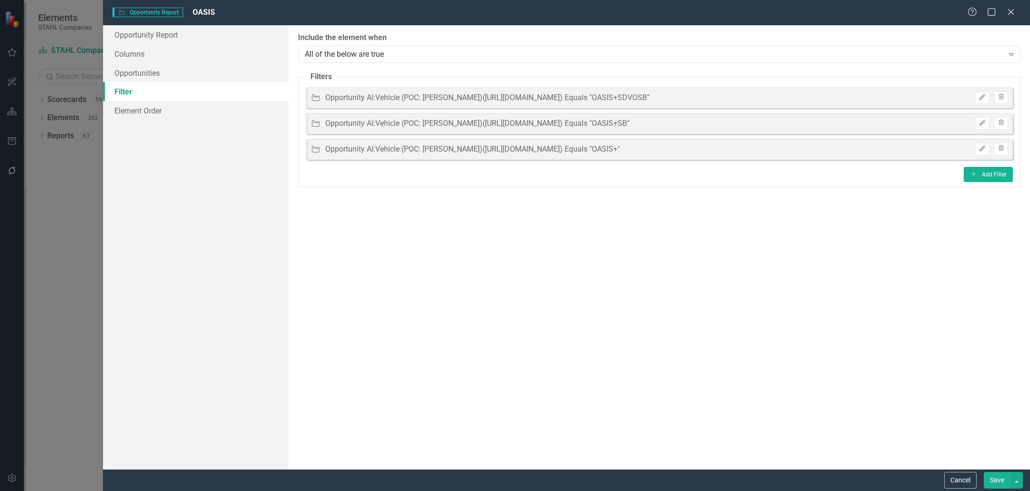
click at [1000, 485] on button "Save" at bounding box center [997, 480] width 27 height 17
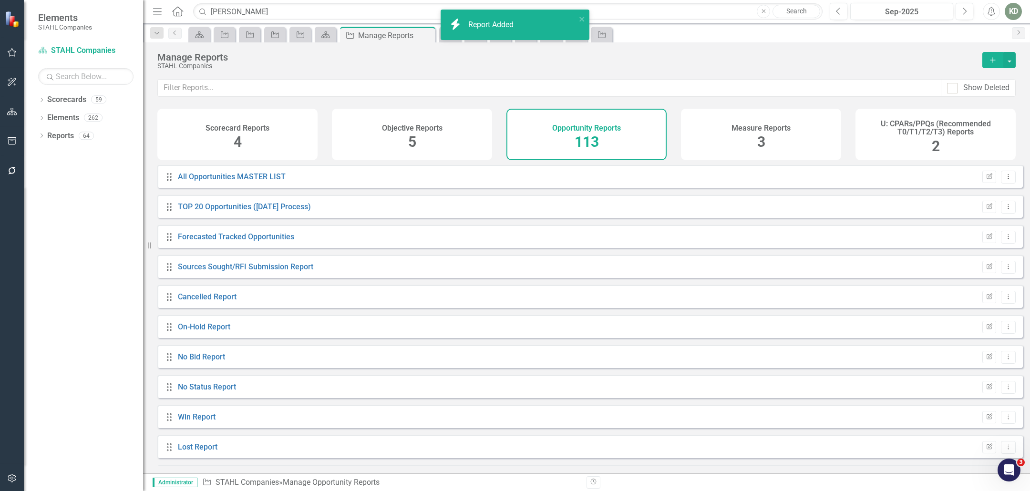
scroll to position [3093, 0]
click at [198, 453] on link "OASIS" at bounding box center [189, 448] width 22 height 9
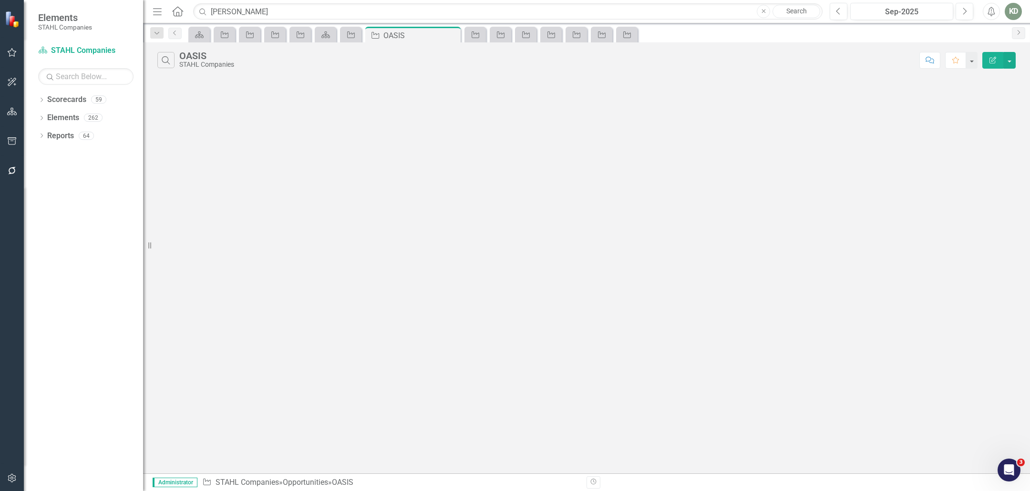
click at [999, 56] on button "Edit Report" at bounding box center [992, 60] width 21 height 17
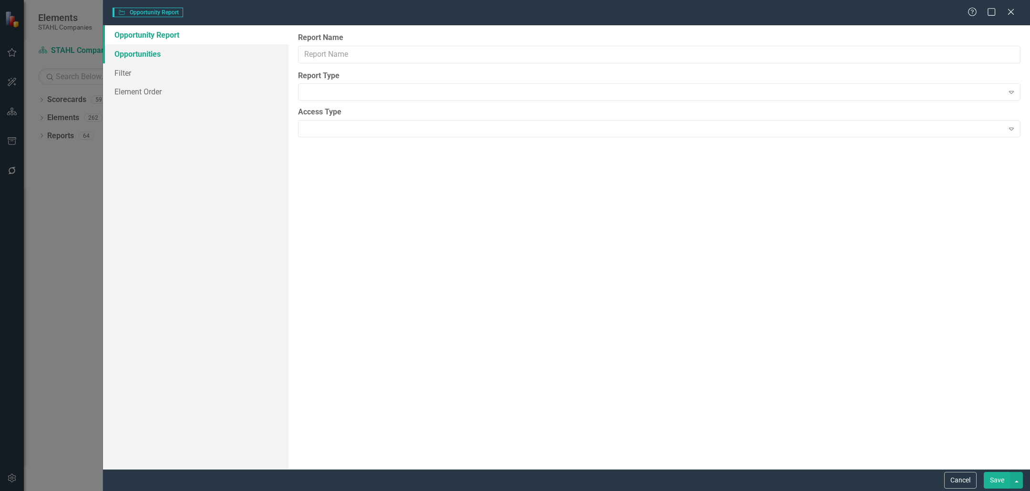
type input "OASIS"
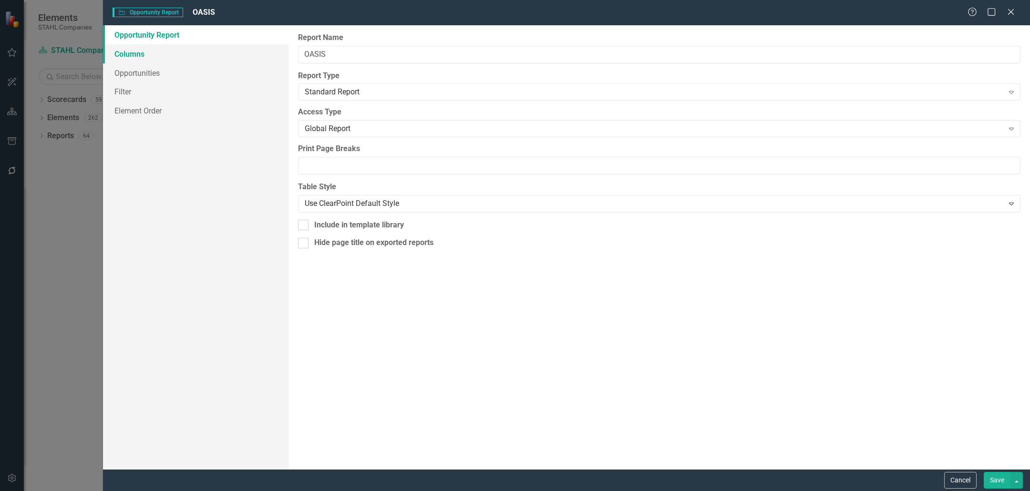
click at [194, 59] on link "Columns" at bounding box center [196, 53] width 186 height 19
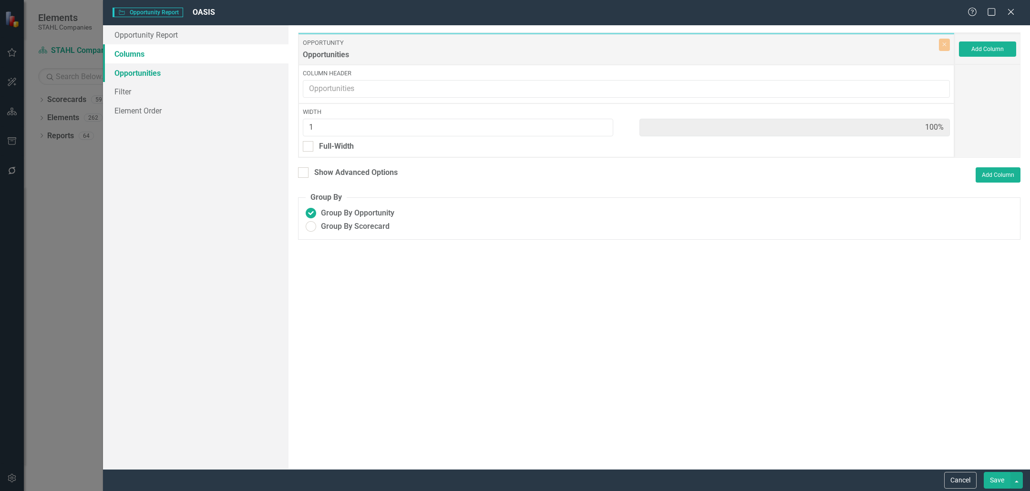
click at [182, 74] on link "Opportunities" at bounding box center [196, 72] width 186 height 19
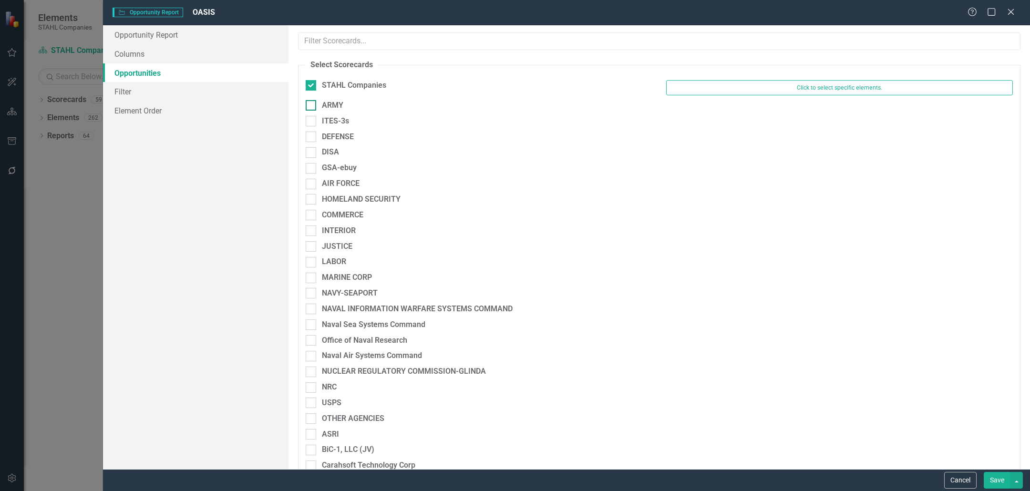
click at [314, 107] on div at bounding box center [311, 105] width 10 height 10
click at [312, 106] on input "ARMY" at bounding box center [309, 103] width 6 height 6
checkbox input "true"
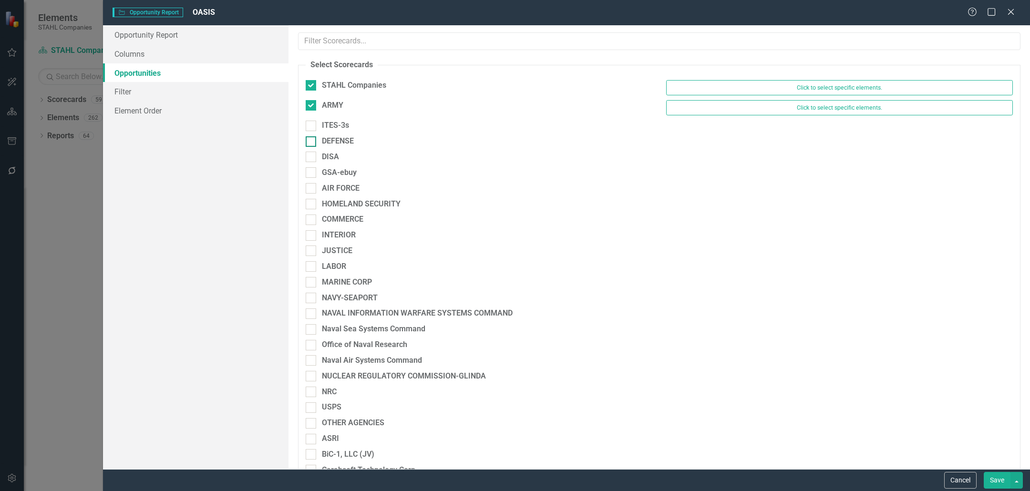
click at [312, 137] on div at bounding box center [311, 141] width 10 height 10
click at [312, 137] on input "DEFENSE" at bounding box center [309, 139] width 6 height 6
checkbox input "true"
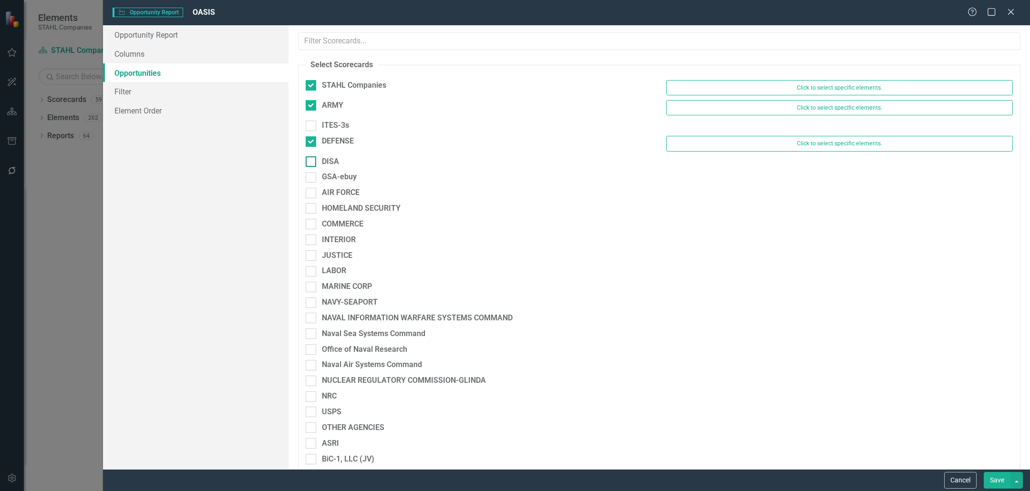
click at [312, 156] on div at bounding box center [311, 161] width 10 height 10
click at [312, 156] on input "DISA" at bounding box center [309, 159] width 6 height 6
checkbox input "true"
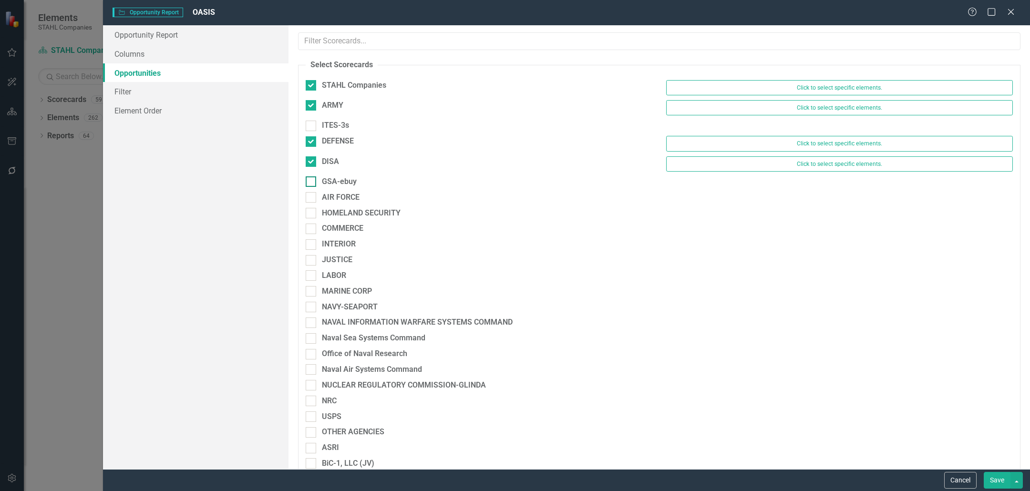
click at [311, 186] on div at bounding box center [311, 181] width 10 height 10
click at [311, 183] on input "GSA-ebuy" at bounding box center [309, 179] width 6 height 6
checkbox input "true"
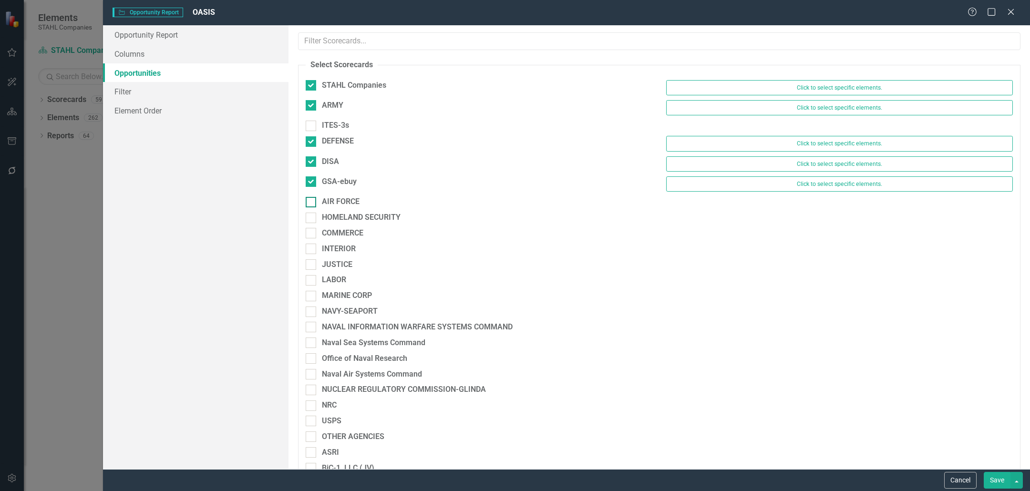
click at [311, 200] on input "AIR FORCE" at bounding box center [309, 200] width 6 height 6
checkbox input "true"
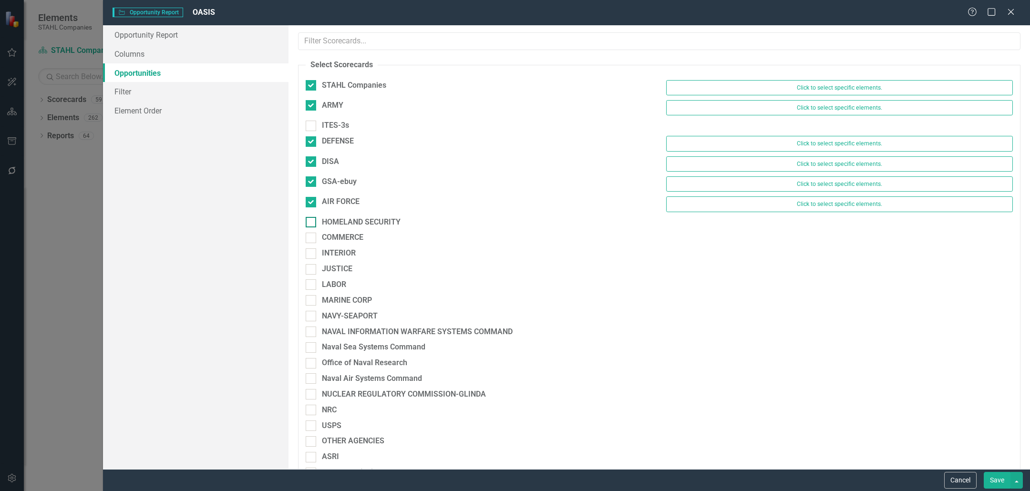
click at [308, 220] on input "HOMELAND SECURITY" at bounding box center [309, 220] width 6 height 6
checkbox input "true"
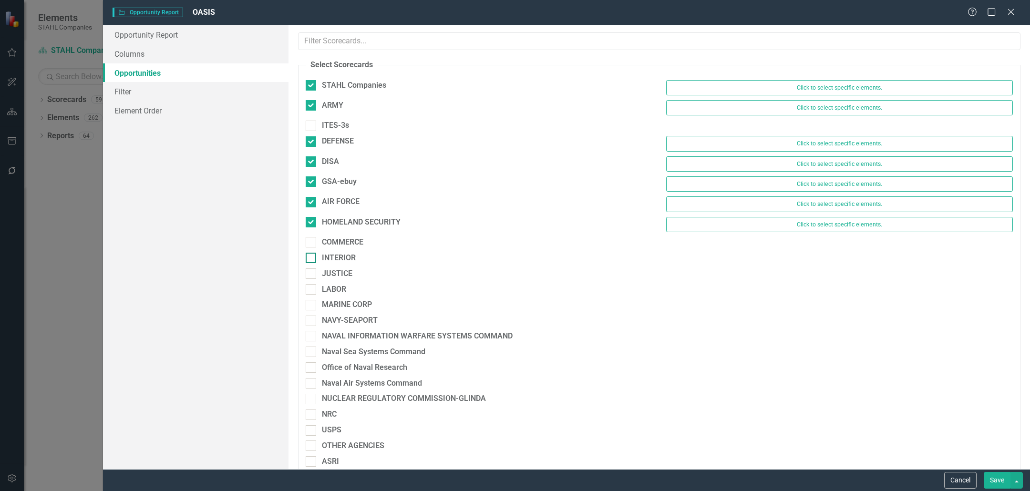
drag, startPoint x: 310, startPoint y: 242, endPoint x: 312, endPoint y: 260, distance: 18.7
click at [310, 242] on div at bounding box center [311, 242] width 10 height 10
click at [310, 242] on input "COMMERCE" at bounding box center [309, 240] width 6 height 6
checkbox input "true"
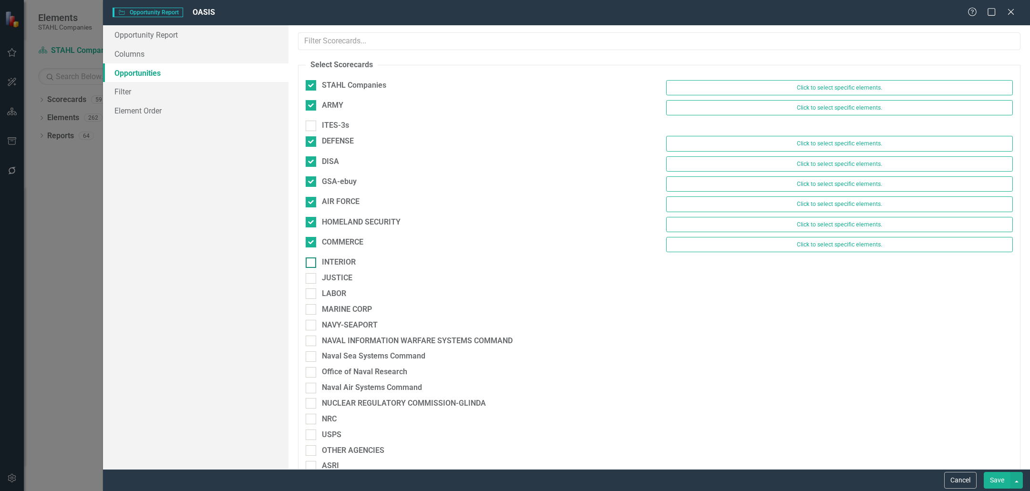
click at [312, 260] on div at bounding box center [311, 263] width 10 height 10
click at [312, 260] on input "INTERIOR" at bounding box center [309, 261] width 6 height 6
checkbox input "true"
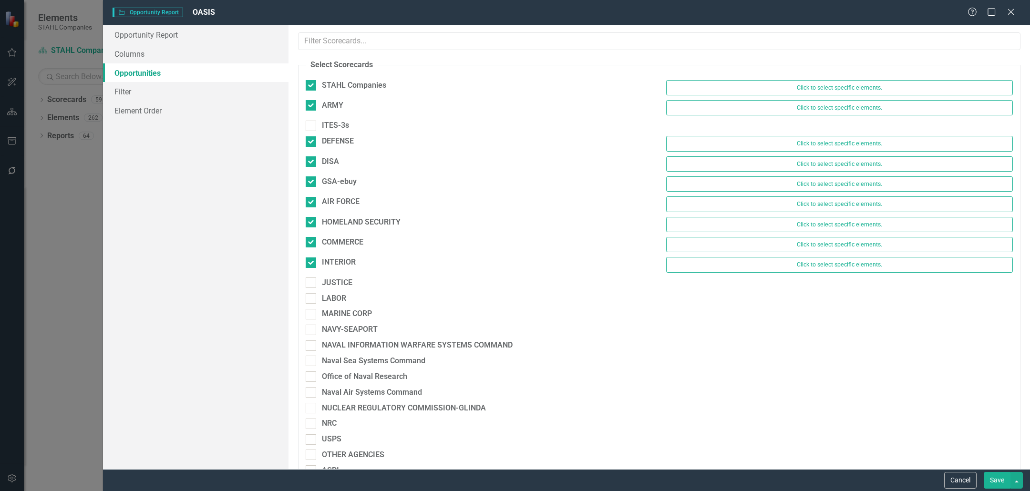
click at [308, 287] on div "JUSTICE" at bounding box center [479, 286] width 361 height 16
drag, startPoint x: 313, startPoint y: 275, endPoint x: 311, endPoint y: 288, distance: 13.1
click at [313, 278] on div at bounding box center [311, 283] width 10 height 10
click at [312, 278] on input "JUSTICE" at bounding box center [309, 281] width 6 height 6
checkbox input "true"
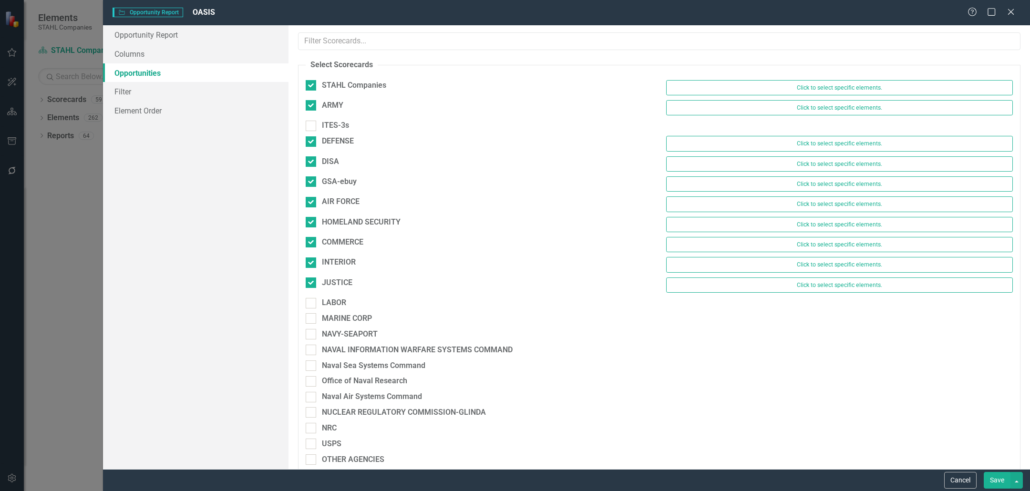
click at [310, 292] on div "JUSTICE Click to select specific elements." at bounding box center [660, 288] width 722 height 20
click at [310, 298] on input "LABOR" at bounding box center [309, 301] width 6 height 6
checkbox input "true"
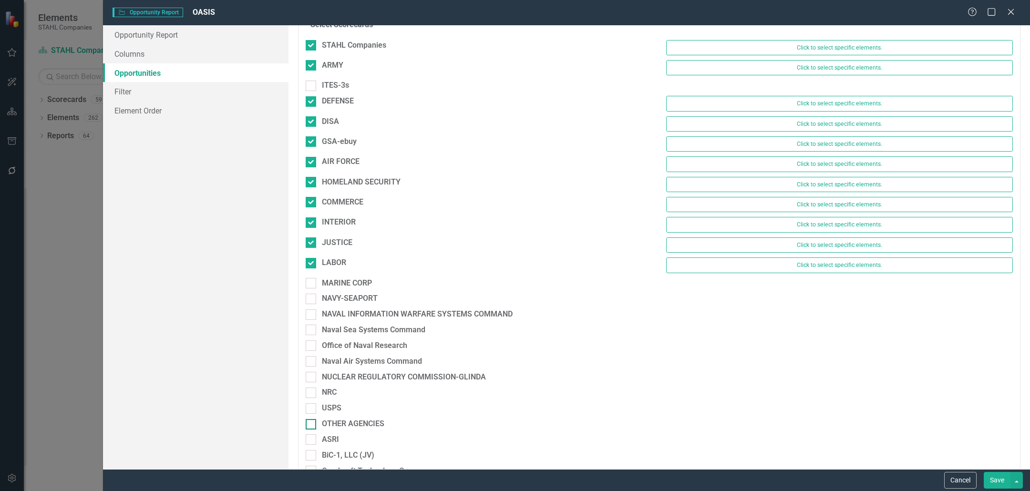
scroll to position [147, 0]
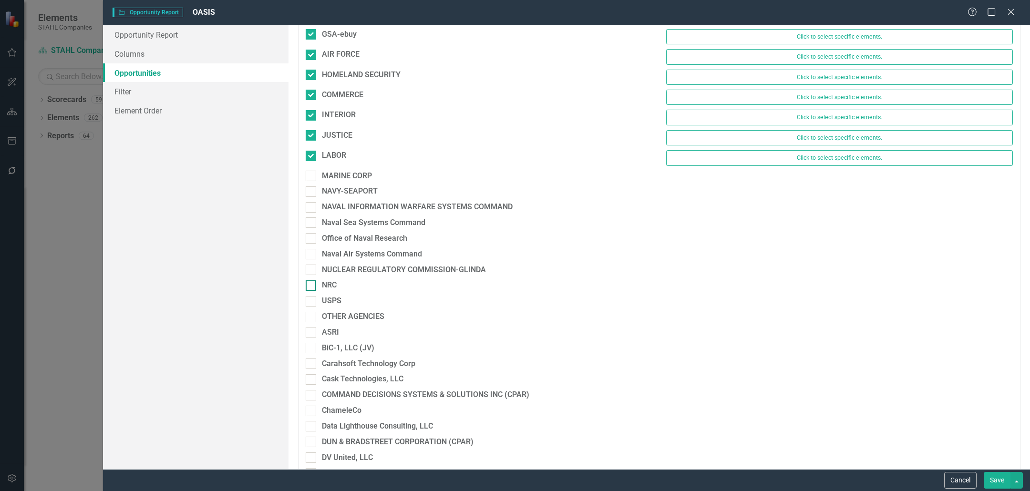
click at [306, 284] on div "NRC" at bounding box center [479, 288] width 361 height 16
drag, startPoint x: 306, startPoint y: 284, endPoint x: 311, endPoint y: 291, distance: 8.6
click at [307, 284] on div at bounding box center [311, 285] width 10 height 10
click at [307, 284] on input "NRC" at bounding box center [309, 283] width 6 height 6
checkbox input "true"
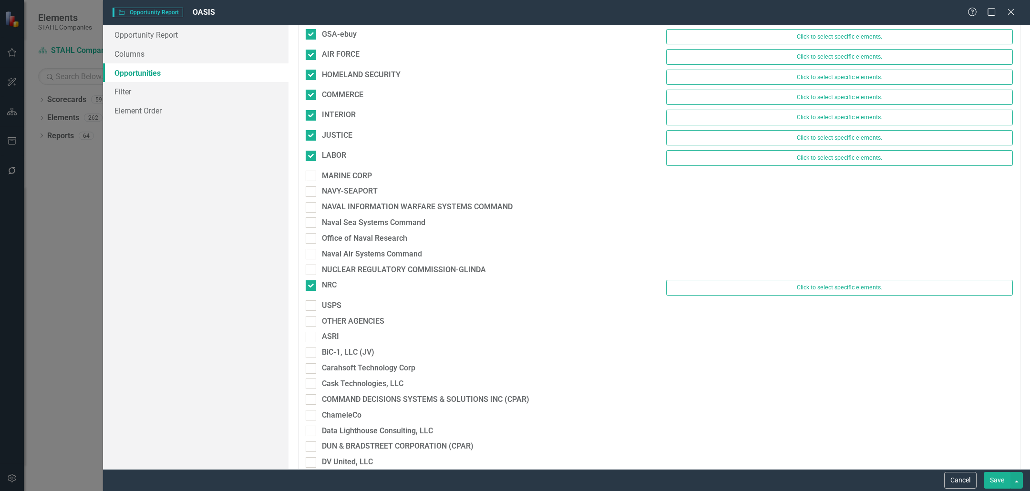
drag, startPoint x: 311, startPoint y: 302, endPoint x: 311, endPoint y: 309, distance: 6.2
click at [311, 302] on input "USPS" at bounding box center [309, 303] width 6 height 6
checkbox input "true"
click at [310, 321] on input "OTHER AGENCIES" at bounding box center [309, 324] width 6 height 6
checkbox input "true"
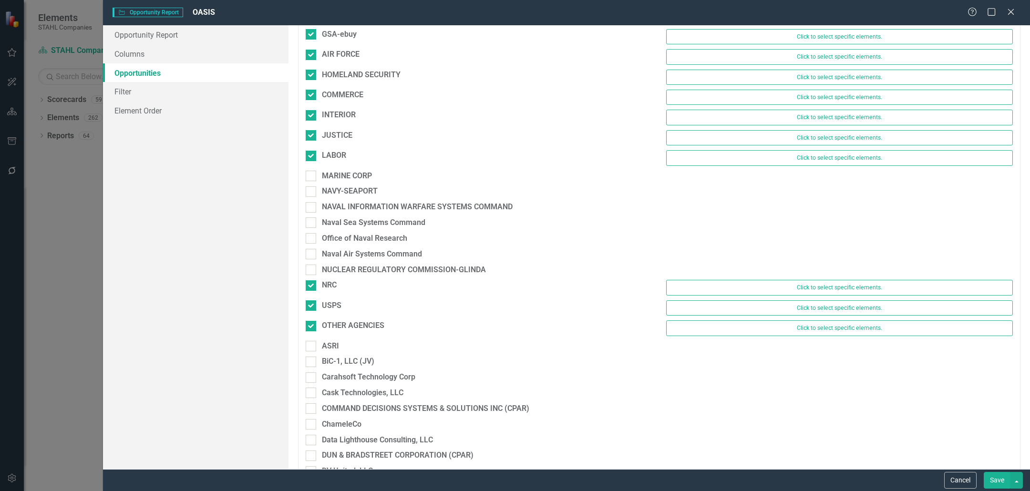
click at [995, 485] on button "Save" at bounding box center [997, 480] width 27 height 17
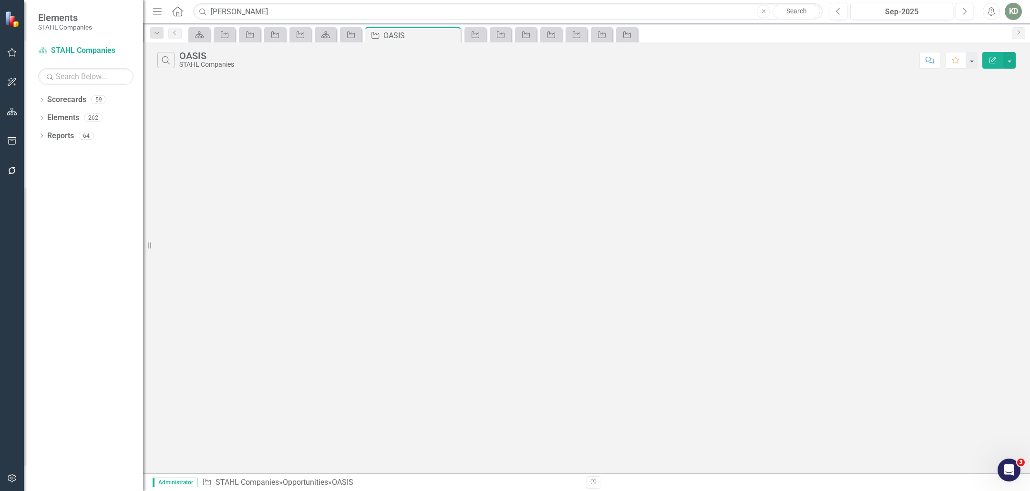
click at [993, 60] on icon "Edit Report" at bounding box center [993, 60] width 9 height 7
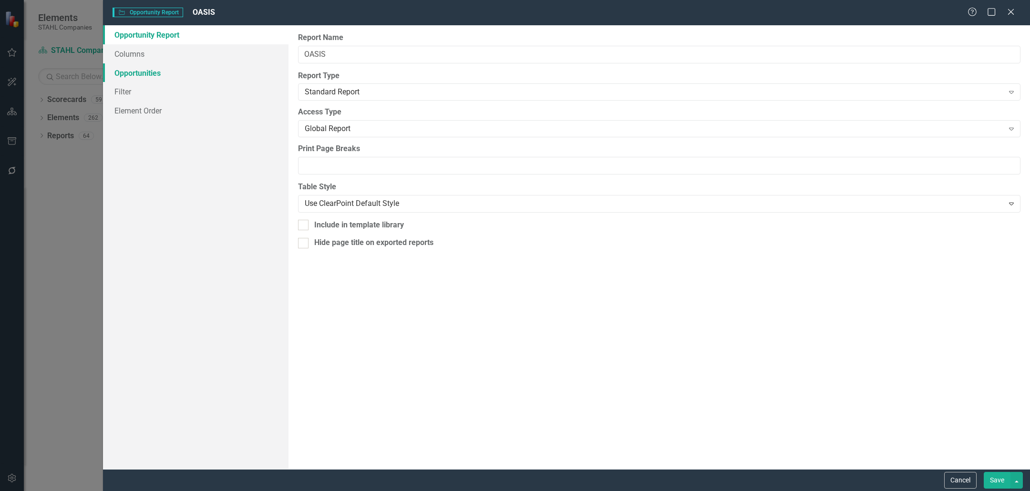
click at [145, 70] on link "Opportunities" at bounding box center [196, 72] width 186 height 19
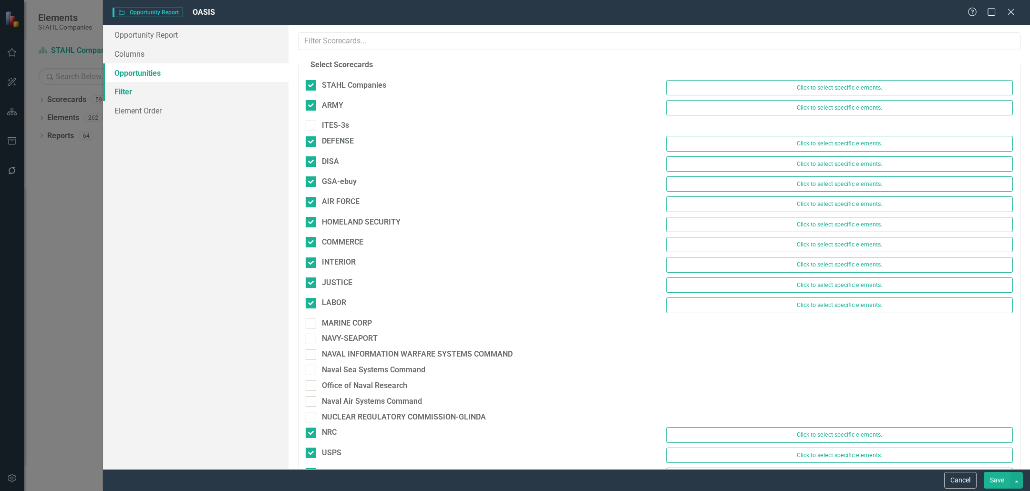
click at [164, 94] on link "Filter" at bounding box center [196, 91] width 186 height 19
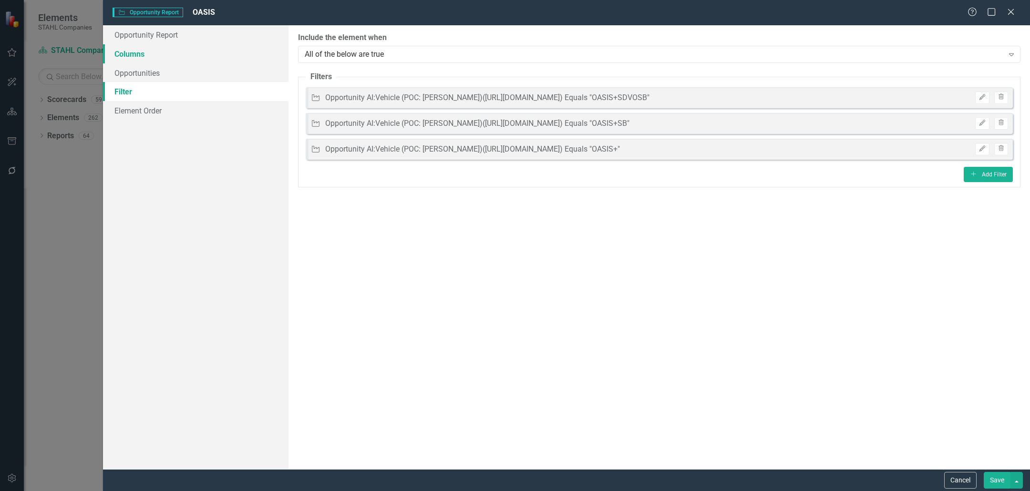
click at [151, 55] on link "Columns" at bounding box center [196, 53] width 186 height 19
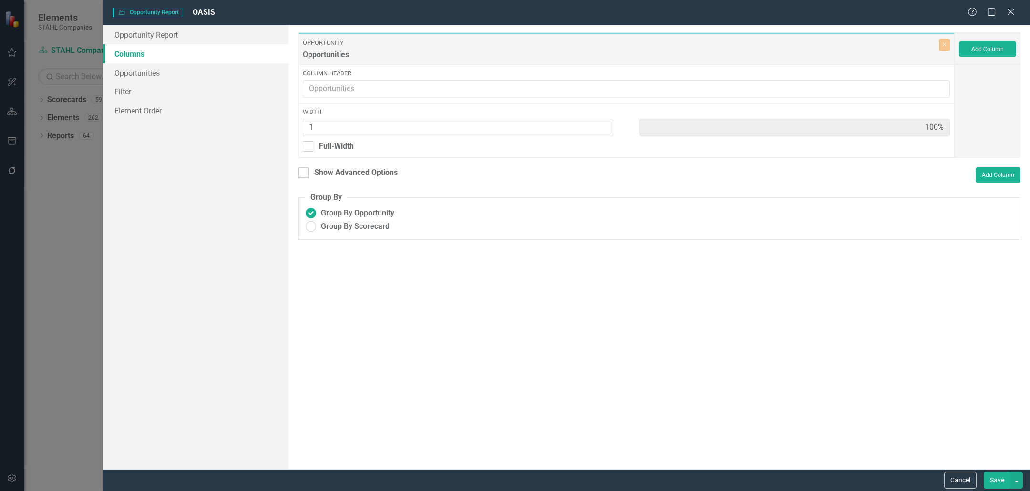
click at [997, 485] on button "Save" at bounding box center [997, 480] width 27 height 17
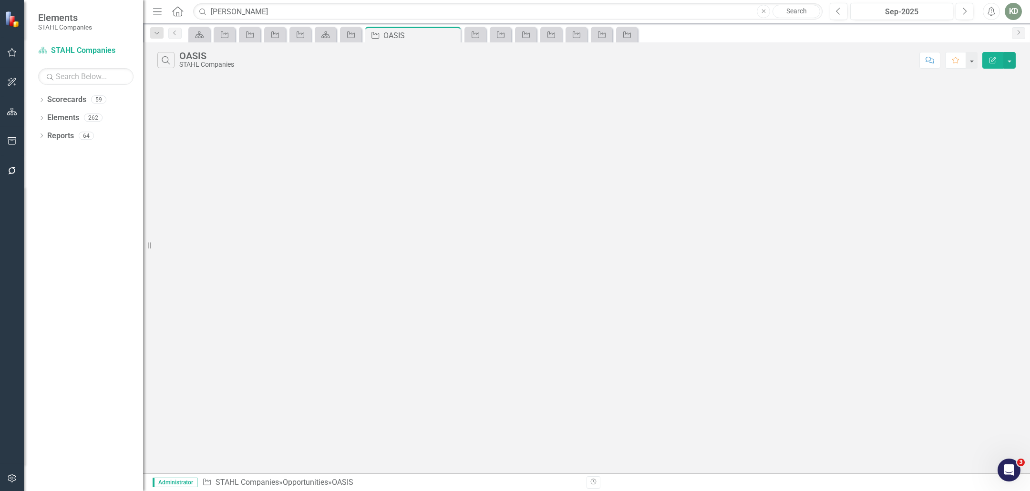
click at [998, 56] on button "Edit Report" at bounding box center [992, 60] width 21 height 17
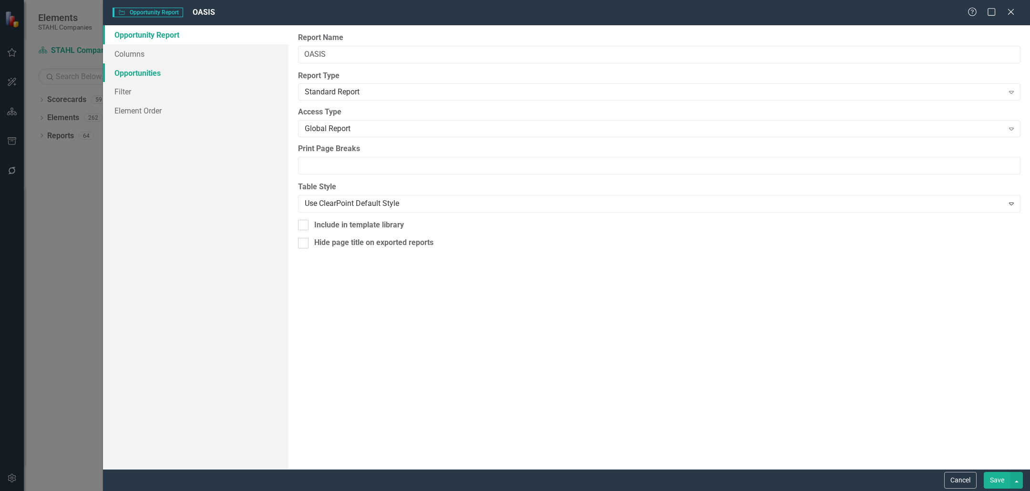
click at [194, 70] on link "Opportunities" at bounding box center [196, 72] width 186 height 19
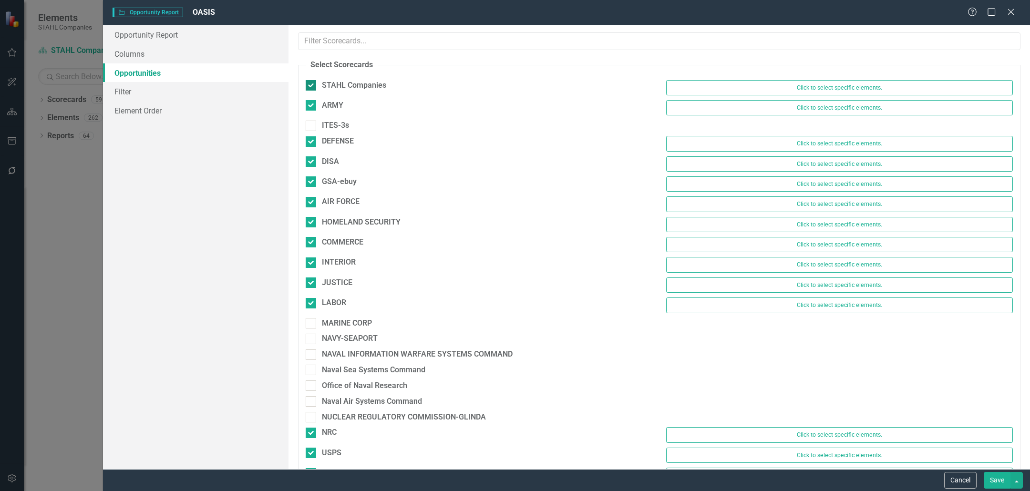
click at [309, 85] on input "STAHL Companies" at bounding box center [309, 83] width 6 height 6
checkbox input "false"
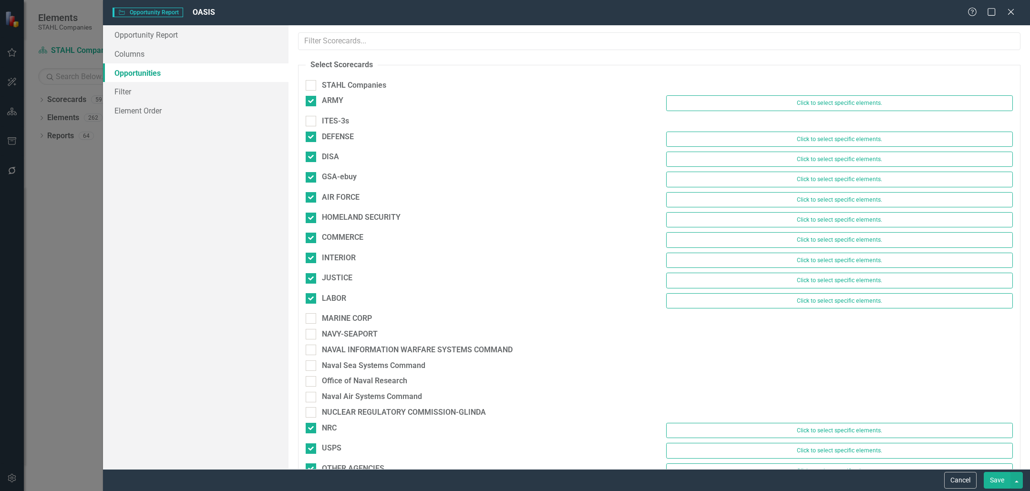
click at [998, 483] on button "Save" at bounding box center [997, 480] width 27 height 17
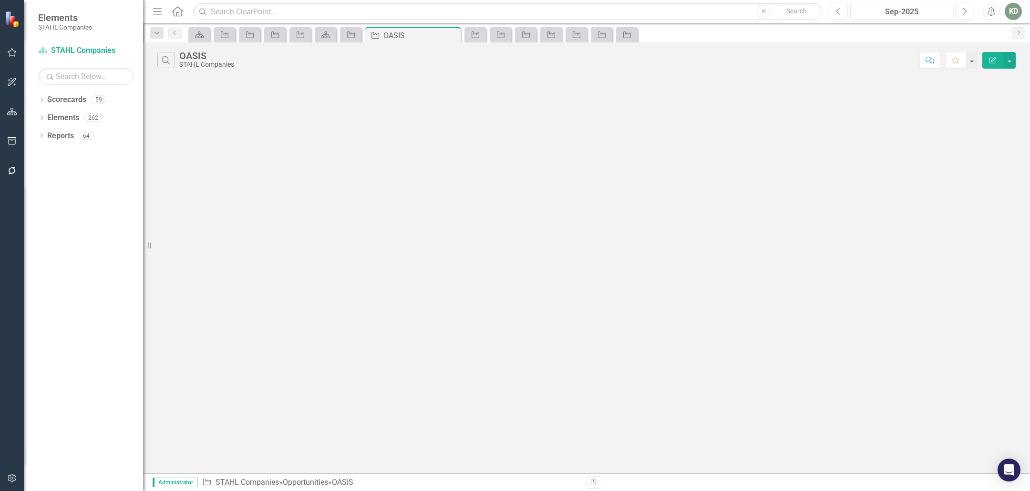
click at [991, 59] on icon "Edit Report" at bounding box center [993, 60] width 9 height 7
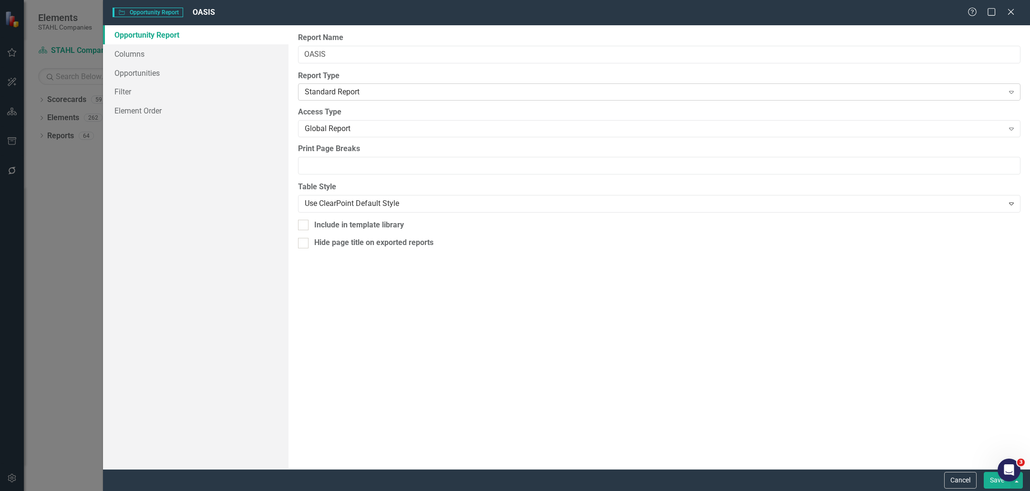
click at [309, 86] on div "Standard Report Expand" at bounding box center [659, 91] width 723 height 17
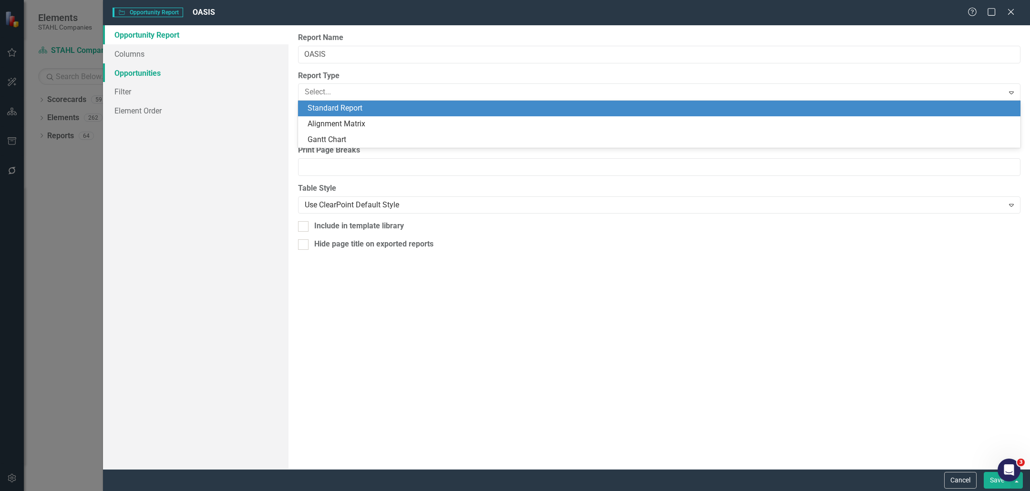
click at [175, 81] on link "Opportunities" at bounding box center [196, 72] width 186 height 19
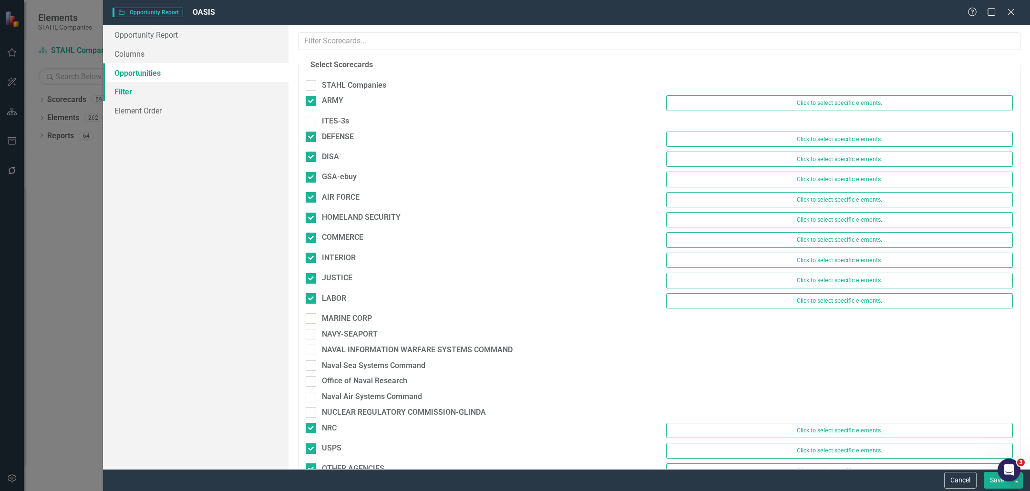
click at [167, 96] on link "Filter" at bounding box center [196, 91] width 186 height 19
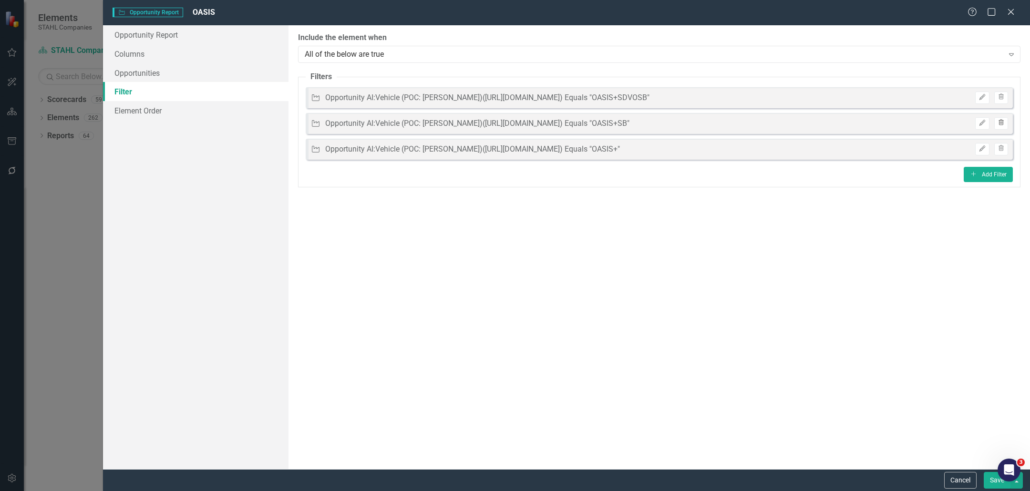
click at [1004, 120] on icon "Trash" at bounding box center [1001, 123] width 7 height 6
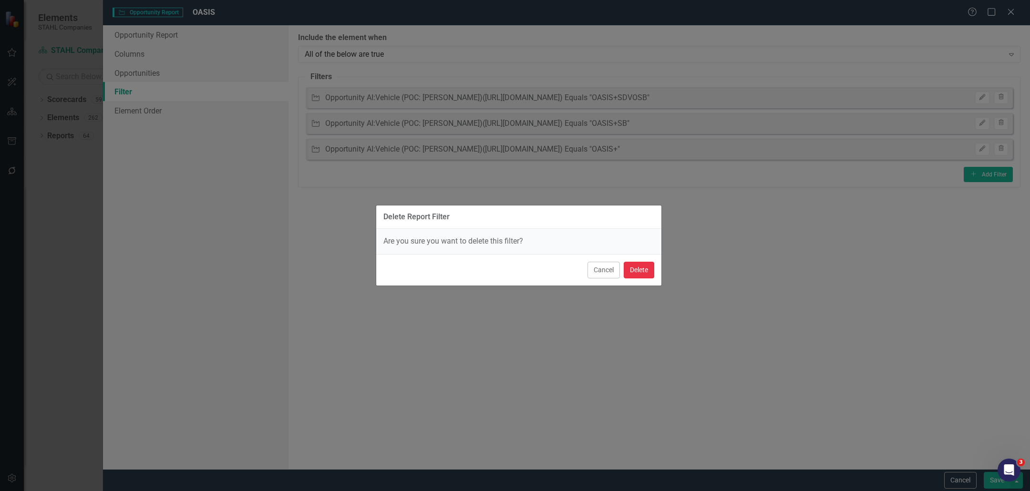
click at [649, 270] on button "Delete" at bounding box center [639, 270] width 31 height 17
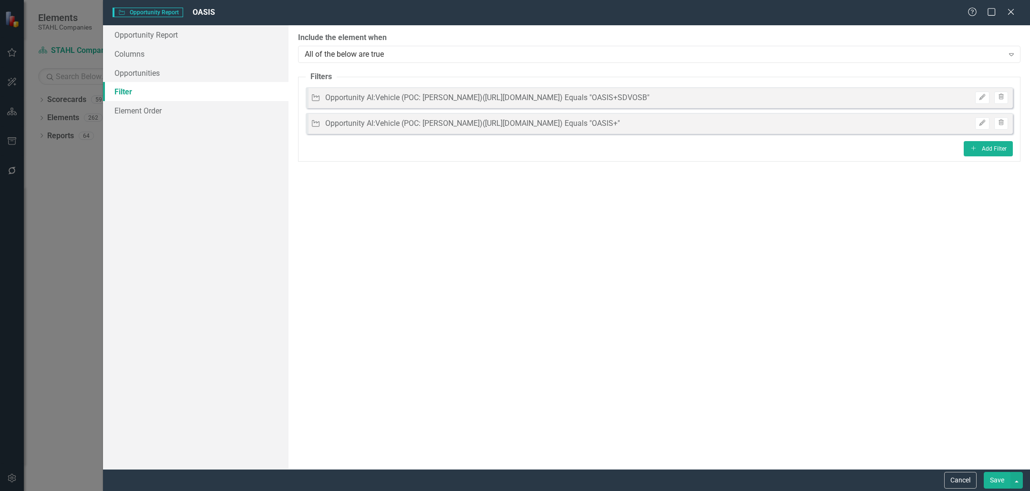
click at [996, 481] on button "Save" at bounding box center [997, 480] width 27 height 17
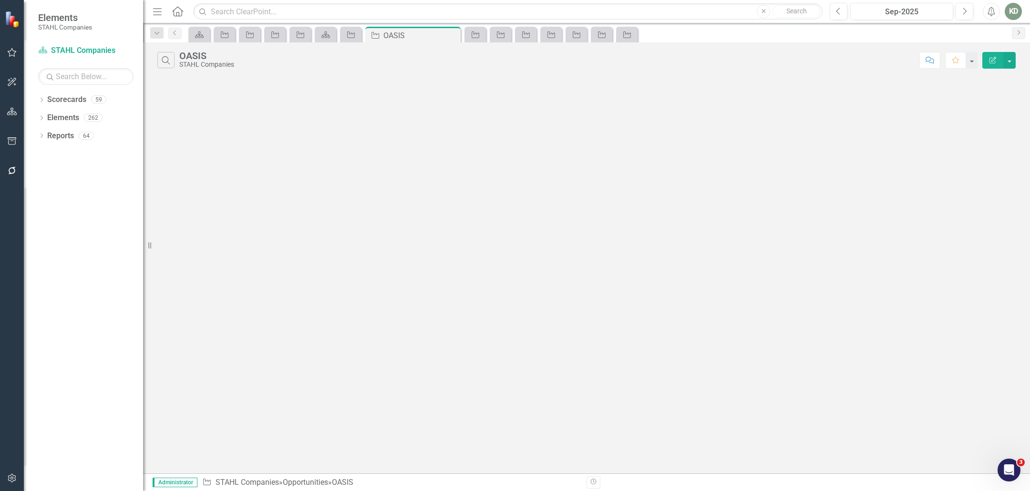
click at [996, 63] on button "Edit Report" at bounding box center [992, 60] width 21 height 17
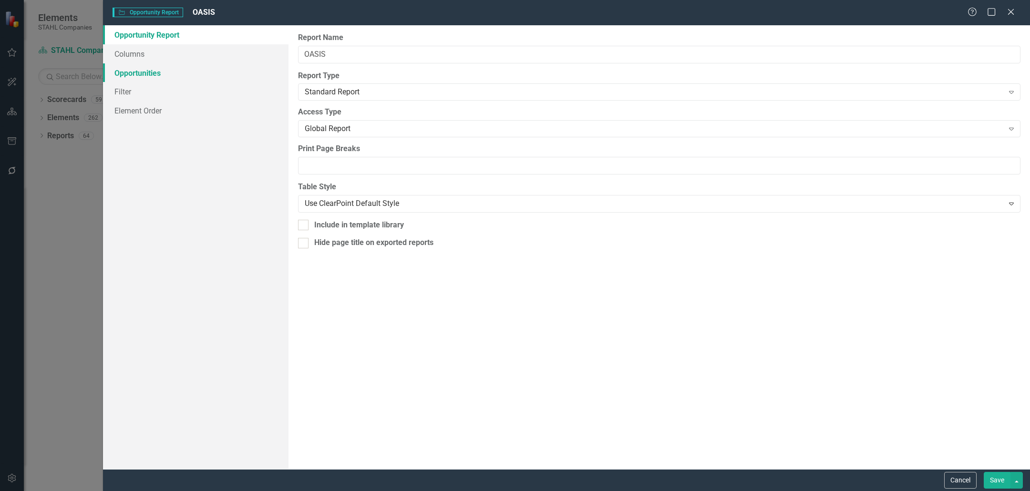
click at [145, 70] on link "Opportunities" at bounding box center [196, 72] width 186 height 19
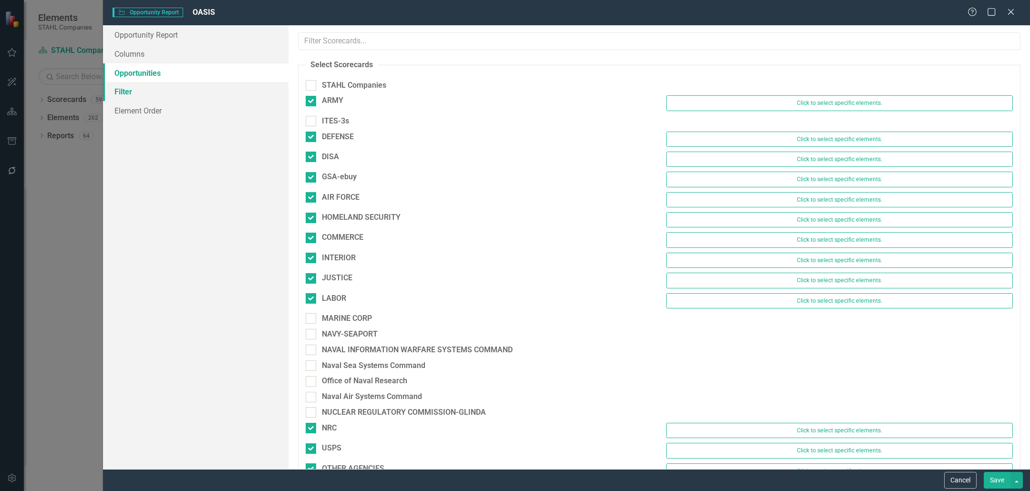
click at [190, 90] on link "Filter" at bounding box center [196, 91] width 186 height 19
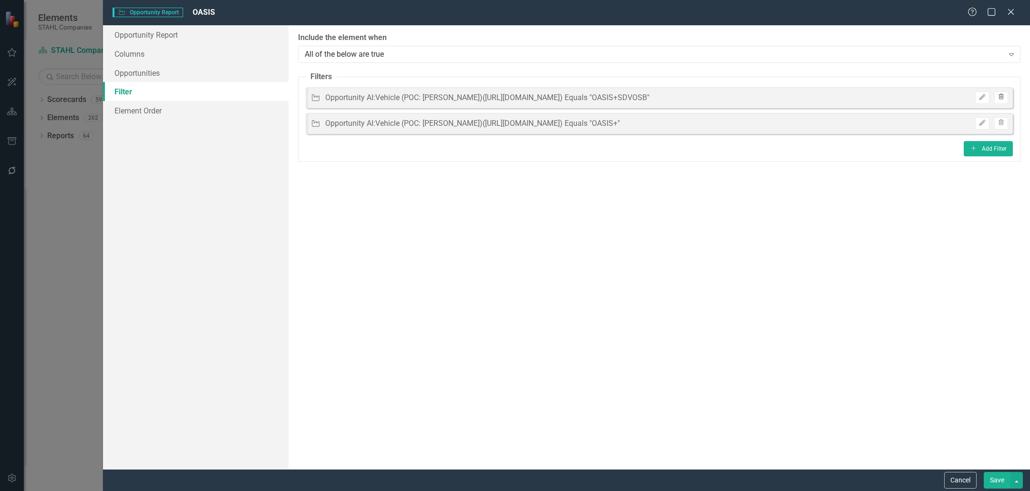
click at [998, 103] on button "Trash" at bounding box center [1001, 98] width 14 height 12
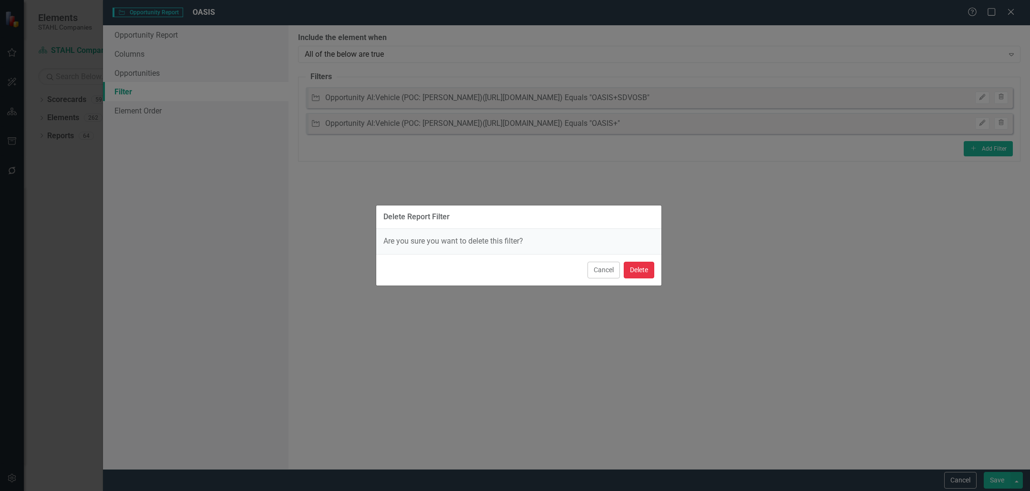
click at [641, 273] on button "Delete" at bounding box center [639, 270] width 31 height 17
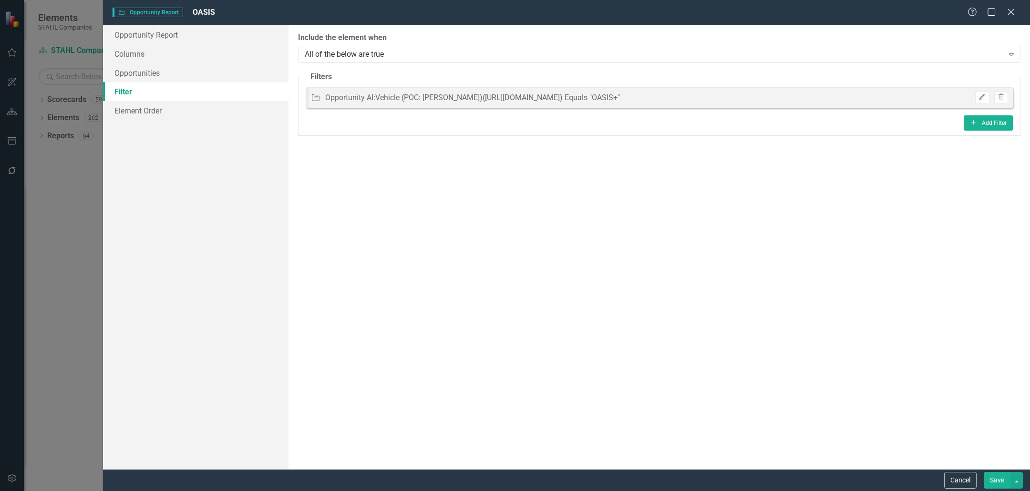
click at [991, 482] on button "Save" at bounding box center [997, 480] width 27 height 17
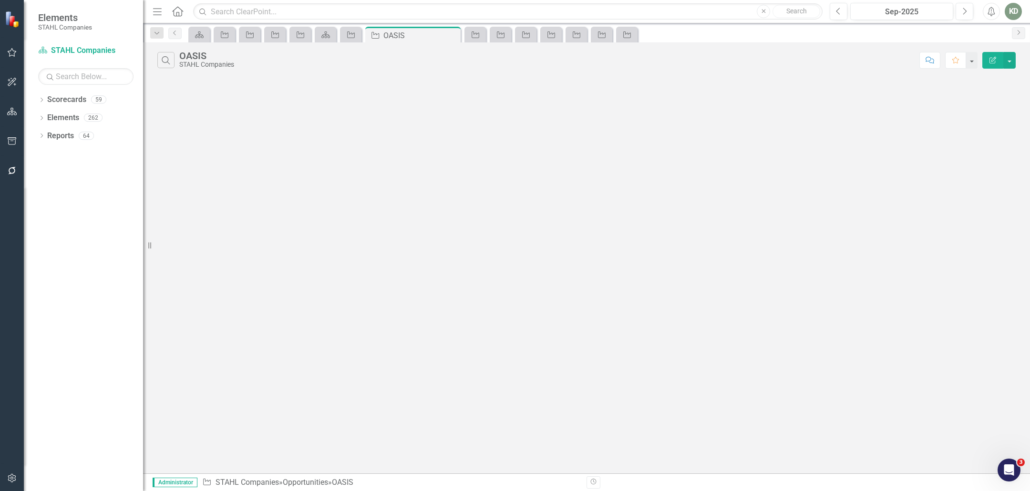
click at [997, 65] on button "Edit Report" at bounding box center [992, 60] width 21 height 17
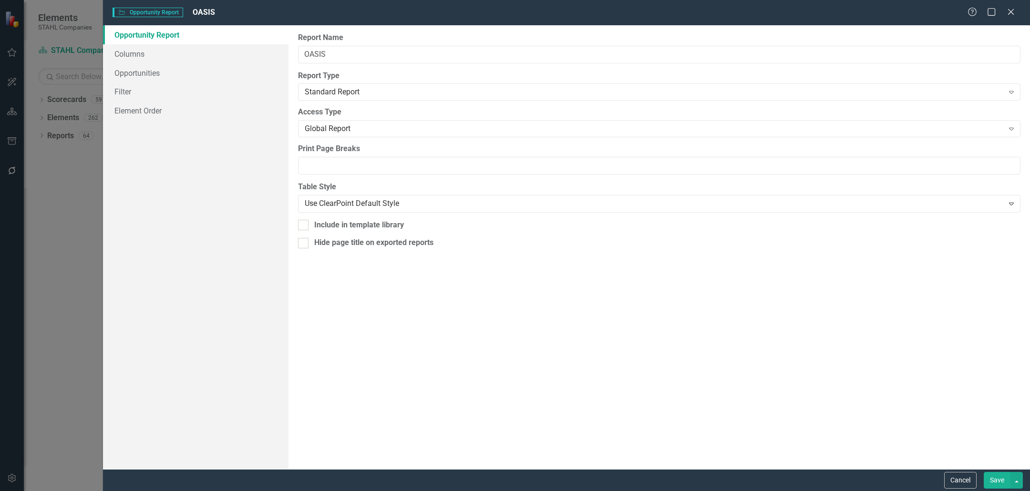
click at [134, 41] on link "Opportunity Report" at bounding box center [196, 34] width 186 height 19
click at [136, 52] on link "Columns" at bounding box center [196, 53] width 186 height 19
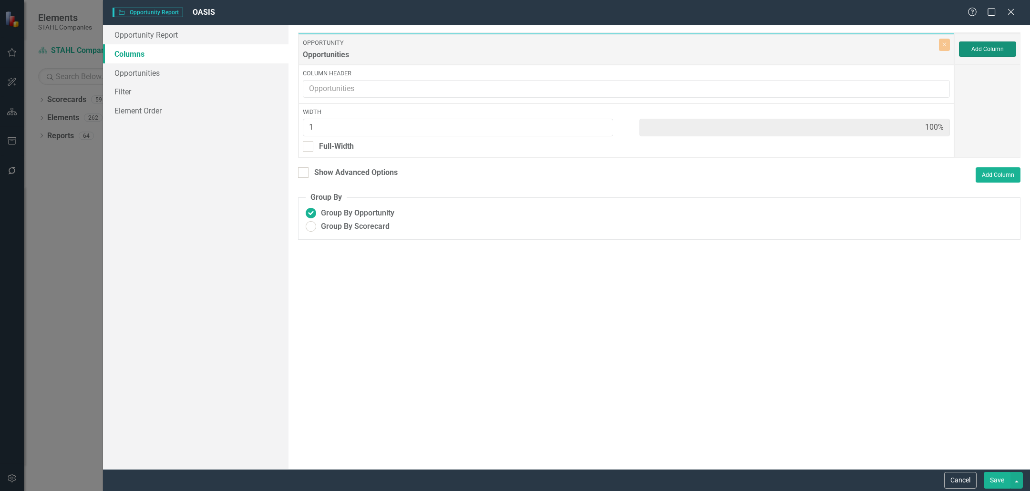
click at [988, 52] on button "Add Column" at bounding box center [987, 48] width 57 height 15
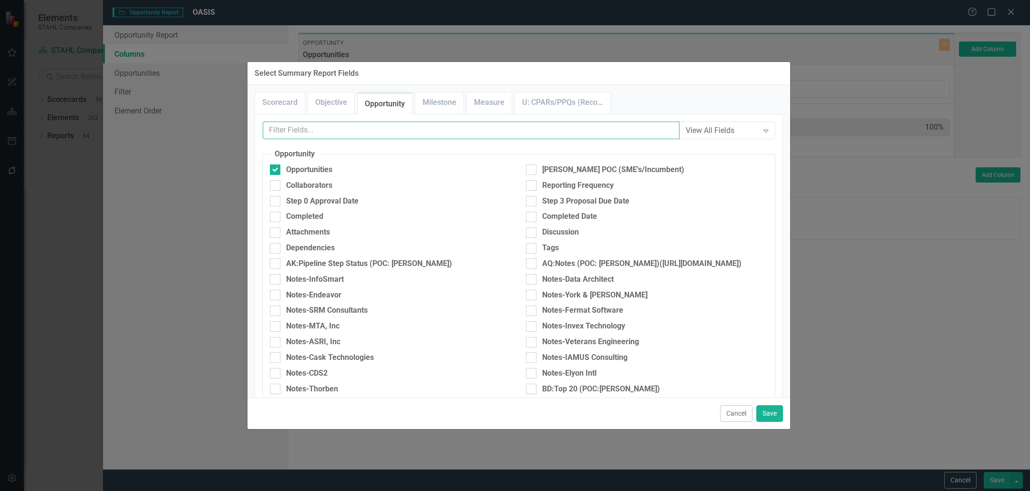
click at [337, 134] on input "text" at bounding box center [471, 131] width 417 height 18
type input "B"
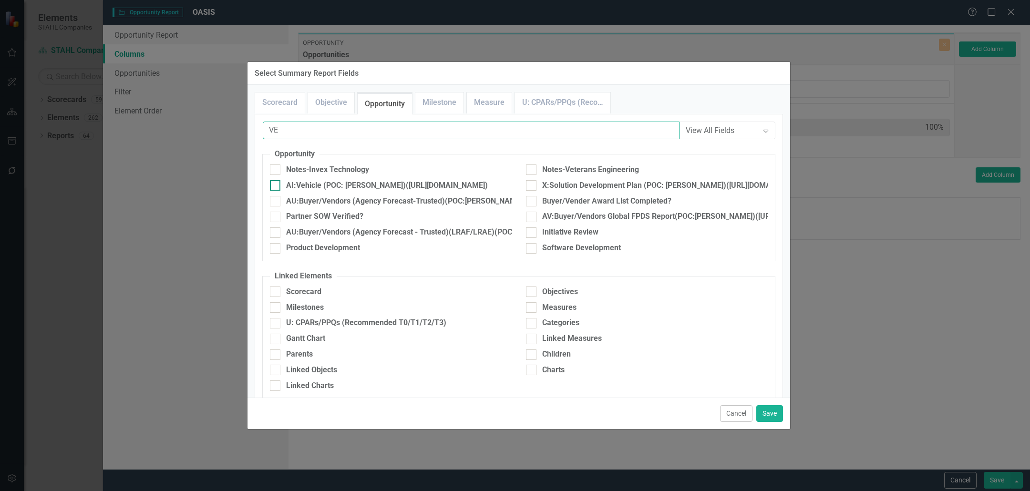
type input "VE"
drag, startPoint x: 278, startPoint y: 187, endPoint x: 328, endPoint y: 205, distance: 52.9
click at [278, 187] on div at bounding box center [275, 185] width 10 height 10
click at [276, 186] on input "AI:Vehicle (POC: [PERSON_NAME])([URL][DOMAIN_NAME])" at bounding box center [273, 183] width 6 height 6
checkbox input "true"
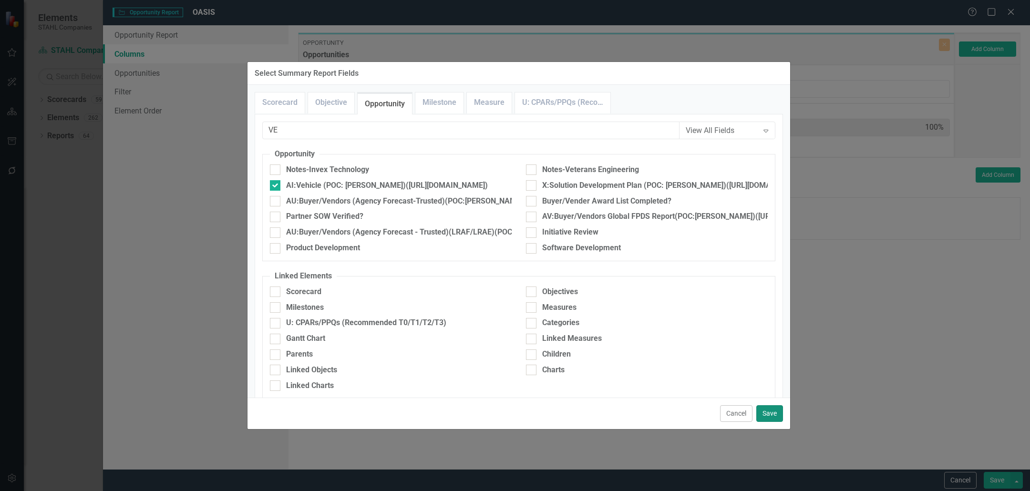
click at [771, 418] on button "Save" at bounding box center [769, 413] width 27 height 17
type input "50%"
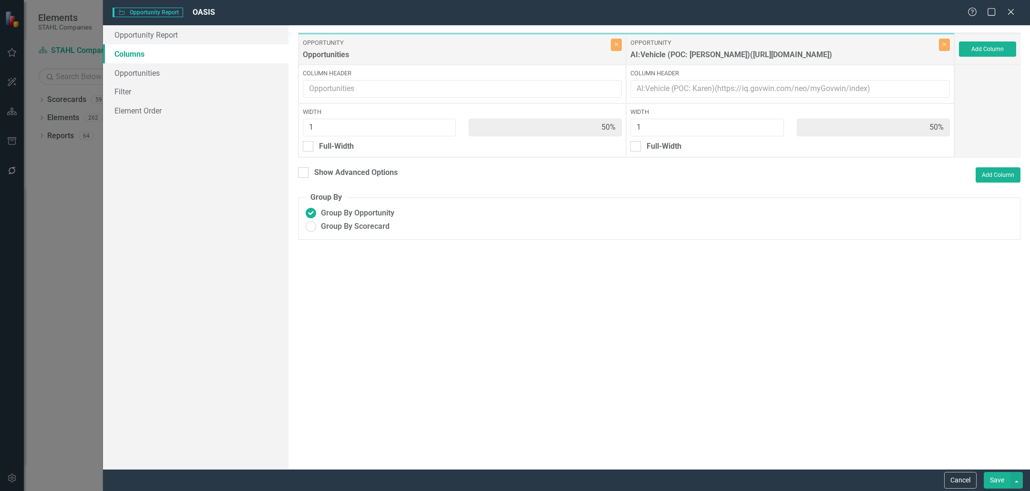
click at [996, 486] on button "Save" at bounding box center [997, 480] width 27 height 17
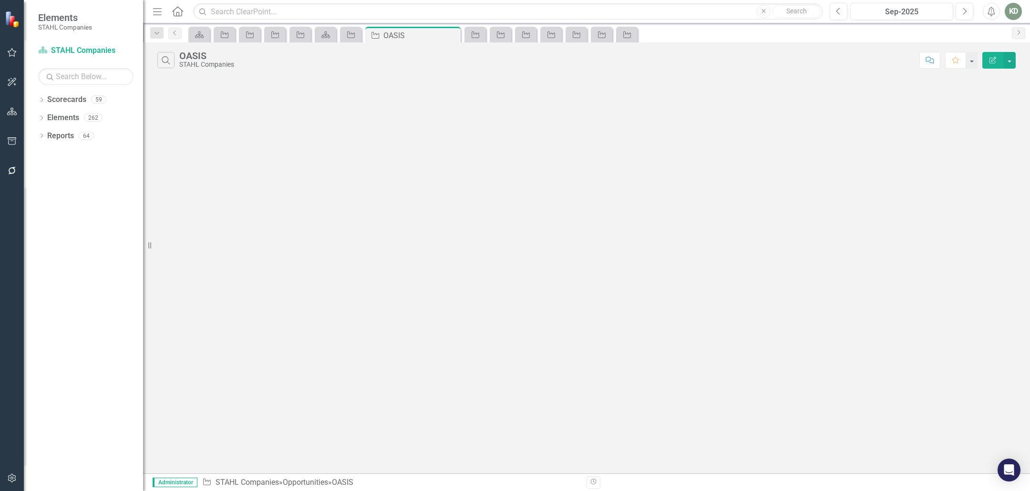
click at [994, 63] on button "Edit Report" at bounding box center [992, 60] width 21 height 17
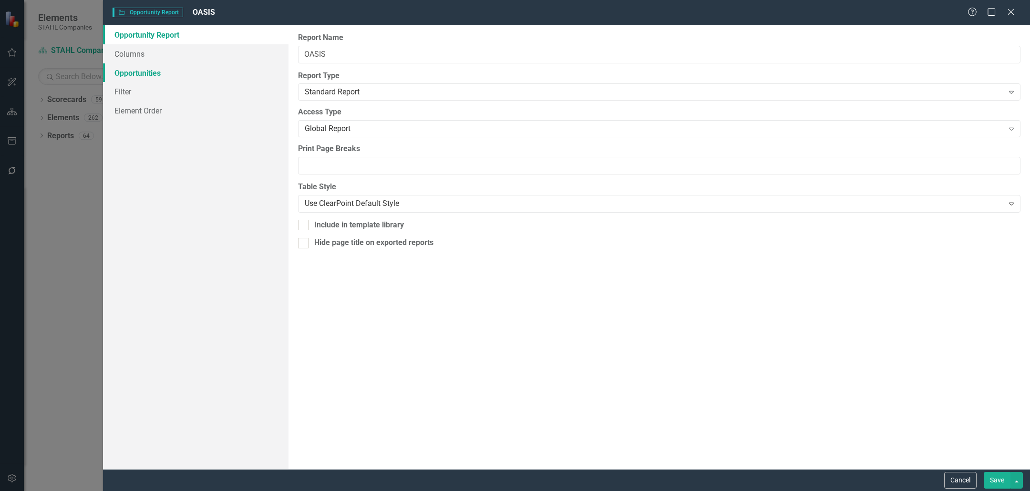
click at [178, 64] on link "Opportunities" at bounding box center [196, 72] width 186 height 19
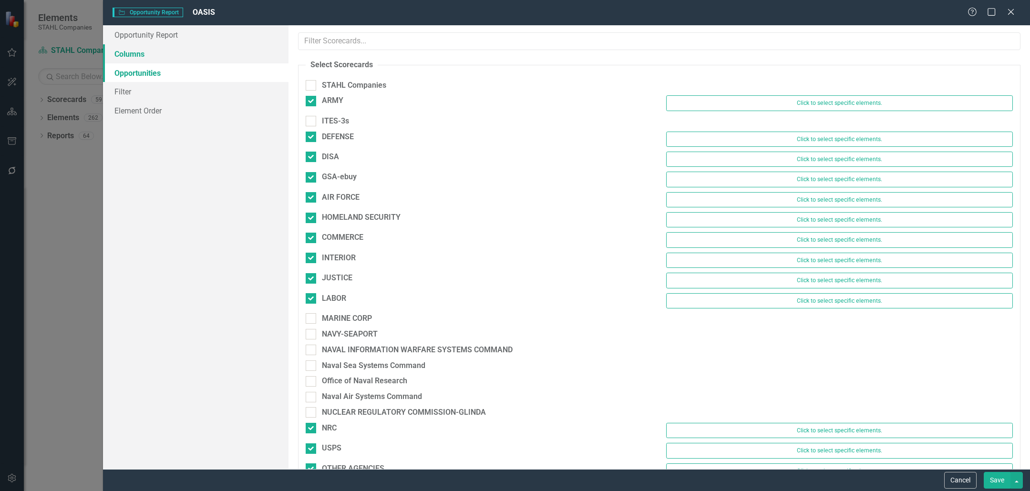
click at [177, 53] on link "Columns" at bounding box center [196, 53] width 186 height 19
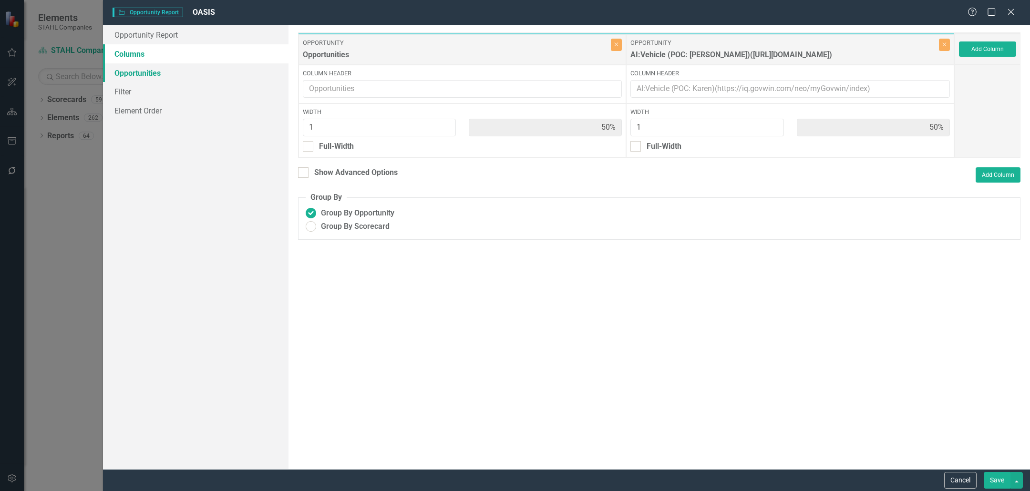
click at [173, 63] on link "Opportunities" at bounding box center [196, 72] width 186 height 19
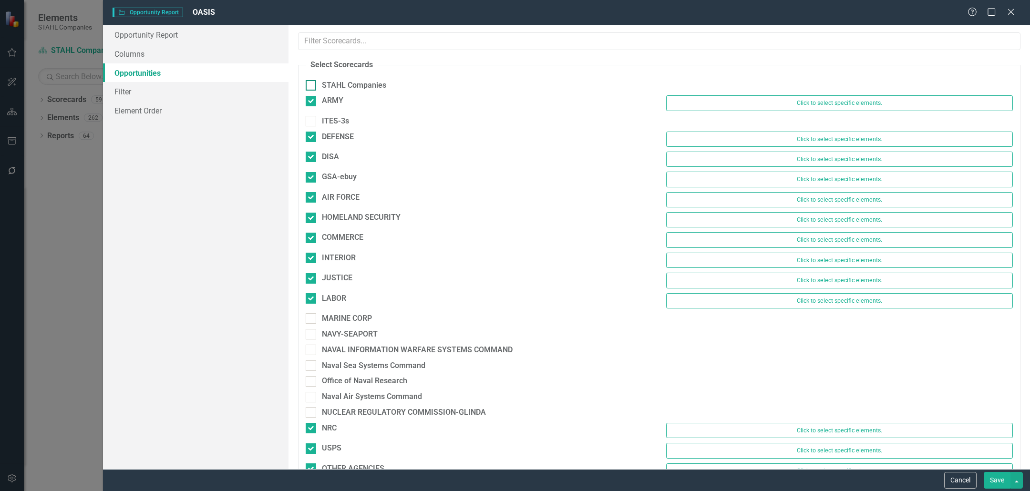
click at [315, 83] on div at bounding box center [311, 85] width 10 height 10
click at [312, 83] on input "STAHL Companies" at bounding box center [309, 83] width 6 height 6
checkbox input "true"
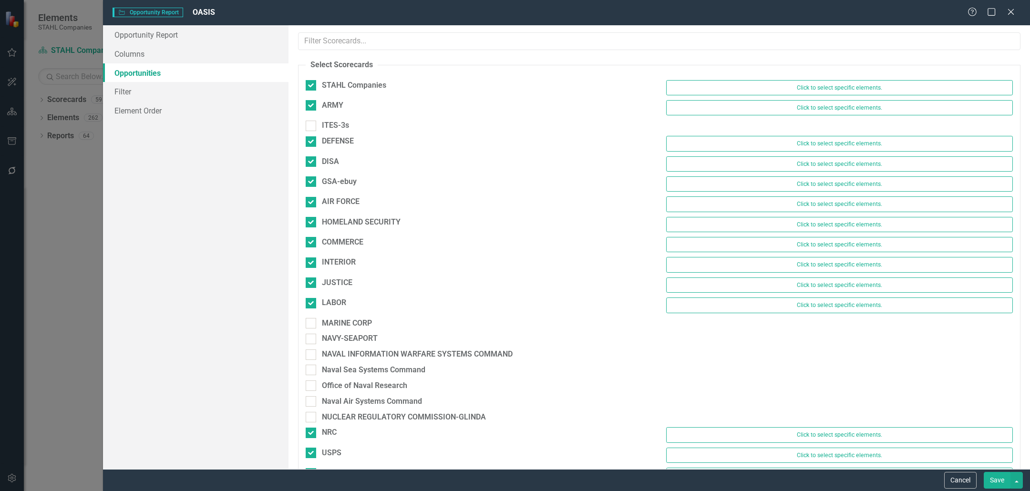
click at [996, 481] on button "Save" at bounding box center [997, 480] width 27 height 17
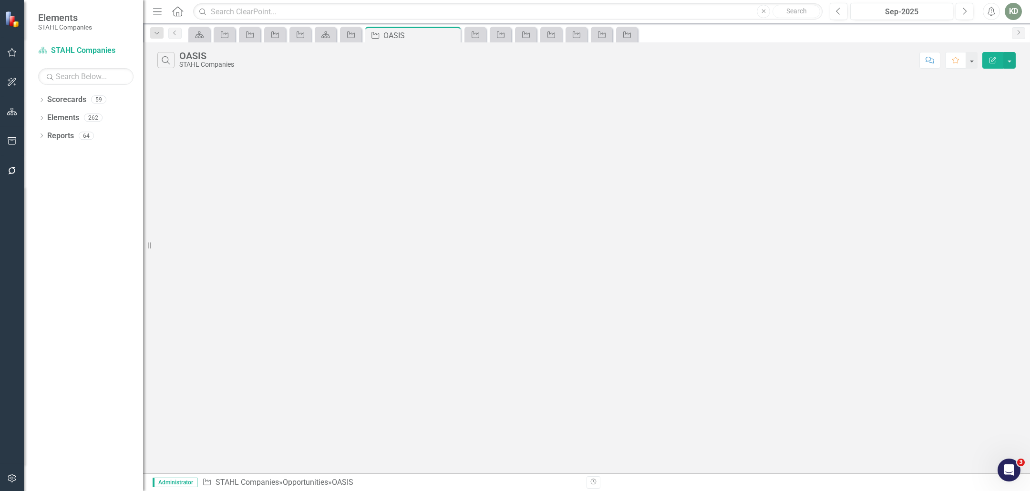
click at [996, 59] on icon "Edit Report" at bounding box center [993, 60] width 9 height 7
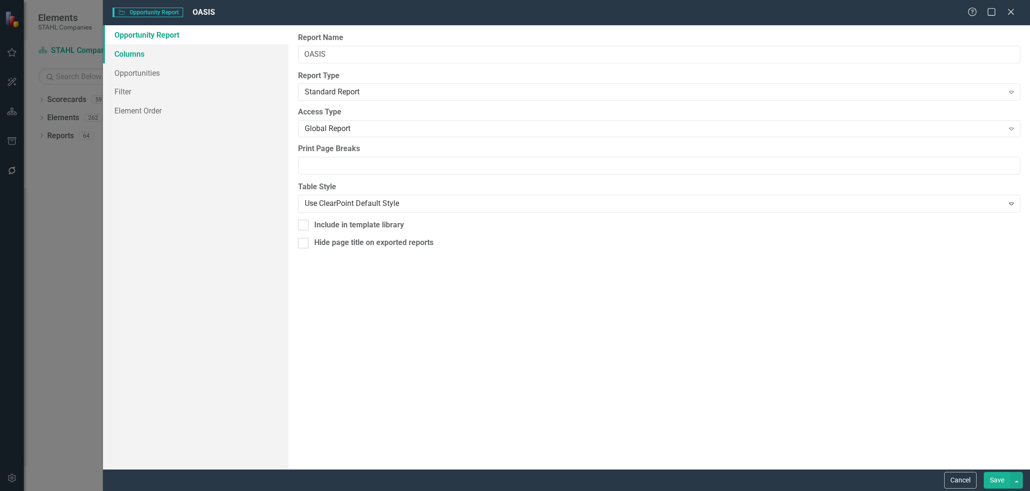
click at [182, 51] on link "Columns" at bounding box center [196, 53] width 186 height 19
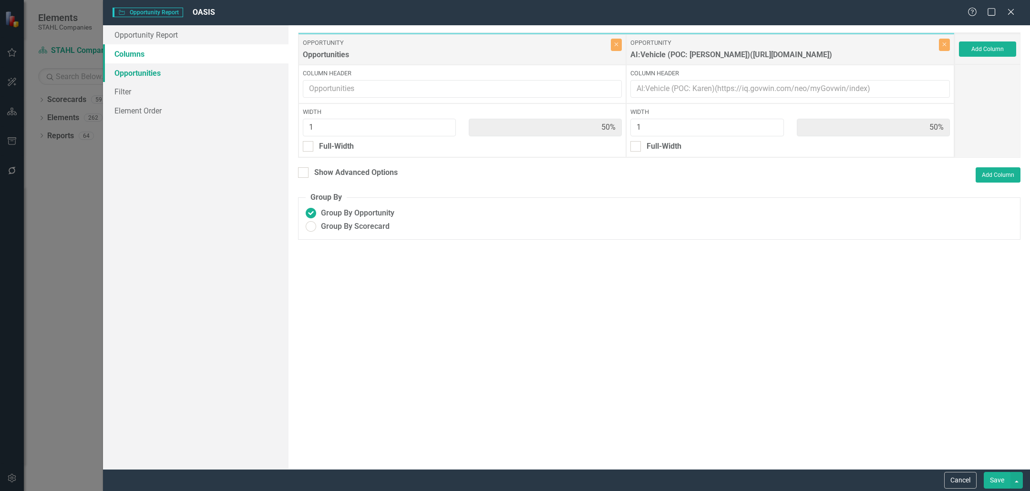
click at [174, 71] on link "Opportunities" at bounding box center [196, 72] width 186 height 19
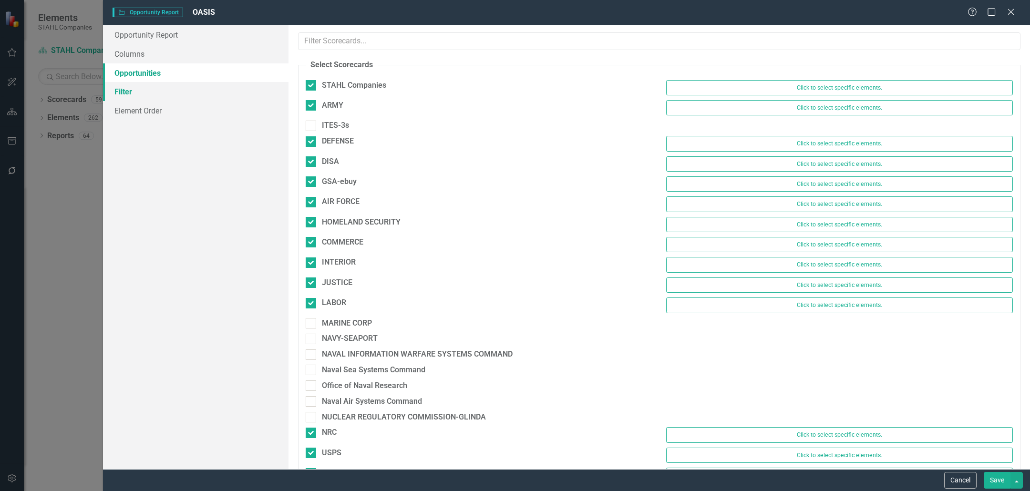
click at [173, 93] on link "Filter" at bounding box center [196, 91] width 186 height 19
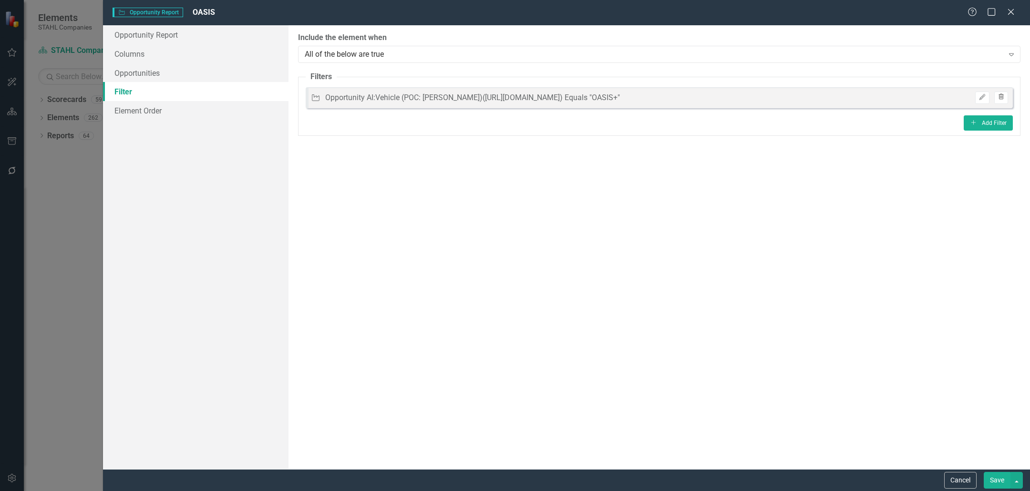
click at [1005, 100] on icon "Trash" at bounding box center [1001, 97] width 7 height 6
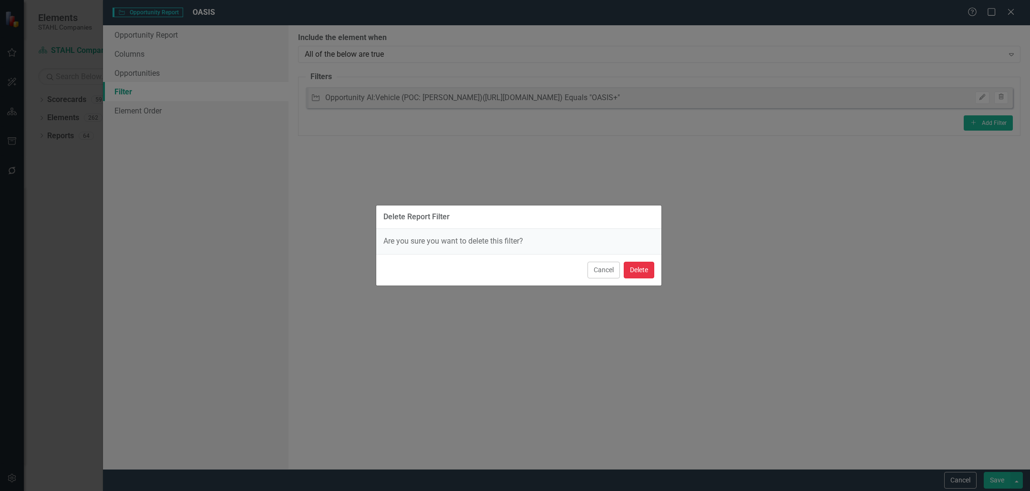
click at [645, 274] on button "Delete" at bounding box center [639, 270] width 31 height 17
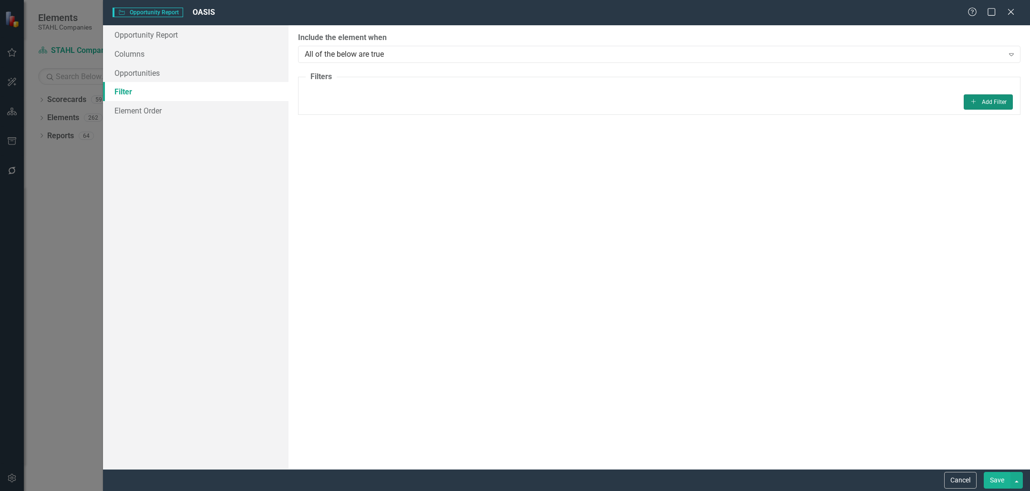
click at [993, 104] on button "Add Add Filter" at bounding box center [988, 101] width 49 height 15
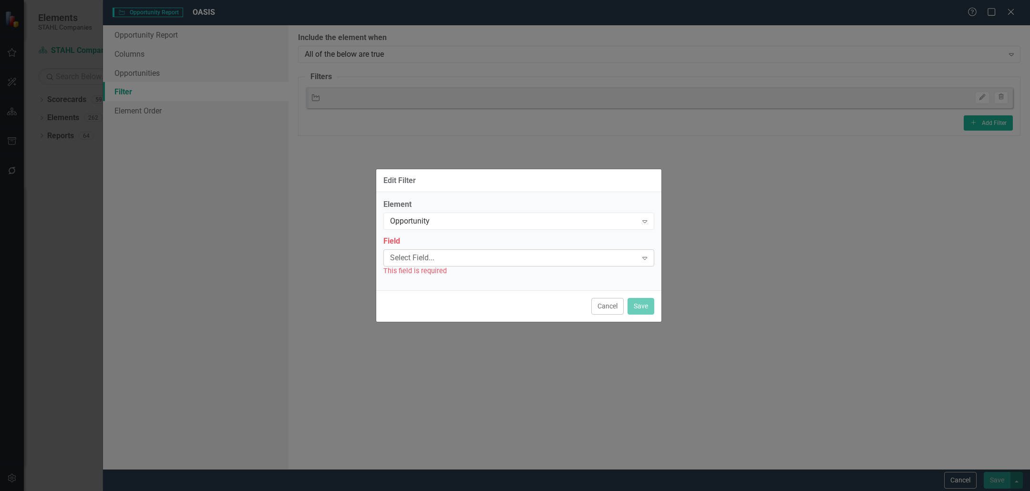
click at [475, 257] on div "Select Field..." at bounding box center [514, 257] width 248 height 11
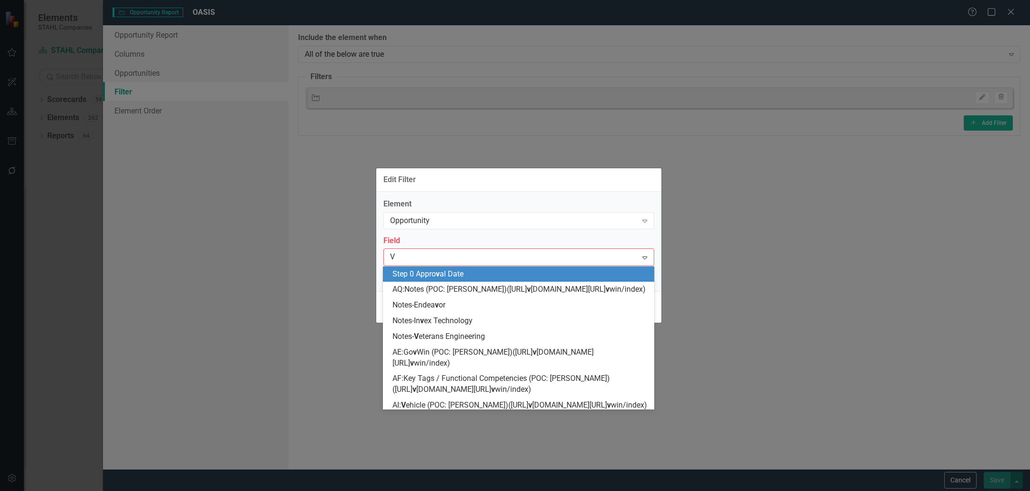
type input "VE"
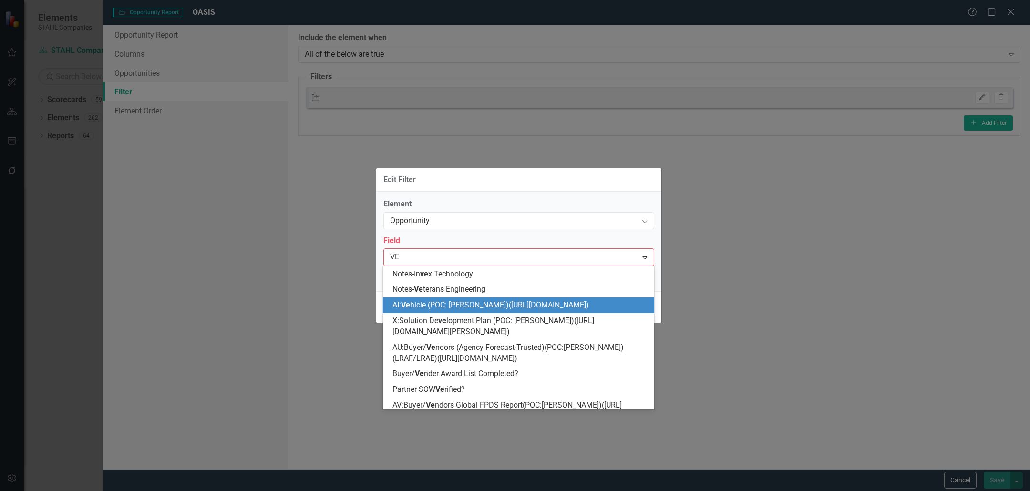
click at [484, 302] on span "AI: Ve hicle (POC: Karen)(https://iq.govwin.com/neo/myGovwin/index)" at bounding box center [490, 304] width 196 height 9
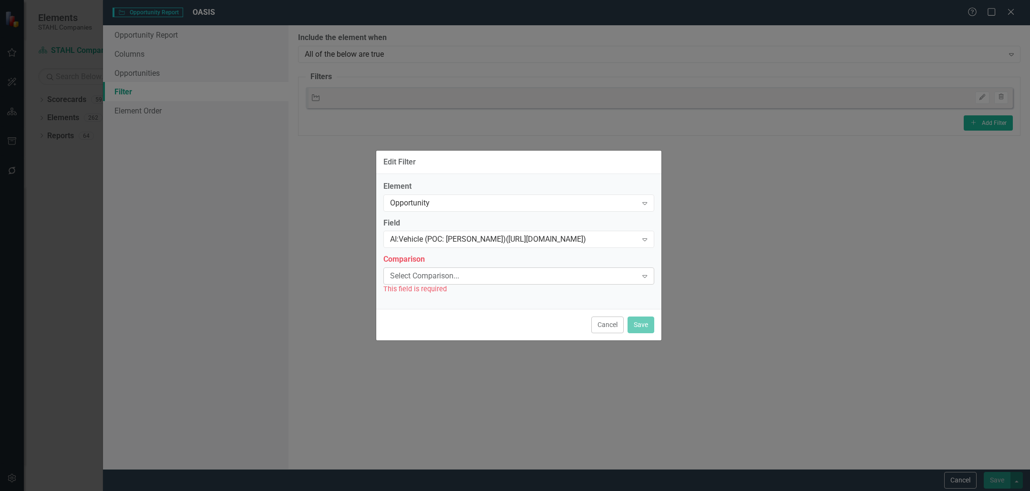
click at [527, 274] on div "Select Comparison..." at bounding box center [514, 276] width 248 height 11
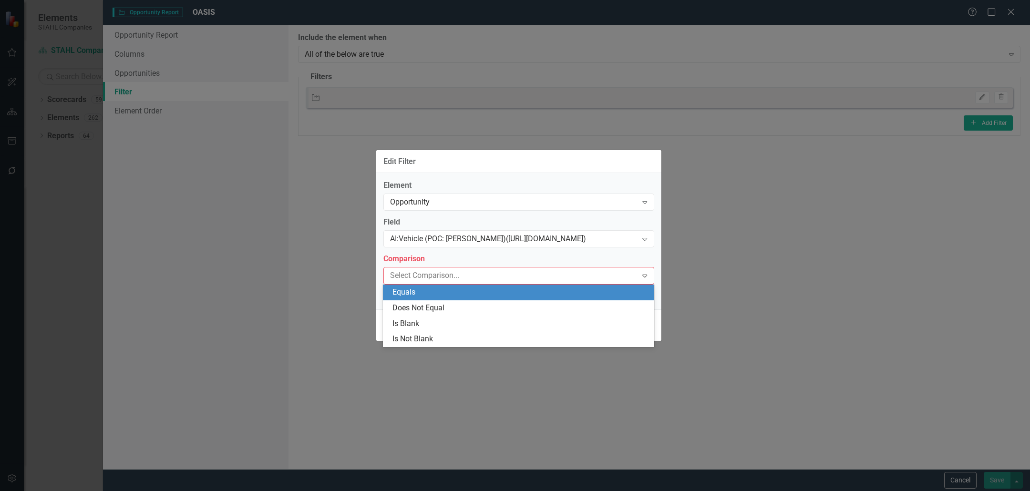
click at [477, 296] on div "Equals" at bounding box center [520, 292] width 256 height 11
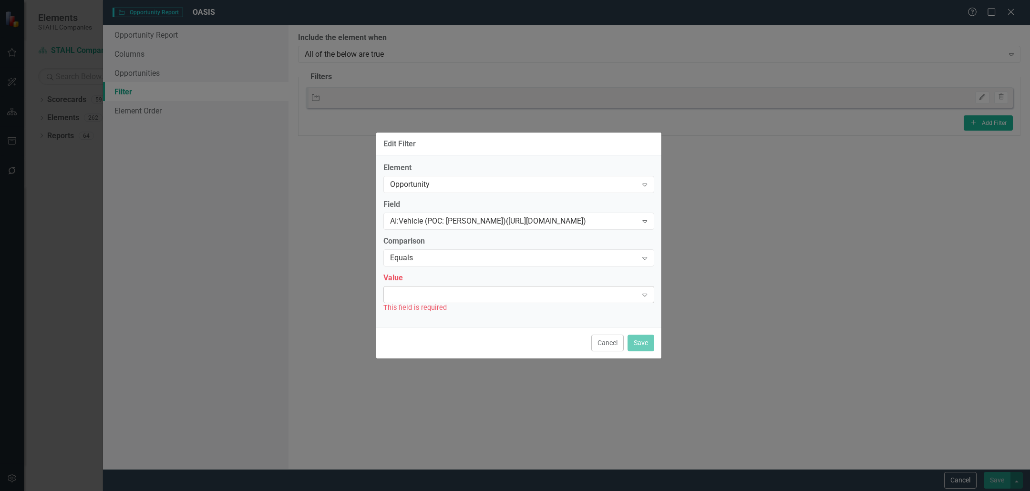
click at [478, 295] on div at bounding box center [510, 295] width 251 height 2
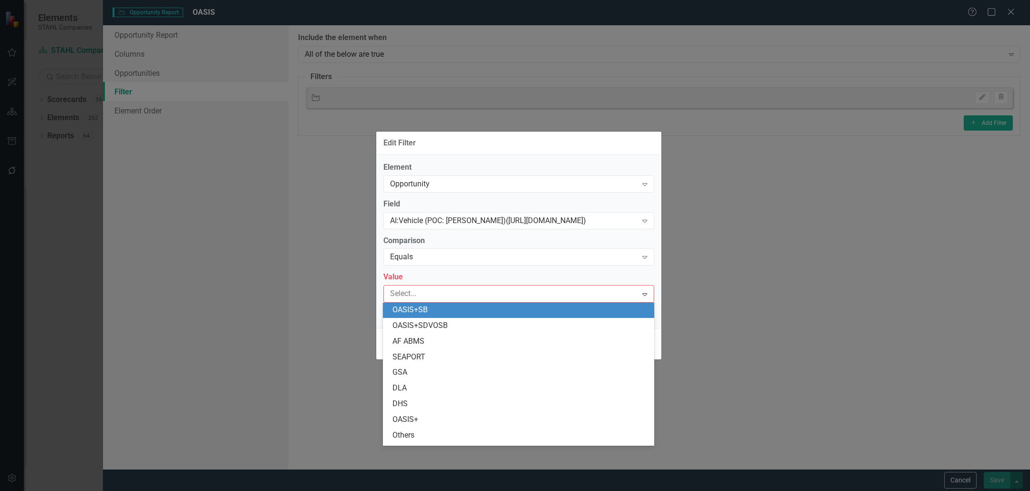
scroll to position [139, 0]
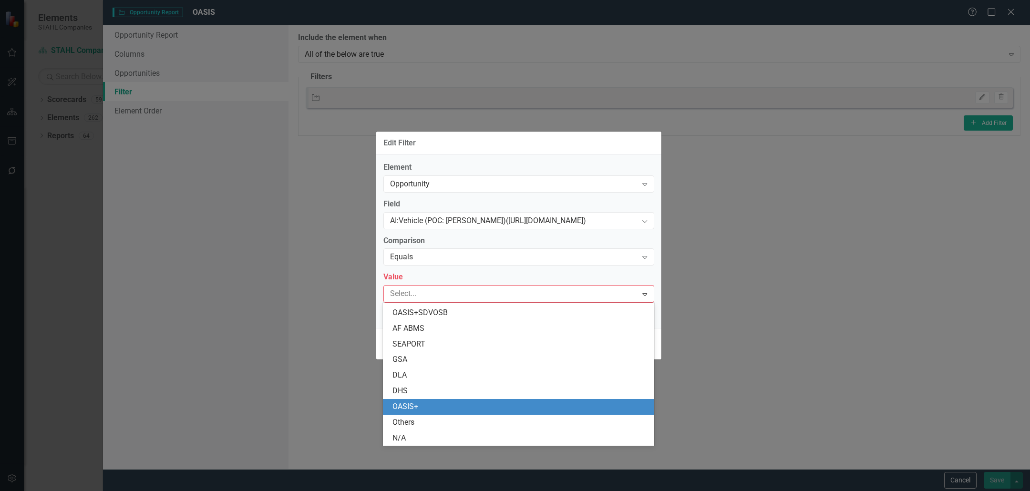
click at [458, 400] on div "OASIS+" at bounding box center [518, 407] width 271 height 16
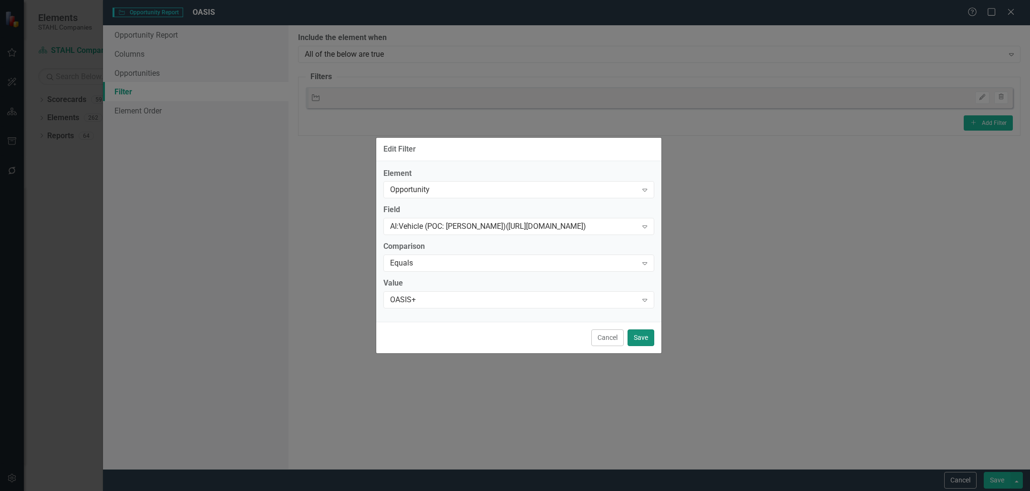
click at [638, 338] on button "Save" at bounding box center [641, 338] width 27 height 17
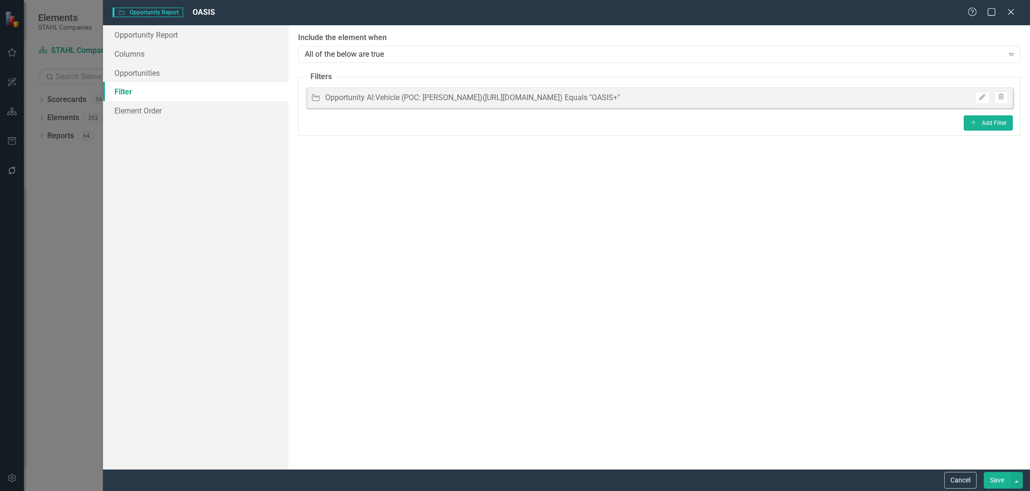
click at [997, 475] on button "Save" at bounding box center [997, 480] width 27 height 17
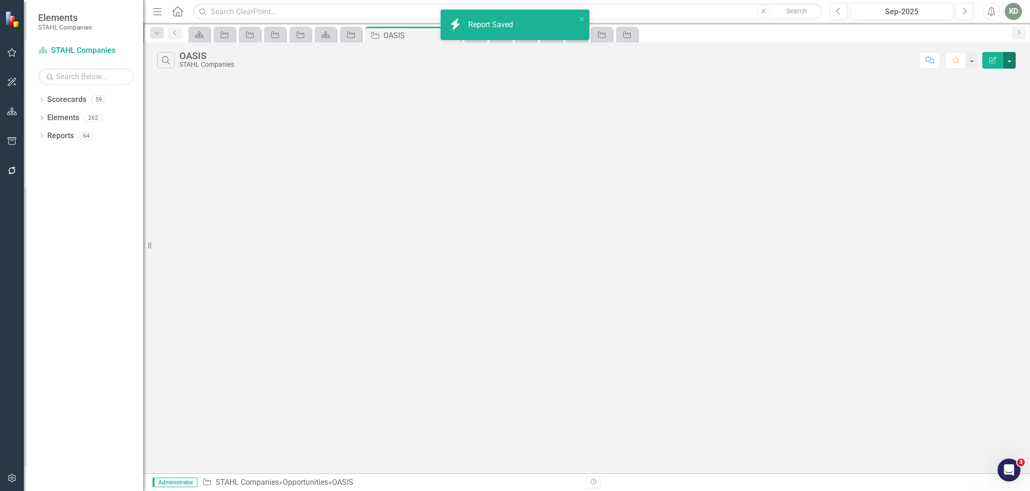
click at [1011, 60] on button "button" at bounding box center [1009, 60] width 12 height 17
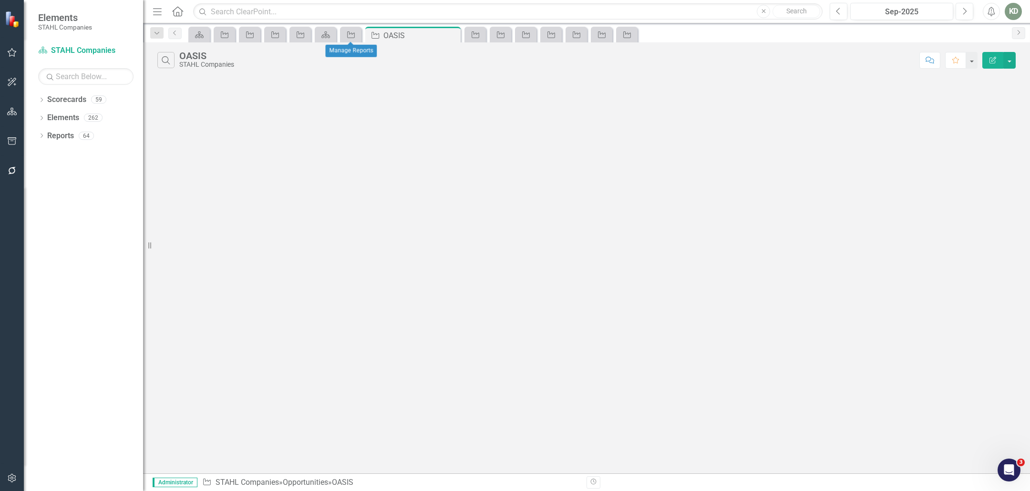
click at [347, 28] on div "Opportunity" at bounding box center [350, 35] width 21 height 16
click at [347, 32] on icon at bounding box center [351, 34] width 8 height 7
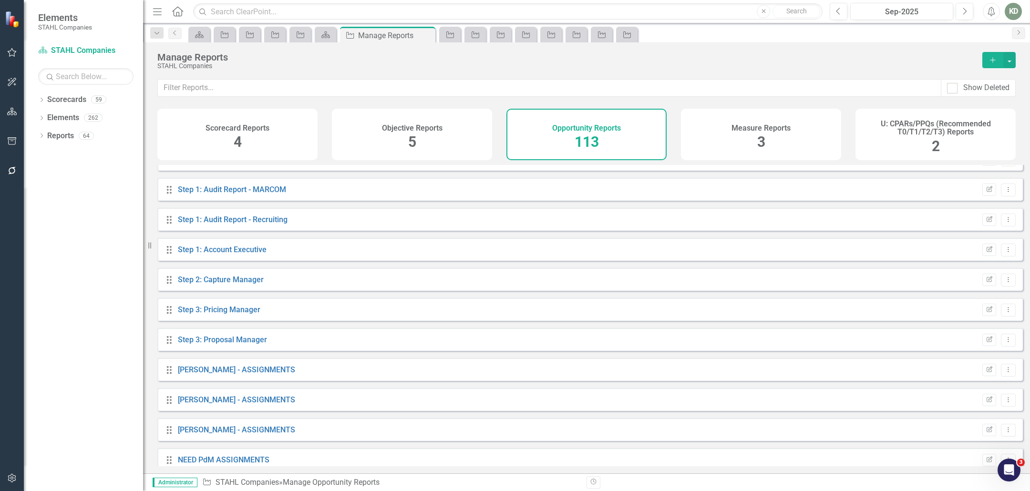
scroll to position [3093, 0]
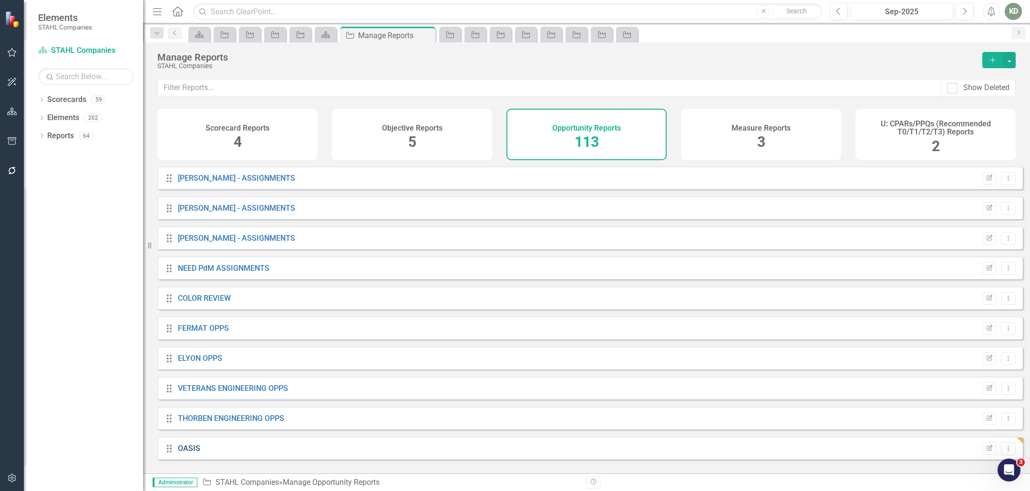
click at [189, 453] on link "OASIS" at bounding box center [189, 448] width 22 height 9
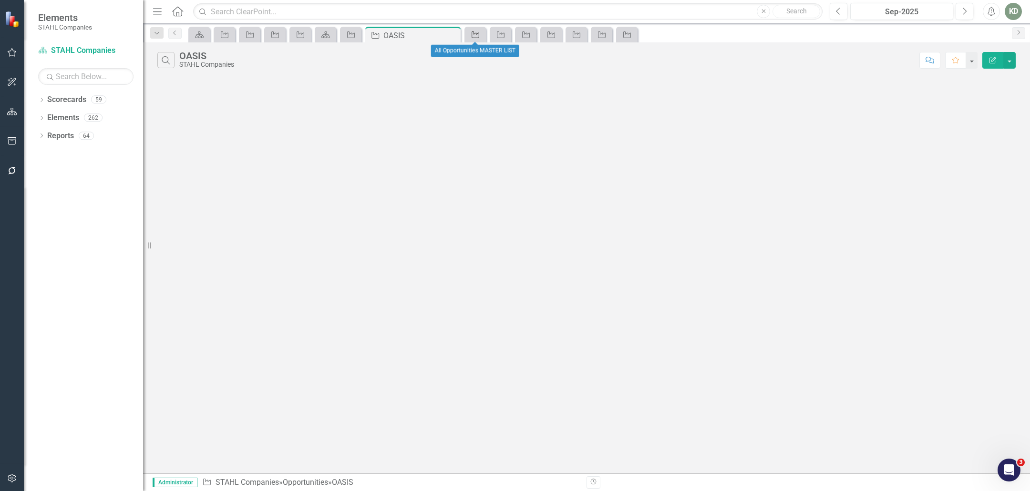
click at [478, 38] on div "Opportunity" at bounding box center [473, 35] width 13 height 12
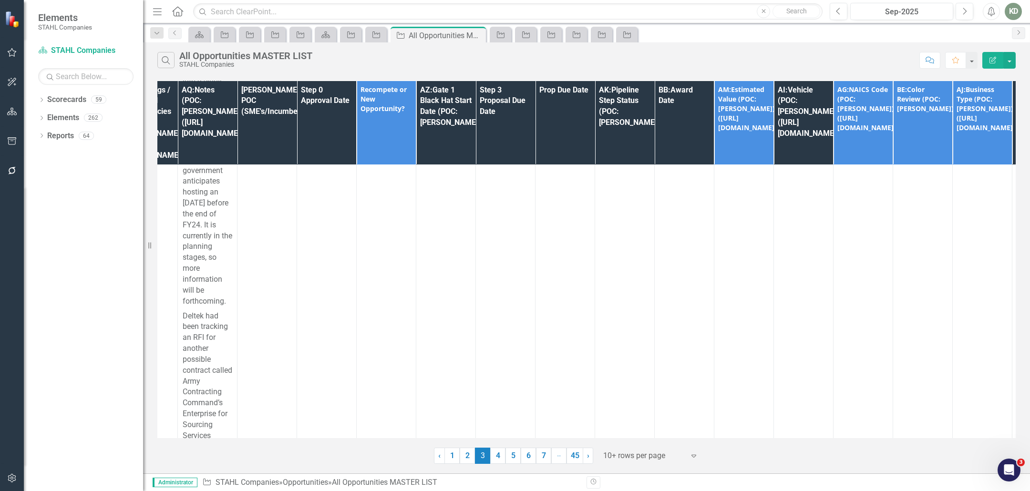
scroll to position [3428, 516]
click at [374, 37] on icon at bounding box center [376, 34] width 8 height 7
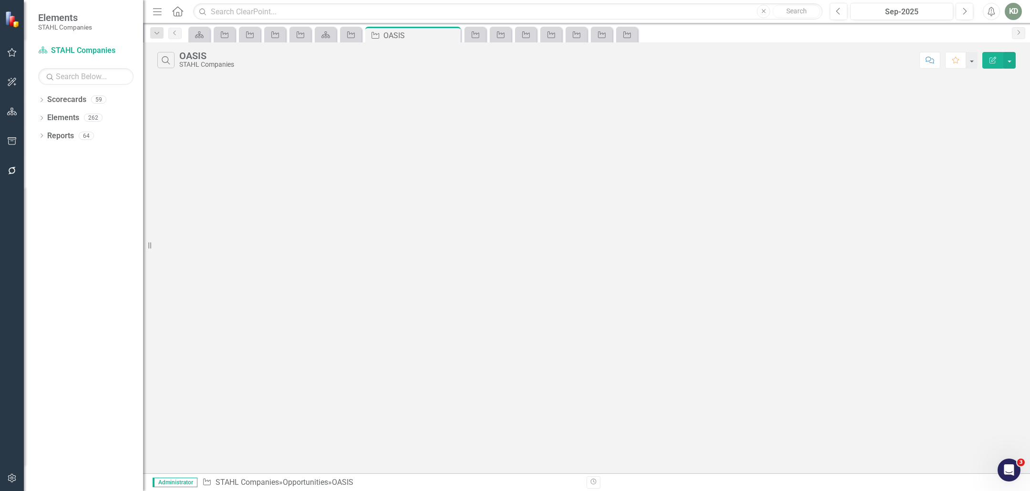
click at [991, 57] on icon "Edit Report" at bounding box center [993, 60] width 9 height 7
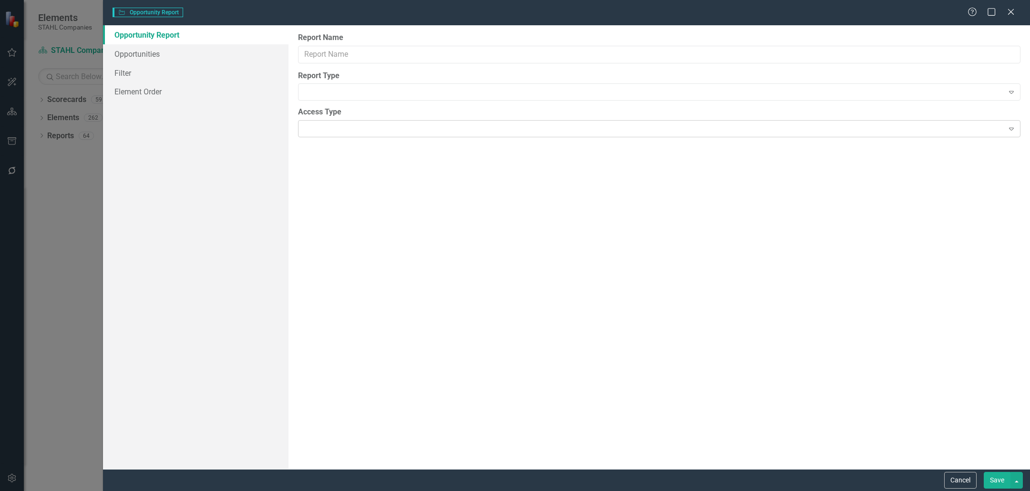
type input "OASIS"
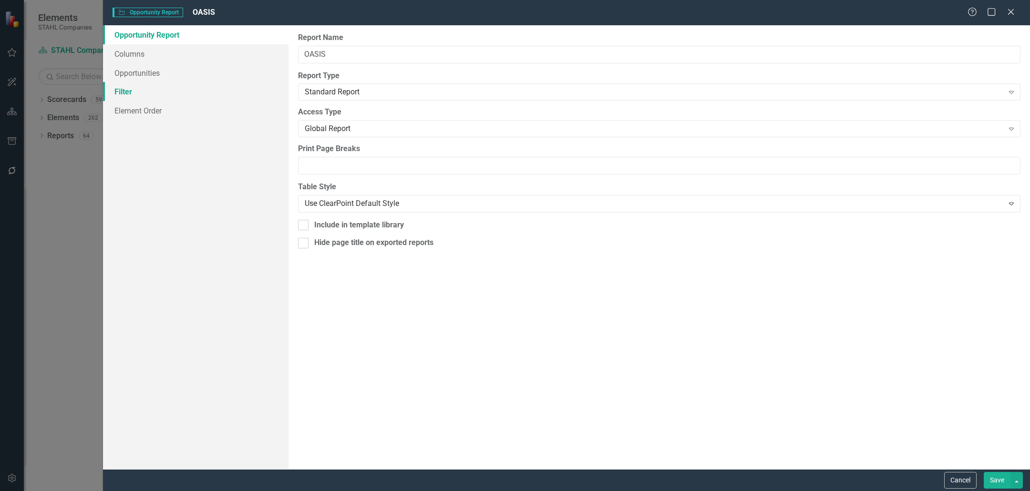
click at [269, 94] on link "Filter" at bounding box center [196, 91] width 186 height 19
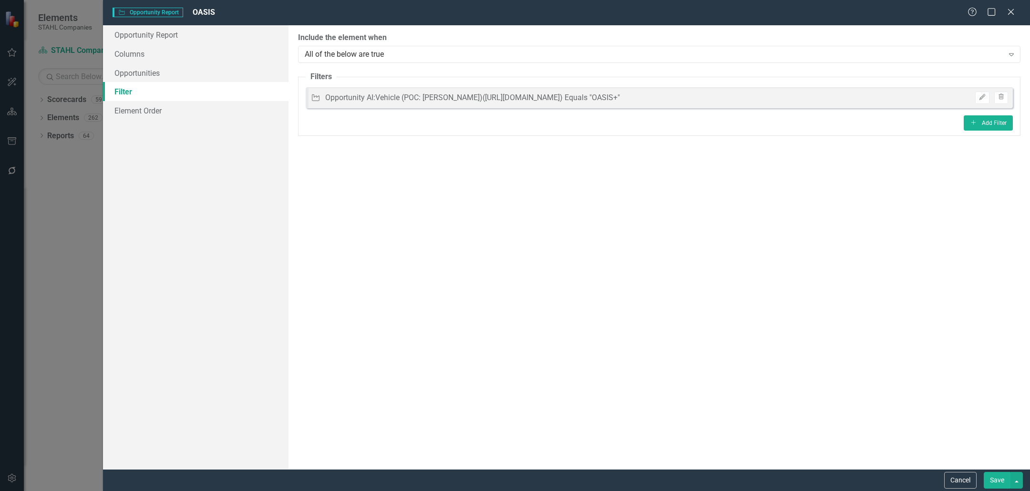
drag, startPoint x: 372, startPoint y: 97, endPoint x: 389, endPoint y: 100, distance: 16.9
click at [372, 97] on div "Opportunity AI:Vehicle (POC: [PERSON_NAME])([URL][DOMAIN_NAME]) Equals "OASIS+"" at bounding box center [472, 98] width 295 height 11
click at [998, 99] on icon "Trash" at bounding box center [1001, 97] width 7 height 6
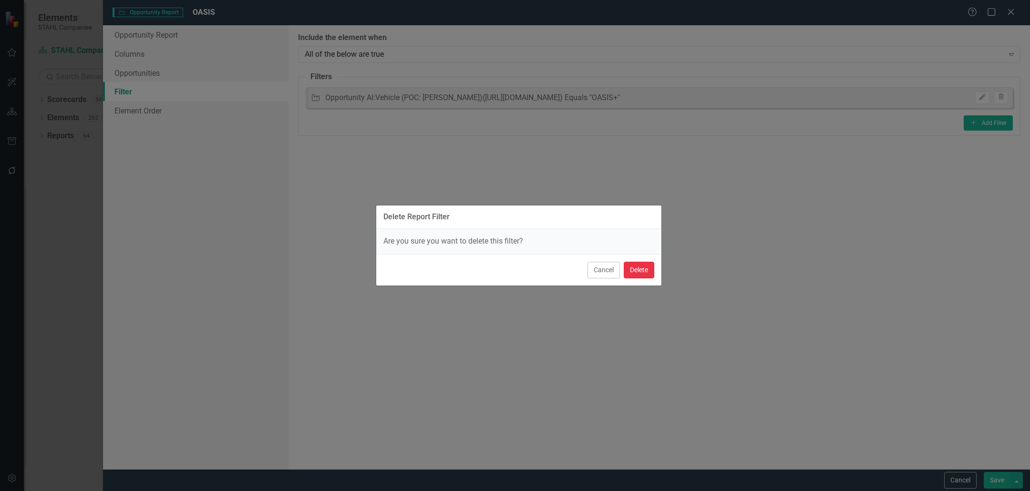
click at [638, 273] on button "Delete" at bounding box center [639, 270] width 31 height 17
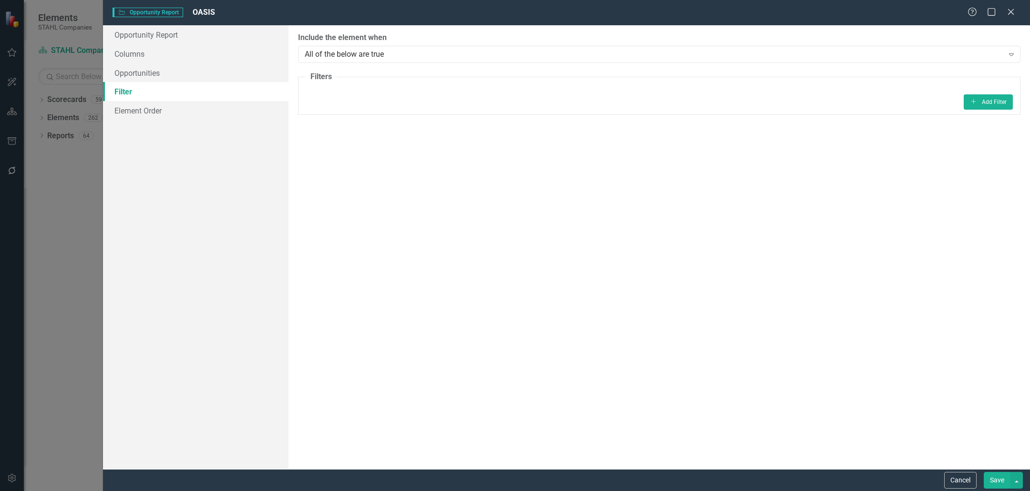
click at [962, 104] on div "Add Add Filter" at bounding box center [659, 101] width 707 height 15
click at [970, 103] on icon "Add" at bounding box center [973, 102] width 7 height 6
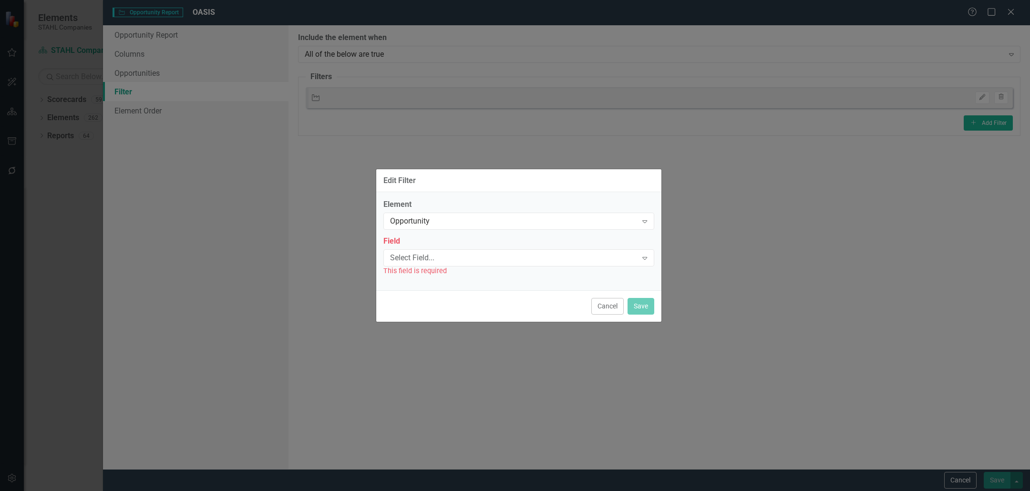
click at [504, 247] on div "Field Select Field... Expand This field is required" at bounding box center [518, 256] width 271 height 40
click at [506, 257] on div "Select Field..." at bounding box center [514, 257] width 248 height 11
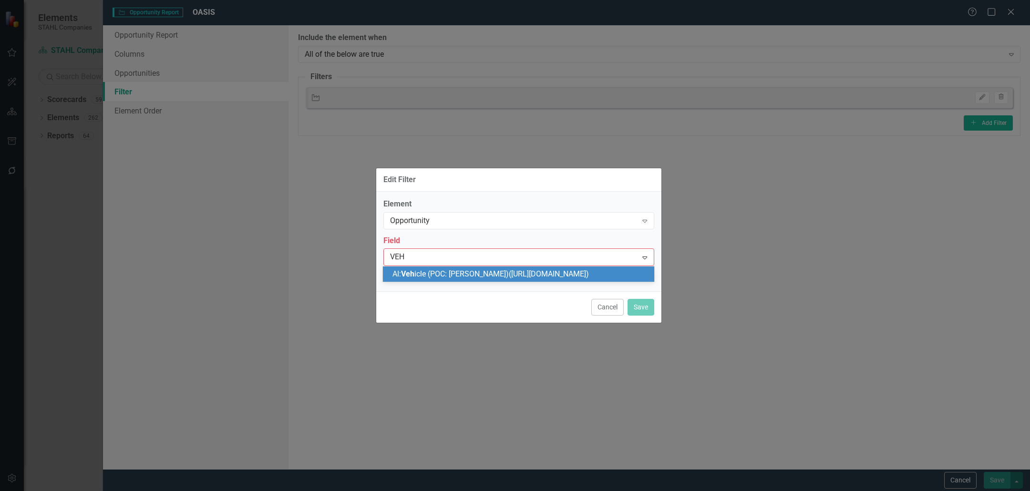
type input "VEHI"
click at [486, 272] on span "AI: Vehi cle (POC: [PERSON_NAME])([URL][DOMAIN_NAME])" at bounding box center [490, 273] width 196 height 9
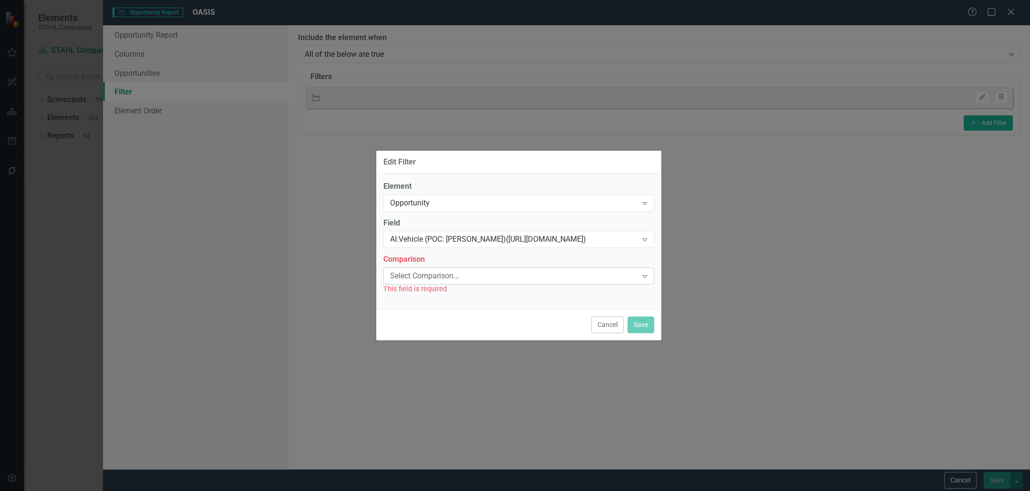
click at [487, 272] on div "Select Comparison..." at bounding box center [514, 276] width 248 height 11
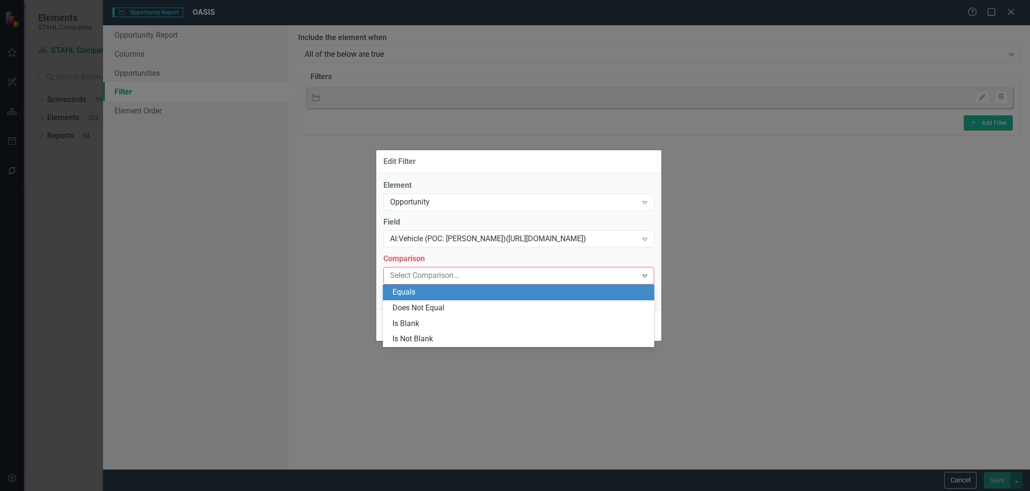
click at [469, 293] on div "Equals" at bounding box center [520, 292] width 256 height 11
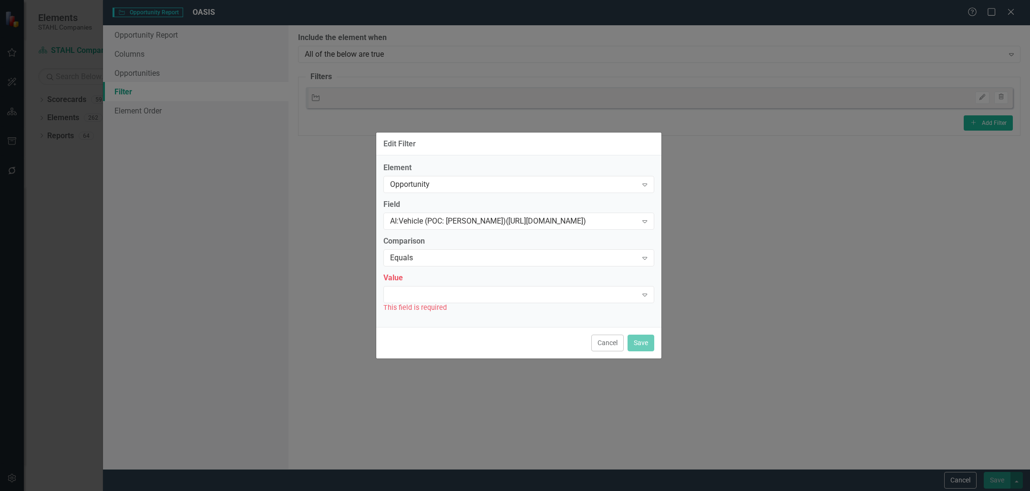
click at [479, 285] on div "Value Expand This field is required" at bounding box center [518, 293] width 271 height 40
click at [480, 290] on div "Expand" at bounding box center [518, 294] width 271 height 17
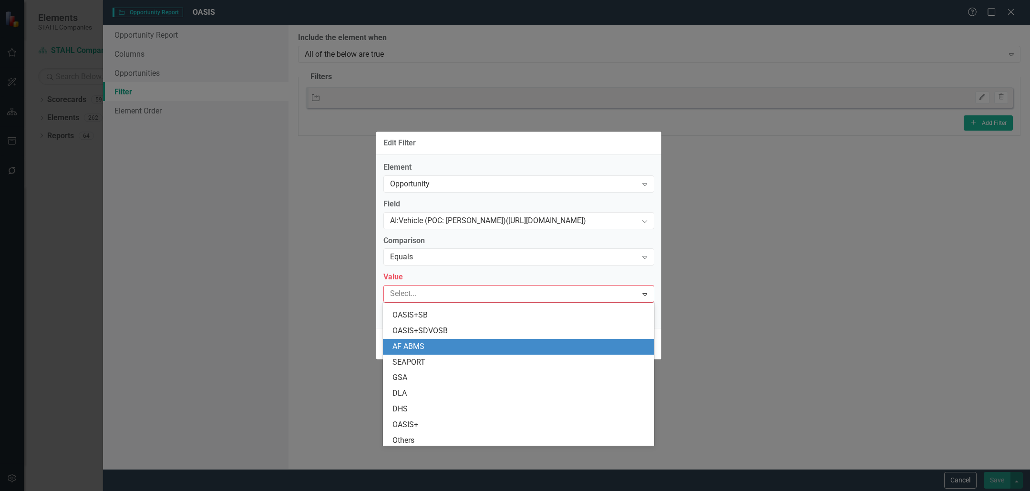
scroll to position [124, 0]
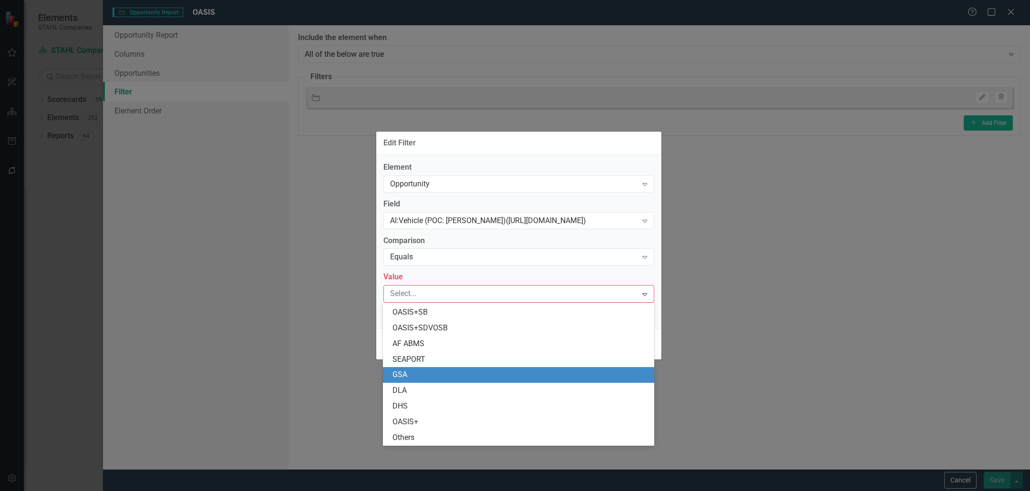
click at [440, 368] on div "GSA" at bounding box center [518, 375] width 271 height 16
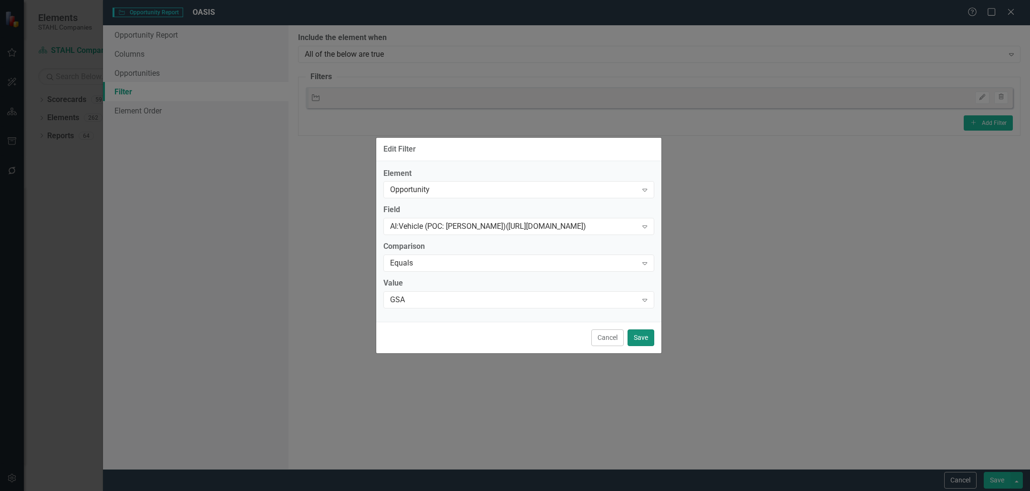
drag, startPoint x: 644, startPoint y: 336, endPoint x: 662, endPoint y: 333, distance: 18.3
click at [644, 336] on button "Save" at bounding box center [641, 338] width 27 height 17
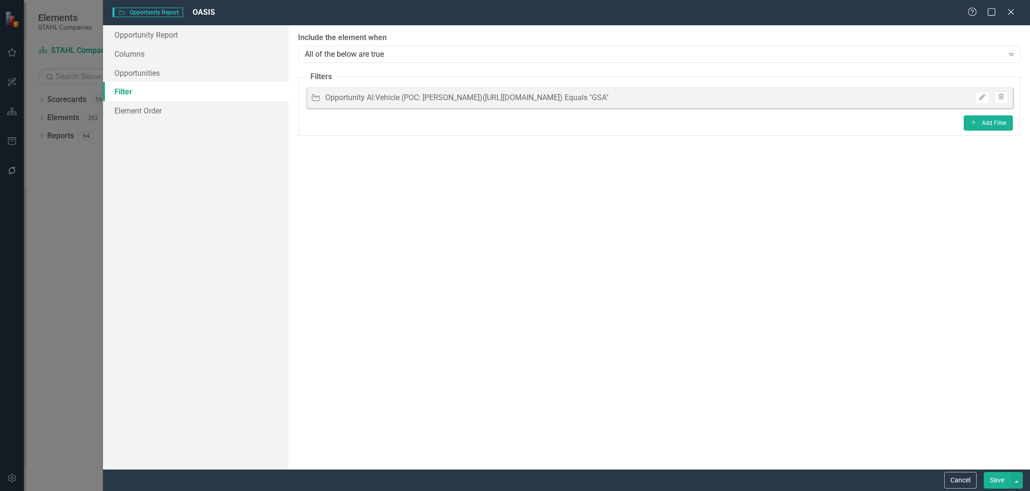
click at [996, 486] on button "Save" at bounding box center [997, 480] width 27 height 17
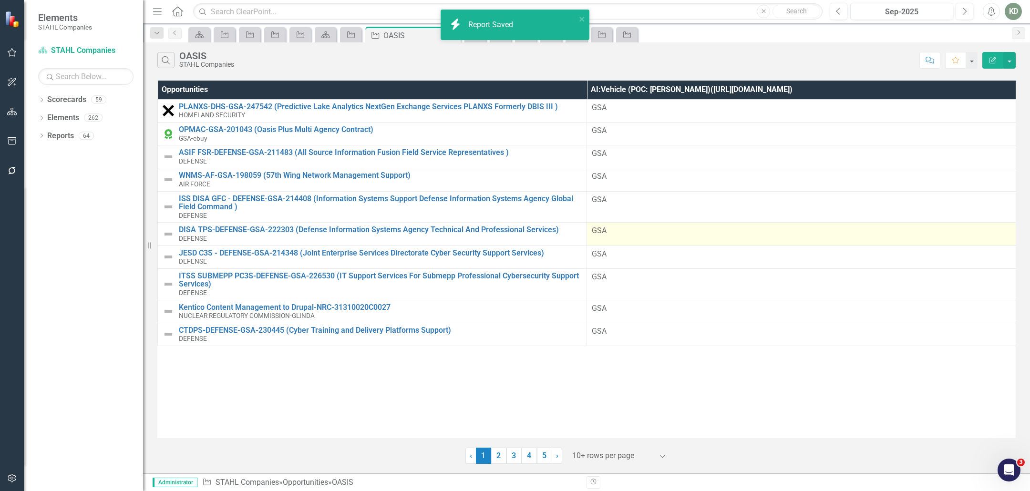
scroll to position [0, 0]
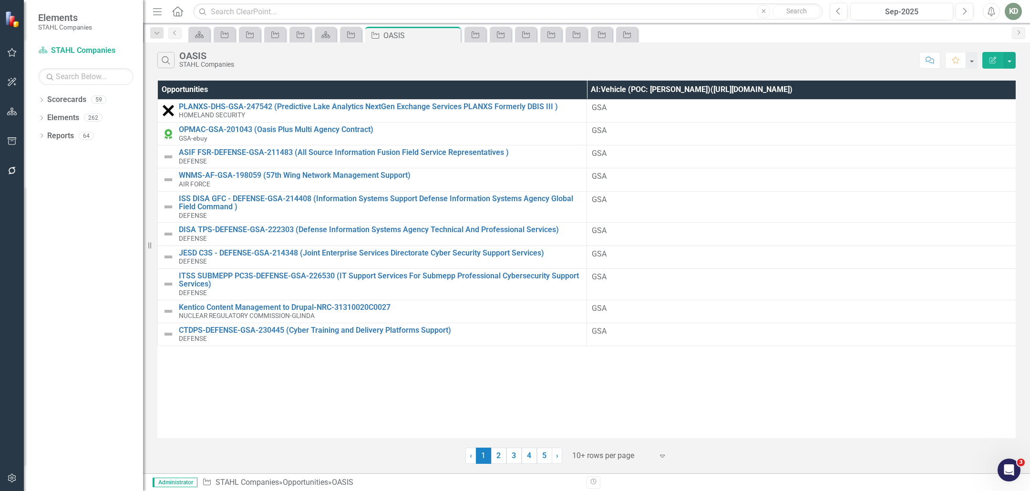
click at [994, 59] on icon "button" at bounding box center [993, 60] width 7 height 7
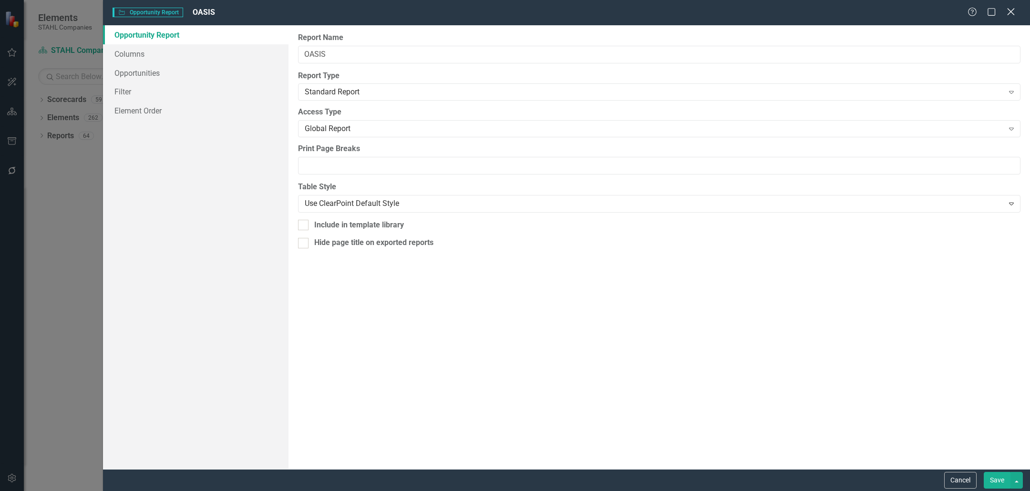
click at [1014, 11] on icon "Close" at bounding box center [1011, 11] width 12 height 9
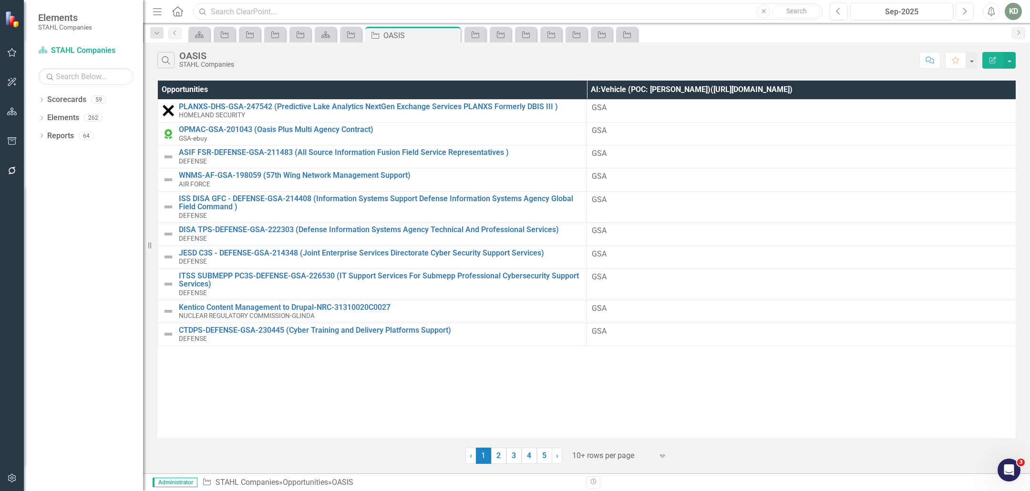
click at [355, 10] on input "text" at bounding box center [508, 11] width 630 height 17
paste input "Contractor HCM-SA Support Services"
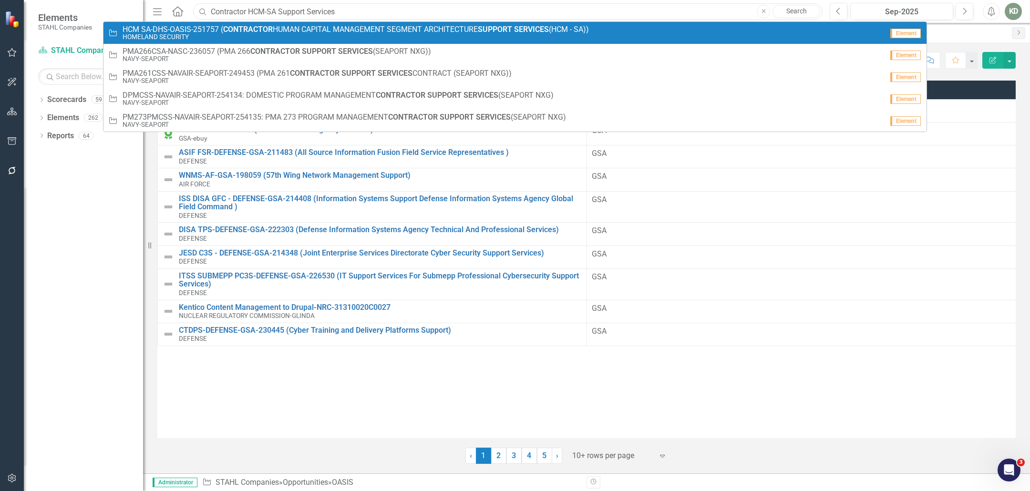
type input "Contractor HCM-SA Support Services"
click at [373, 30] on span "HCM SA-DHS-OASIS-251757 ( CONTRACTOR HUMAN CAPITAL MANAGEMENT SEGMENT ARCHITECT…" at bounding box center [356, 29] width 466 height 9
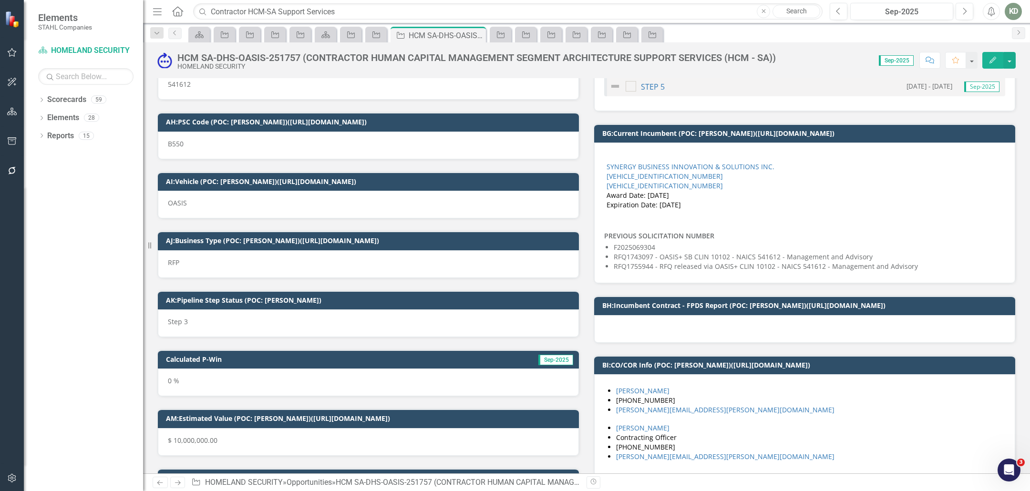
scroll to position [2266, 0]
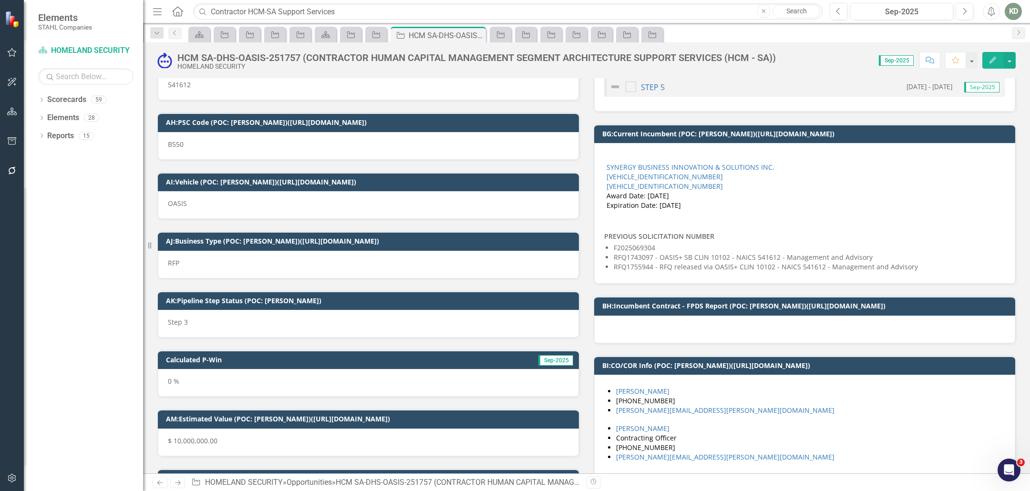
click at [338, 193] on div "OASIS" at bounding box center [368, 205] width 421 height 28
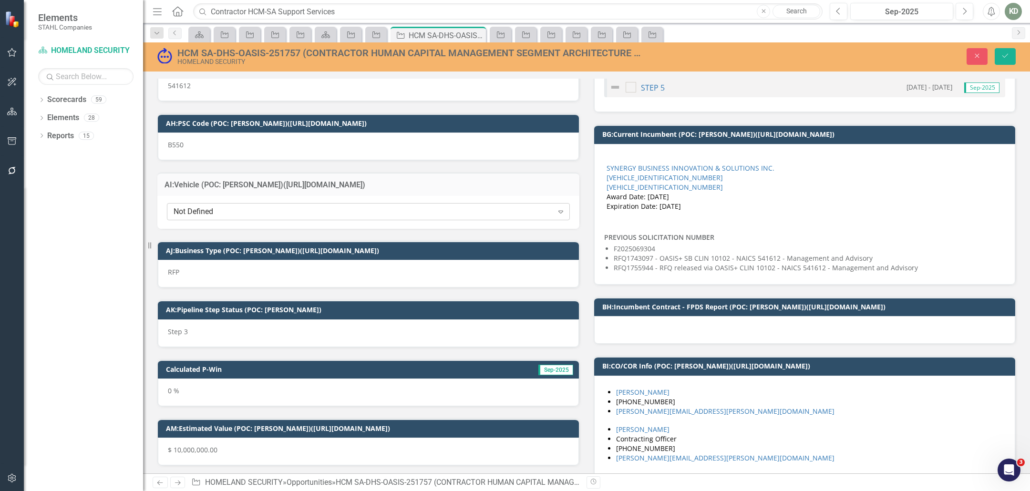
click at [335, 206] on div "Not Defined" at bounding box center [364, 211] width 380 height 11
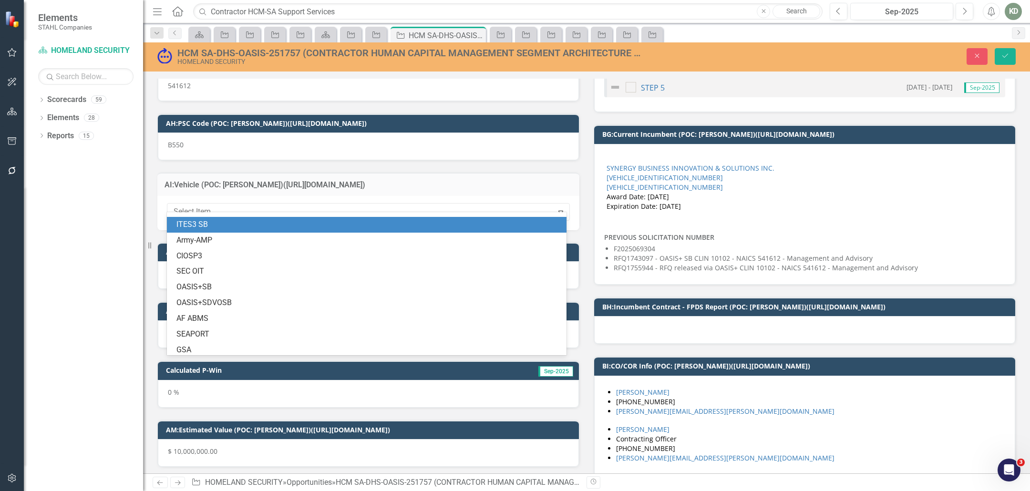
scroll to position [155, 0]
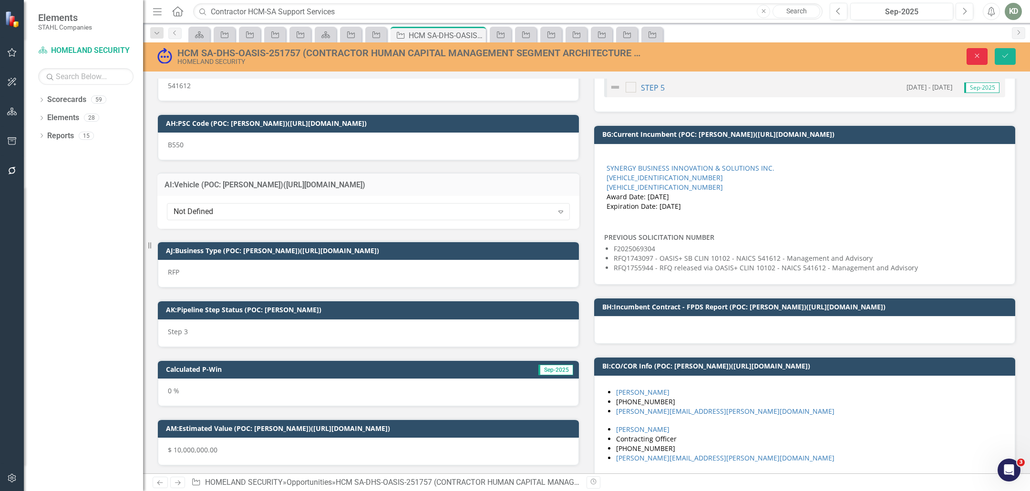
click at [976, 51] on button "Close" at bounding box center [977, 56] width 21 height 17
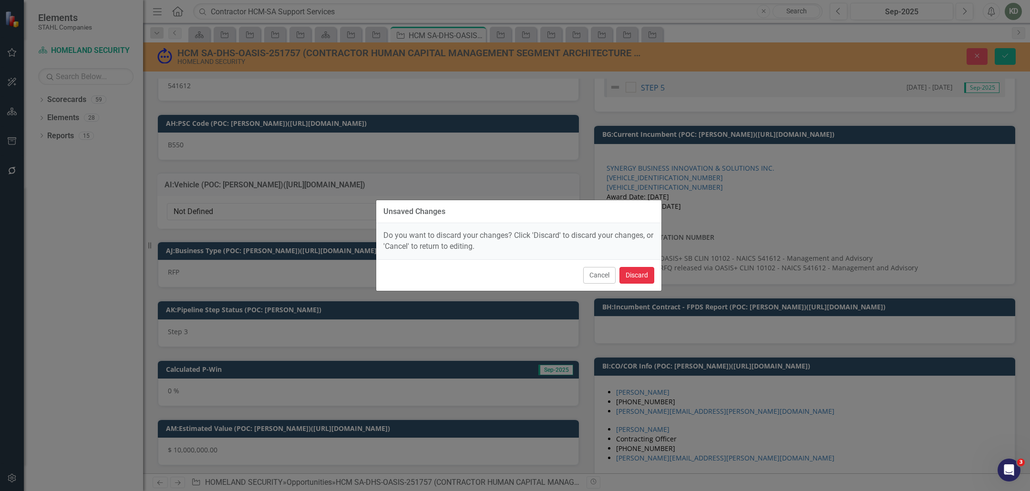
click at [647, 274] on button "Discard" at bounding box center [636, 275] width 35 height 17
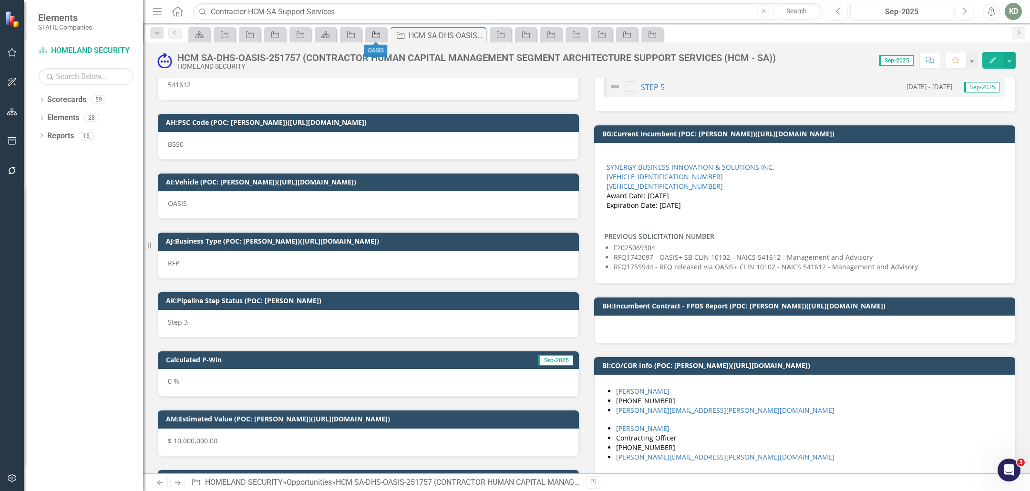
click at [379, 31] on icon "Opportunity" at bounding box center [377, 35] width 10 height 8
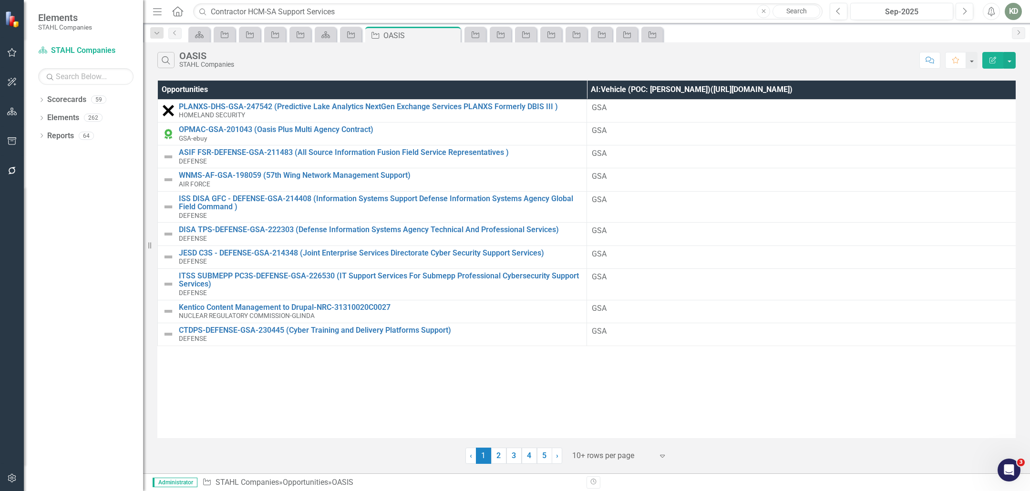
click at [996, 55] on button "Edit Report" at bounding box center [992, 60] width 21 height 17
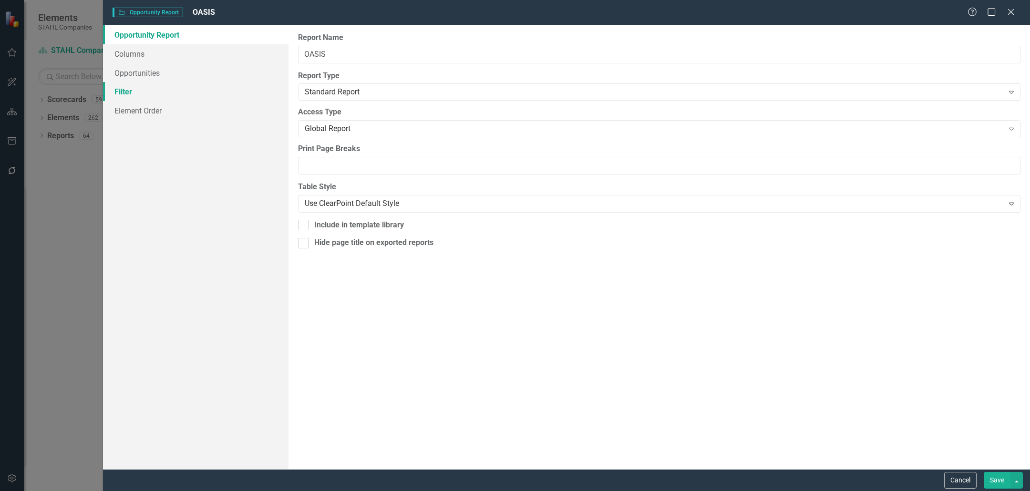
click at [155, 87] on link "Filter" at bounding box center [196, 91] width 186 height 19
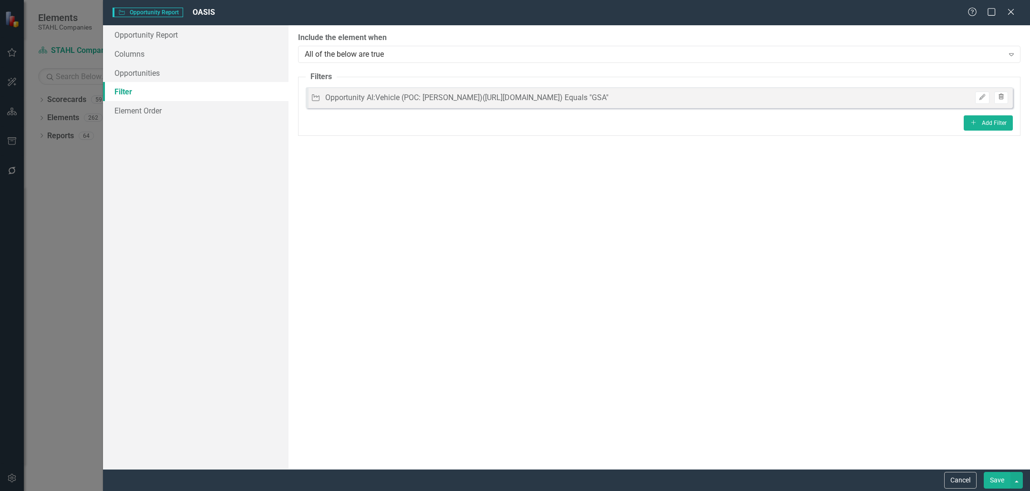
click at [1003, 95] on icon "button" at bounding box center [1001, 97] width 5 height 6
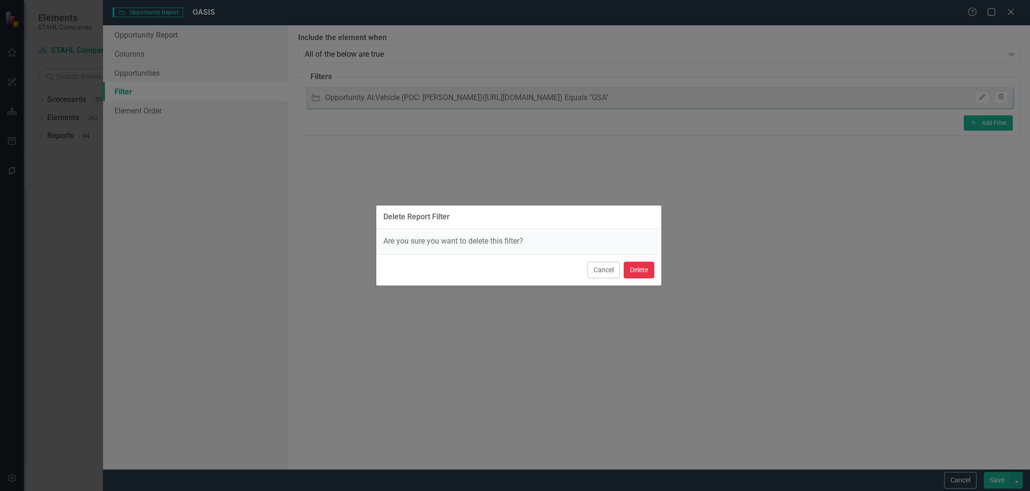
click at [633, 270] on button "Delete" at bounding box center [639, 270] width 31 height 17
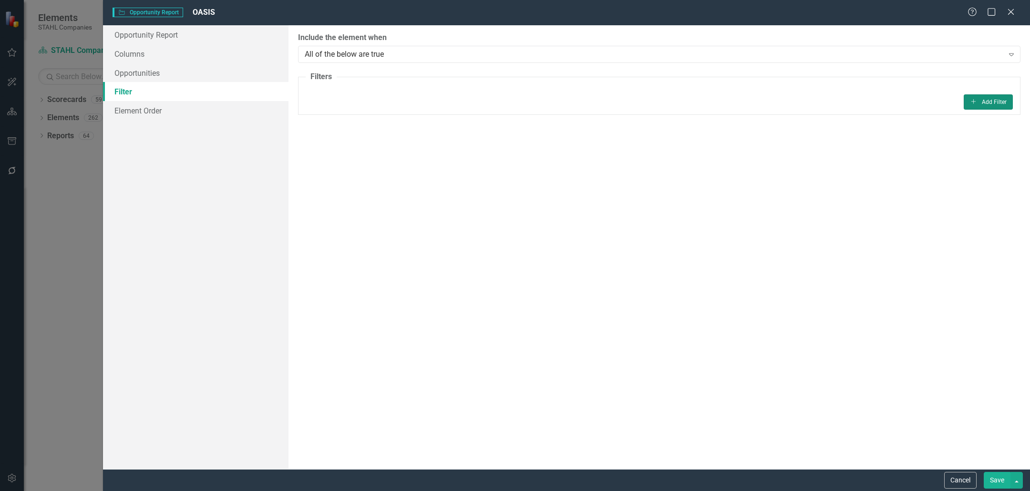
click at [990, 103] on button "Add Add Filter" at bounding box center [988, 101] width 49 height 15
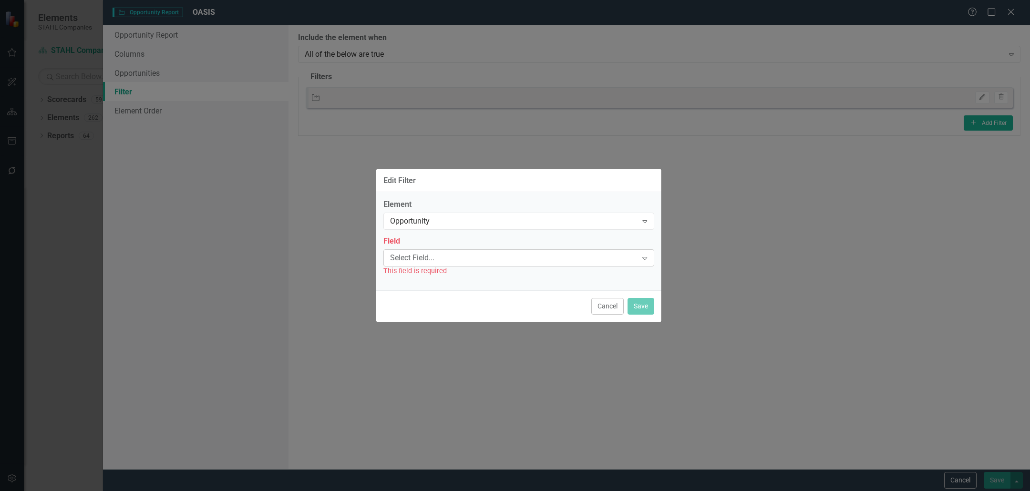
click at [448, 256] on div "Select Field..." at bounding box center [514, 257] width 248 height 11
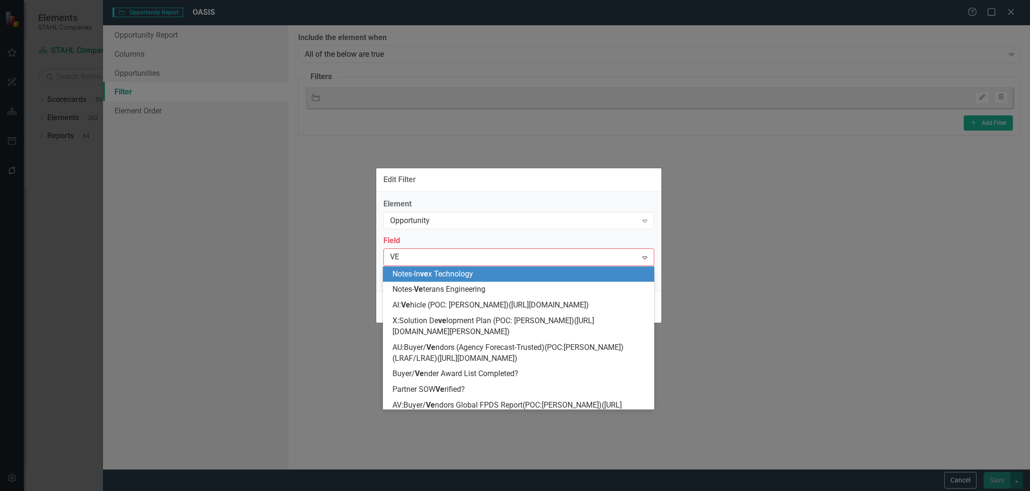
type input "VEH"
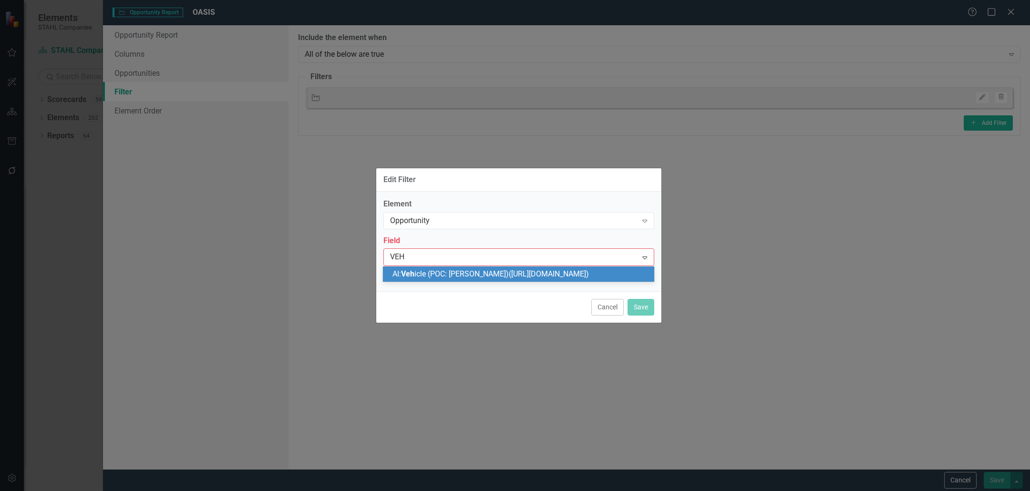
click at [432, 274] on span "AI: Veh icle (POC: [PERSON_NAME])([URL][DOMAIN_NAME])" at bounding box center [490, 273] width 196 height 9
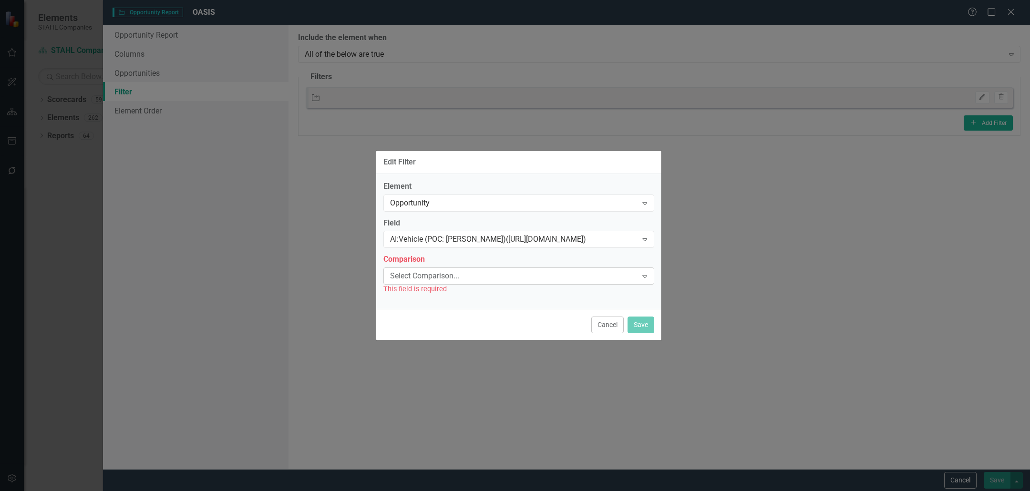
click at [453, 273] on div "Select Comparison..." at bounding box center [514, 276] width 248 height 11
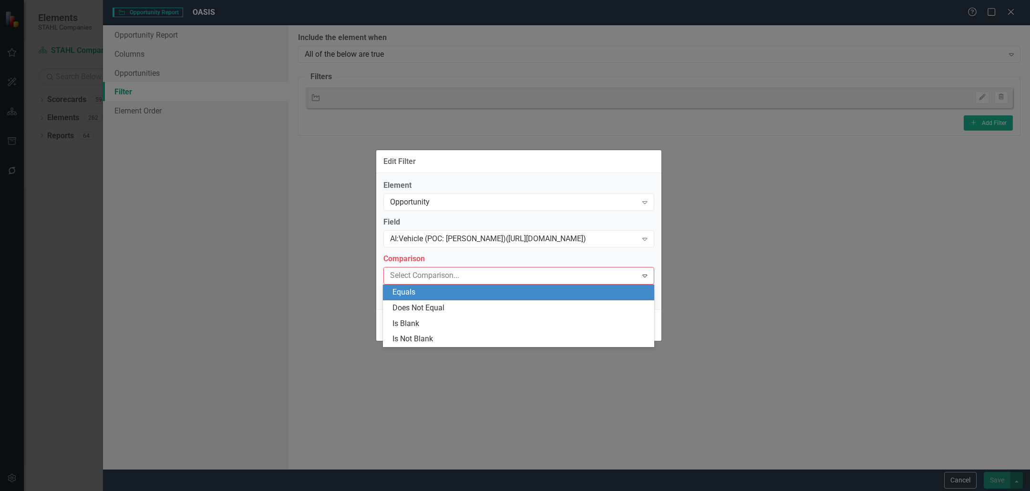
click at [753, 344] on div "Edit Filter Element Opportunity Expand Field AI:Vehicle (POC: [PERSON_NAME])([U…" at bounding box center [515, 245] width 1030 height 491
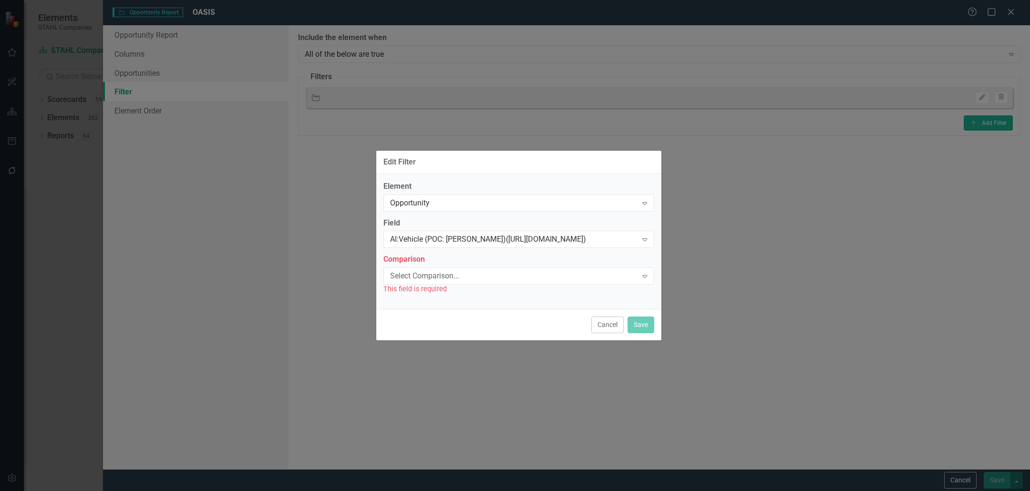
click at [964, 484] on div "Edit Filter Element Opportunity Expand Field AI:Vehicle (POC: [PERSON_NAME])([U…" at bounding box center [515, 245] width 1030 height 491
click at [600, 320] on button "Cancel" at bounding box center [607, 325] width 32 height 17
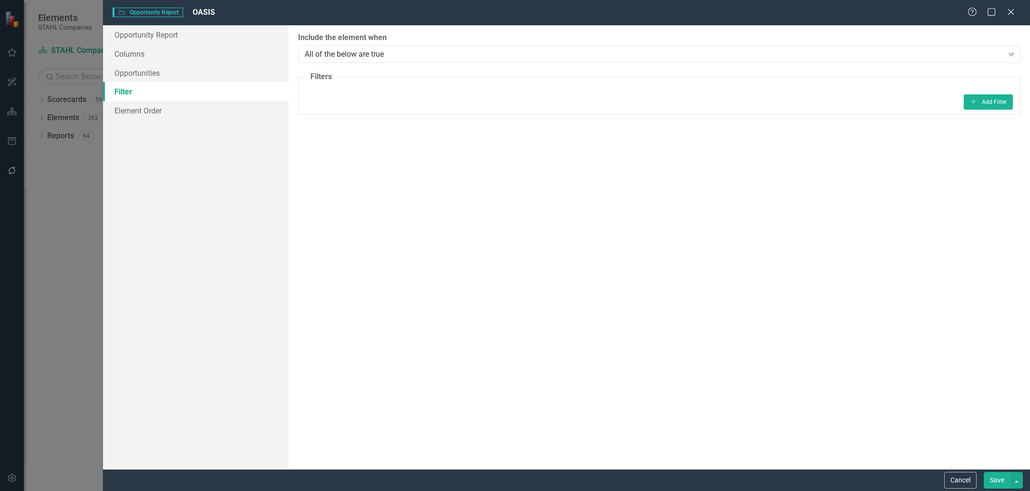
click at [967, 472] on div "Cancel Save" at bounding box center [566, 480] width 927 height 22
click at [966, 472] on div "Cancel Save" at bounding box center [566, 480] width 927 height 22
click at [963, 474] on button "Cancel" at bounding box center [960, 480] width 32 height 17
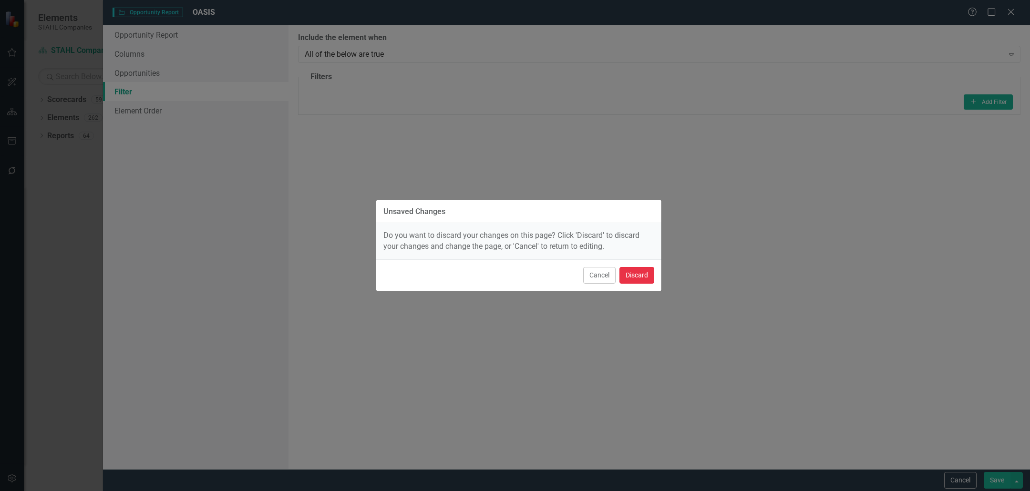
click at [650, 273] on button "Discard" at bounding box center [636, 275] width 35 height 17
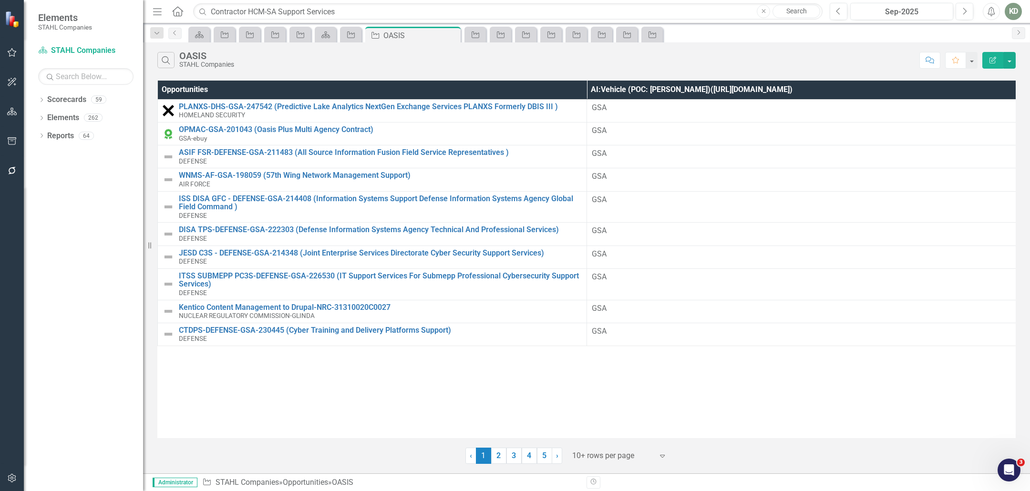
click at [8, 479] on icon "button" at bounding box center [12, 478] width 8 height 9
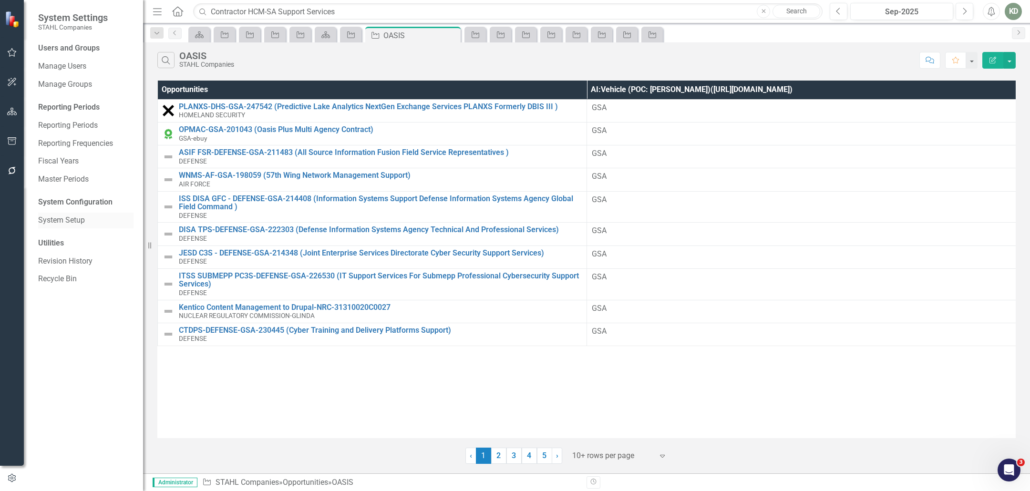
click at [80, 223] on link "System Setup" at bounding box center [85, 220] width 95 height 11
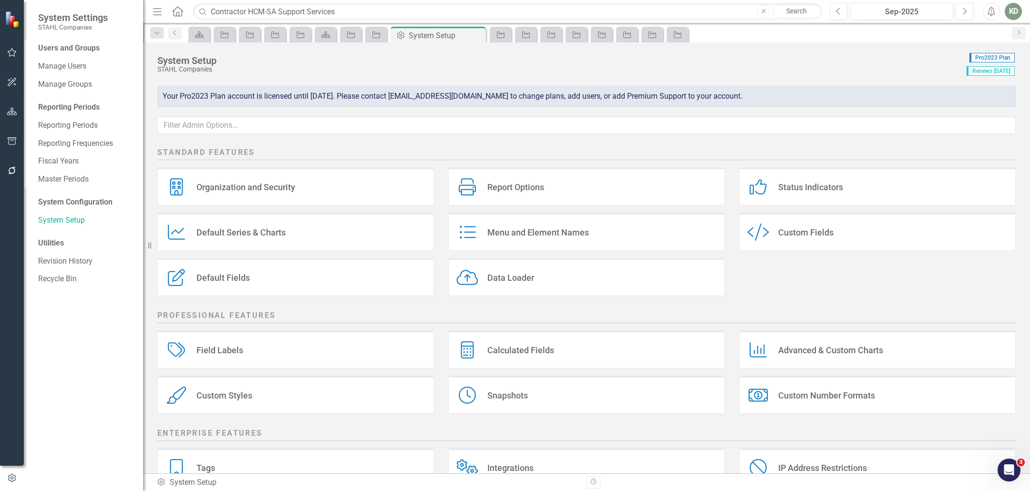
click at [859, 240] on div "Custom Style Custom Fields" at bounding box center [877, 232] width 277 height 38
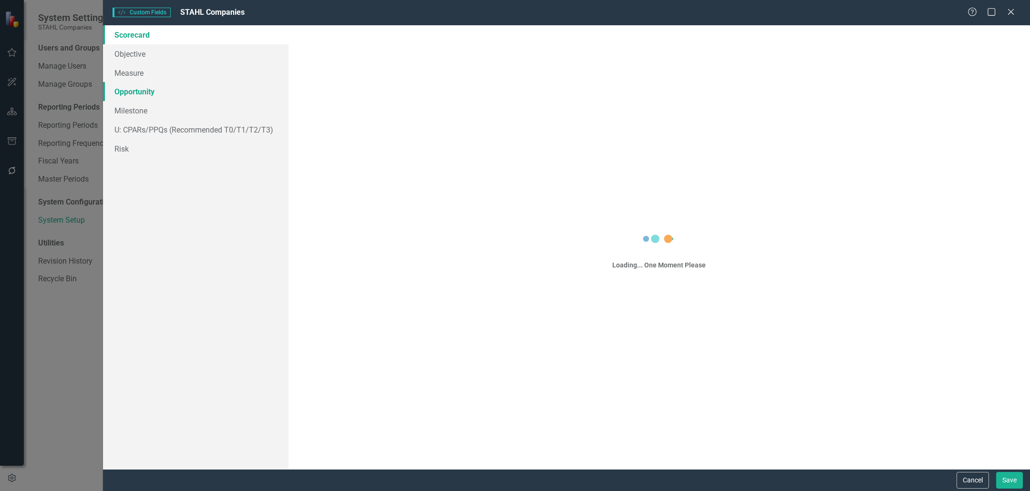
click at [140, 95] on link "Opportunity" at bounding box center [196, 91] width 186 height 19
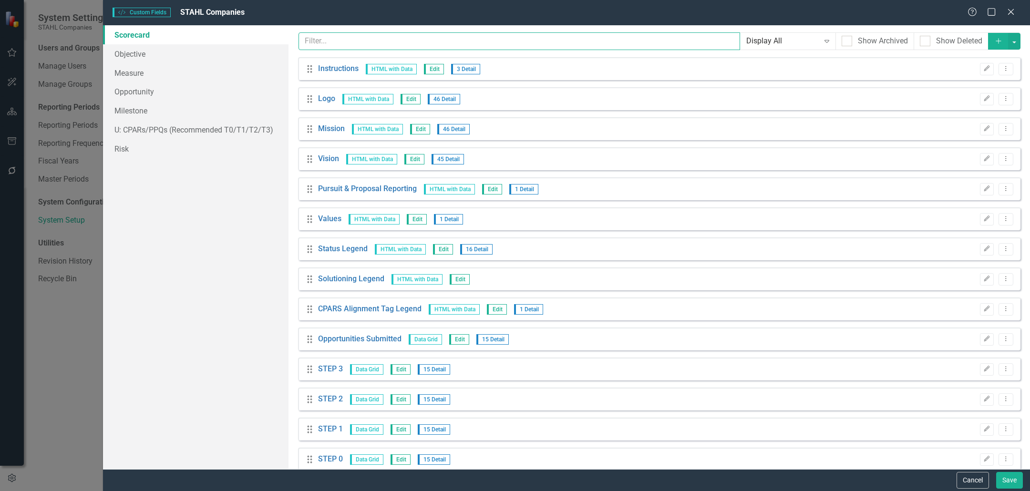
click at [376, 40] on input "text" at bounding box center [520, 41] width 442 height 18
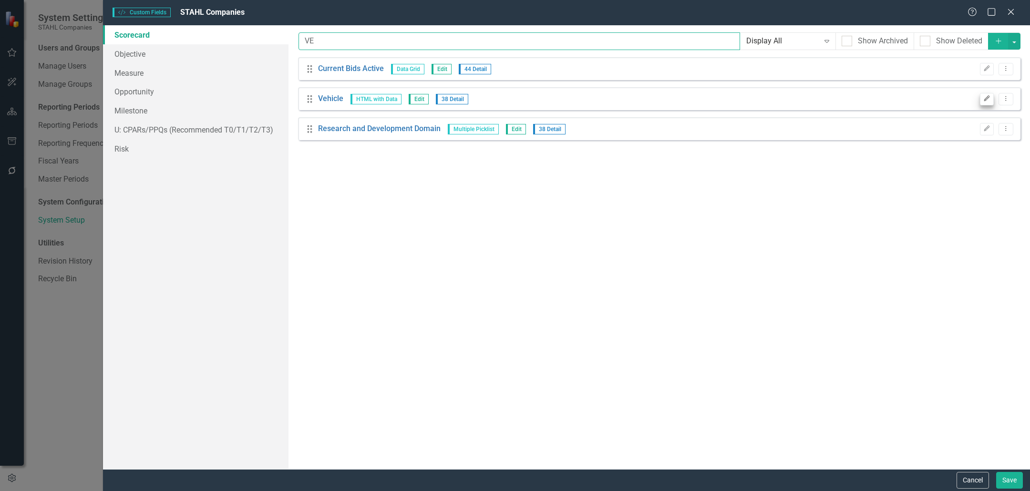
type input "VE"
click at [991, 97] on button "Edit" at bounding box center [987, 99] width 14 height 12
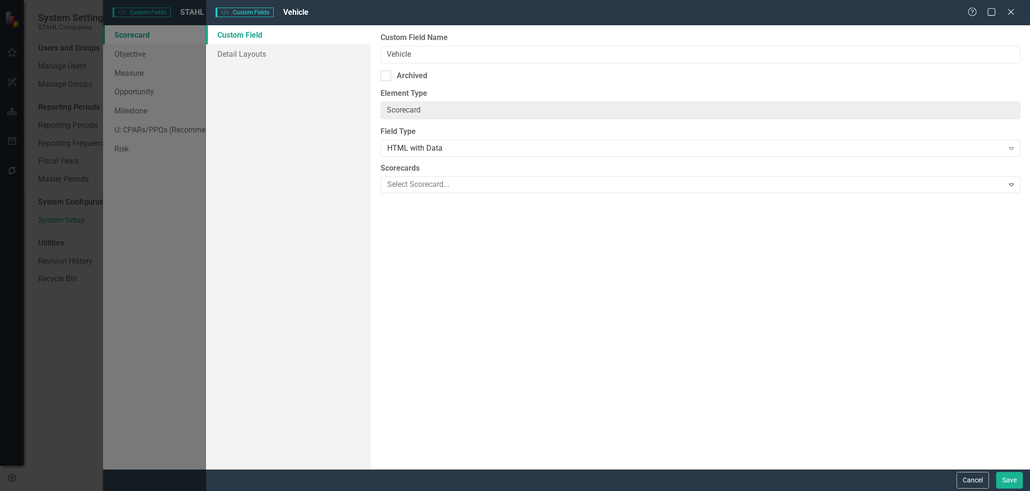
click at [1016, 14] on div "Help Maximize Close" at bounding box center [994, 12] width 53 height 11
click at [1012, 15] on icon "Close" at bounding box center [1011, 11] width 12 height 9
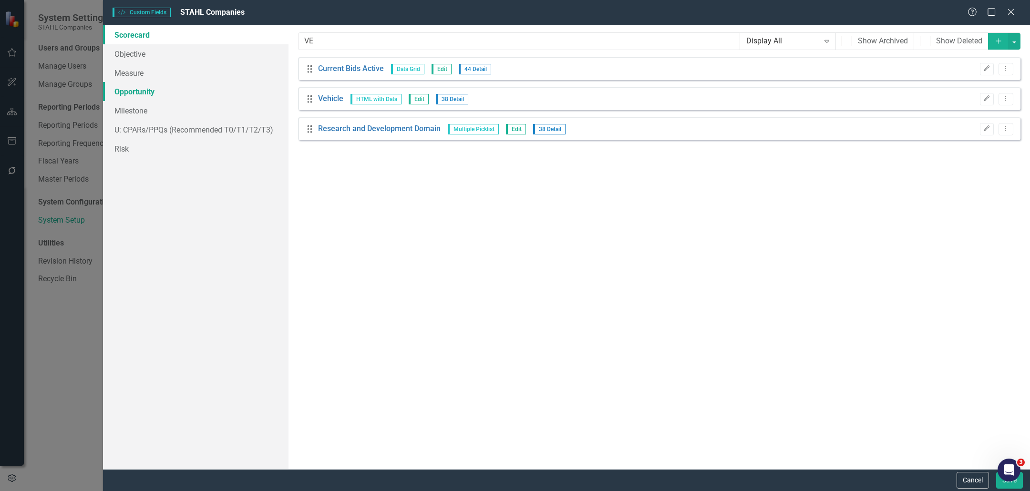
click at [144, 95] on link "Opportunity" at bounding box center [196, 91] width 186 height 19
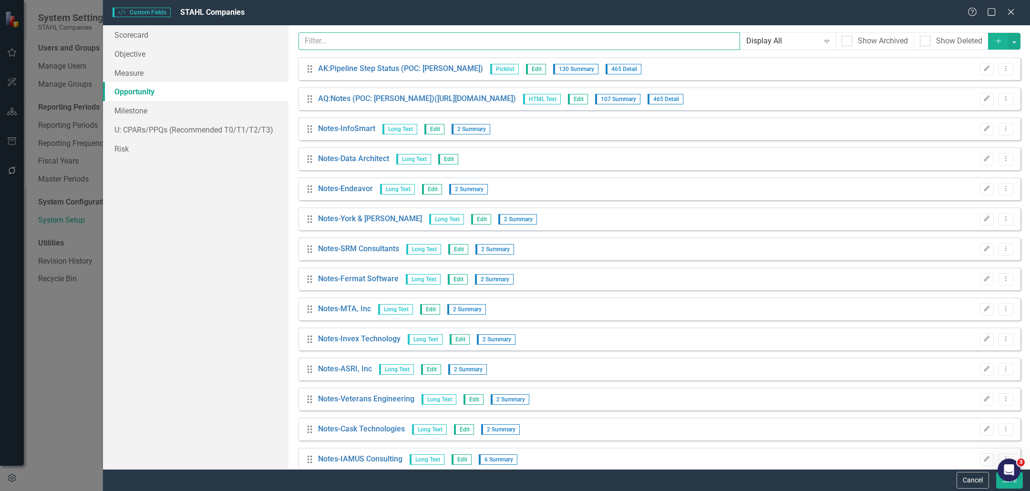
click at [466, 35] on input "text" at bounding box center [520, 41] width 442 height 18
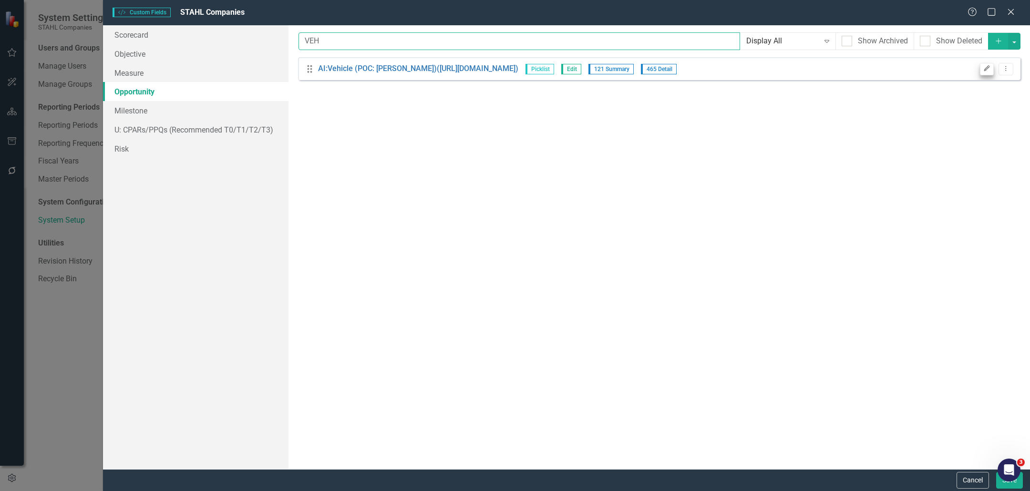
type input "VEH"
click at [988, 68] on icon "button" at bounding box center [987, 69] width 6 height 6
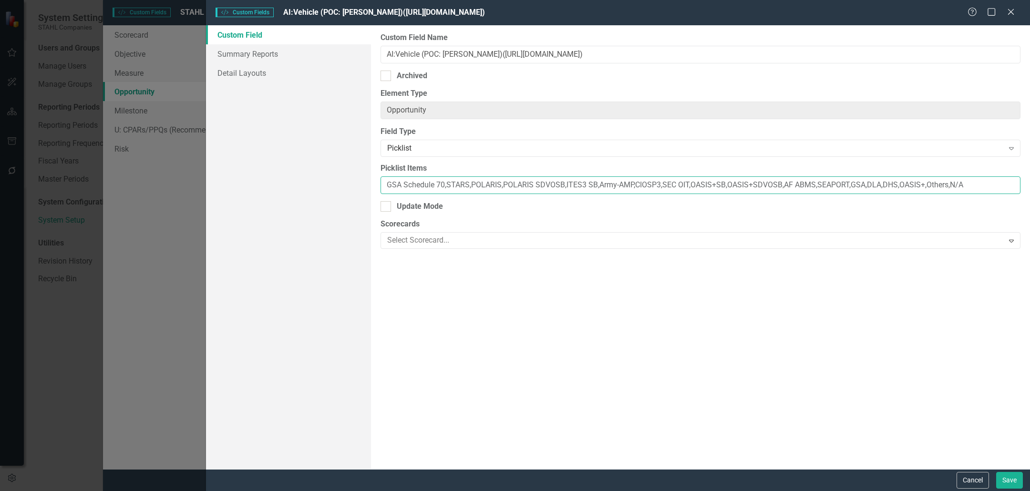
click at [923, 184] on input "GSA Schedule 70,STARS,POLARIS,POLARIS SDVOSB,ITES3 SB,Army-AMP,CIOSP3,SEC OIT,O…" at bounding box center [701, 185] width 640 height 18
type input "GSA Schedule 70,STARS,POLARIS,POLARIS SDVOSB,ITES3 SB,Army-AMP,CIOSP3,SEC OIT,O…"
click at [1011, 481] on button "Save" at bounding box center [1009, 480] width 27 height 17
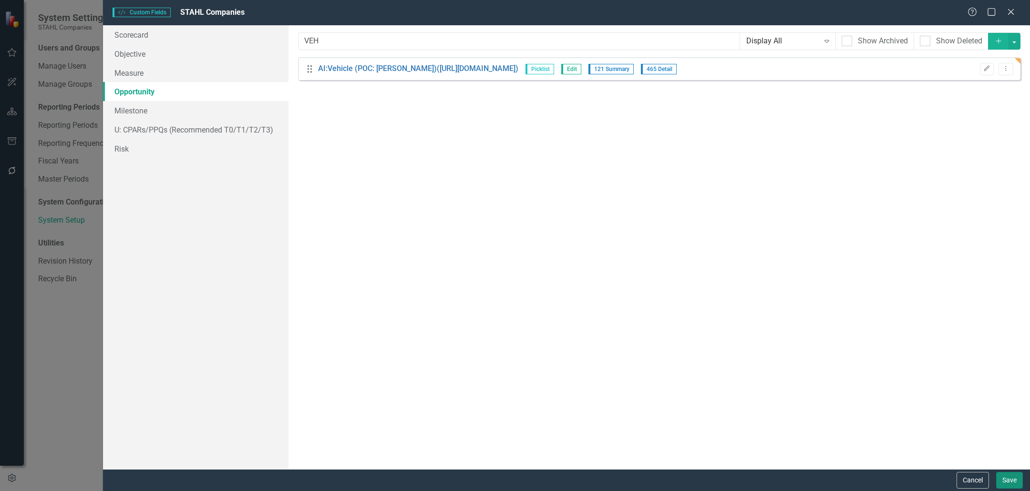
click at [1012, 477] on button "Save" at bounding box center [1009, 480] width 27 height 17
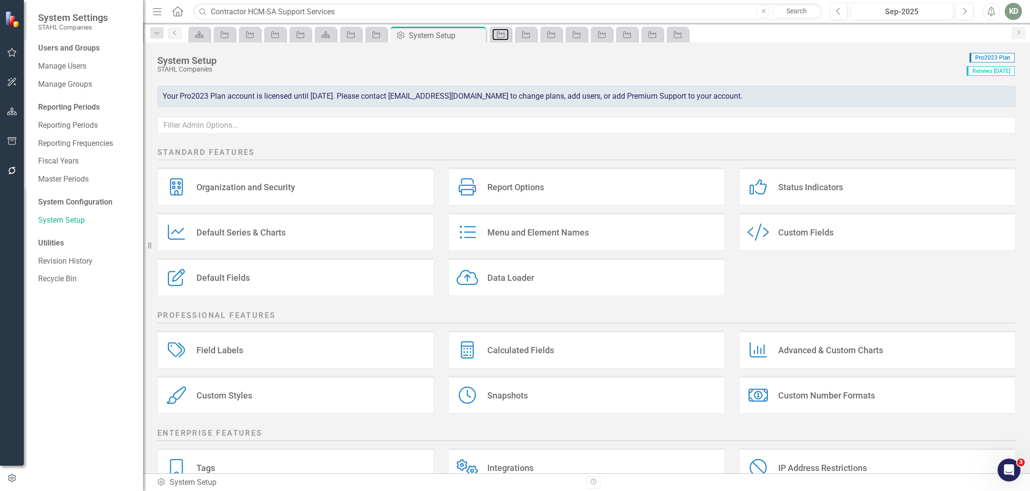
click at [498, 37] on icon "Opportunity" at bounding box center [501, 35] width 10 height 8
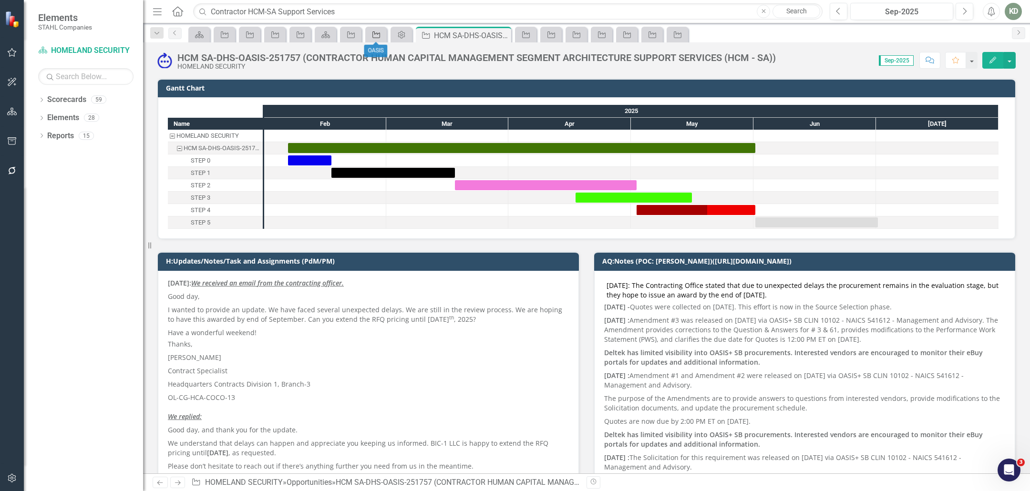
click at [372, 33] on icon at bounding box center [376, 34] width 8 height 7
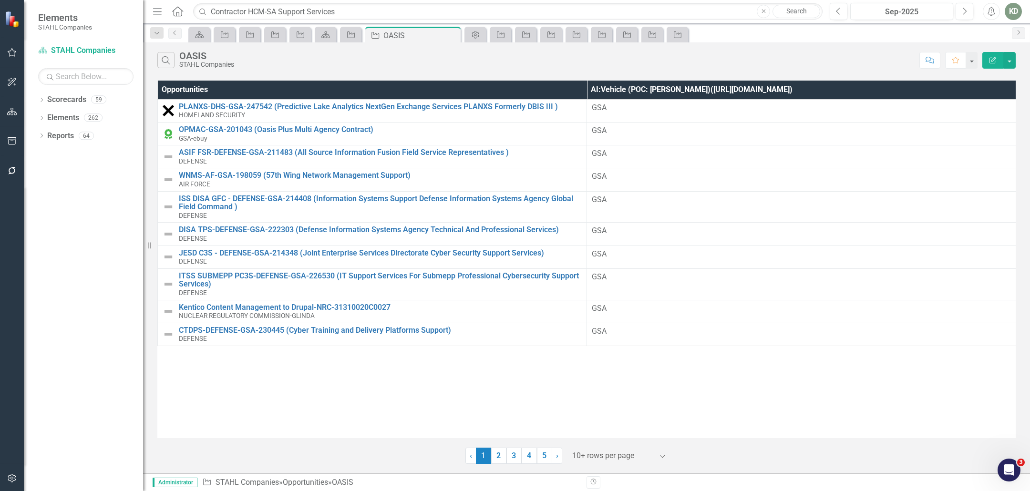
click at [993, 60] on icon "Edit Report" at bounding box center [993, 60] width 9 height 7
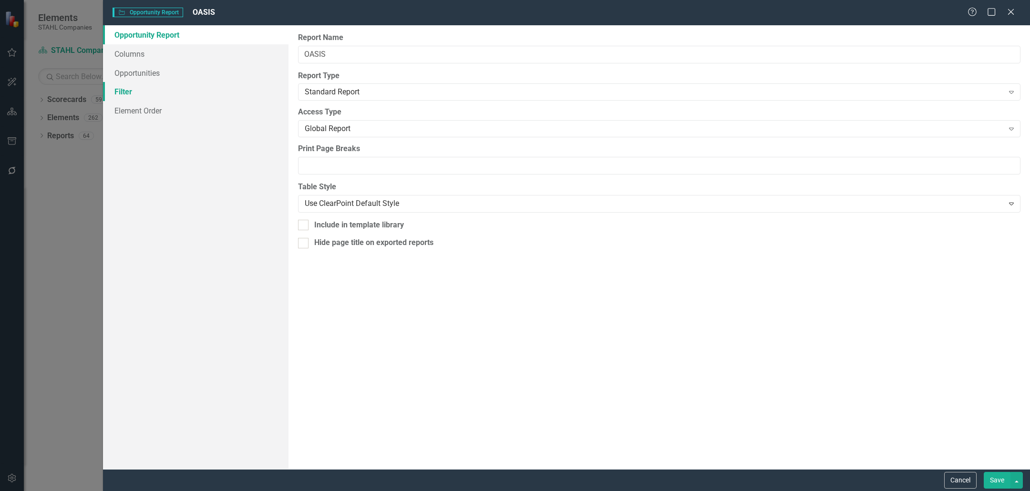
click at [214, 92] on link "Filter" at bounding box center [196, 91] width 186 height 19
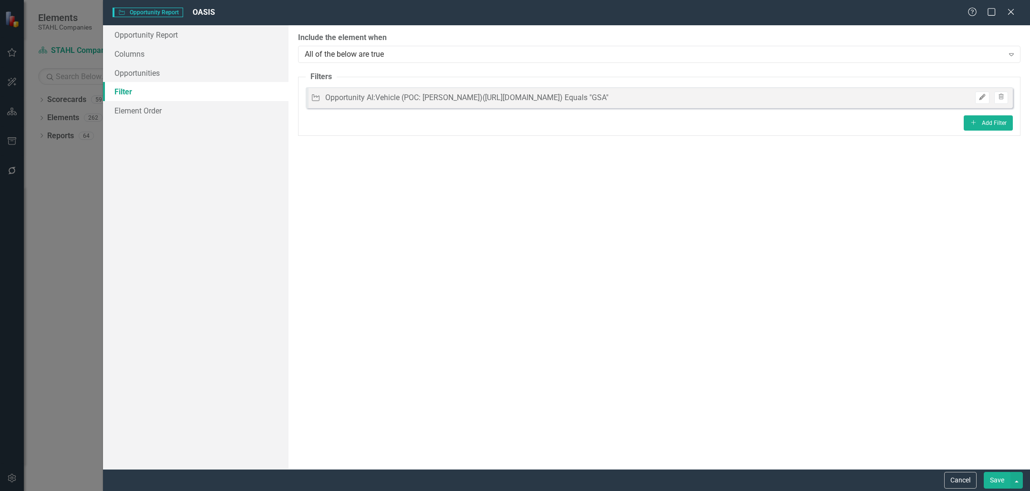
click at [980, 98] on icon "Edit" at bounding box center [982, 97] width 7 height 6
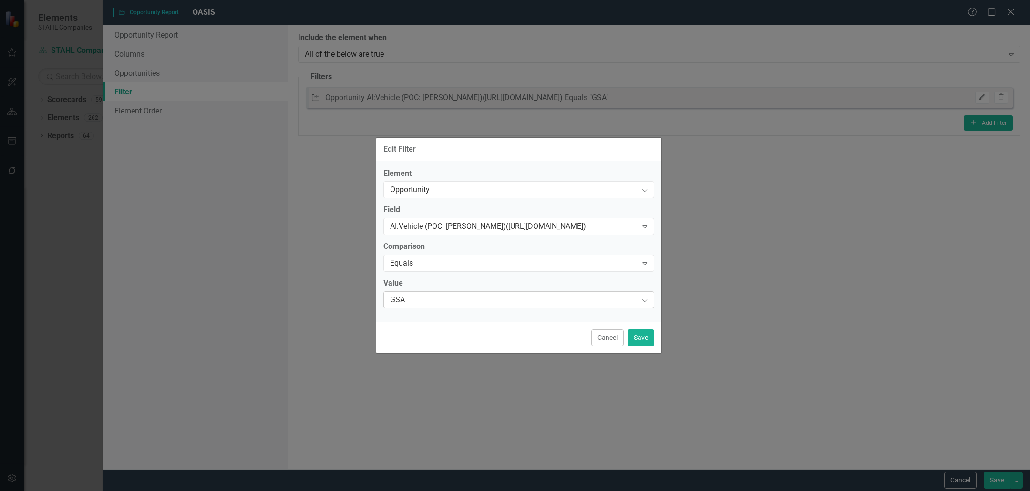
click at [416, 306] on div "GSA Expand" at bounding box center [518, 299] width 271 height 17
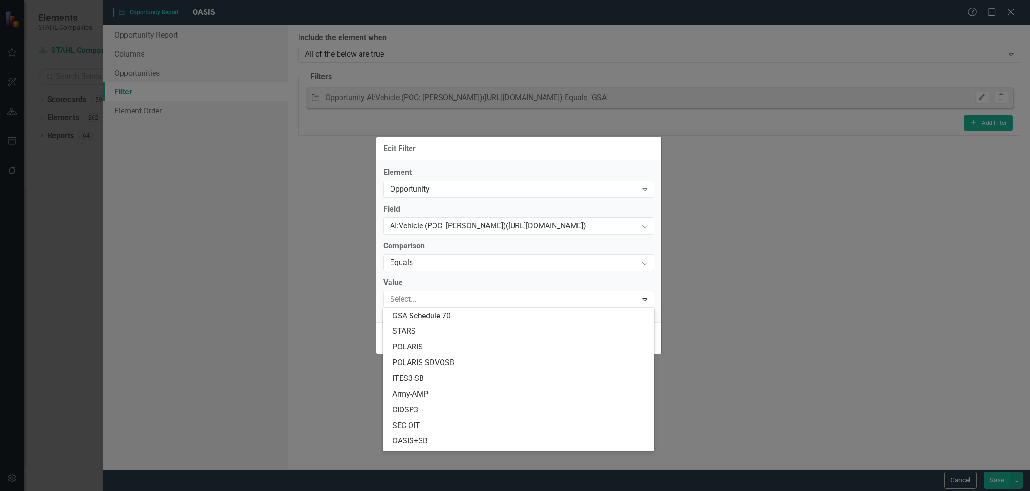
scroll to position [139, 0]
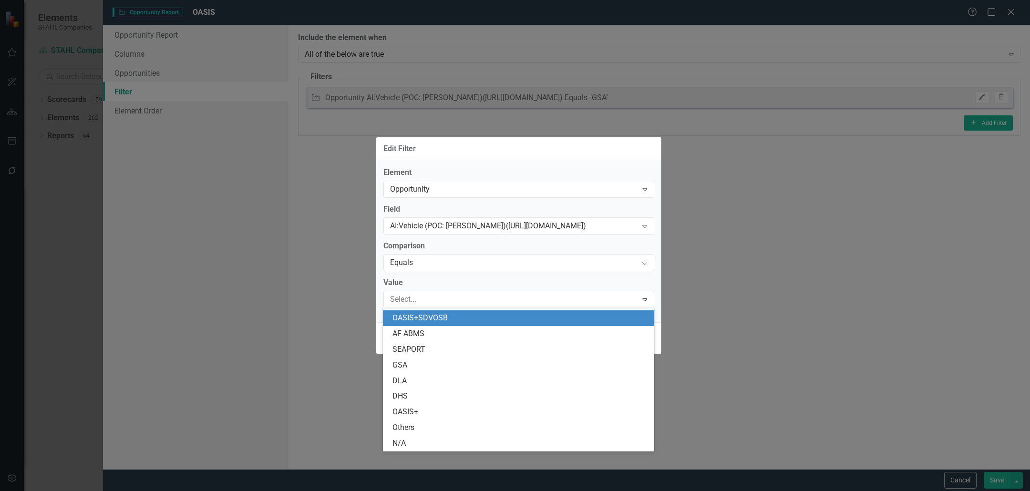
click at [893, 371] on div "Edit Filter Element Opportunity Expand Field AI:Vehicle (POC: [PERSON_NAME])([U…" at bounding box center [515, 245] width 1030 height 491
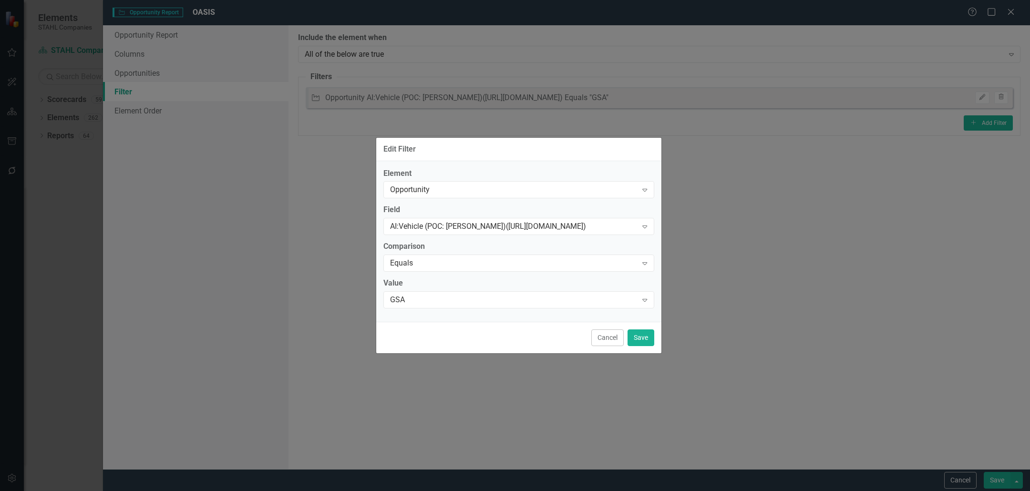
click at [958, 477] on div "Edit Filter Element Opportunity Expand Field AI:Vehicle (POC: [PERSON_NAME])([U…" at bounding box center [515, 245] width 1030 height 491
click at [959, 479] on div "Edit Filter Element Opportunity Expand Field AI:Vehicle (POC: [PERSON_NAME])([U…" at bounding box center [515, 245] width 1030 height 491
click at [566, 298] on div "GSA" at bounding box center [514, 300] width 248 height 11
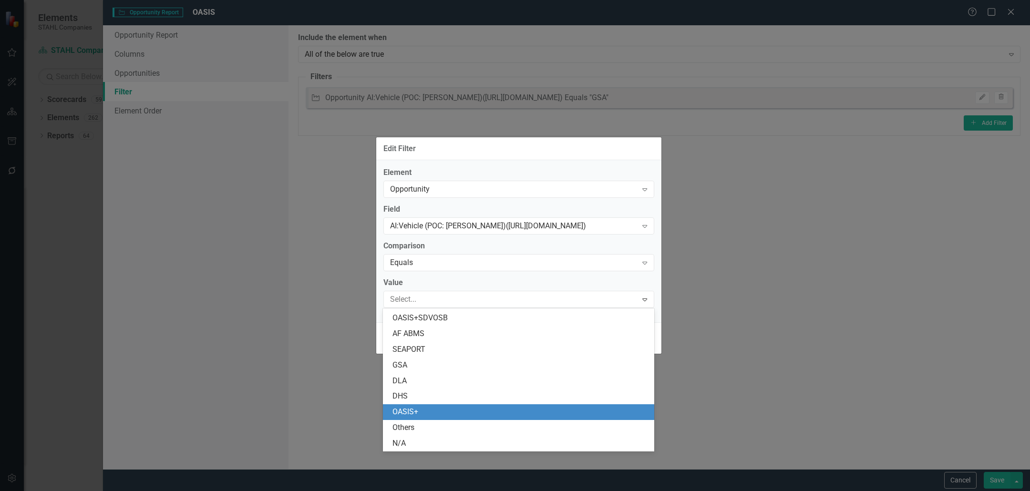
drag, startPoint x: 906, startPoint y: 390, endPoint x: 949, endPoint y: 458, distance: 79.9
click at [906, 390] on div "Edit Filter Element Opportunity Expand Field AI:Vehicle (POC: [PERSON_NAME])([U…" at bounding box center [515, 245] width 1030 height 491
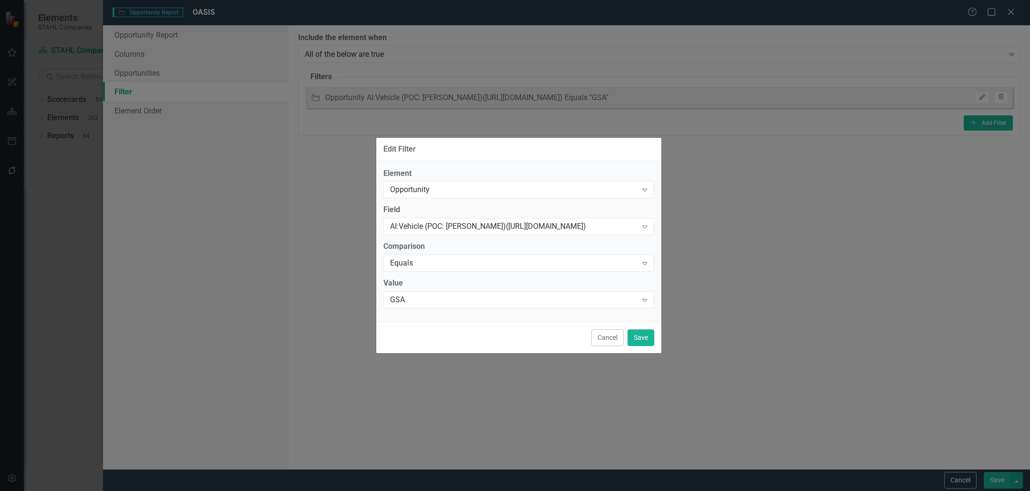
click at [956, 477] on div "Edit Filter Element Opportunity Expand Field AI:Vehicle (POC: [PERSON_NAME])([U…" at bounding box center [515, 245] width 1030 height 491
click at [603, 337] on button "Cancel" at bounding box center [607, 338] width 32 height 17
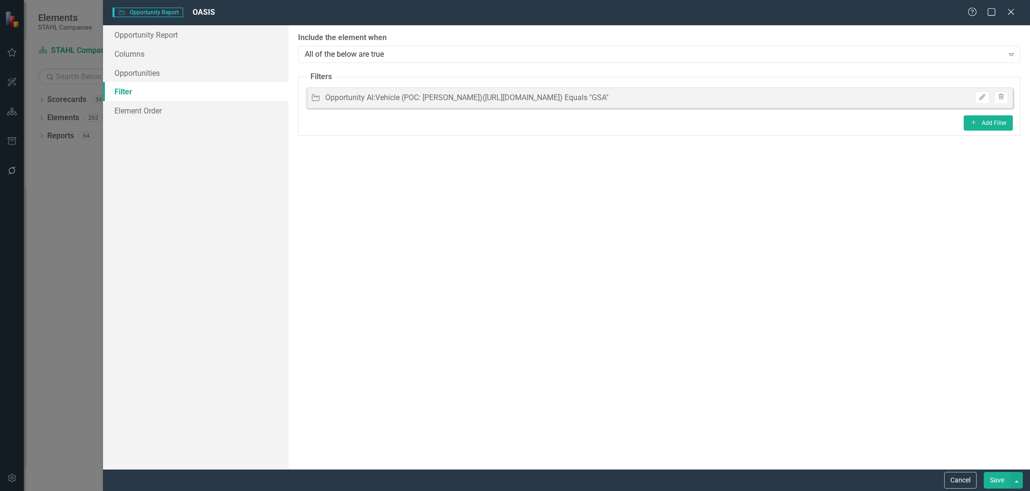
click at [940, 476] on div "Cancel Save" at bounding box center [566, 480] width 927 height 22
drag, startPoint x: 958, startPoint y: 477, endPoint x: 853, endPoint y: 436, distance: 112.6
click at [958, 477] on button "Cancel" at bounding box center [960, 480] width 32 height 17
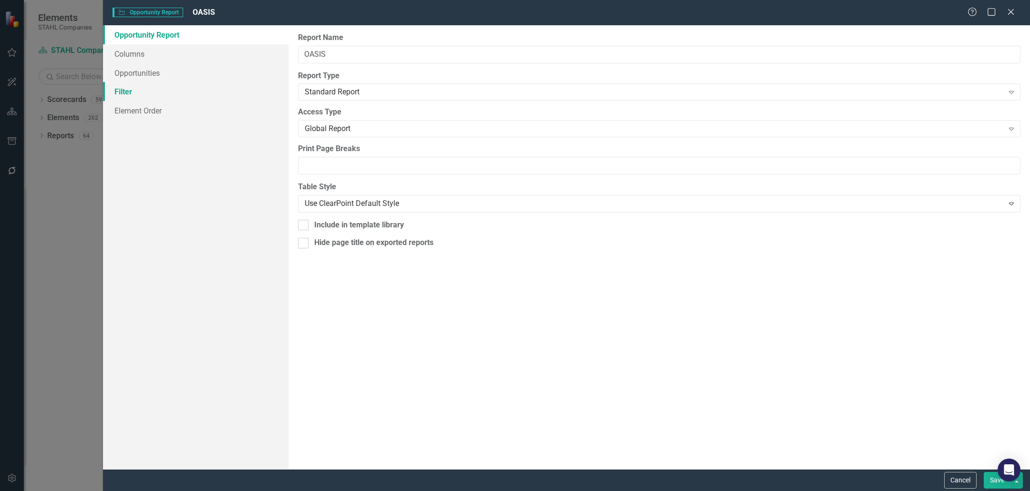
click at [142, 92] on link "Filter" at bounding box center [196, 91] width 186 height 19
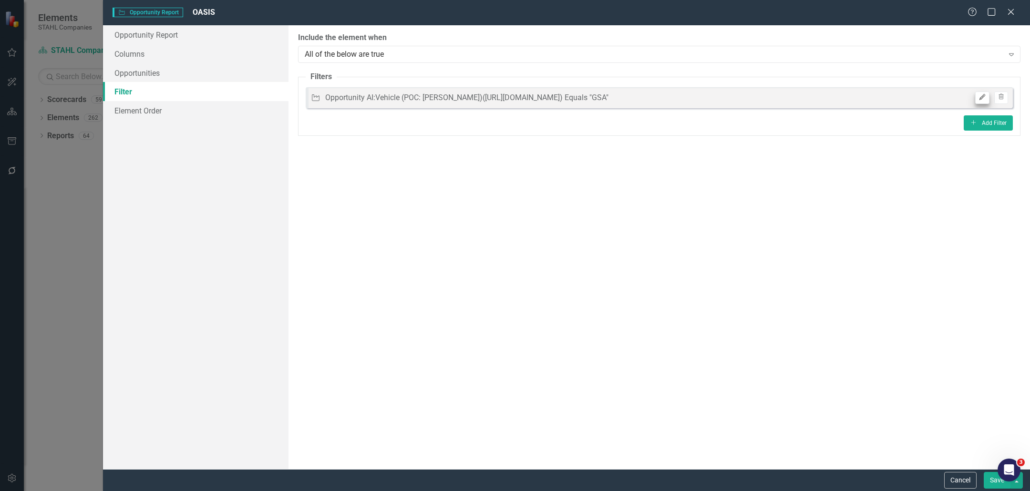
drag, startPoint x: 965, startPoint y: 97, endPoint x: 981, endPoint y: 100, distance: 16.5
click at [965, 97] on div "Opportunity Opportunity AI:Vehicle (POC: [PERSON_NAME])([URL][DOMAIN_NAME]) Equ…" at bounding box center [659, 97] width 707 height 21
click at [981, 100] on icon "Edit" at bounding box center [982, 97] width 7 height 6
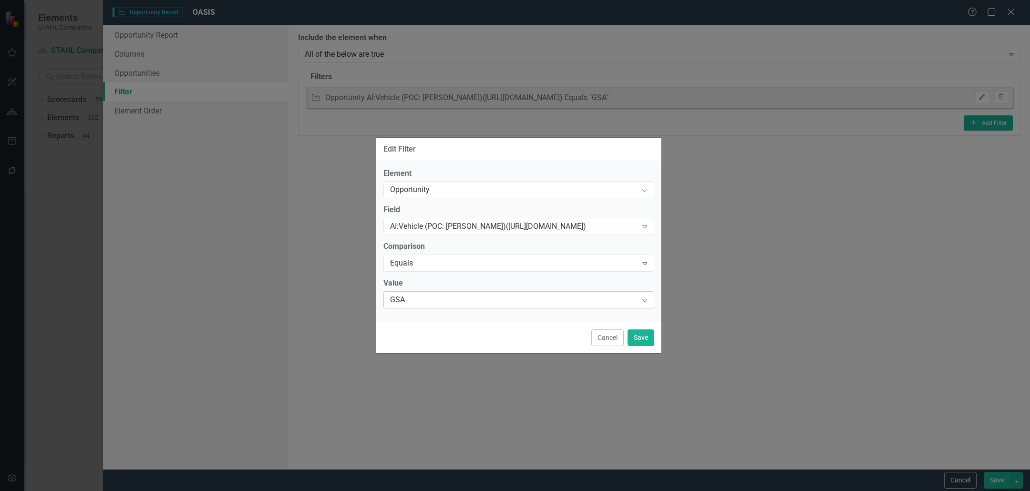
click at [453, 300] on div "GSA" at bounding box center [514, 300] width 248 height 11
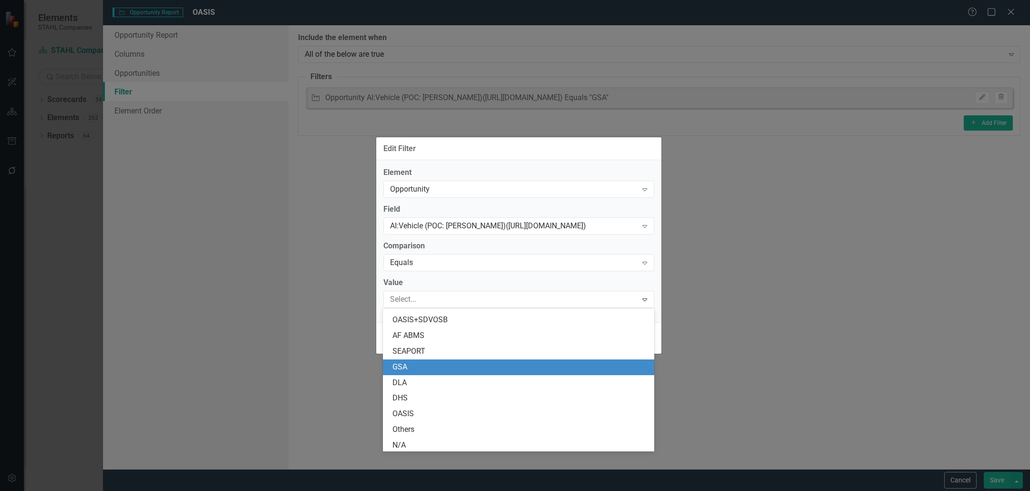
scroll to position [139, 0]
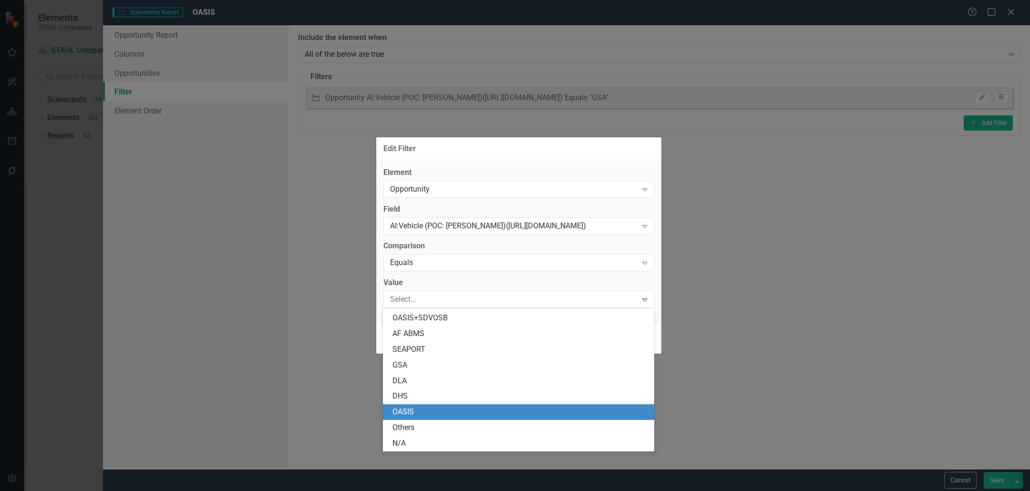
click at [464, 409] on div "OASIS" at bounding box center [520, 412] width 256 height 11
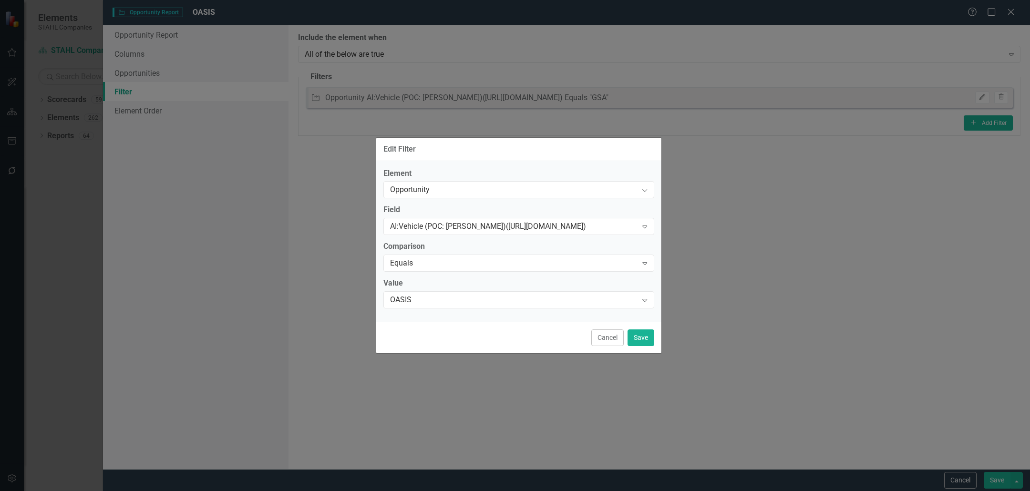
click at [640, 347] on div "Cancel Save" at bounding box center [518, 337] width 285 height 31
click at [644, 340] on button "Save" at bounding box center [641, 338] width 27 height 17
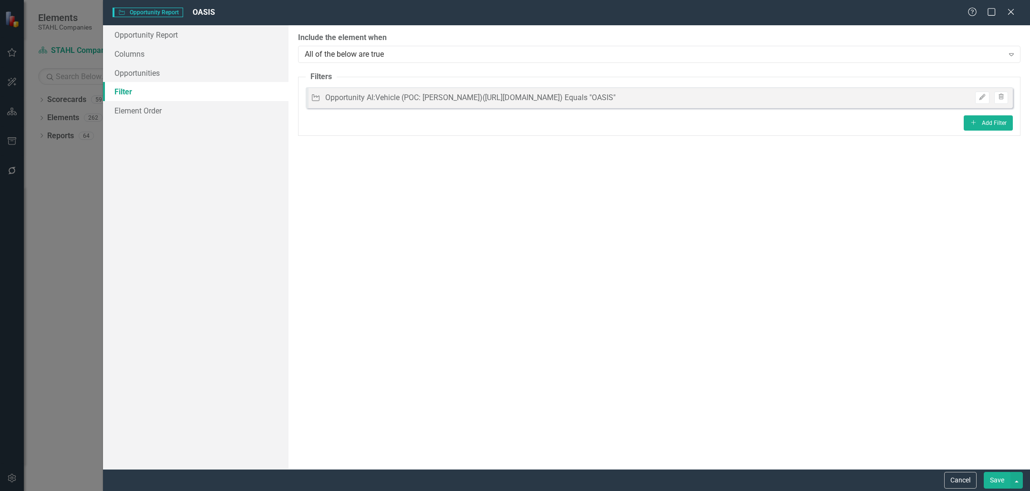
click at [1001, 485] on button "Save" at bounding box center [997, 480] width 27 height 17
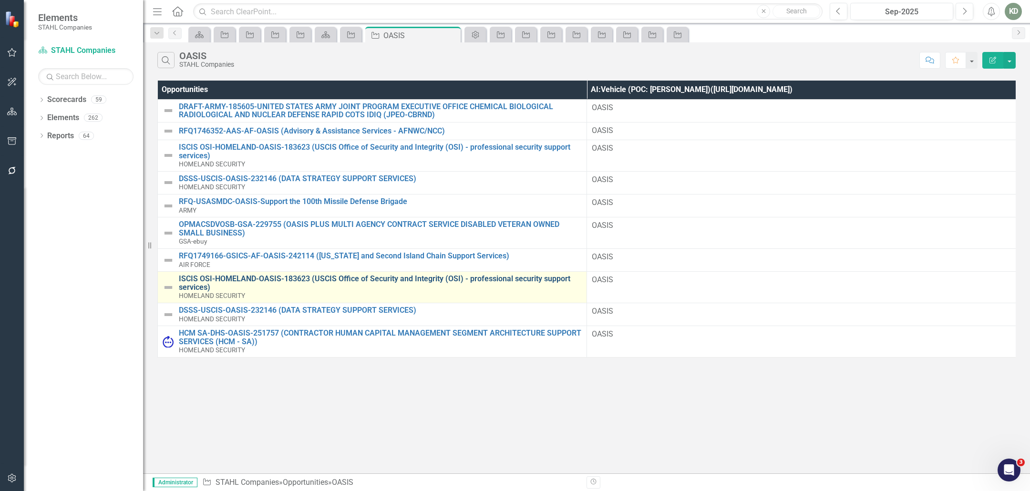
scroll to position [0, 0]
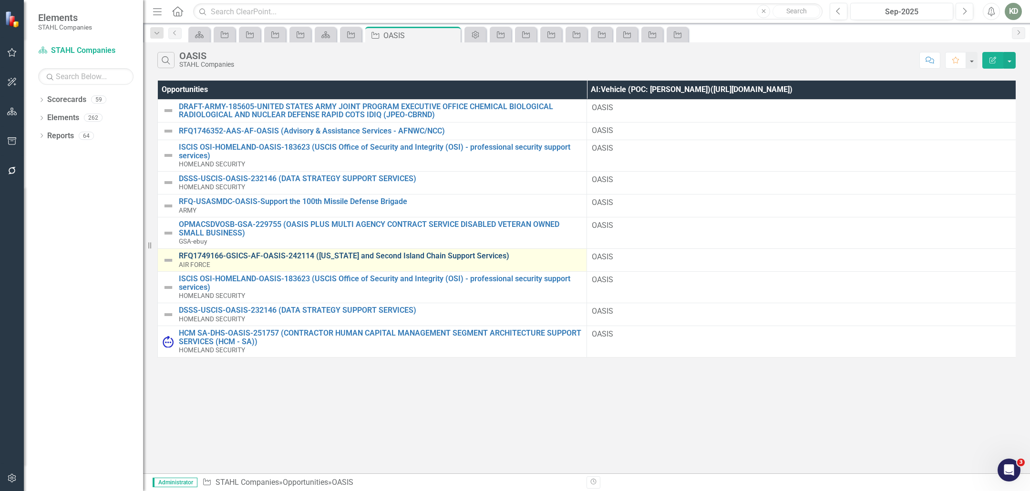
click at [375, 252] on link "RFQ1749166-GSICS-AF-OASIS-242114 ([US_STATE] and Second Island Chain Support Se…" at bounding box center [380, 256] width 403 height 9
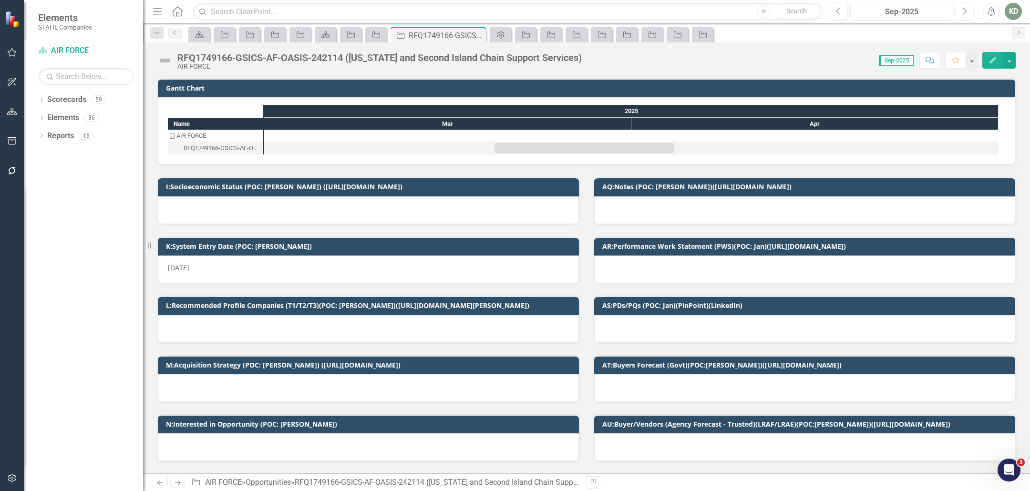
click at [370, 60] on div "RFQ1749166-GSICS-AF-OASIS-242114 ([US_STATE] and Second Island Chain Support Se…" at bounding box center [379, 57] width 404 height 10
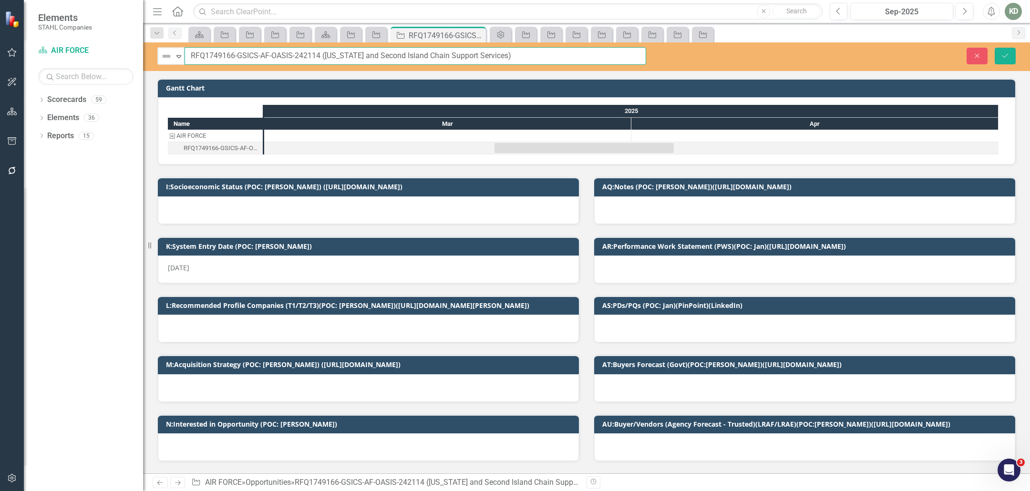
click at [373, 56] on input "RFQ1749166-GSICS-AF-OASIS-242114 ([US_STATE] and Second Island Chain Support Se…" at bounding box center [416, 56] width 462 height 18
click at [976, 56] on icon "Close" at bounding box center [977, 55] width 9 height 7
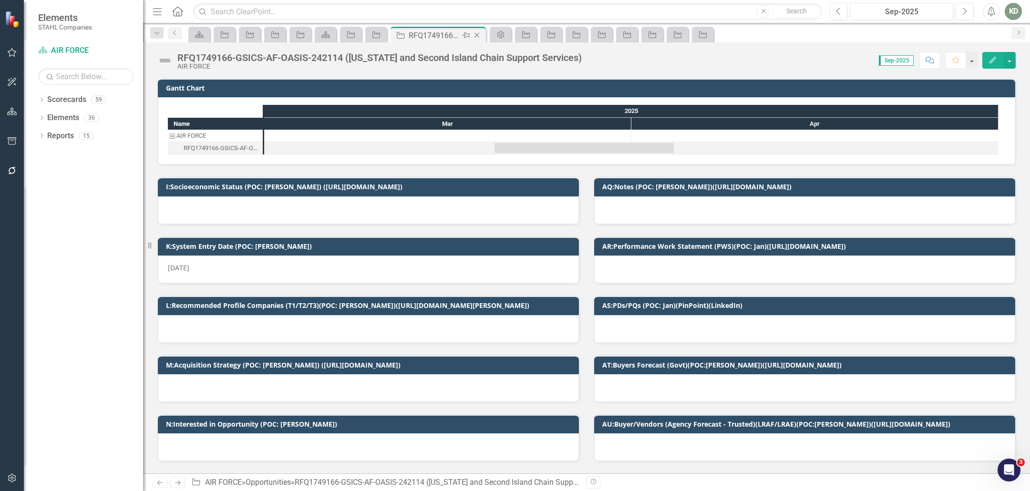
click at [477, 32] on icon "Close" at bounding box center [477, 35] width 10 height 8
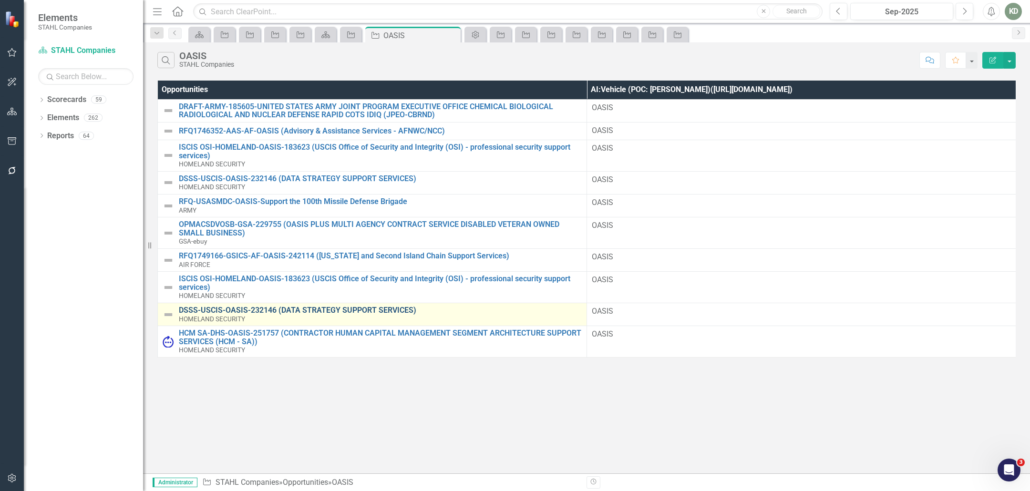
click at [252, 310] on link "DSSS-USCIS-OASIS-232146 (DATA STRATEGY SUPPORT SERVICES)" at bounding box center [380, 310] width 403 height 9
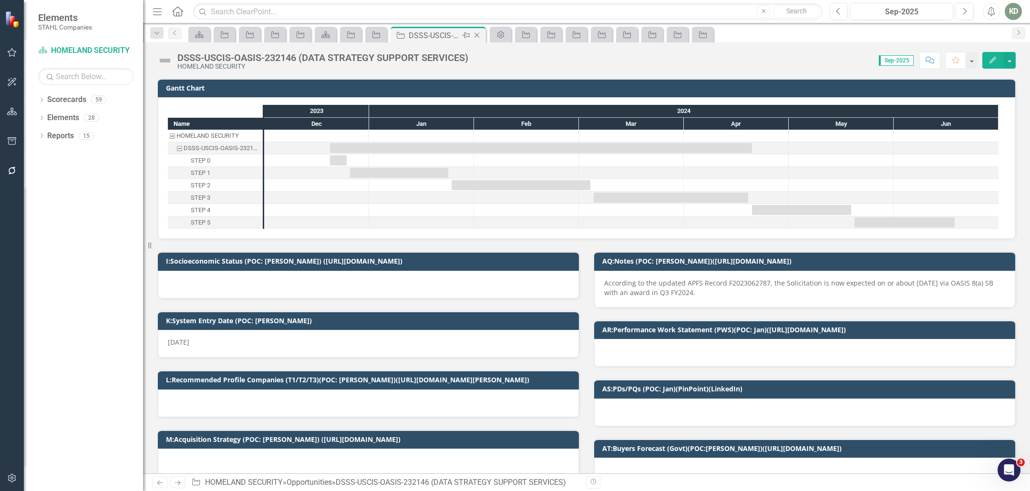
click at [477, 34] on icon at bounding box center [477, 35] width 5 height 5
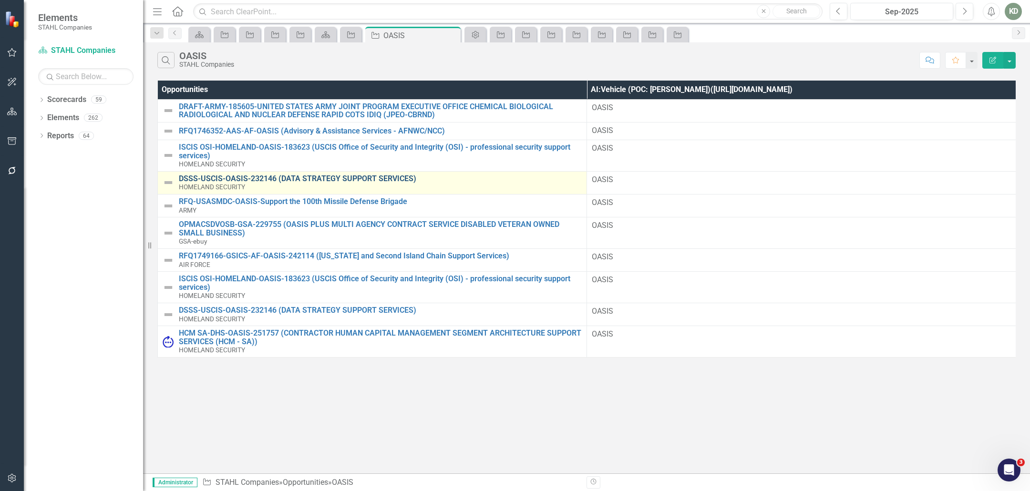
click at [240, 176] on link "DSSS-USCIS-OASIS-232146 (DATA STRATEGY SUPPORT SERVICES)" at bounding box center [380, 179] width 403 height 9
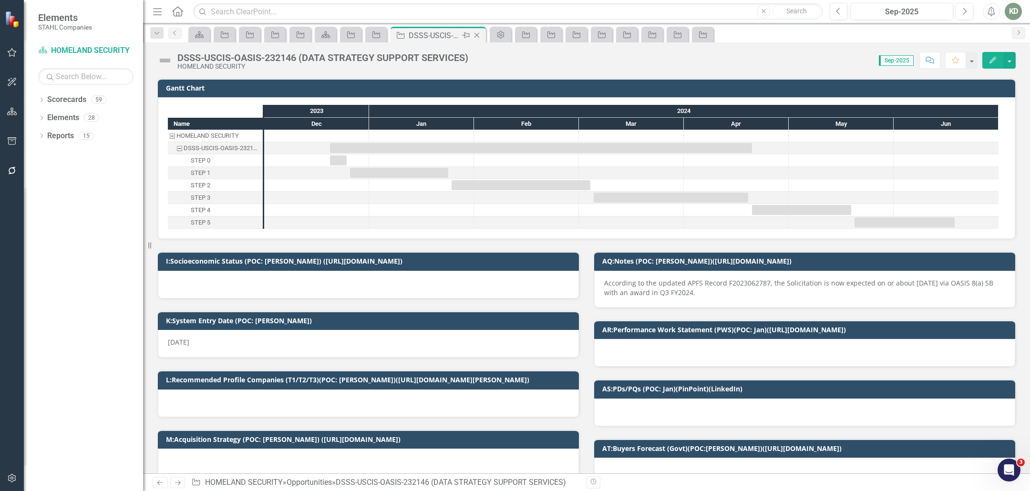
click at [478, 35] on icon "Close" at bounding box center [477, 35] width 10 height 8
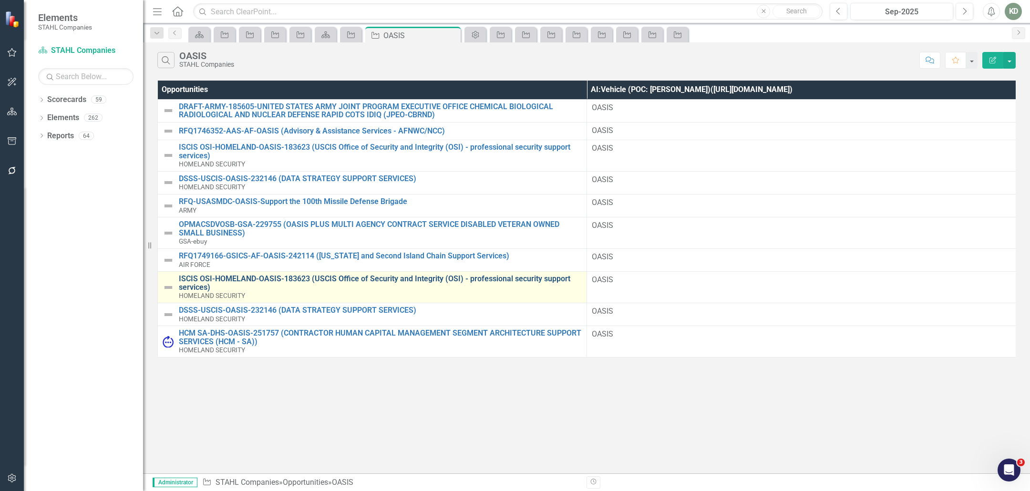
click at [323, 277] on link "ISCIS OSI-HOMELAND-OASIS-183623 (USCIS Office of Security and Integrity (OSI) -…" at bounding box center [380, 283] width 403 height 17
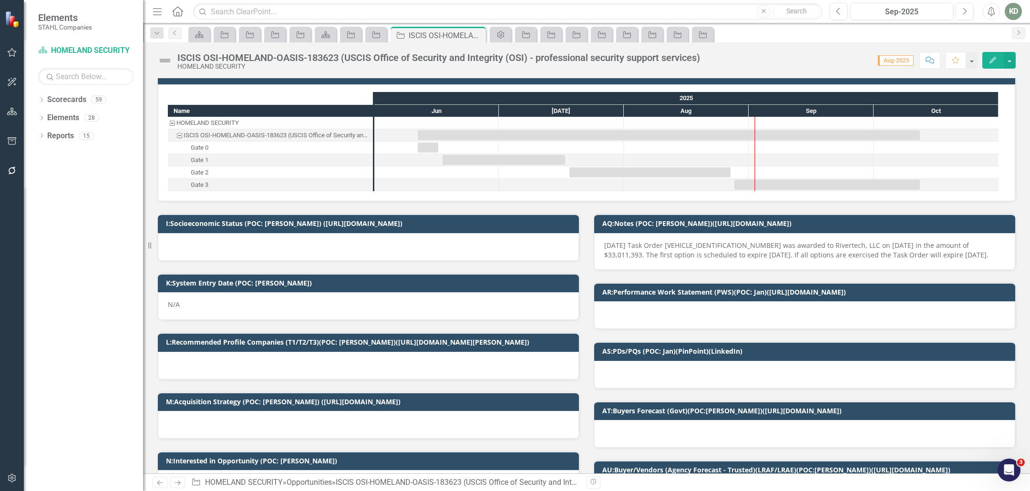
scroll to position [17, 0]
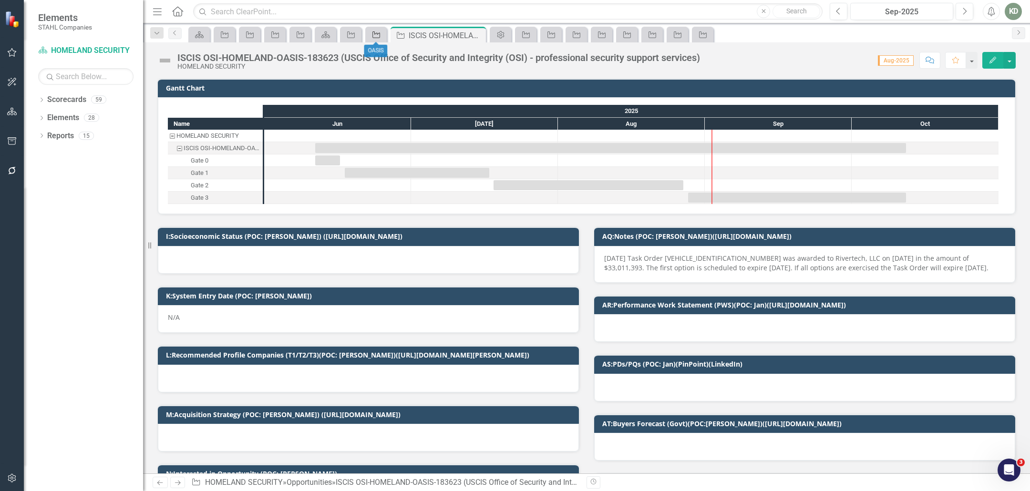
click at [378, 32] on icon "Opportunity" at bounding box center [377, 35] width 10 height 8
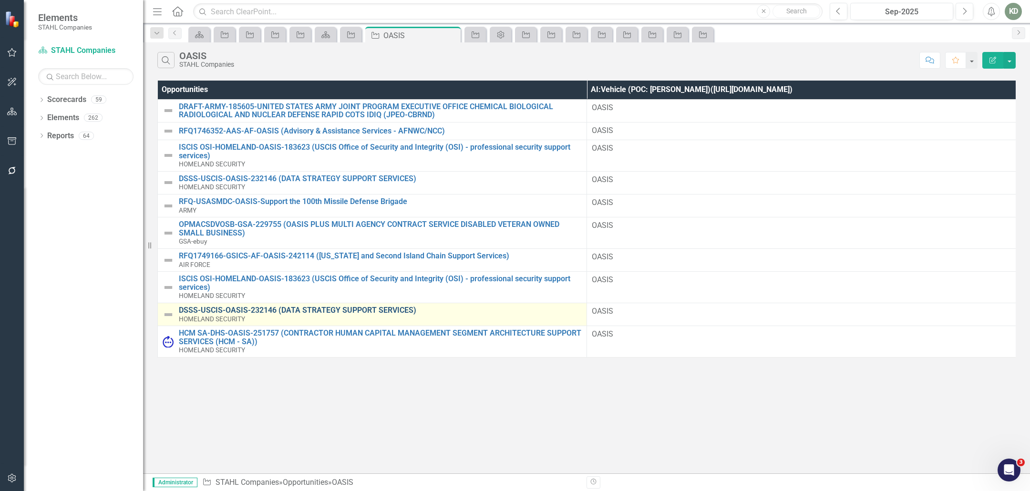
click at [321, 311] on link "DSSS-USCIS-OASIS-232146 (DATA STRATEGY SUPPORT SERVICES)" at bounding box center [380, 310] width 403 height 9
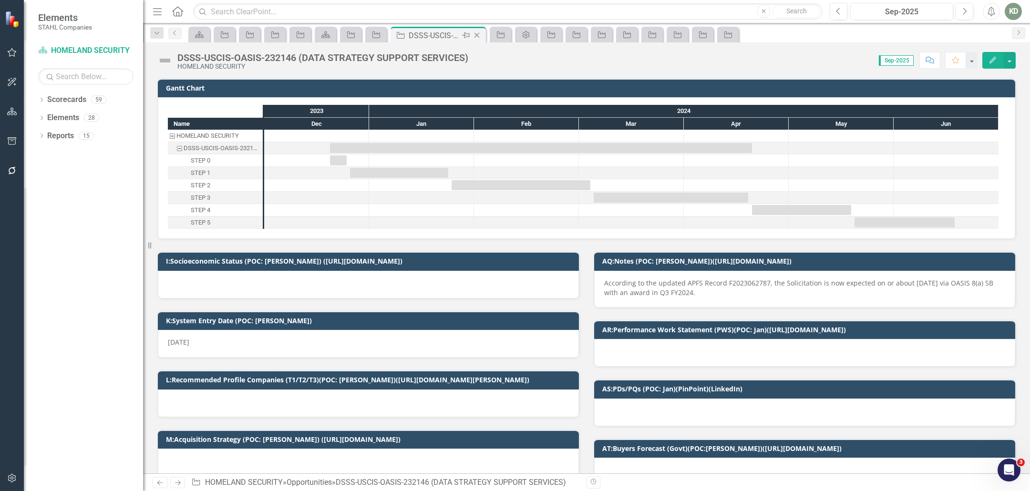
click at [474, 35] on icon "Close" at bounding box center [477, 35] width 10 height 8
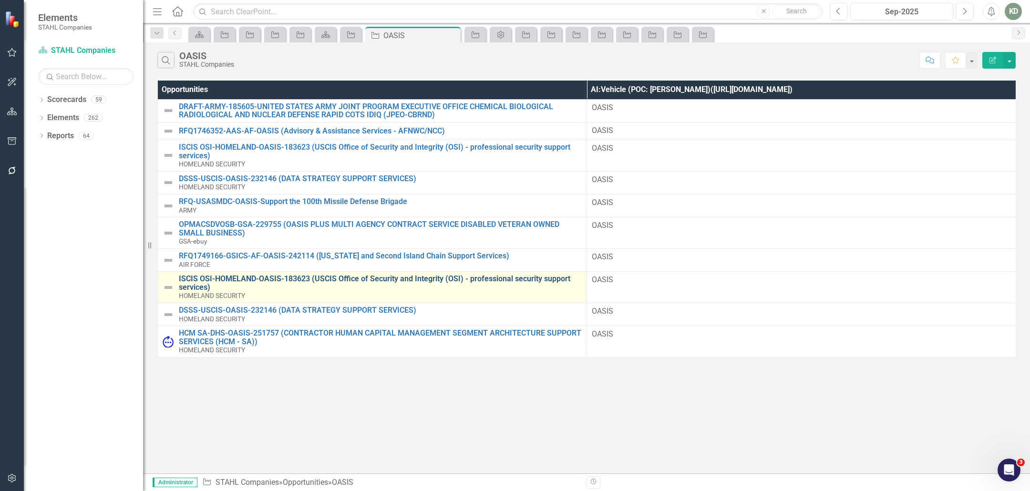
click at [336, 281] on link "ISCIS OSI-HOMELAND-OASIS-183623 (USCIS Office of Security and Integrity (OSI) -…" at bounding box center [380, 283] width 403 height 17
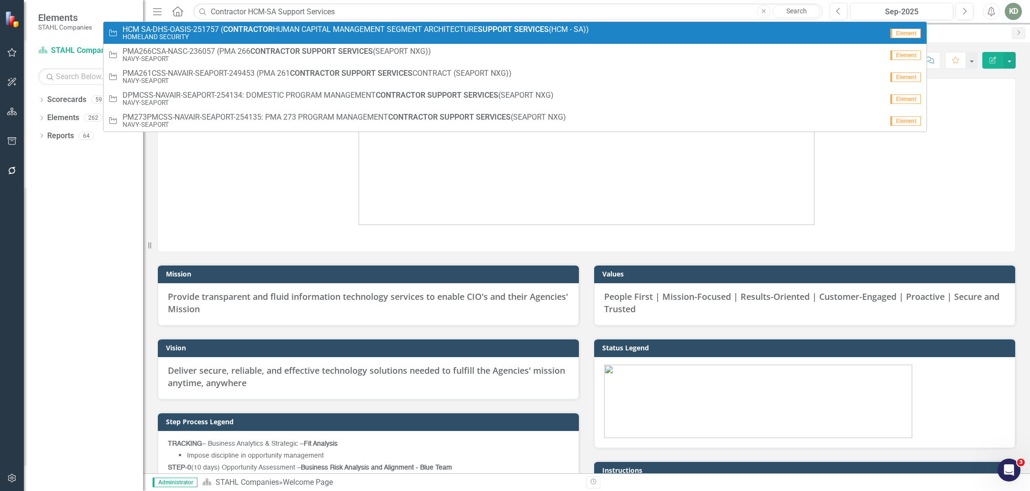
click at [282, 29] on span "HCM SA-DHS-OASIS-251757 ( CONTRACTOR HUMAN CAPITAL MANAGEMENT SEGMENT ARCHITECT…" at bounding box center [356, 29] width 466 height 9
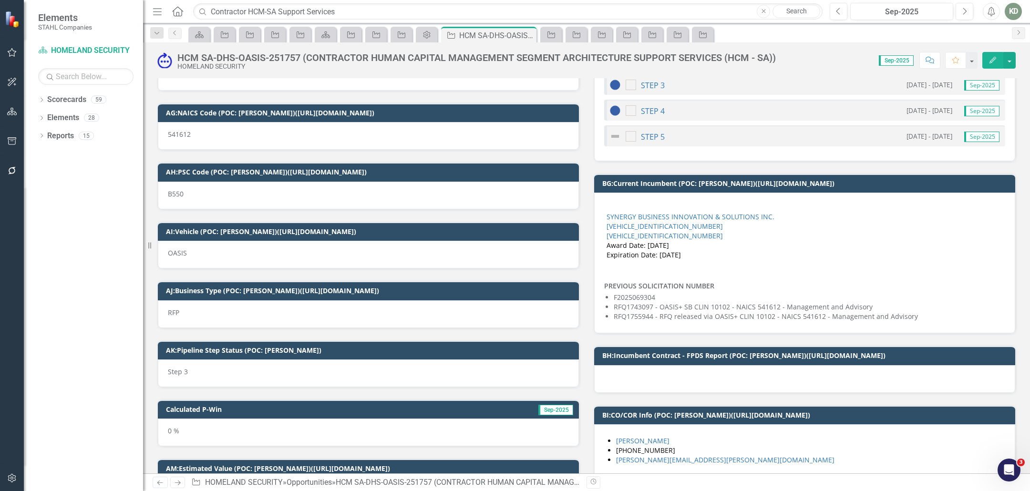
scroll to position [2206, 0]
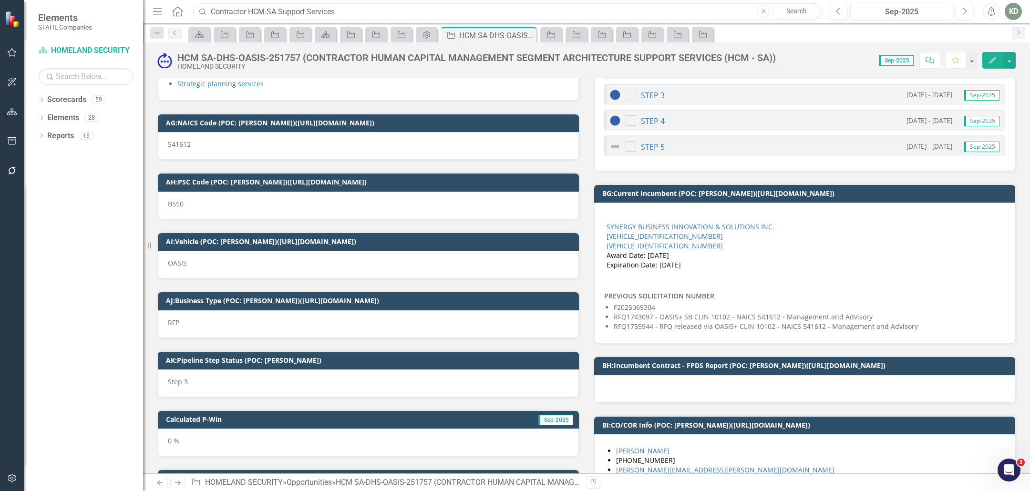
click at [329, 12] on input "Contractor HCM-SA Support Services" at bounding box center [508, 11] width 630 height 17
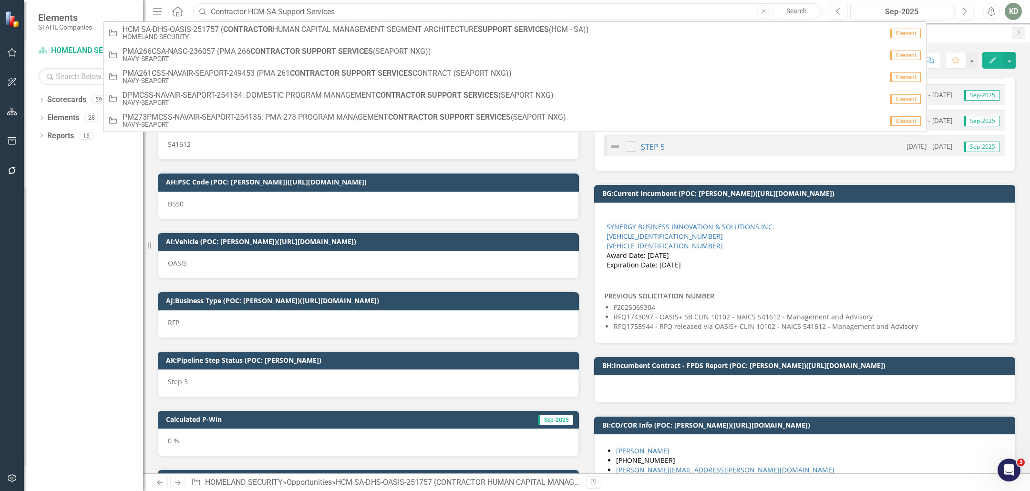
paste input "Advisory & Assistance Services - AFNWC/NCC"
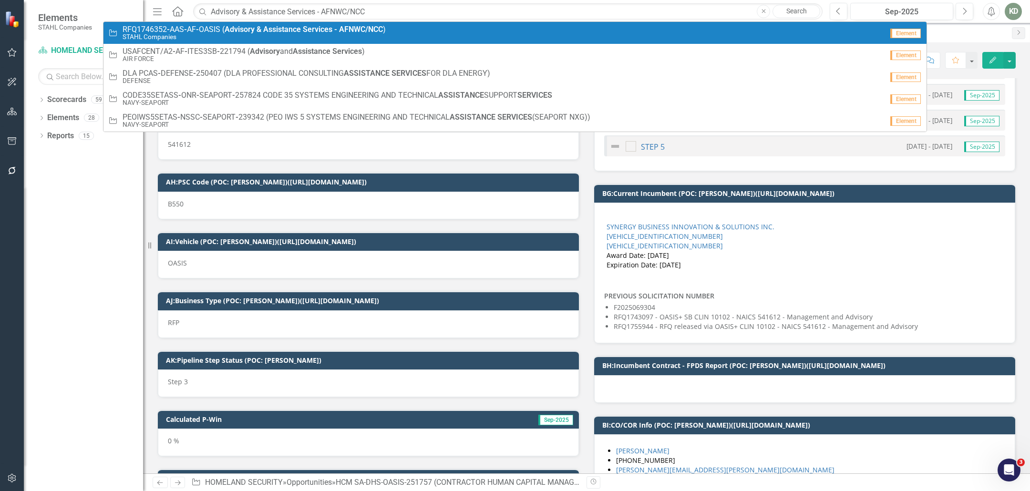
click at [329, 28] on strong "Services" at bounding box center [318, 29] width 30 height 9
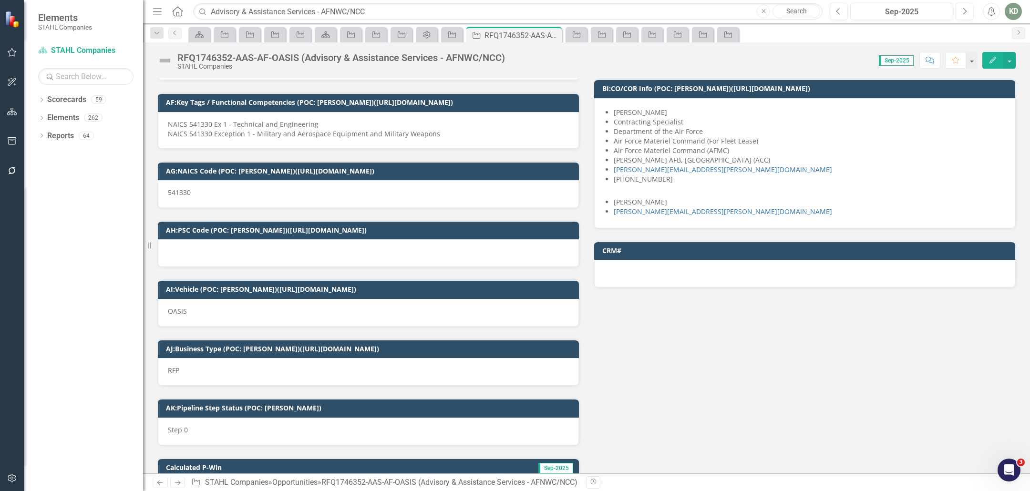
scroll to position [1503, 0]
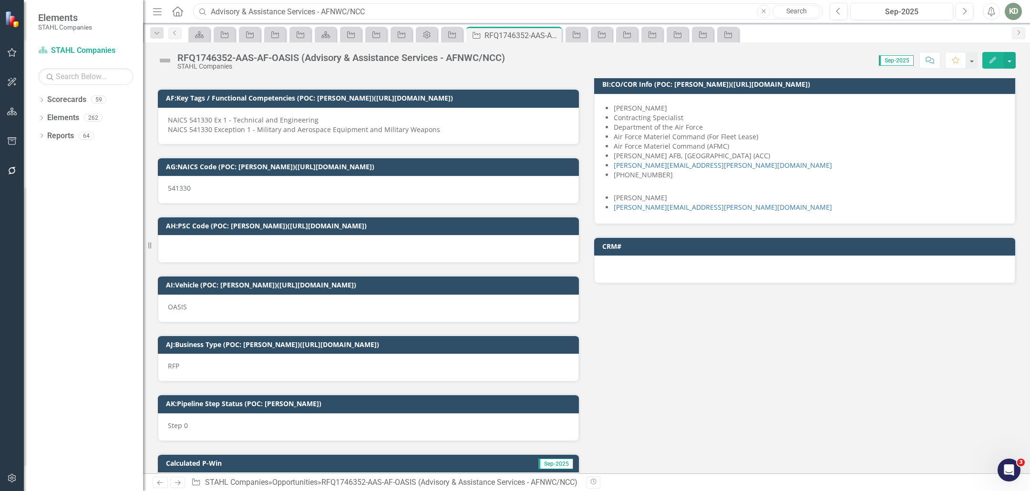
click at [327, 12] on input "Advisory & Assistance Services - AFNWC/NCC" at bounding box center [508, 11] width 630 height 17
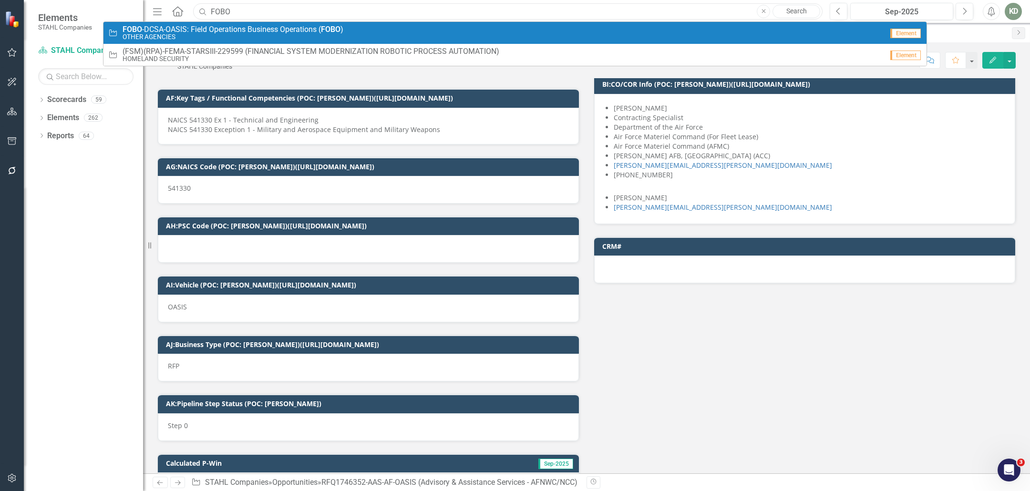
type input "FOBO"
click at [308, 32] on span "FOBO -DCSA-OASIS: Field Operations Business Operations ( FOBO )" at bounding box center [233, 29] width 221 height 9
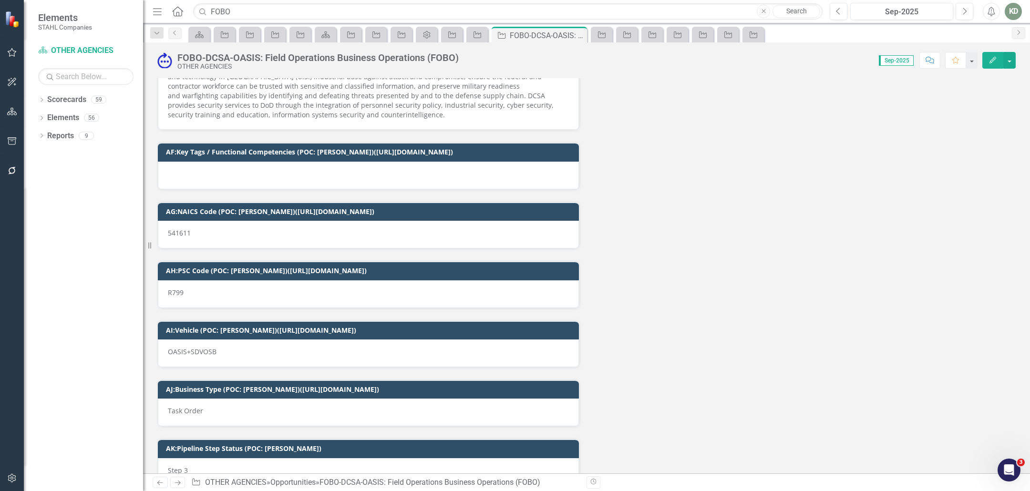
scroll to position [2089, 0]
